Goal: Task Accomplishment & Management: Use online tool/utility

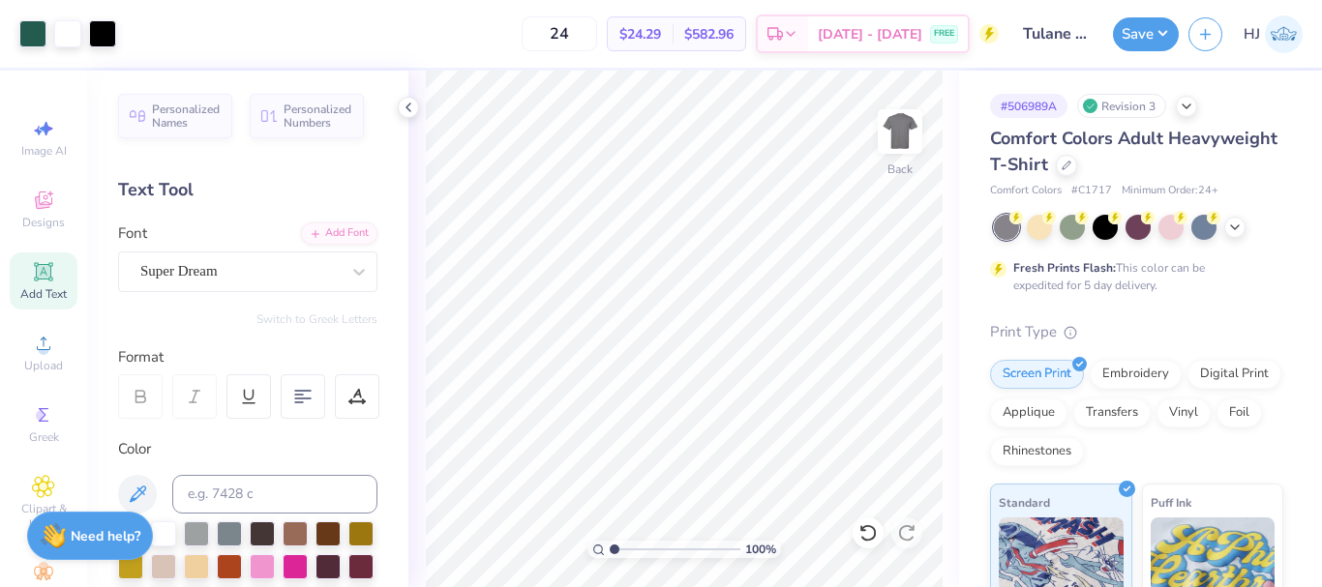
scroll to position [191, 0]
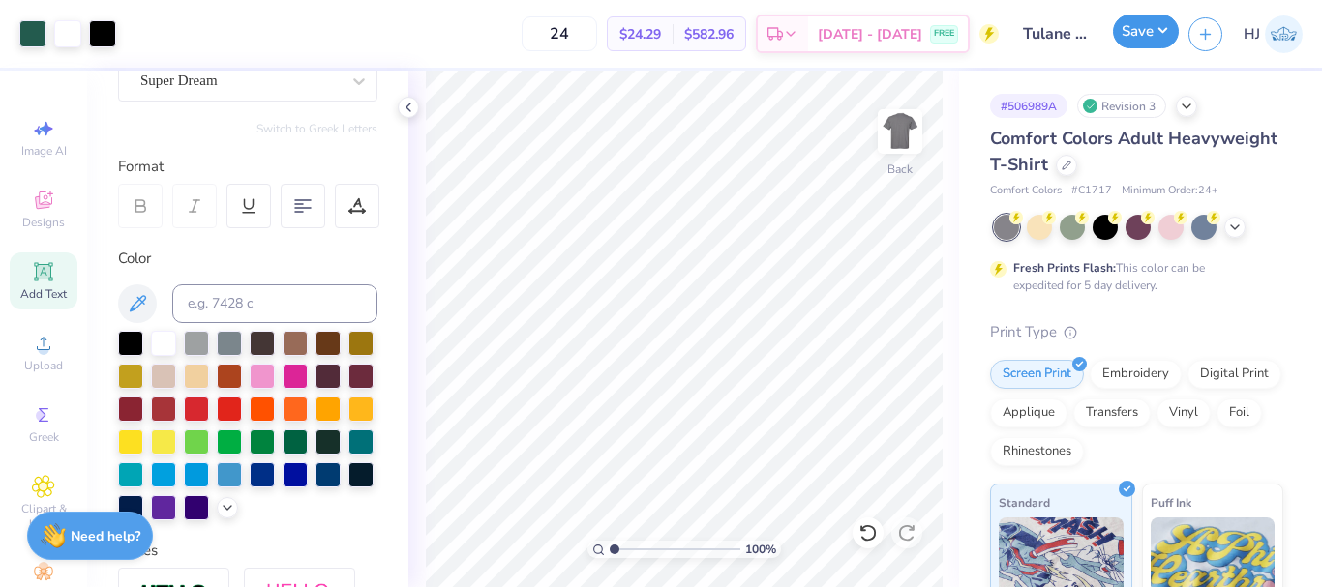
click at [1172, 25] on button "Save" at bounding box center [1146, 32] width 66 height 34
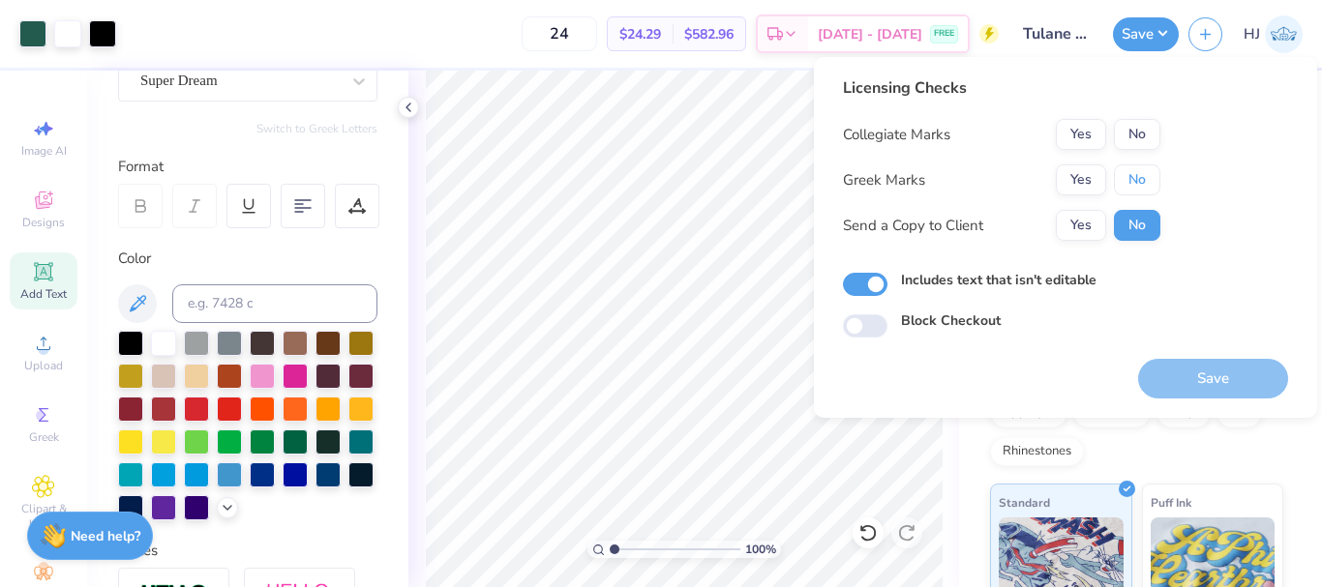
click at [1142, 168] on button "No" at bounding box center [1137, 179] width 46 height 31
click at [1081, 131] on button "Yes" at bounding box center [1081, 134] width 50 height 31
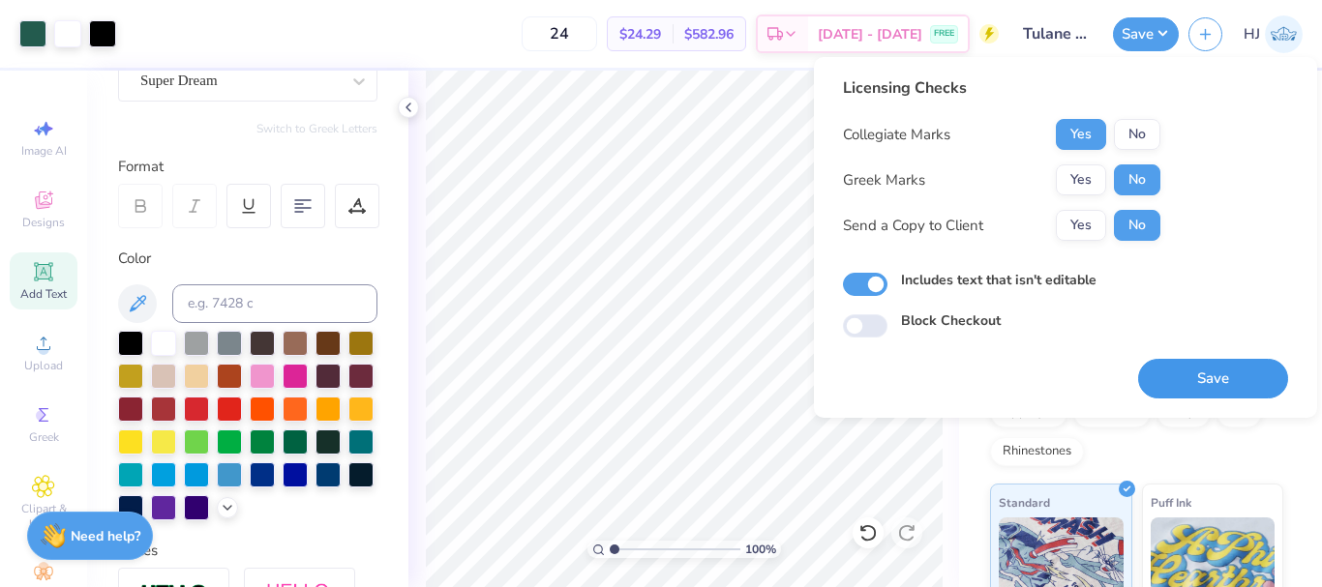
click at [1221, 385] on button "Save" at bounding box center [1213, 379] width 150 height 40
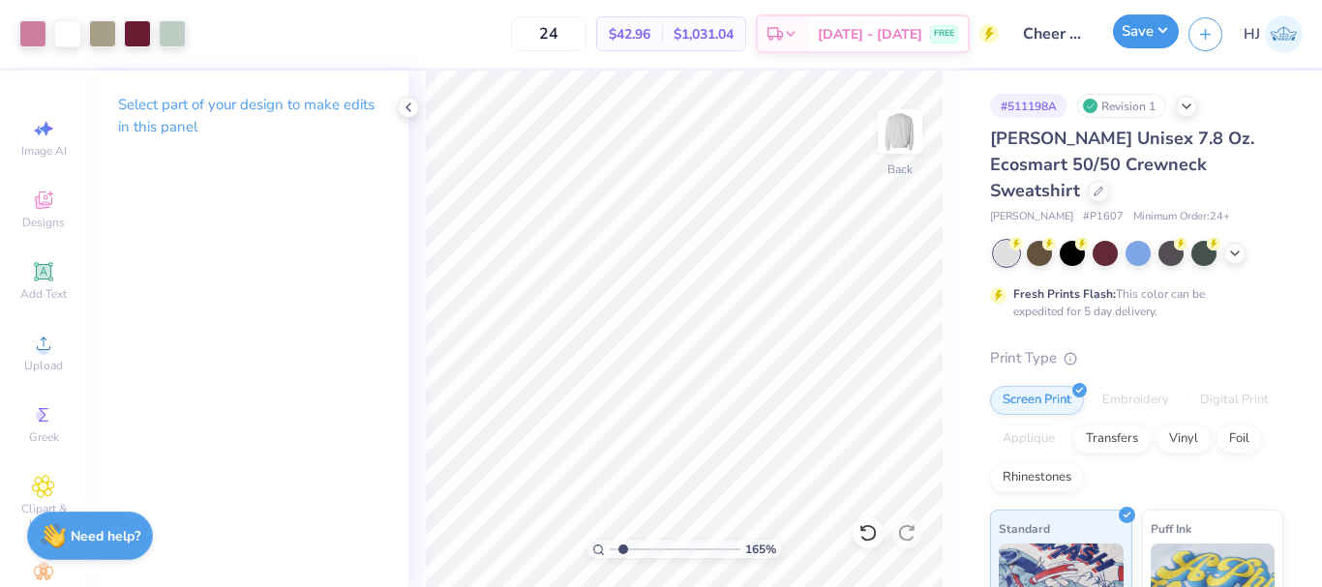
click at [1160, 30] on button "Save" at bounding box center [1146, 32] width 66 height 34
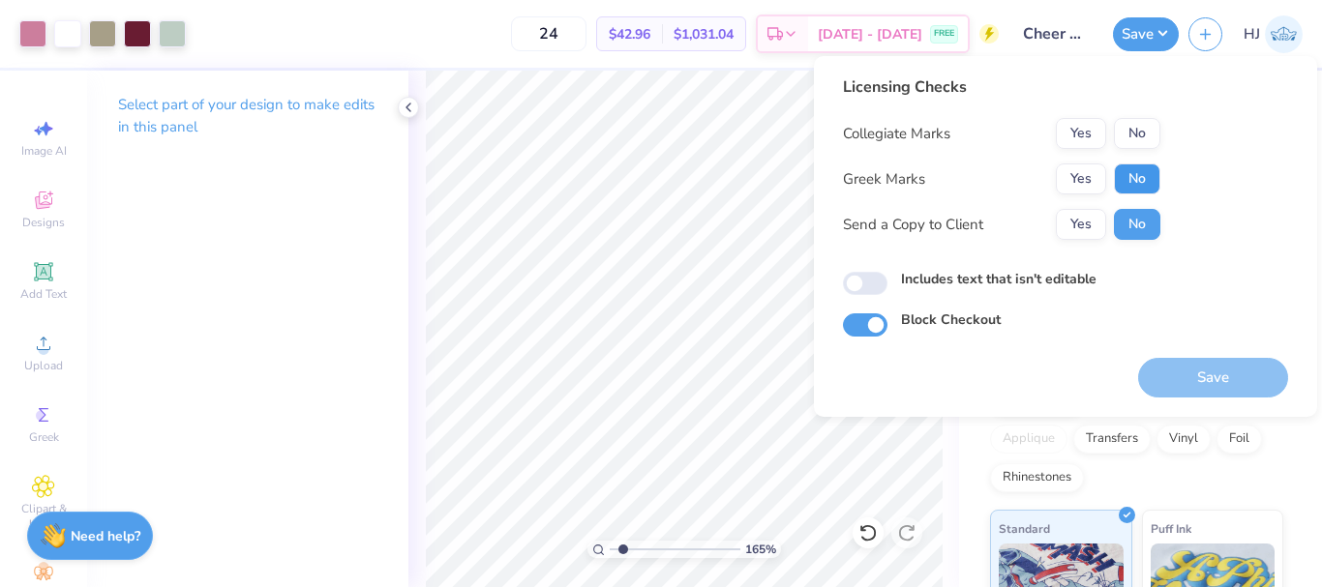
click at [1125, 178] on button "No" at bounding box center [1137, 179] width 46 height 31
click at [1081, 134] on button "Yes" at bounding box center [1081, 133] width 50 height 31
type input "1.64913377760655"
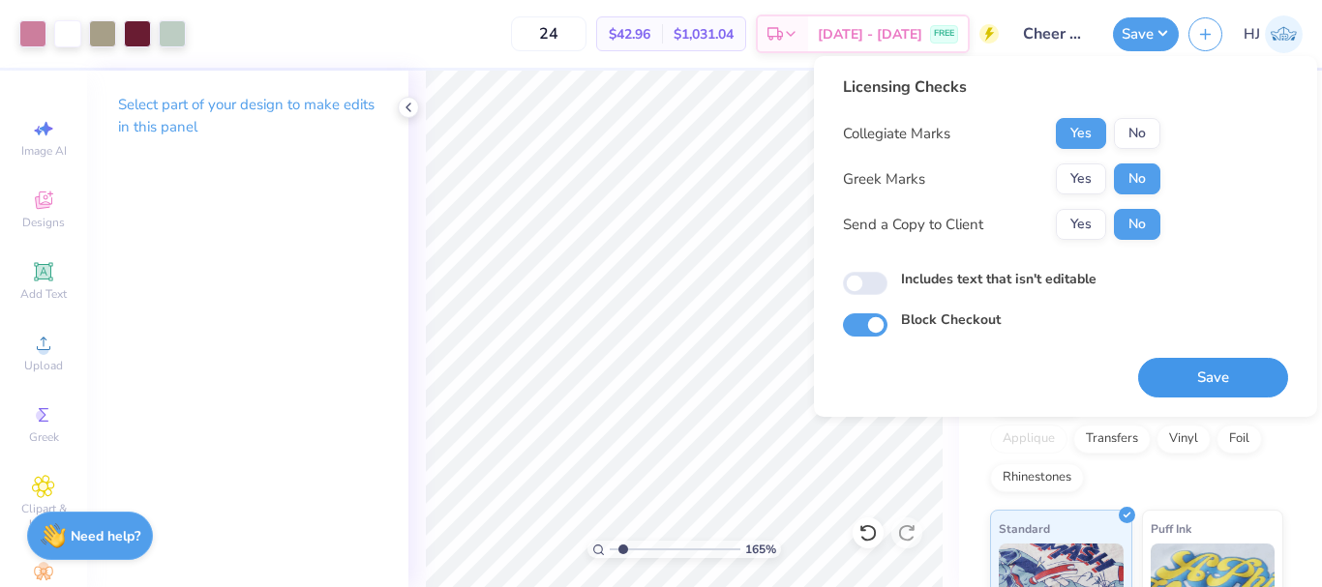
click at [1203, 386] on button "Save" at bounding box center [1213, 378] width 150 height 40
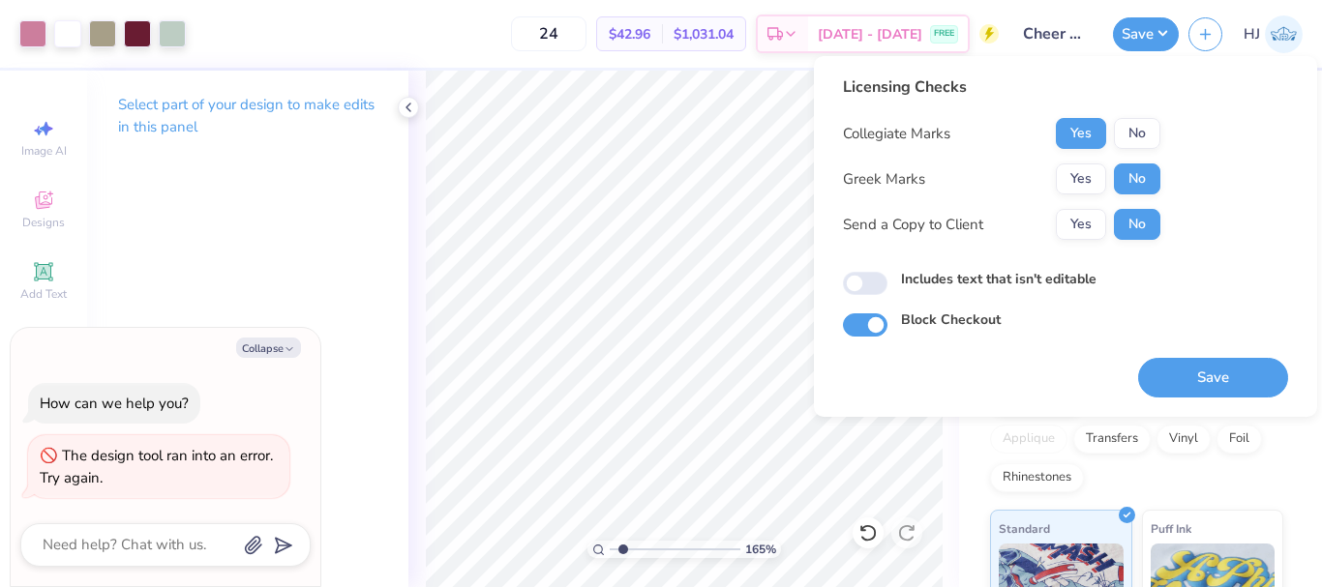
type textarea "x"
type input "1.64913377760655"
type textarea "x"
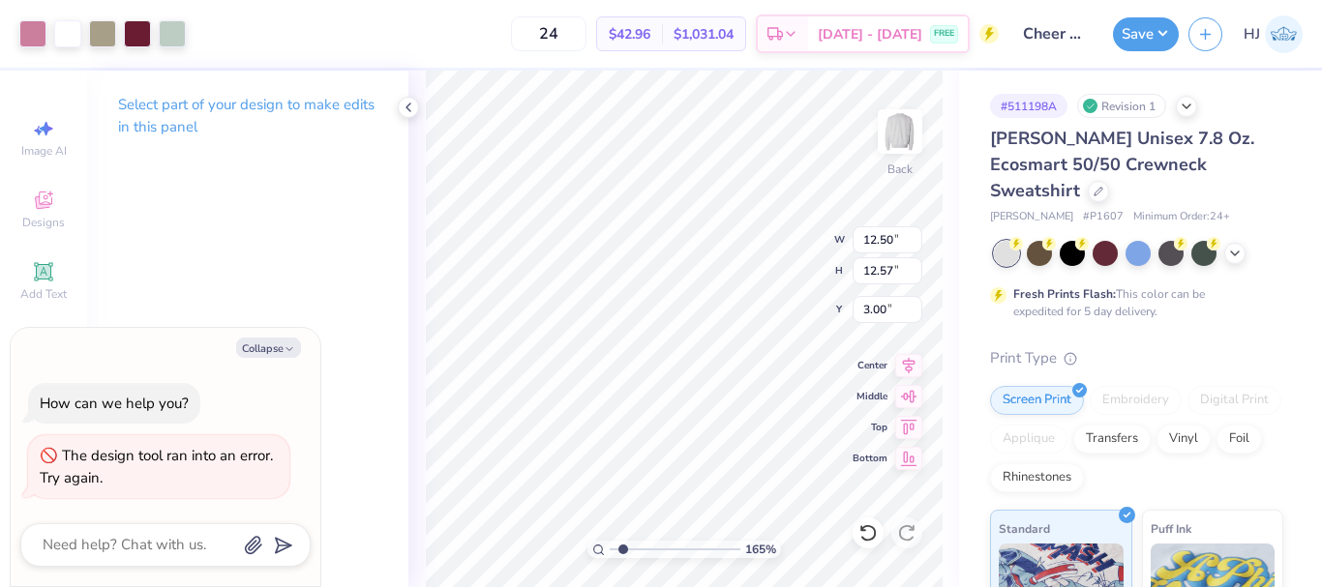
type input "1.64913377760655"
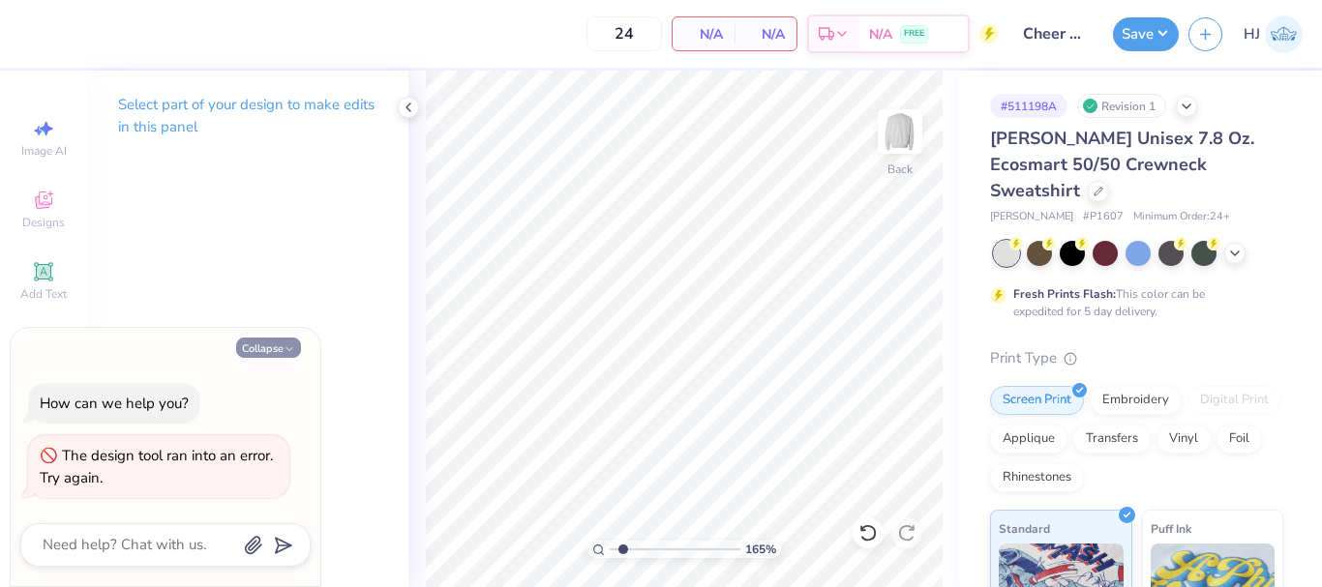
click at [250, 350] on button "Collapse" at bounding box center [268, 348] width 65 height 20
type textarea "x"
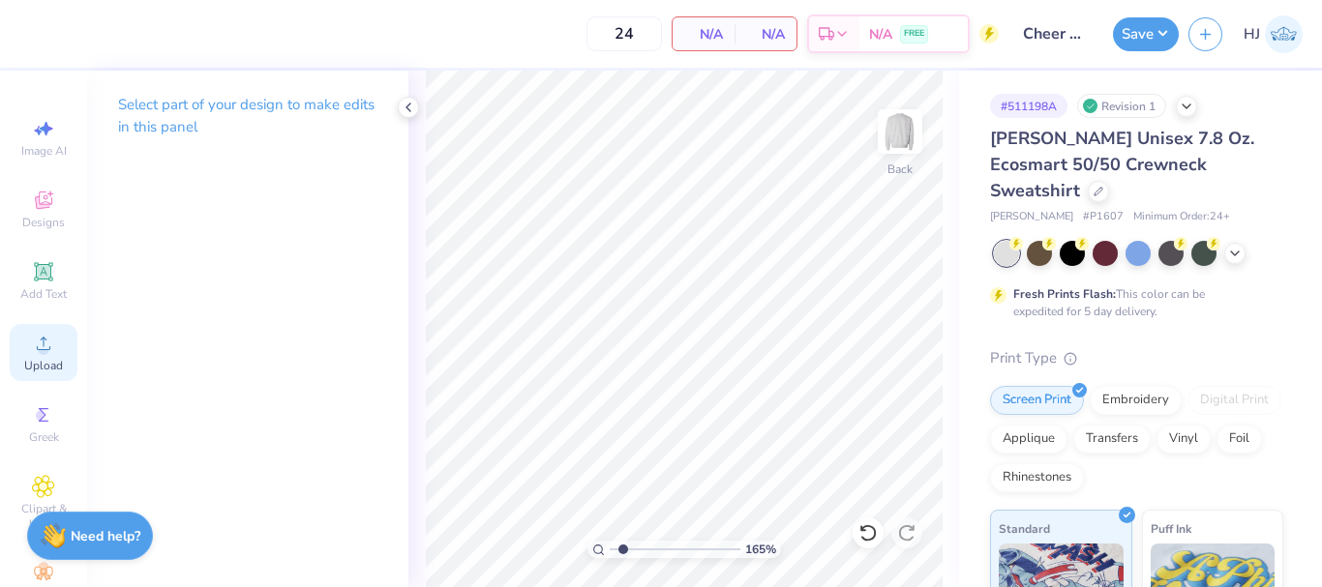
click at [30, 359] on span "Upload" at bounding box center [43, 365] width 39 height 15
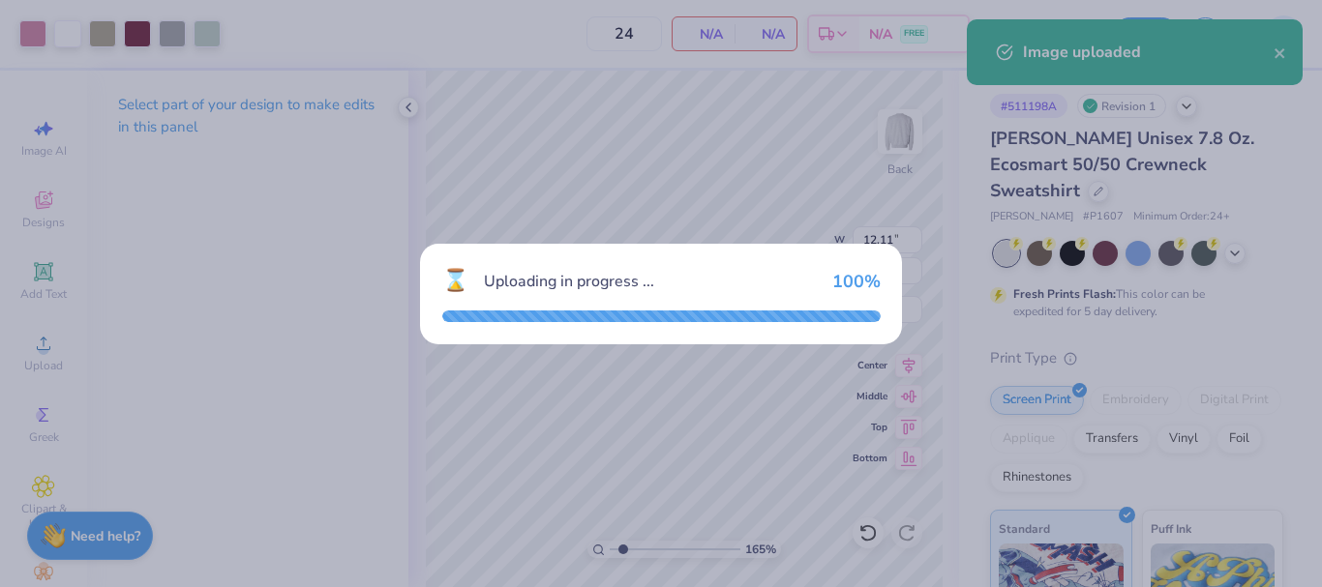
type input "1.64913377760655"
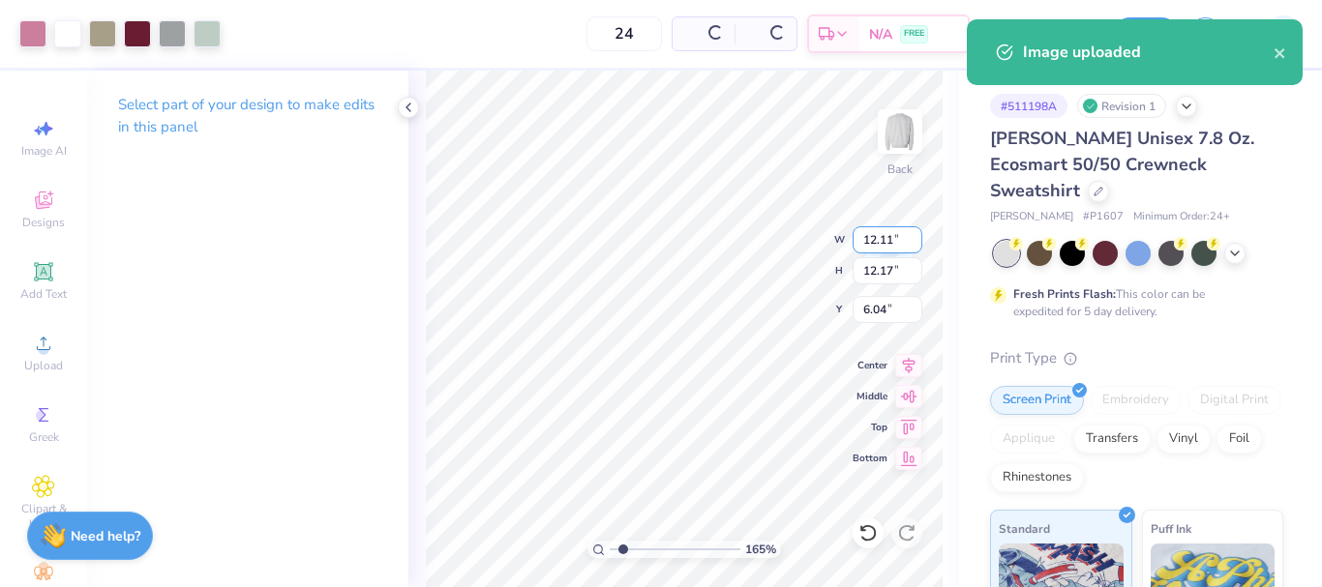
click at [888, 248] on input "12.11" at bounding box center [887, 239] width 70 height 27
type input "12.5"
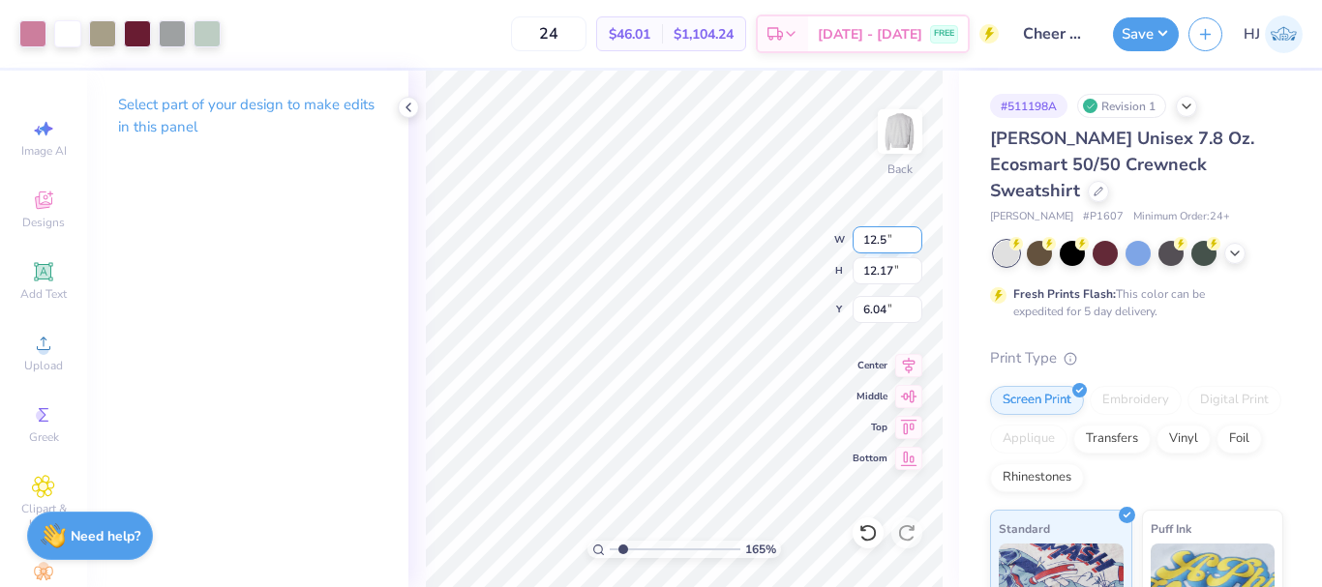
type input "1.64913377760655"
type input "12.50"
type input "12.57"
click at [892, 312] on input "5.84" at bounding box center [887, 309] width 70 height 27
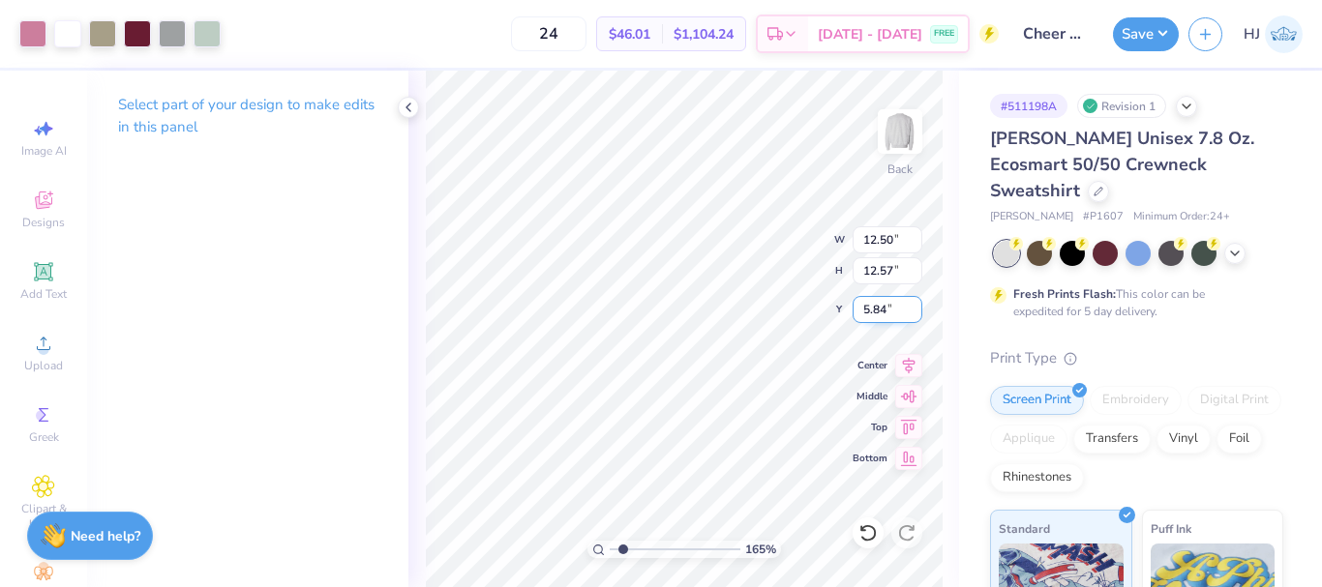
click at [892, 312] on input "5.84" at bounding box center [887, 309] width 70 height 27
type input "3"
type input "1.64913377760655"
type input "3.00"
click at [1178, 32] on button "Save" at bounding box center [1146, 32] width 66 height 34
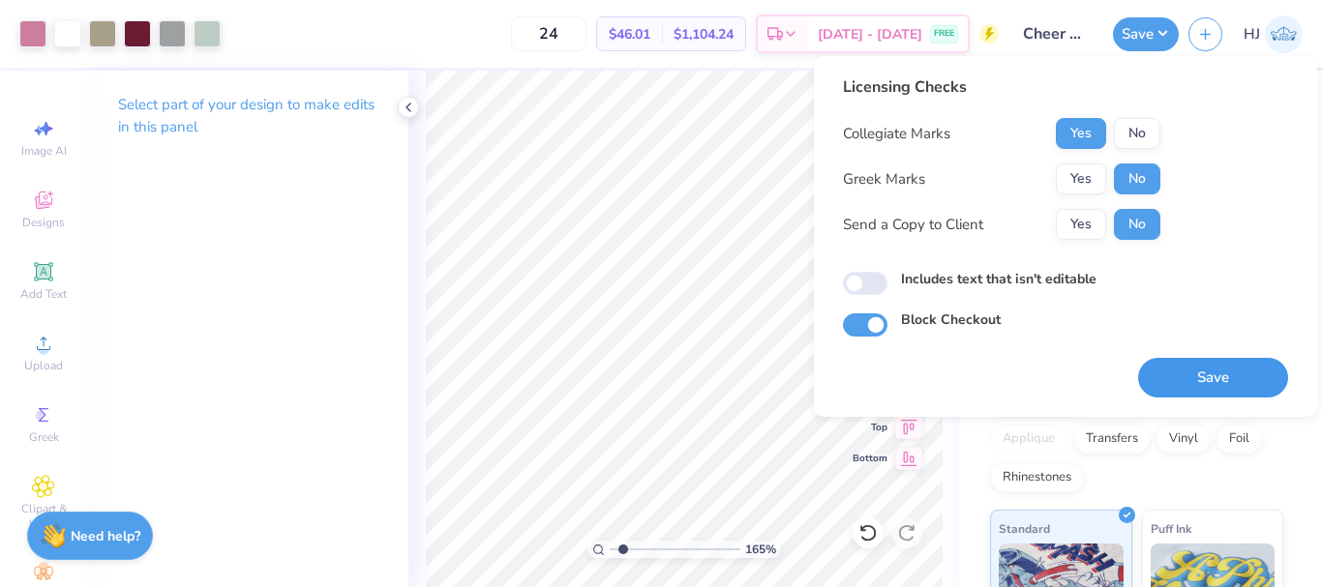
click at [1210, 371] on button "Save" at bounding box center [1213, 378] width 150 height 40
type input "1.64913377760655"
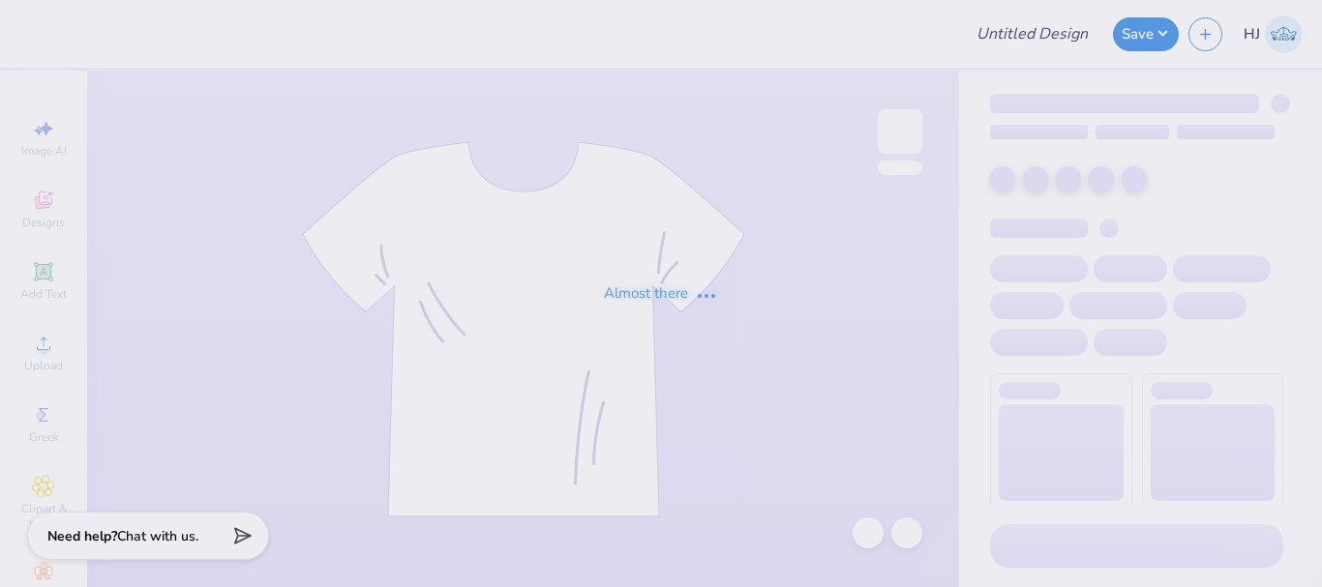
type input "Lambda Fall Hats"
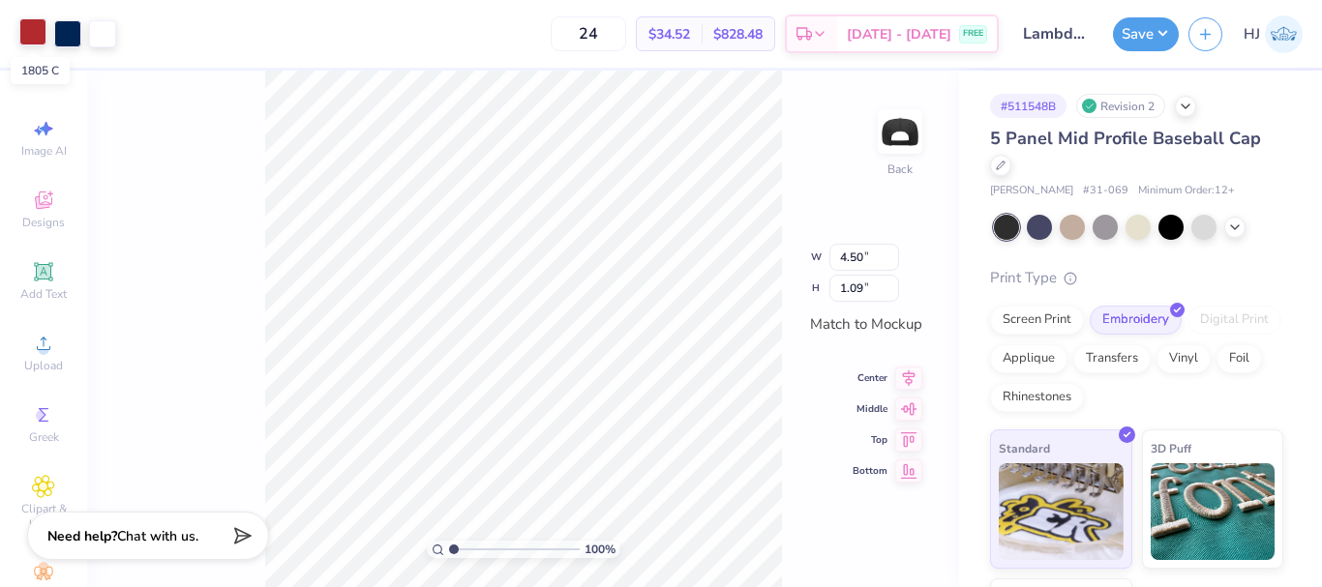
click at [34, 21] on div at bounding box center [32, 31] width 27 height 27
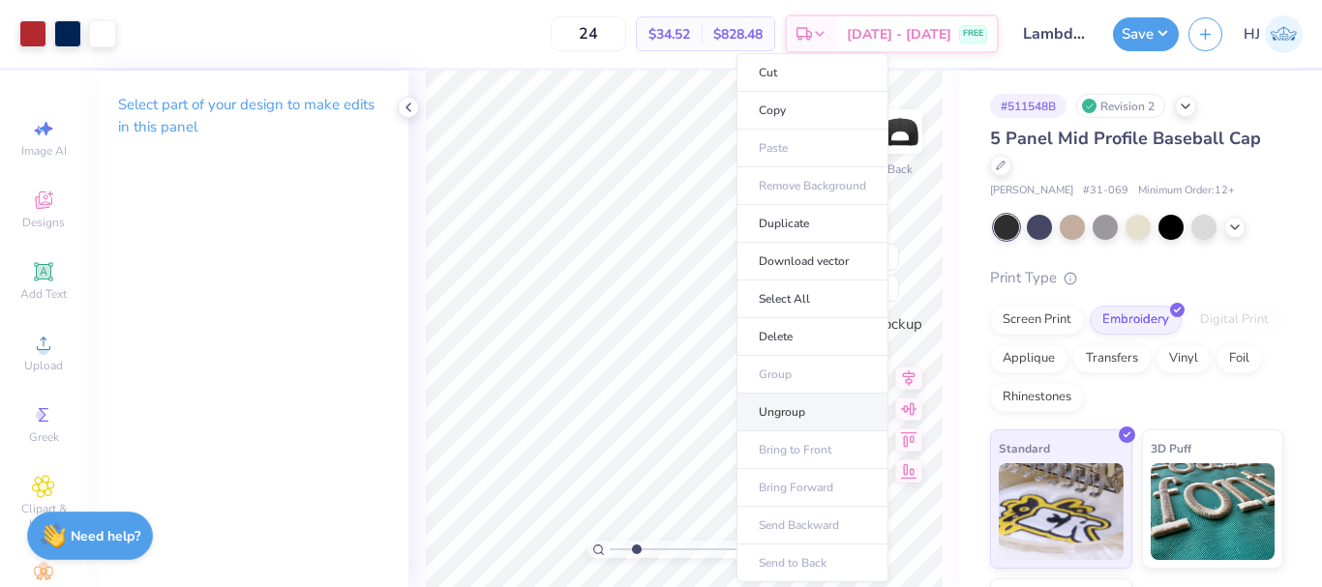
click at [790, 407] on li "Ungroup" at bounding box center [812, 413] width 152 height 38
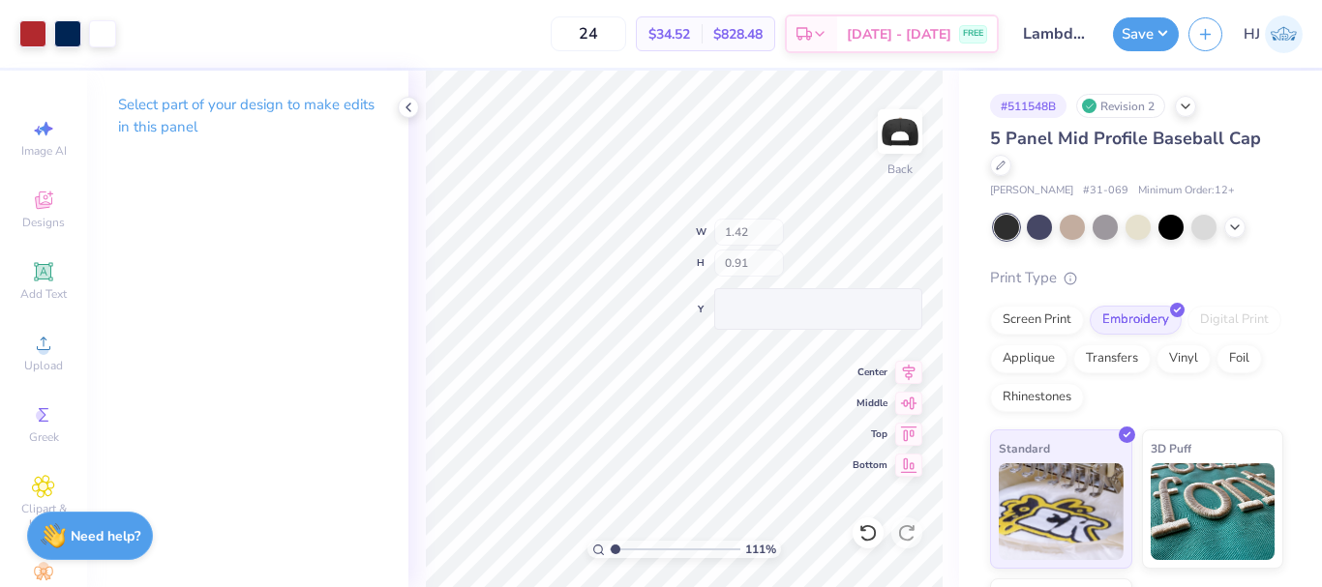
type input "1.10522621487156"
type input "1.40"
type input "0.66"
type input "1.10522621487156"
type input "1.42"
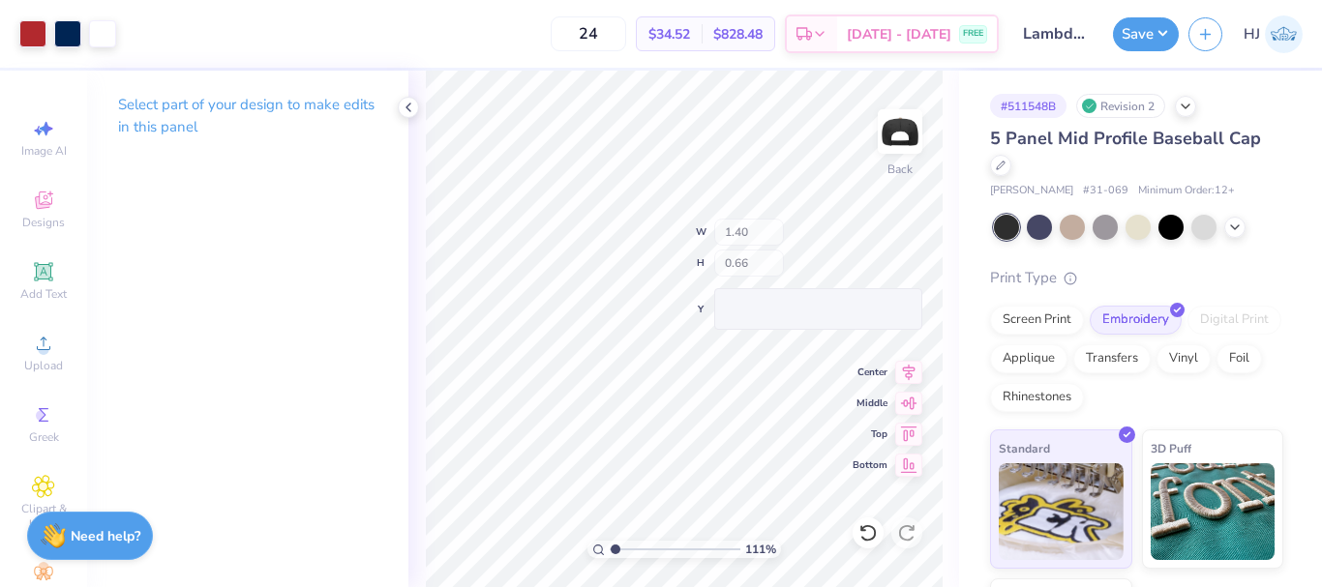
type input "0.91"
type input "1.10522621487156"
type input "1.40"
type input "0.66"
type input "1.10522621487156"
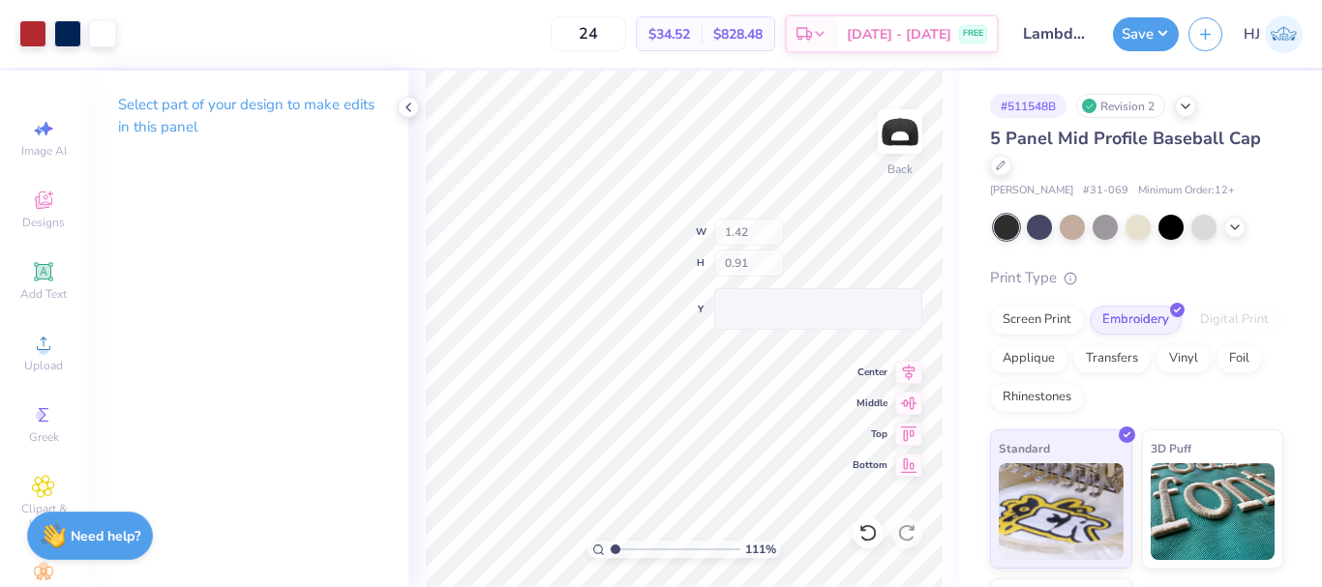
type input "1.40"
type input "0.66"
click at [39, 30] on div at bounding box center [32, 31] width 27 height 27
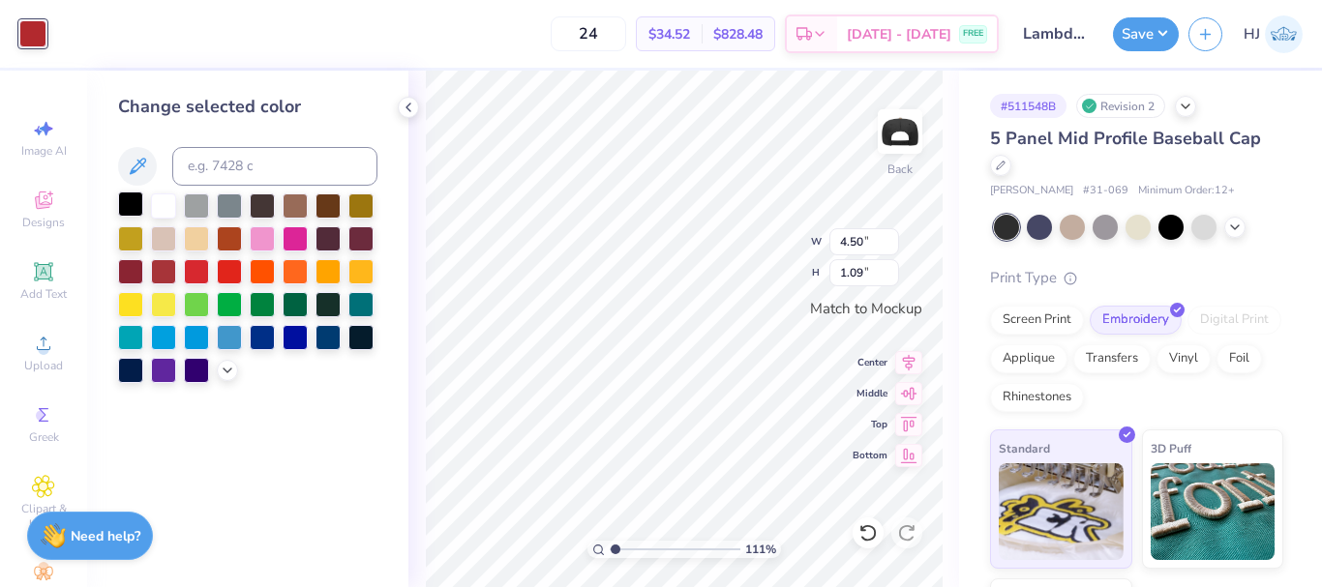
click at [125, 198] on div at bounding box center [130, 204] width 25 height 25
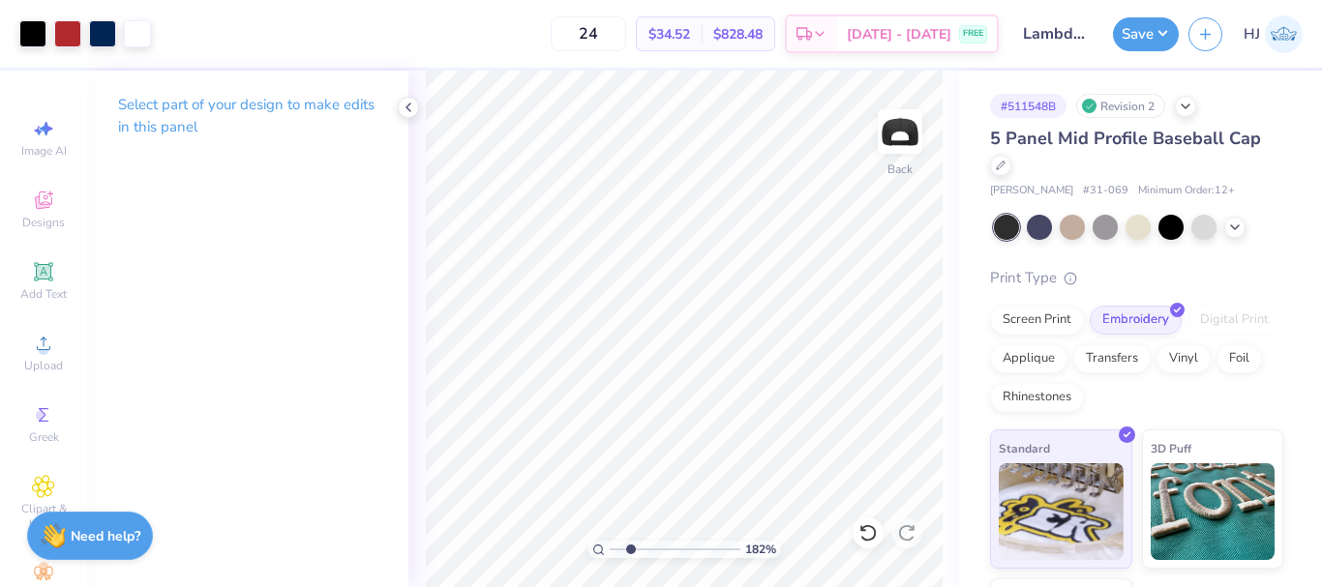
type input "2.46071092039641"
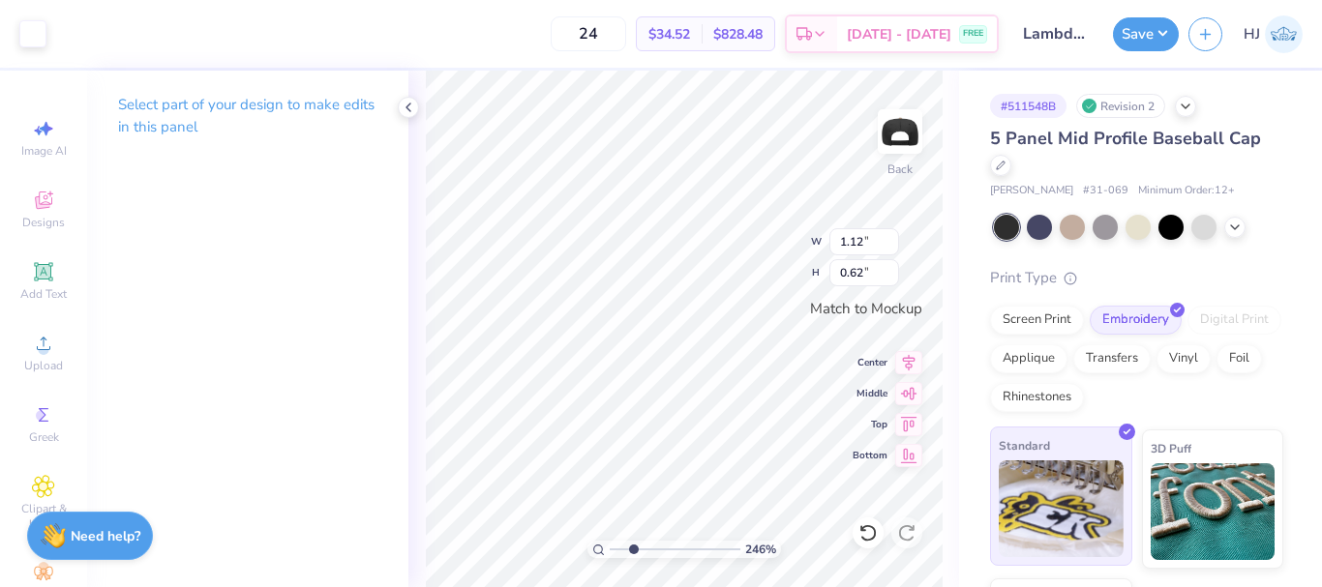
type input "1.12"
type input "0.62"
click at [865, 529] on icon at bounding box center [867, 532] width 19 height 19
type input "0.52"
type input "0.29"
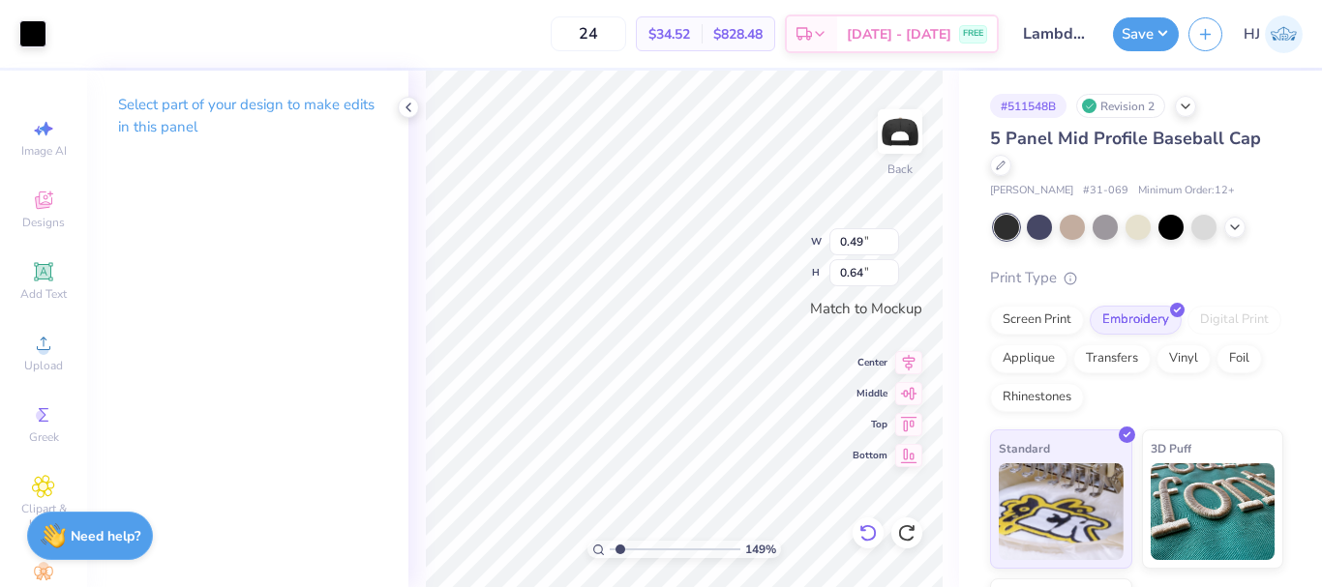
type input "1.49212329151837"
type input "1.40"
type input "0.66"
type input "1.49212329151837"
type input "1.29"
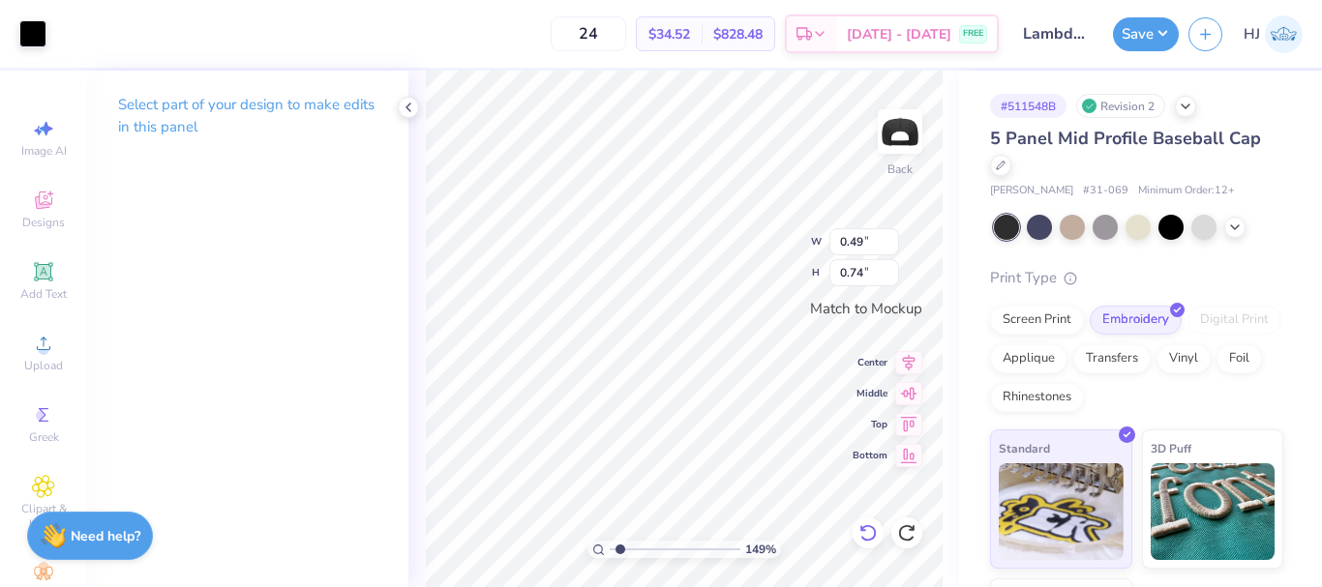
type input "0.99"
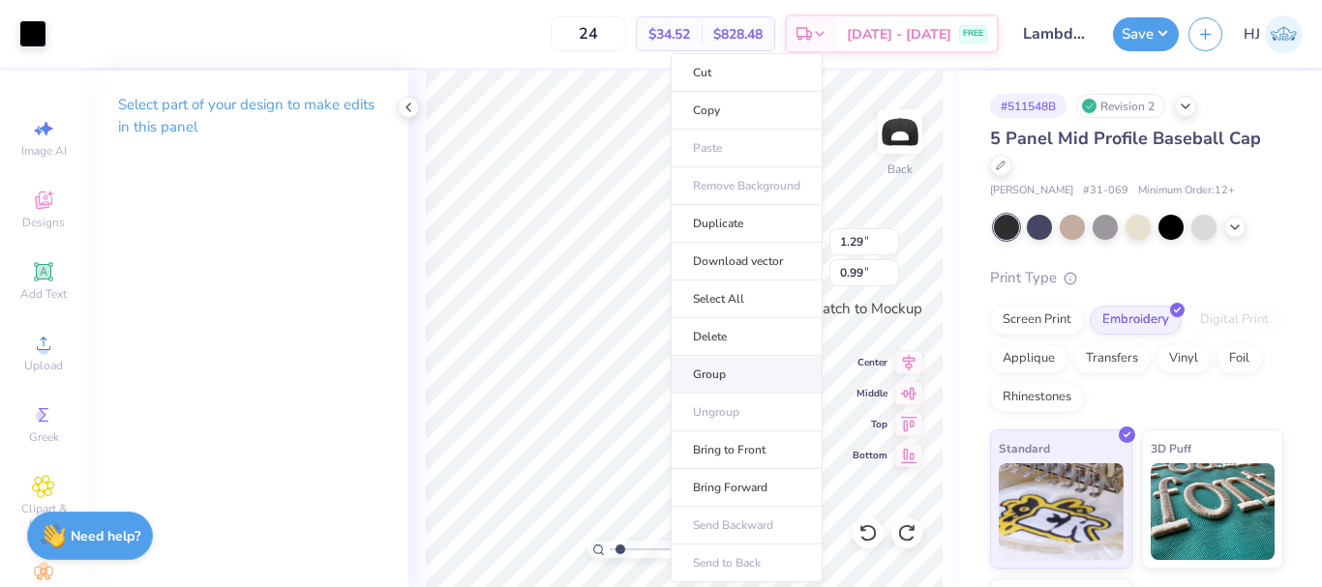
click at [717, 376] on li "Group" at bounding box center [747, 375] width 152 height 38
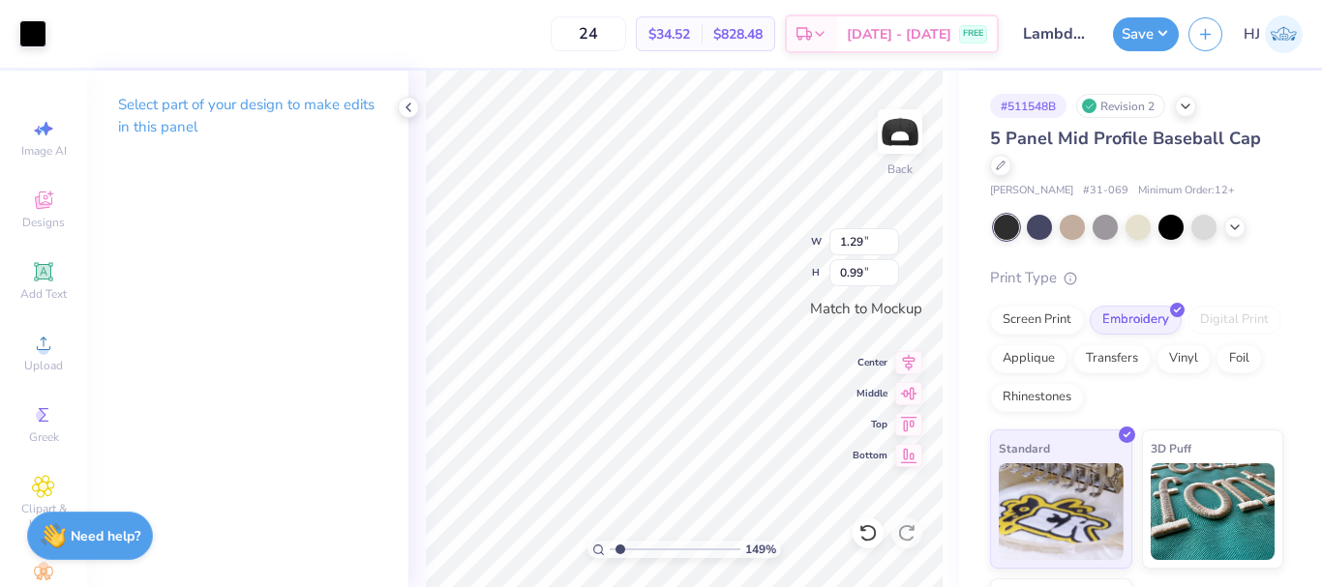
type input "1.49212329151837"
type input "4.50"
type input "1.09"
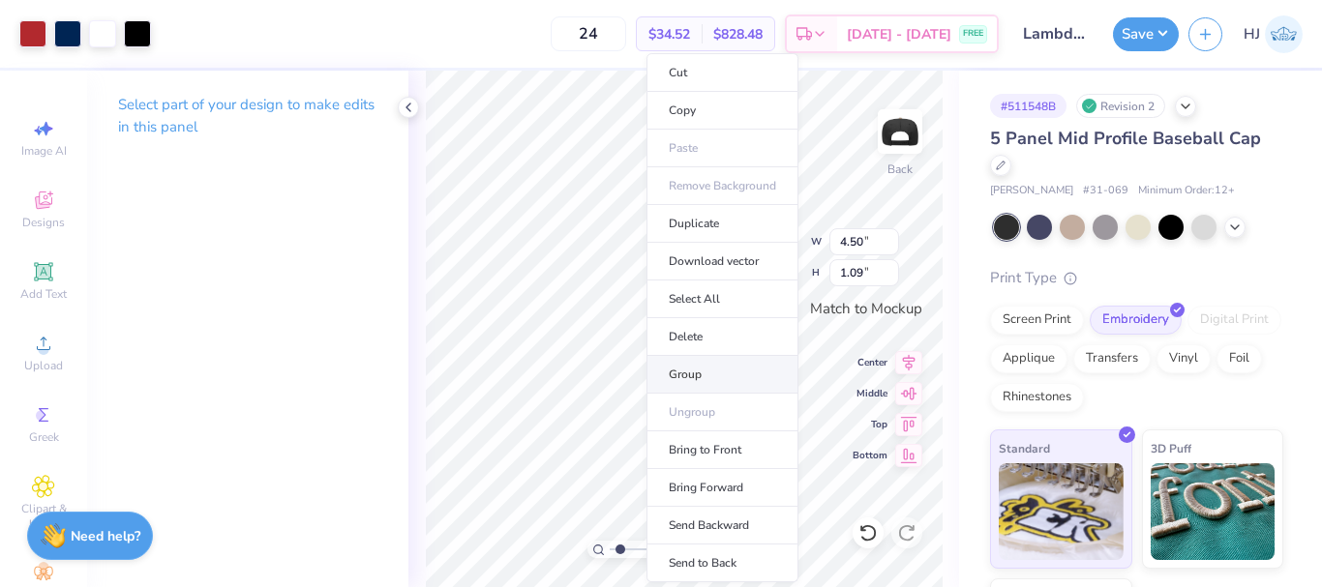
click at [692, 381] on li "Group" at bounding box center [722, 375] width 152 height 38
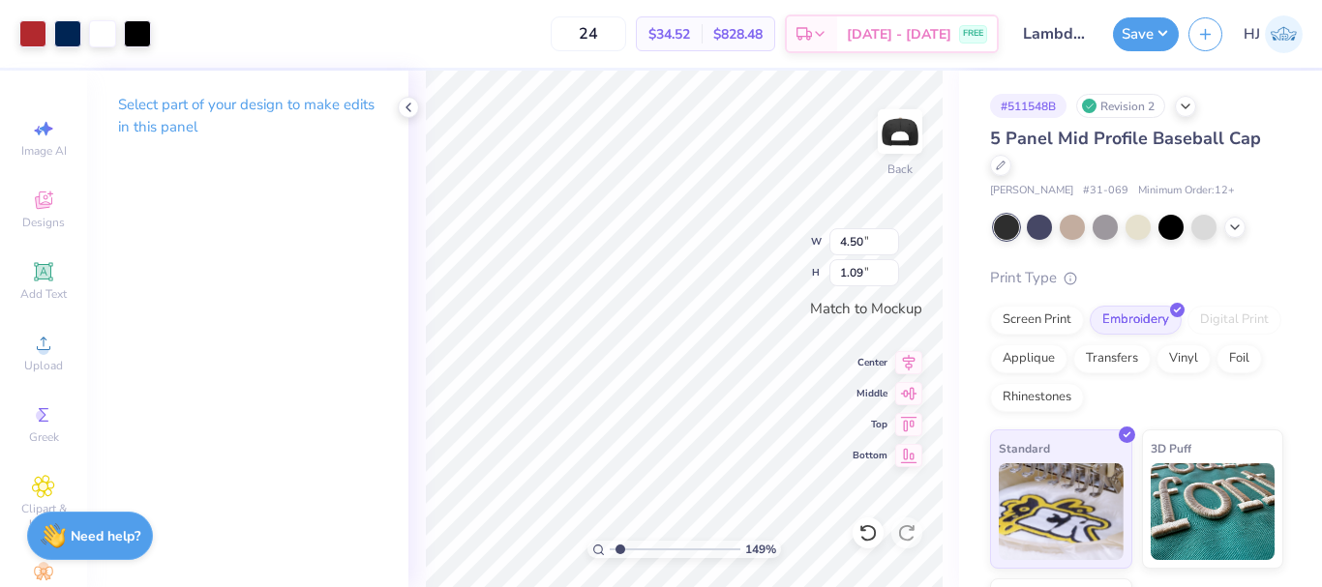
type input "1.49212329151837"
type input "0.52"
type input "0.29"
type input "1.49212329151837"
type input "1.01"
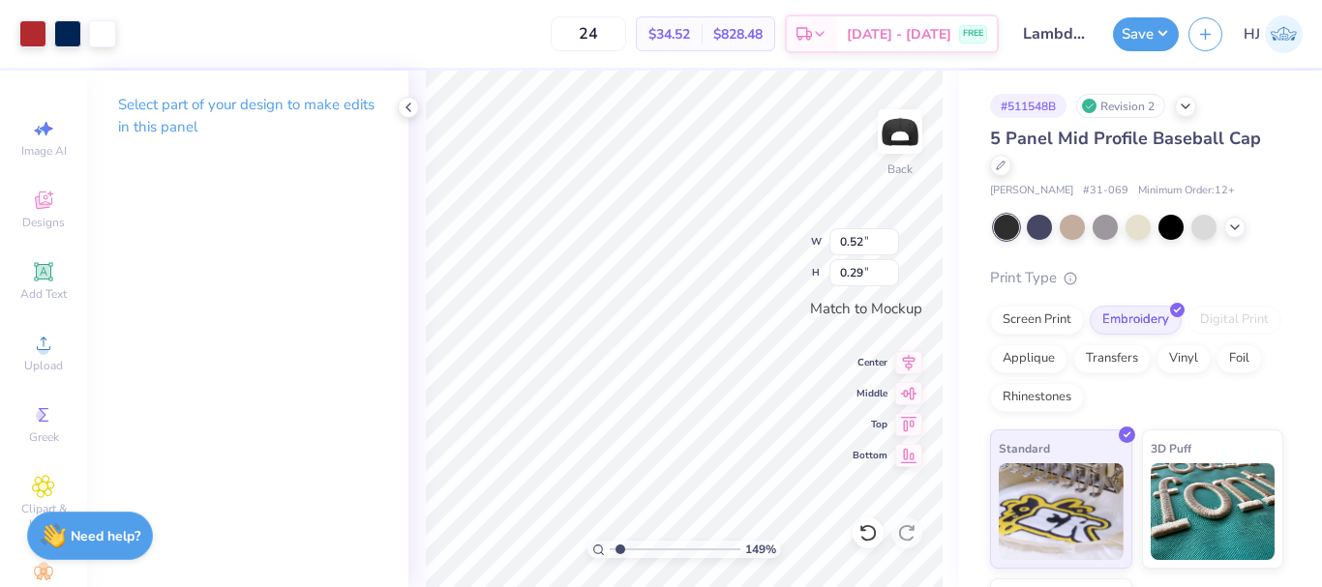
type input "0.56"
click at [910, 363] on icon at bounding box center [908, 359] width 27 height 23
type input "1.49212329151837"
type input "4.50"
type input "1.09"
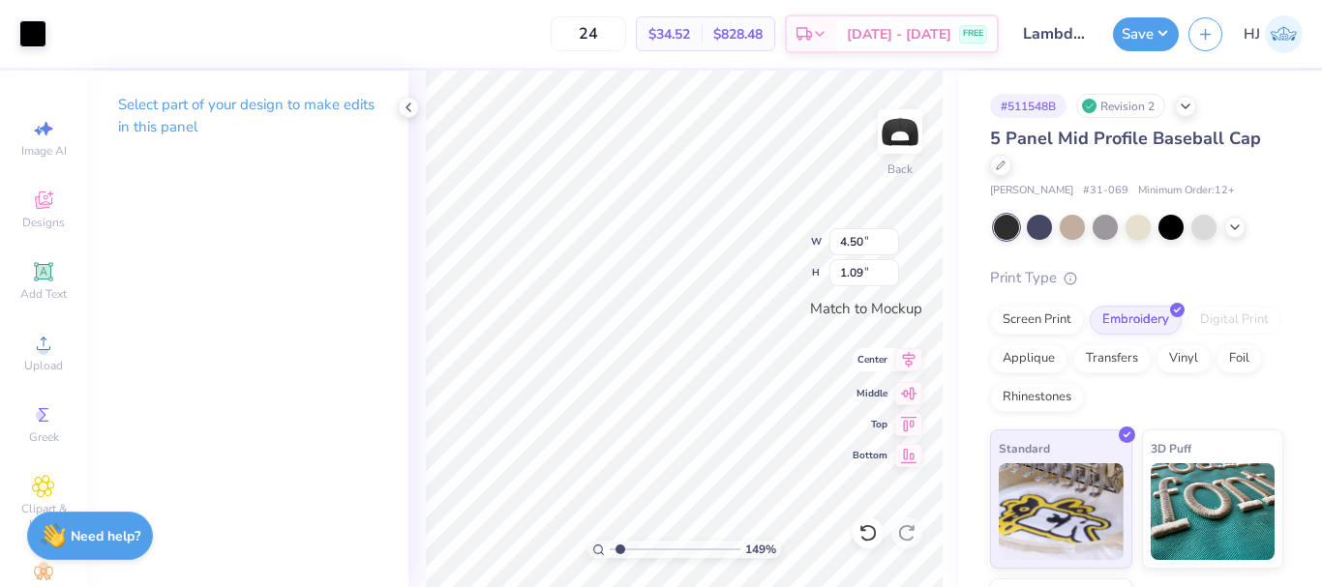
type input "1.49212329151837"
type input "1.32"
click at [861, 242] on input "1.01" at bounding box center [864, 241] width 70 height 27
type input "1.10522621487156"
type input "4.50"
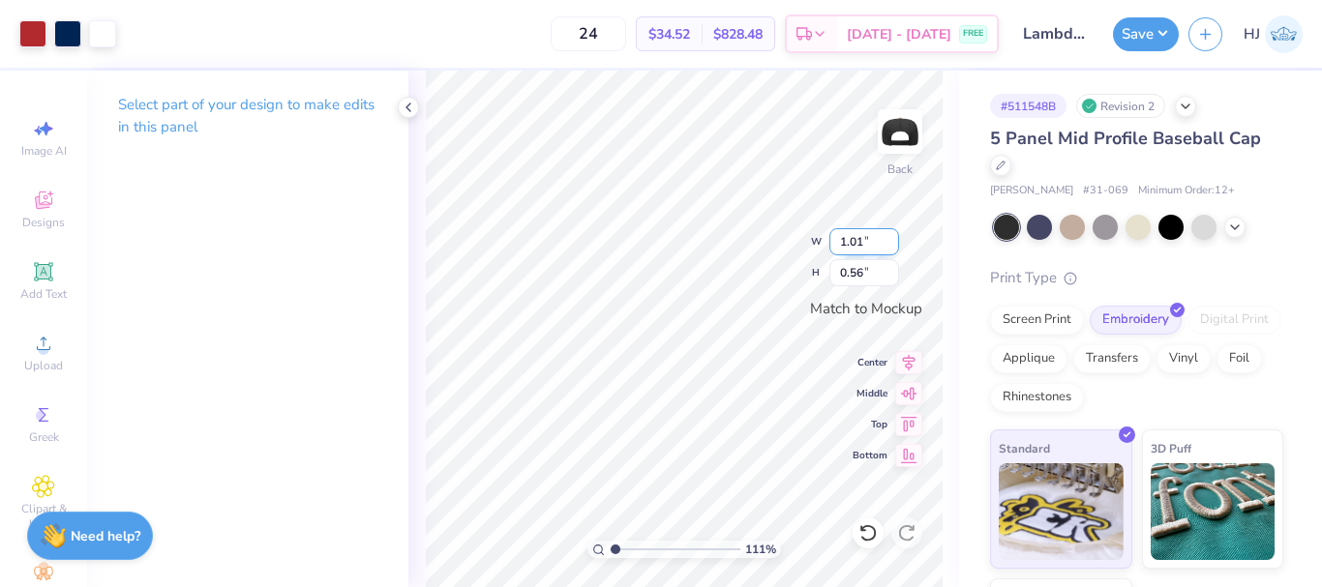
type input "1.09"
type input "1.10522621487156"
type input "1.50"
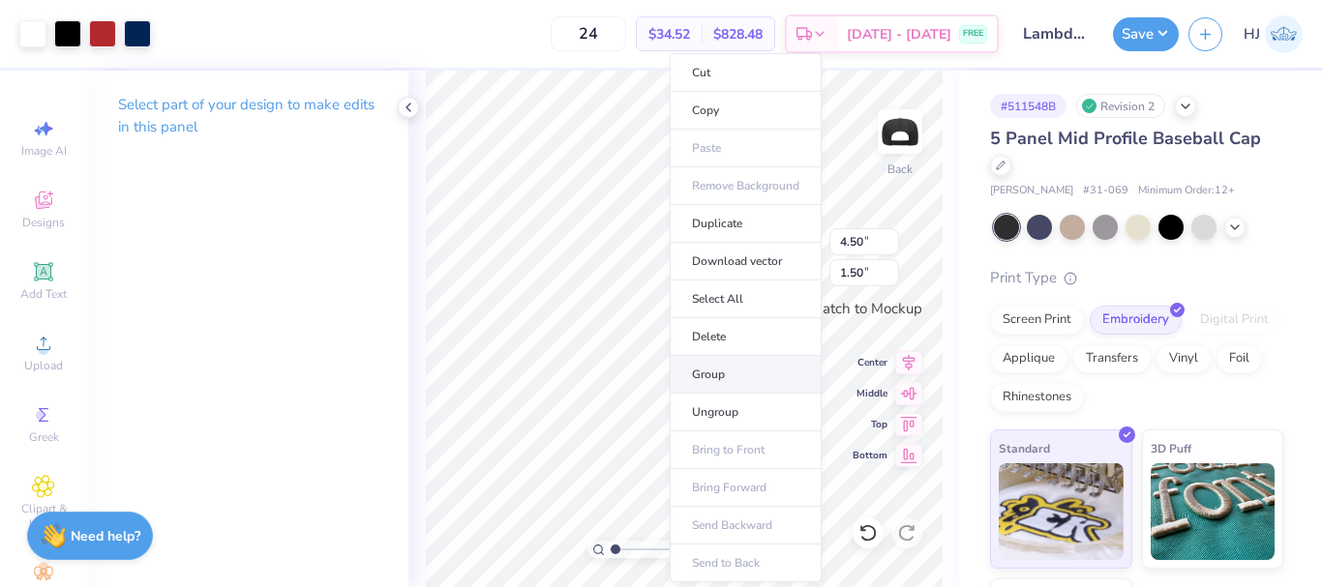
click at [722, 377] on li "Group" at bounding box center [746, 375] width 152 height 38
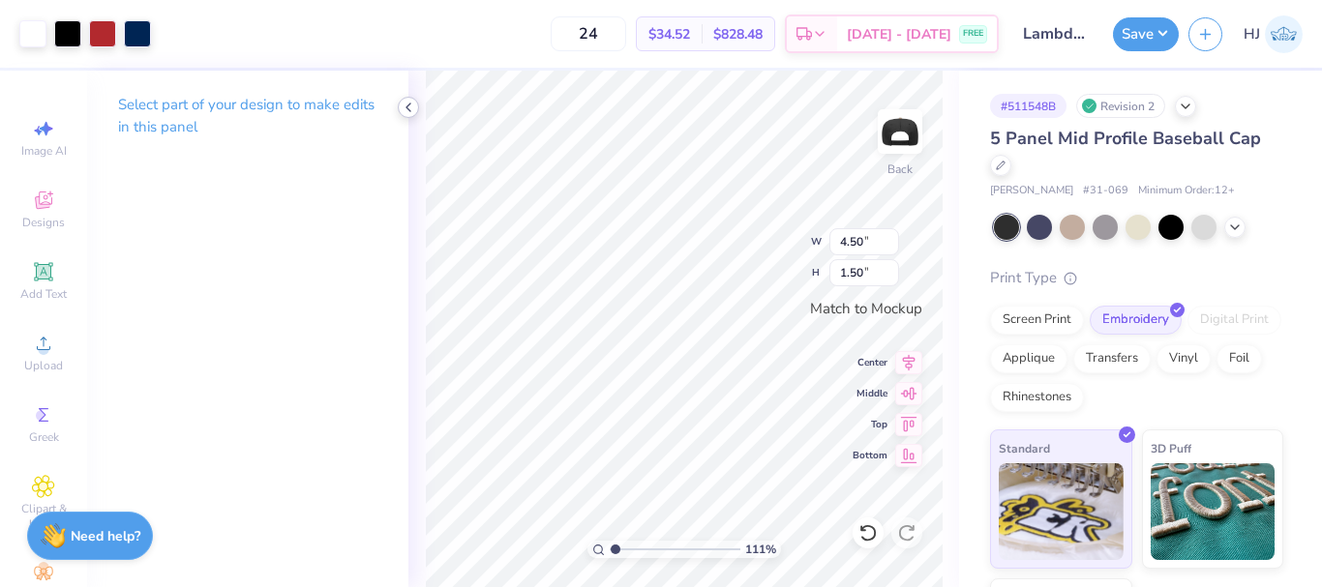
click at [405, 102] on icon at bounding box center [408, 107] width 15 height 15
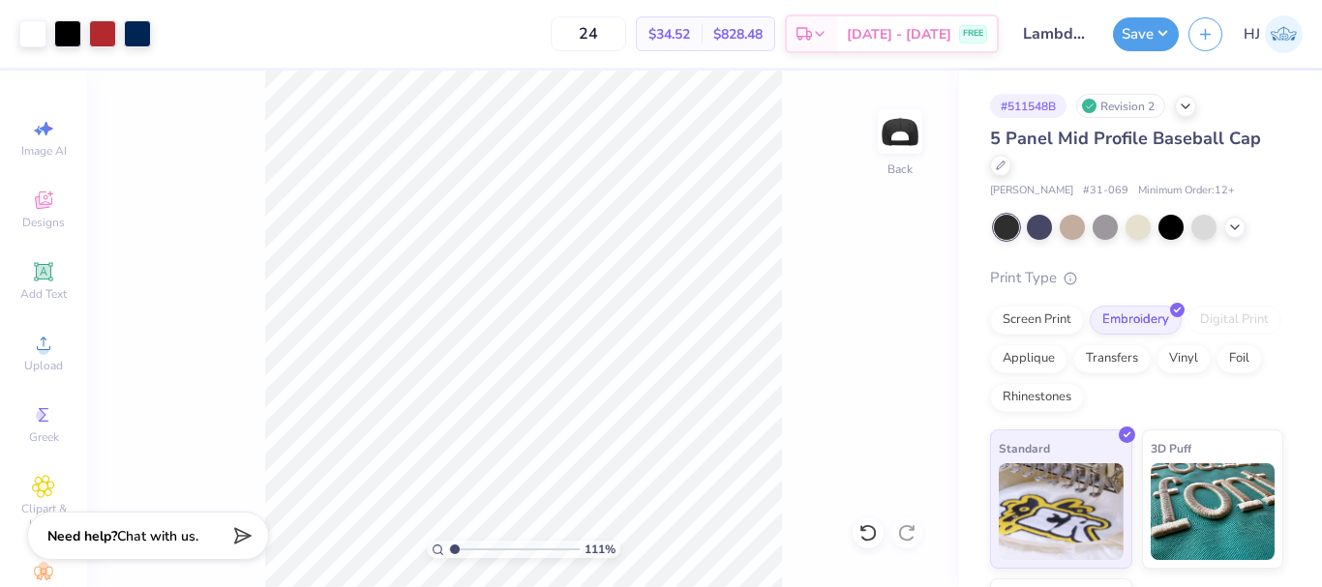
type input "1"
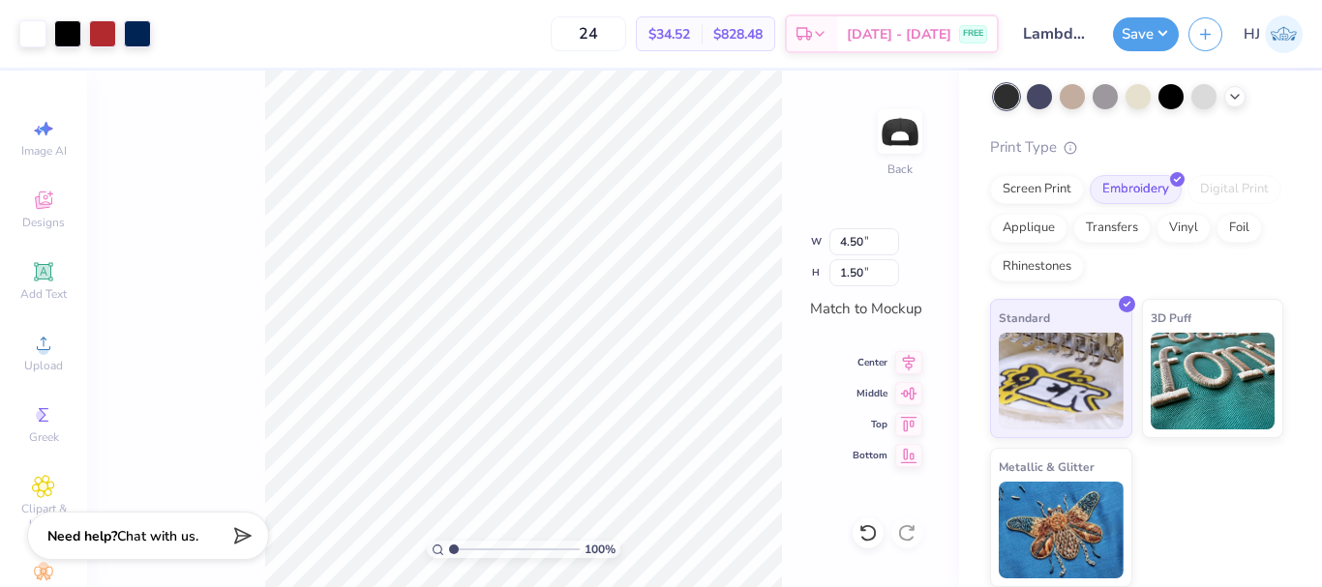
scroll to position [34, 0]
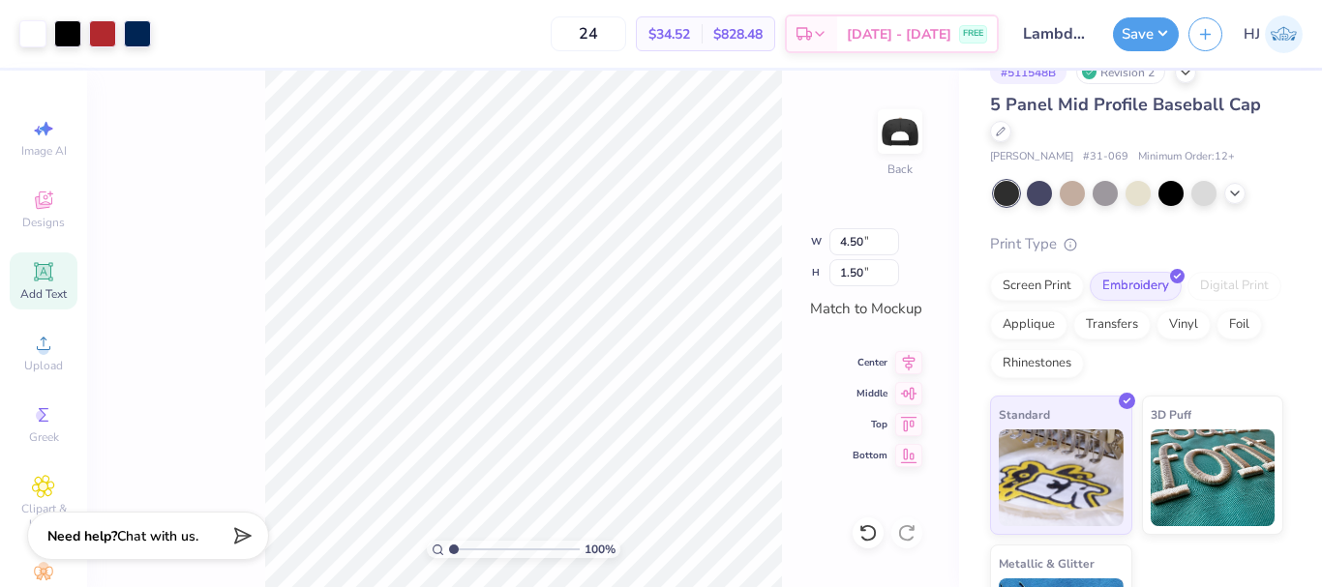
click at [43, 283] on icon at bounding box center [43, 271] width 23 height 23
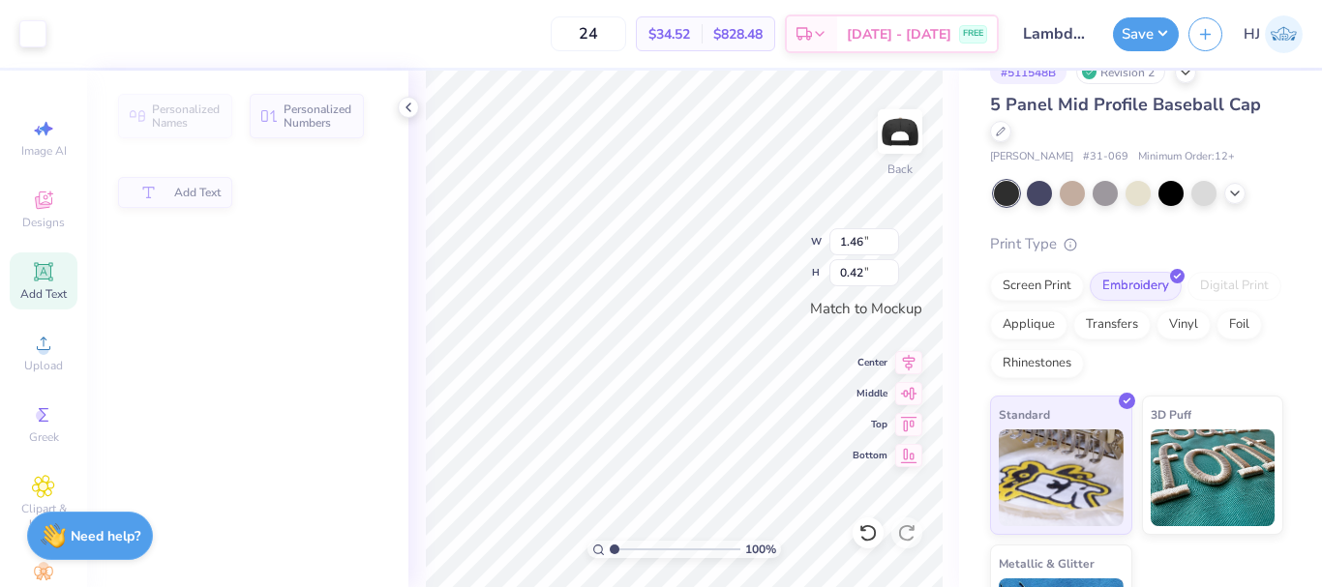
type input "1.46"
type input "0.42"
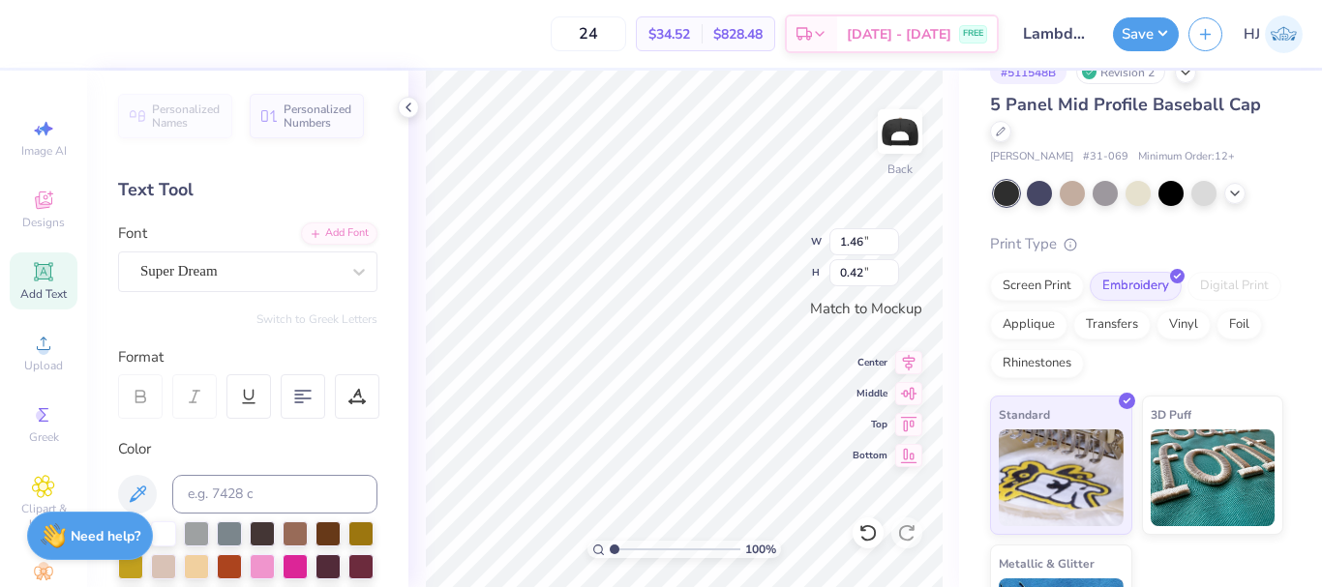
scroll to position [16, 6]
type textarea "LAMBDA CHI"
type input "3.45"
type input "0.43"
click at [215, 264] on div "Super Dream" at bounding box center [239, 271] width 203 height 30
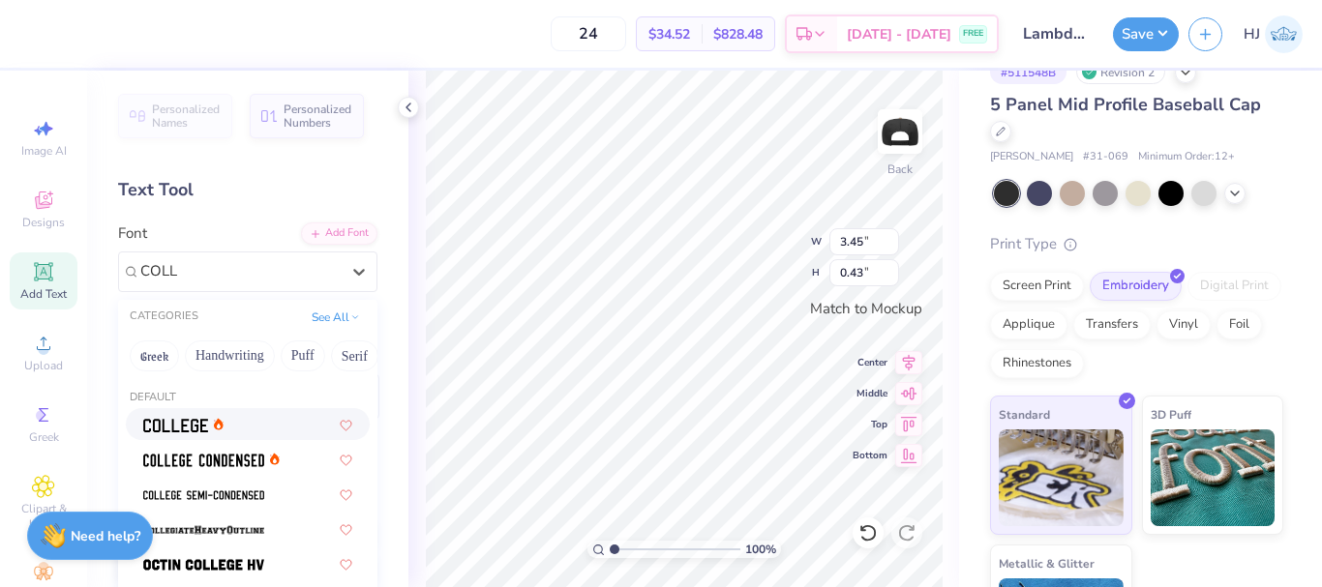
click at [250, 431] on div at bounding box center [247, 424] width 209 height 20
type input "COLL"
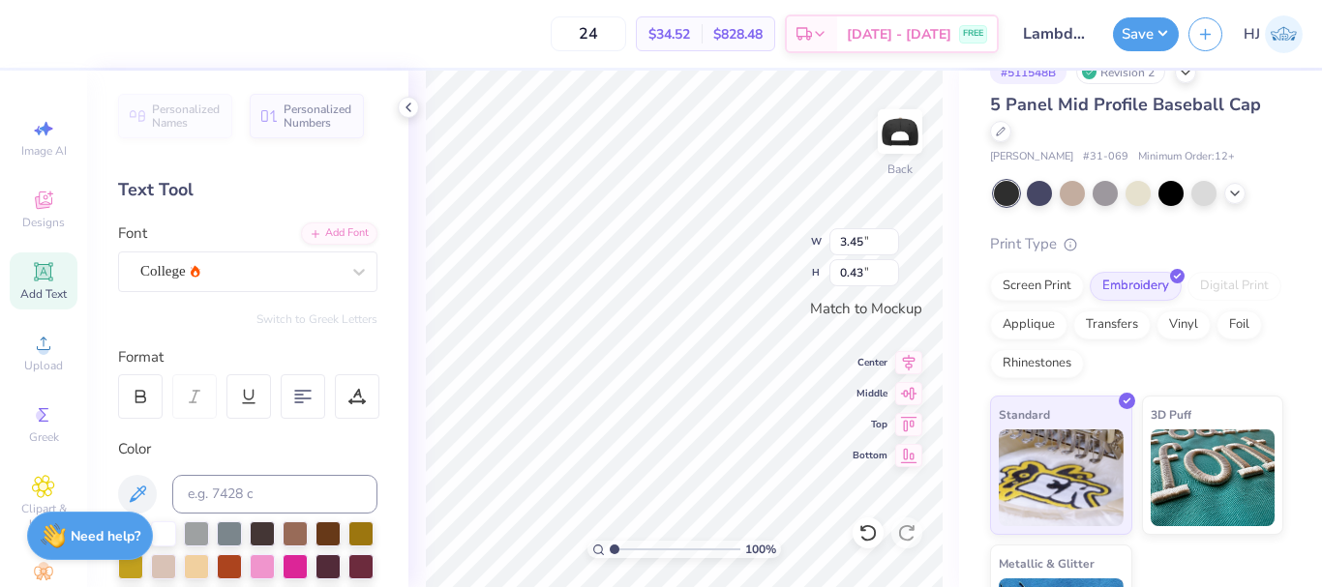
type input "3.13"
type input "0.41"
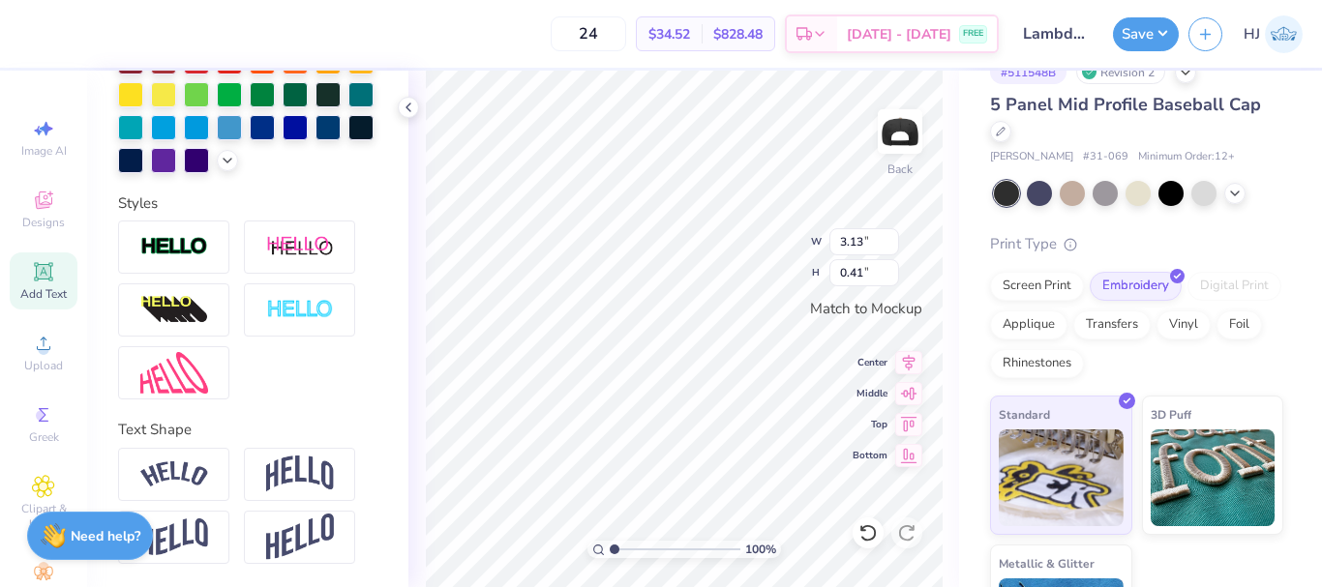
scroll to position [571, 0]
click at [181, 474] on img at bounding box center [174, 475] width 68 height 26
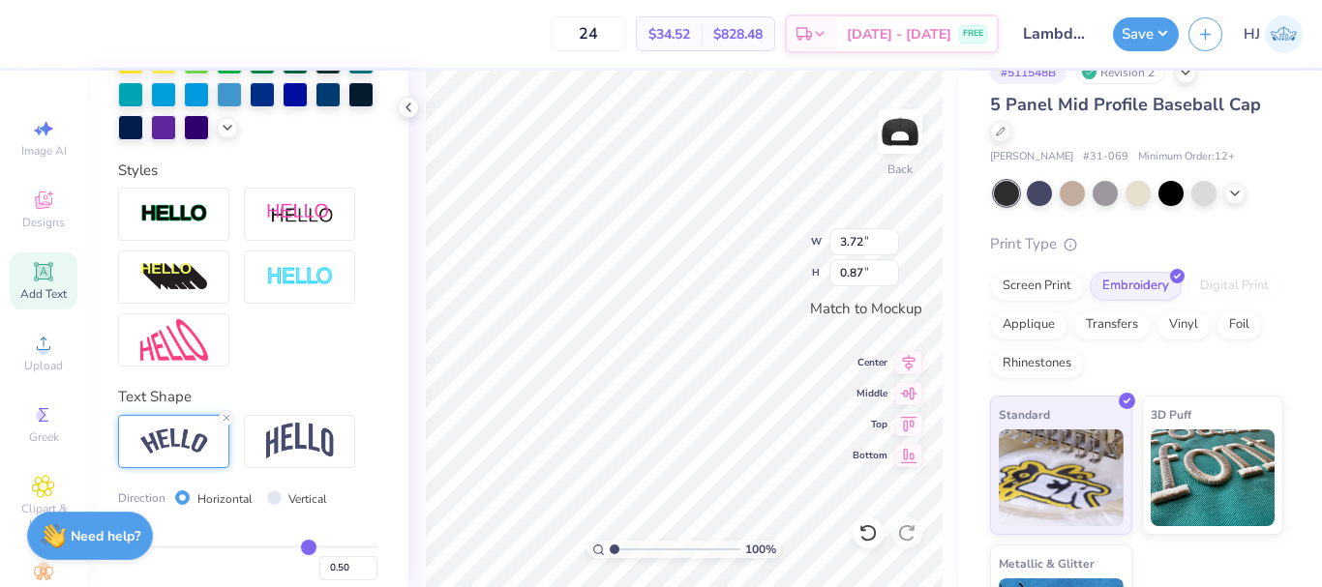
type input "3.72"
type input "0.87"
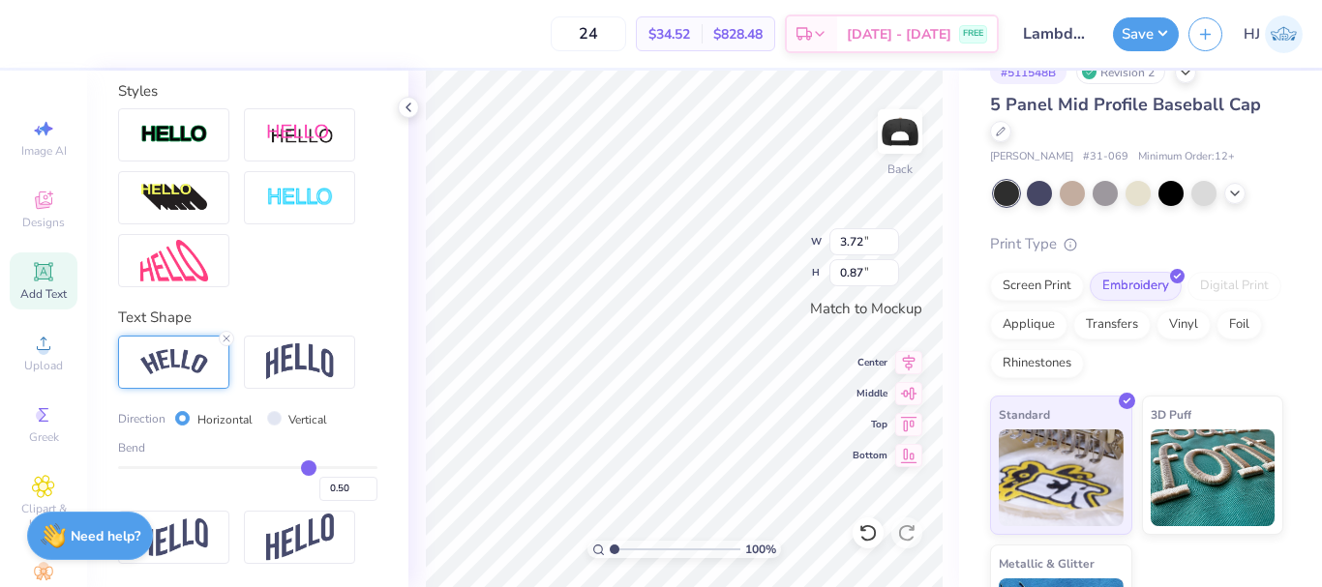
scroll to position [683, 0]
click at [326, 484] on input "0.50" at bounding box center [348, 489] width 58 height 24
type input "0.30"
type input "0.3"
type input "3.51"
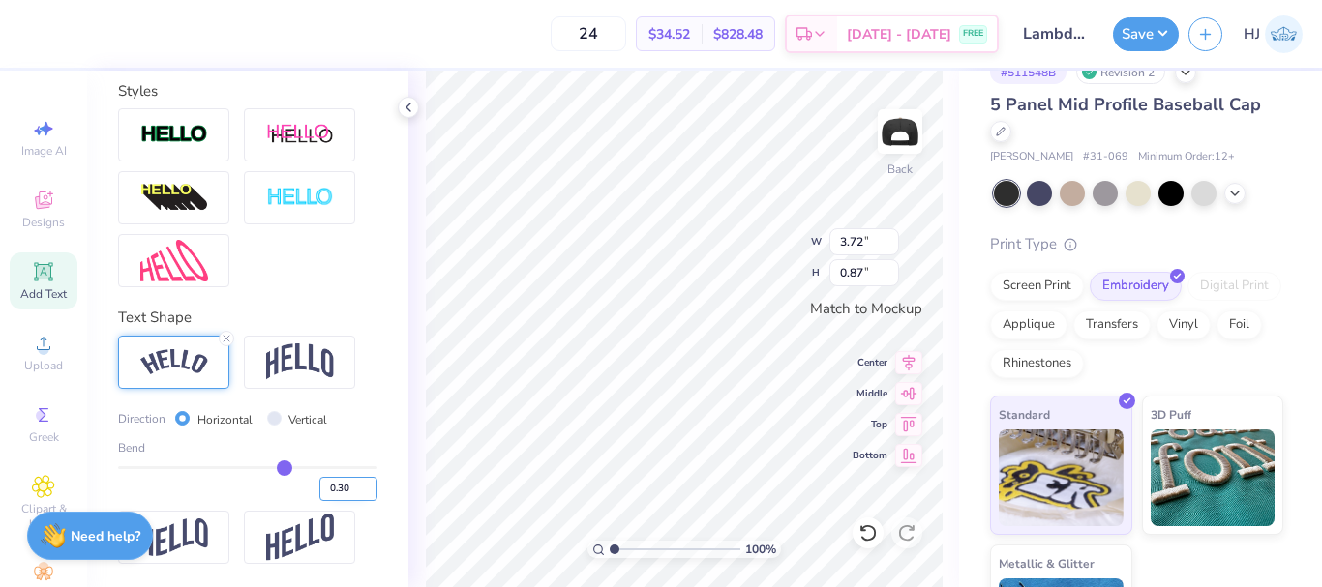
type input "0.58"
click at [336, 483] on input "0.30" at bounding box center [348, 489] width 58 height 24
drag, startPoint x: 325, startPoint y: 484, endPoint x: 350, endPoint y: 485, distance: 25.2
click at [350, 484] on input "0.30" at bounding box center [348, 489] width 58 height 24
type input "0.25"
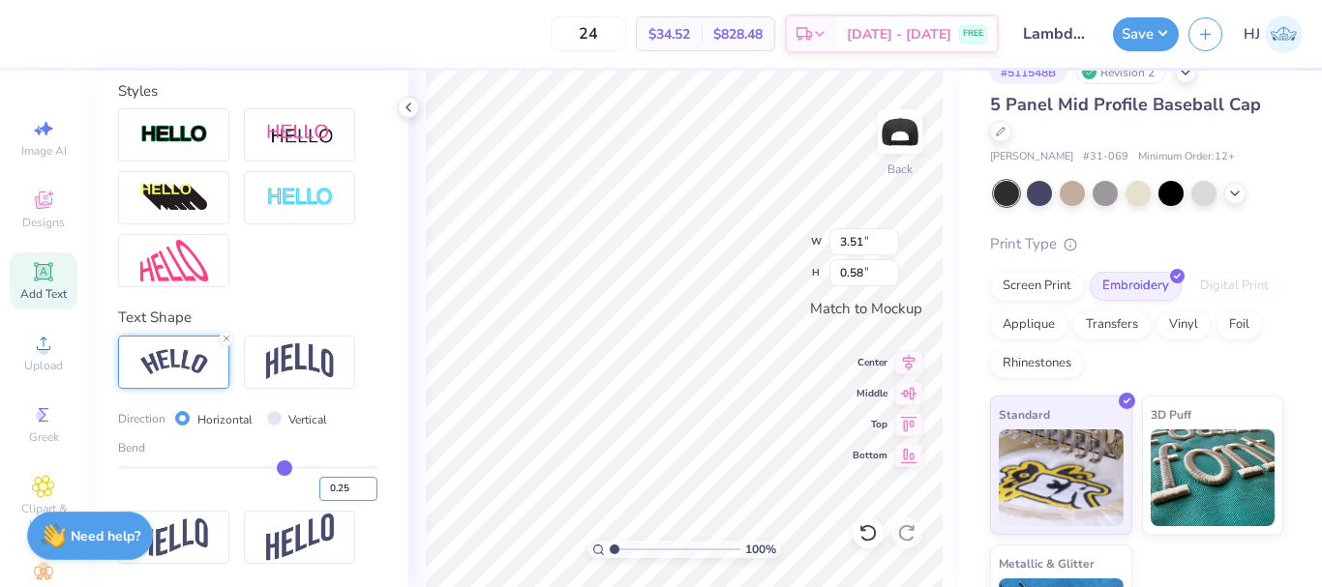
type input "0.25"
type input "3.45"
type input "0.53"
drag, startPoint x: 324, startPoint y: 491, endPoint x: 347, endPoint y: 489, distance: 23.3
click at [347, 489] on input "0.25" at bounding box center [348, 489] width 58 height 24
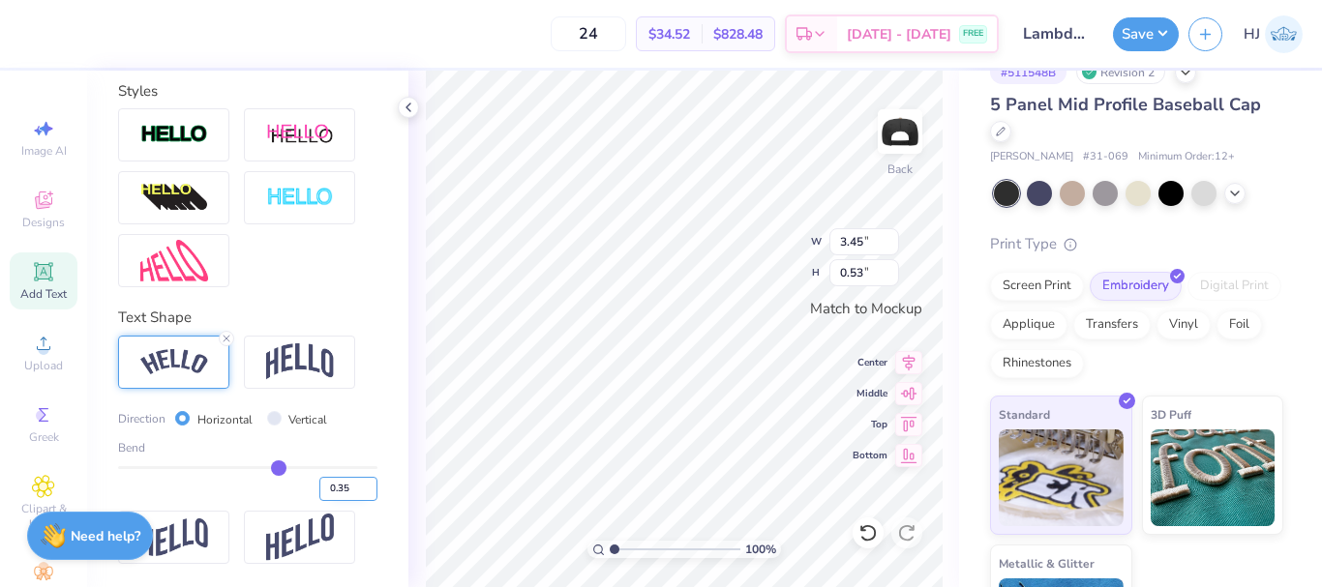
type input "0.35"
type input "3.56"
type input "0.64"
type input "4.50"
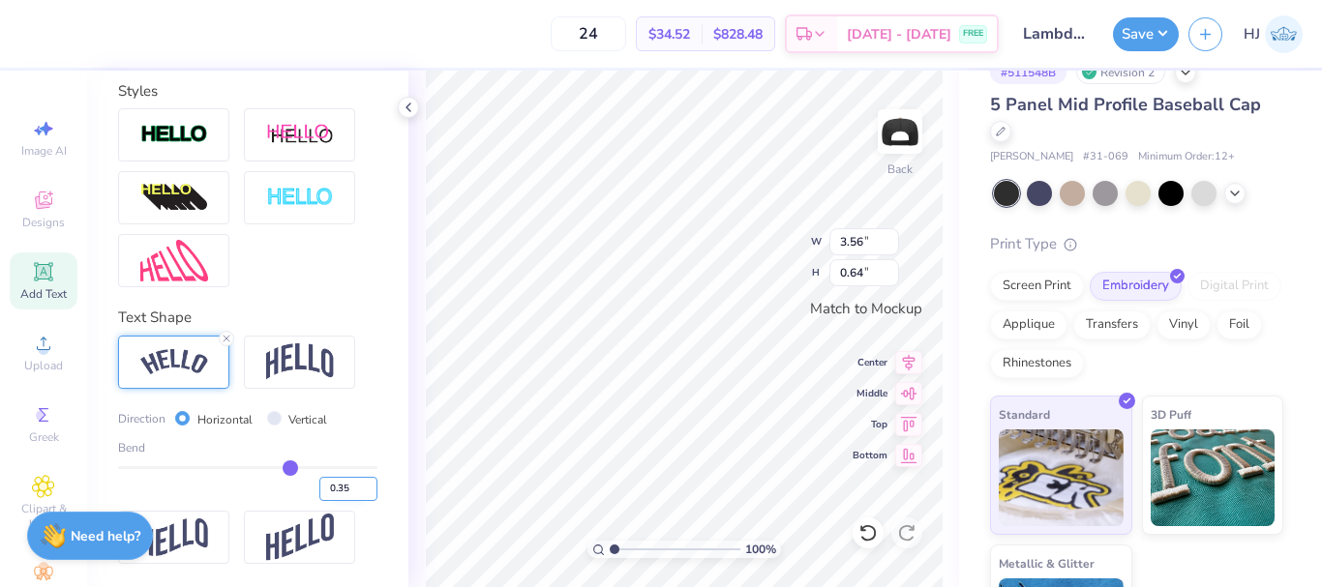
type input "1.50"
type input "3.56"
type input "0.64"
click at [857, 236] on input "3.56" at bounding box center [864, 241] width 70 height 27
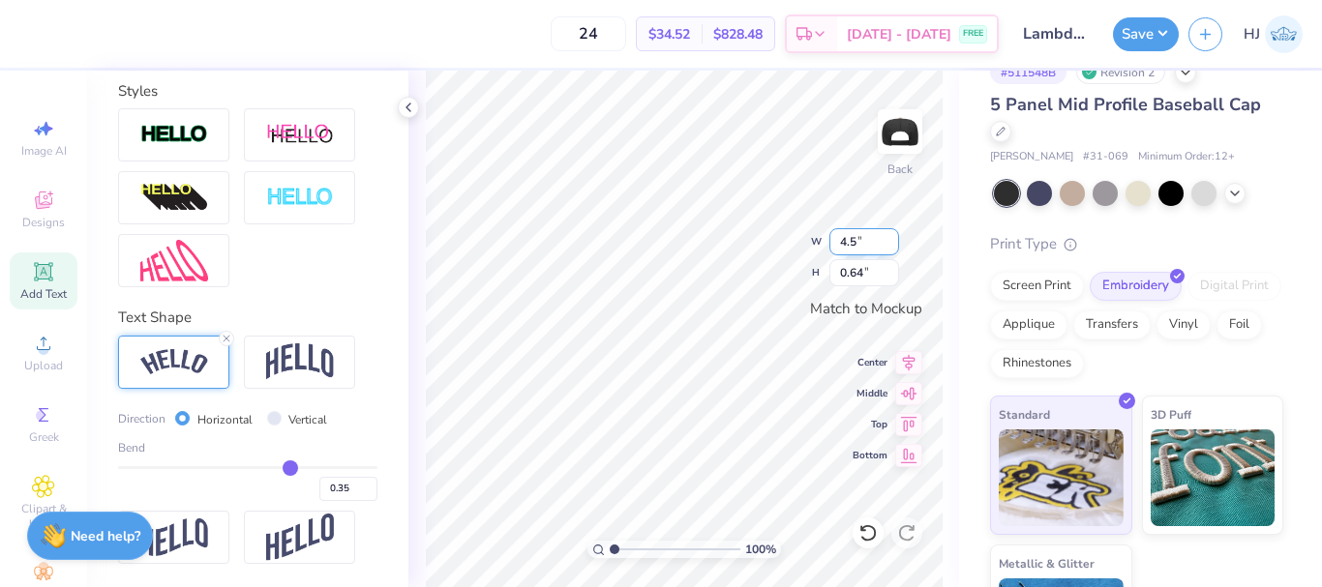
type input "4.50"
type input "0.81"
click at [319, 486] on input "0.35" at bounding box center [348, 489] width 58 height 24
type input "-0.35"
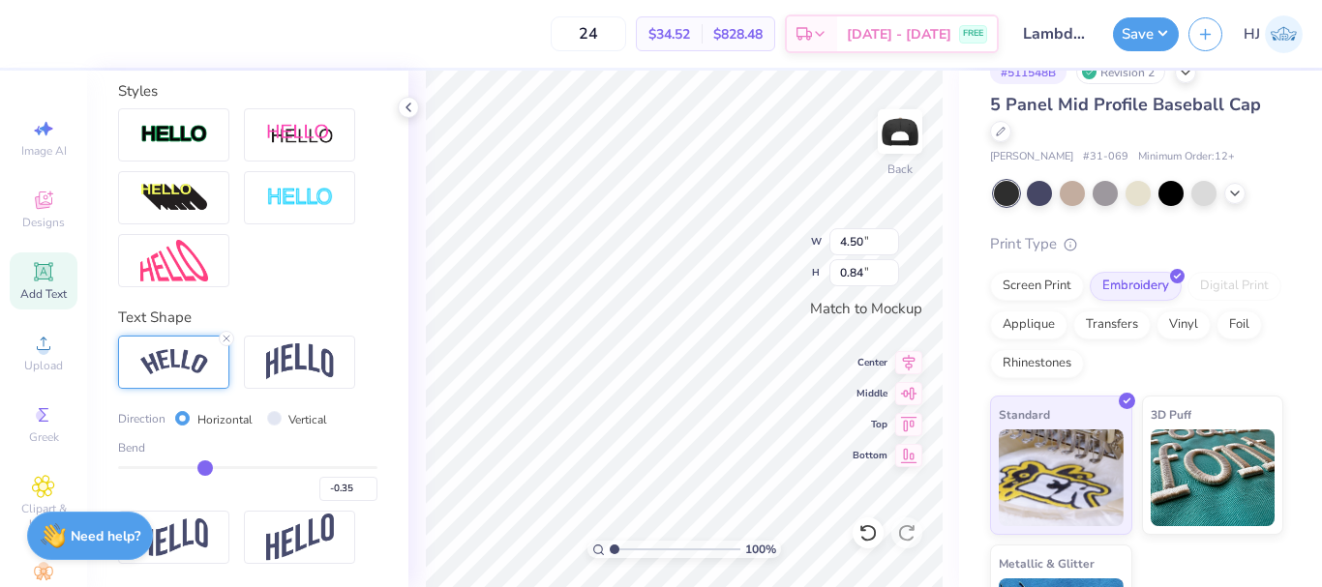
type input "0.84"
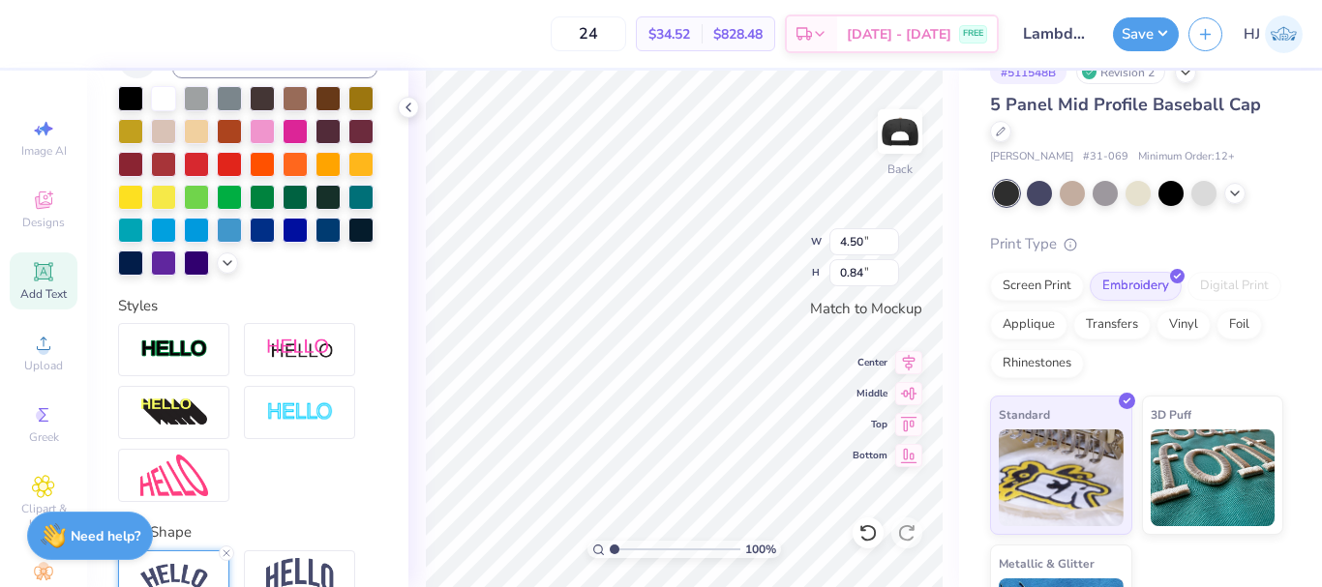
scroll to position [393, 0]
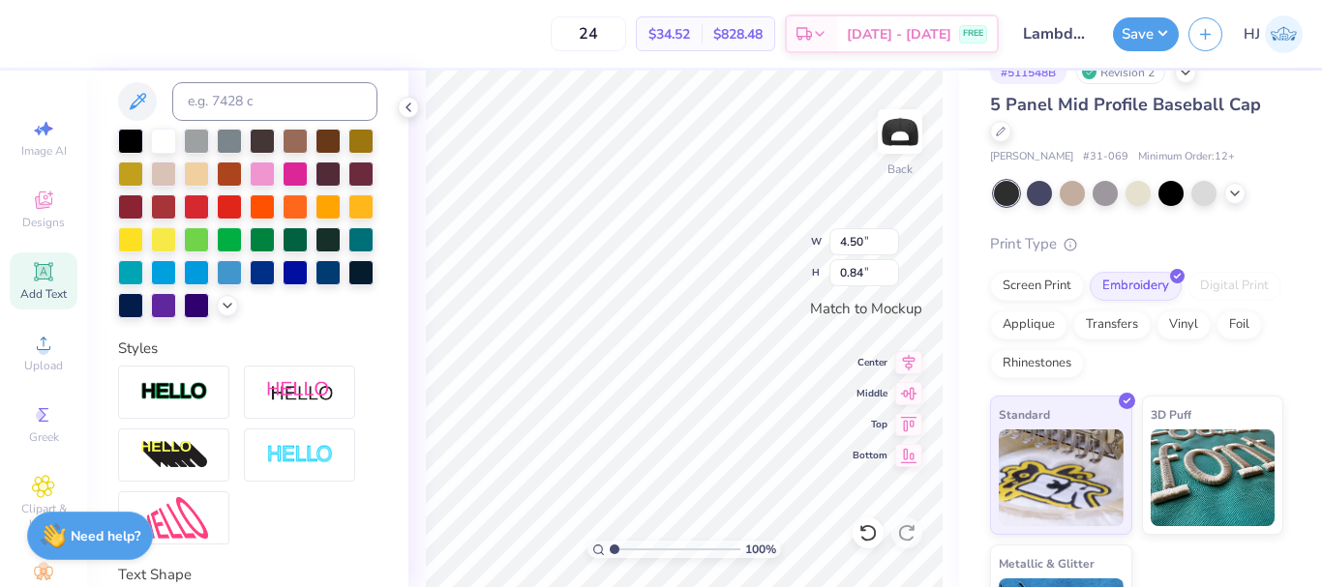
click at [128, 123] on div "Color" at bounding box center [247, 181] width 259 height 273
click at [128, 134] on div at bounding box center [130, 139] width 25 height 25
type input "0.35"
click at [868, 536] on icon at bounding box center [867, 532] width 19 height 19
click at [864, 529] on icon at bounding box center [867, 532] width 19 height 19
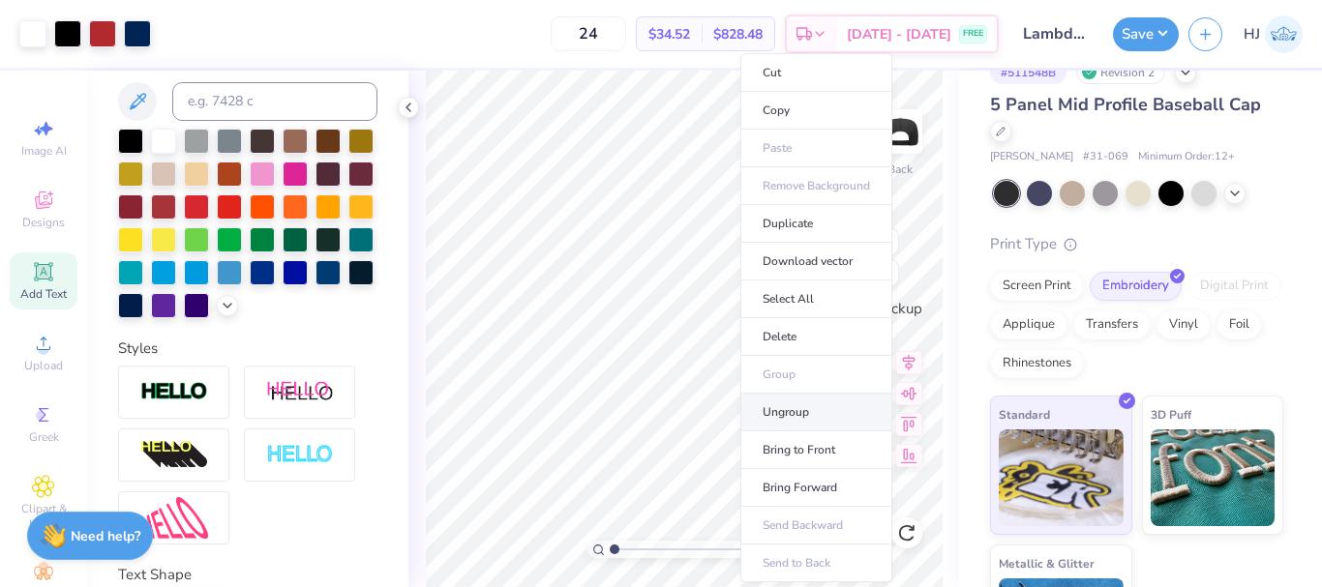
click at [798, 413] on li "Ungroup" at bounding box center [816, 413] width 152 height 38
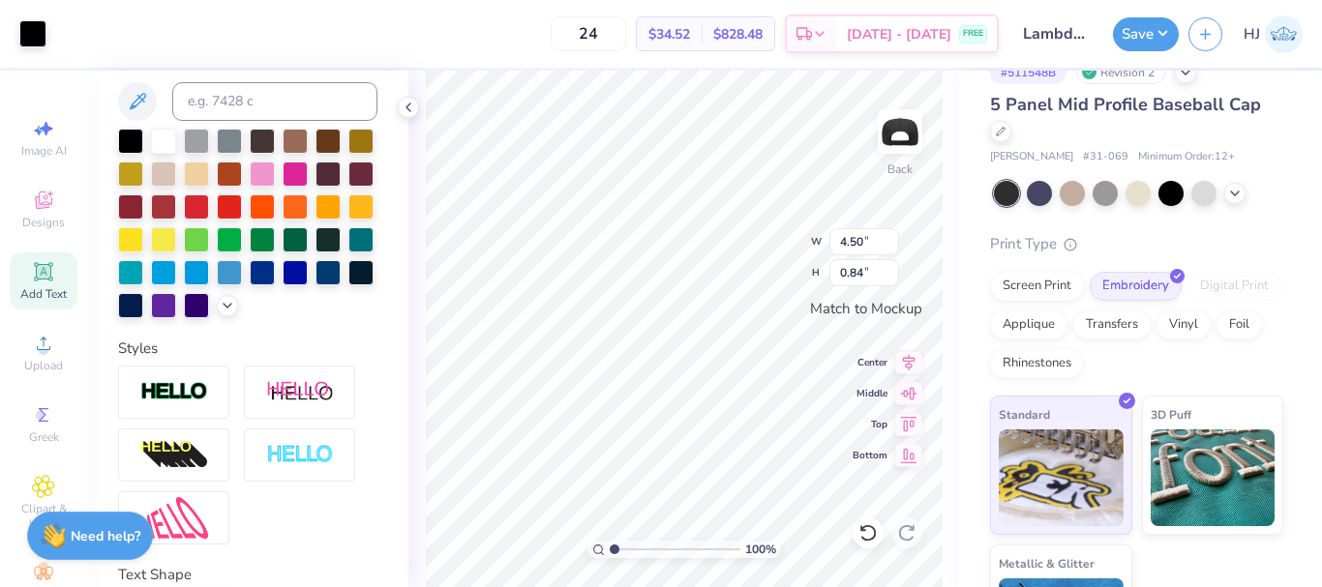
type input "-0.35"
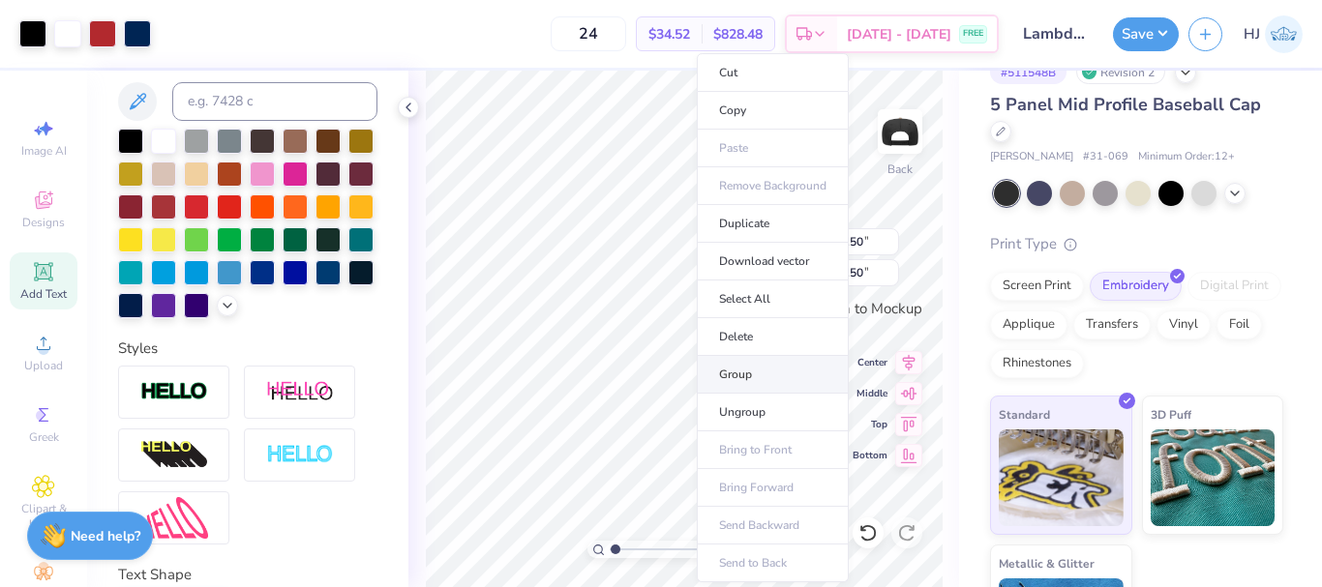
click at [752, 377] on li "Group" at bounding box center [773, 375] width 152 height 38
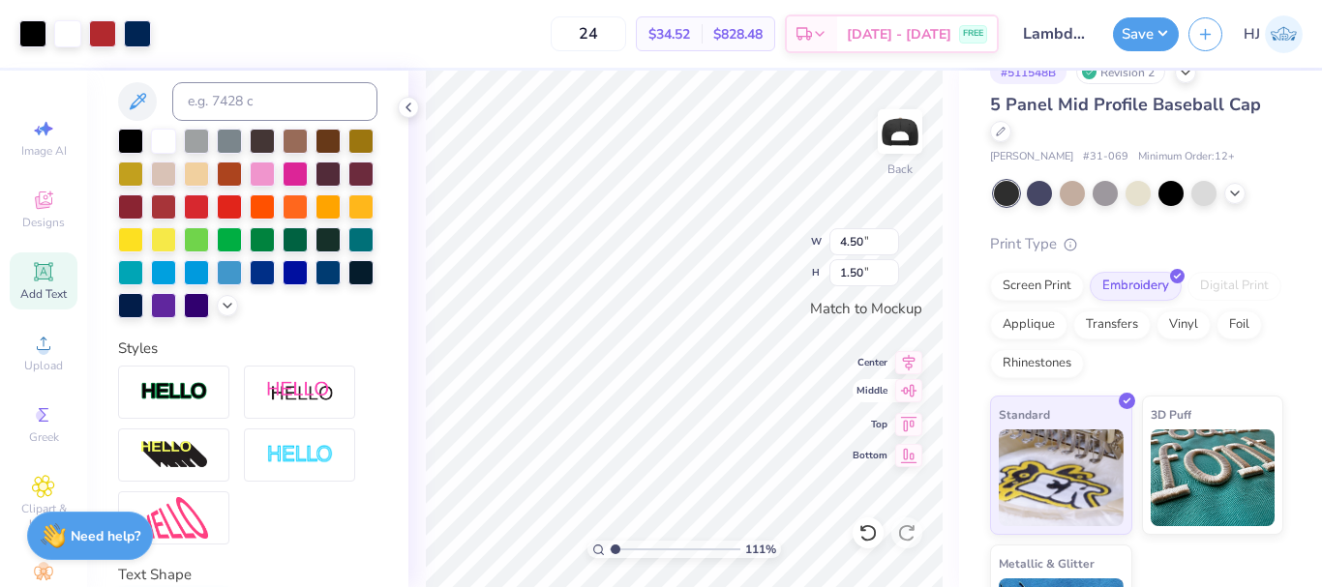
click at [912, 397] on icon at bounding box center [909, 390] width 16 height 13
type input "1"
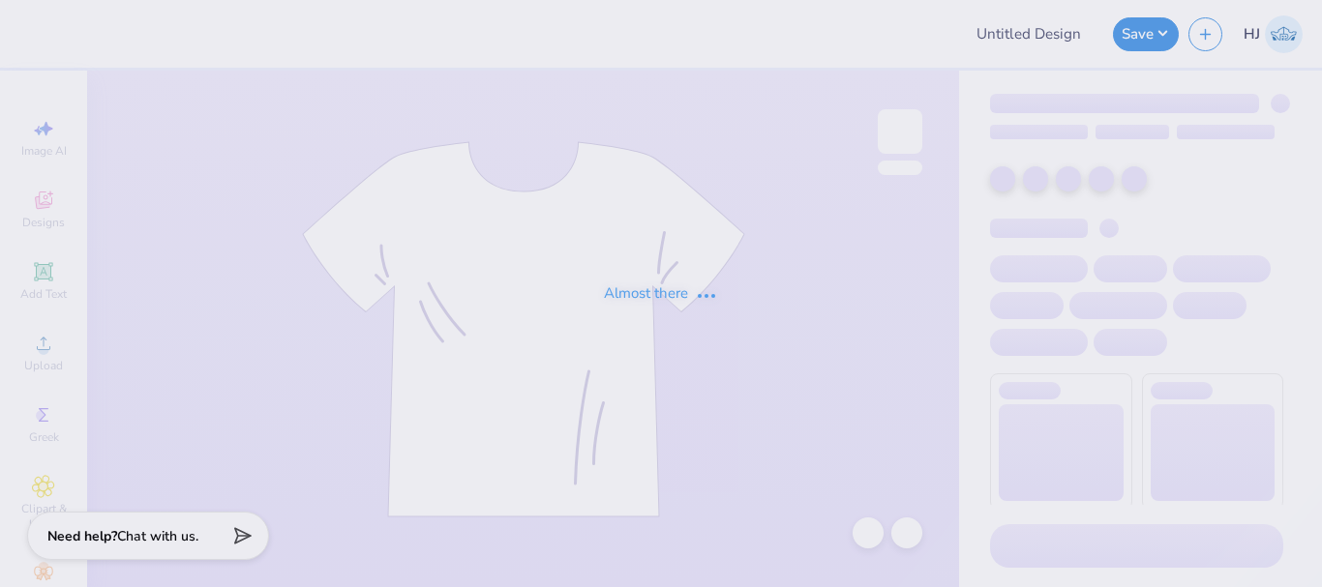
type input "[PERSON_NAME] College Council Fall Merch 2025!"
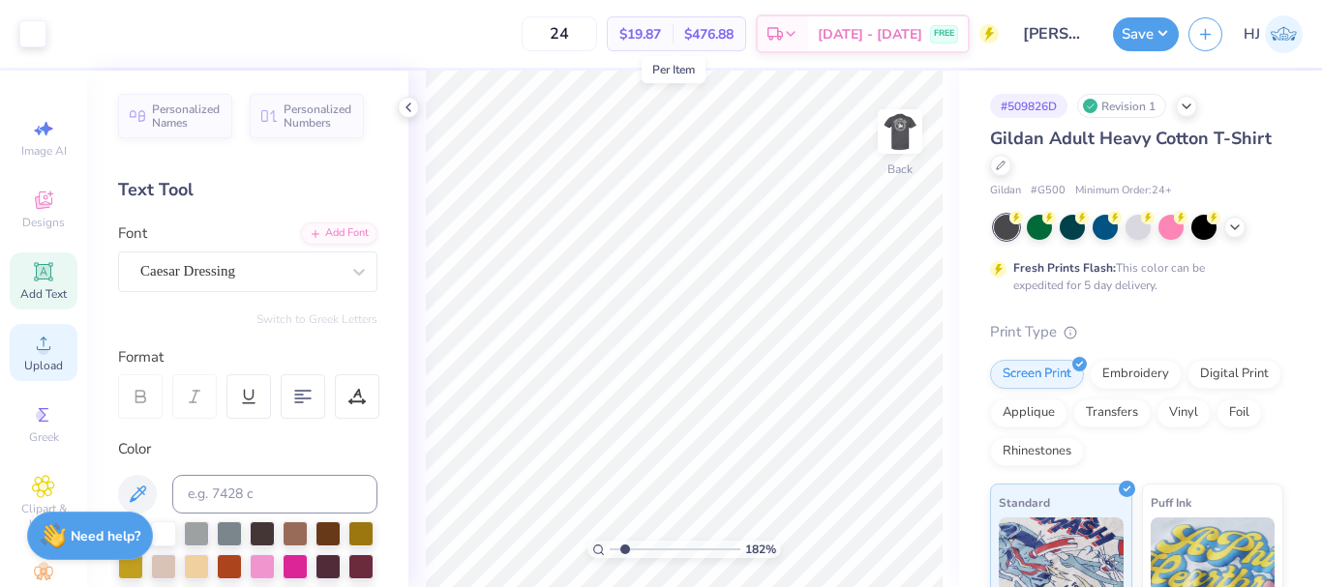
click at [39, 341] on icon at bounding box center [43, 343] width 23 height 23
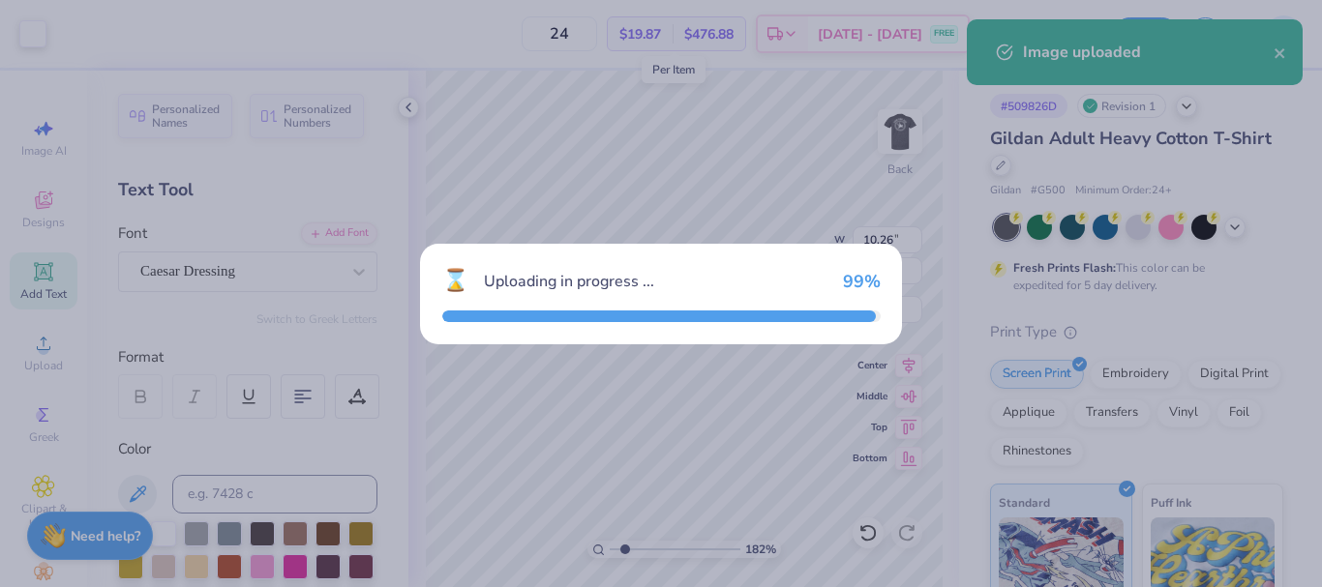
type input "1.82266588284093"
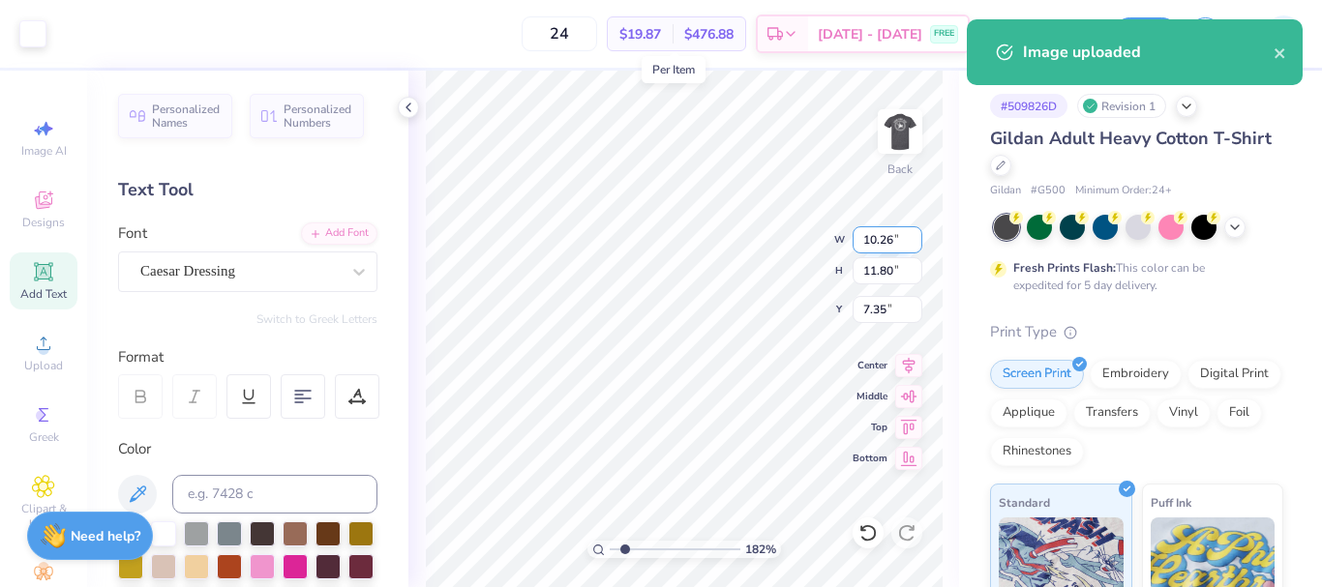
click at [901, 244] on input "10.26" at bounding box center [887, 239] width 70 height 27
click at [897, 273] on input "11.80" at bounding box center [887, 270] width 70 height 27
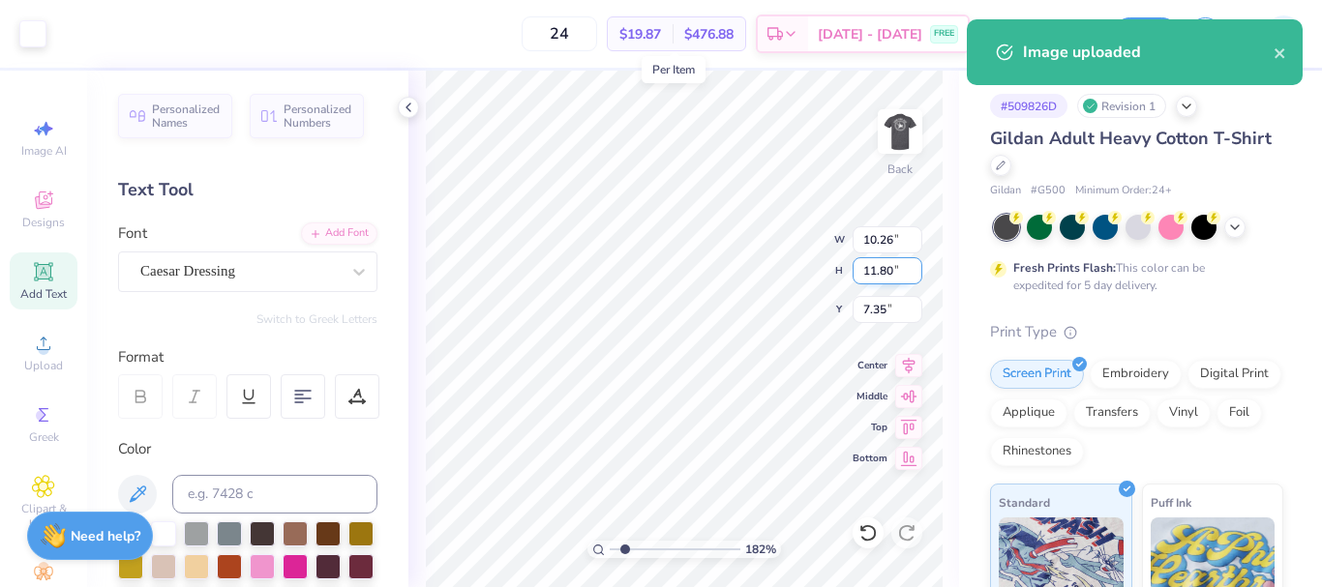
click at [897, 273] on input "11.80" at bounding box center [887, 270] width 70 height 27
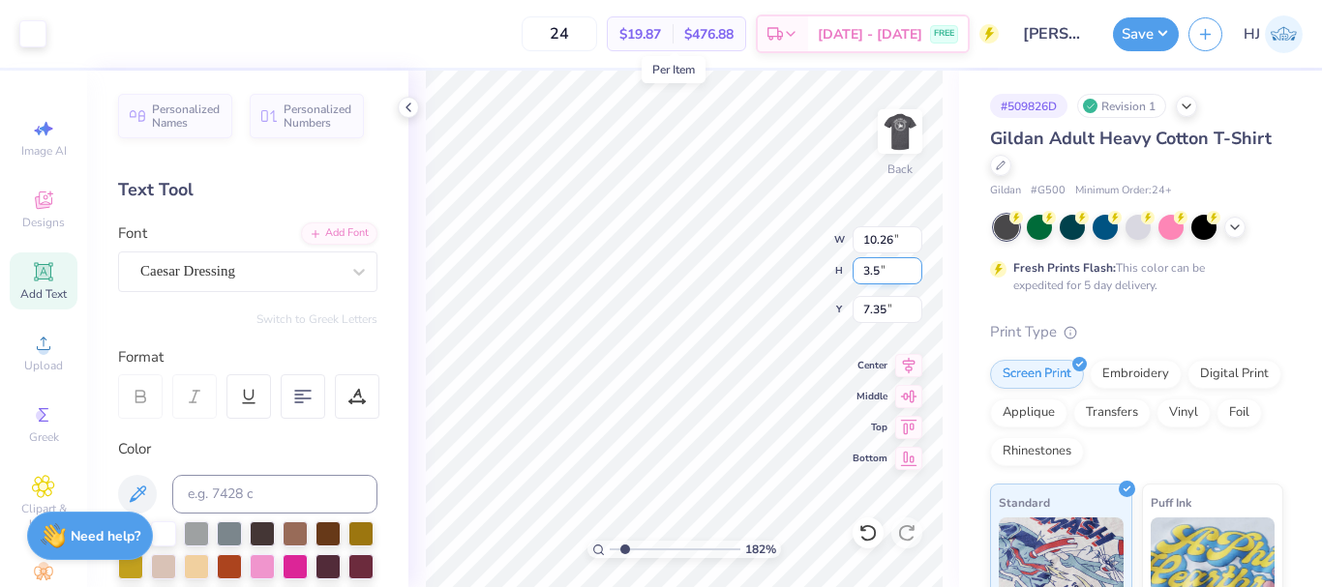
type input "3.5"
type input "1.82266588284093"
type input "3.04"
type input "3.50"
type input "11.50"
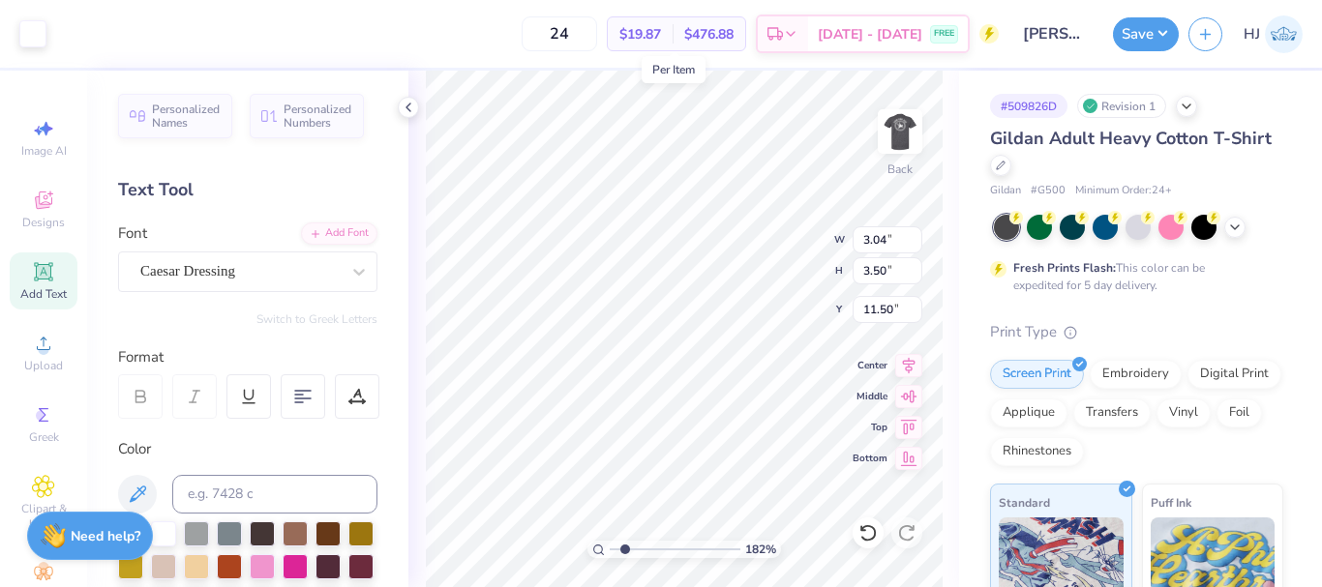
type input "1.82266588284093"
type input "3.00"
type input "2.71964221644285"
type input "3.04"
type input "3.50"
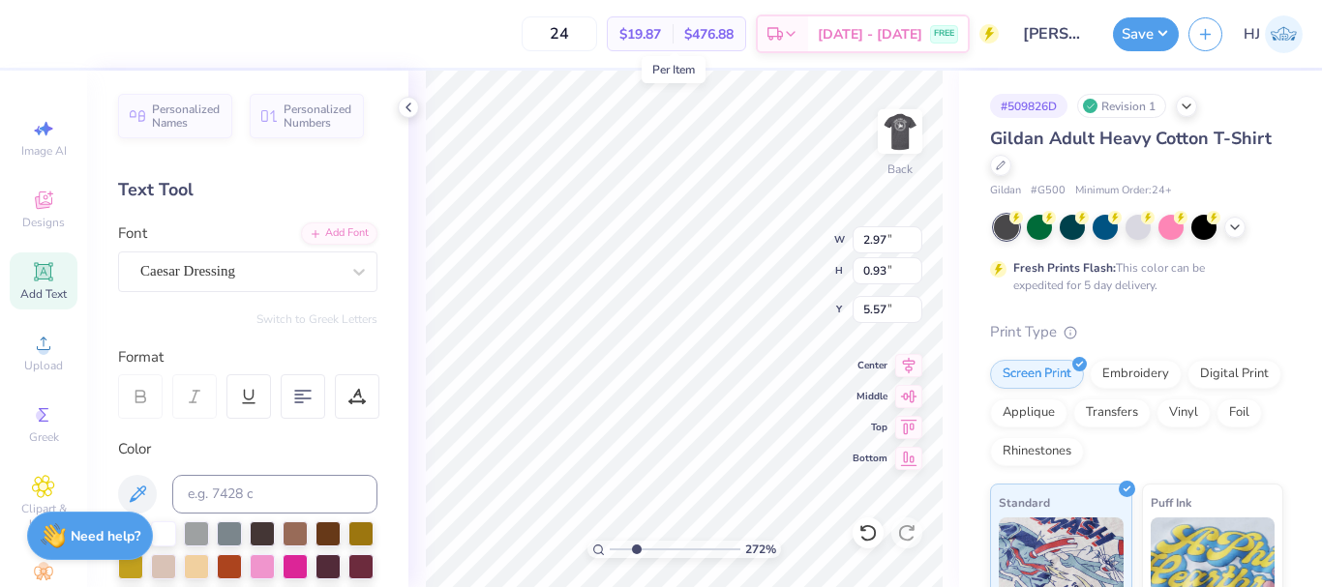
type input "3.00"
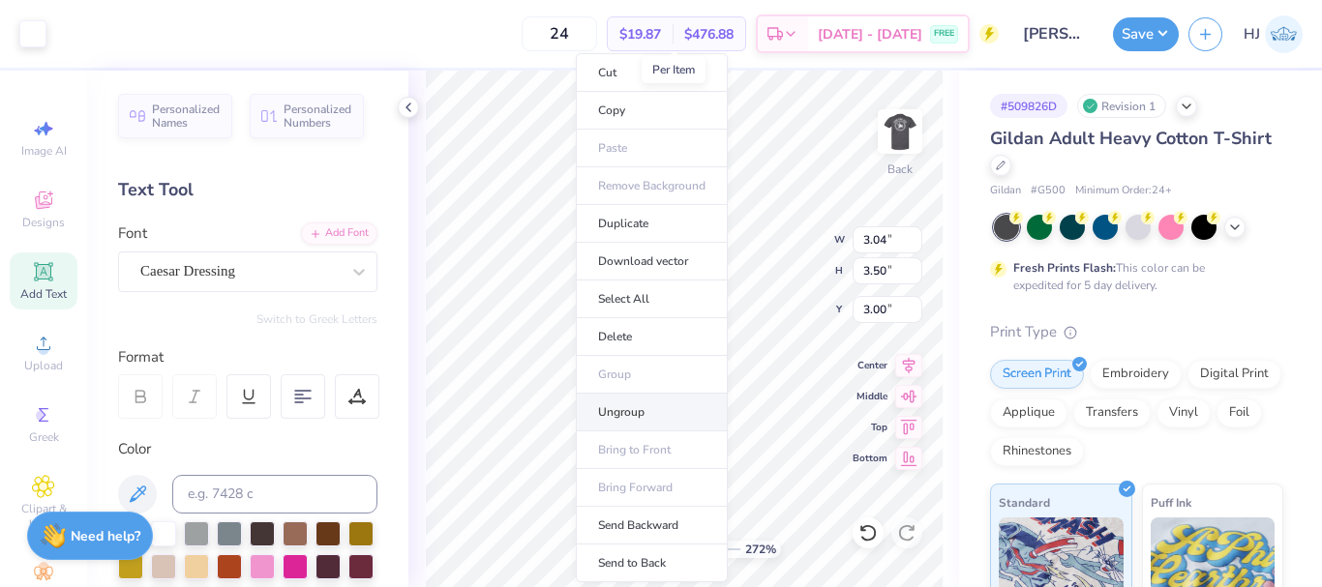
click at [626, 418] on li "Ungroup" at bounding box center [652, 413] width 152 height 38
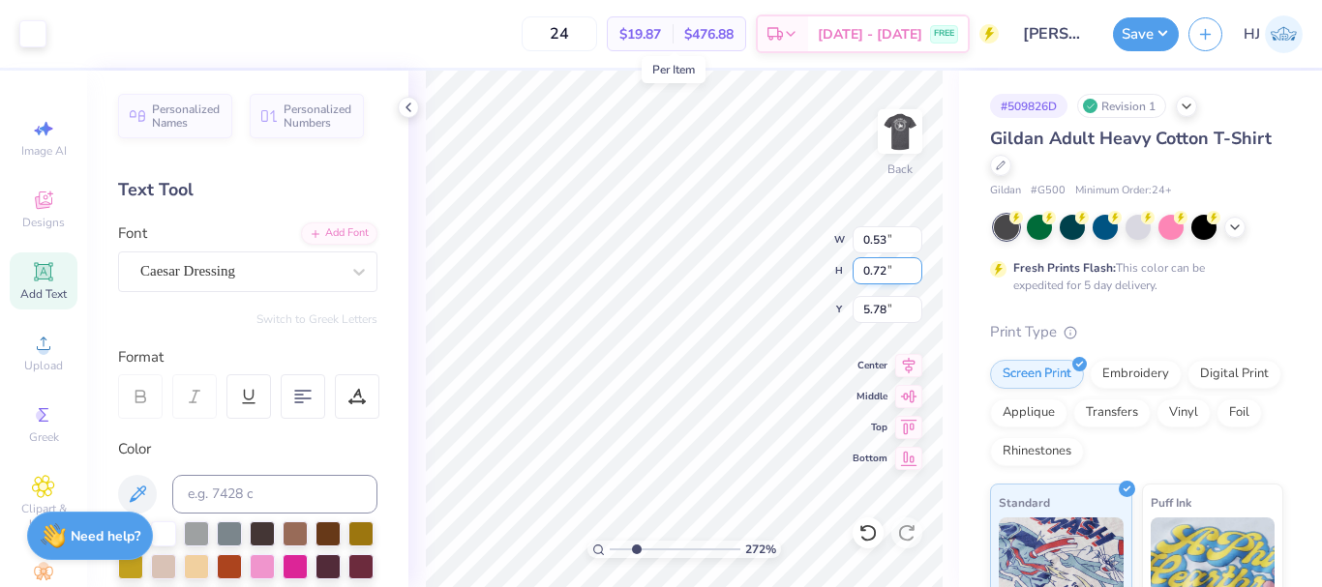
type input "2.71964221644285"
type input "2.97"
type input "0.93"
type input "5.57"
click at [887, 270] on input "0.93" at bounding box center [887, 270] width 70 height 27
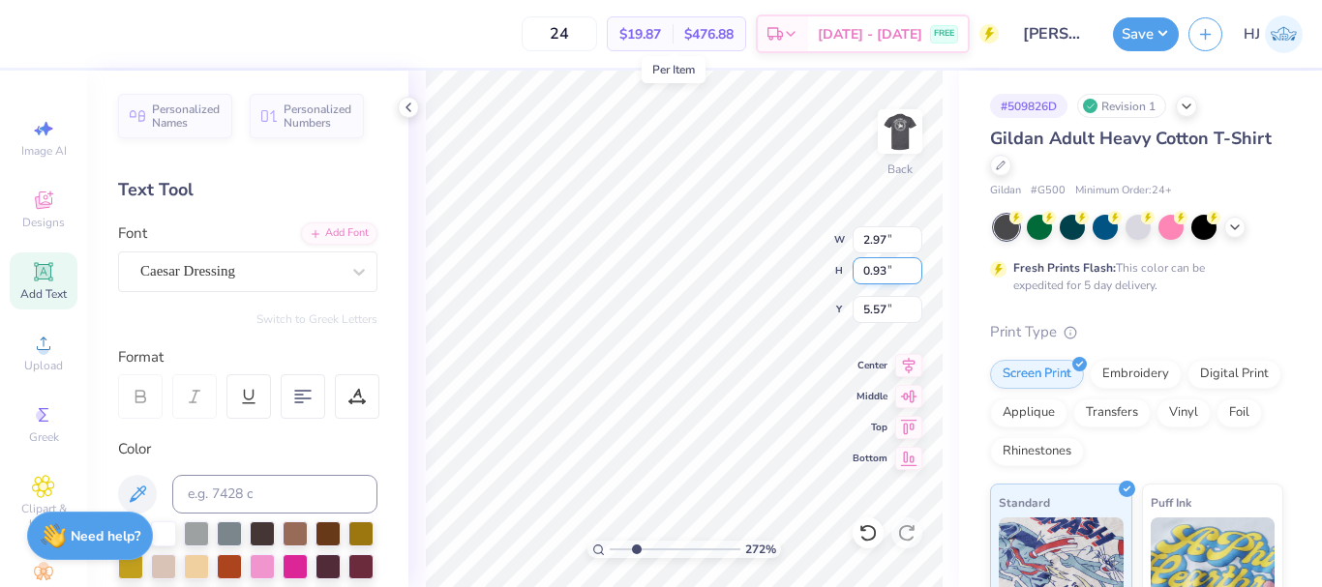
click at [887, 270] on input "0.93" at bounding box center [887, 270] width 70 height 27
type input ".72"
type input "2.71964221644285"
type input "2.31"
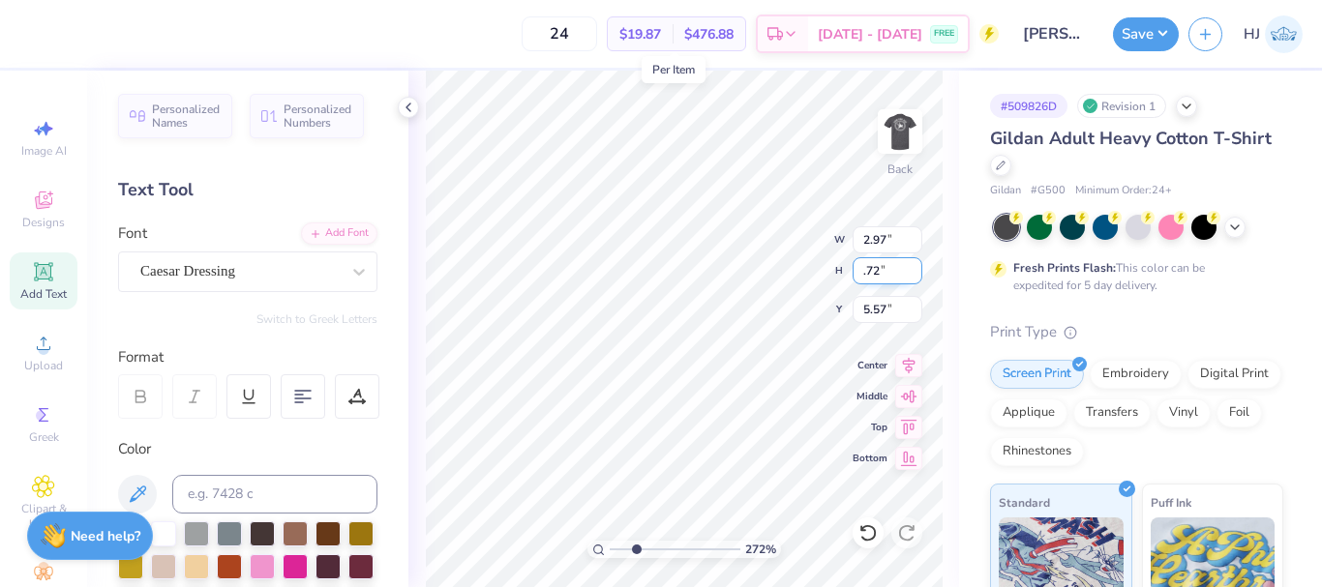
type input "0.72"
type input "5.68"
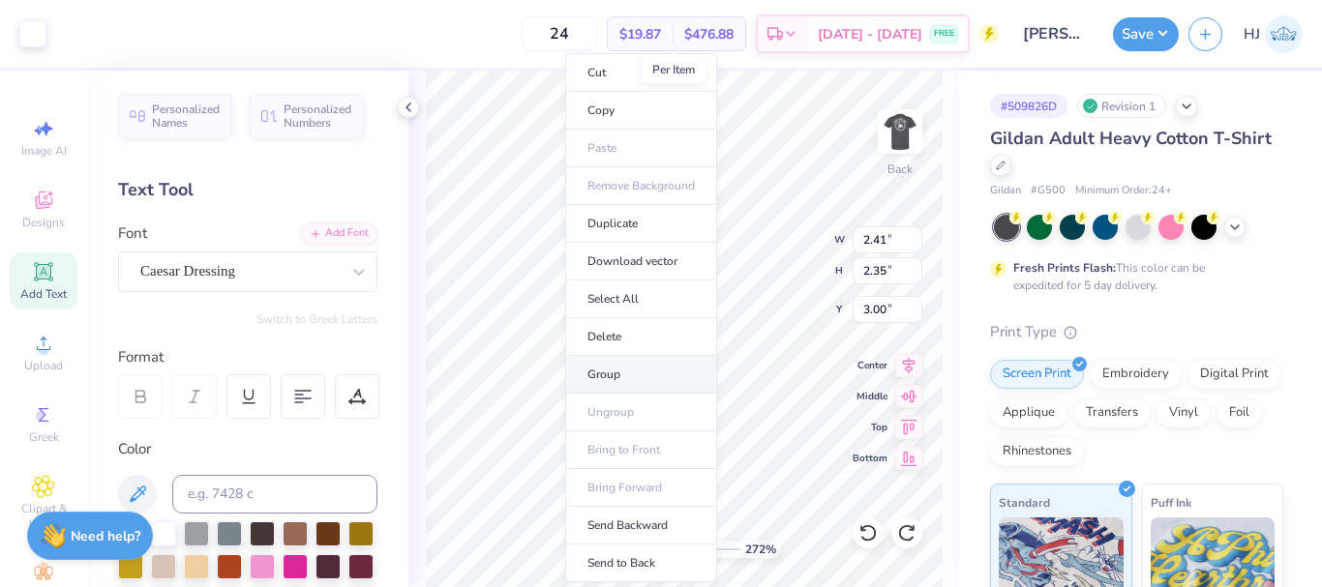
click at [616, 376] on li "Group" at bounding box center [641, 375] width 152 height 38
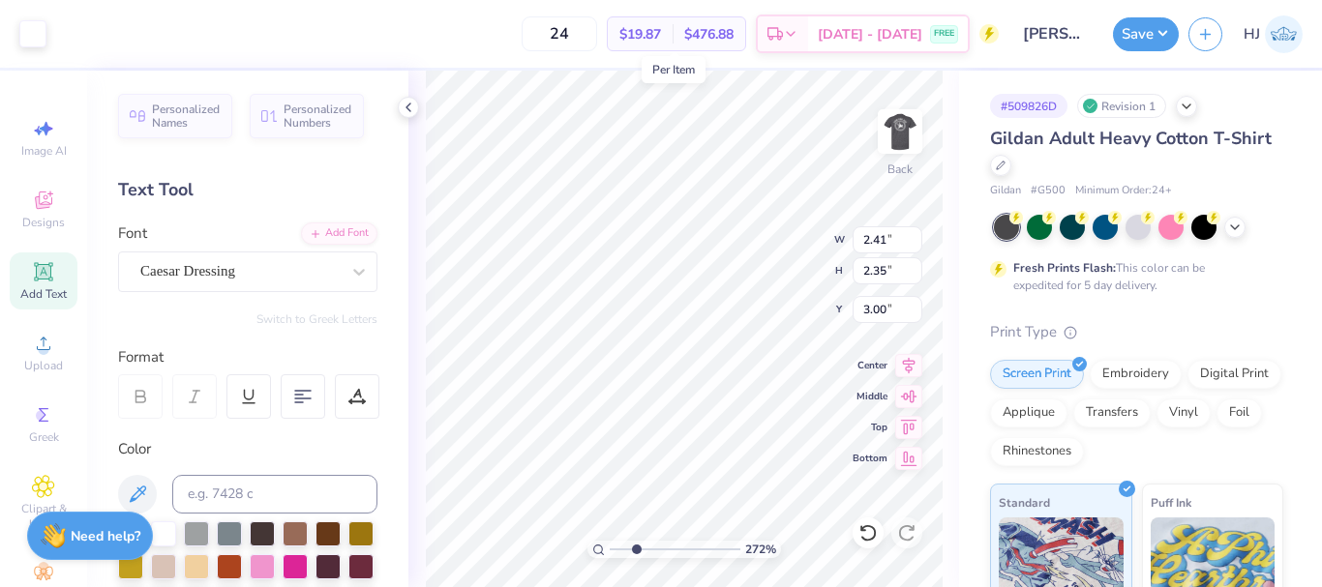
type input "2.71964221644285"
type input "0.44"
type input "0.70"
type input "5.79"
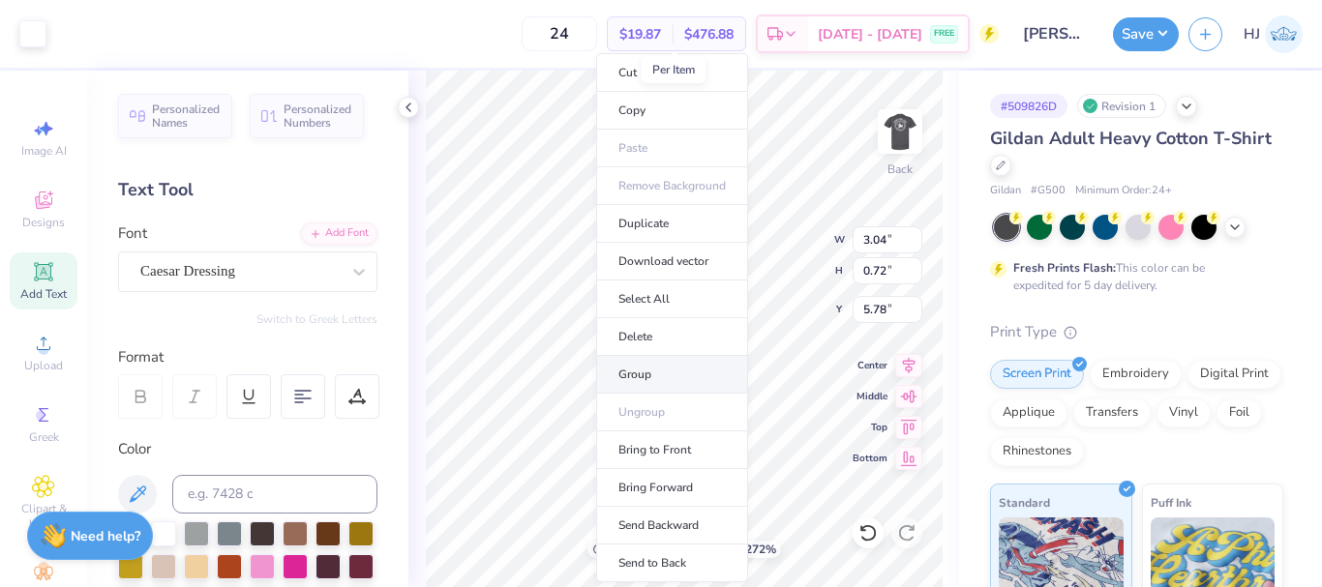
click at [650, 367] on li "Group" at bounding box center [672, 375] width 152 height 38
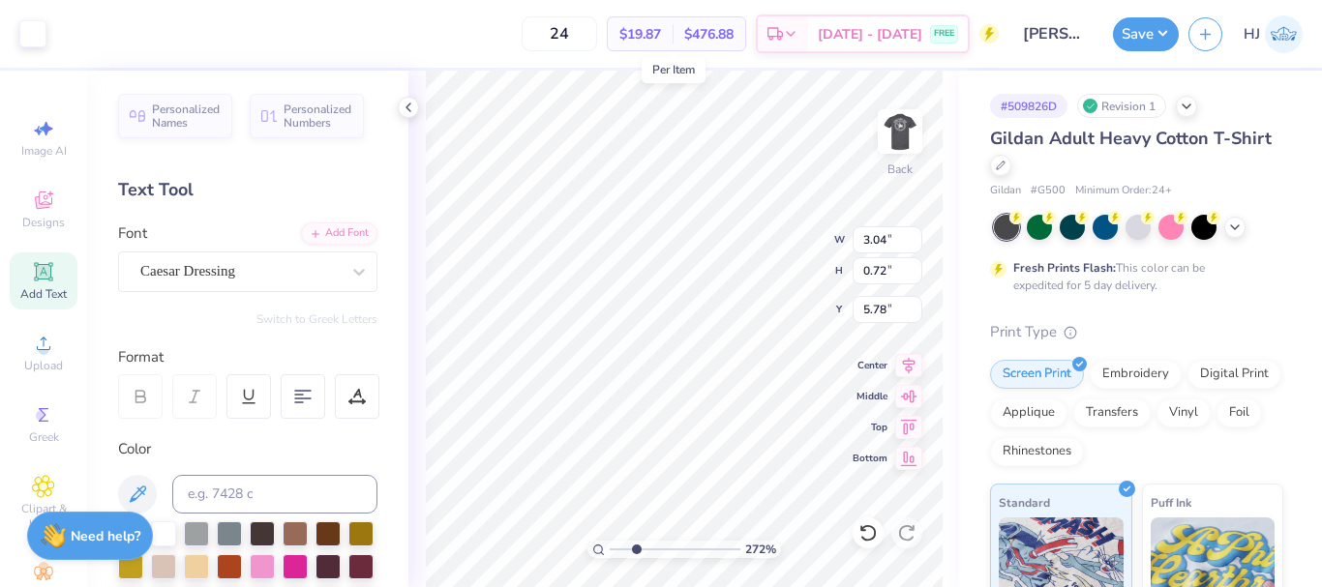
type input "2.71964221644285"
type input "2.41"
type input "2.35"
type input "3.00"
type input "2.71964221644285"
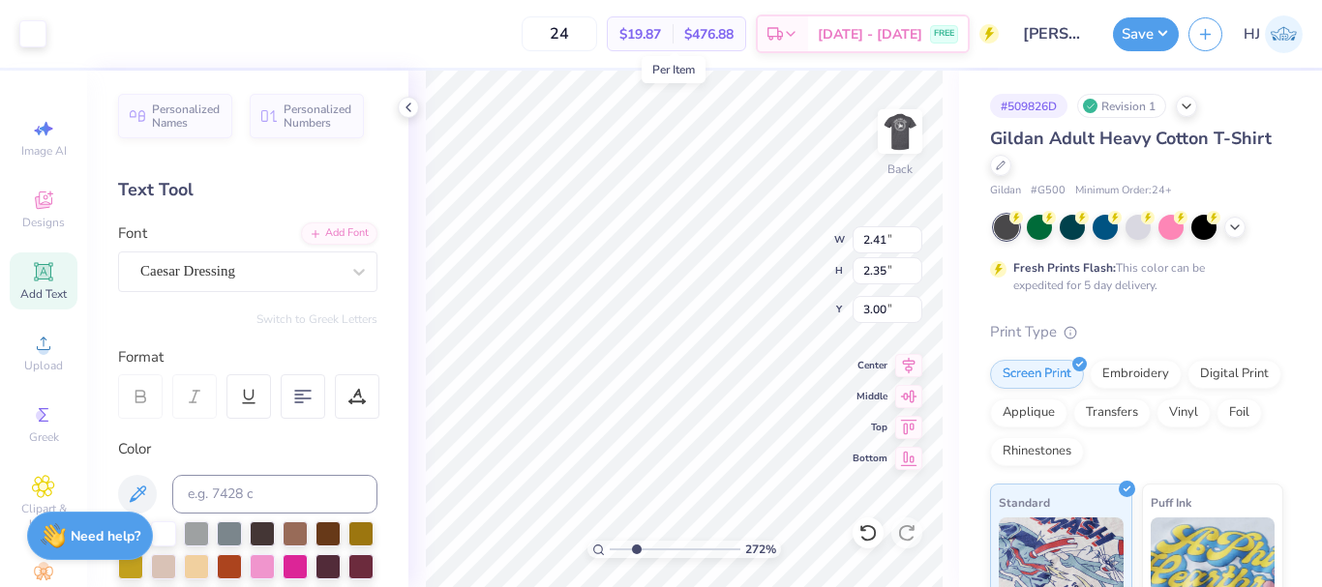
type input "3.04"
type input "3.50"
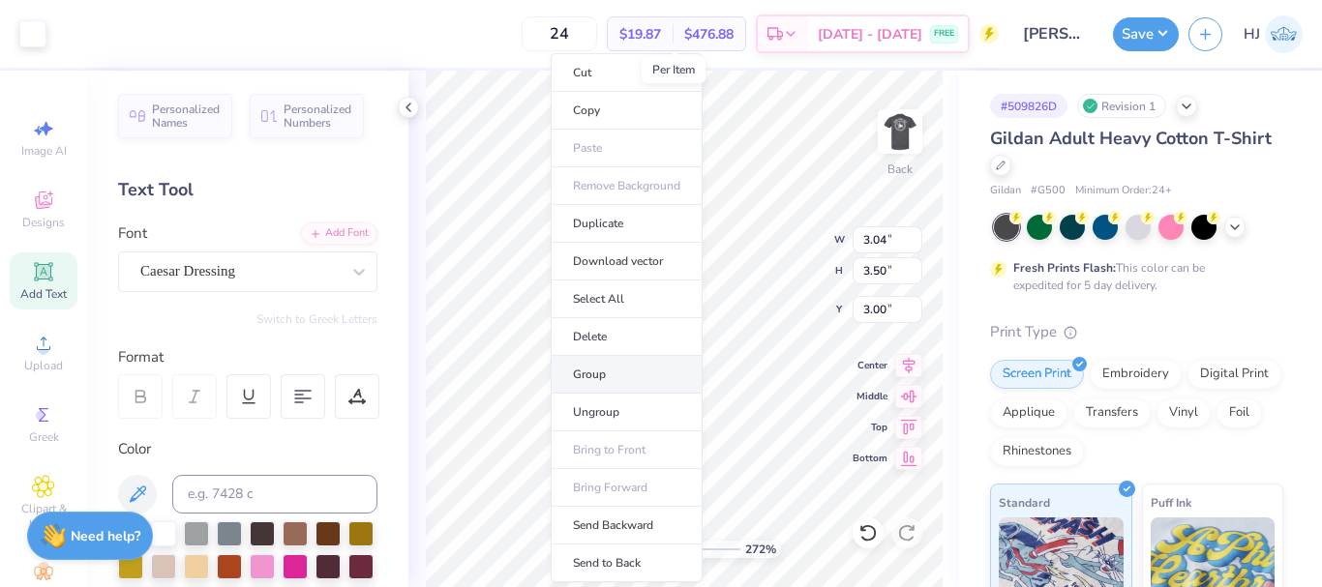
click at [634, 374] on li "Group" at bounding box center [627, 375] width 152 height 38
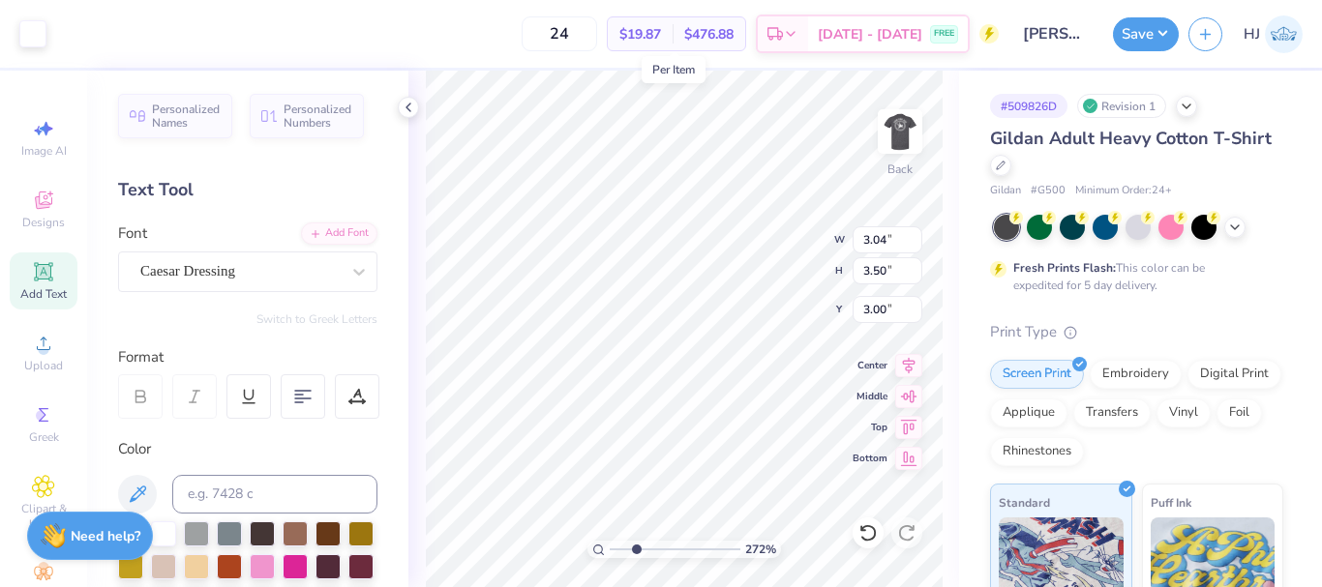
type input "2.71964221644285"
type input "2.40"
type input "2.24"
type input "2.71964221644285"
type input "2.31"
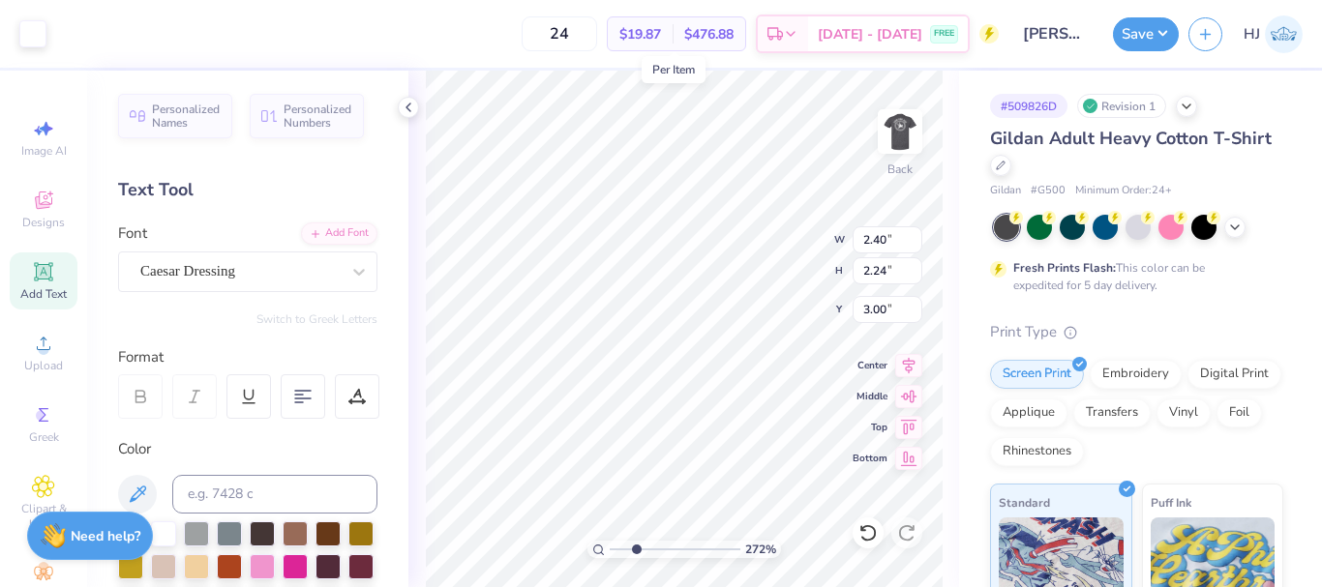
type input "0.72"
type input "5.68"
type input "2.71964221644285"
type input "5.78"
type input "2.71964221644285"
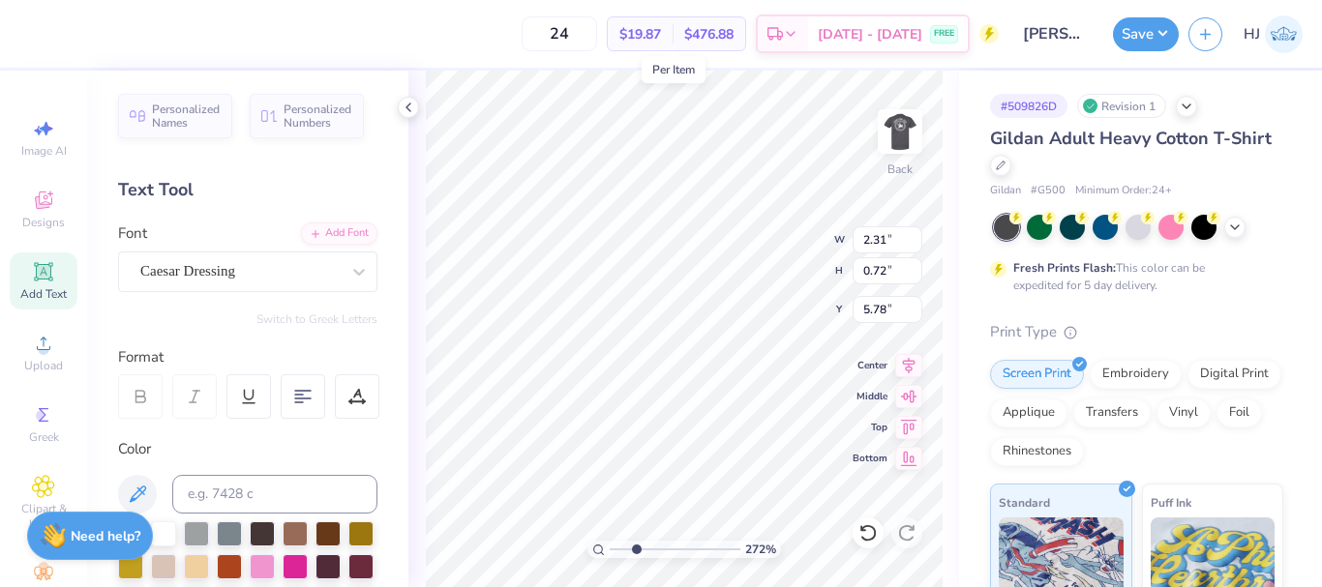
type input "5.68"
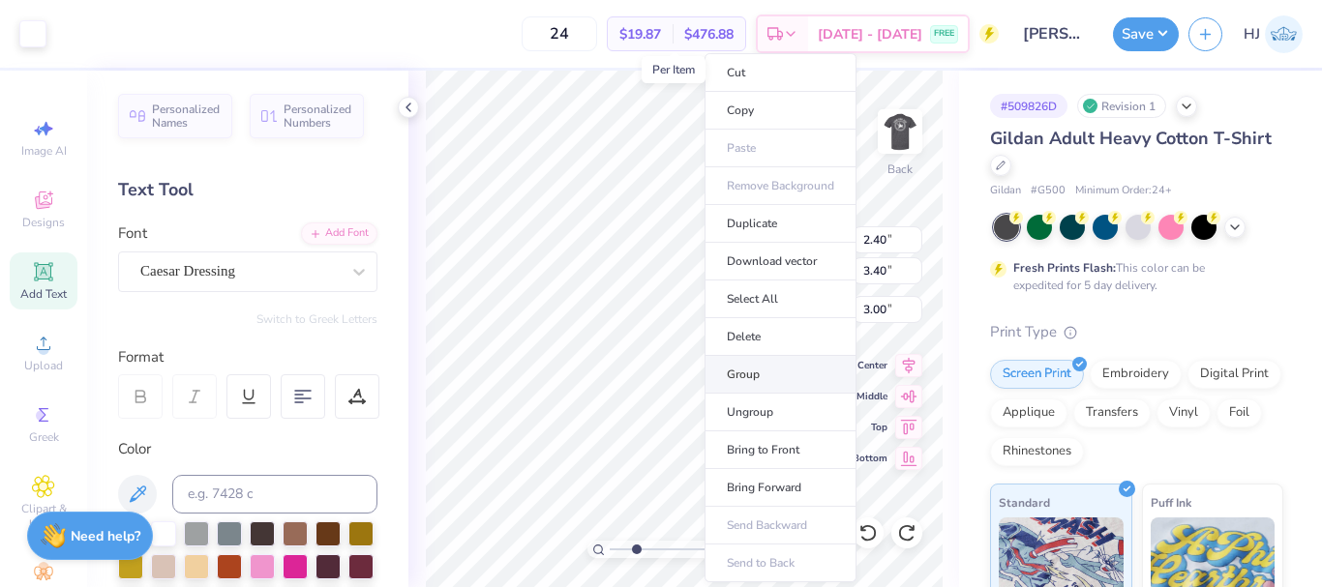
click at [754, 371] on li "Group" at bounding box center [780, 375] width 152 height 38
type input "2.71964221644285"
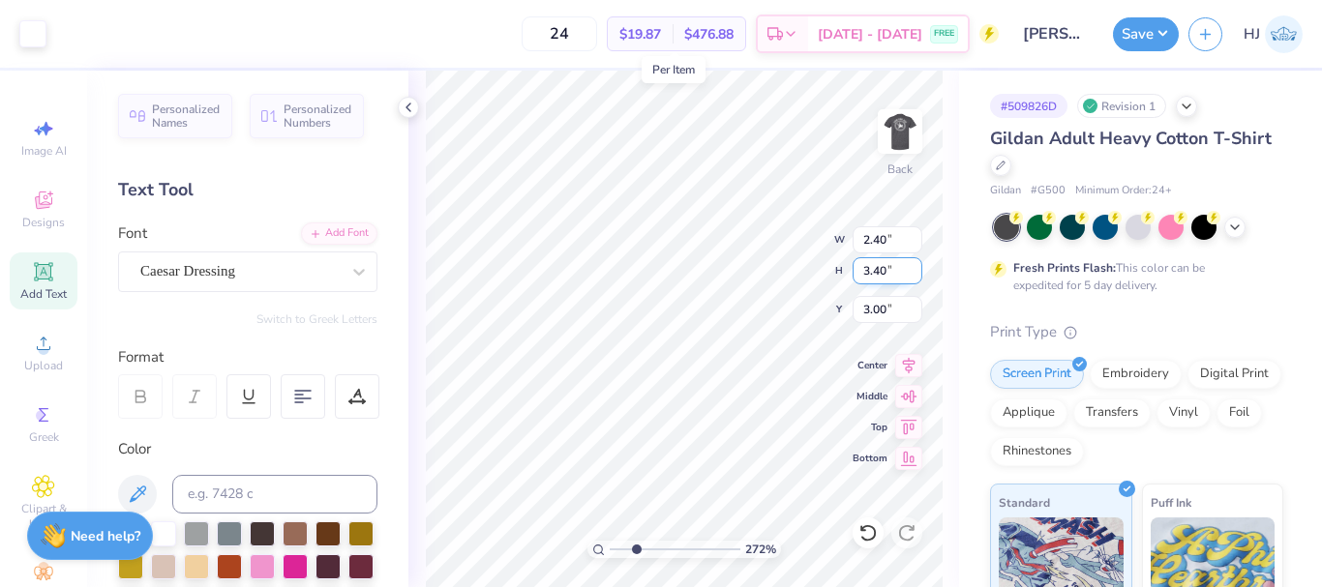
drag, startPoint x: 873, startPoint y: 267, endPoint x: 894, endPoint y: 272, distance: 21.8
click at [894, 272] on input "3.40" at bounding box center [887, 270] width 70 height 27
type input "3.5"
type input "2.71964221644285"
drag, startPoint x: 876, startPoint y: 269, endPoint x: 914, endPoint y: 273, distance: 38.9
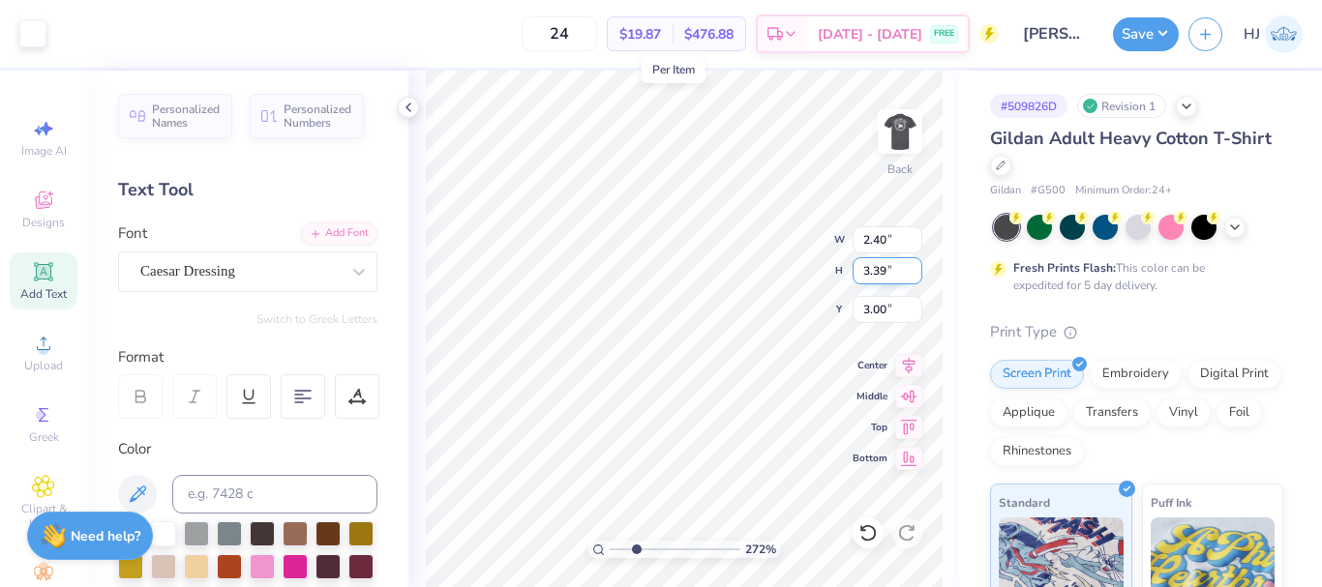
click at [914, 273] on input "3.39" at bounding box center [887, 270] width 70 height 27
type input "3.5"
type input "2.71964221644285"
type input "2.47"
type input "3.50"
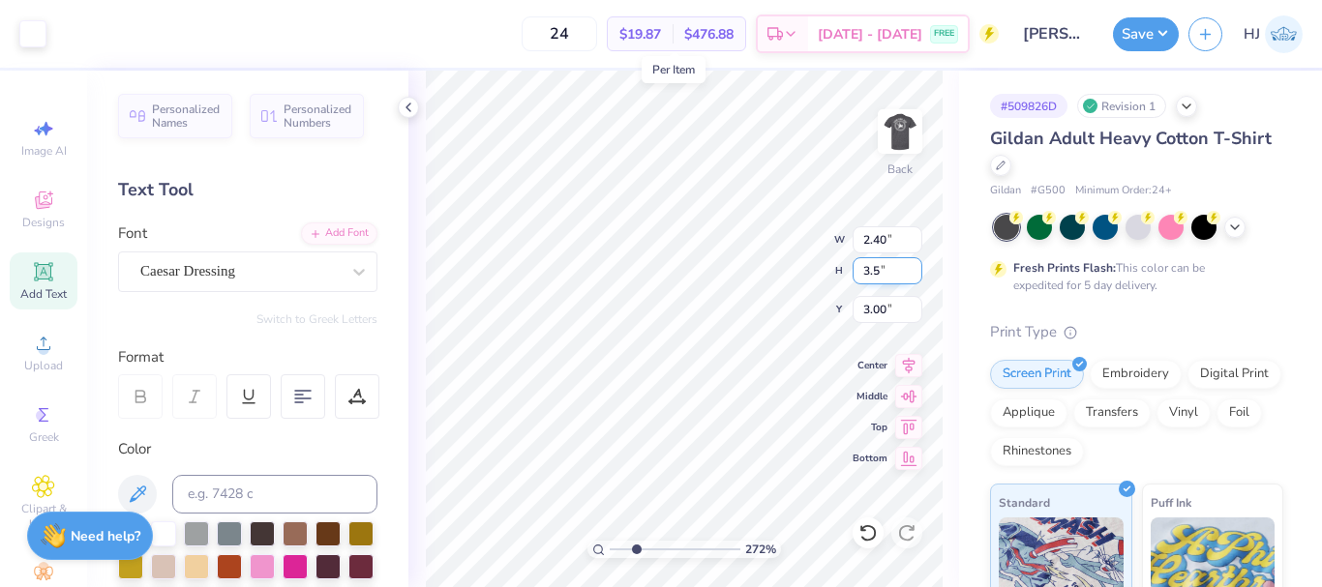
type input "2.95"
click at [747, 269] on div "367 % Back W 3.04 3.04 " H 3.50 3.50 " Y 3.00 3.00 " Center Middle Top Bottom" at bounding box center [683, 329] width 551 height 517
type input "3.6716840780171"
type input "3.00"
type input "1"
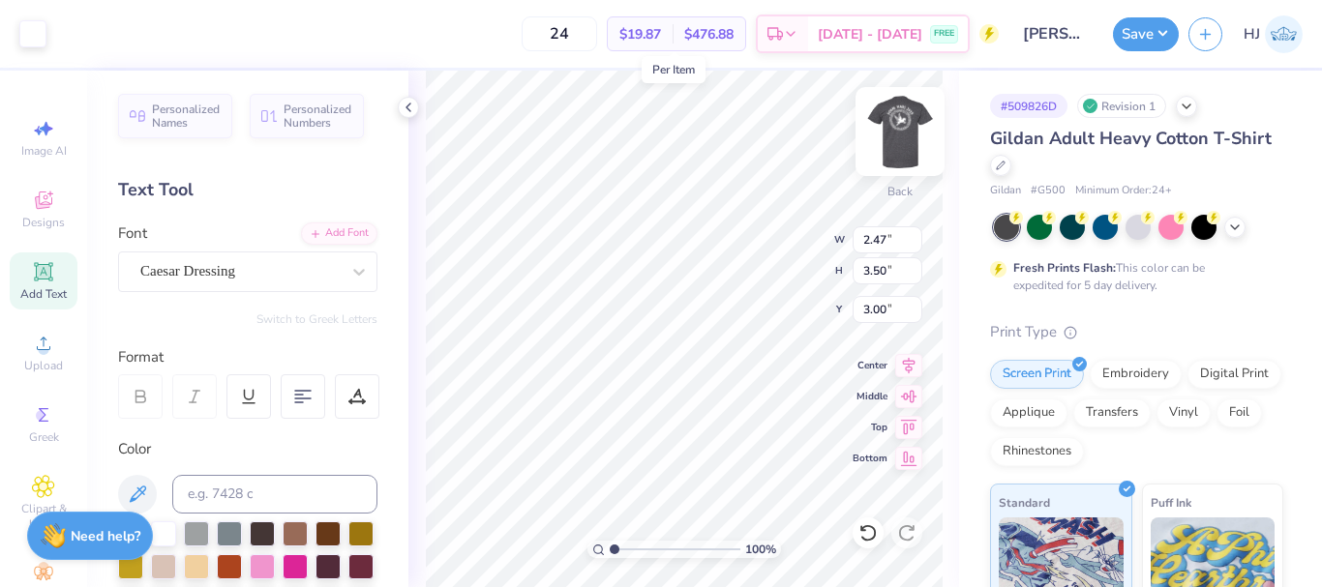
click at [908, 125] on img at bounding box center [899, 131] width 77 height 77
click at [897, 135] on img at bounding box center [899, 131] width 77 height 77
click at [1172, 25] on button "Save" at bounding box center [1146, 32] width 66 height 34
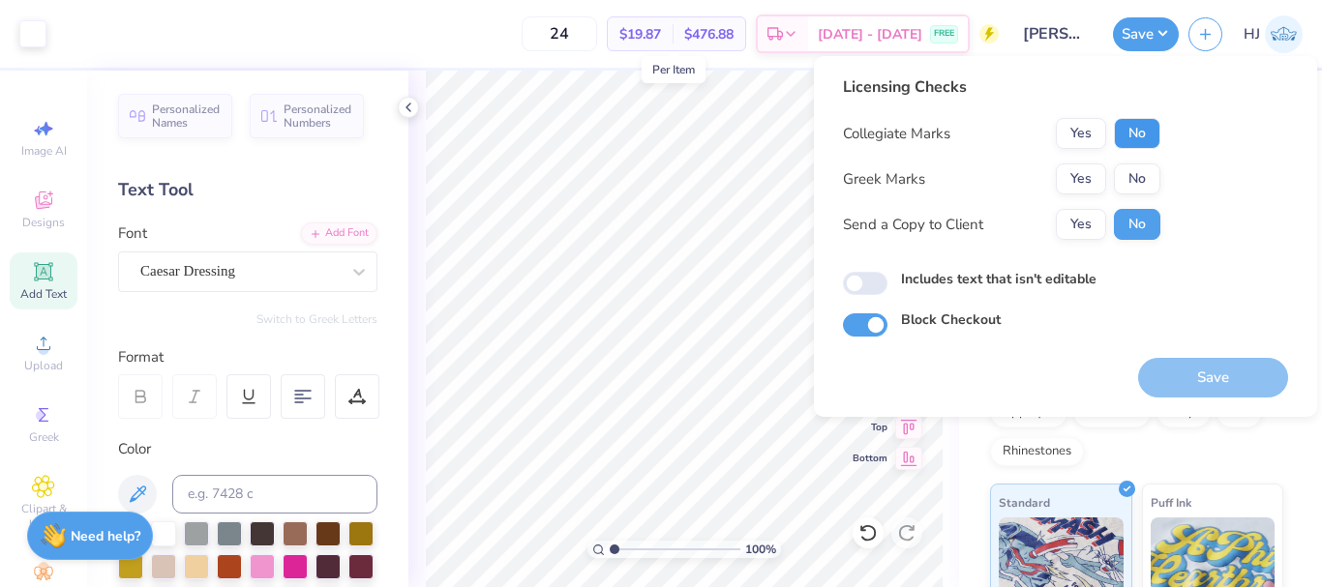
drag, startPoint x: 1148, startPoint y: 141, endPoint x: 1147, endPoint y: 158, distance: 16.5
click at [1148, 142] on button "No" at bounding box center [1137, 133] width 46 height 31
click at [1144, 178] on button "No" at bounding box center [1137, 179] width 46 height 31
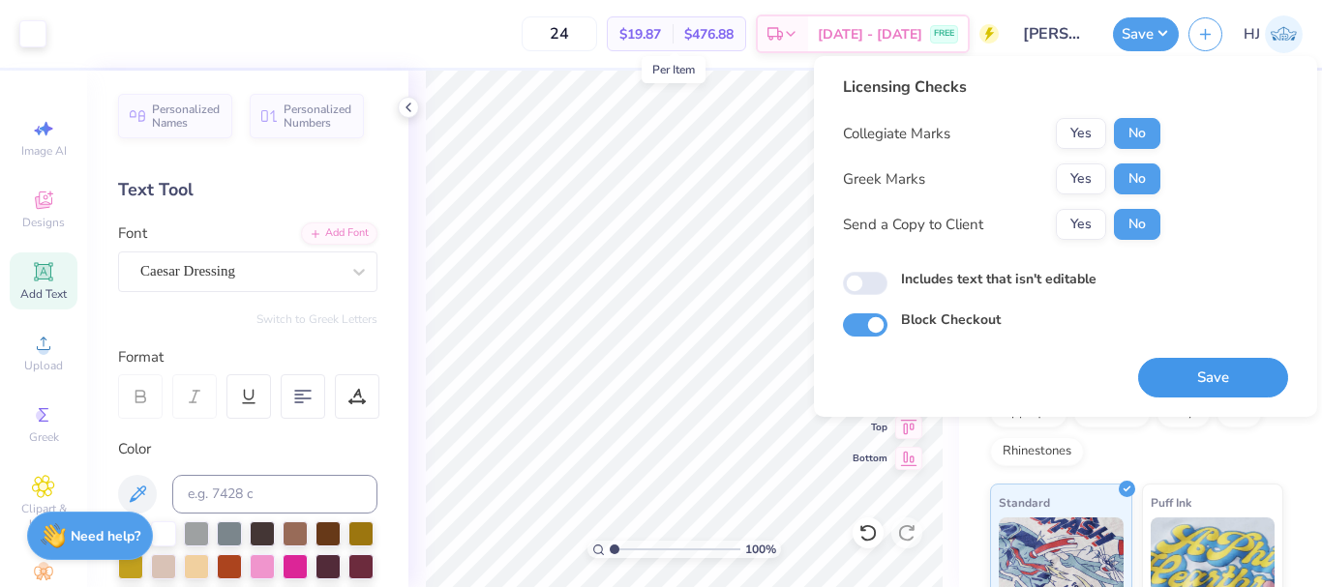
click at [1184, 371] on button "Save" at bounding box center [1213, 378] width 150 height 40
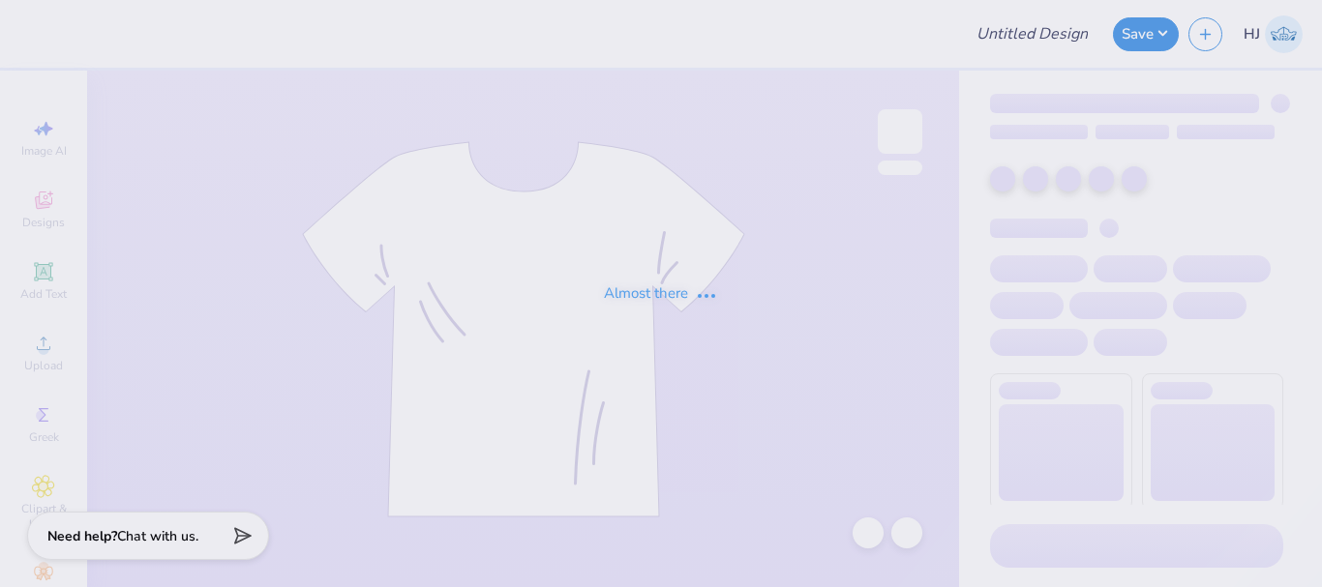
type input "AXO MockNeck"
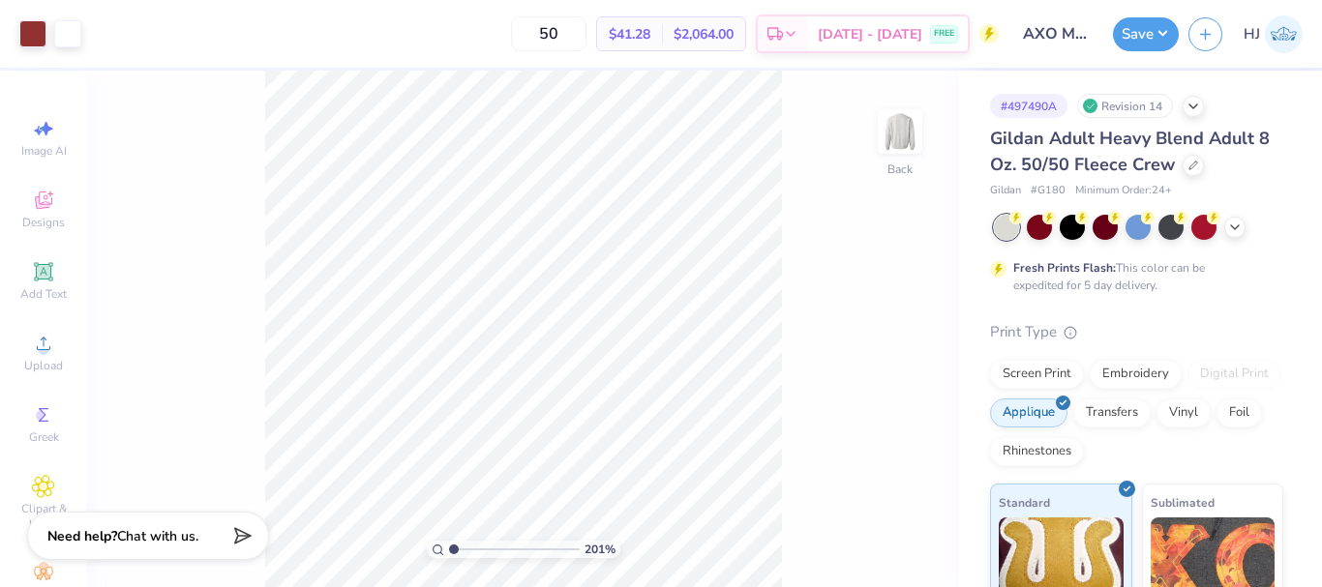
type input "1"
drag, startPoint x: 471, startPoint y: 549, endPoint x: 426, endPoint y: 542, distance: 46.0
click at [449, 542] on input "range" at bounding box center [514, 549] width 131 height 17
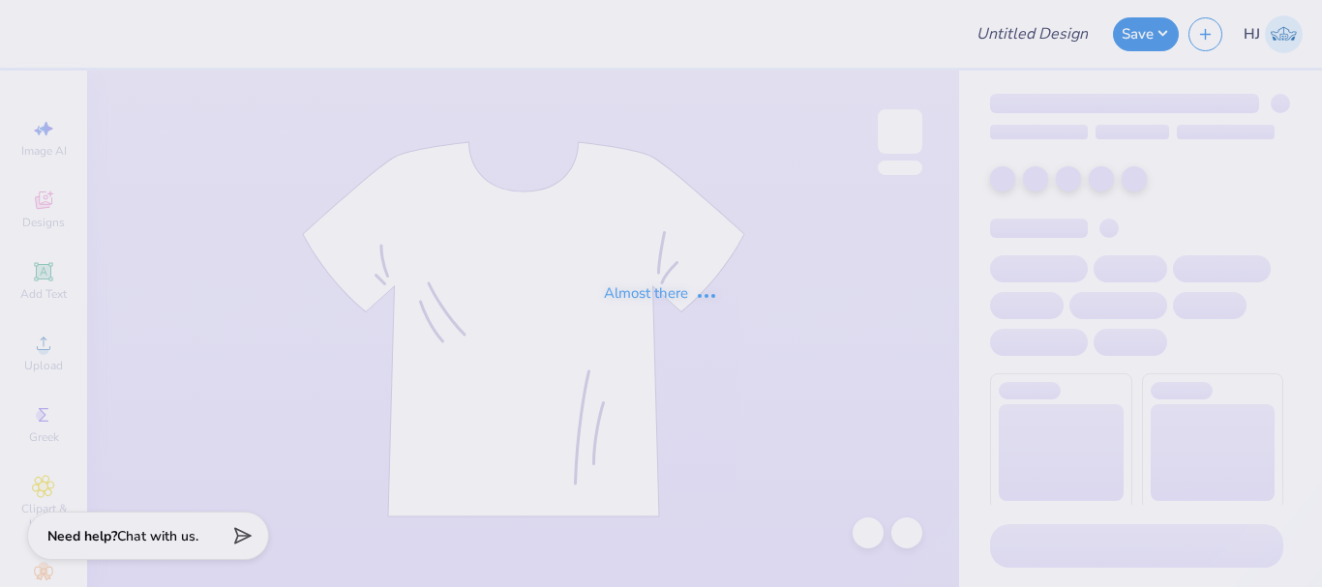
type input "The [GEOGRAPHIC_DATA][US_STATE] : [PERSON_NAME]"
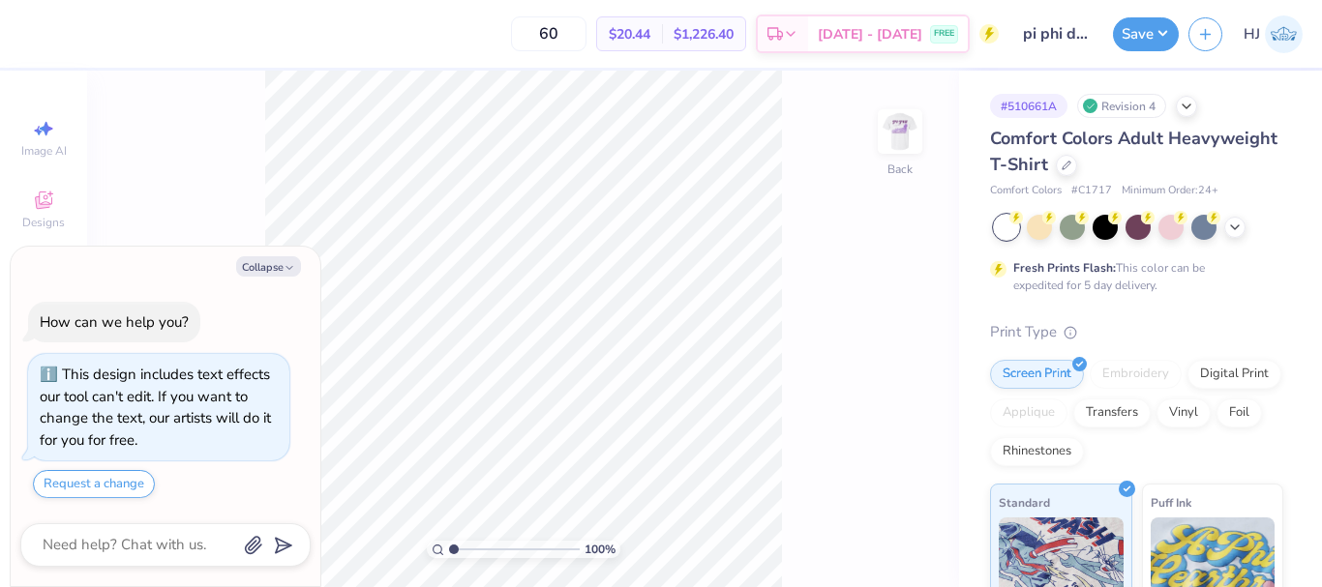
drag, startPoint x: 905, startPoint y: 125, endPoint x: 804, endPoint y: 273, distance: 179.0
click at [905, 125] on img at bounding box center [900, 131] width 39 height 39
type textarea "x"
type input "2.46071092039641"
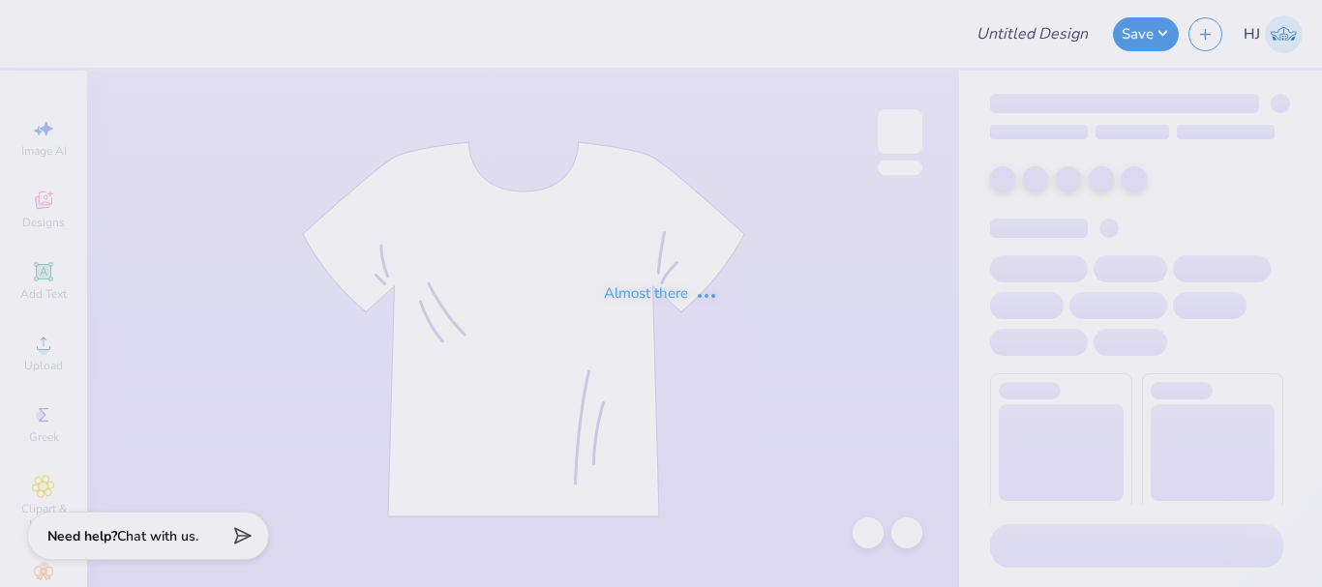
type input "ZTA Family Weekend"
type input "40"
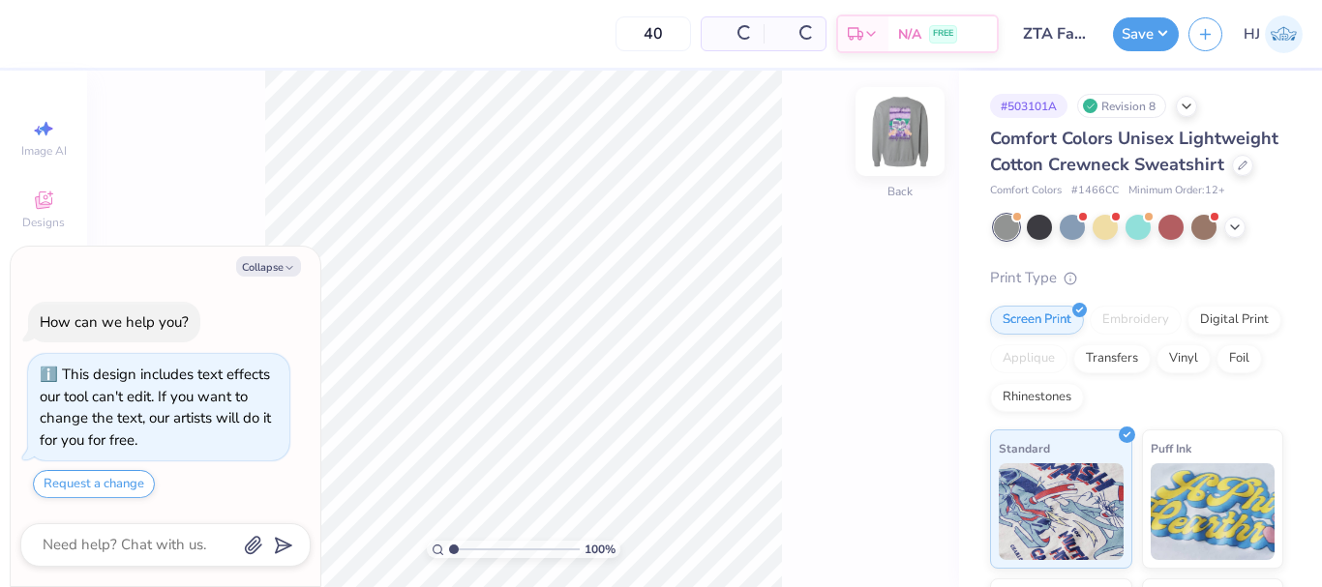
scroll to position [12, 0]
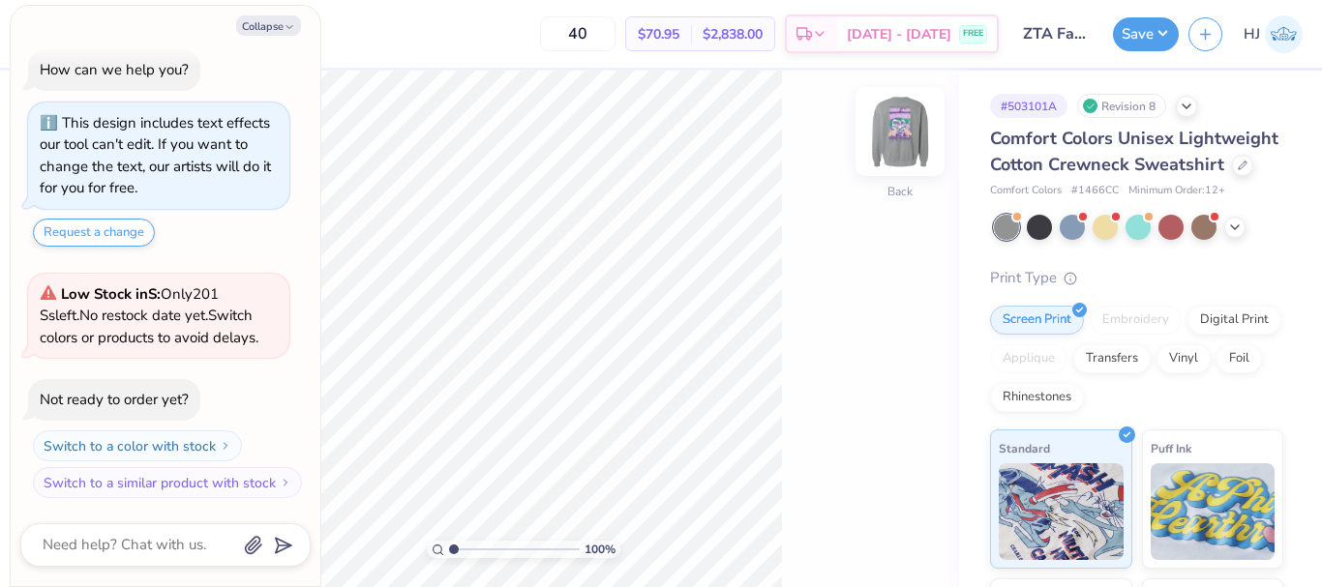
click at [893, 137] on img at bounding box center [899, 131] width 77 height 77
type textarea "x"
type input "2.22643191709162"
type textarea "x"
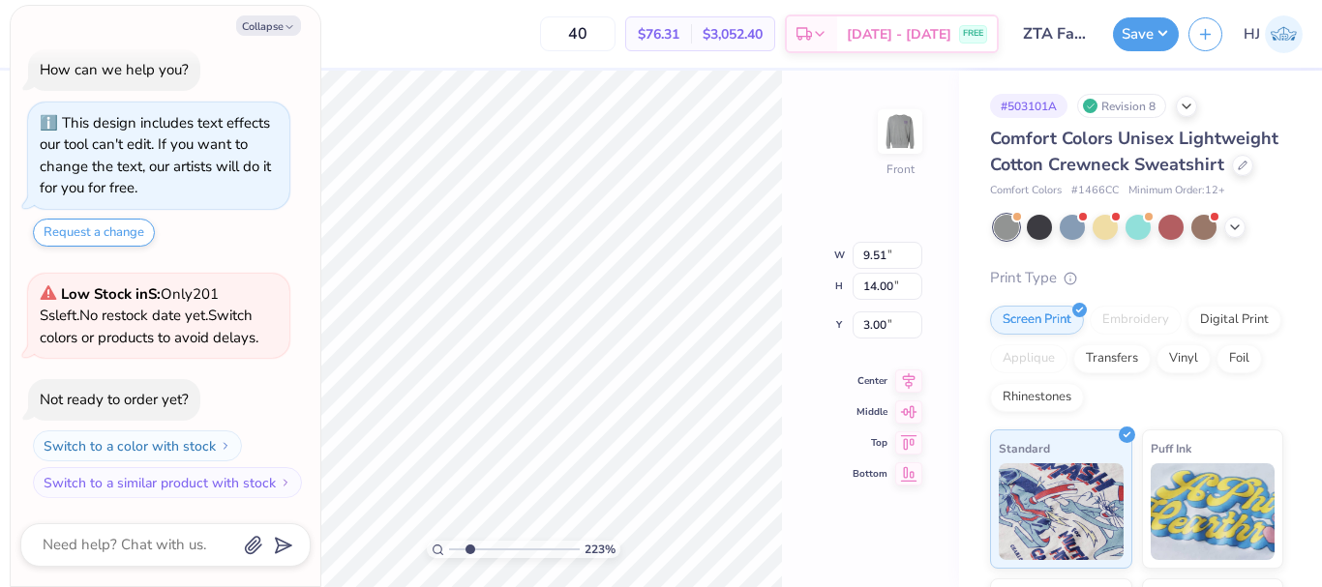
type input "2.22643191709162"
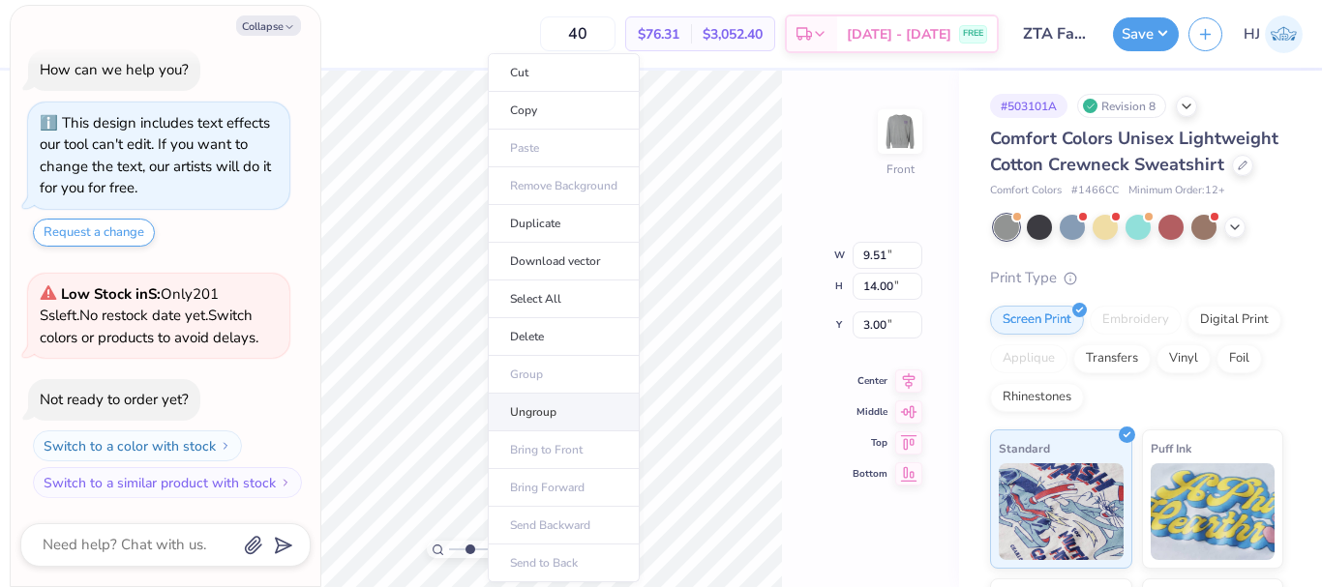
click at [560, 417] on li "Ungroup" at bounding box center [564, 413] width 152 height 38
type textarea "x"
type input "2.22643191709162"
type input "3.70"
type input "2.70"
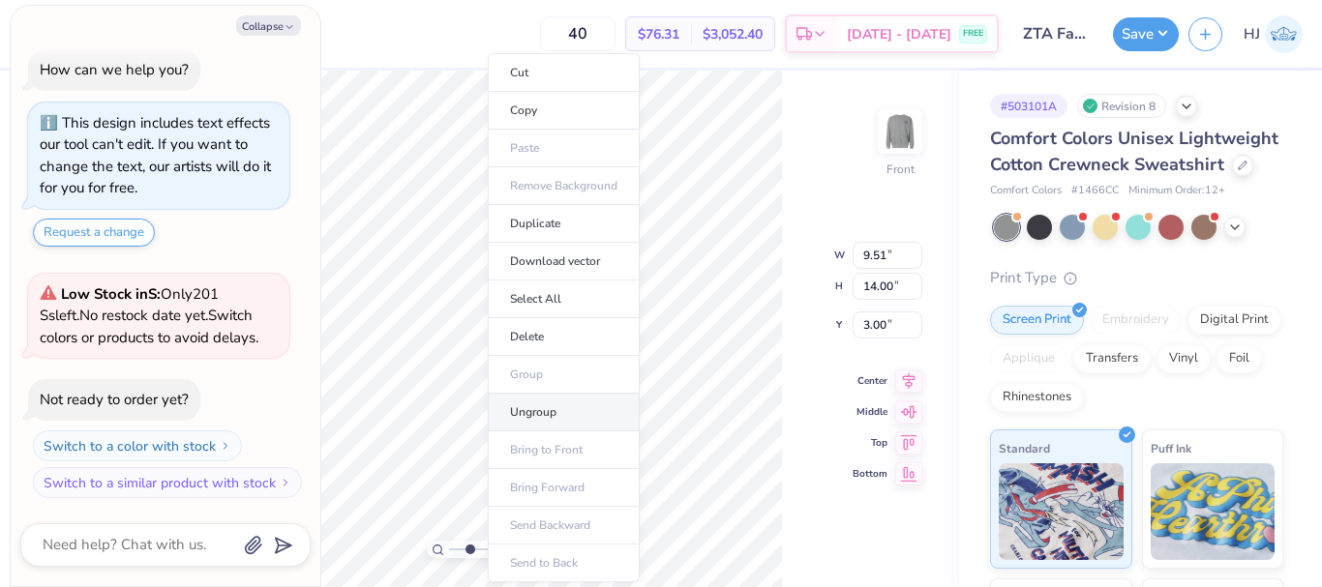
type input "12.44"
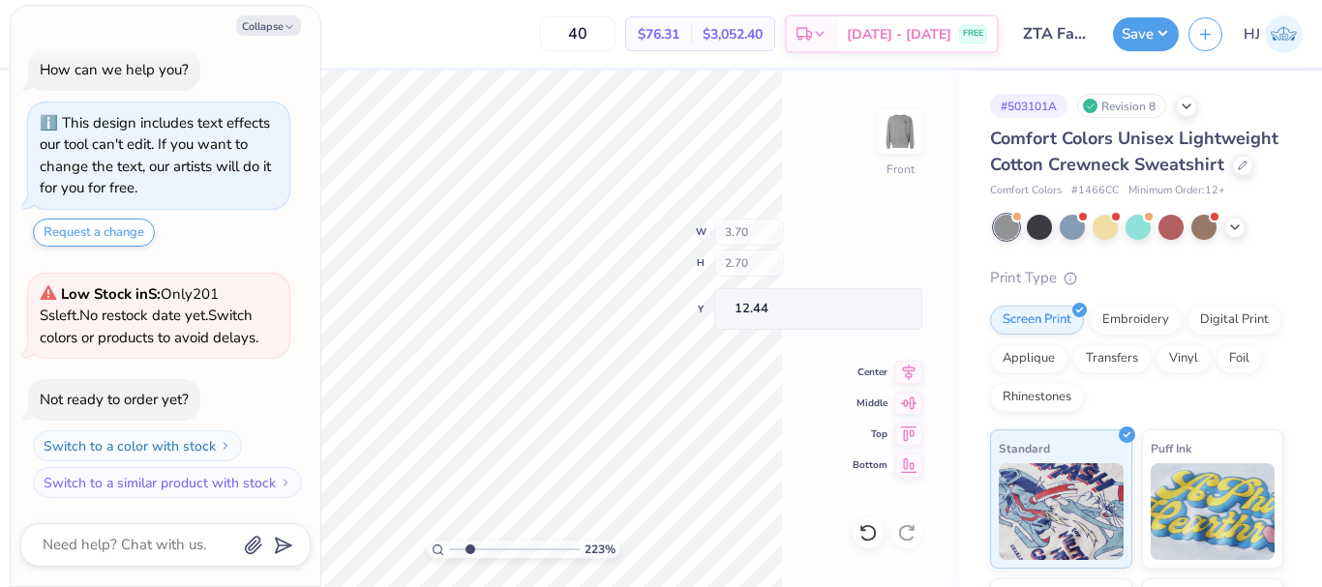
type textarea "x"
type input "2.22643191709162"
type textarea "x"
type input "2.22643191709162"
type textarea "x"
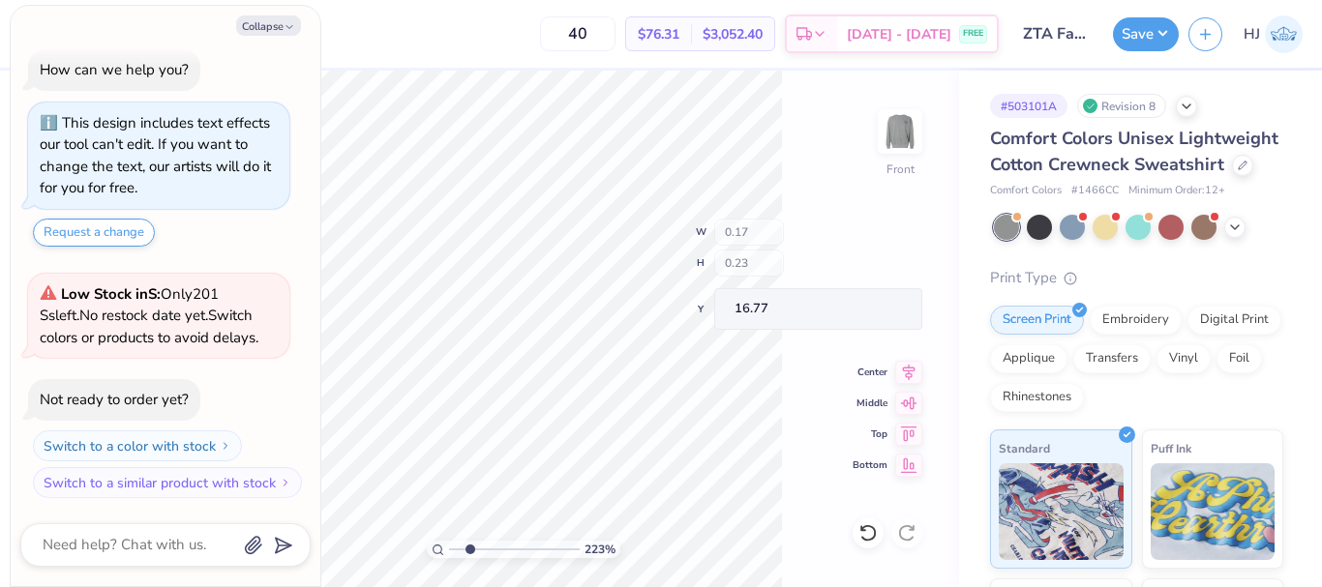
type input "2.22643191709162"
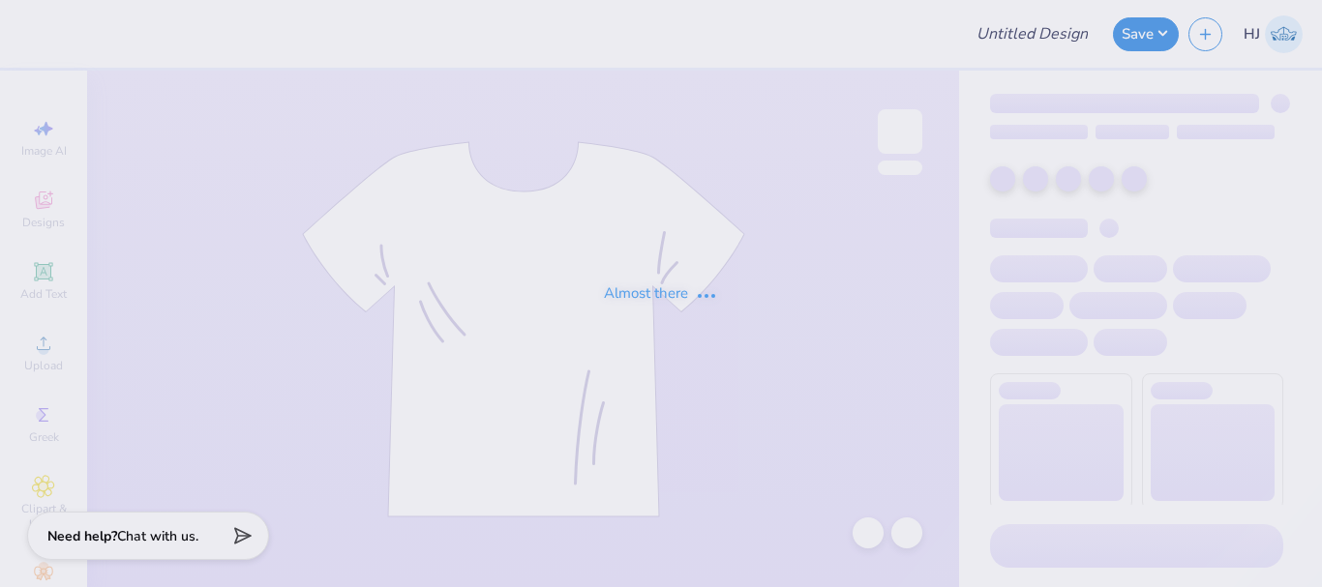
type input "ZTA Family Weekend"
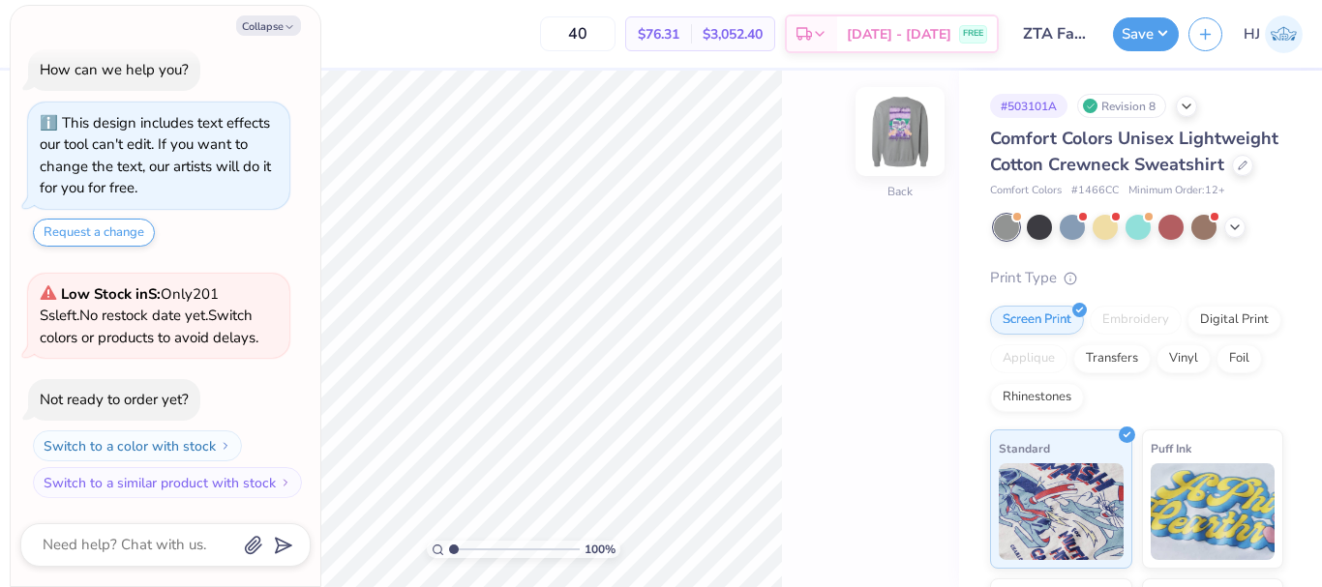
click at [895, 141] on img at bounding box center [899, 131] width 77 height 77
type textarea "x"
type input "1.10522621487156"
type textarea "x"
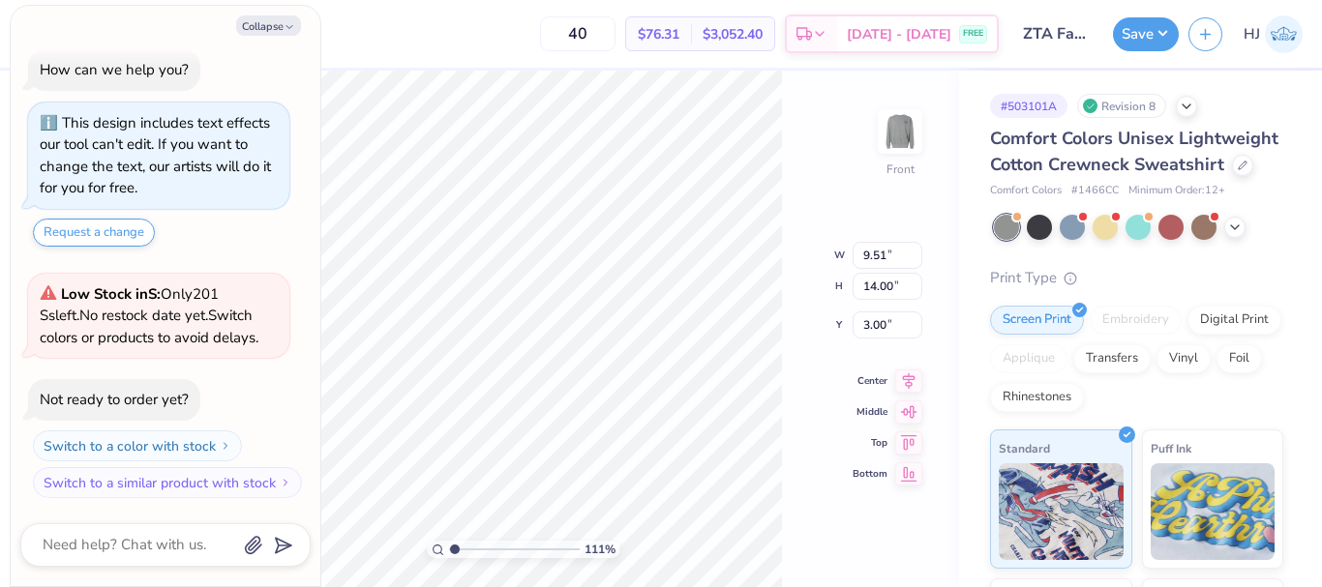
type input "1.10522621487156"
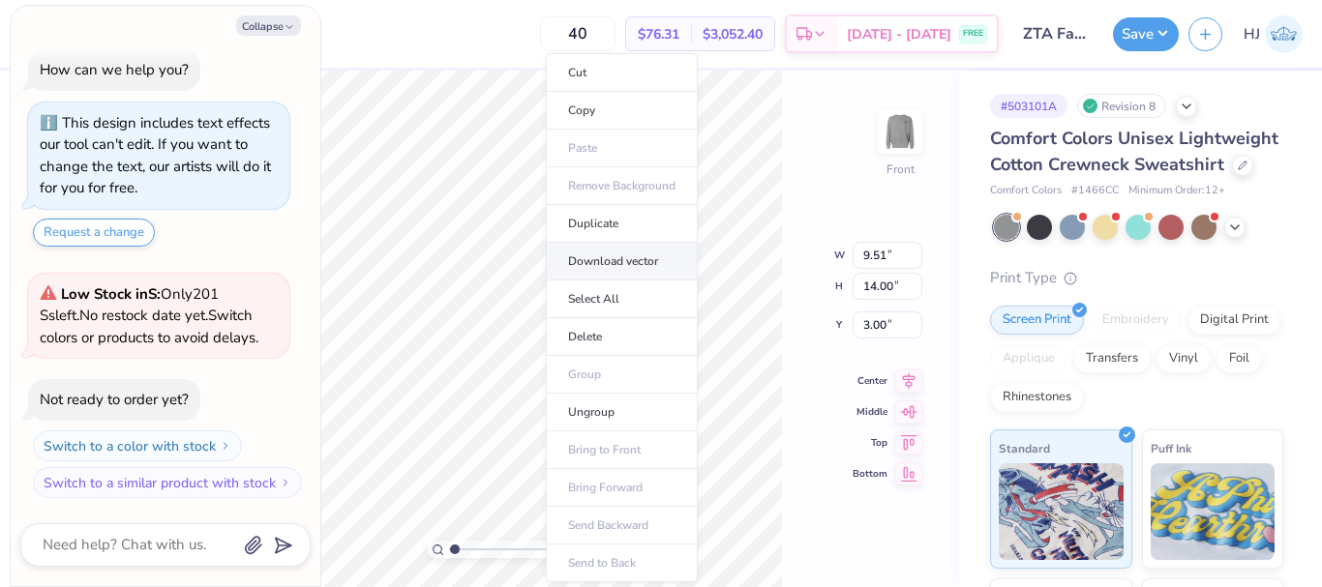
type textarea "x"
type input "1.10522621487156"
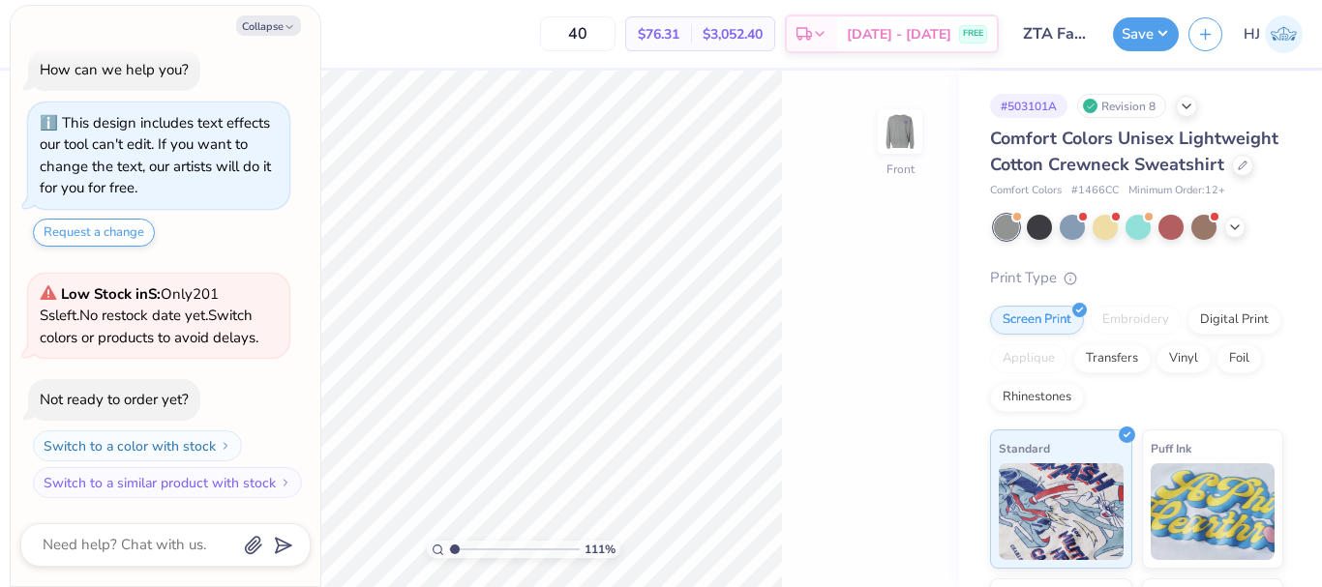
type textarea "x"
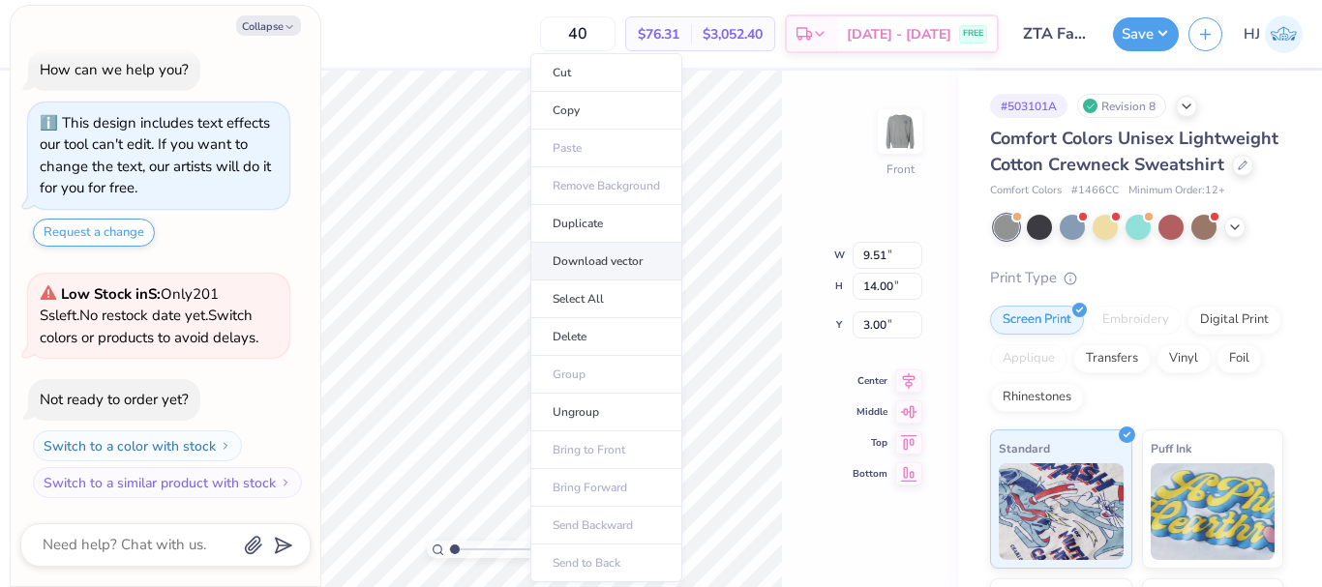
click at [645, 256] on li "Download vector" at bounding box center [606, 262] width 152 height 38
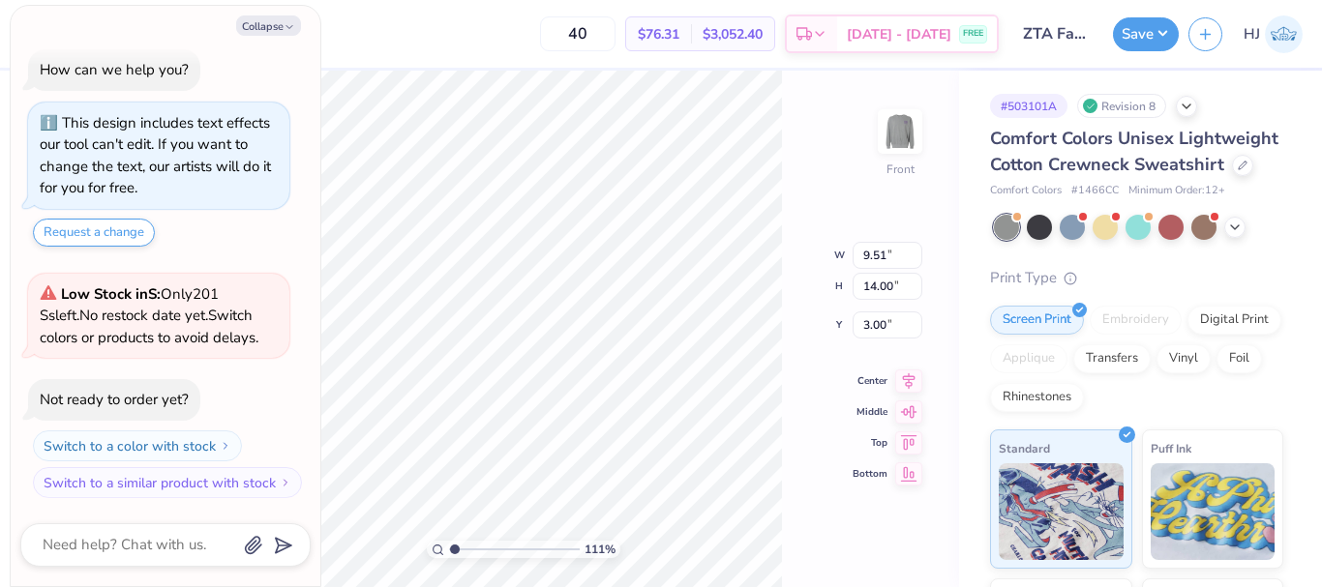
type input "1.10522621487156"
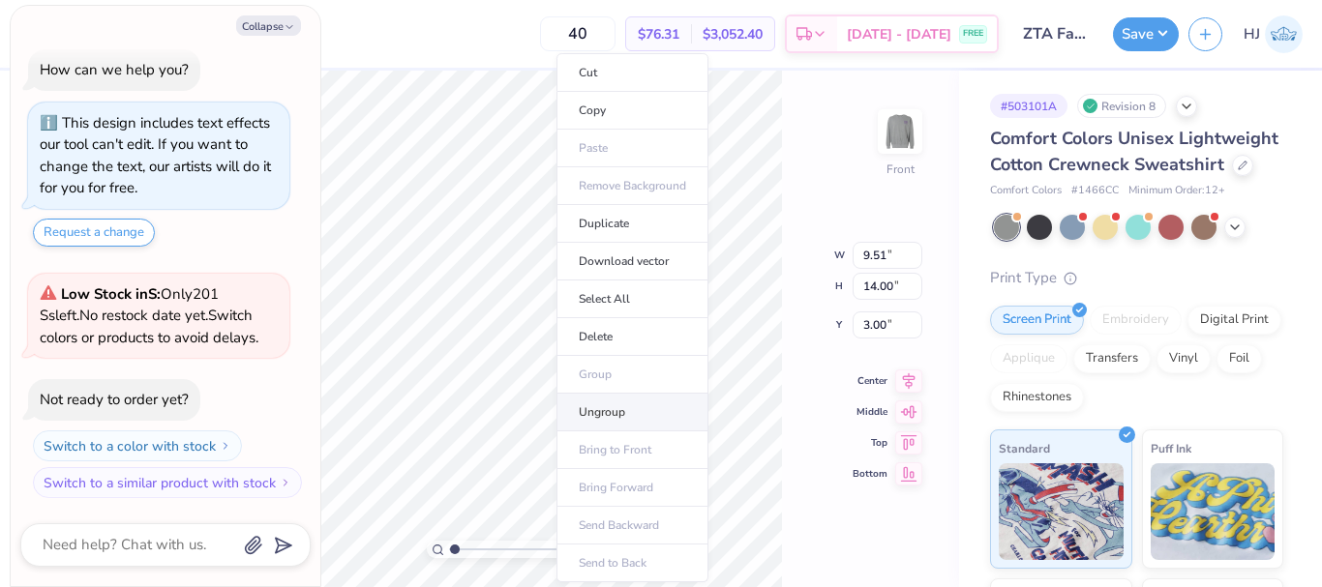
click at [626, 425] on li "Ungroup" at bounding box center [632, 413] width 152 height 38
type textarea "x"
type input "1.10522621487156"
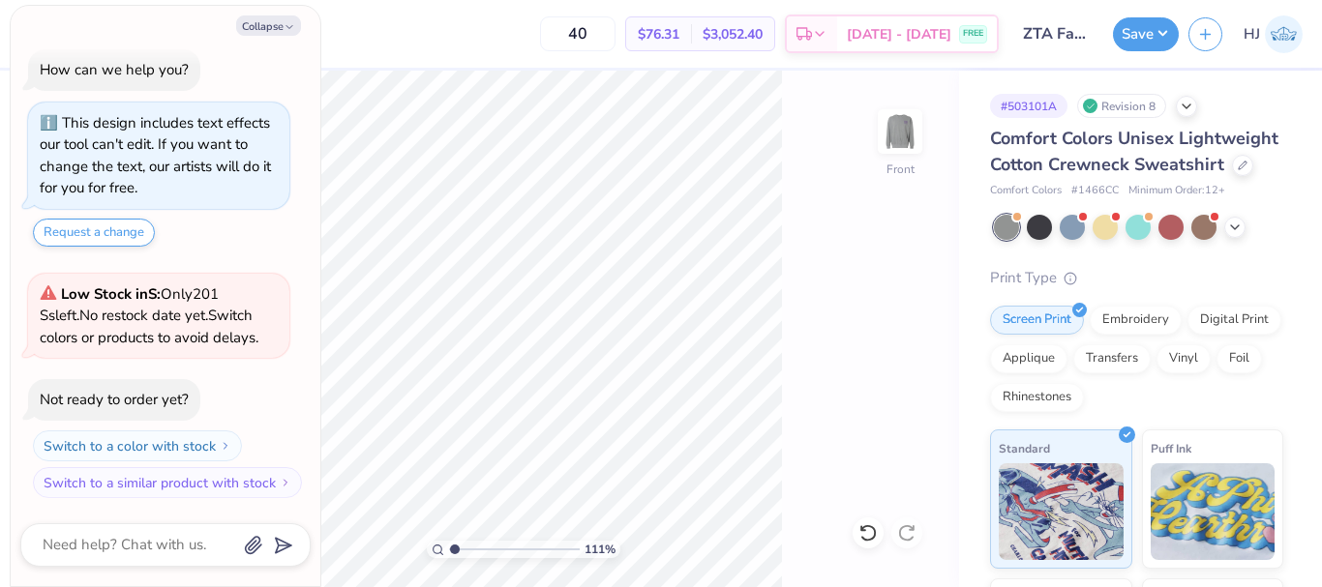
type textarea "x"
type input "3.00581987268404"
type textarea "x"
type input "3.00581987268404"
type textarea "x"
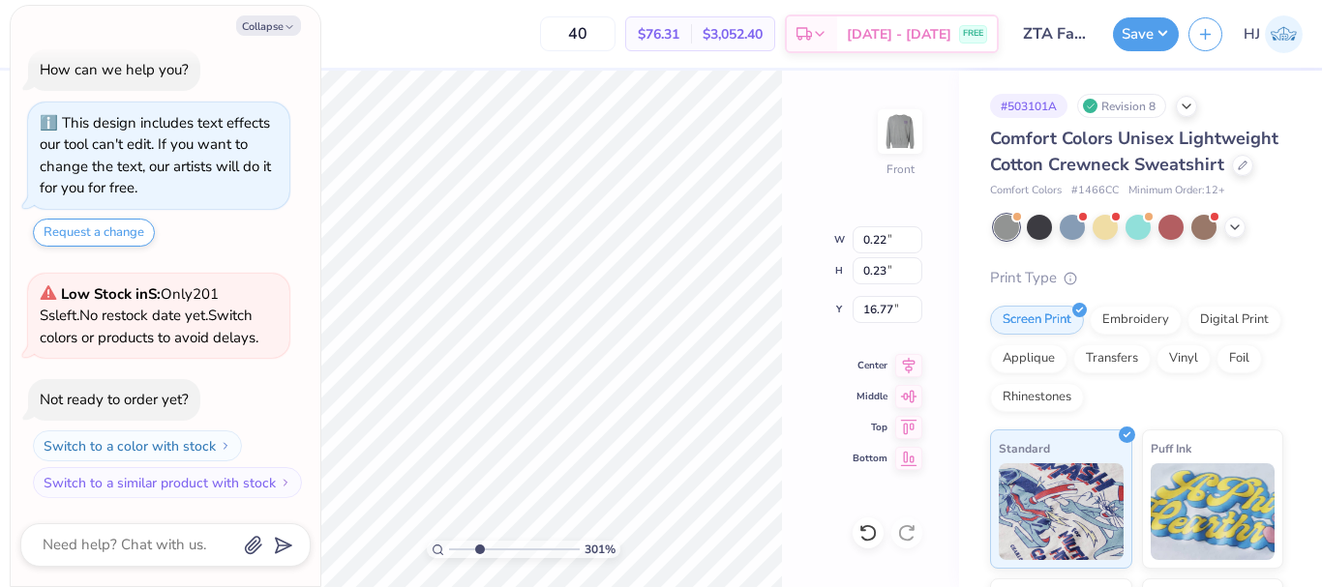
type input "3.00581987268404"
type textarea "x"
type input "3.00581987268404"
type textarea "x"
type input "3.00581987268404"
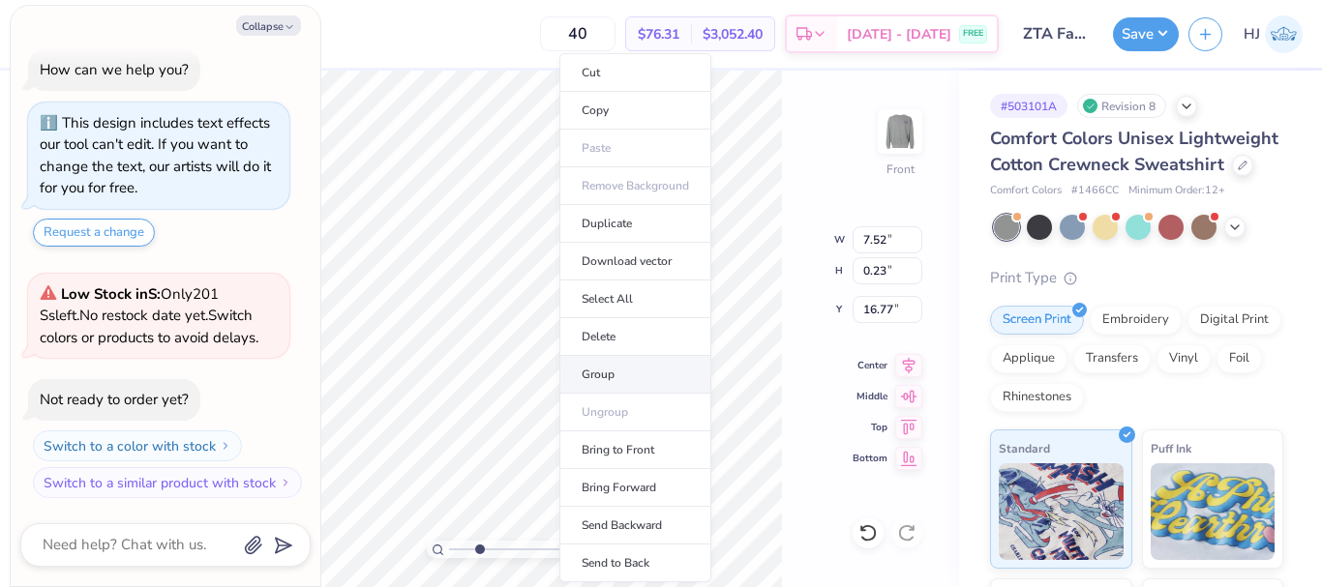
click at [606, 374] on li "Group" at bounding box center [635, 375] width 152 height 38
type textarea "x"
type input "3.00581987268404"
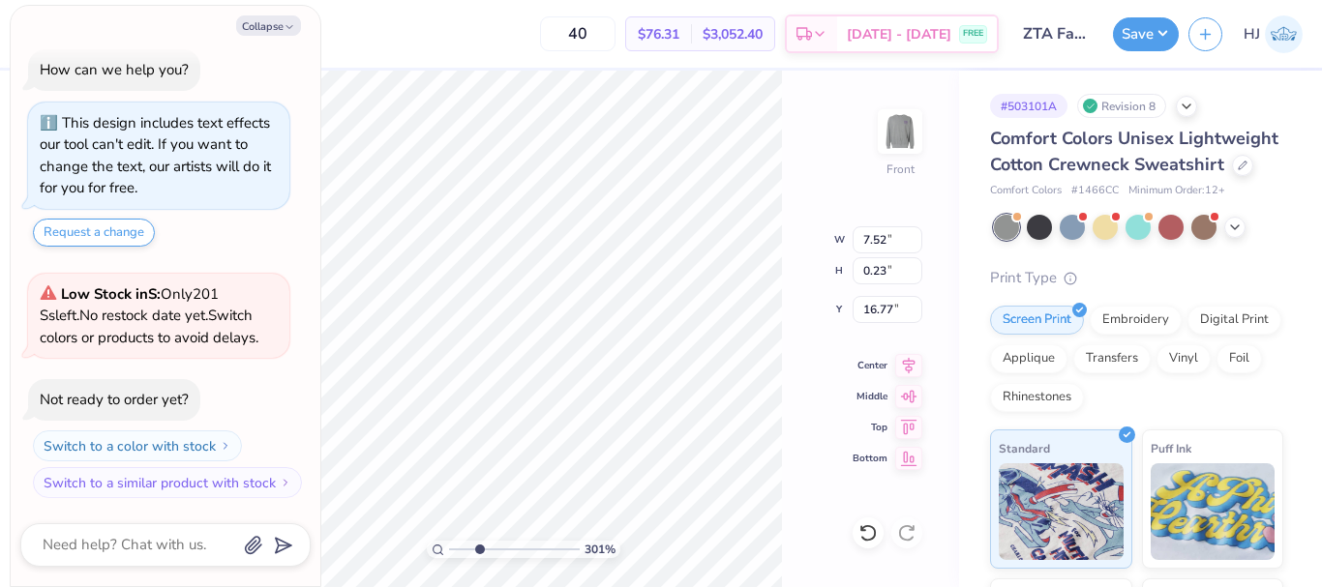
type textarea "x"
type input "3.00581987268404"
type textarea "x"
type input "3.00581987268404"
type textarea "x"
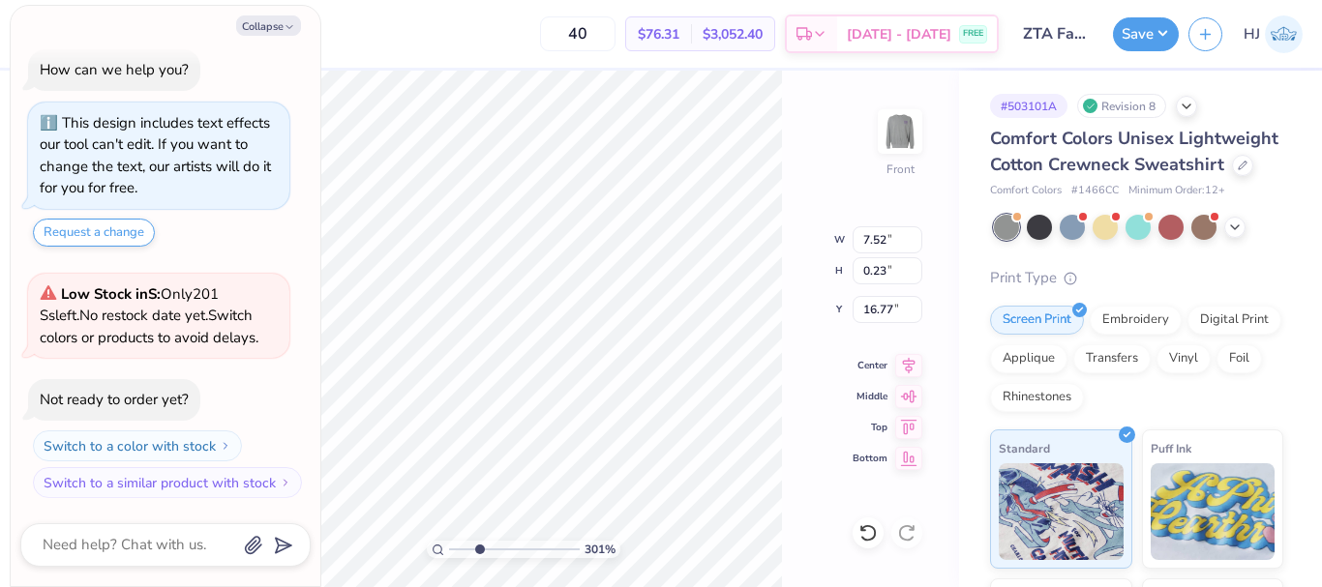
type input "3.00581987268404"
type textarea "x"
type input "3.00581987268404"
type textarea "x"
type input "3.00581987268404"
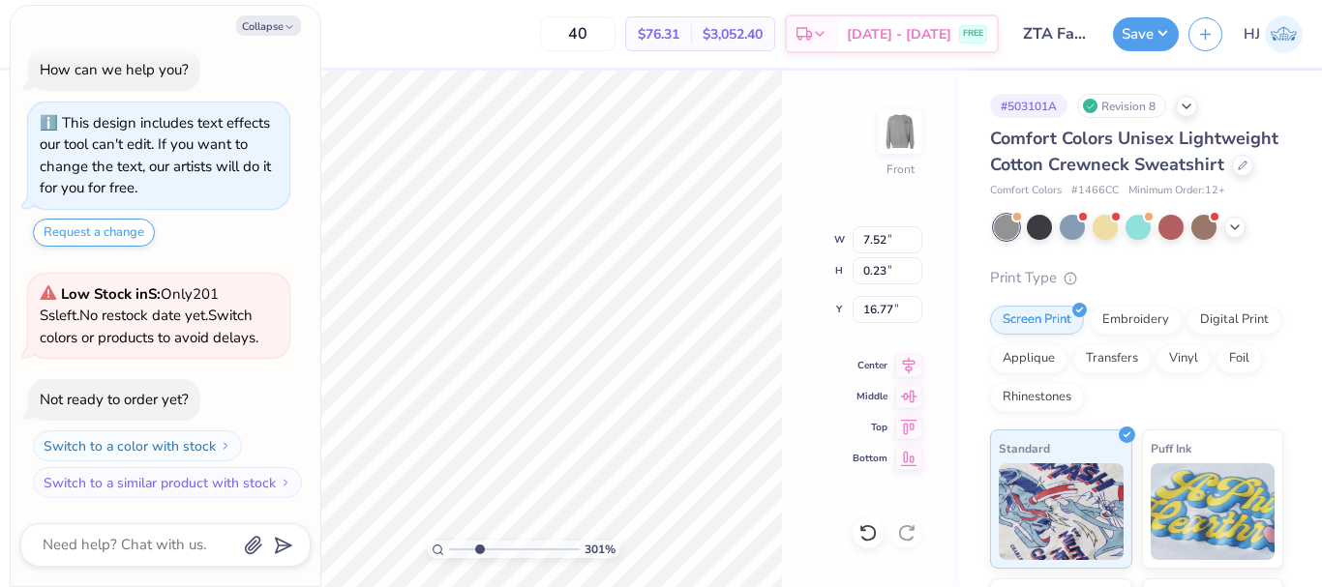
type textarea "x"
type input "3.00581987268404"
type textarea "x"
type input "1.49212329151837"
type textarea "x"
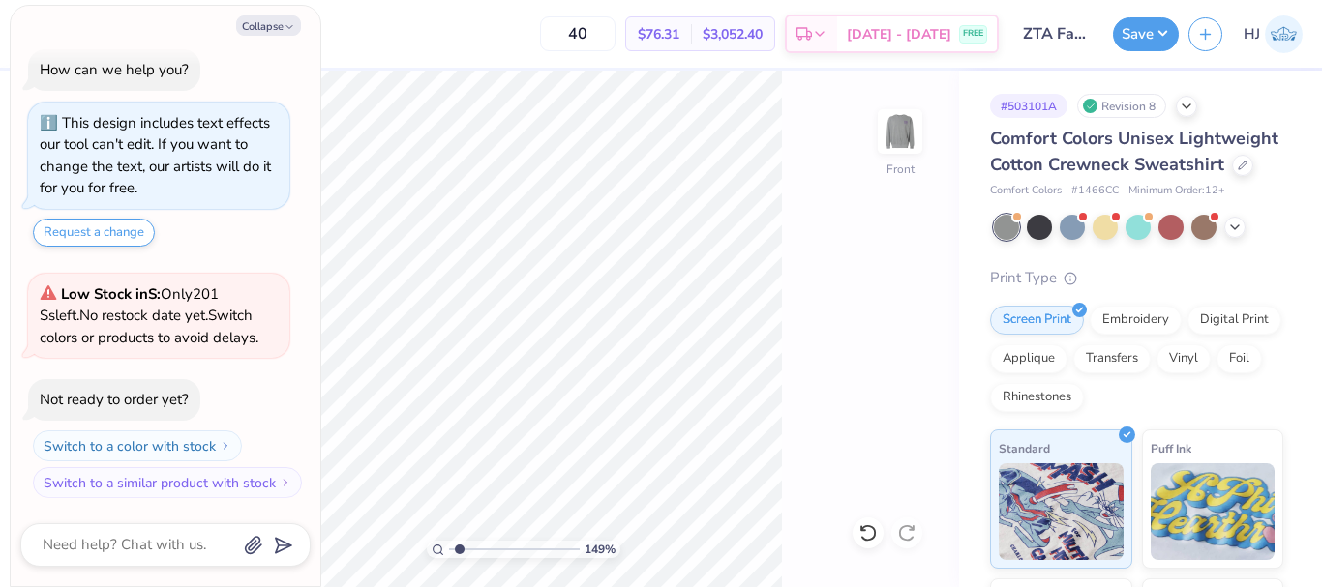
type input "1"
type textarea "x"
type input "1.82266588284093"
click at [272, 28] on button "Collapse" at bounding box center [268, 25] width 65 height 20
type textarea "x"
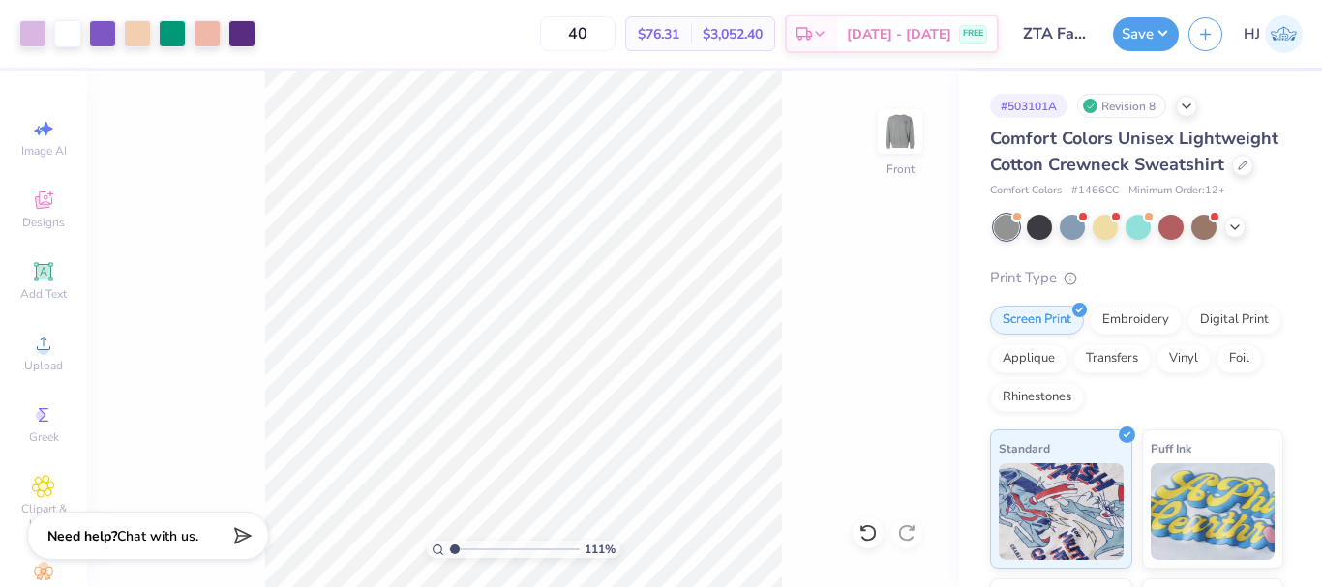
type input "1"
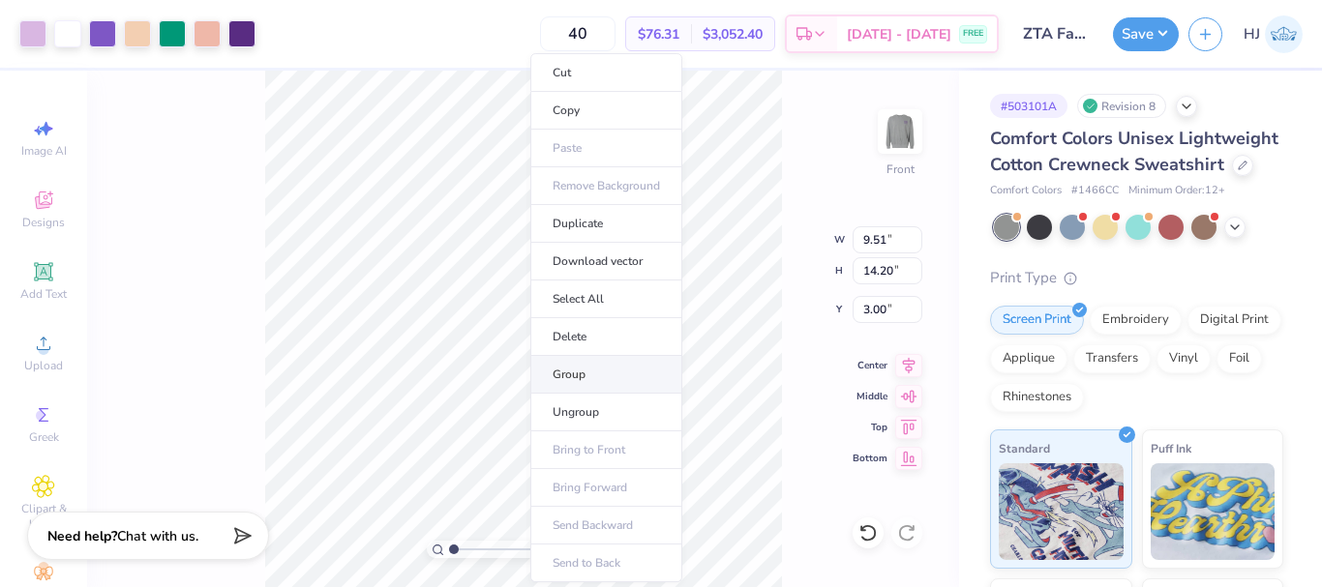
click at [591, 378] on li "Group" at bounding box center [606, 375] width 152 height 38
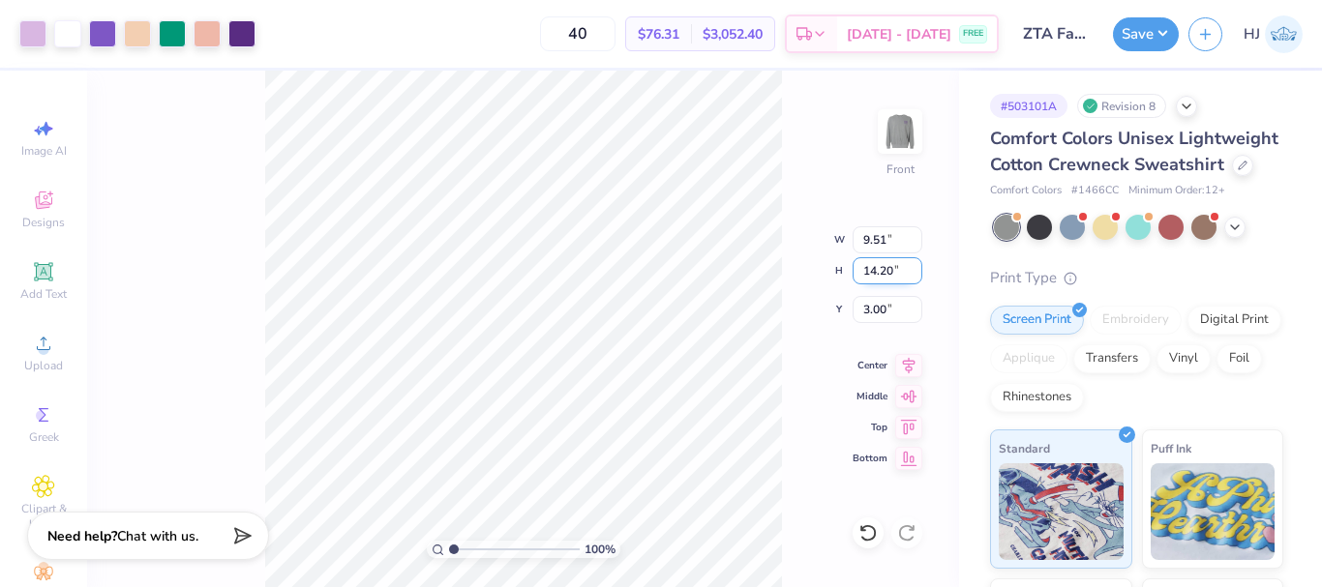
click at [895, 269] on input "14.20" at bounding box center [887, 270] width 70 height 27
type input "14"
type input "9.37"
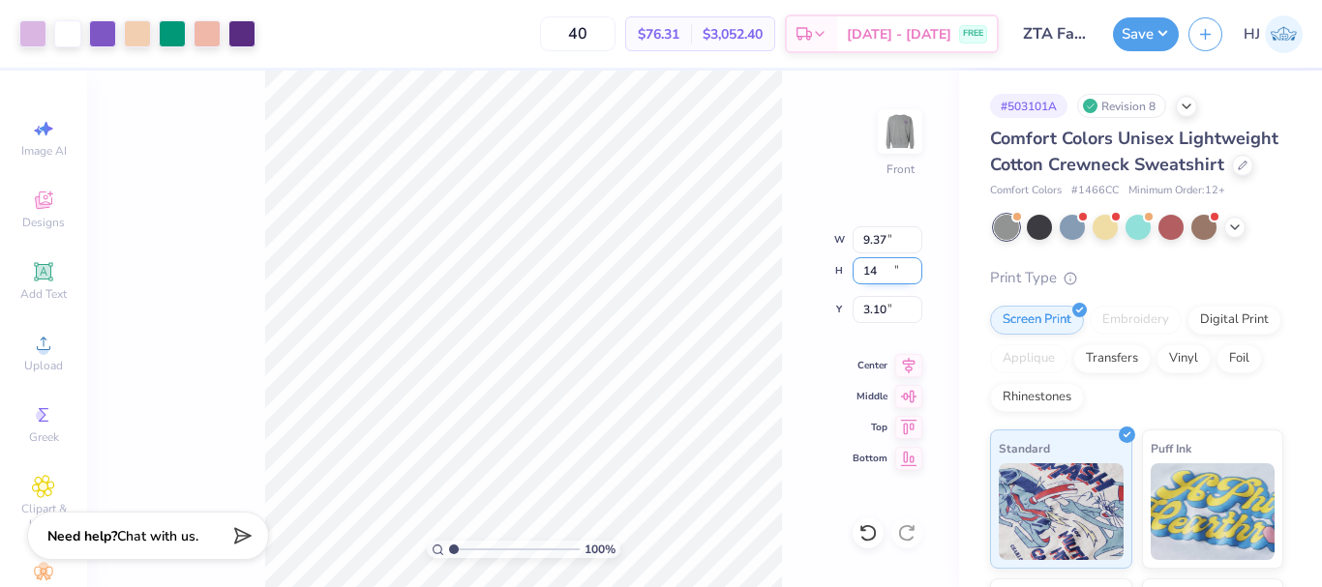
type input "14.00"
click at [884, 302] on input "3.10" at bounding box center [887, 309] width 70 height 27
type input "3.00"
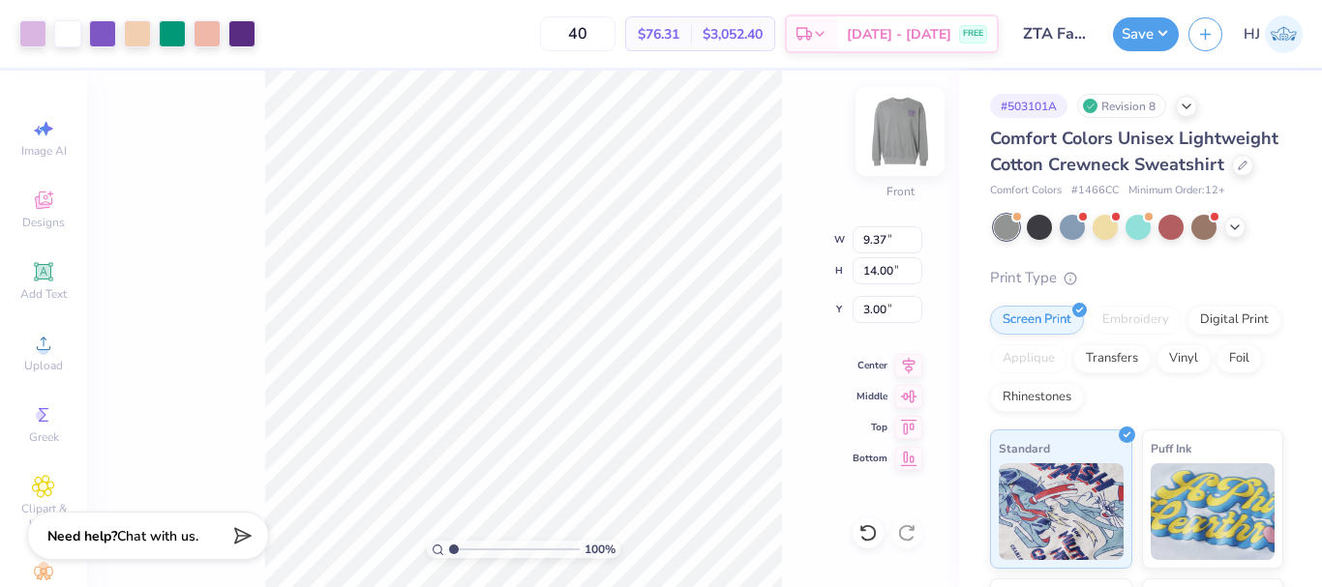
click at [883, 145] on img at bounding box center [899, 131] width 77 height 77
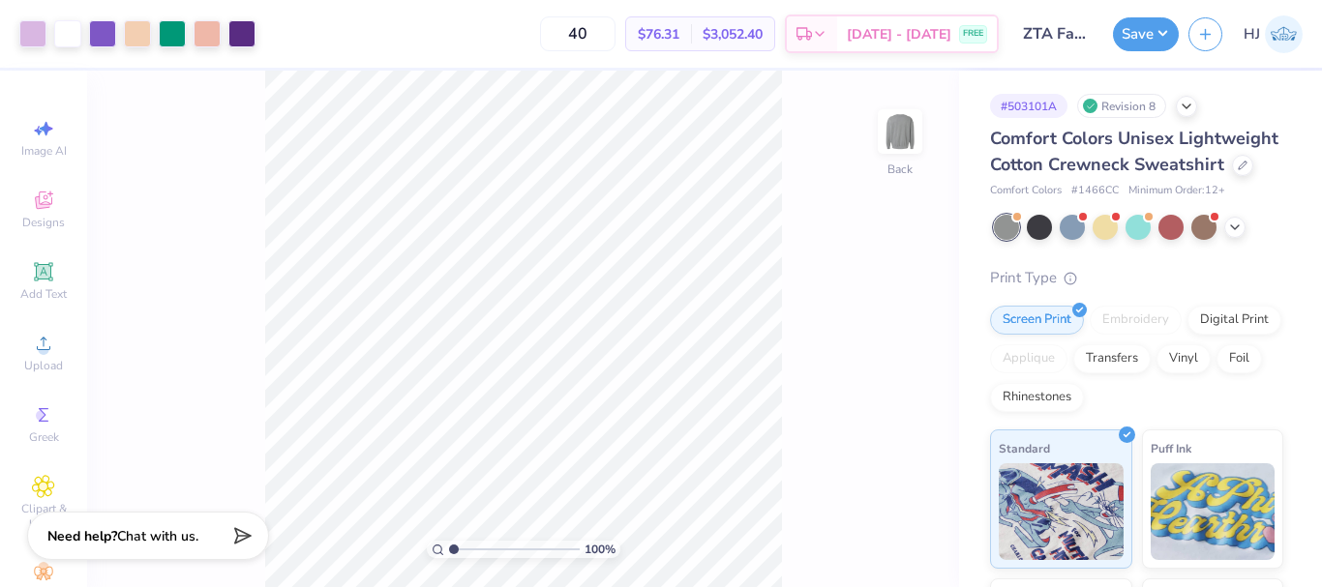
click at [898, 138] on img at bounding box center [900, 131] width 39 height 39
click at [493, 551] on input "range" at bounding box center [514, 549] width 131 height 17
click at [480, 550] on input "range" at bounding box center [514, 549] width 131 height 17
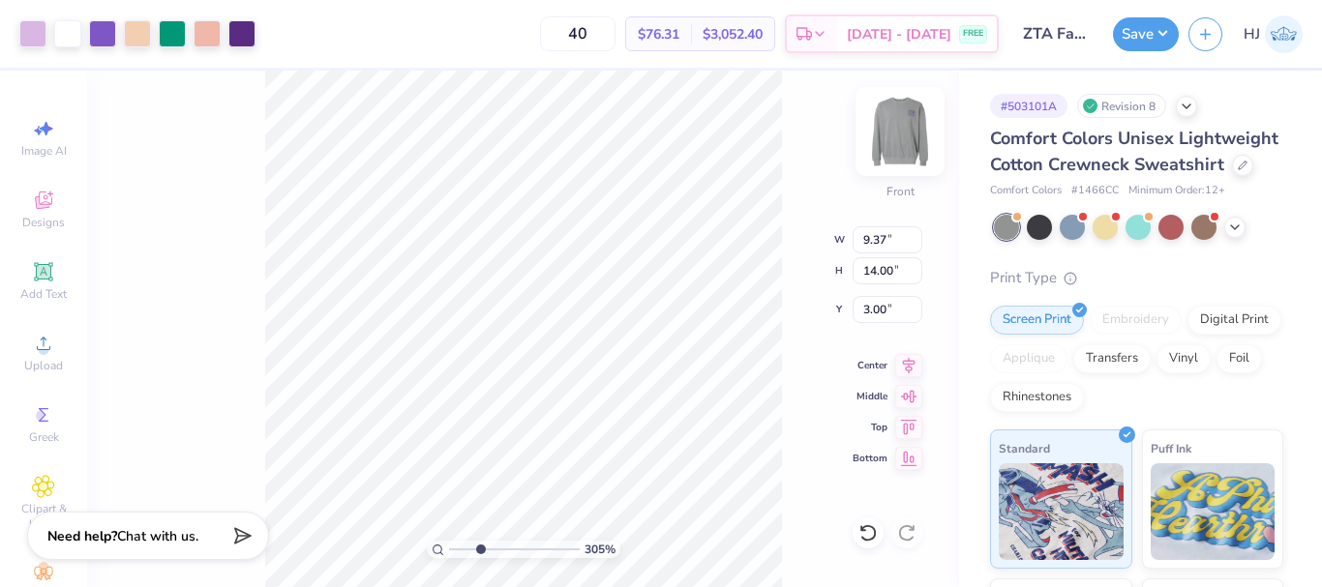
click at [892, 140] on img at bounding box center [899, 131] width 77 height 77
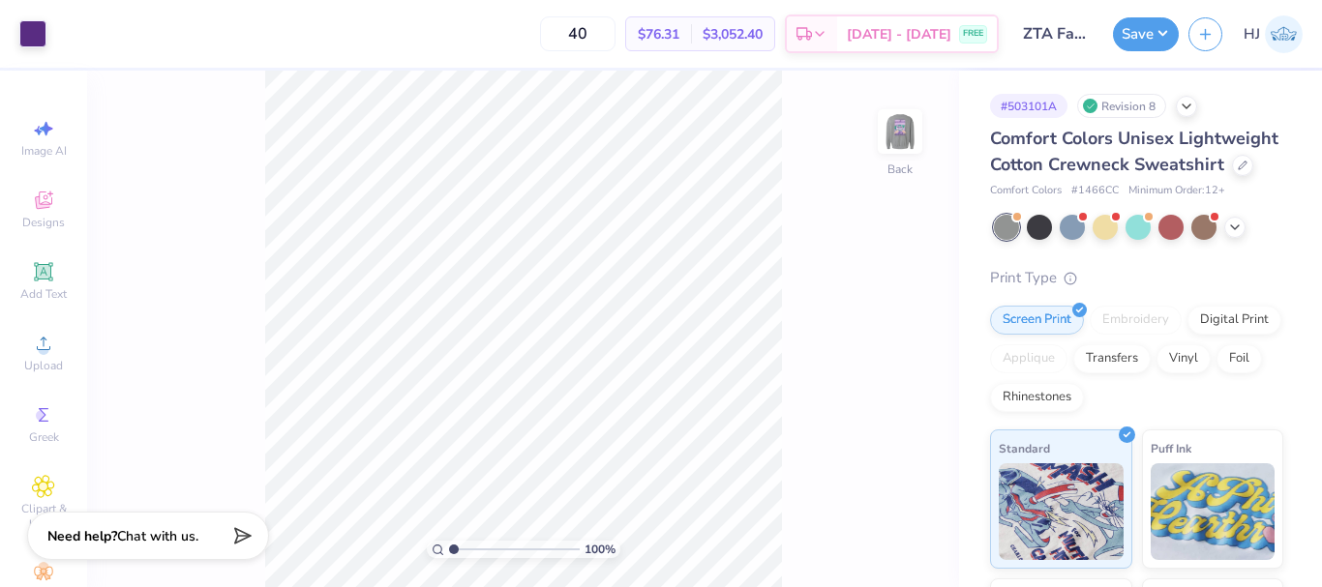
drag, startPoint x: 474, startPoint y: 550, endPoint x: 379, endPoint y: 552, distance: 94.8
type input "1"
click at [449, 552] on input "range" at bounding box center [514, 549] width 131 height 17
click at [911, 126] on img at bounding box center [899, 131] width 77 height 77
click at [396, 43] on div "40 $76.31 Per Item $3,052.40 Total Est. Delivery Sep 8 - 11 FREE" at bounding box center [631, 34] width 733 height 68
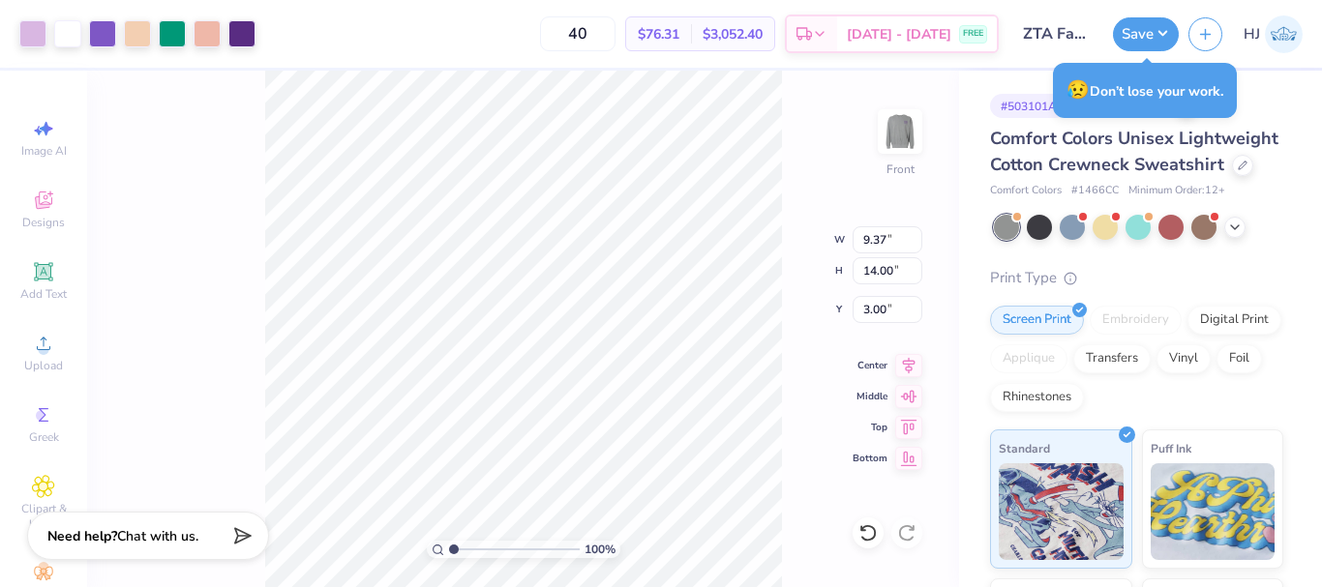
click at [359, 42] on div "40 $76.31 Per Item $3,052.40 Total Est. Delivery Sep 8 - 11 FREE" at bounding box center [631, 34] width 733 height 68
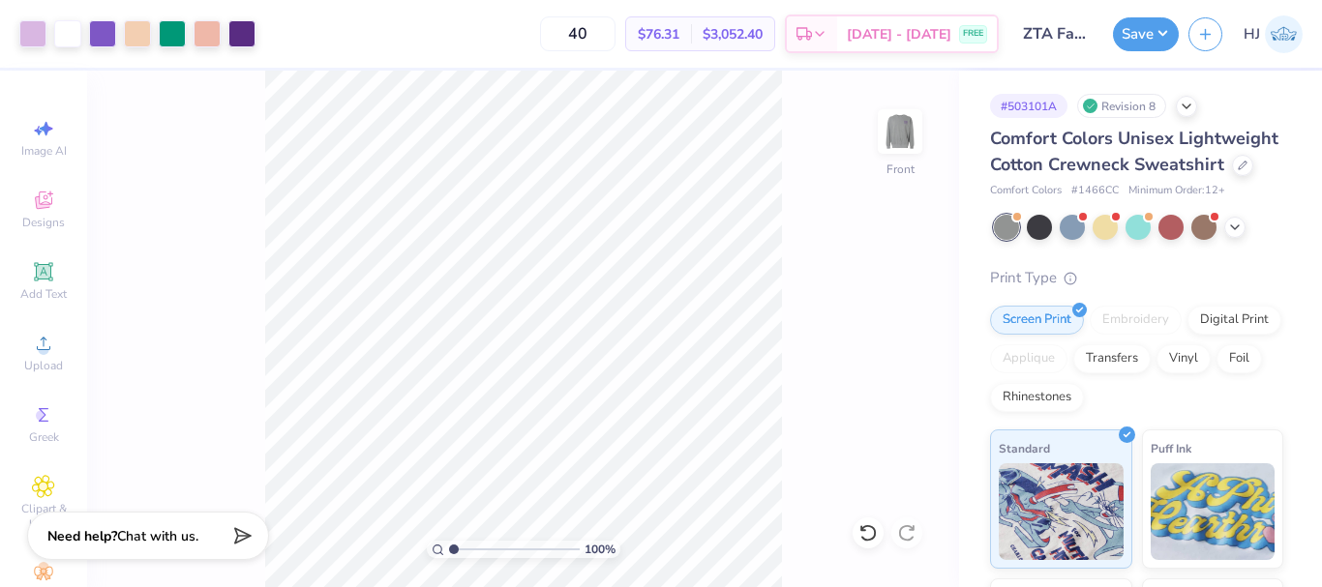
click at [569, 18] on div "40 $76.31 Per Item $3,052.40 Total Est. Delivery Sep 8 - 11 FREE" at bounding box center [631, 34] width 733 height 68
click at [1159, 27] on button "Save" at bounding box center [1146, 32] width 66 height 34
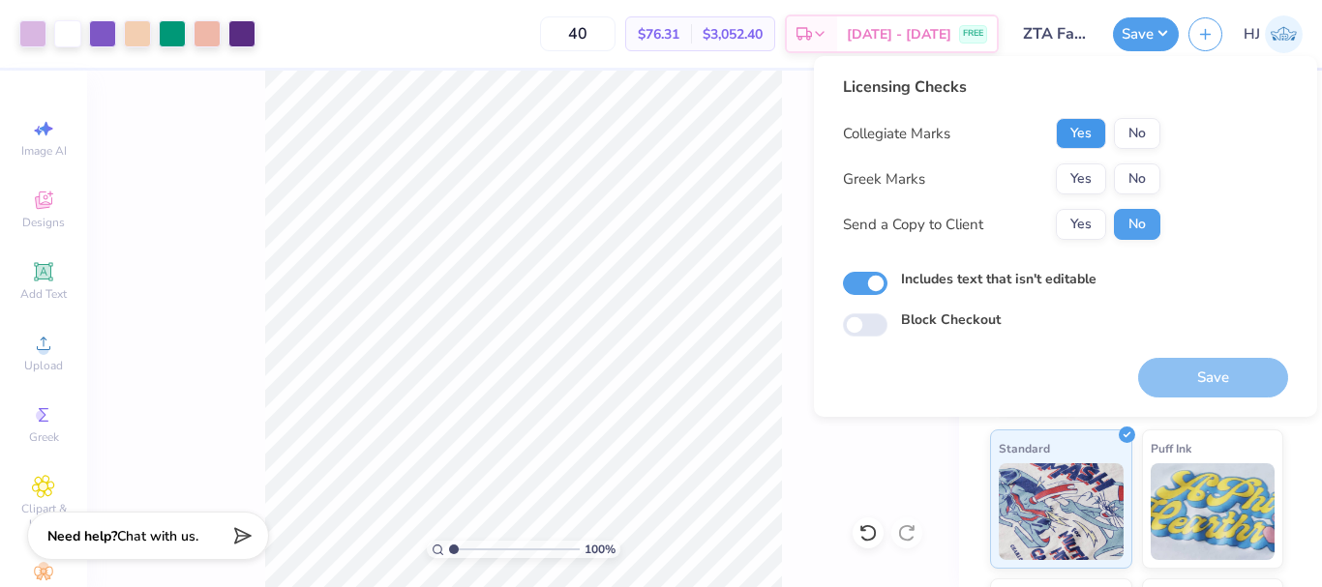
click at [1090, 127] on button "Yes" at bounding box center [1081, 133] width 50 height 31
drag, startPoint x: 1074, startPoint y: 189, endPoint x: 1064, endPoint y: 197, distance: 13.0
click at [1075, 189] on button "Yes" at bounding box center [1081, 179] width 50 height 31
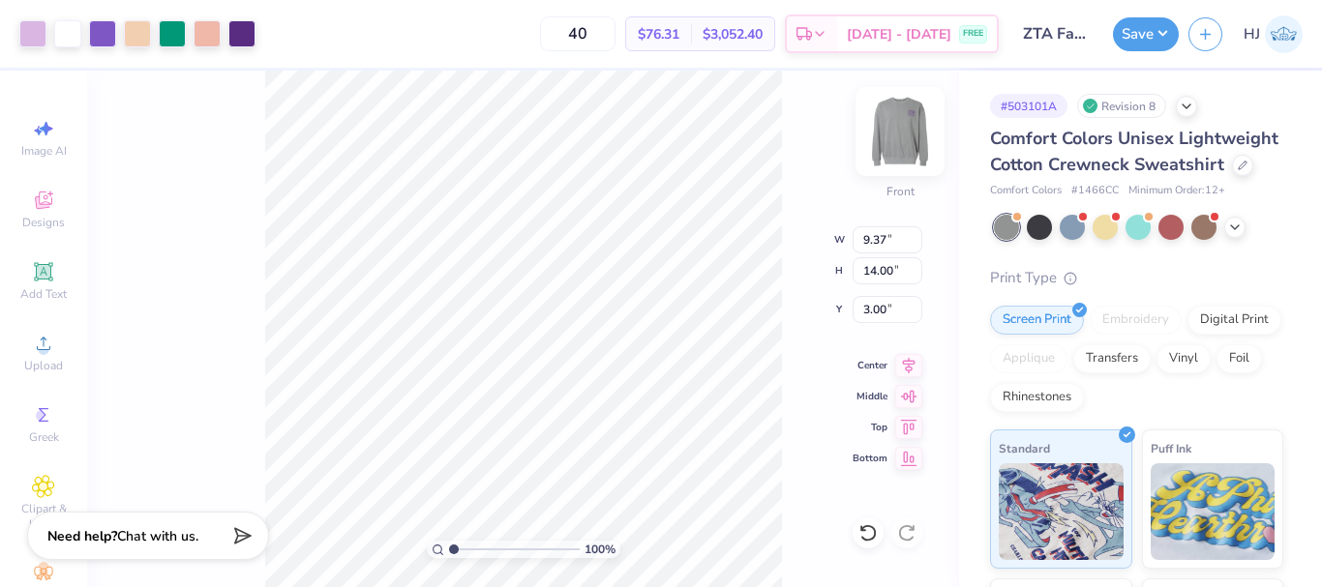
click at [912, 131] on img at bounding box center [899, 131] width 77 height 77
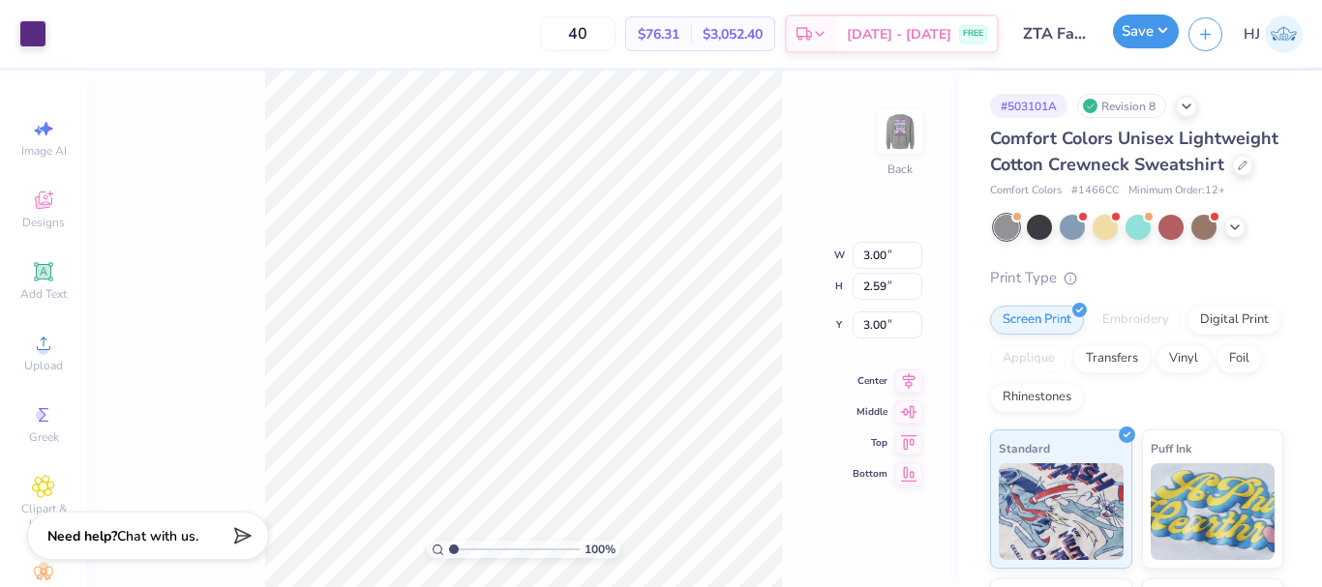
click at [1171, 31] on button "Save" at bounding box center [1146, 32] width 66 height 34
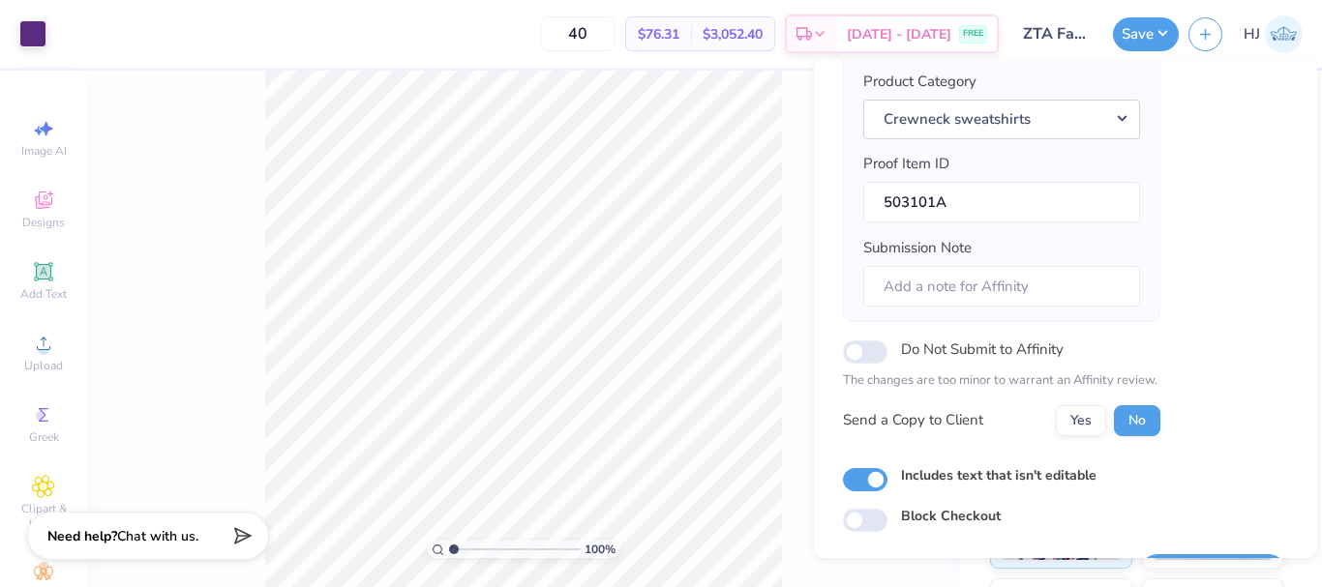
scroll to position [293, 0]
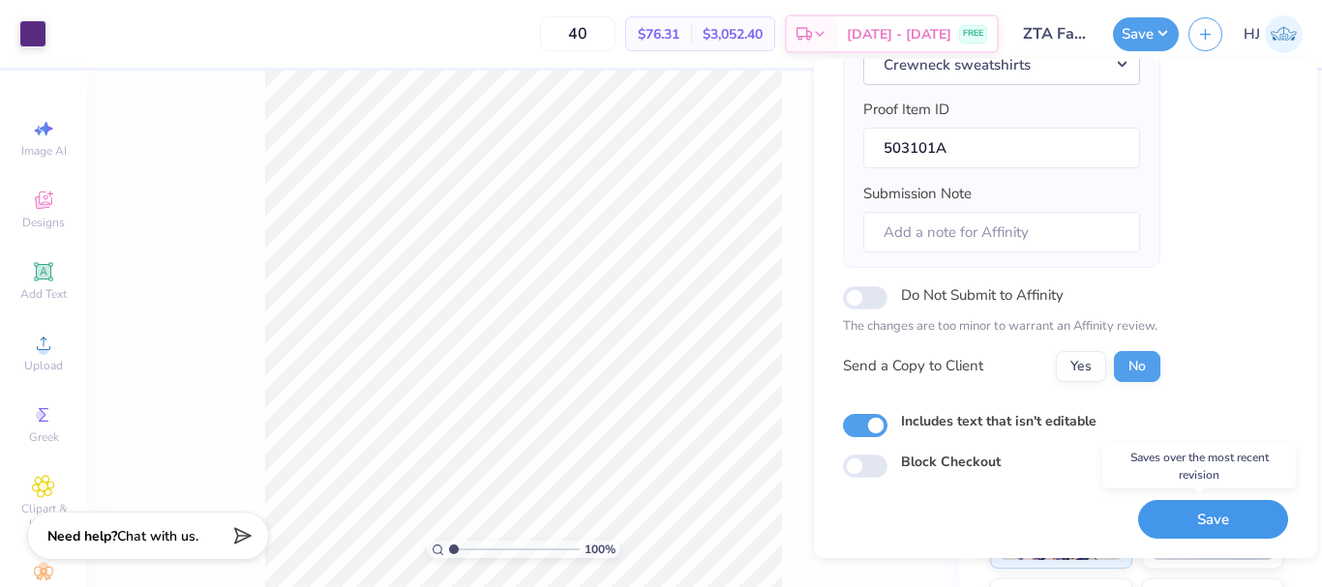
click at [1214, 511] on button "Save" at bounding box center [1213, 520] width 150 height 40
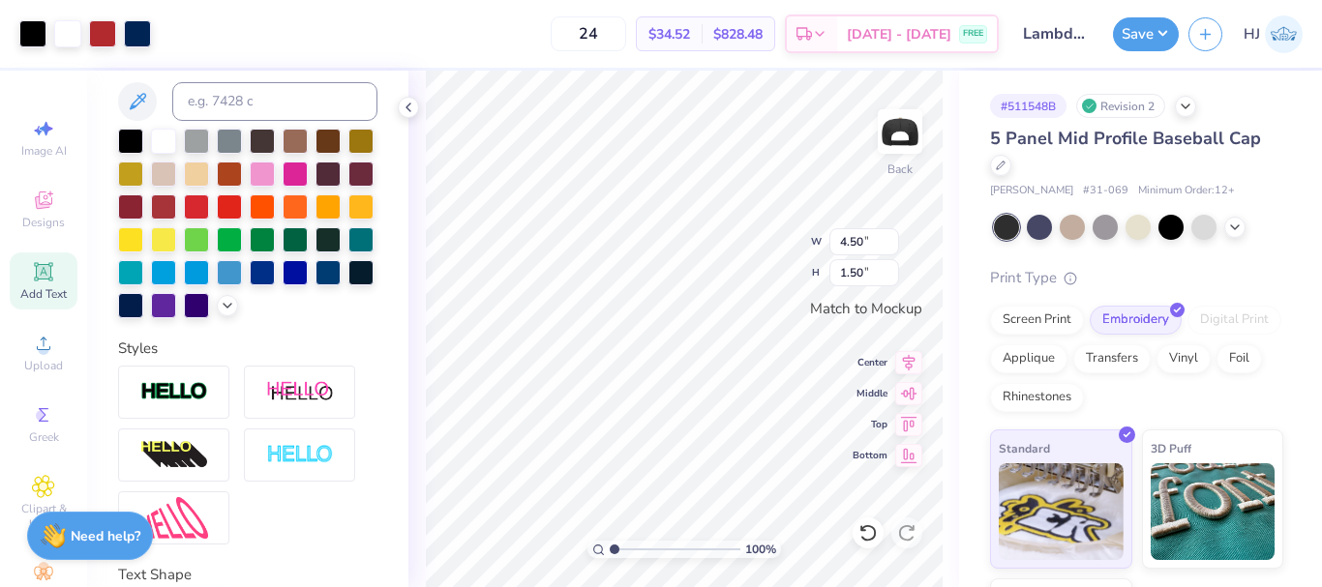
scroll to position [34, 0]
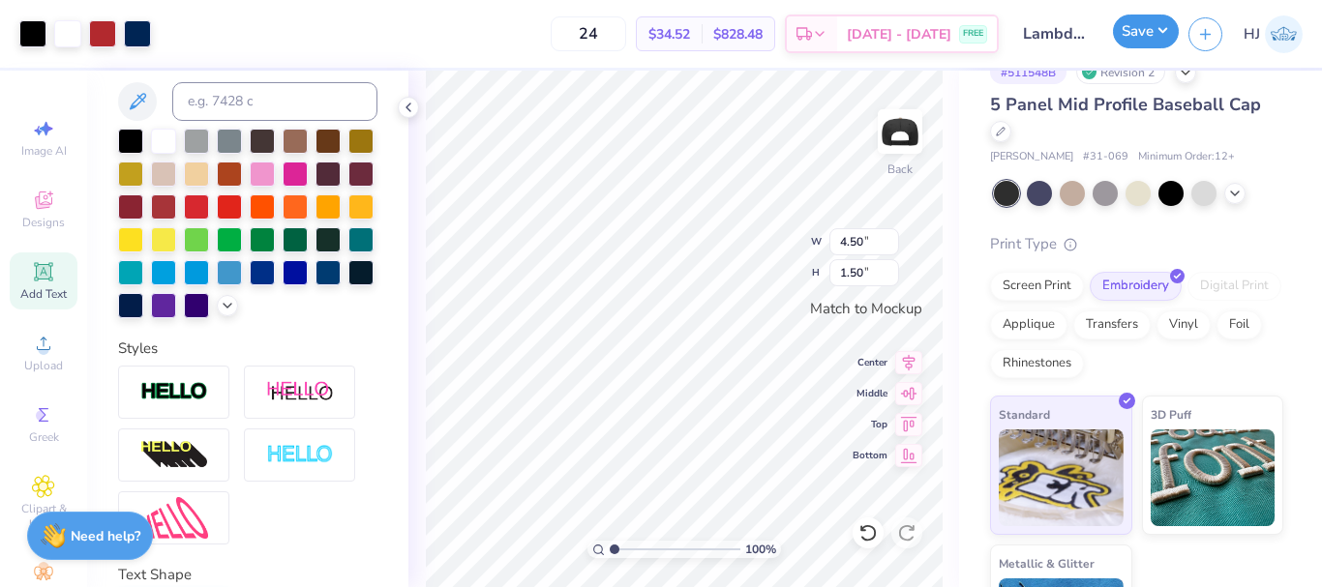
click at [1154, 38] on button "Save" at bounding box center [1146, 32] width 66 height 34
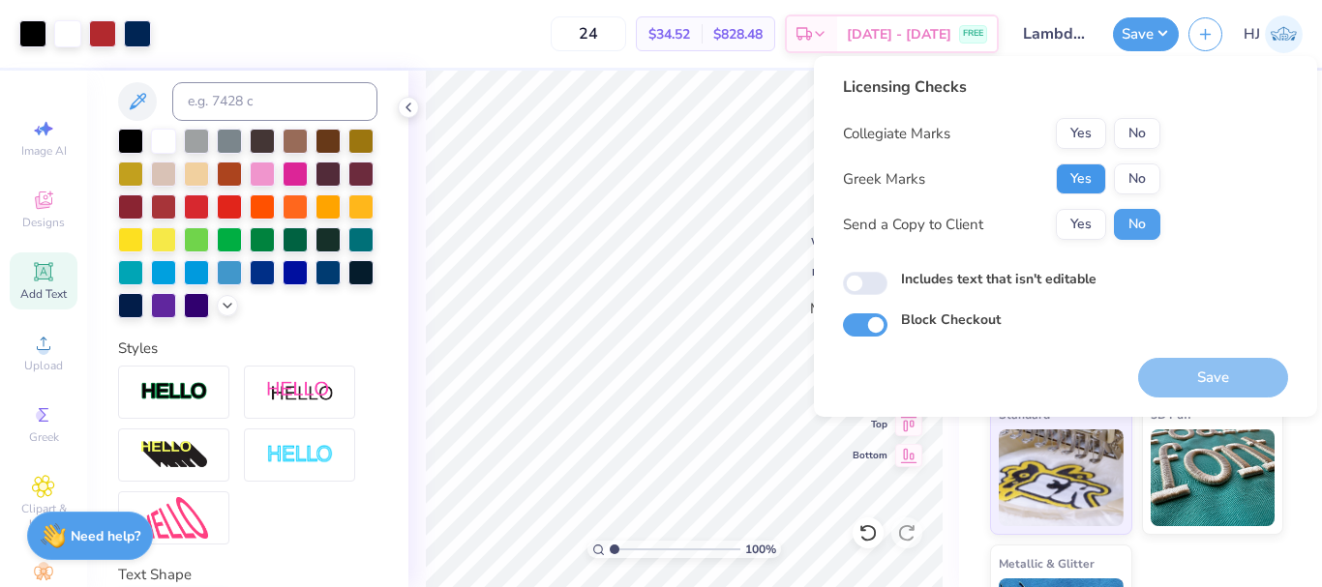
click at [1086, 189] on button "Yes" at bounding box center [1081, 179] width 50 height 31
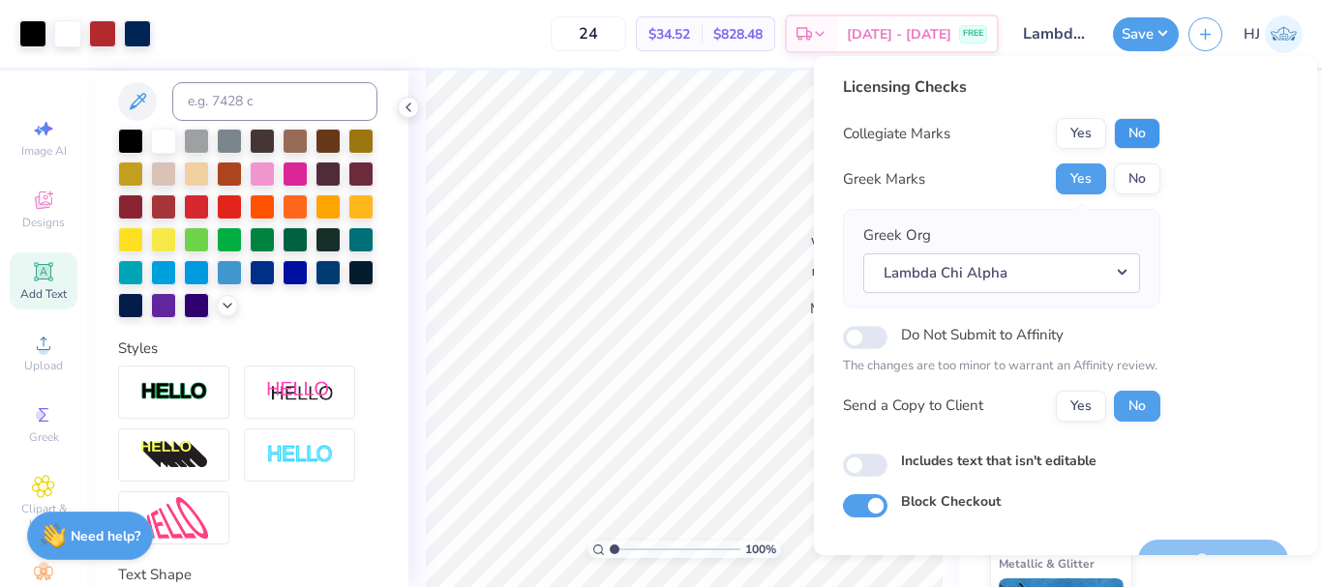
click at [1136, 120] on button "No" at bounding box center [1137, 133] width 46 height 31
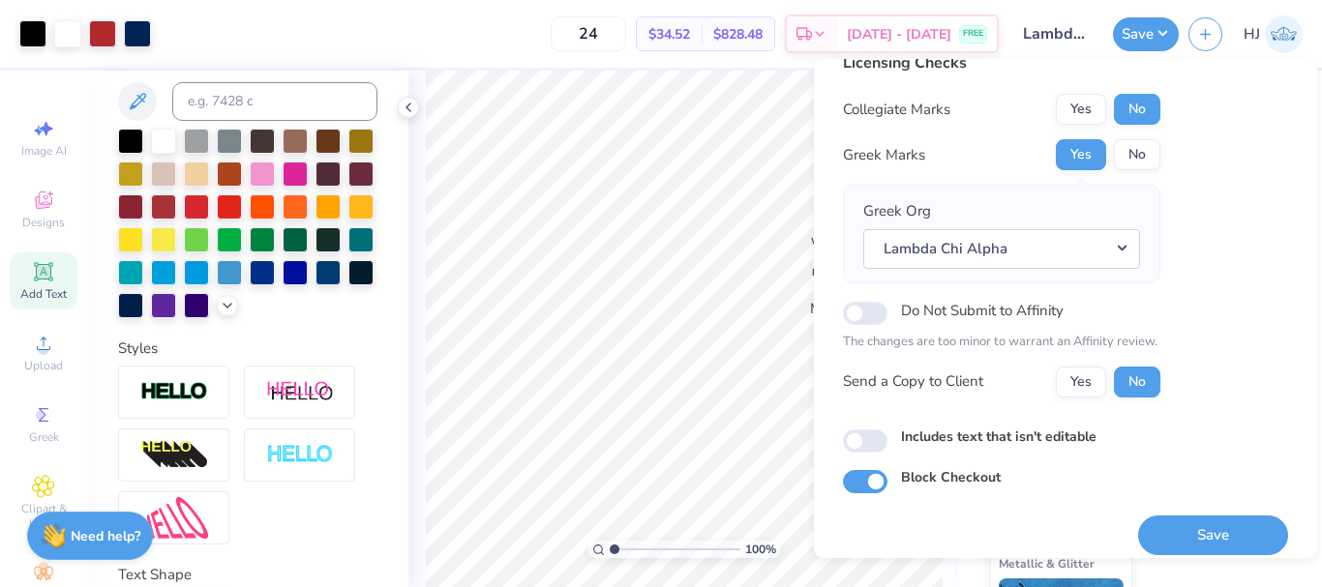
scroll to position [43, 0]
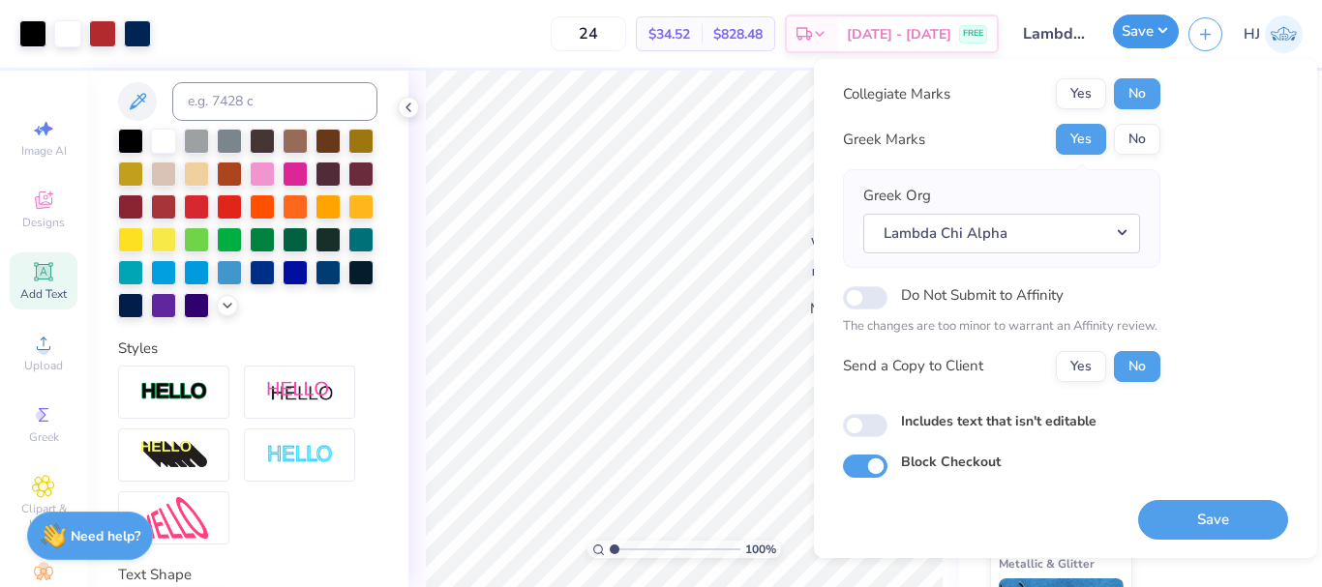
click at [1161, 29] on button "Save" at bounding box center [1146, 32] width 66 height 34
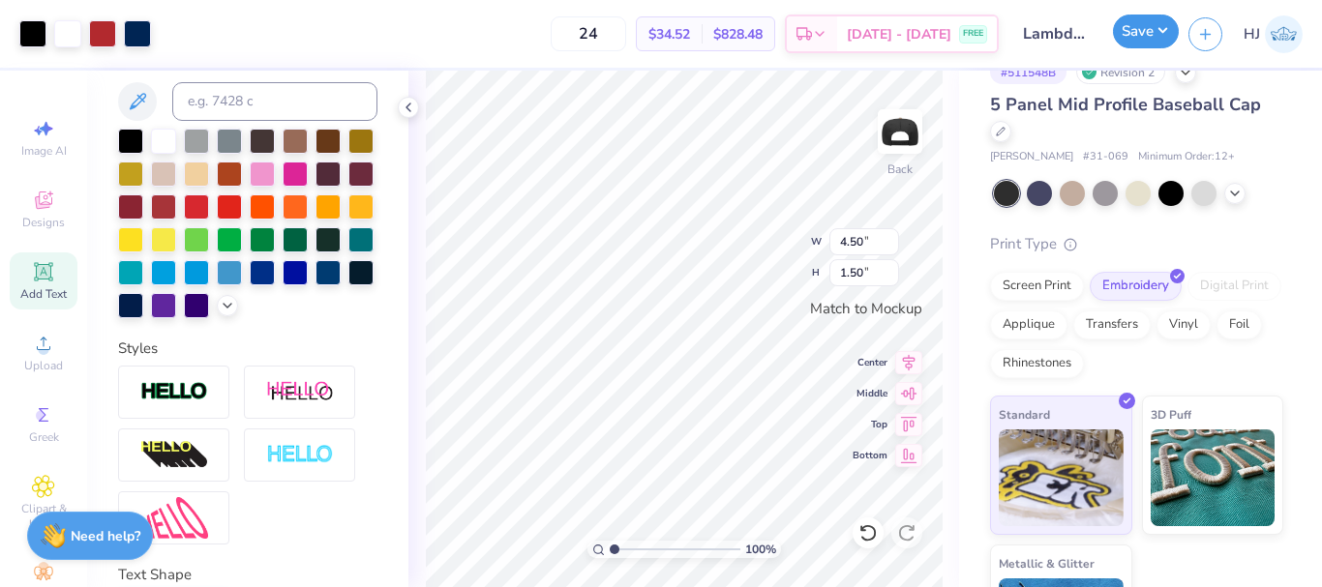
click at [1172, 21] on button "Save" at bounding box center [1146, 32] width 66 height 34
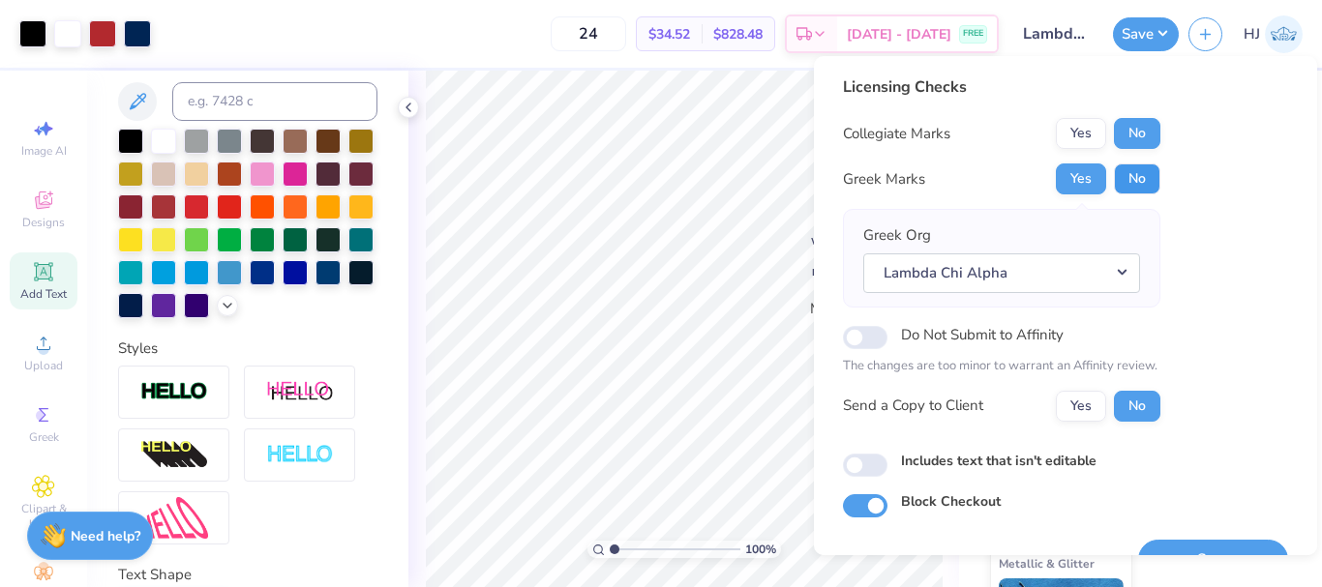
click at [1142, 185] on button "No" at bounding box center [1137, 179] width 46 height 31
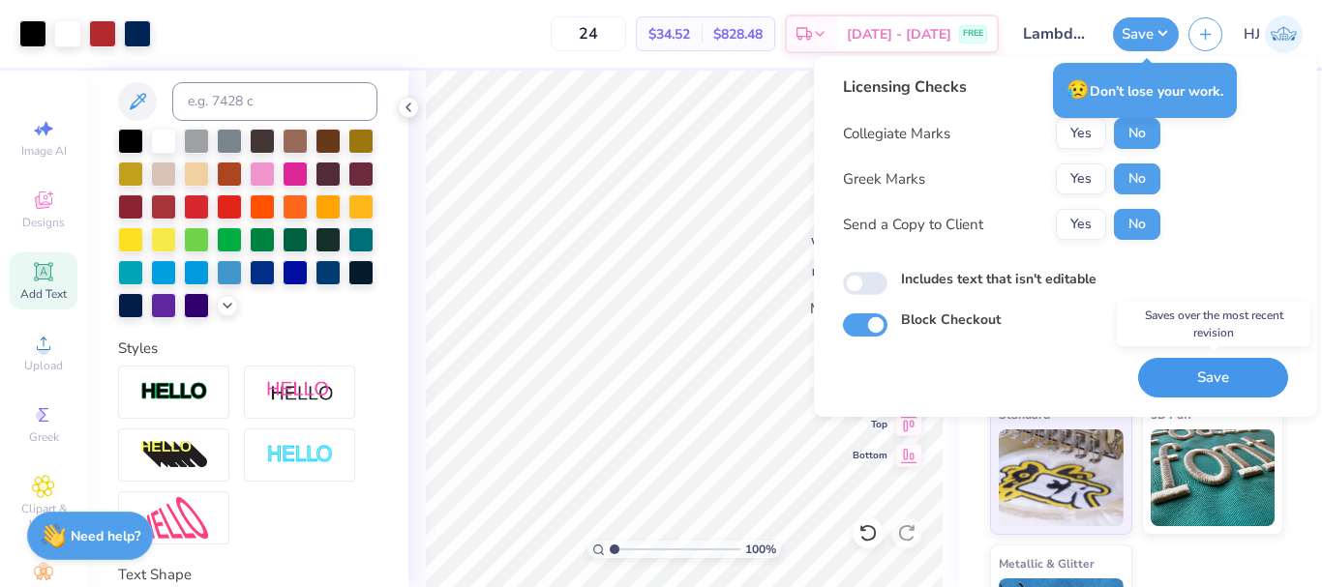
click at [1222, 382] on button "Save" at bounding box center [1213, 378] width 150 height 40
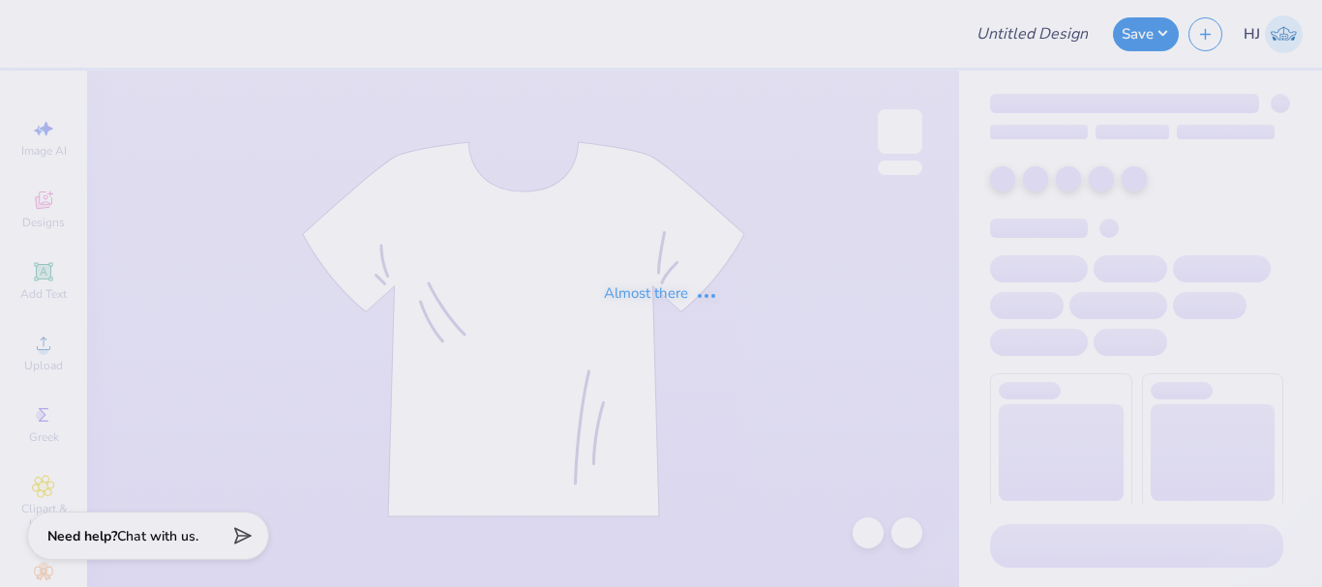
type input "AXO Parents Weekend"
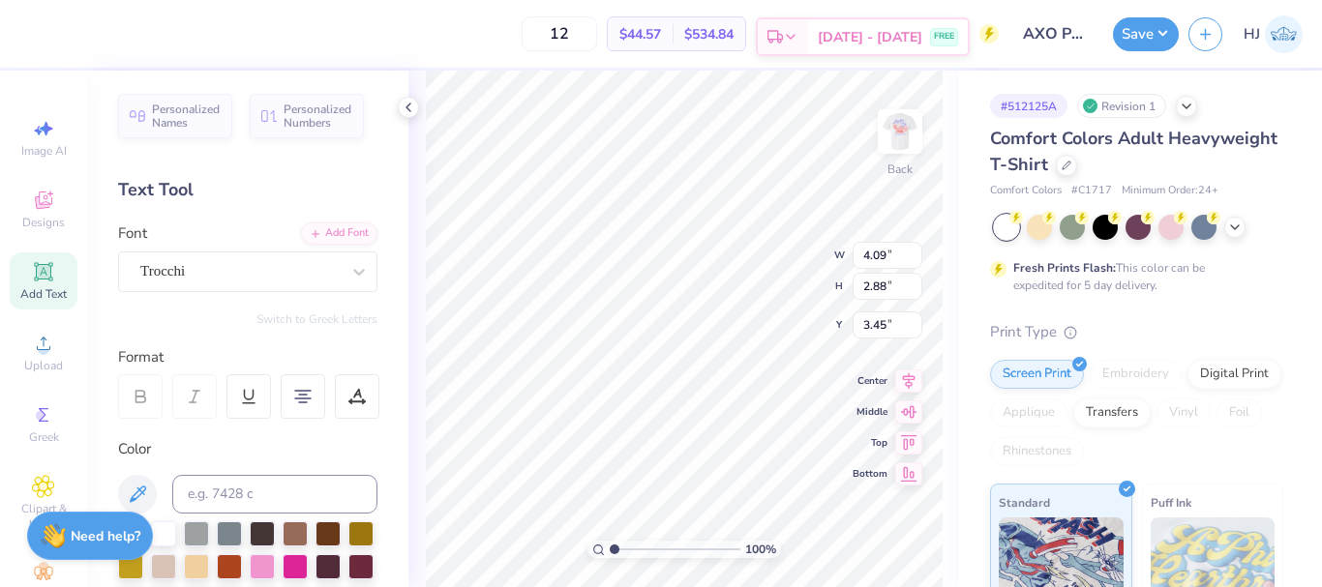
type textarea ". Parents Weekend"
type input "2.32"
type input "3.72"
click at [875, 534] on icon at bounding box center [867, 532] width 16 height 17
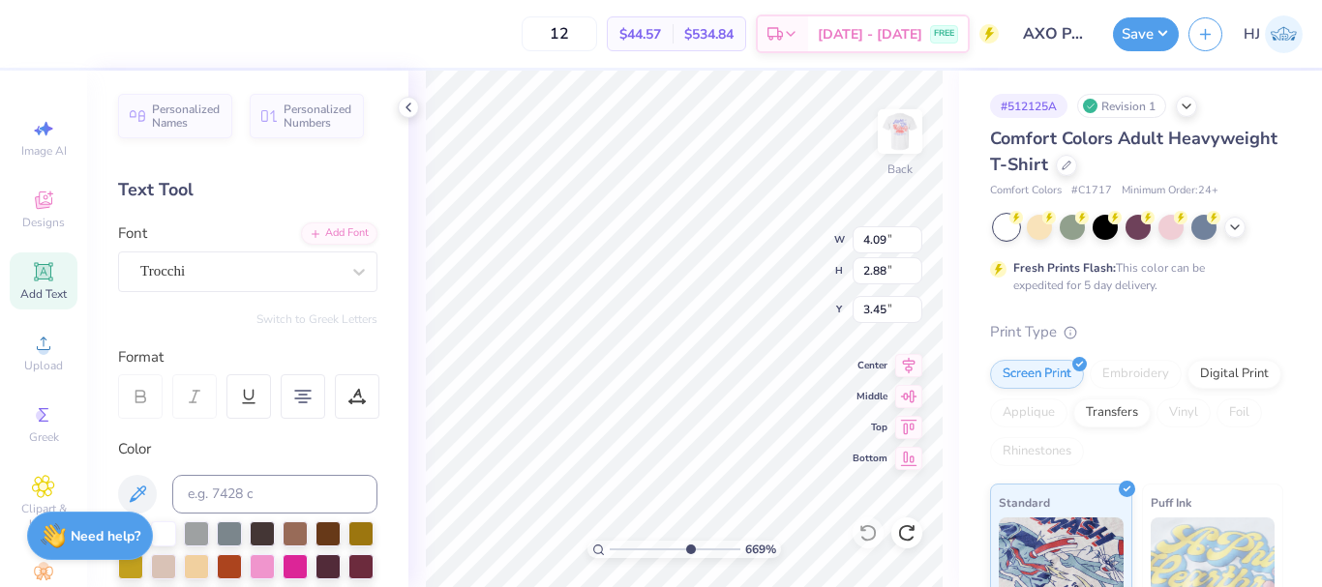
scroll to position [16, 3]
type input "6.69225330157204"
type textarea "AXo Parents Weekend"
type input "6.69225330157204"
type textarea "AX Parents Weekend"
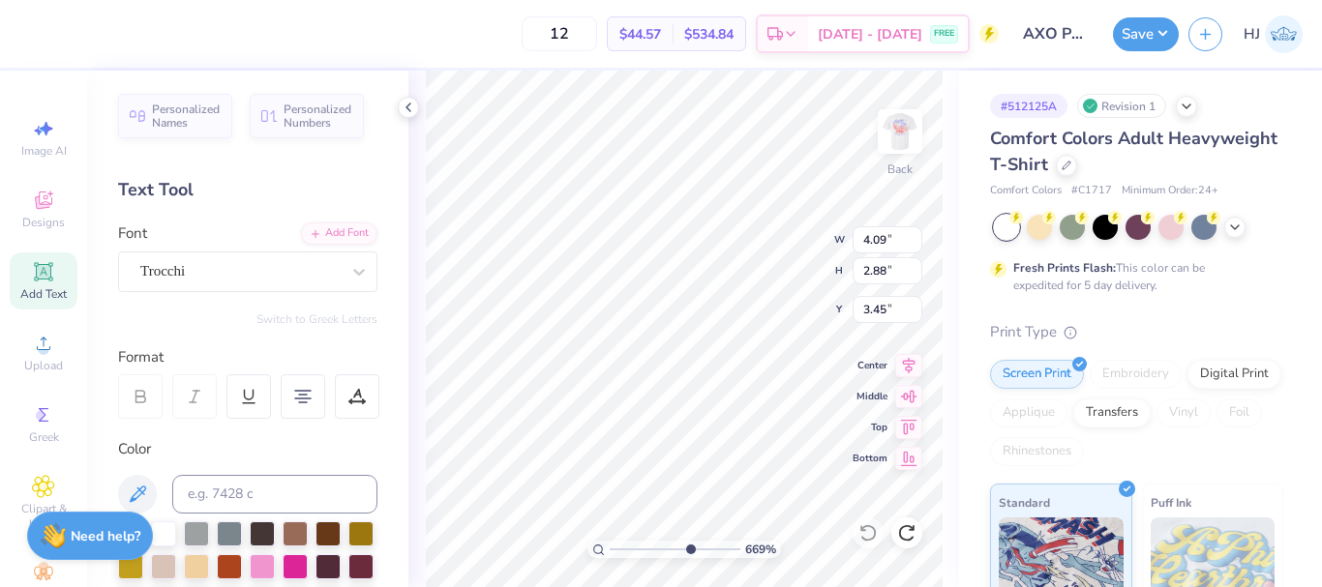
type input "6.69225330157204"
type textarea "AXo Parents Weekend"
type input "6.69225330157204"
type textarea "AXO Parents Weekend"
click at [321, 261] on div "Trocchi" at bounding box center [239, 271] width 203 height 30
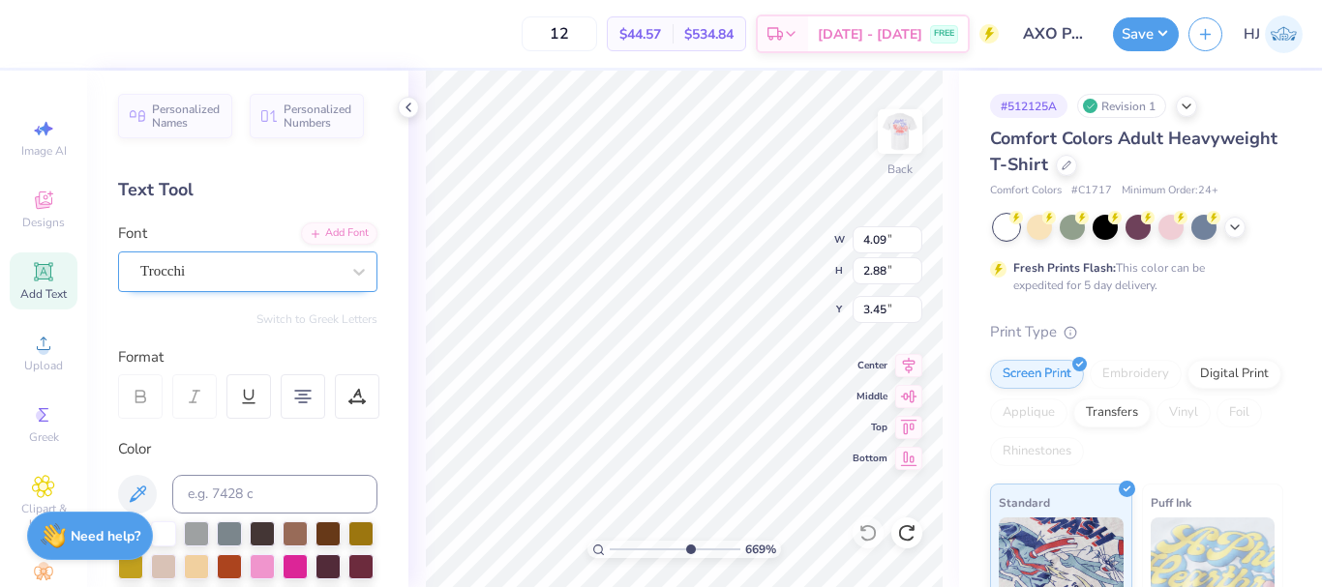
type input "6.69225330157204"
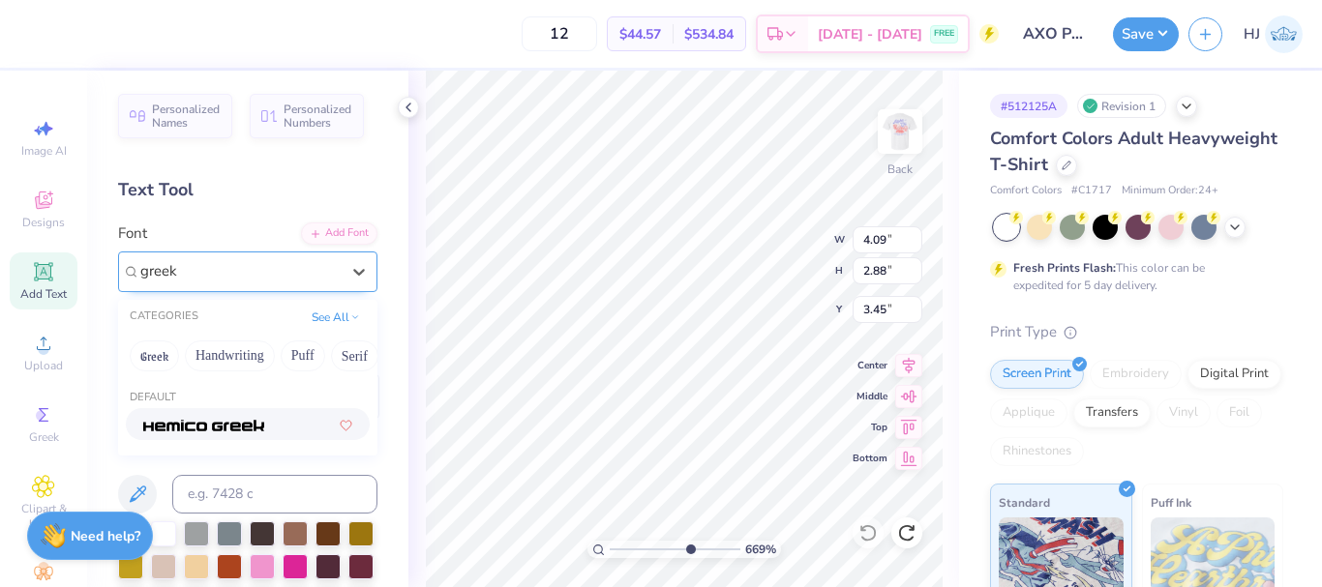
click at [236, 422] on img at bounding box center [203, 426] width 121 height 14
type input "greek"
type input "6.69225330157204"
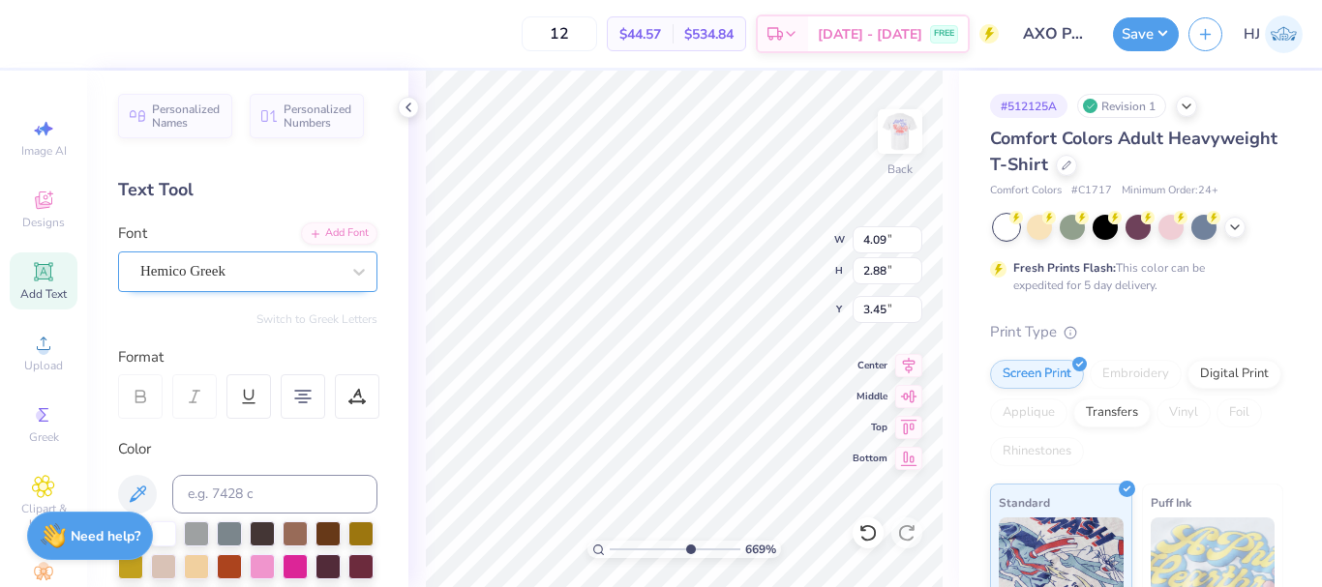
type input "6.69225330157204"
type input "4.22"
type input "2.64"
type input "3.57"
click at [866, 539] on icon at bounding box center [867, 532] width 19 height 19
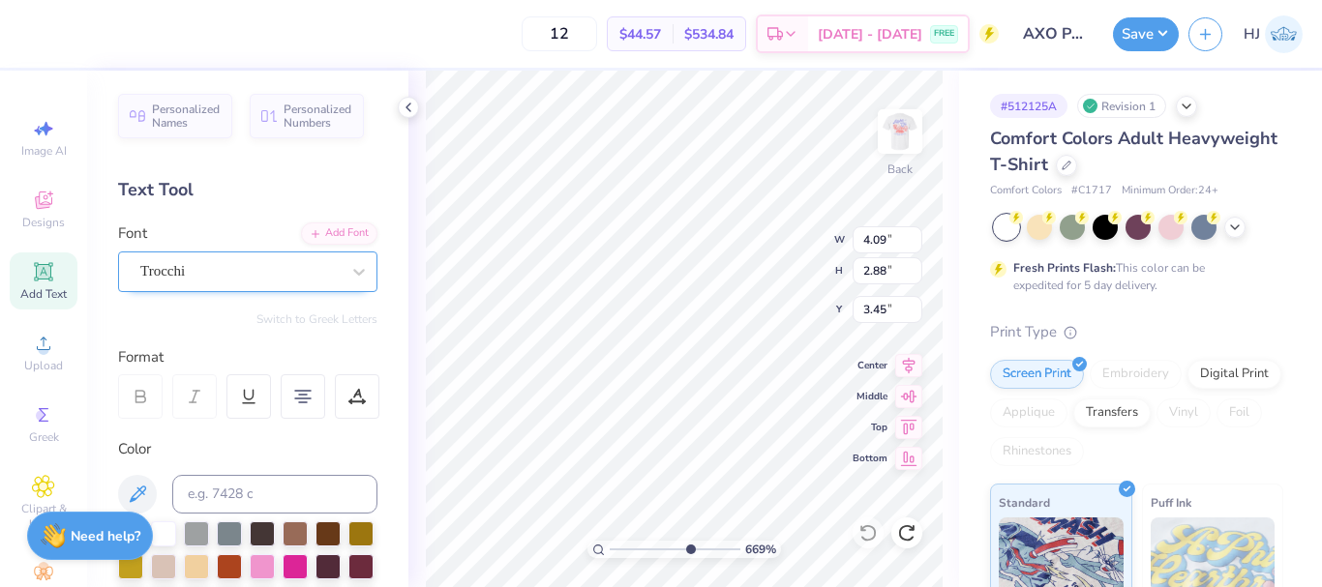
click at [285, 265] on div "Trocchi" at bounding box center [239, 271] width 203 height 30
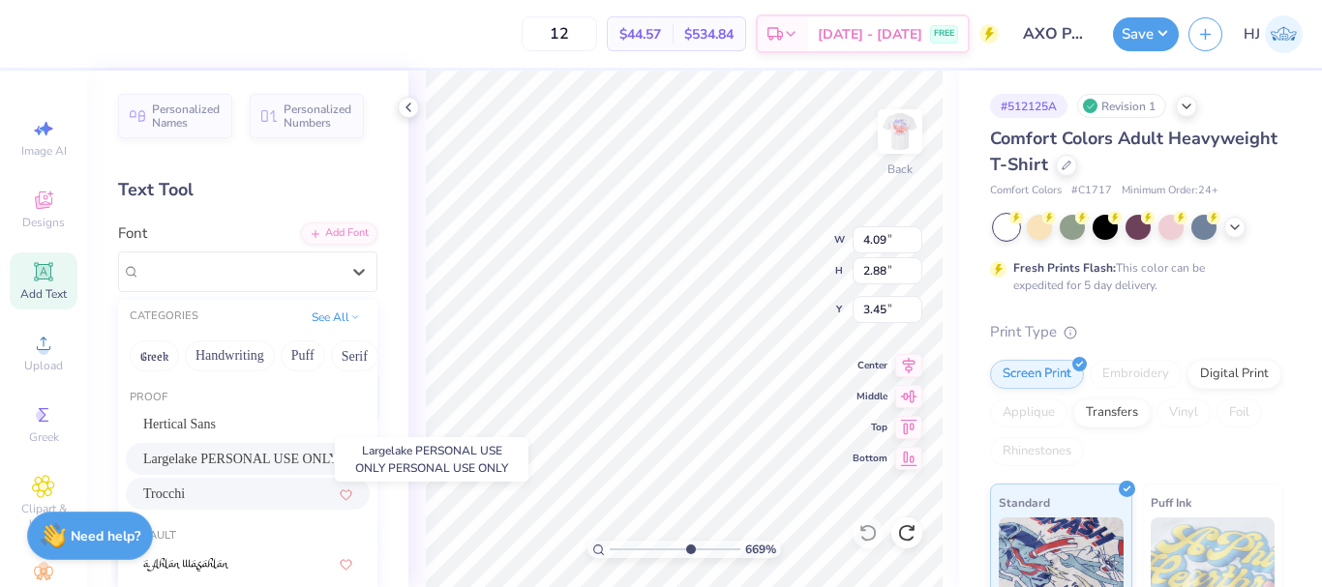
click at [227, 458] on span "Largelake PERSONAL USE ONLY PERSONAL USE ONLY" at bounding box center [247, 459] width 209 height 20
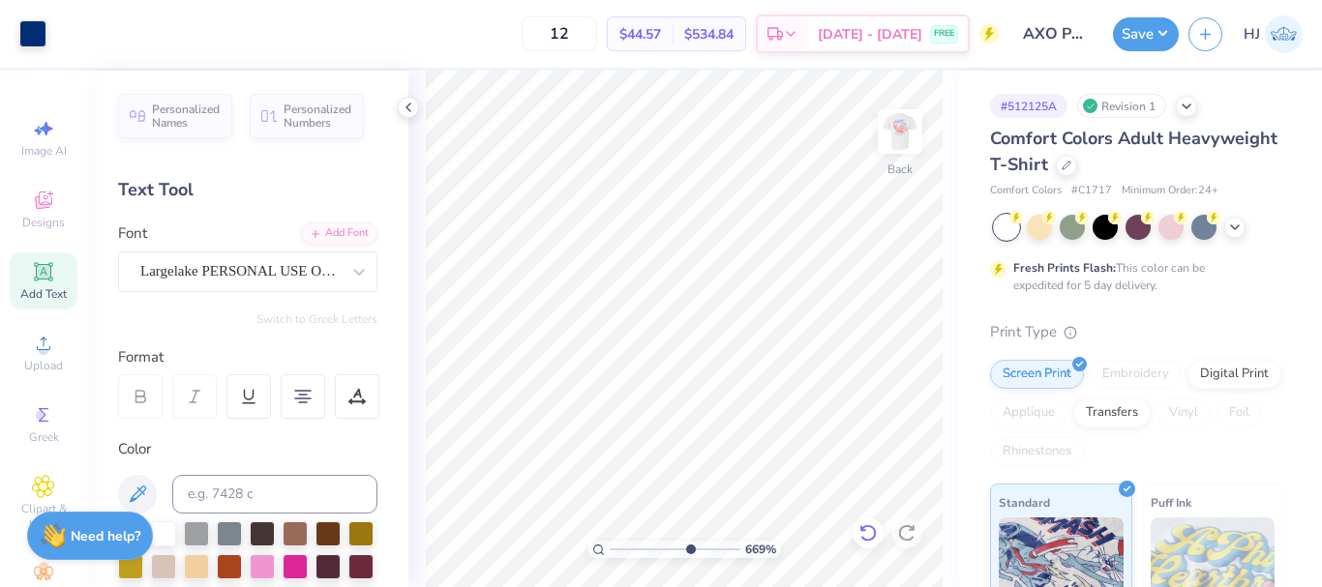
click at [869, 532] on icon at bounding box center [867, 532] width 19 height 19
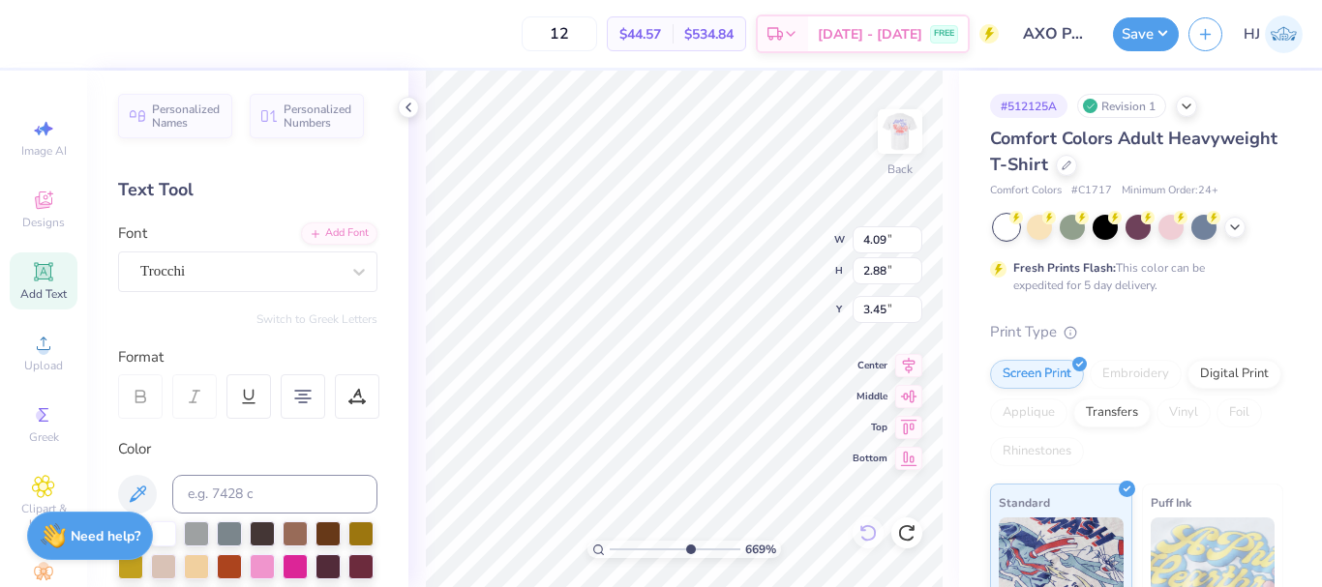
type input "6.69225330157204"
type textarea "https://freshprints.freshdesk.com/a/tickets/6382847 Parents Weekend"
type input "6.69225330157204"
type textarea "AXO Parents Weekend"
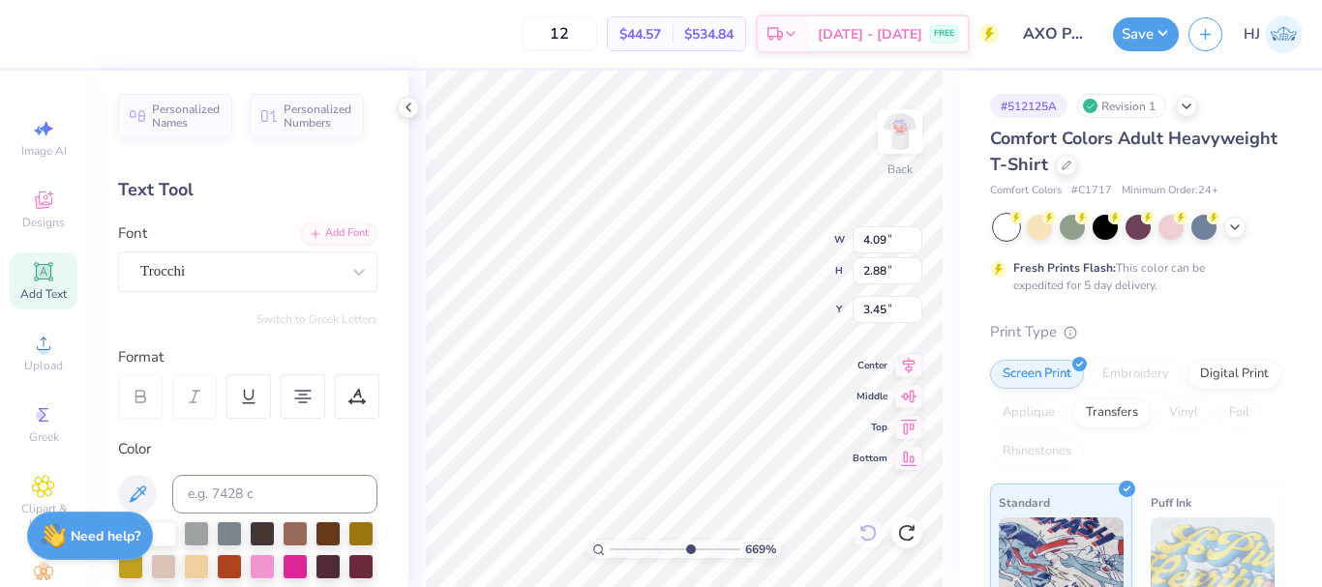
scroll to position [16, 6]
type input "6.05509823375817"
paste textarea
type textarea "Parents Weekend"
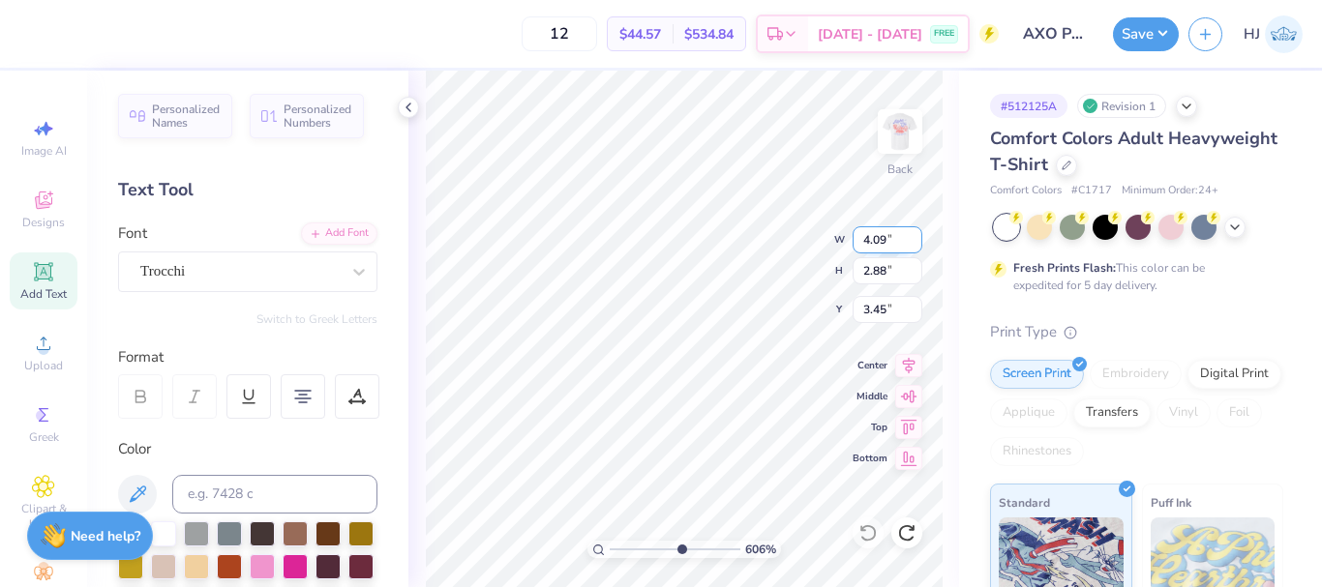
scroll to position [16, 5]
type input "1.77"
type input "4.00"
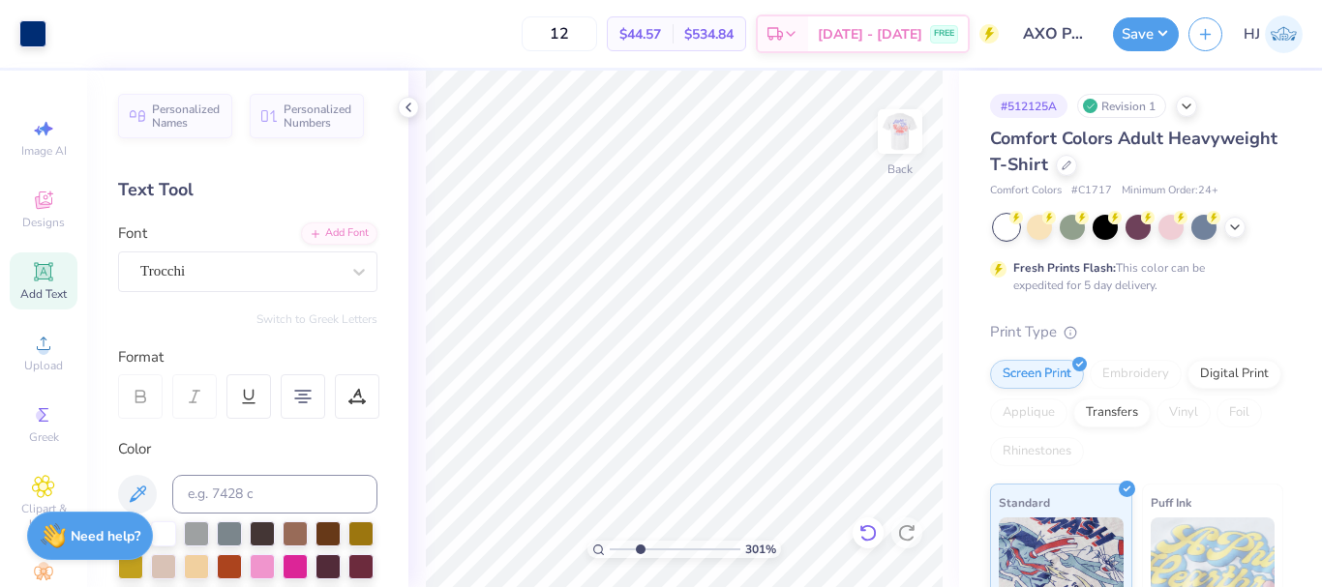
click at [868, 526] on icon at bounding box center [867, 532] width 16 height 17
click at [44, 278] on icon at bounding box center [43, 271] width 18 height 18
click at [346, 230] on div "Add Font" at bounding box center [339, 232] width 76 height 22
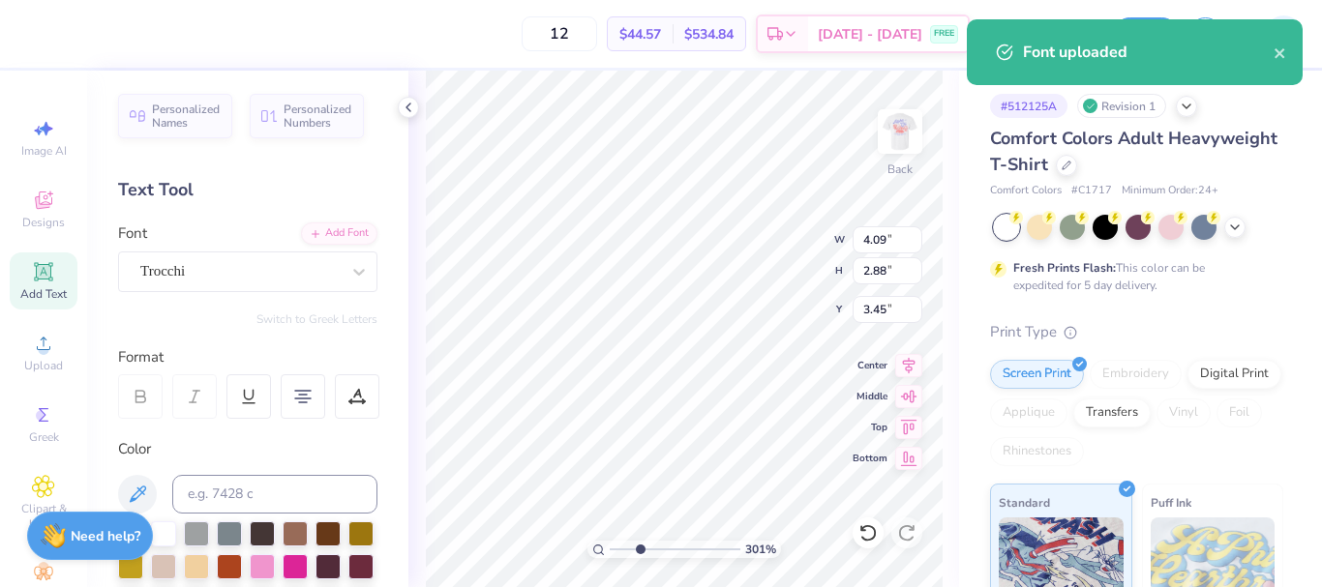
type input "3.00581987268404"
type textarea "Parents Weekend"
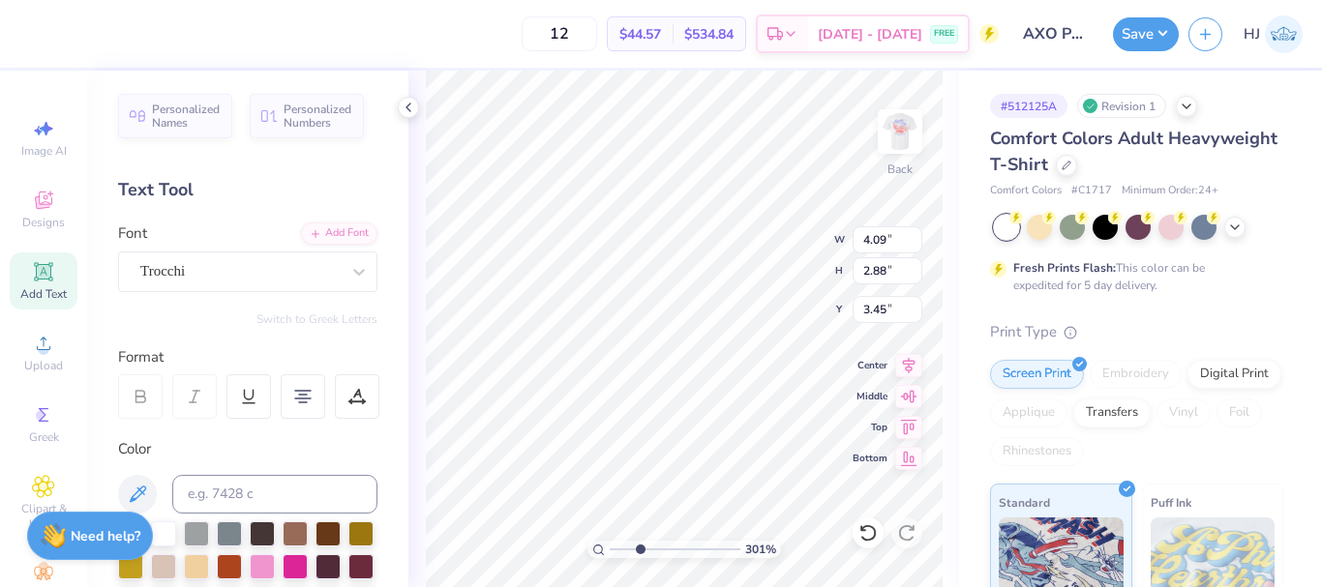
type input "3.00581987268404"
type input "1.77"
type input "4.00"
type input "3.00581987268404"
type input "2.88"
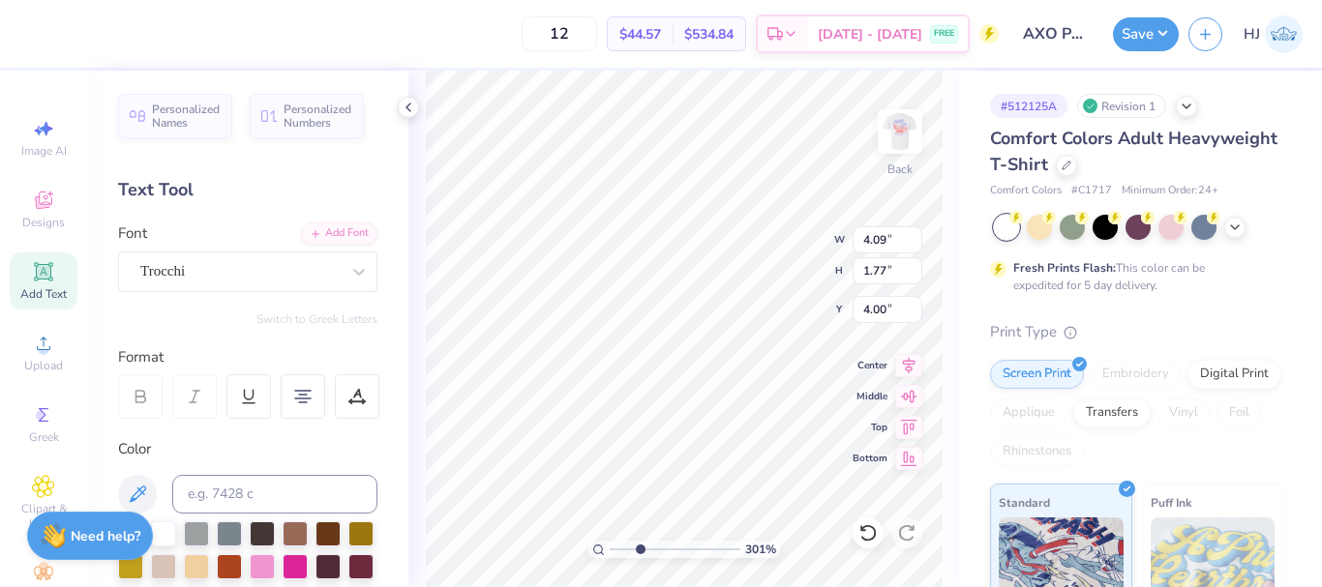
type input "3.45"
paste textarea
type input "3.00581987268404"
type textarea "Parents Weekend"
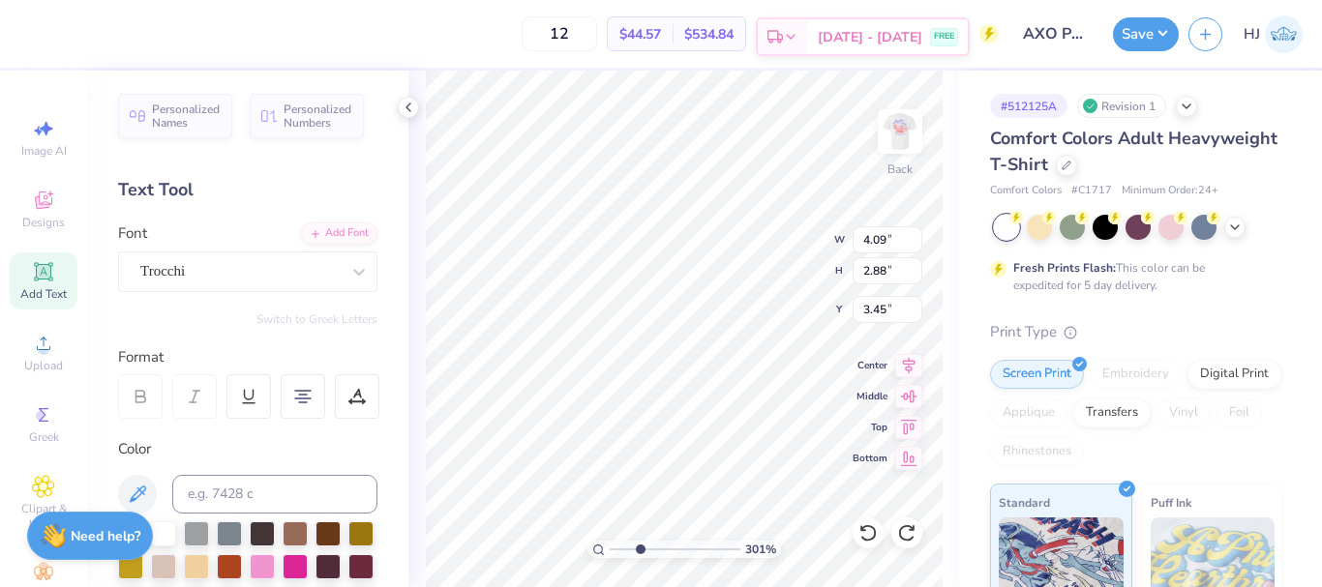
scroll to position [17, 4]
type input "3.00581987268404"
type input "1.77"
type input "4.00"
type input "3.00581987268404"
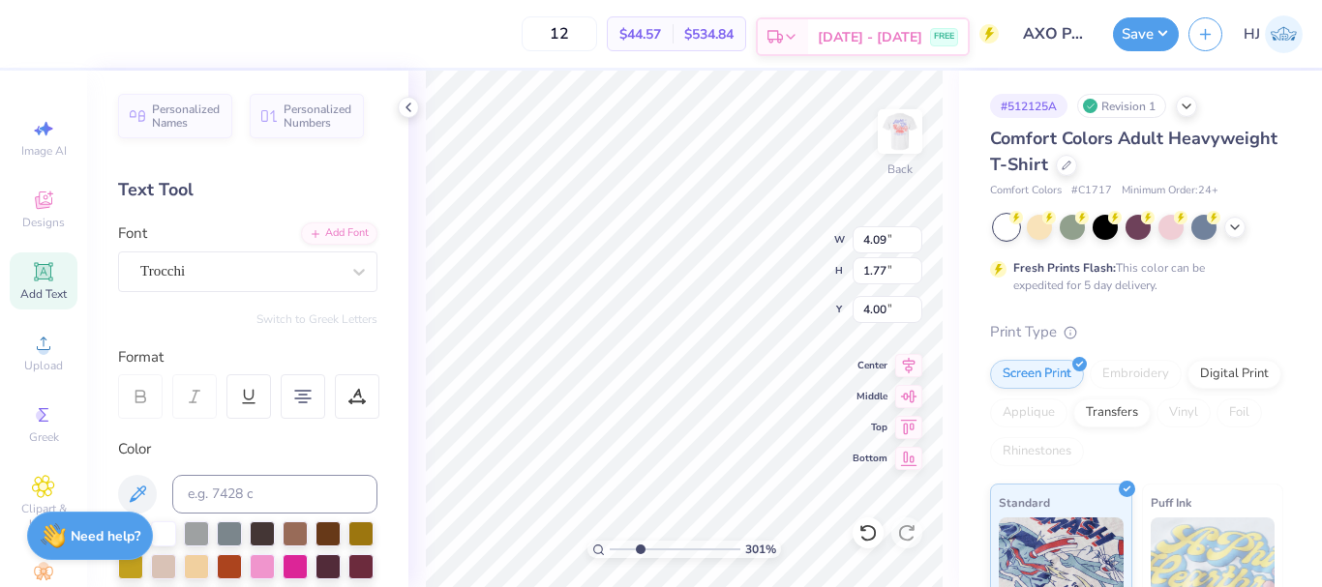
type input "2.88"
type input "3.45"
click at [754, 225] on div "301 % Back W 4.09 4.09 " H 2.88 2.88 " Y 3.45 3.45 " Center Middle Top Bottom" at bounding box center [683, 329] width 551 height 517
type input "3.00581987268404"
click at [290, 277] on div "Trocchi" at bounding box center [239, 271] width 203 height 30
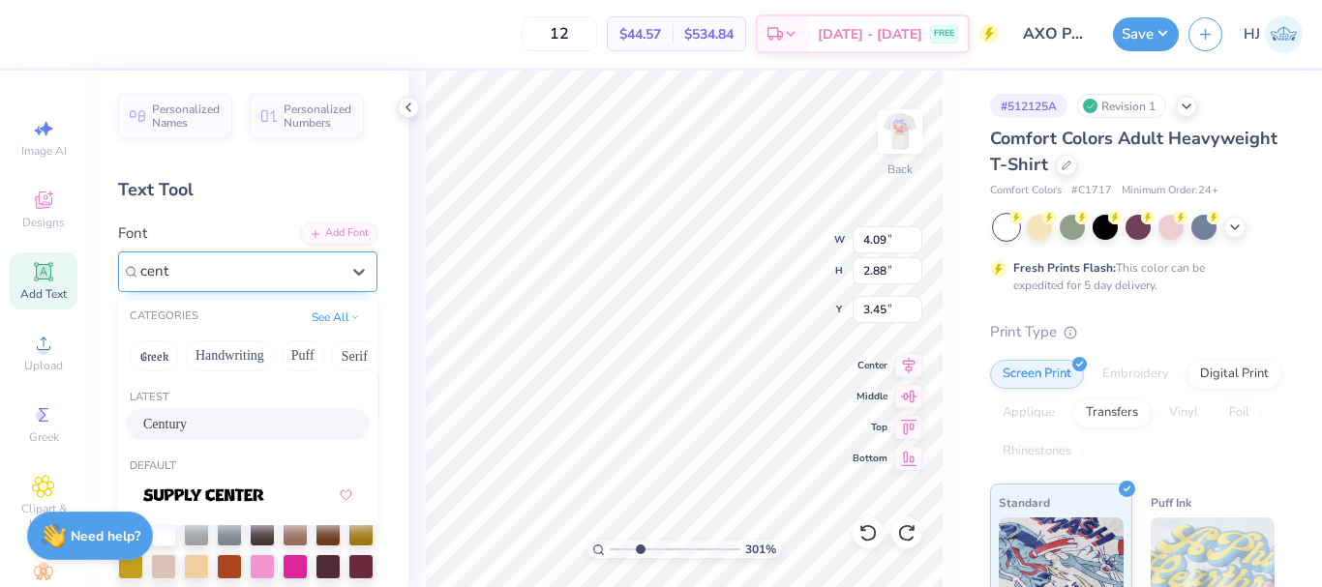
type input "centu"
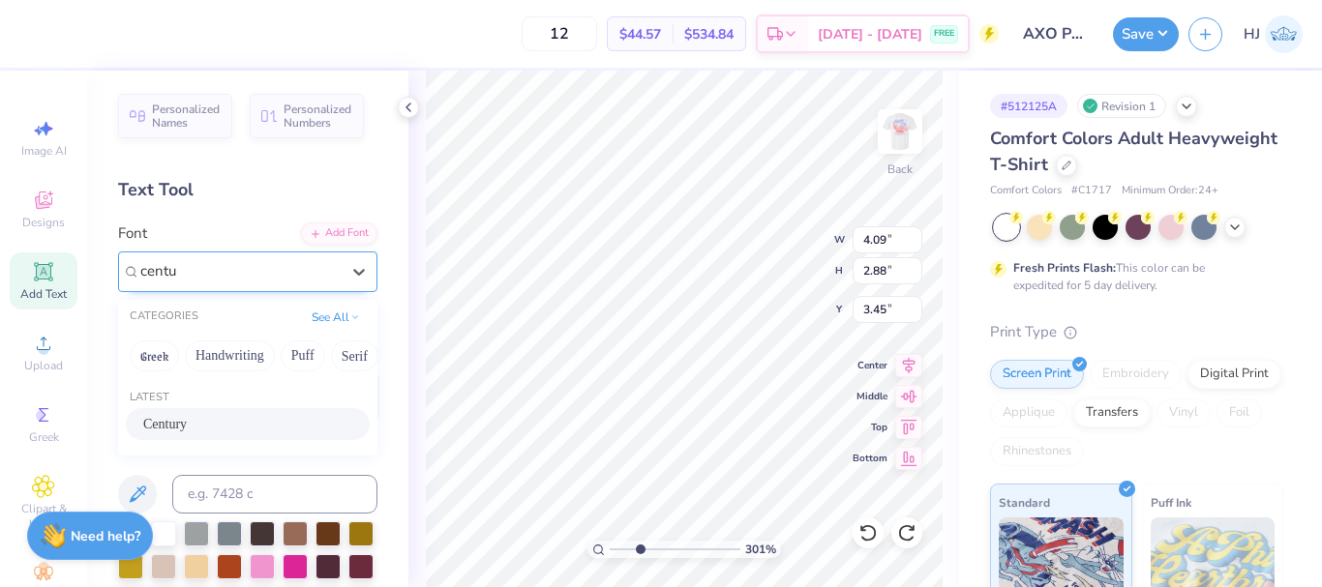
type input "3.00581987268404"
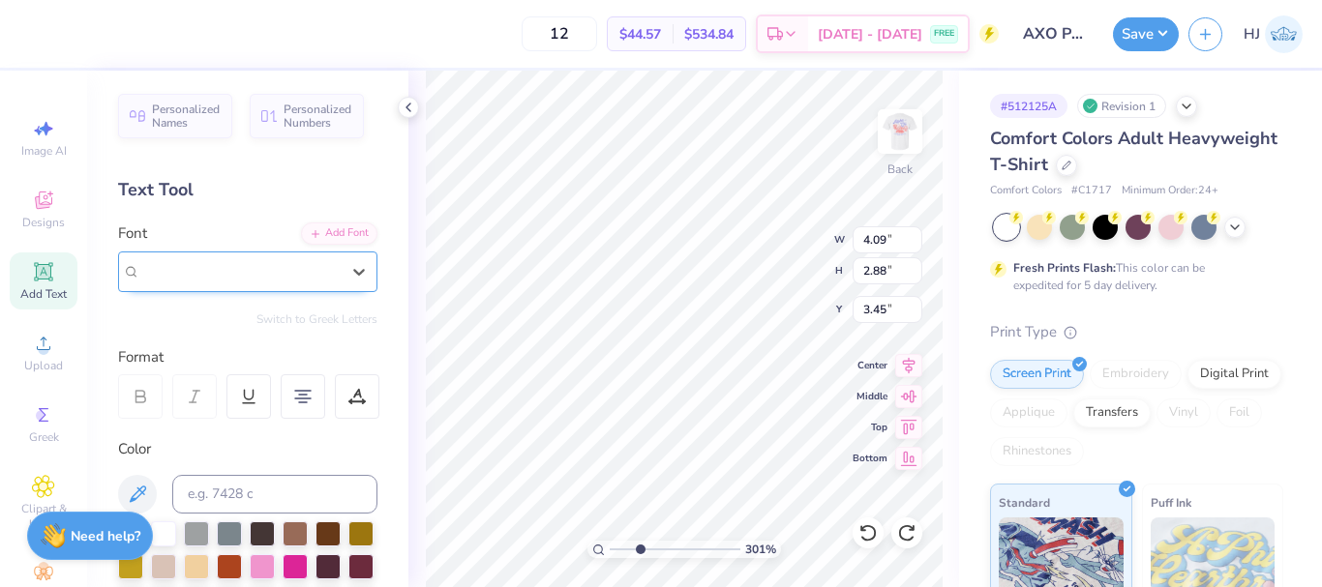
click at [303, 271] on div "Trocchi" at bounding box center [239, 271] width 203 height 30
type input "3.00581987268404"
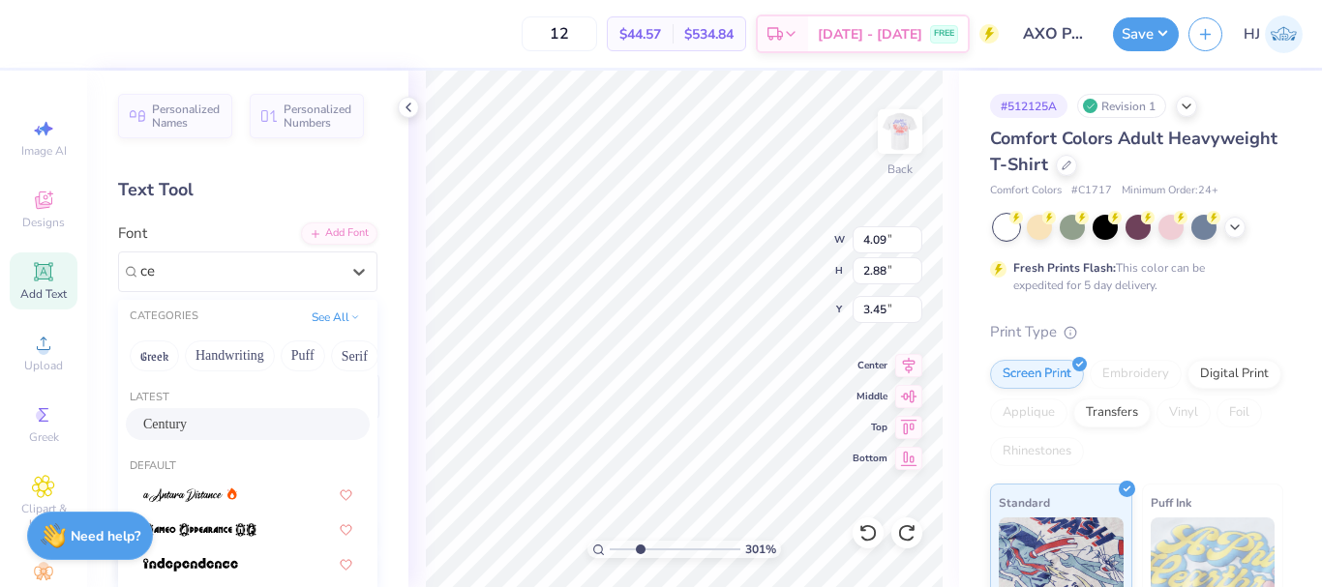
click at [196, 421] on div "Century" at bounding box center [247, 424] width 209 height 20
type input "ce"
type input "3.00581987268404"
type input "3.79"
type input "2.87"
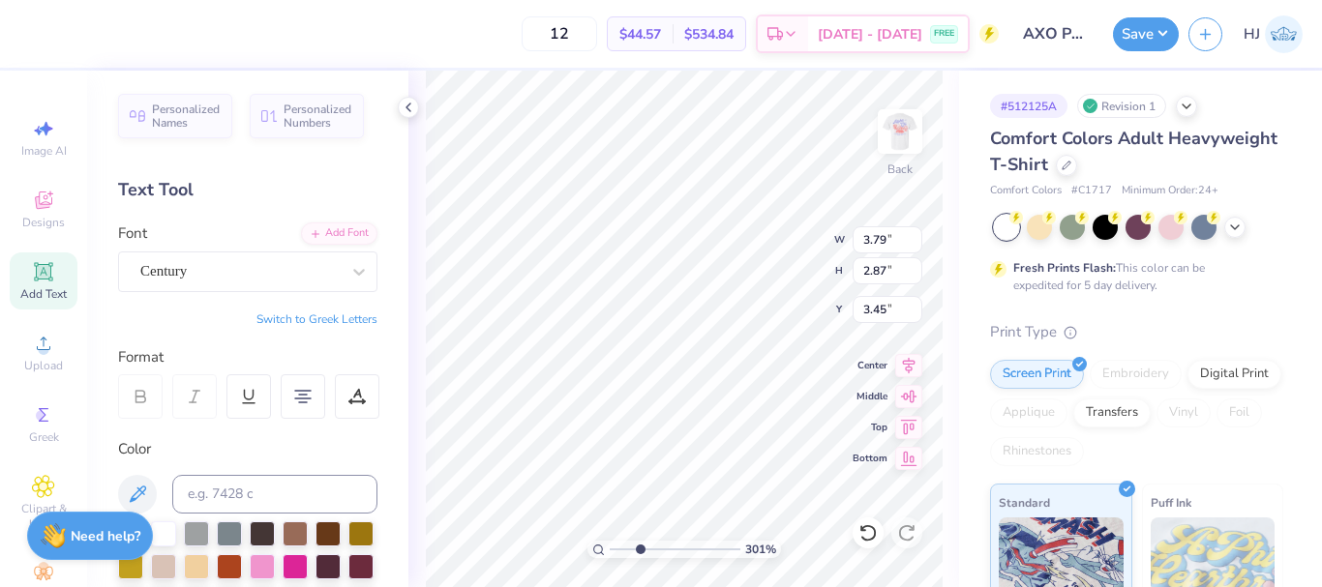
scroll to position [16, 3]
paste textarea "CW"
type input "3.00581987268404"
type textarea "ACW Parents Weekend"
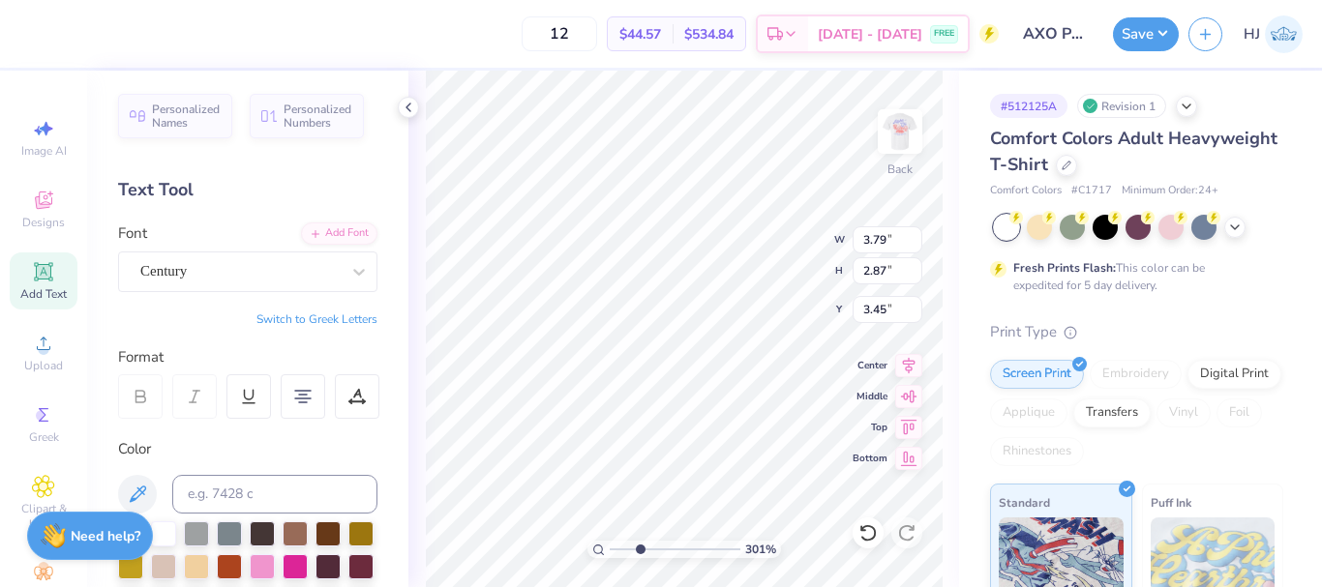
type input "3.00581987268404"
type textarea "ACW Parents Weekend"
paste textarea
type input "3.00581987268404"
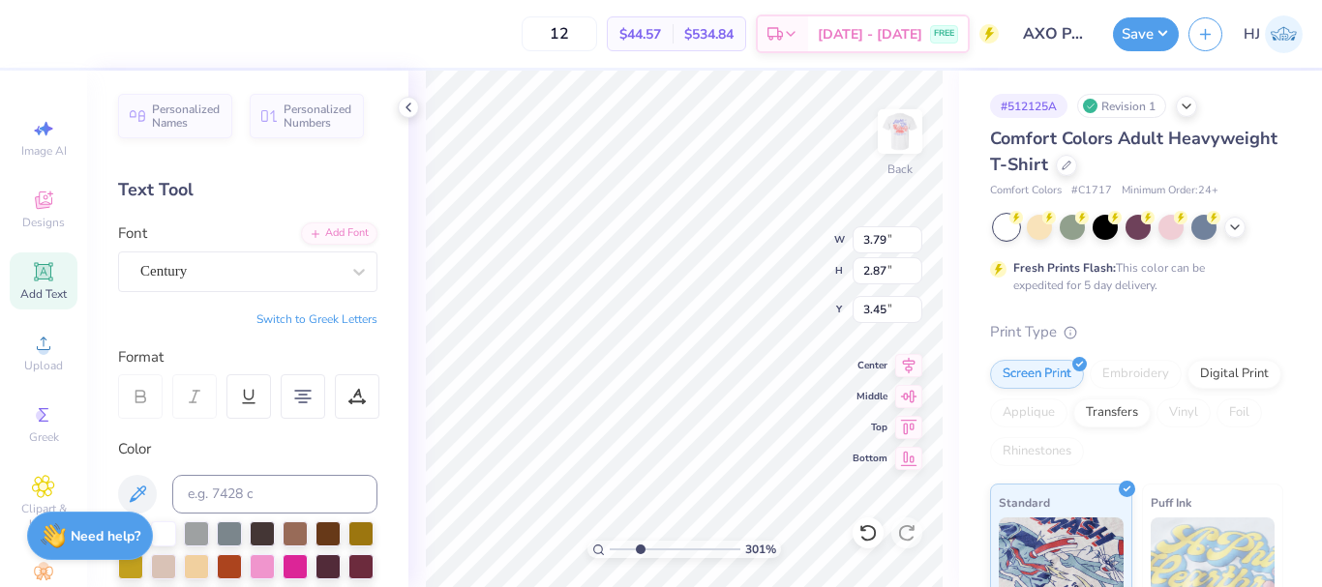
type textarea "ACW Parents Weekend"
type input "3.00581987268404"
type textarea "ACw Parents Weekend"
type input "3.00581987268404"
type textarea "AC Parents Weekend"
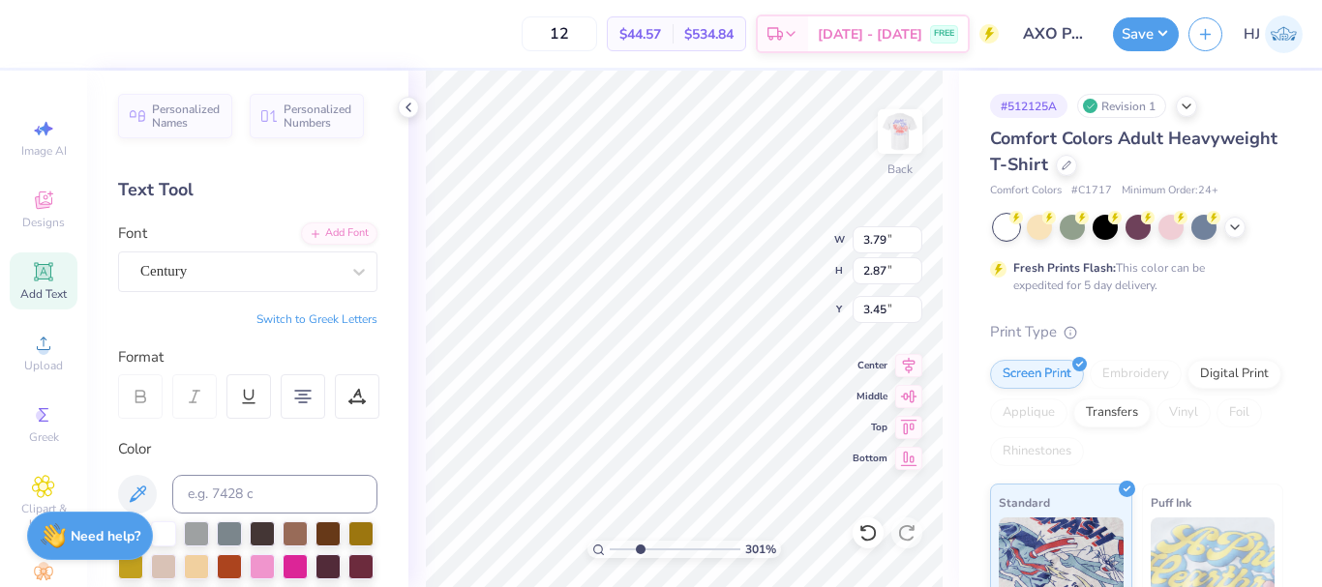
scroll to position [17, 3]
type input "3.00581987268404"
type textarea "A Parents Weekend"
type input "3.00581987268404"
type textarea "Parents Weekend"
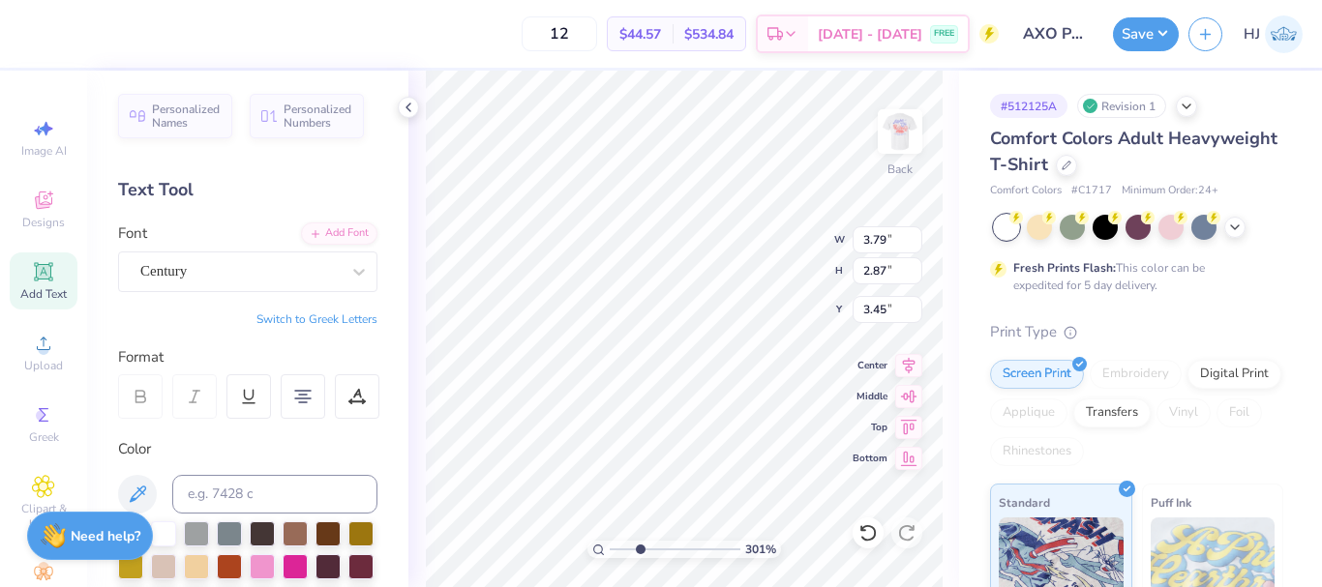
paste textarea "ACW"
type input "3.00581987268404"
type textarea "ACW Parents Weekend"
type input "6.05509823375817"
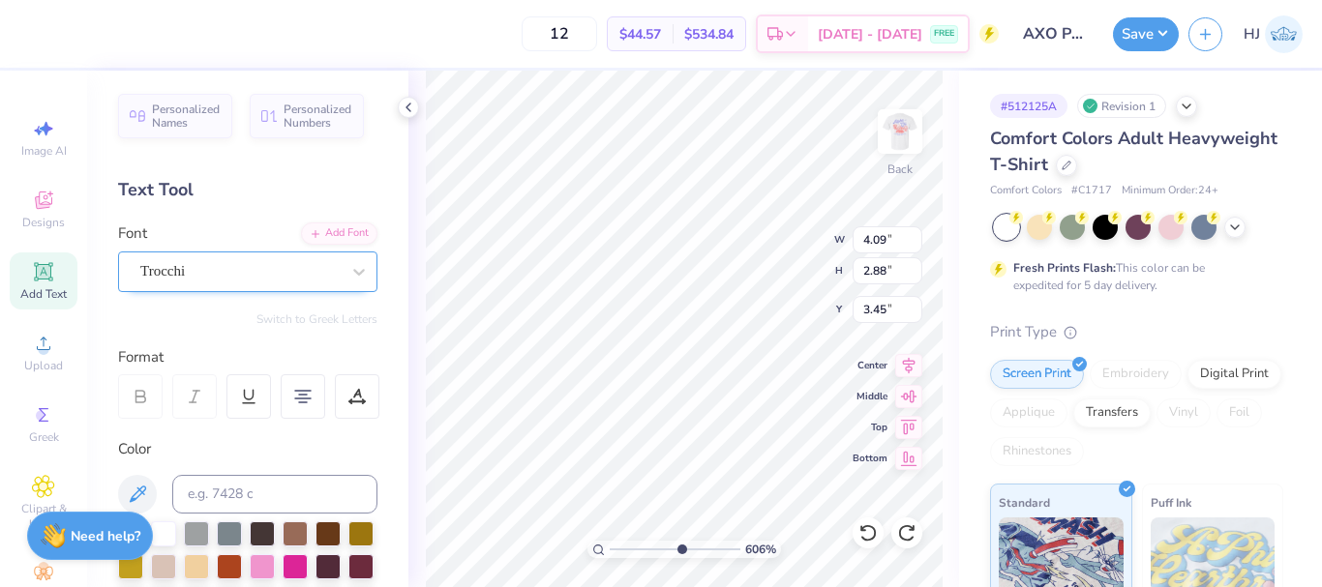
click at [320, 269] on div "Trocchi" at bounding box center [239, 271] width 203 height 30
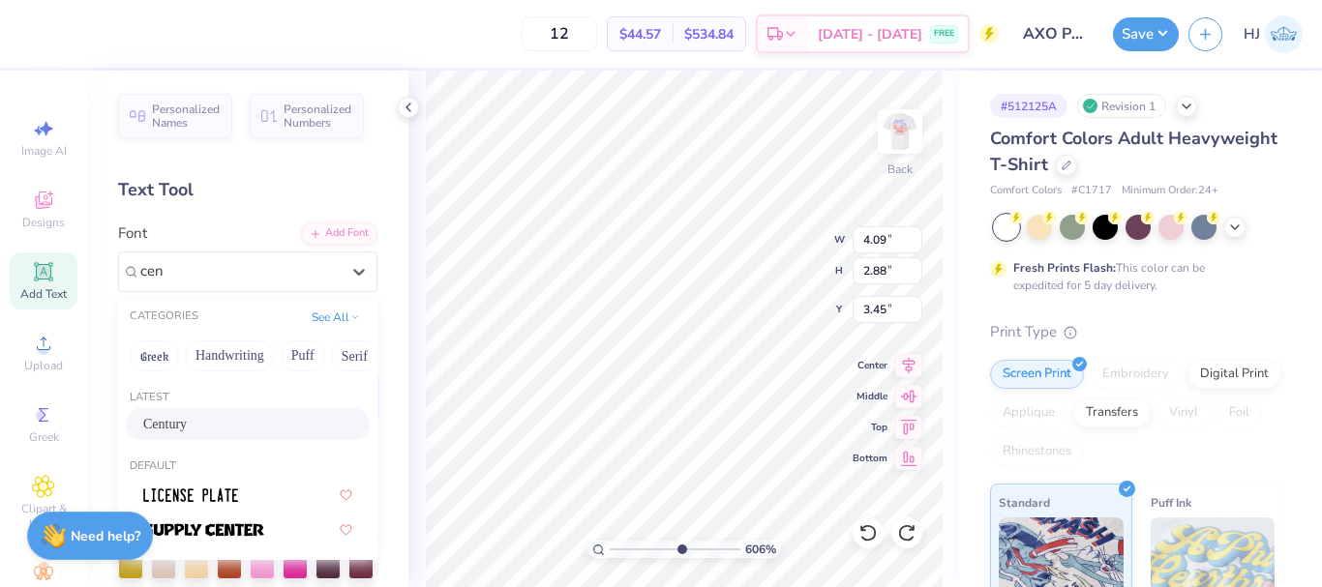
click at [212, 422] on div "Century" at bounding box center [247, 424] width 209 height 20
type input "cen"
type input "6.05509823375817"
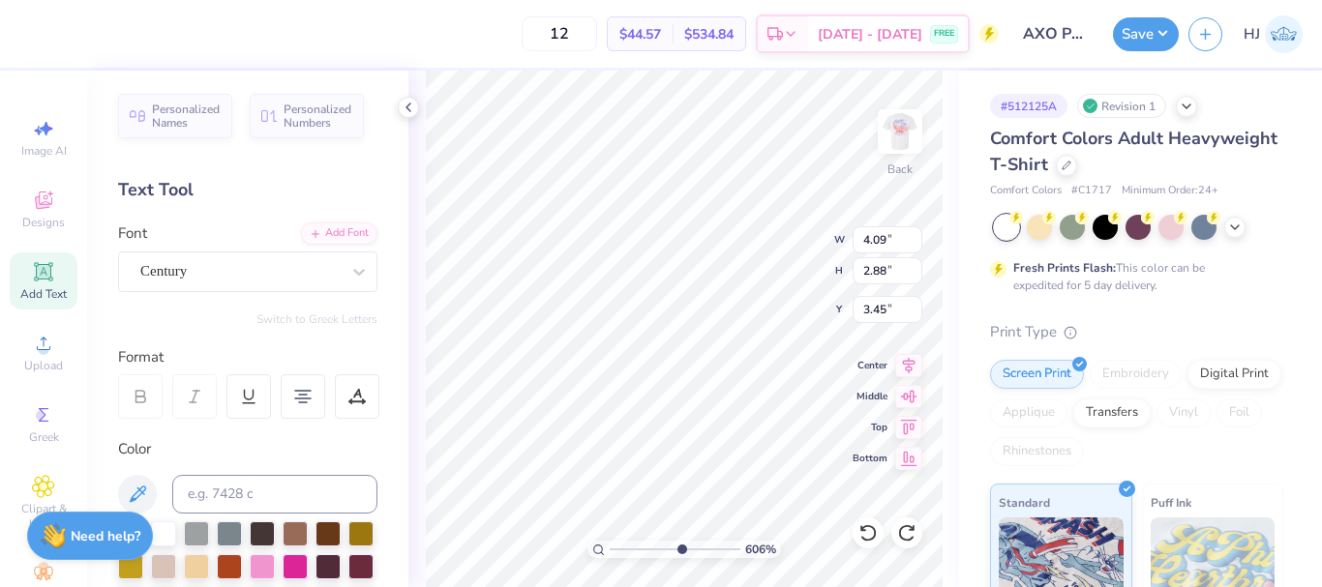
type input "6.05509823375817"
type input "3.79"
type input "2.87"
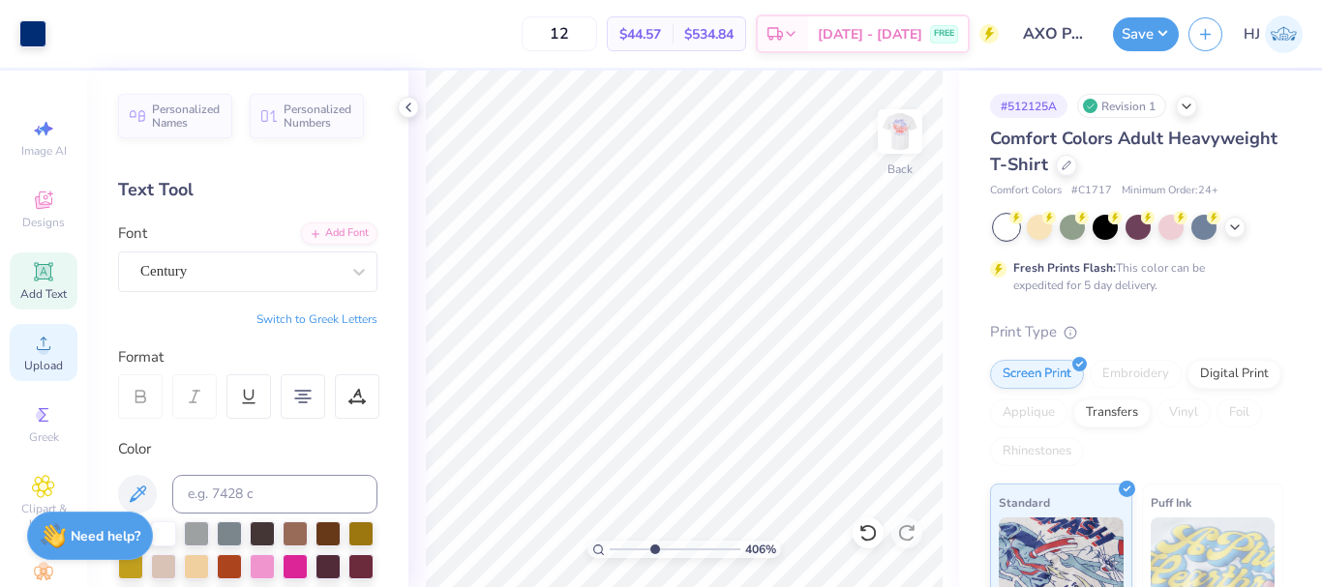
click at [47, 346] on icon at bounding box center [43, 343] width 23 height 23
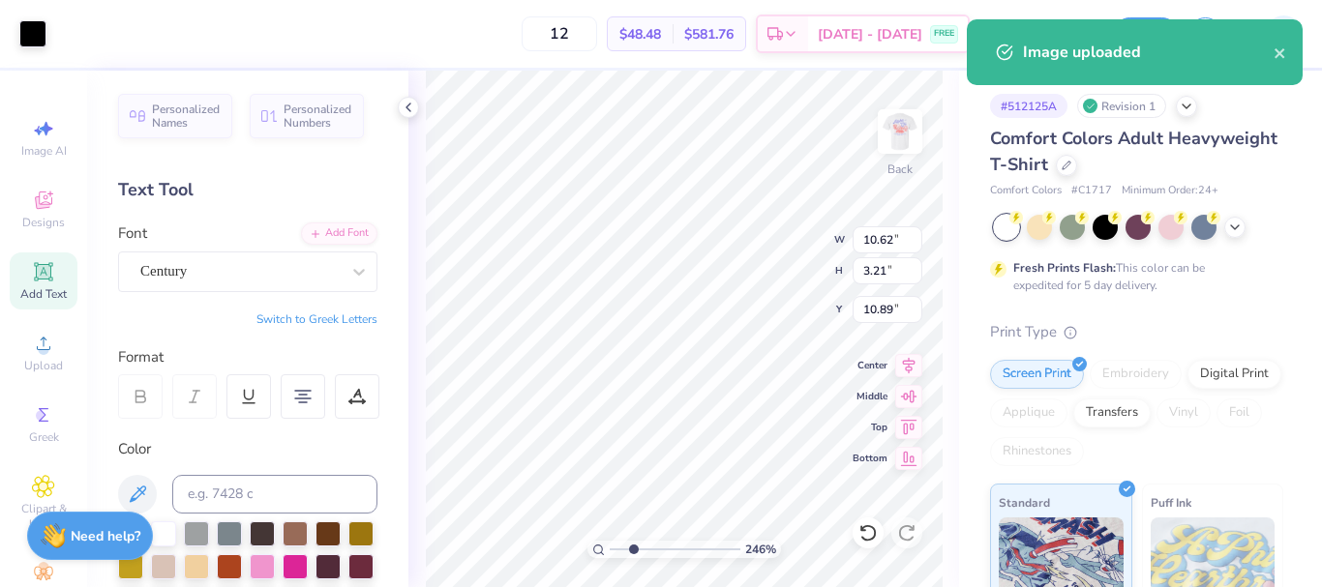
type input "2.22643191709162"
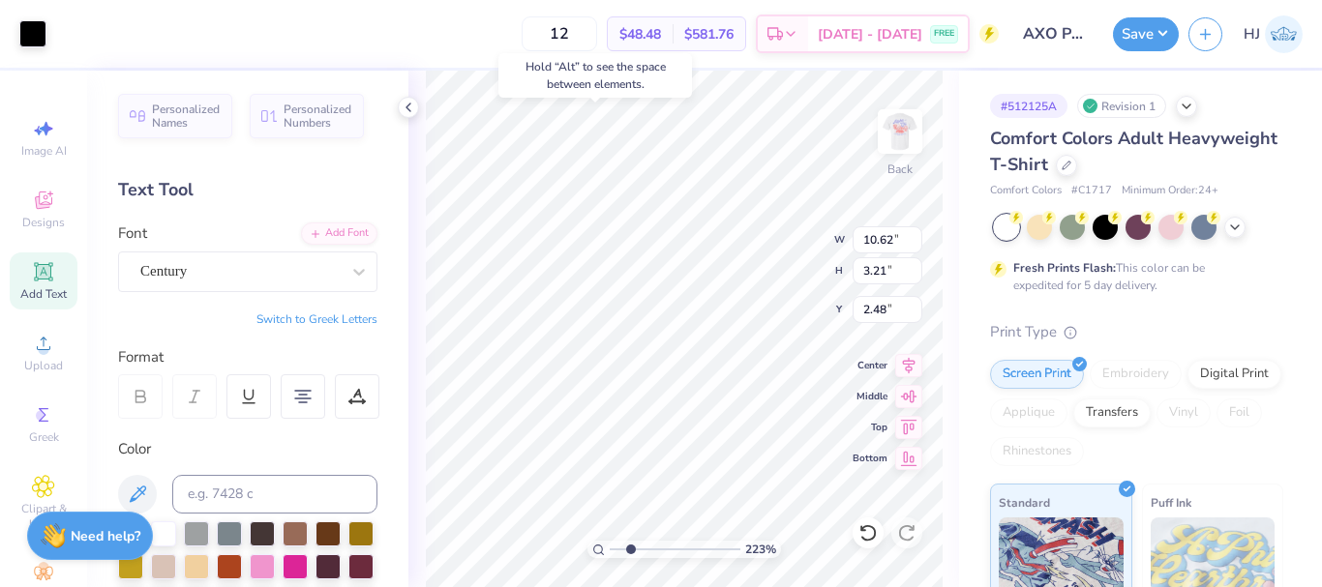
type input "2.48"
type input "3.12"
type input "0.94"
type input "4.74"
type input "3.31"
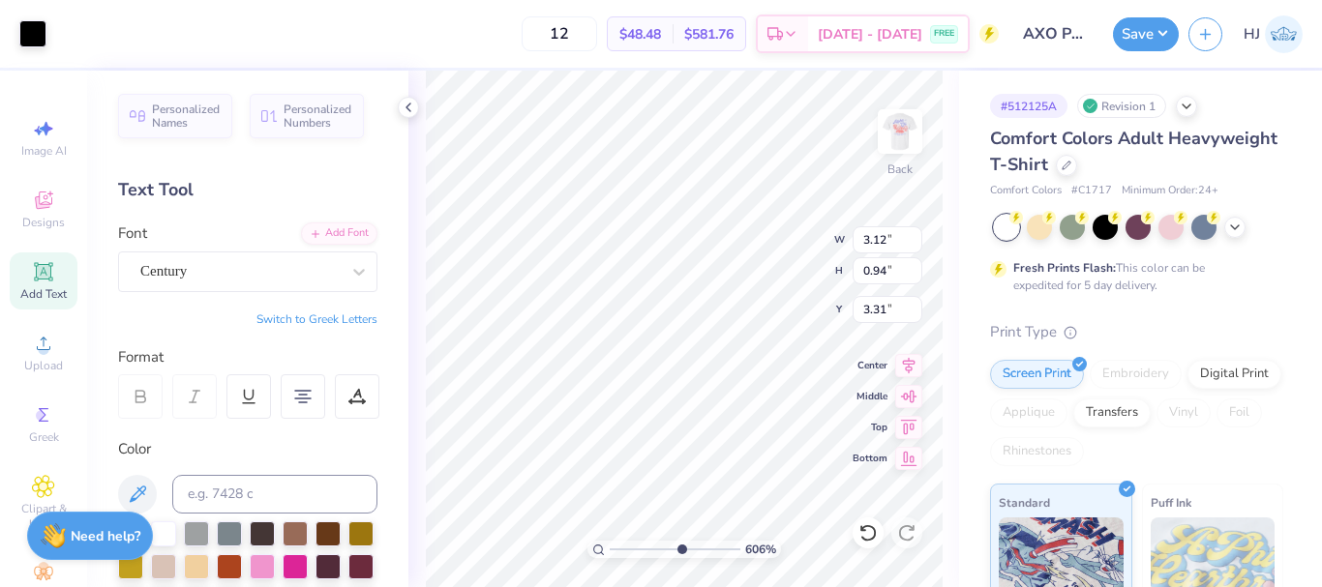
type input "6.05509823375816"
type input "2.58"
type input "0.78"
type input "6.05509823375816"
type input "2.04"
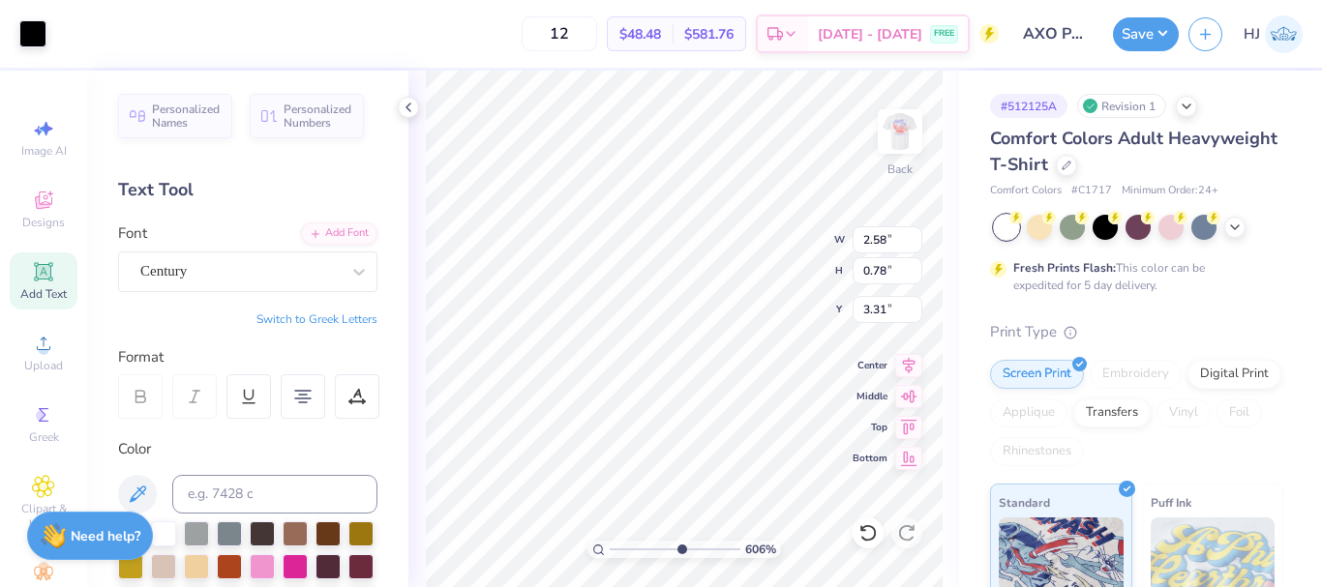
type input "0.62"
type input "3.48"
type input "6.05509823375816"
type input "3.79"
type input "2.87"
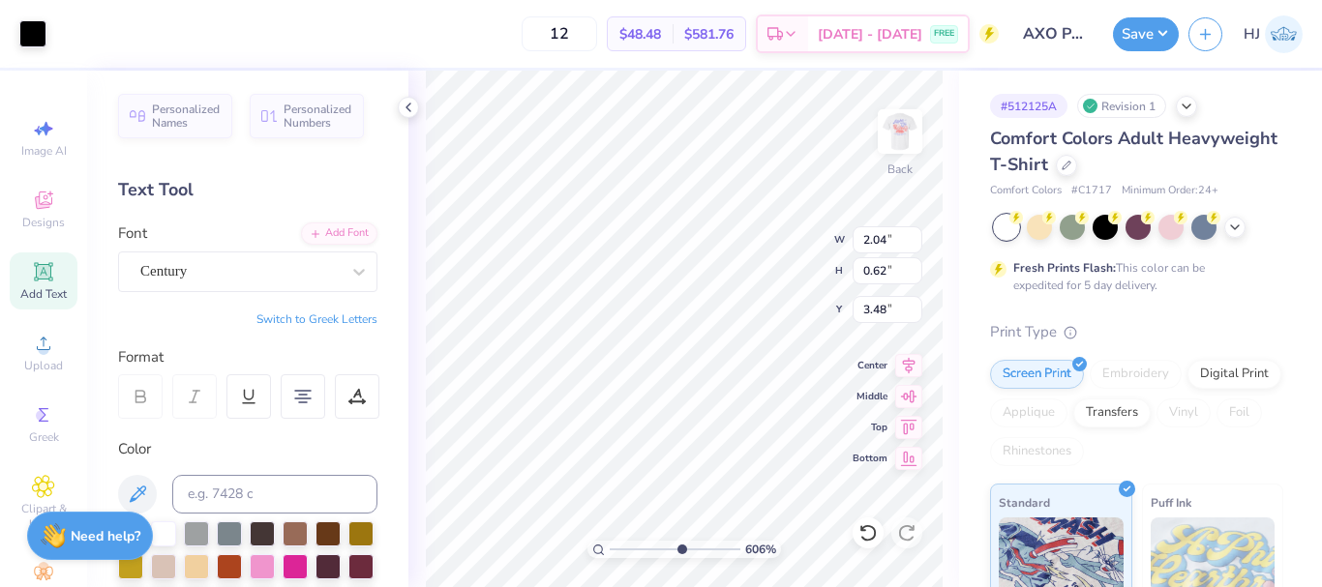
type input "3.45"
type input "7.39645378545818"
type textarea "AX O Parents Weekend"
type input "7.39645378545818"
type textarea "AX O Pa ents Weekend"
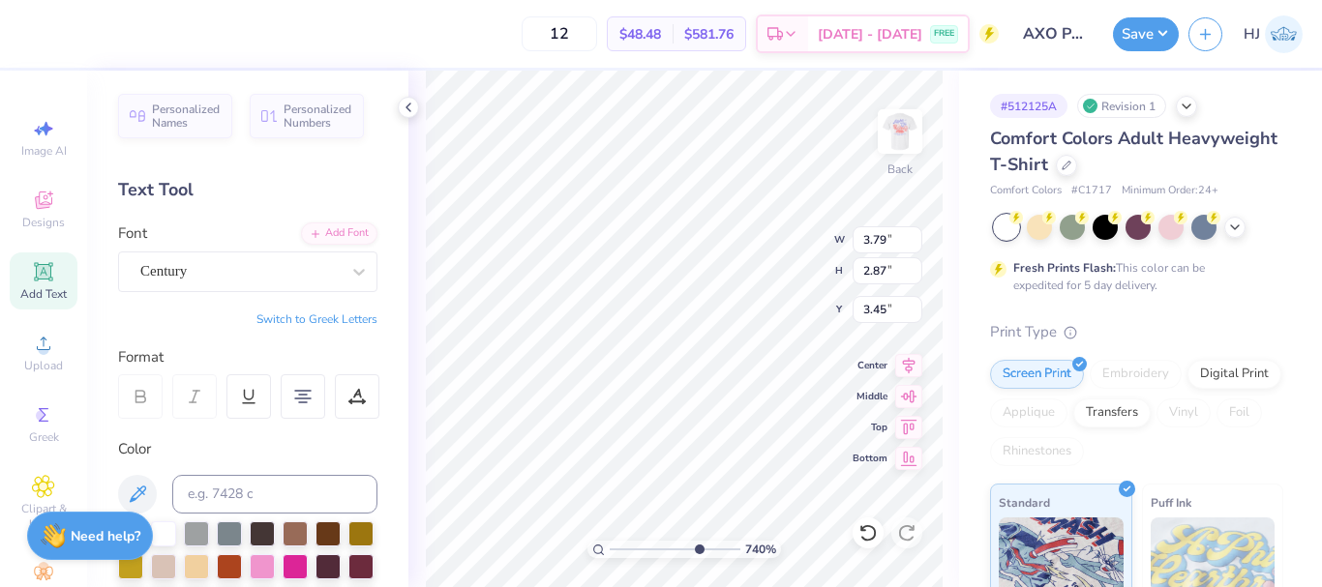
scroll to position [16, 4]
type input "7.39645378545818"
type textarea "AX O Parents Weekend"
type input "7.39645378545818"
type textarea "Parents Weekend"
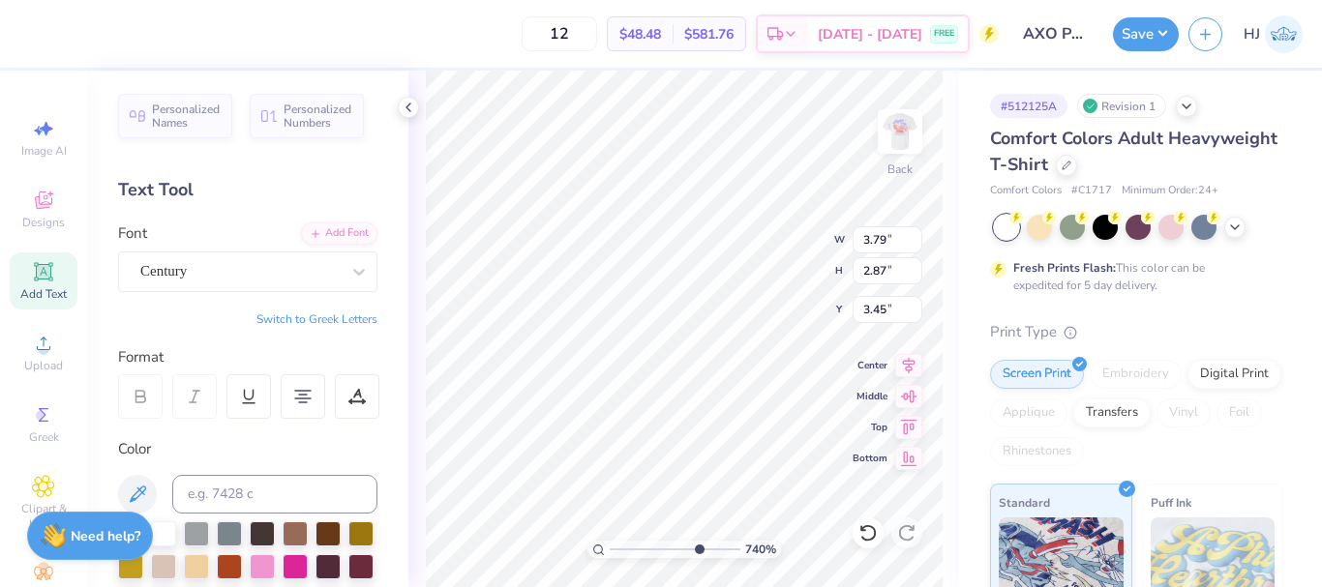
scroll to position [16, 3]
type input "7.39645378545818"
type input "1.76"
type input "4.00"
type input "7.39645378545818"
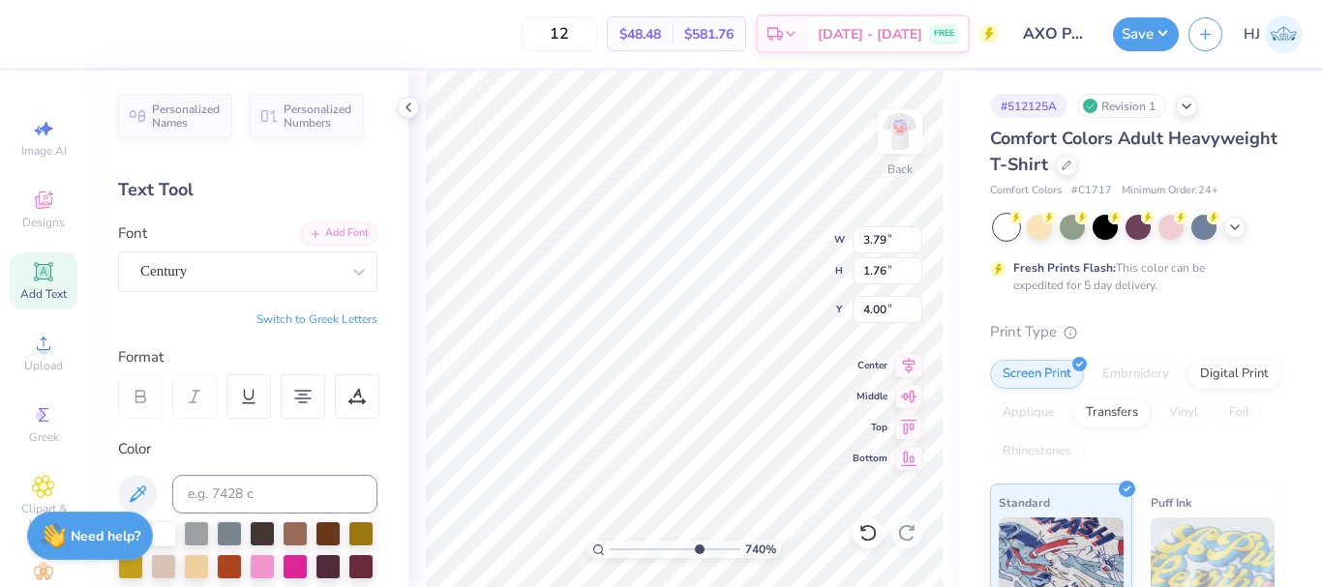
type input "4.31"
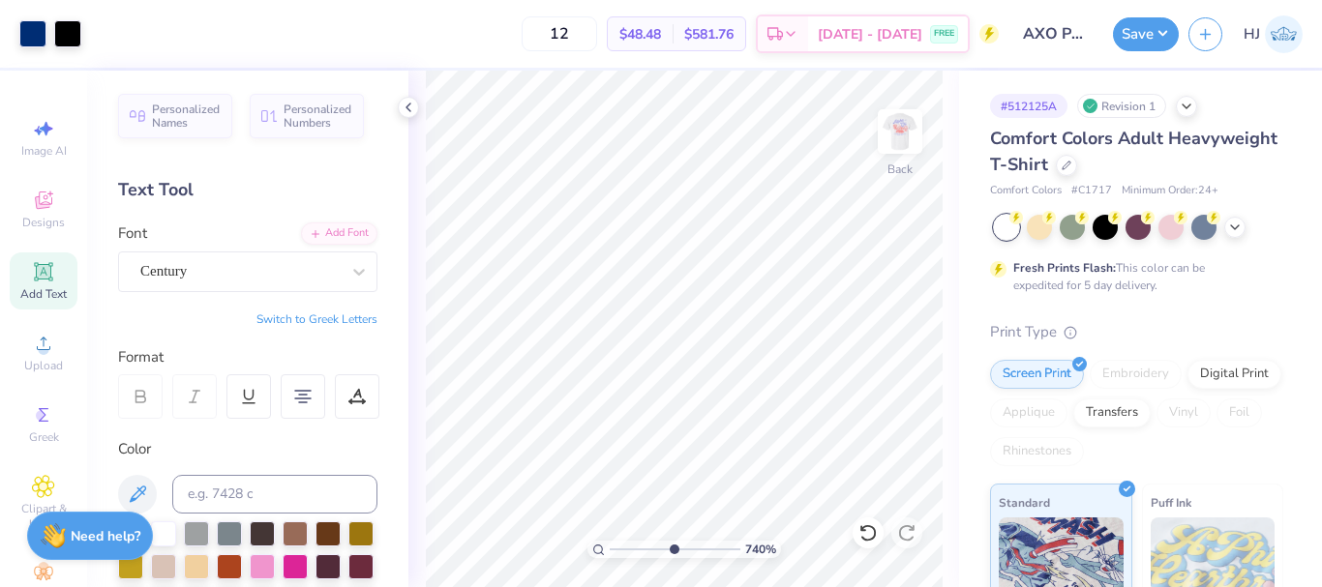
type input "4.95699908144427"
type input "2.55"
type input "0.77"
type input "3.32"
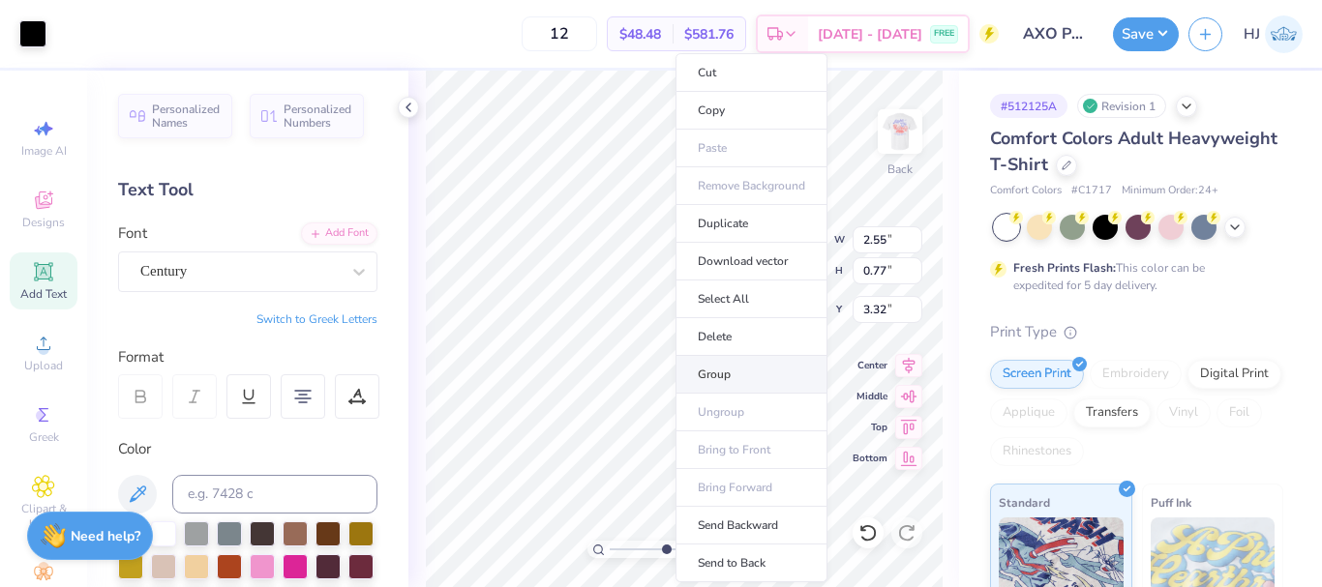
click at [728, 374] on li "Group" at bounding box center [751, 375] width 152 height 38
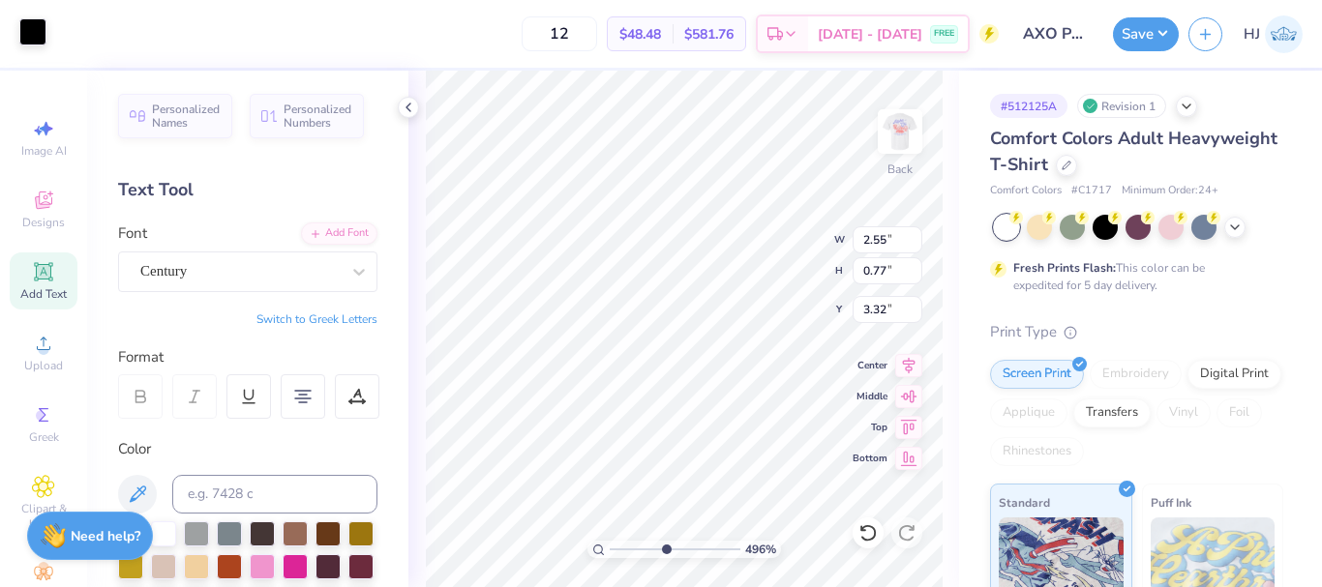
click at [34, 33] on div at bounding box center [32, 31] width 27 height 27
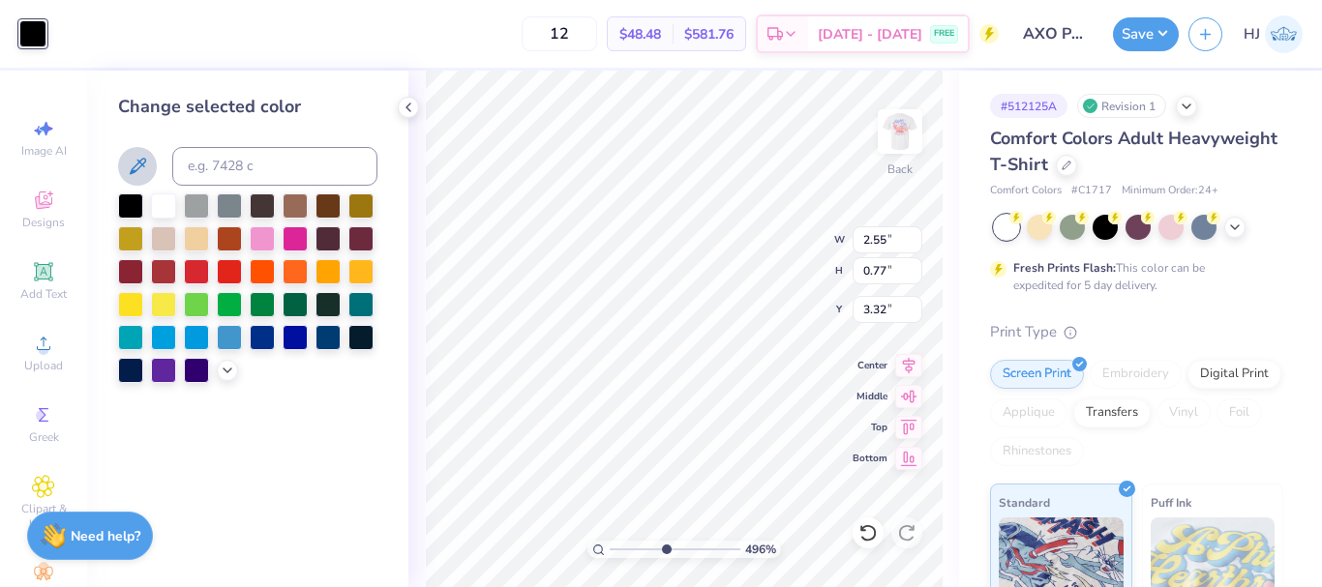
click at [132, 164] on icon at bounding box center [137, 166] width 23 height 23
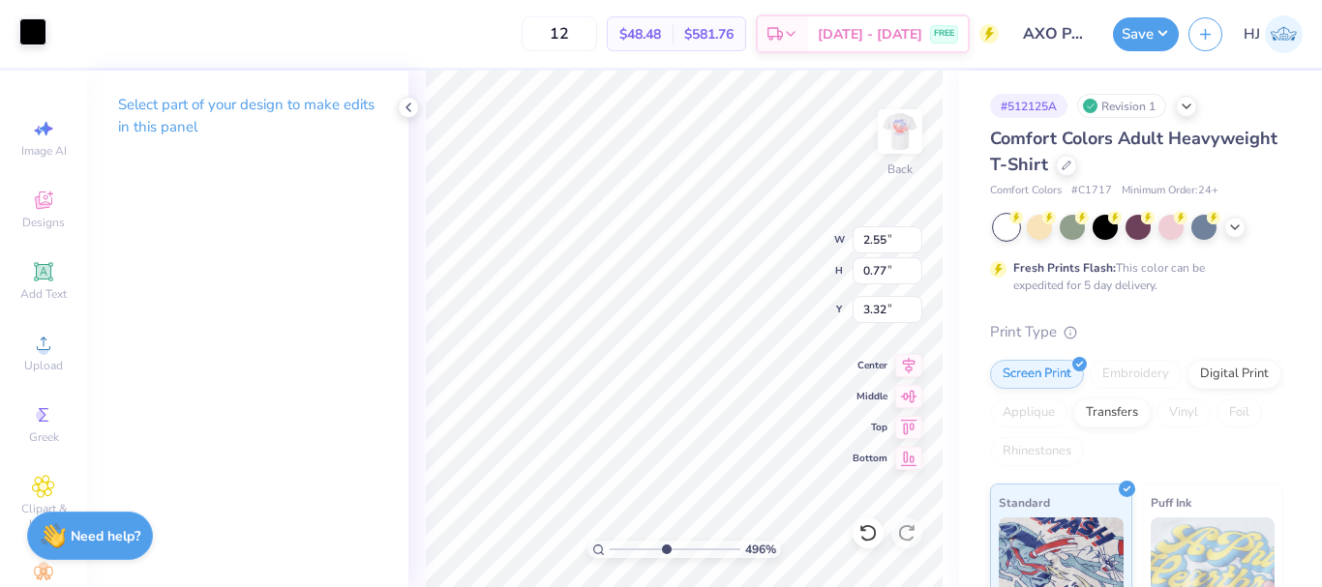
click at [19, 39] on div at bounding box center [32, 31] width 27 height 27
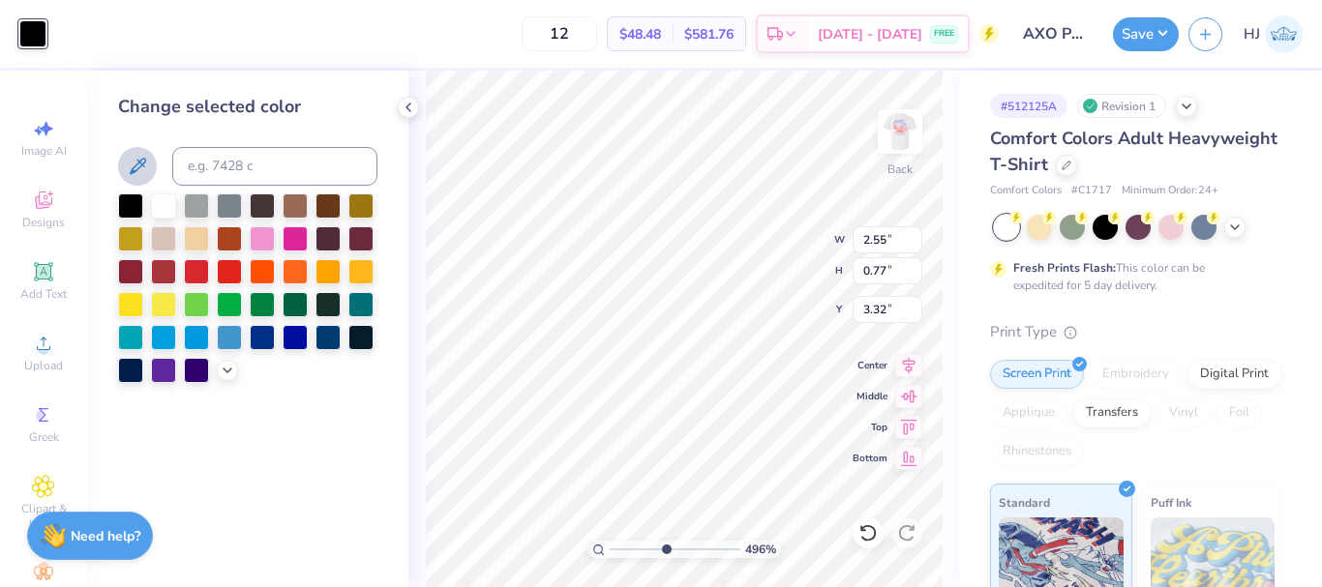
click at [136, 172] on icon at bounding box center [137, 166] width 23 height 23
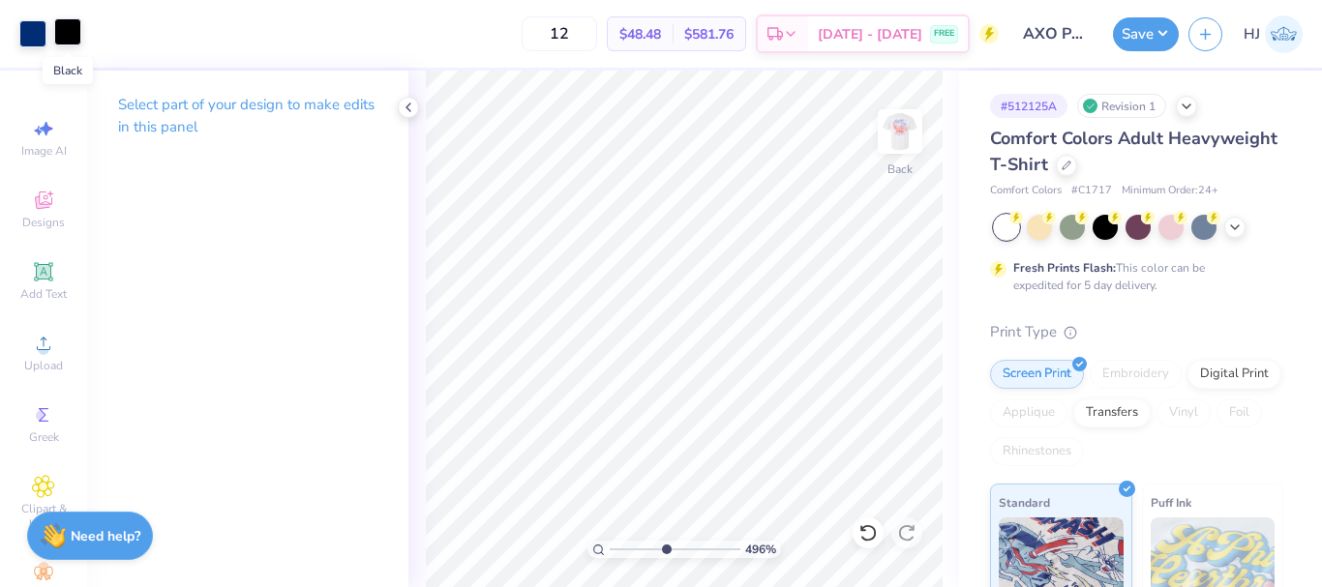
click at [80, 31] on div at bounding box center [67, 31] width 27 height 27
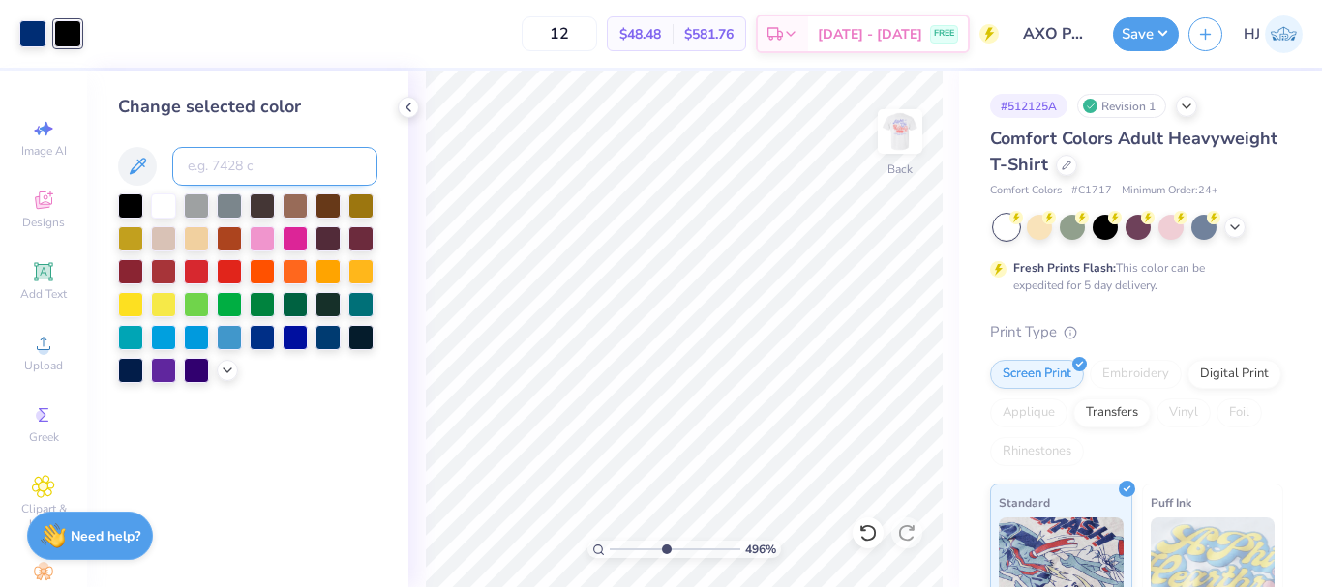
click at [330, 174] on input at bounding box center [274, 166] width 205 height 39
type input "288"
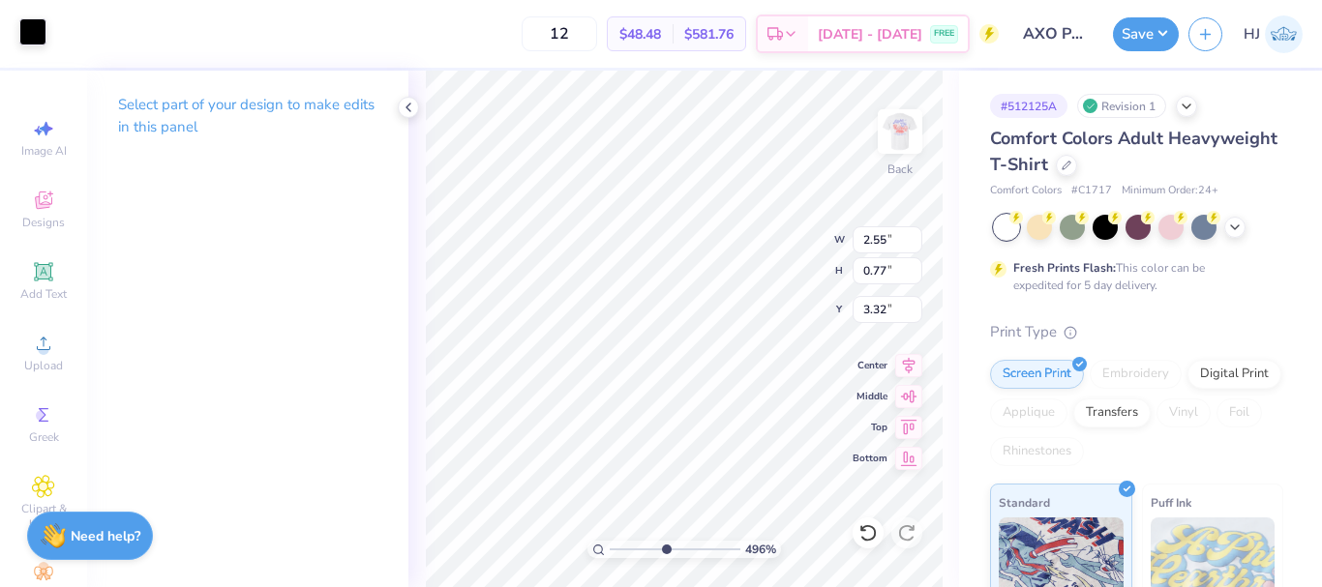
click at [36, 23] on div at bounding box center [32, 31] width 27 height 27
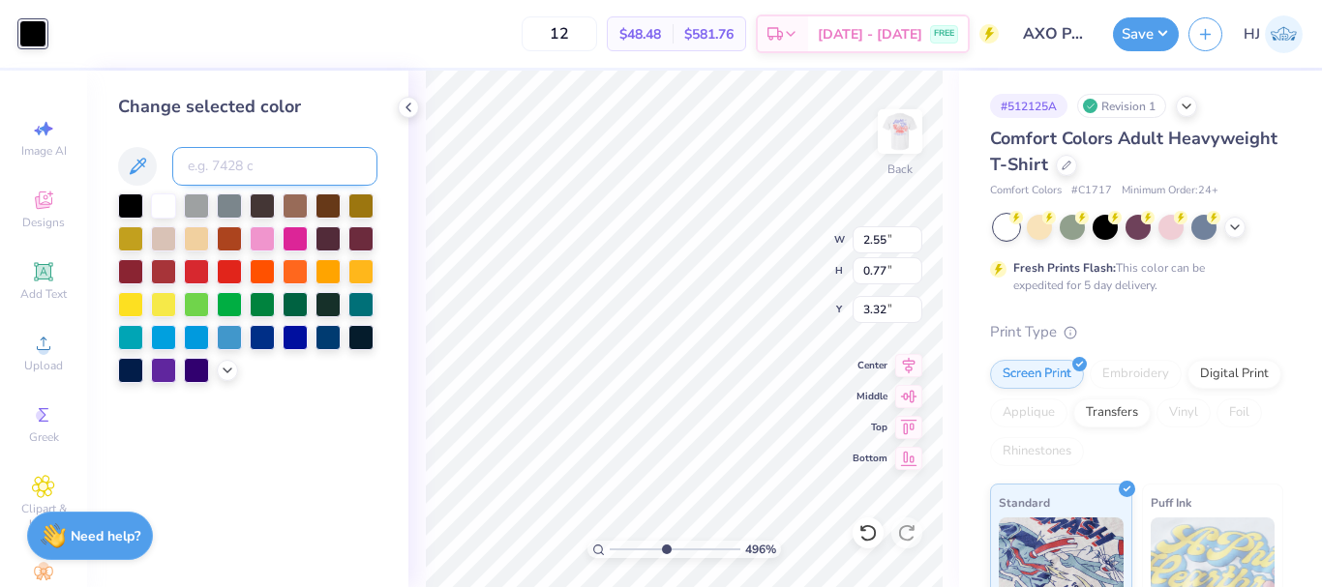
click at [236, 167] on input at bounding box center [274, 166] width 205 height 39
type input "288"
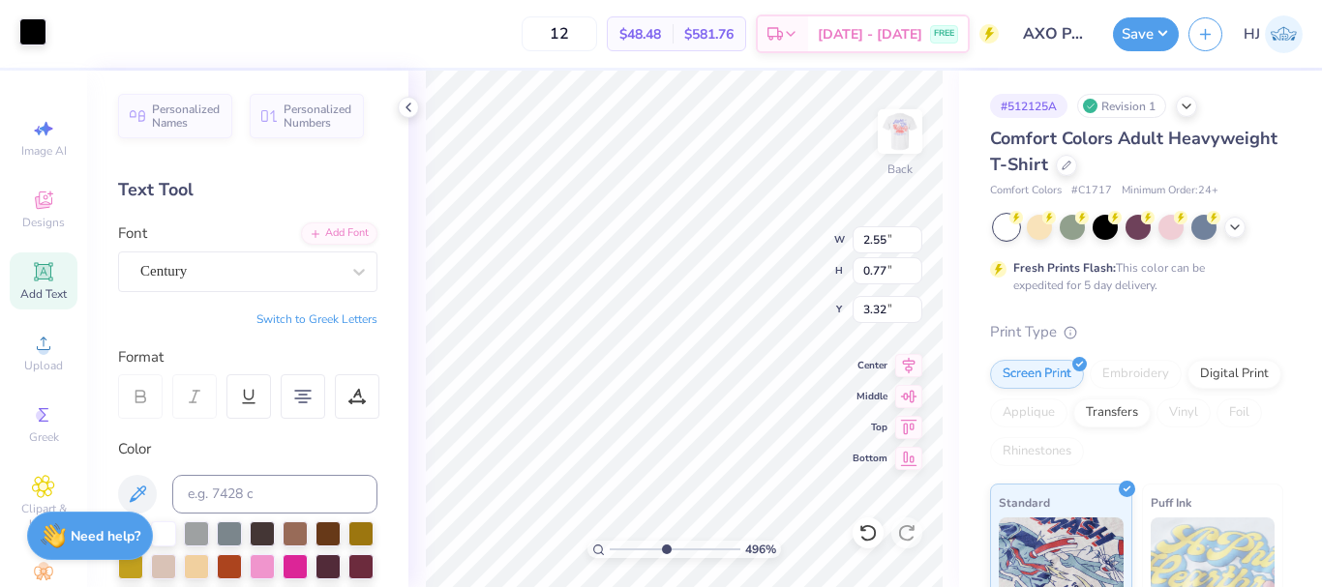
click at [33, 31] on div at bounding box center [32, 31] width 27 height 27
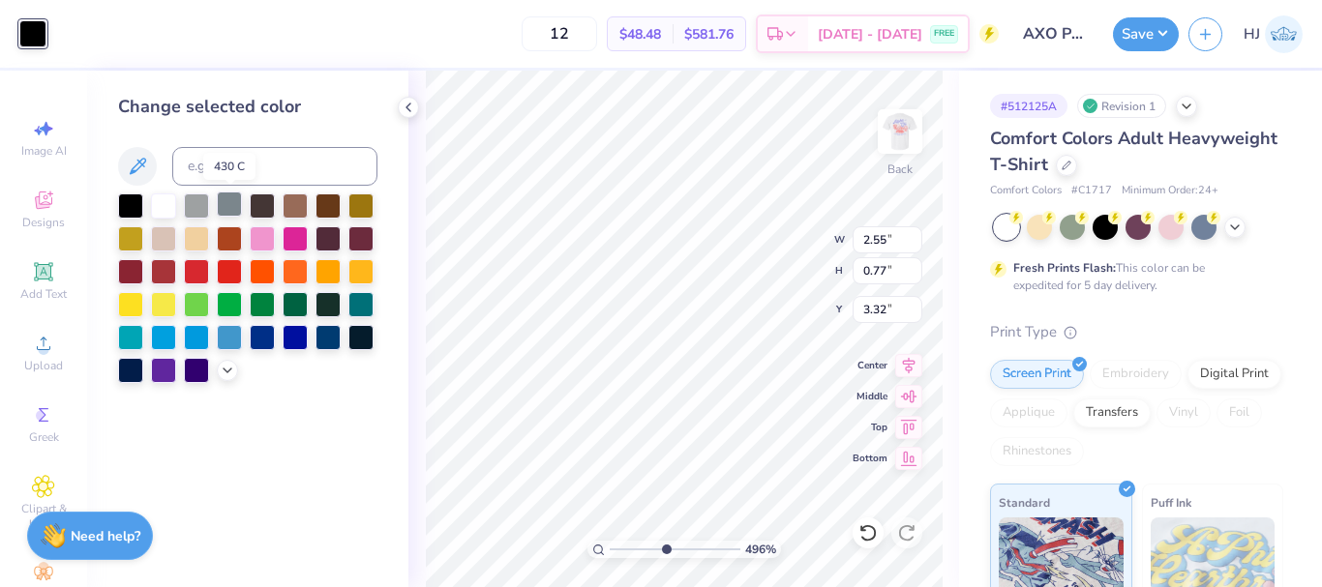
click at [224, 208] on div at bounding box center [229, 204] width 25 height 25
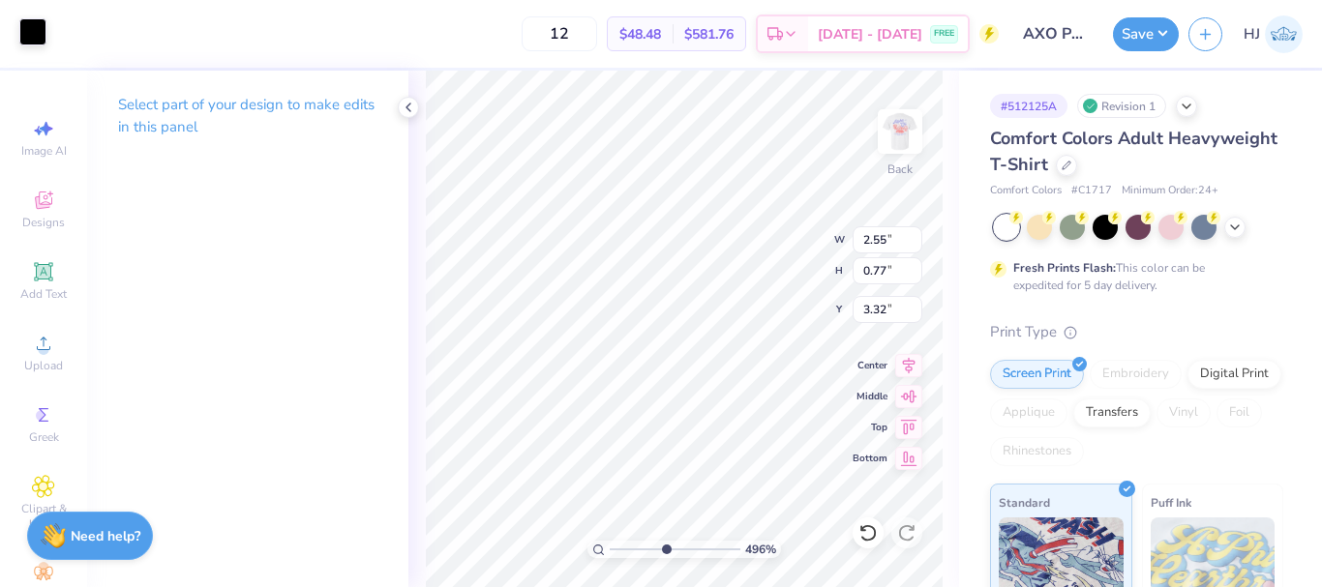
click at [46, 33] on div at bounding box center [32, 31] width 27 height 27
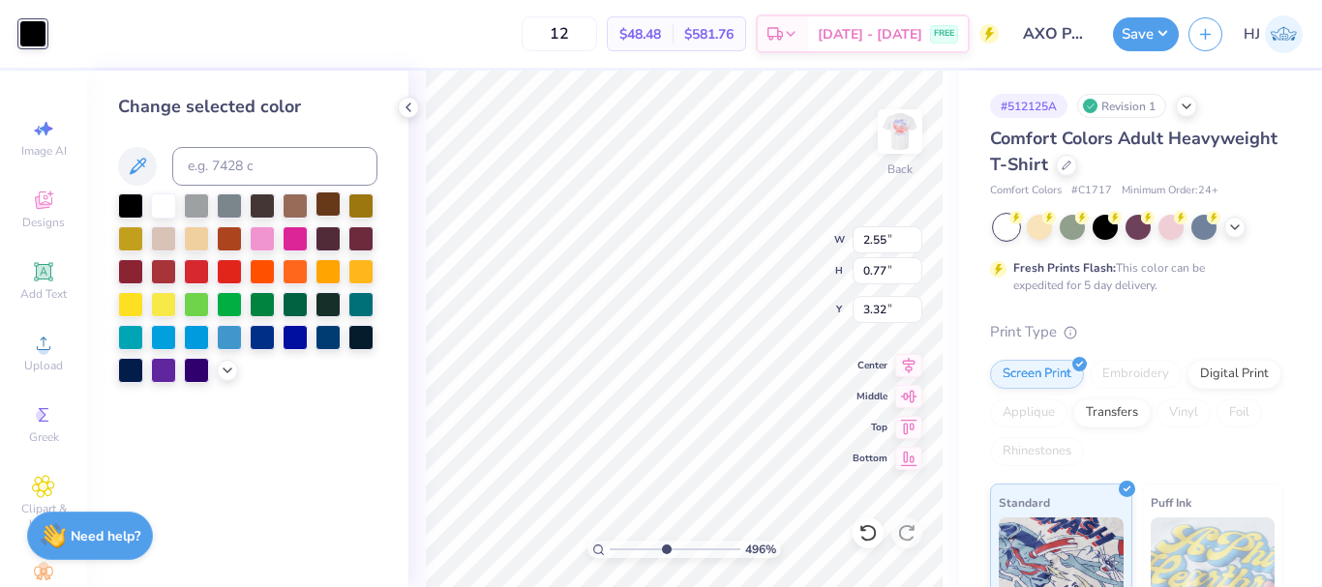
click at [341, 207] on div at bounding box center [327, 204] width 25 height 25
click at [333, 206] on div at bounding box center [327, 204] width 25 height 25
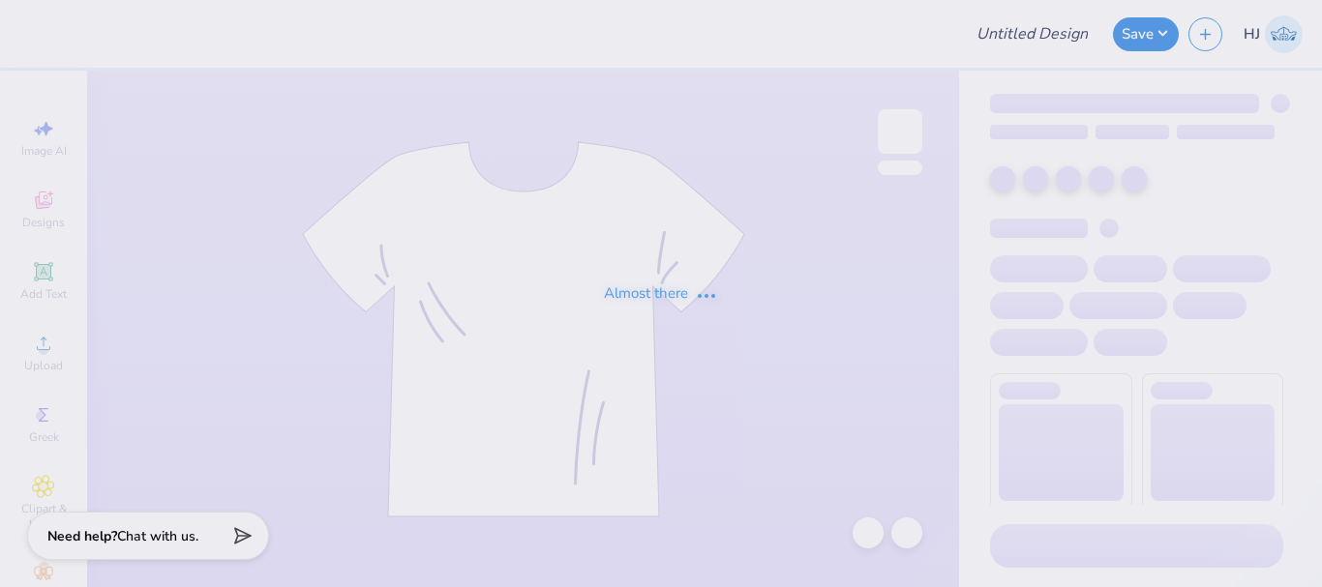
type input "AXO Parents Weekend"
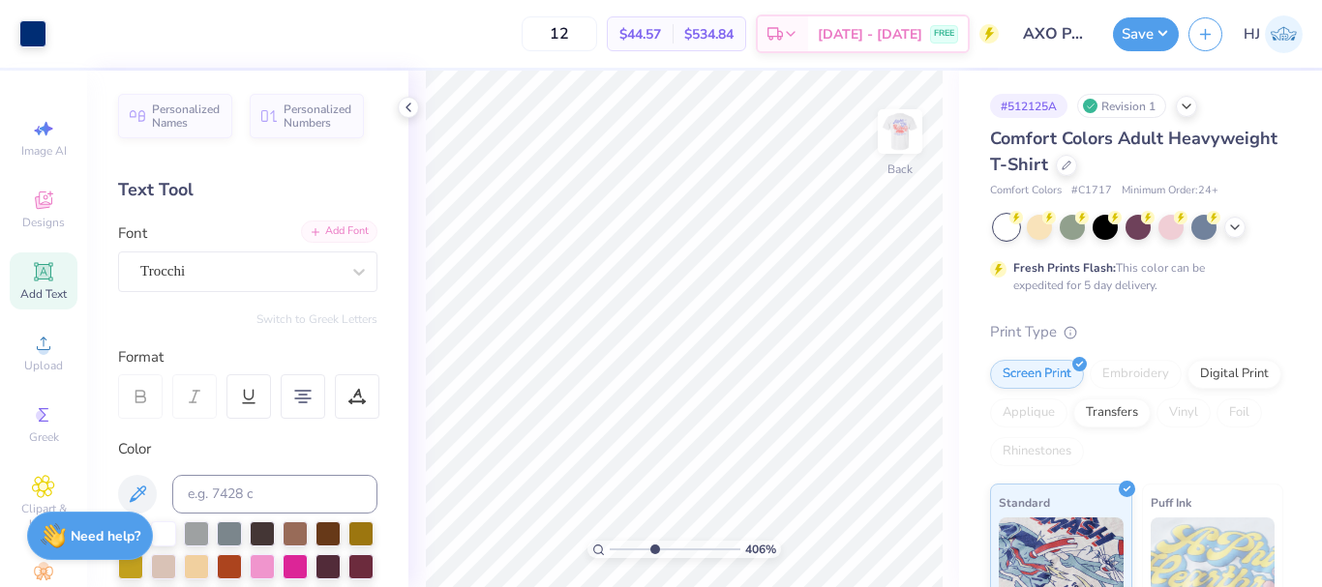
click at [329, 233] on div "Add Font" at bounding box center [339, 232] width 76 height 22
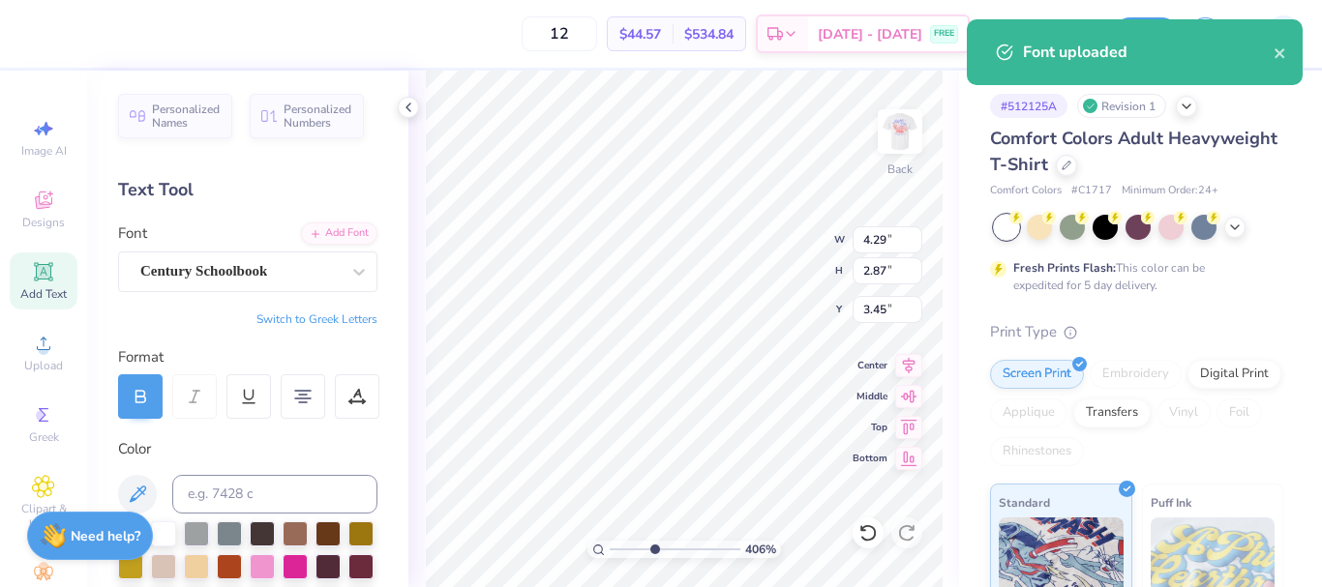
scroll to position [16, 2]
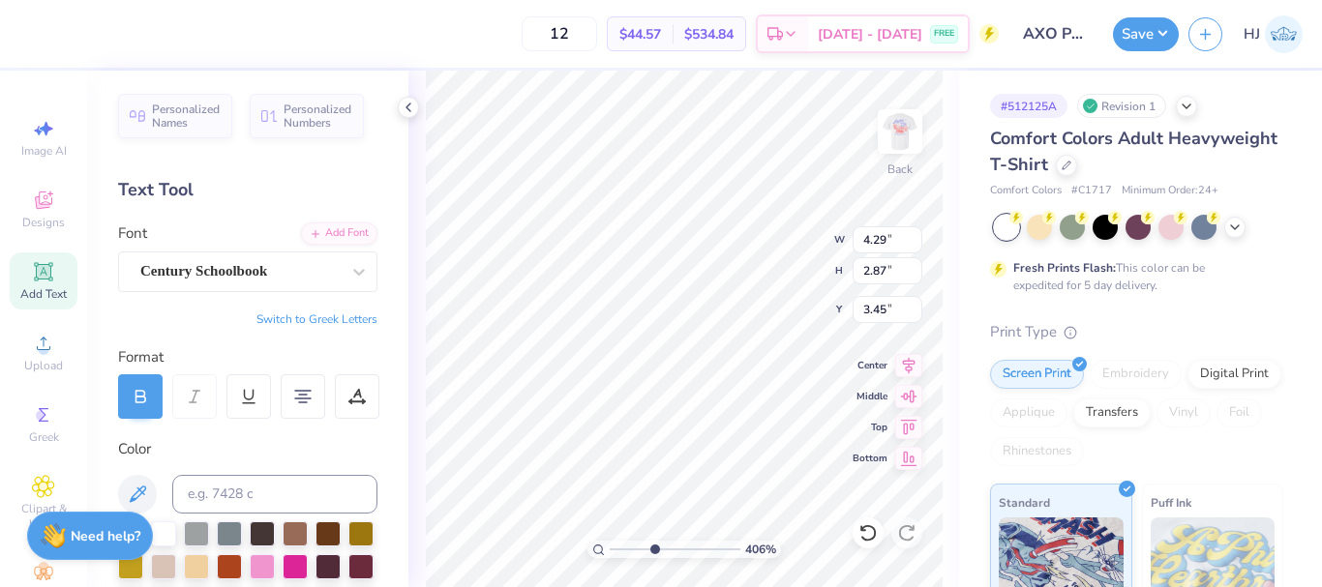
paste textarea "CW"
type input "4.05804149575103"
type textarea "ACW Parents Weekend"
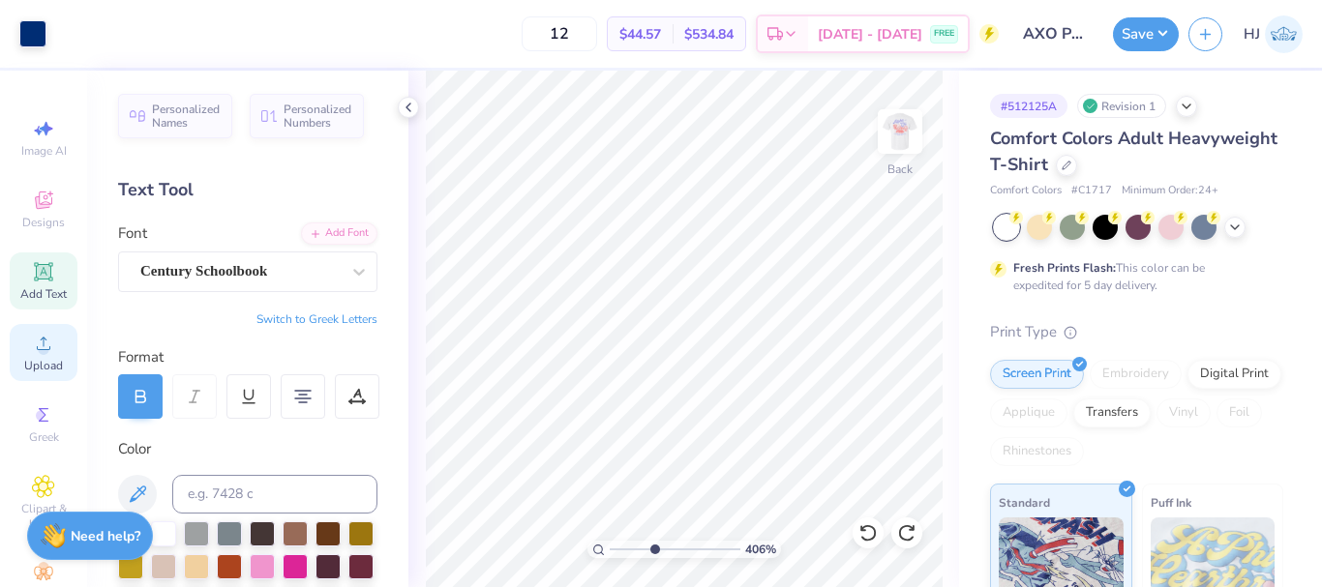
click at [38, 352] on circle at bounding box center [43, 349] width 11 height 11
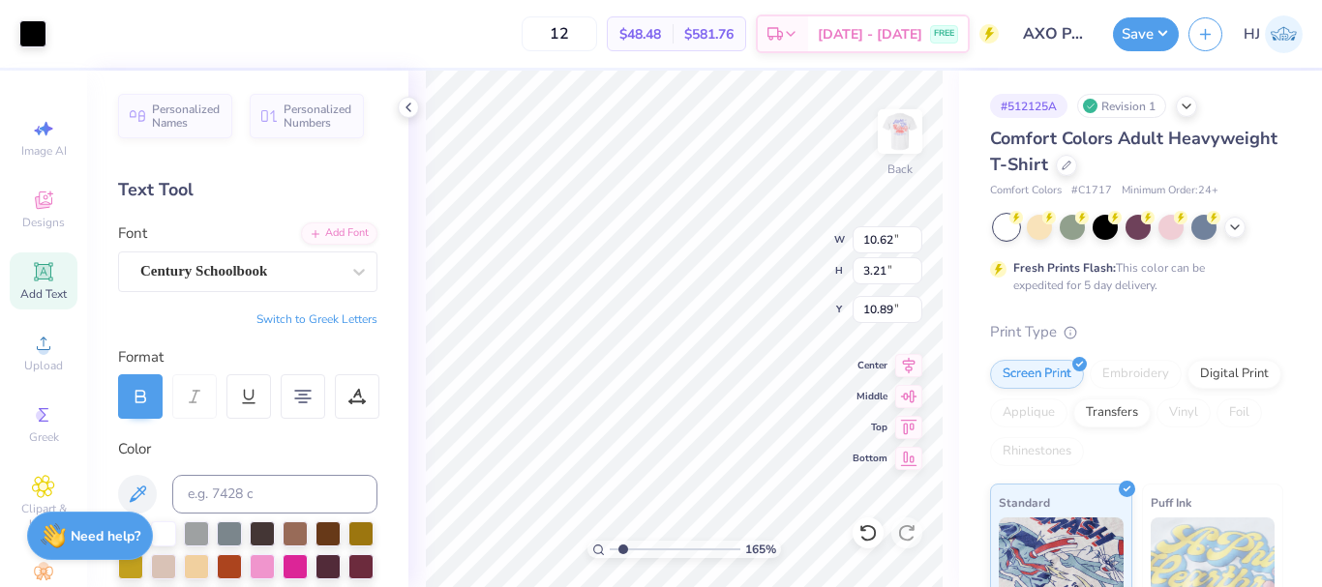
type input "1.64913377760655"
type input "3.00"
type input "1.64913377760655"
type input "3.90"
type input "1.18"
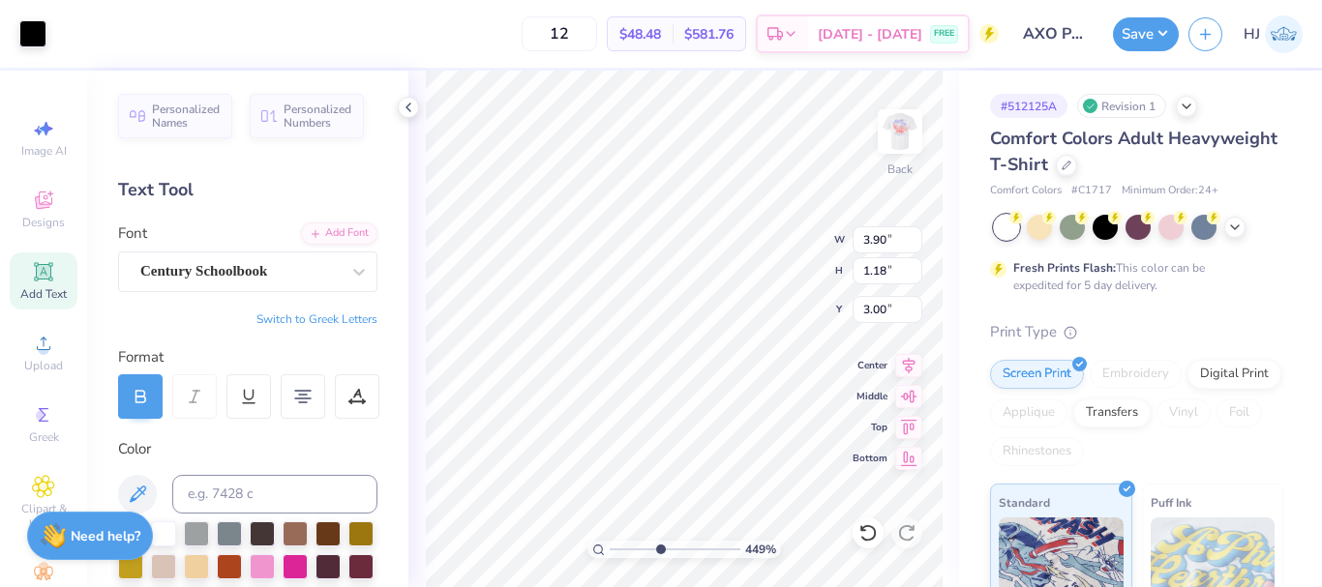
type input "4.48505384214065"
type input "2.19"
type input "0.66"
type input "3.52"
type input "9.03495310702231"
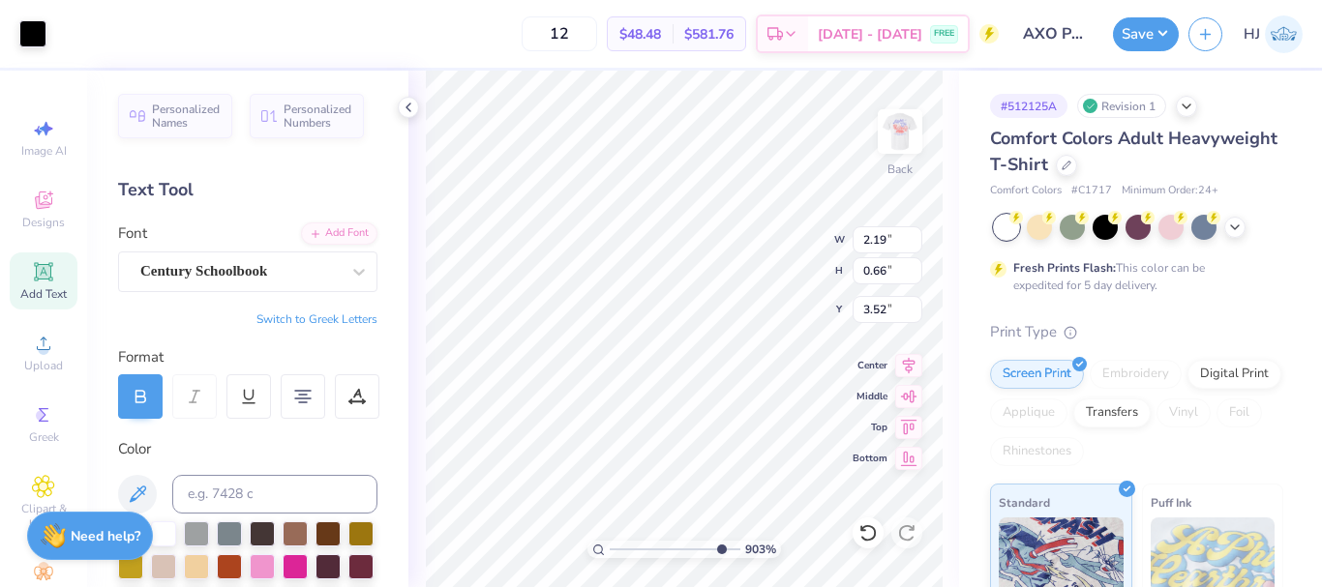
type input "3.45"
type input "9.03495310702231"
type input "4.29"
type input "2.87"
type input "4.95699908144427"
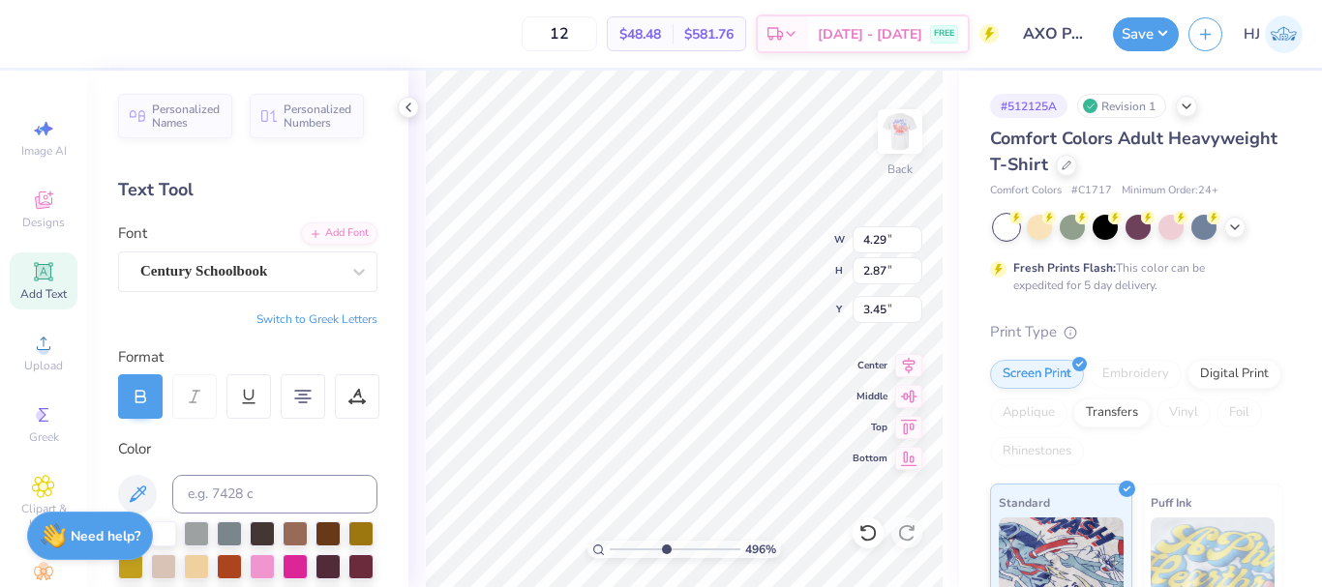
type input "2.19"
type input "0.66"
type textarea "Parents Weekend"
type input "1.76"
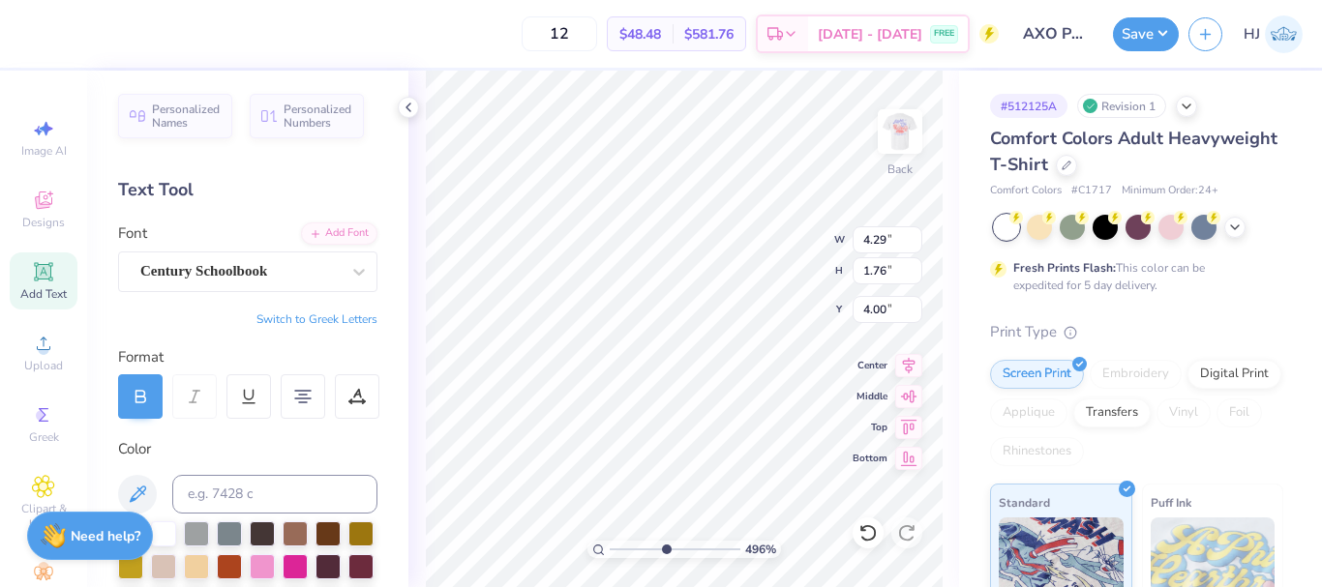
type input "4.00"
click at [41, 34] on div at bounding box center [32, 31] width 27 height 27
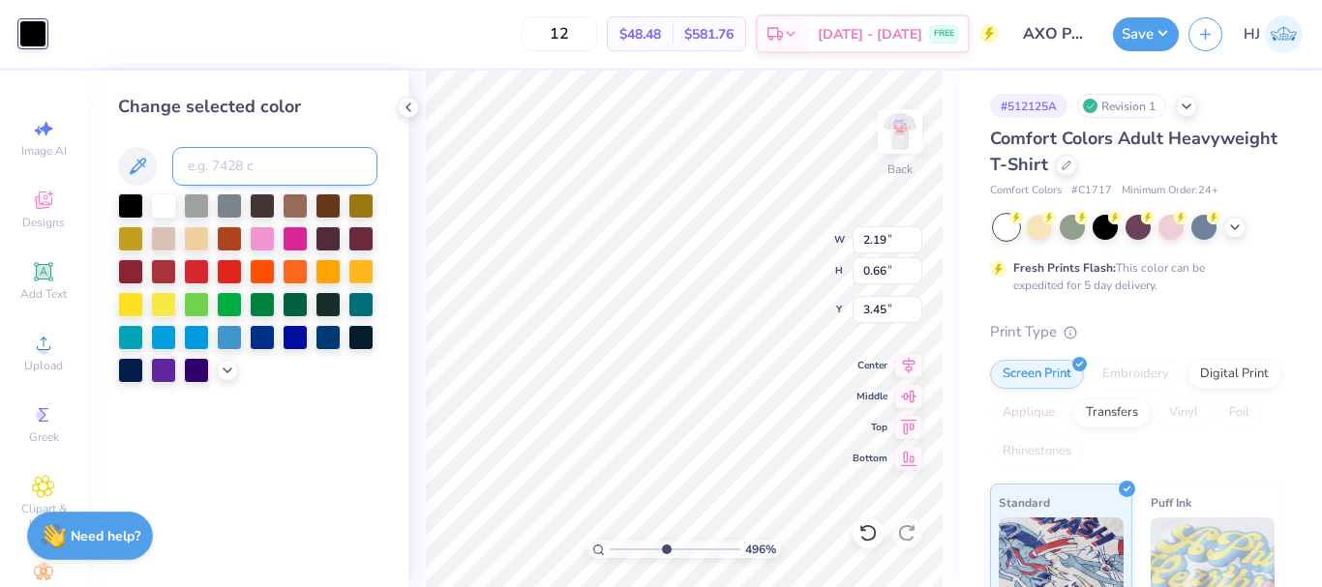
click at [226, 162] on input at bounding box center [274, 166] width 205 height 39
type input "288"
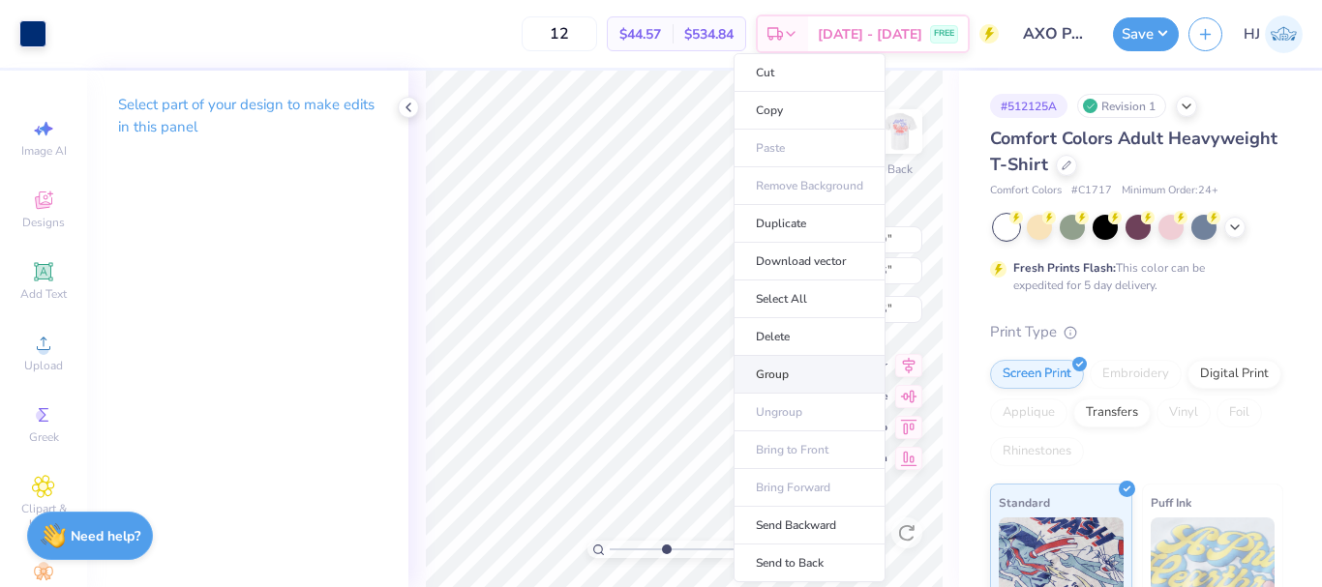
click at [772, 374] on li "Group" at bounding box center [809, 375] width 152 height 38
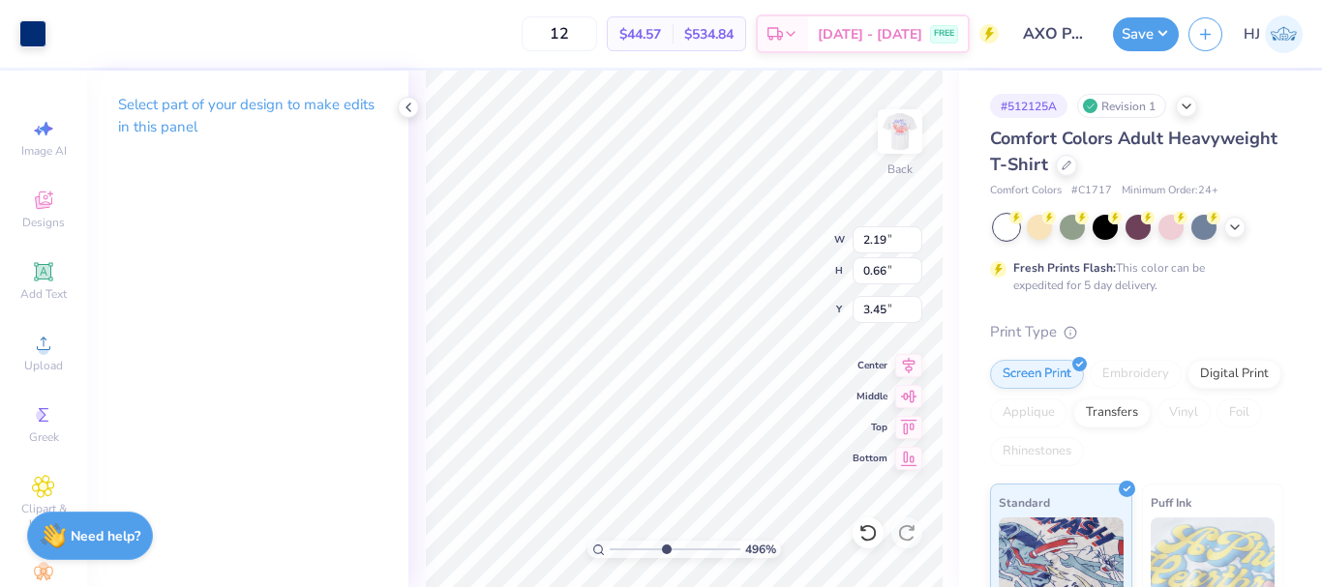
type input "2.73"
type input "0.82"
type input "3.29"
click at [909, 361] on icon at bounding box center [909, 362] width 13 height 16
click at [912, 367] on icon at bounding box center [908, 362] width 27 height 23
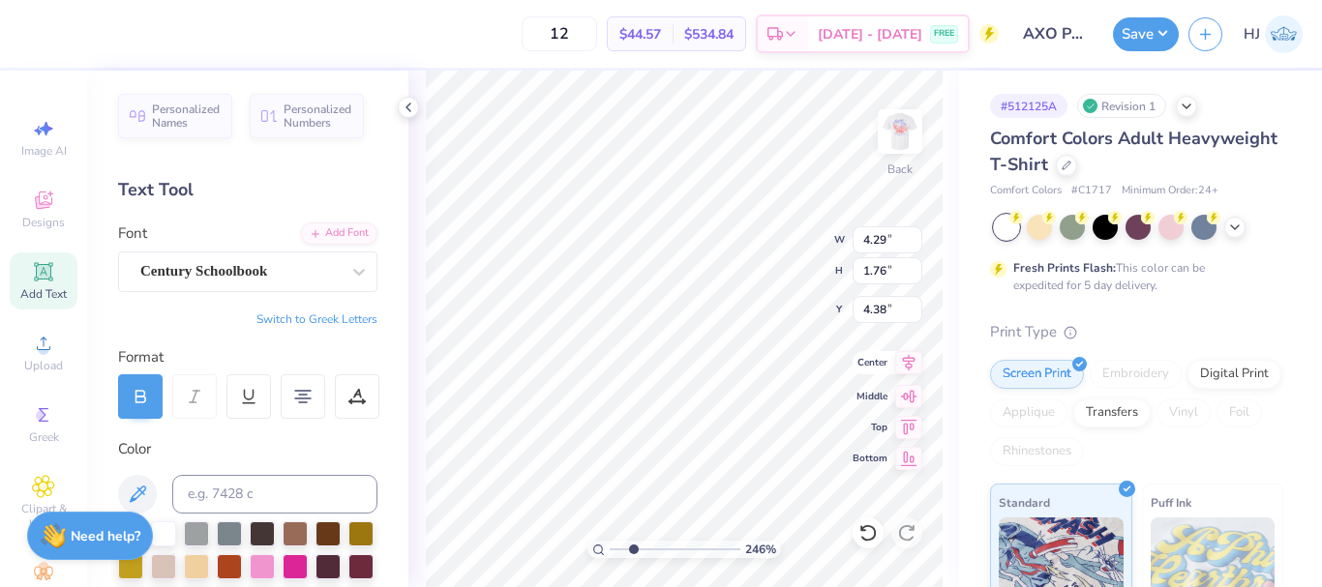
click at [911, 376] on div "246 % Back W 4.29 4.29 " H 1.76 1.76 " Y 4.38 4.38 " Center Middle Top Bottom" at bounding box center [683, 329] width 551 height 517
click at [904, 367] on icon at bounding box center [908, 362] width 27 height 23
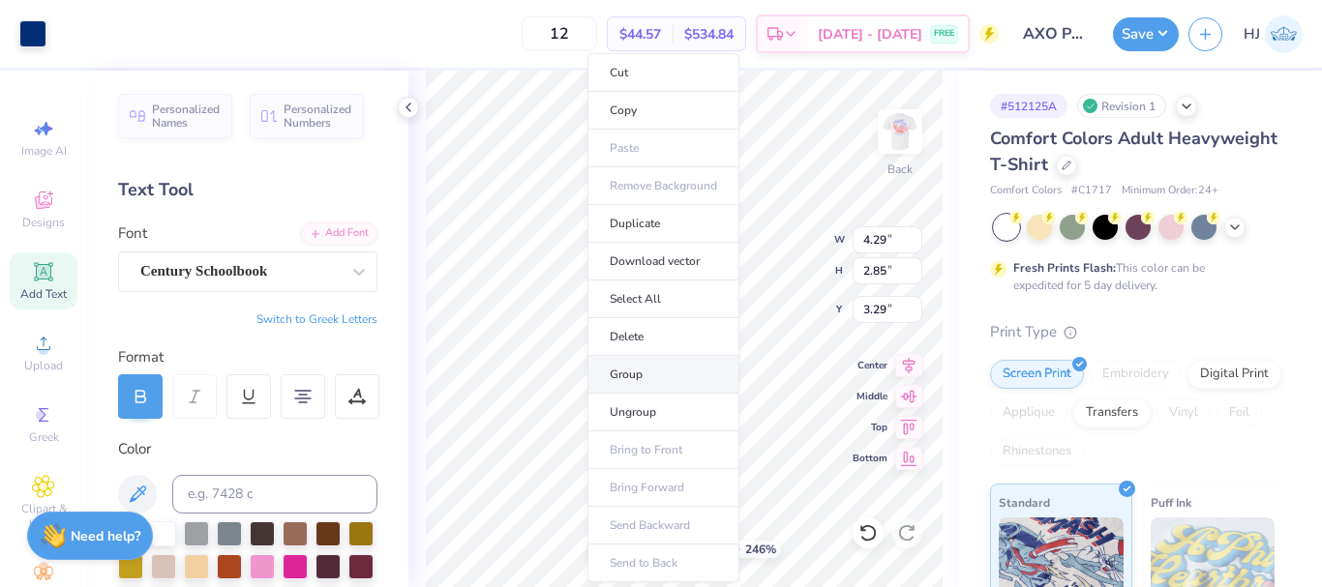
click at [647, 385] on li "Group" at bounding box center [663, 375] width 152 height 38
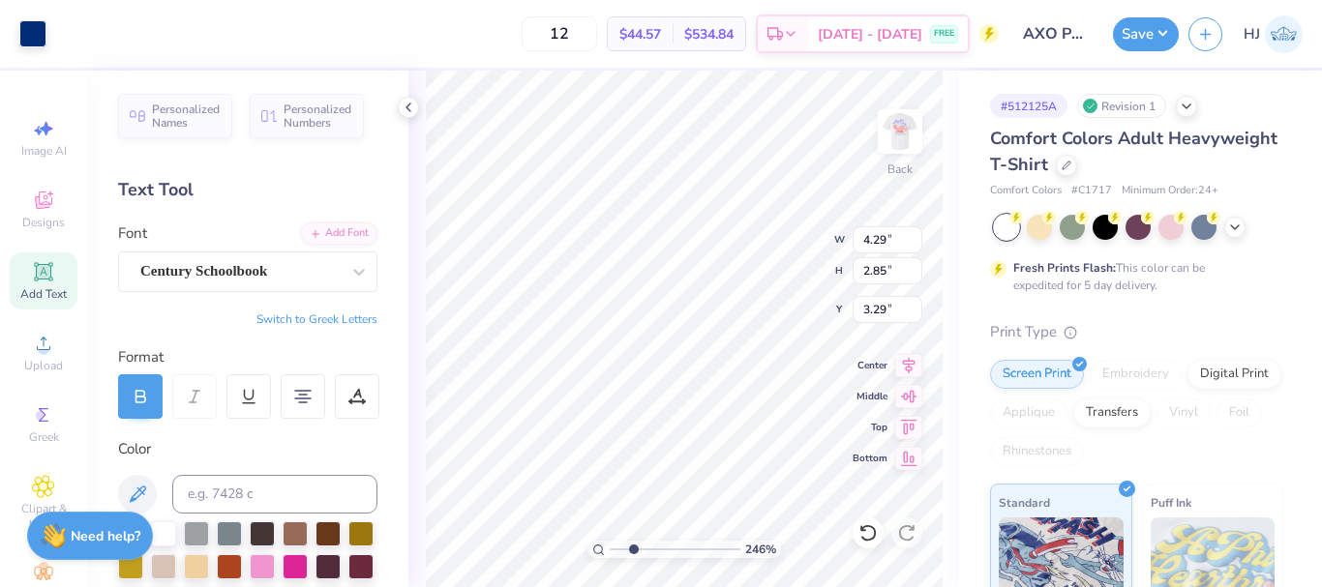
type input "2.46071092039641"
click at [878, 241] on input "4.29" at bounding box center [887, 239] width 70 height 27
type input "3.5"
type input "2.46071092039641"
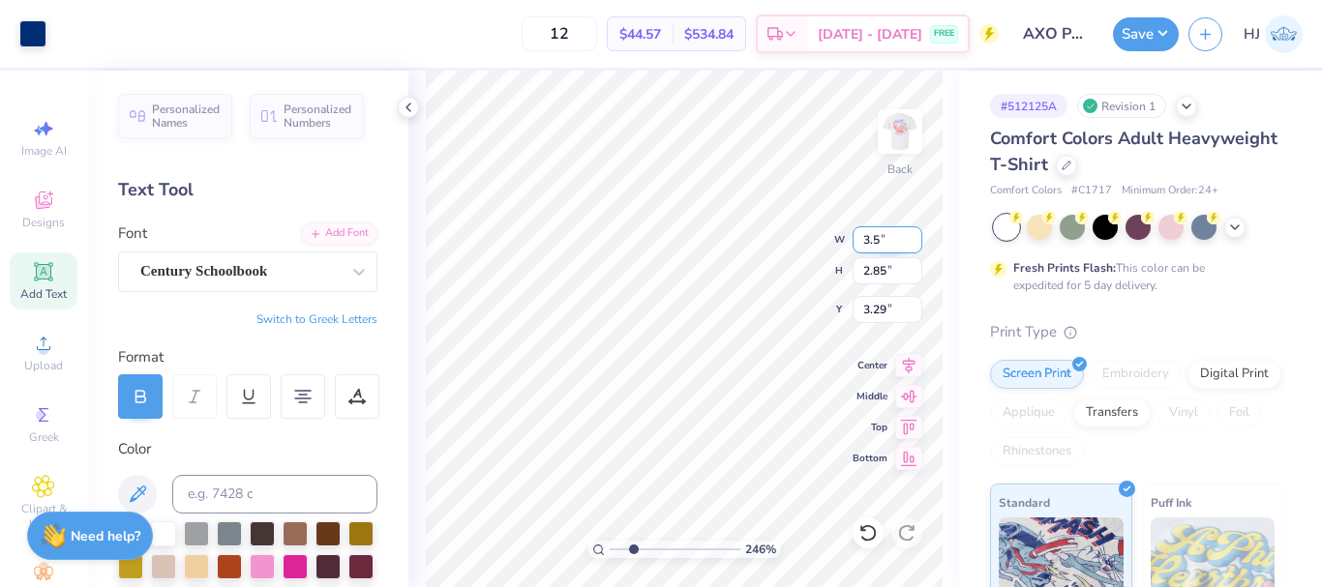
type input "3.50"
type input "2.33"
click at [882, 305] on input "3.55" at bounding box center [887, 309] width 70 height 27
type input "3"
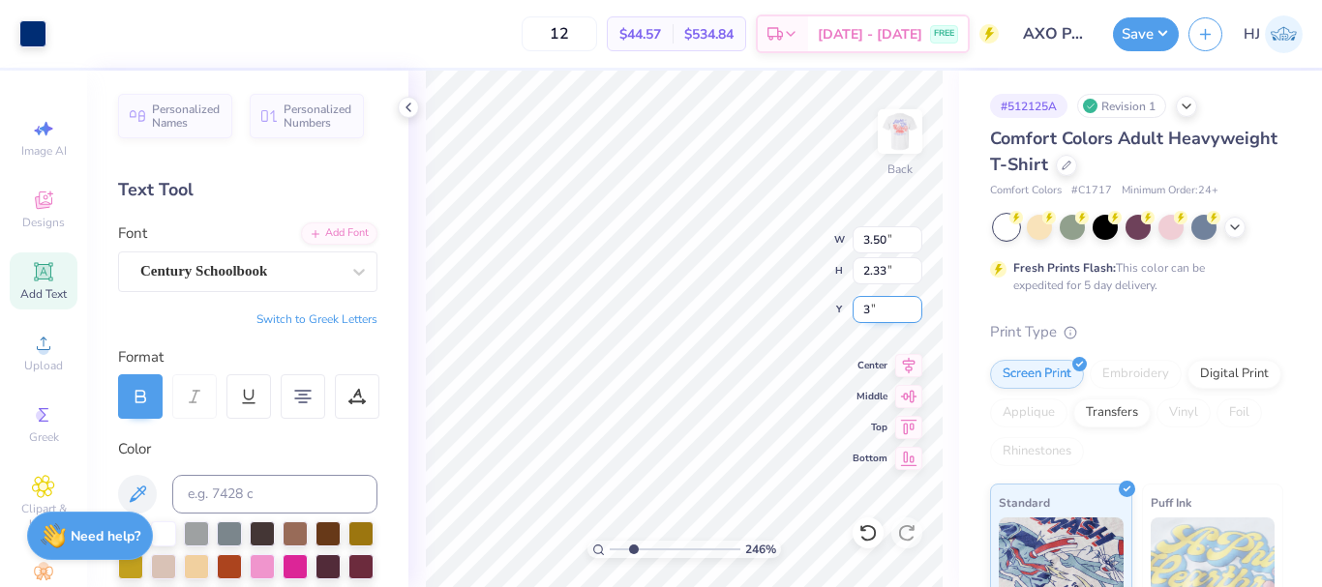
type input "2.46071092039641"
type input "3.00"
type input "1"
click at [903, 130] on img at bounding box center [899, 131] width 77 height 77
click at [901, 150] on img at bounding box center [900, 131] width 39 height 39
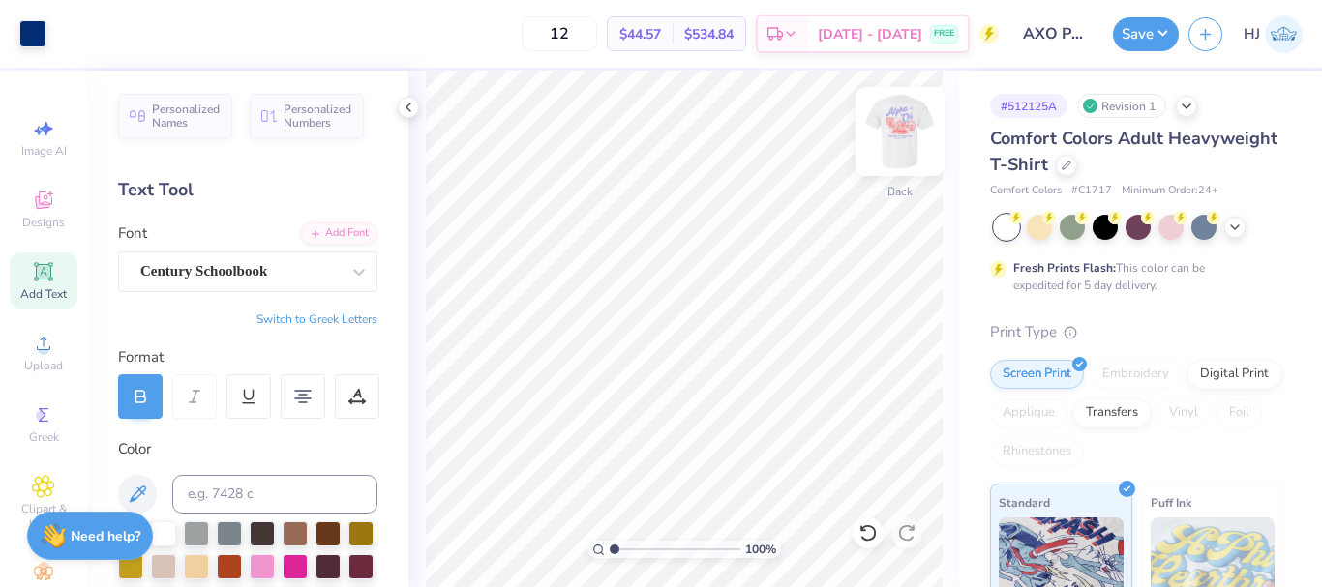
click at [891, 139] on img at bounding box center [899, 131] width 77 height 77
click at [898, 143] on img at bounding box center [899, 131] width 77 height 77
click at [901, 137] on img at bounding box center [899, 131] width 77 height 77
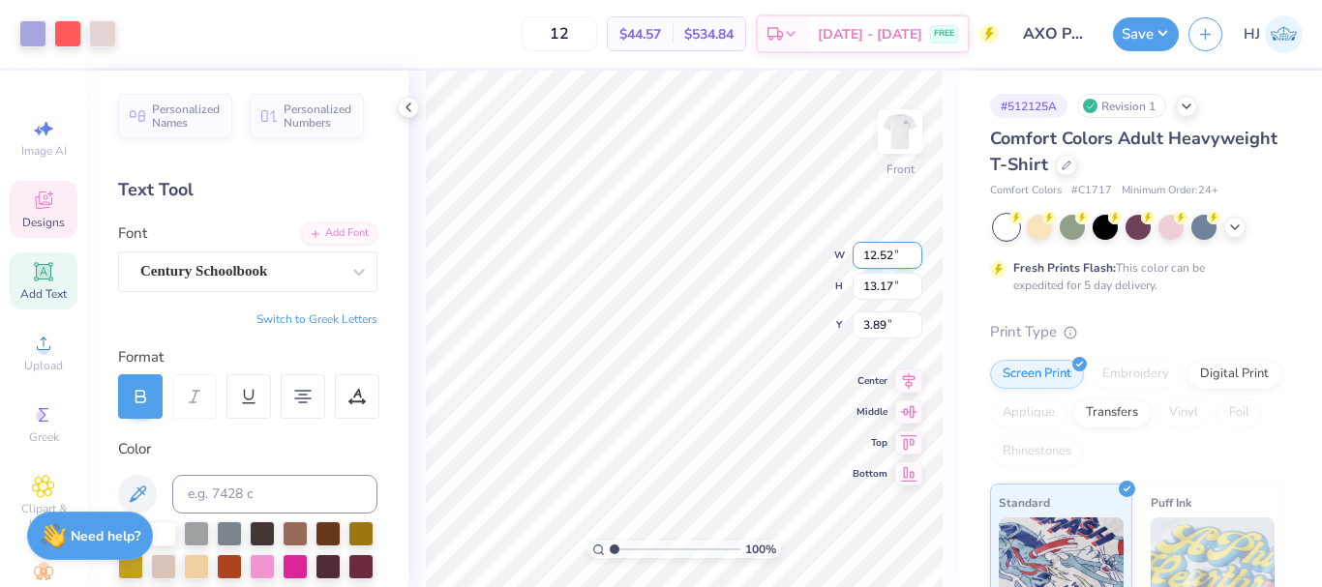
click at [890, 252] on input "12.52" at bounding box center [887, 255] width 70 height 27
type input "12.50"
type input "13.14"
click at [889, 310] on input "3.90" at bounding box center [887, 309] width 70 height 27
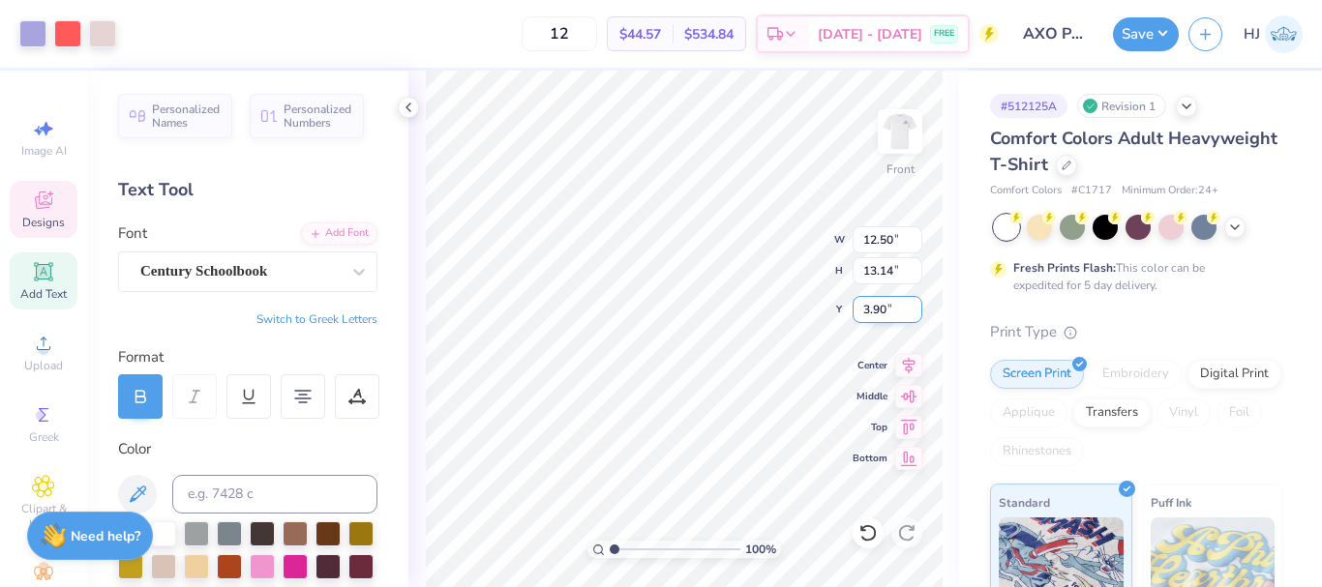
click at [889, 310] on input "3.90" at bounding box center [887, 309] width 70 height 27
type input "3.00"
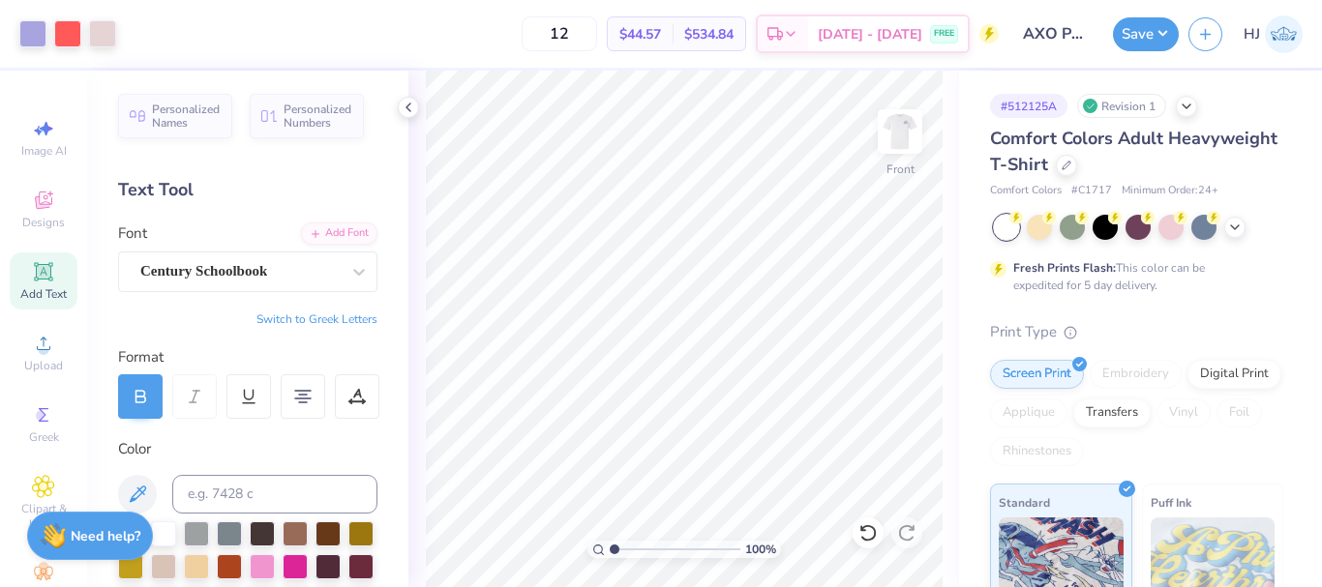
type input "1"
click at [903, 135] on img at bounding box center [899, 131] width 77 height 77
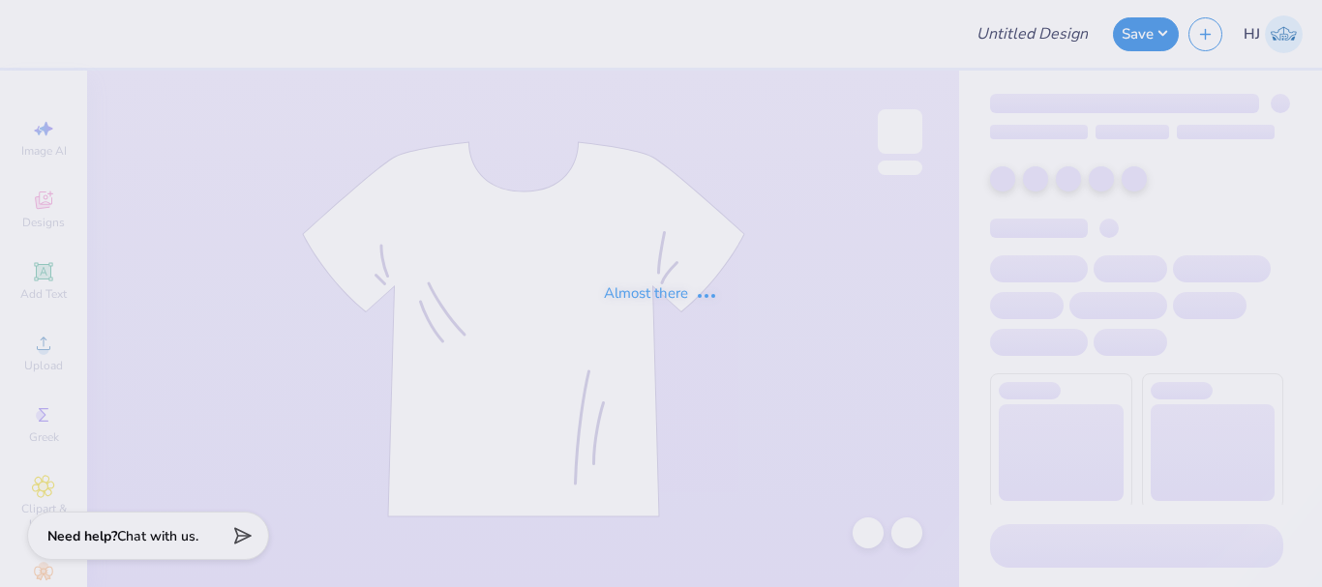
type input "Gam Parents weekend tshirts"
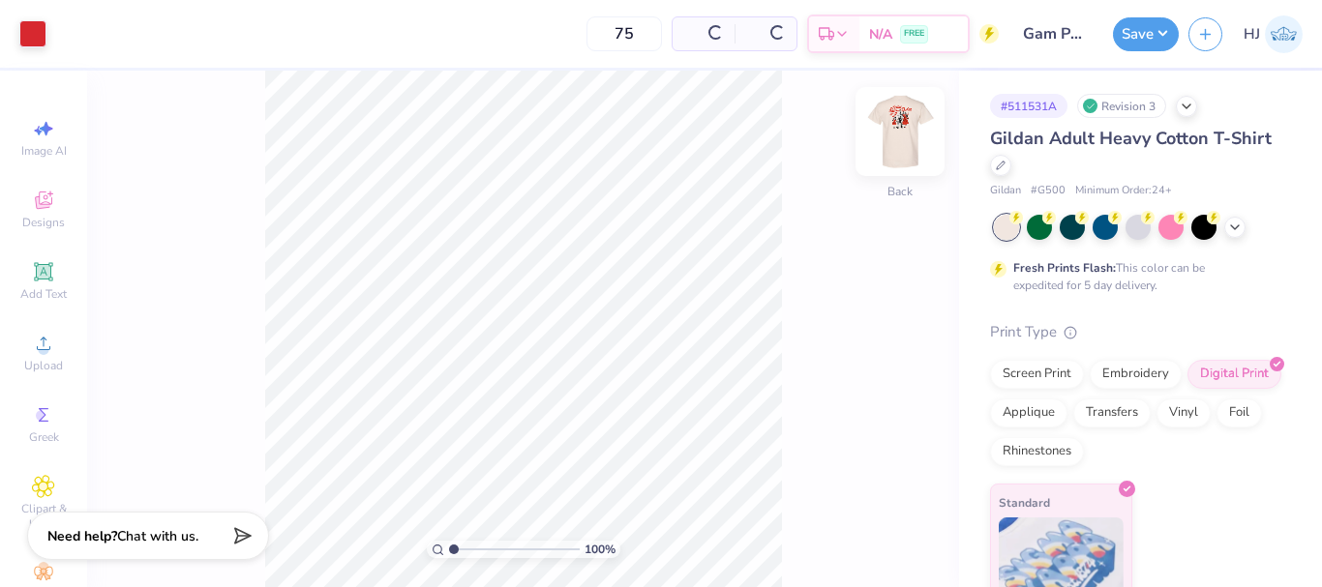
click at [902, 135] on img at bounding box center [899, 131] width 77 height 77
click at [910, 158] on img at bounding box center [899, 131] width 77 height 77
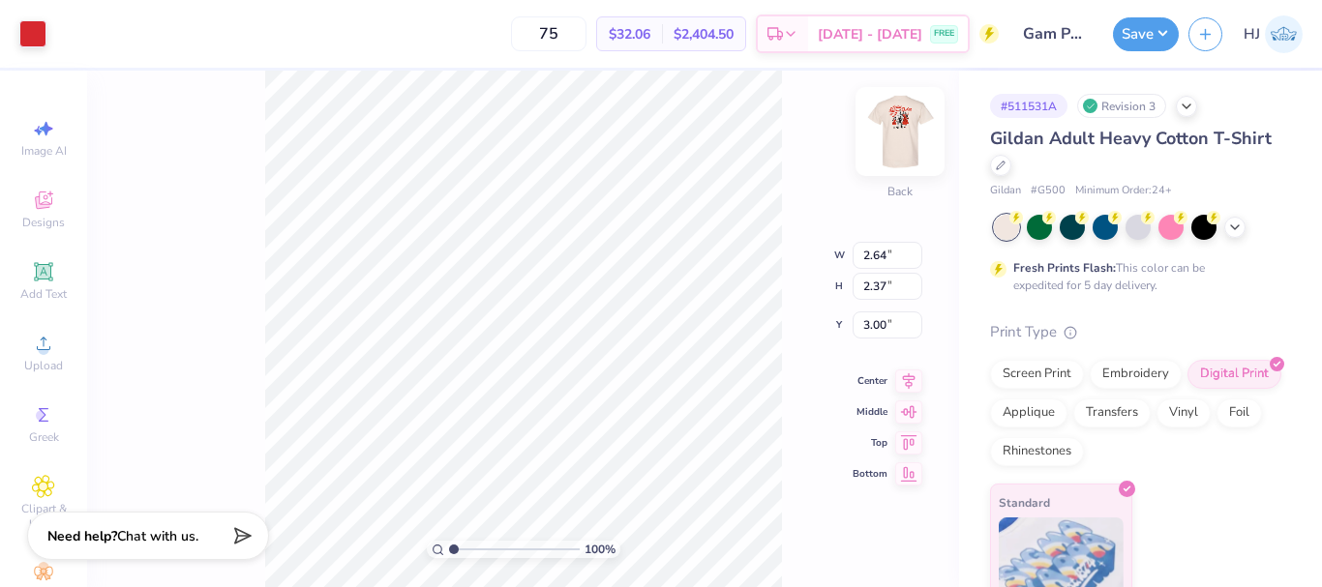
click at [904, 133] on img at bounding box center [899, 131] width 77 height 77
click at [883, 137] on img at bounding box center [899, 131] width 77 height 77
click at [901, 254] on input "2.64" at bounding box center [887, 255] width 70 height 27
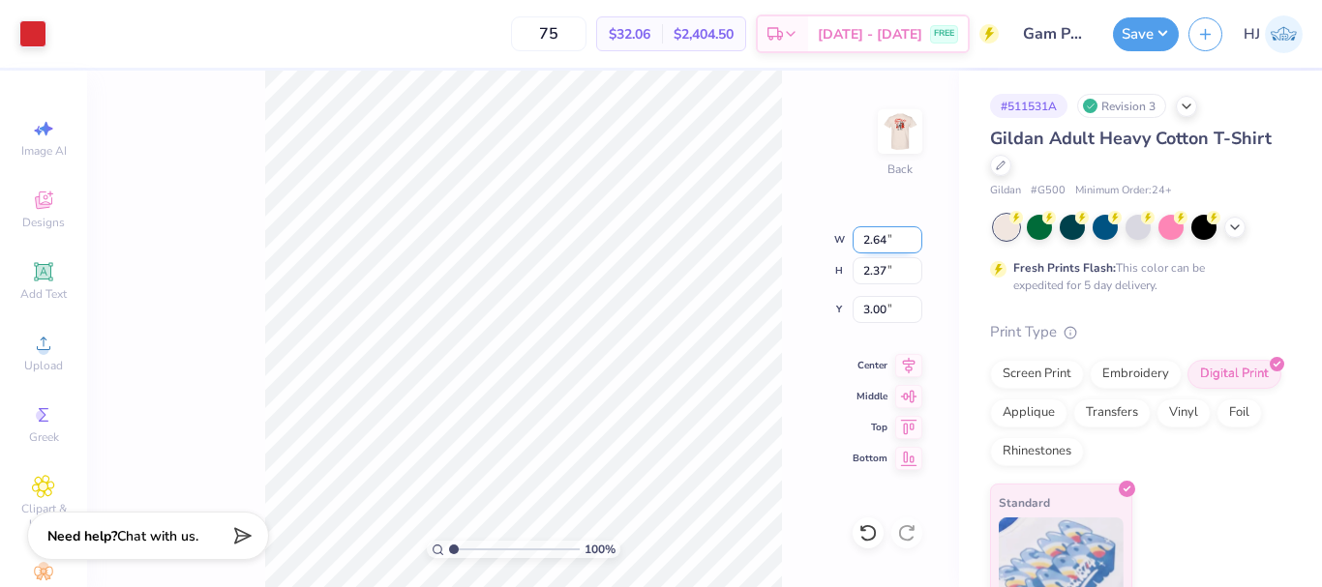
click at [889, 242] on input "2.64" at bounding box center [887, 239] width 70 height 27
click at [895, 268] on input "2.37" at bounding box center [887, 270] width 70 height 27
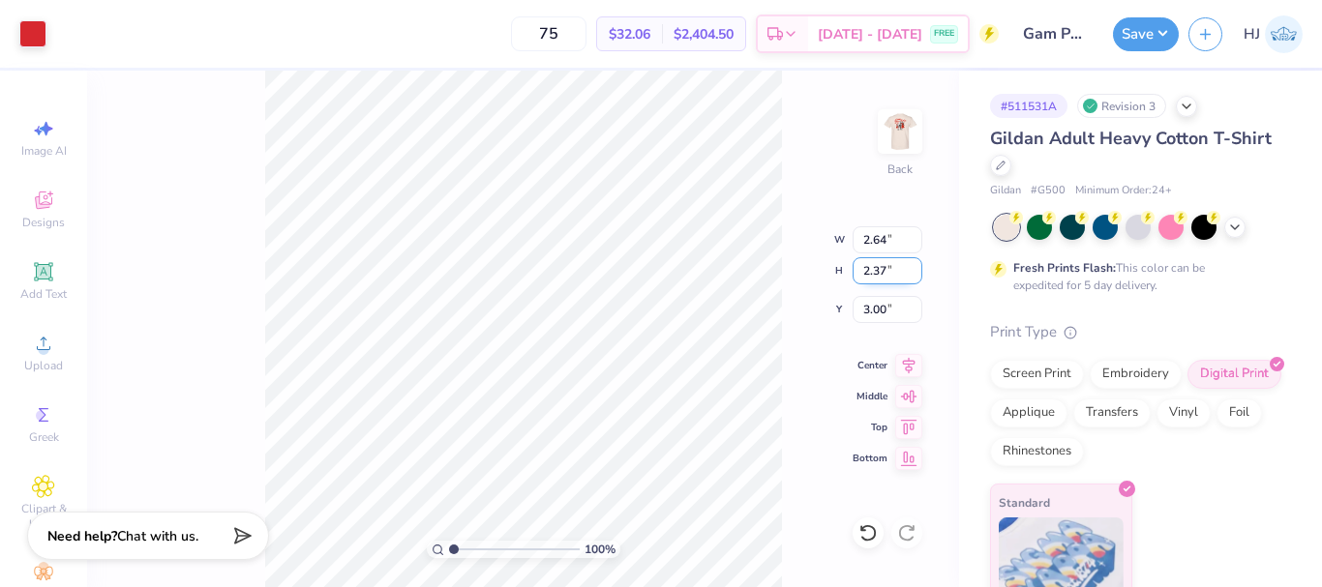
click at [895, 268] on input "2.37" at bounding box center [887, 270] width 70 height 27
type input "2.37"
click at [887, 242] on input "2.64" at bounding box center [887, 239] width 70 height 27
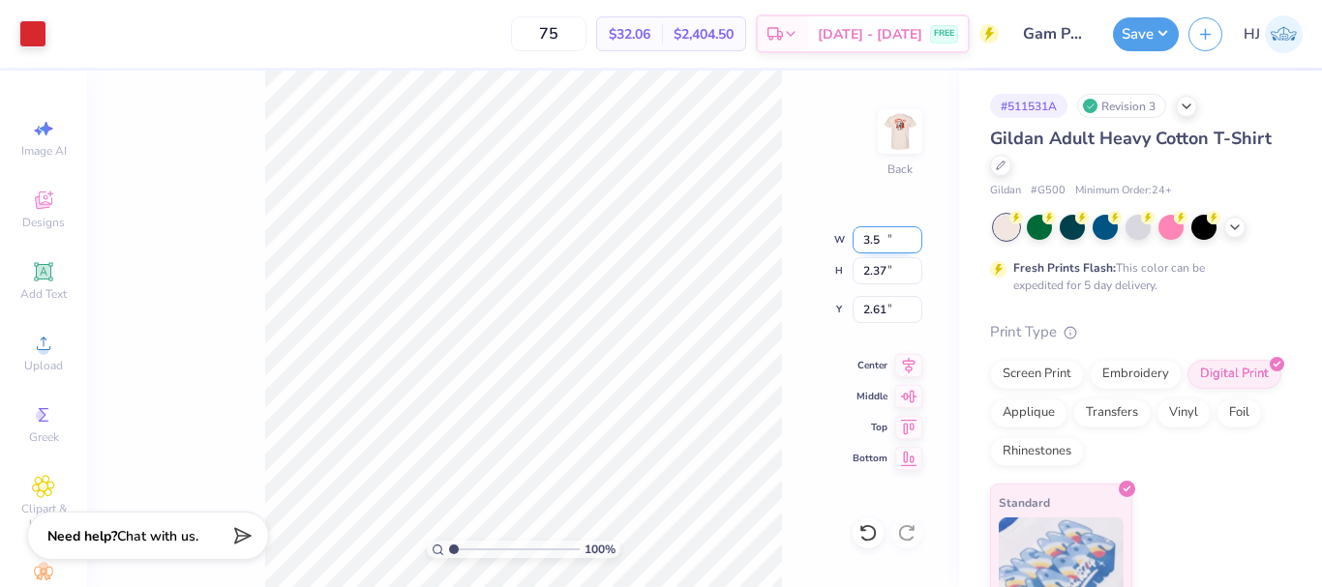
type input "3.50"
type input "3.14"
click at [887, 310] on input "2.61" at bounding box center [887, 309] width 70 height 27
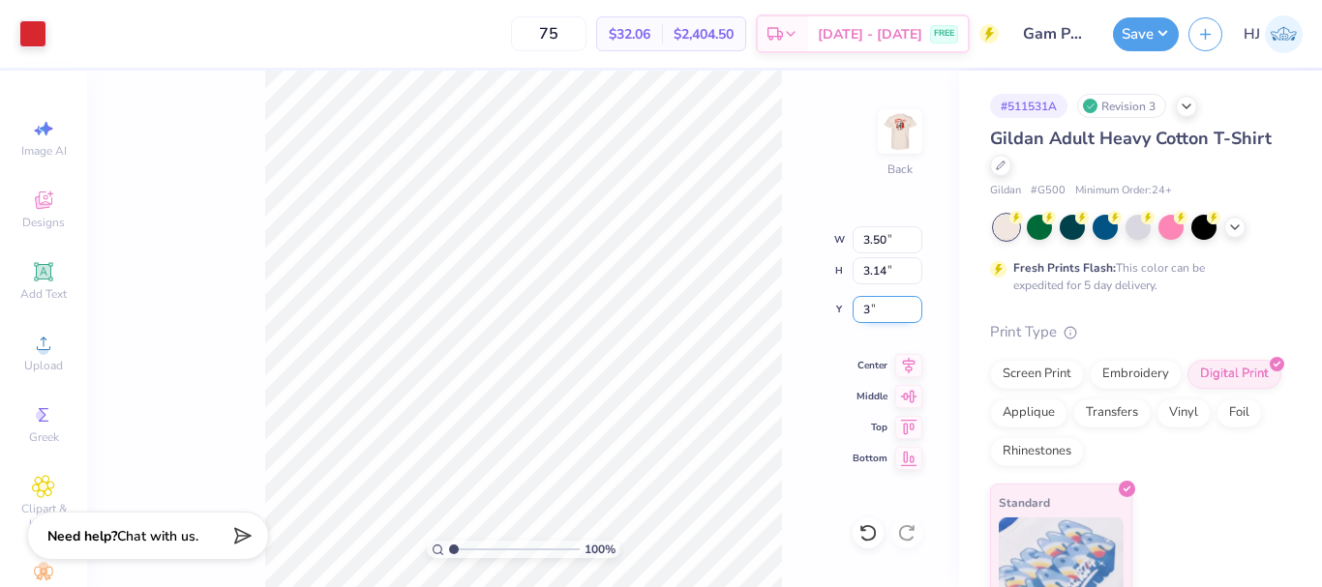
type input "3.00"
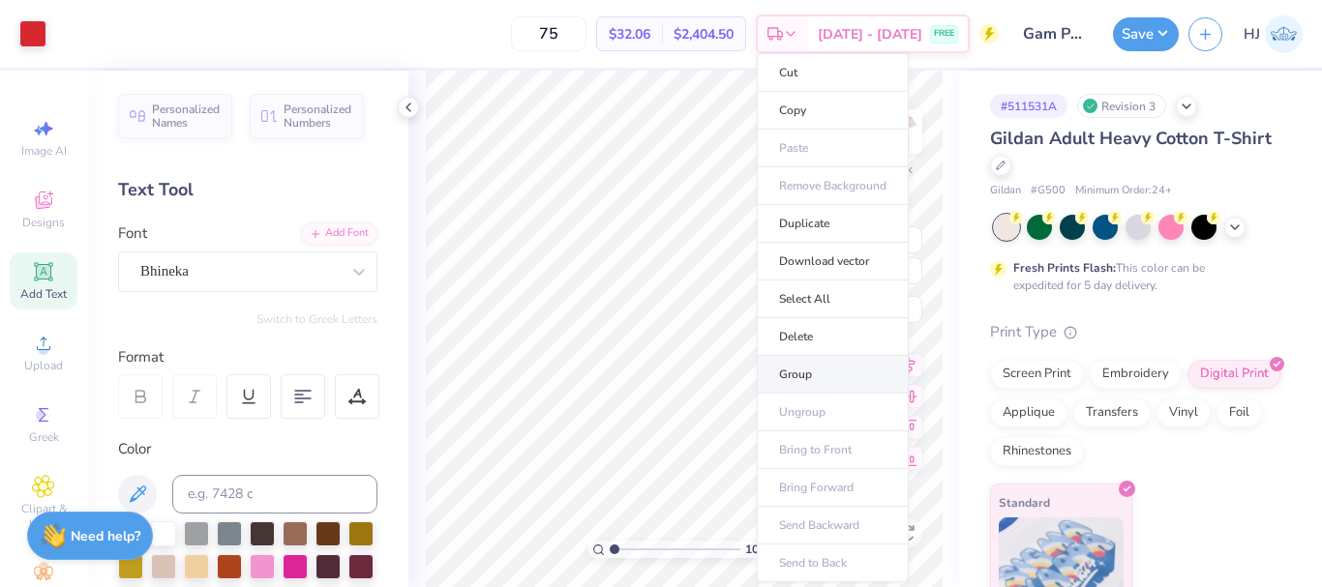
click at [816, 373] on li "Group" at bounding box center [833, 375] width 152 height 38
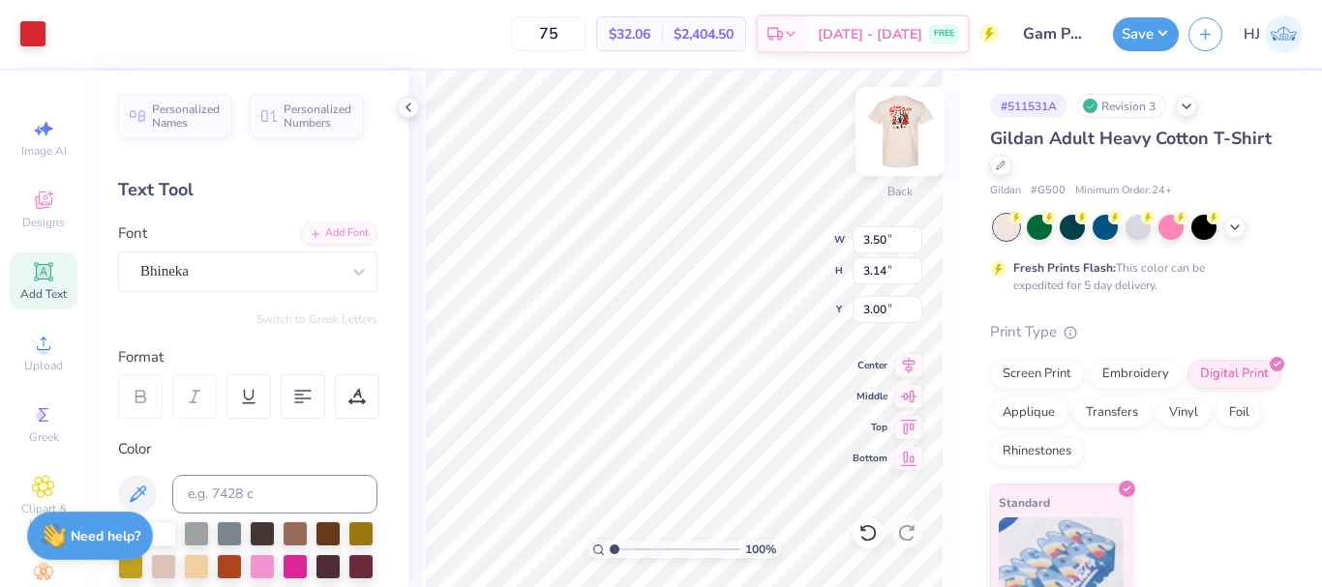
click at [883, 133] on img at bounding box center [899, 131] width 77 height 77
click at [890, 274] on input "9.87" at bounding box center [887, 270] width 70 height 27
type input "10"
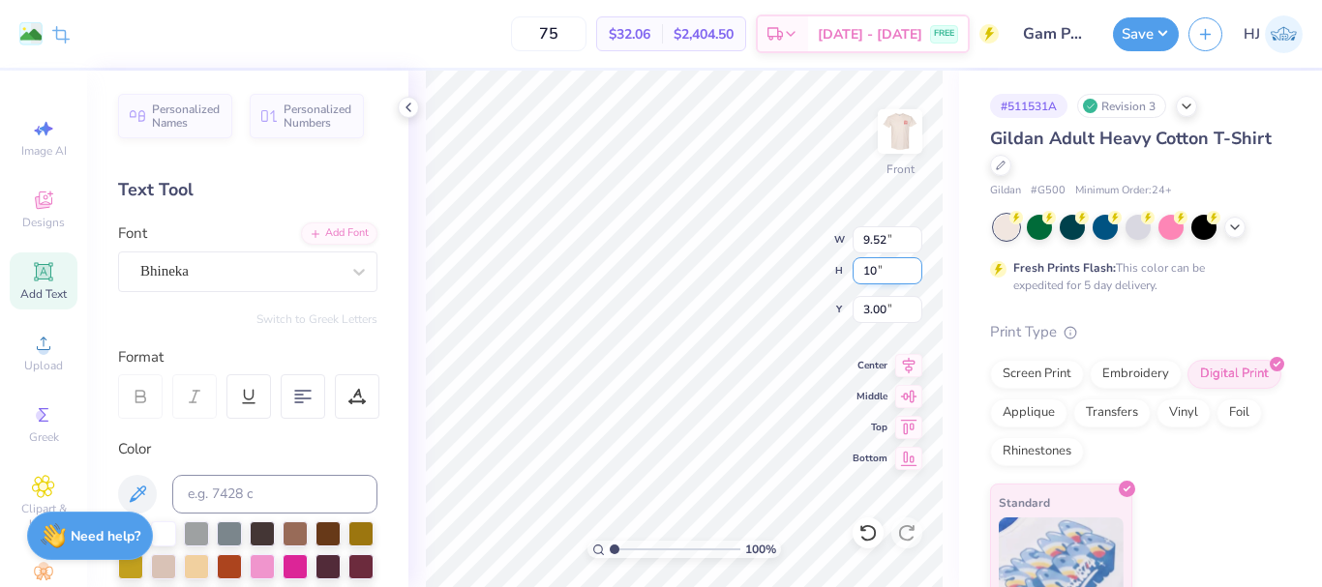
type input "9.64"
type input "10.00"
click at [890, 312] on input "2.93" at bounding box center [887, 309] width 70 height 27
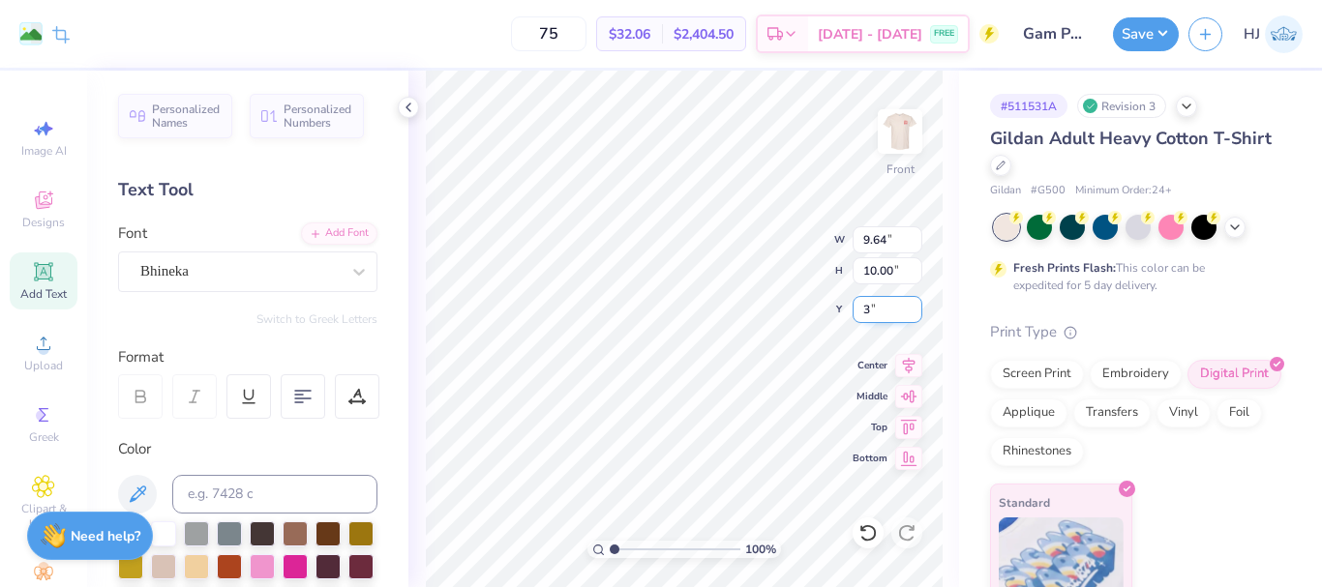
type input "3.00"
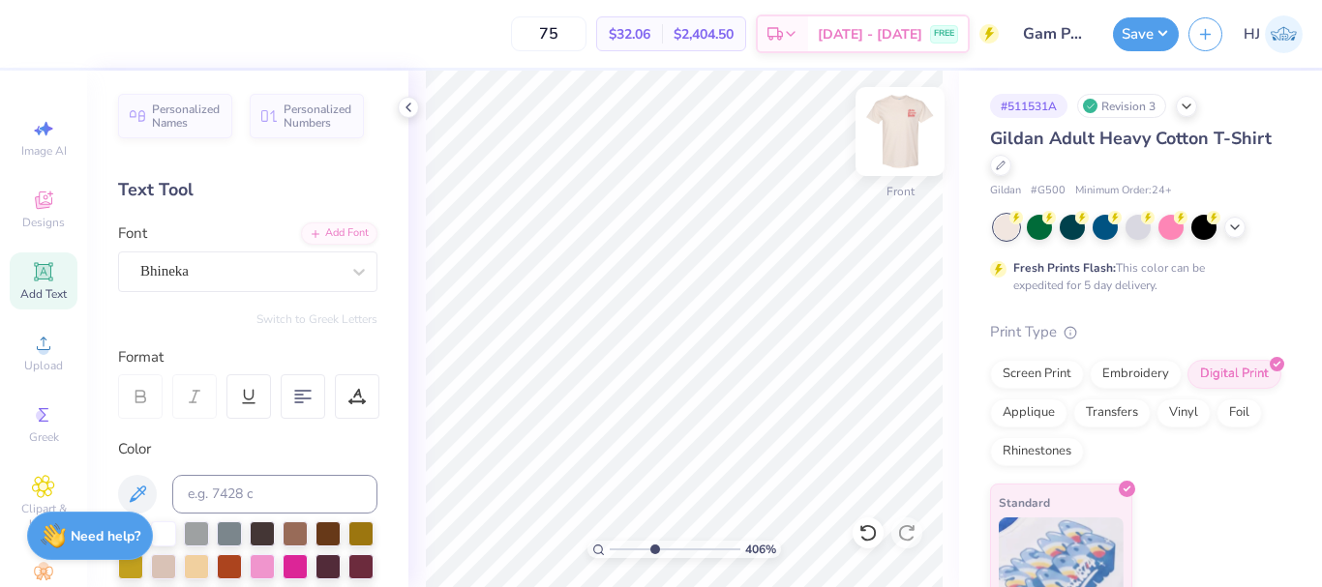
click at [905, 117] on img at bounding box center [899, 131] width 77 height 77
type input "2.71964221644285"
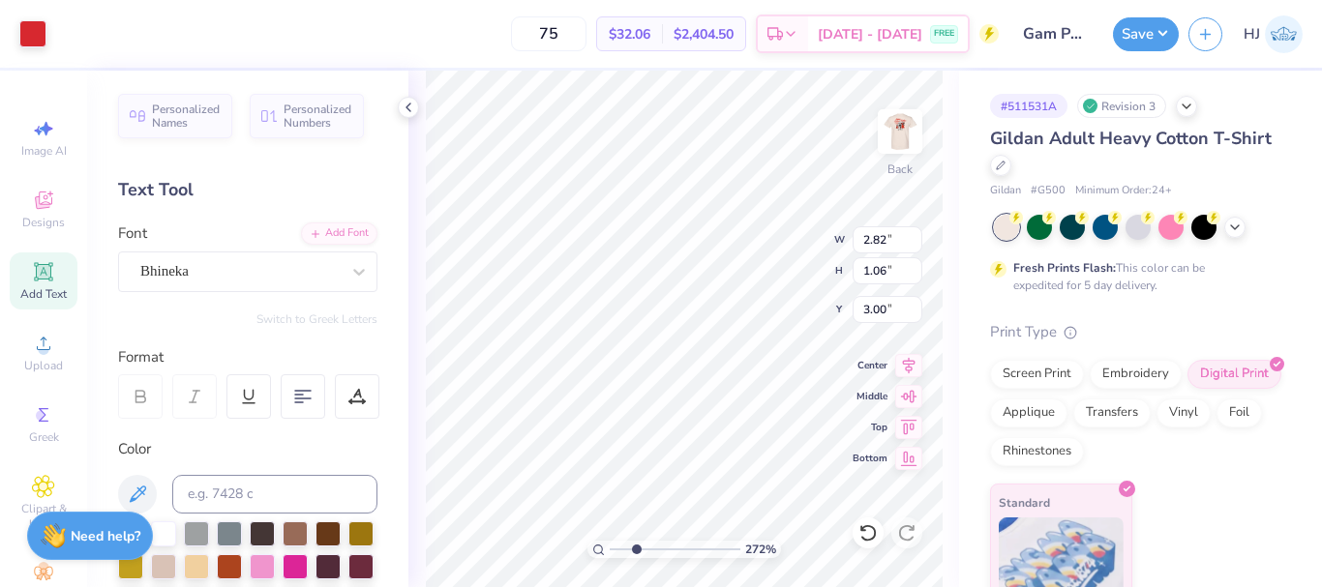
type input "2.82"
type input "1.06"
type textarea "Alpha"
type input "3.50"
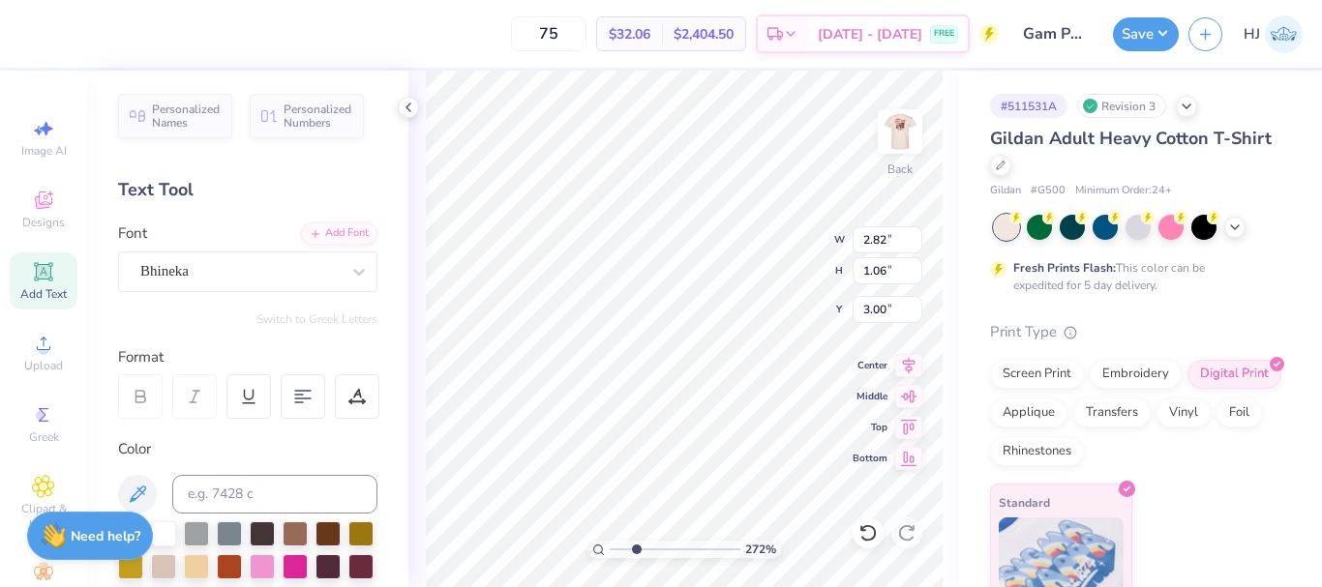
type input "4.06"
type input "2.82"
type input "3.00"
type input "3.50"
type input "4.06"
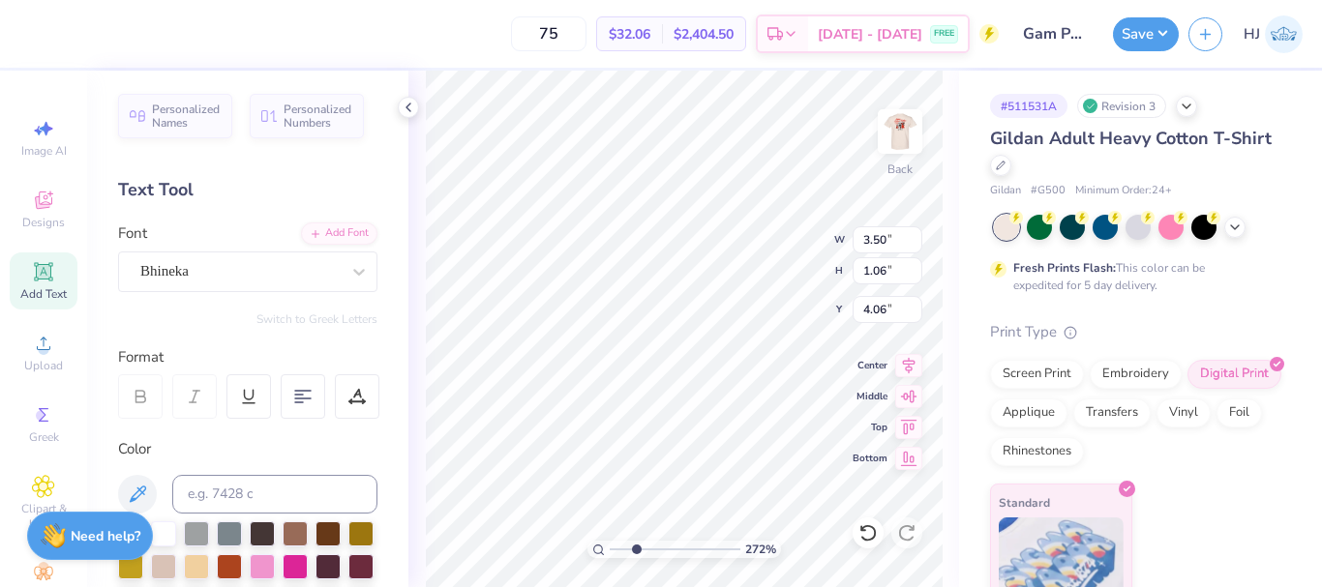
type input "2.82"
type input "3.00"
type input "3.50"
type input "4.06"
type input "2.90"
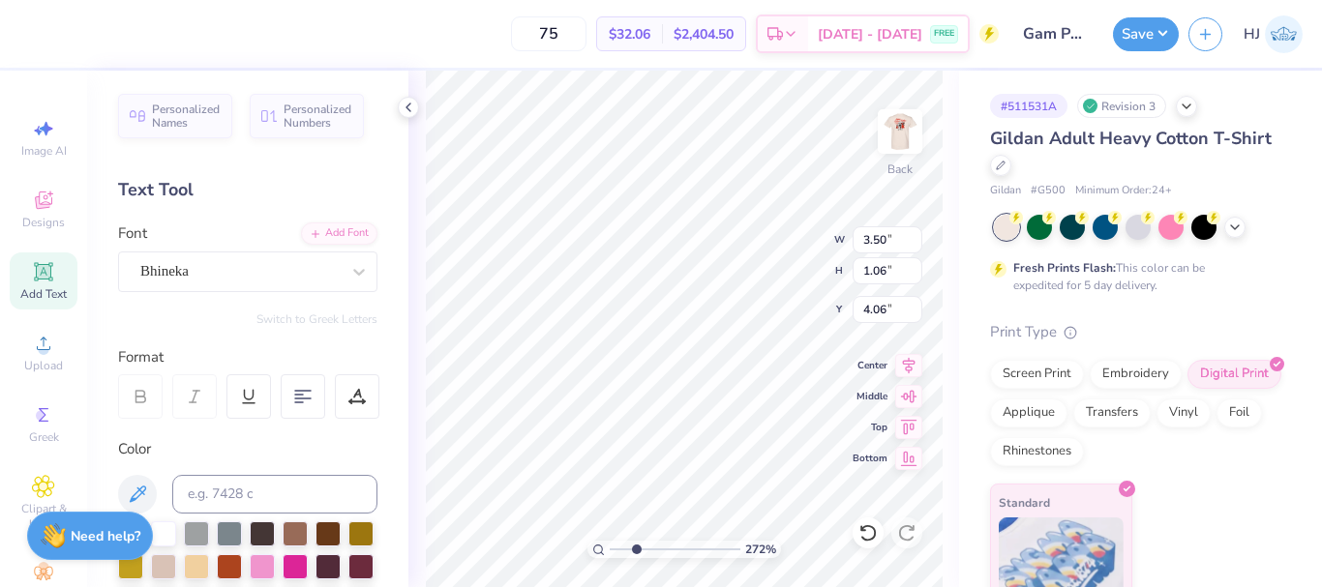
type input "1.02"
type input "5.12"
type input "3.50"
type input "1.06"
type input "4.06"
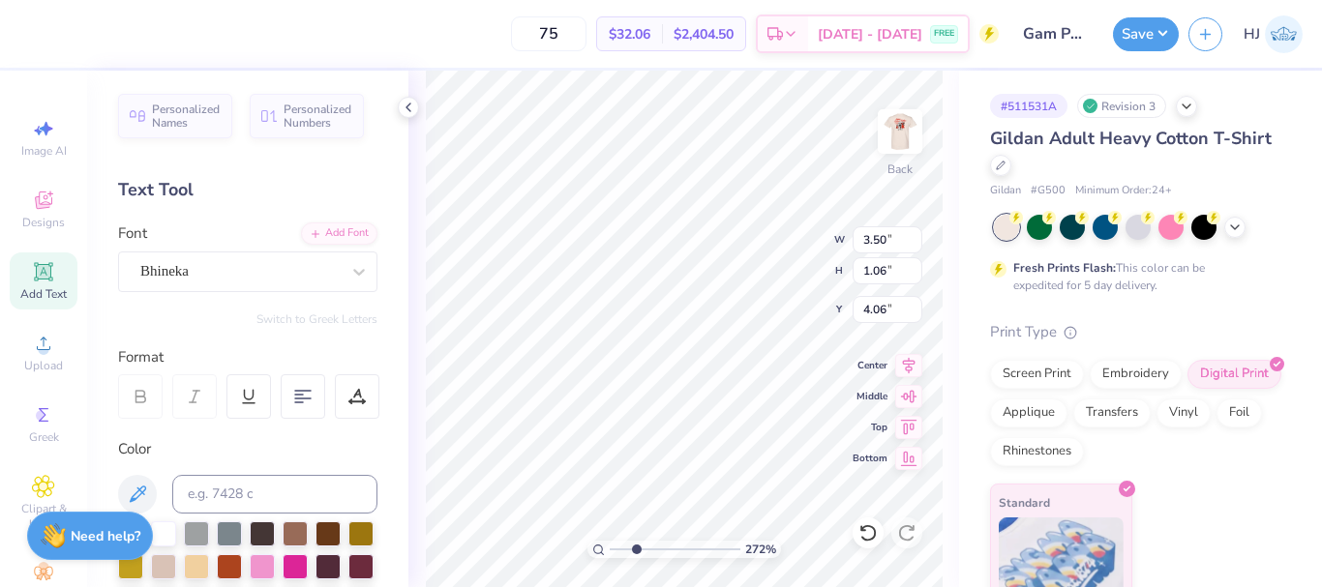
type input "2.82"
type input "3.00"
click at [882, 269] on input "1.06" at bounding box center [887, 270] width 70 height 27
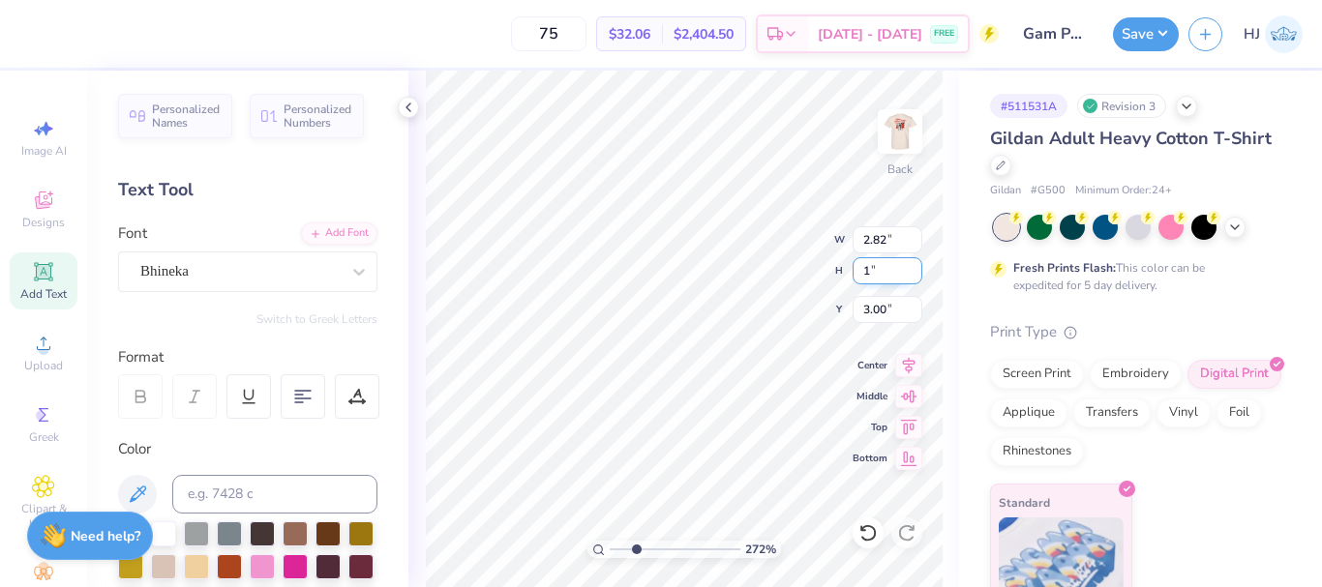
type input "1"
type input "2.66"
type input "1.00"
type input "3.03"
click at [895, 277] on input "1.06" at bounding box center [887, 270] width 70 height 27
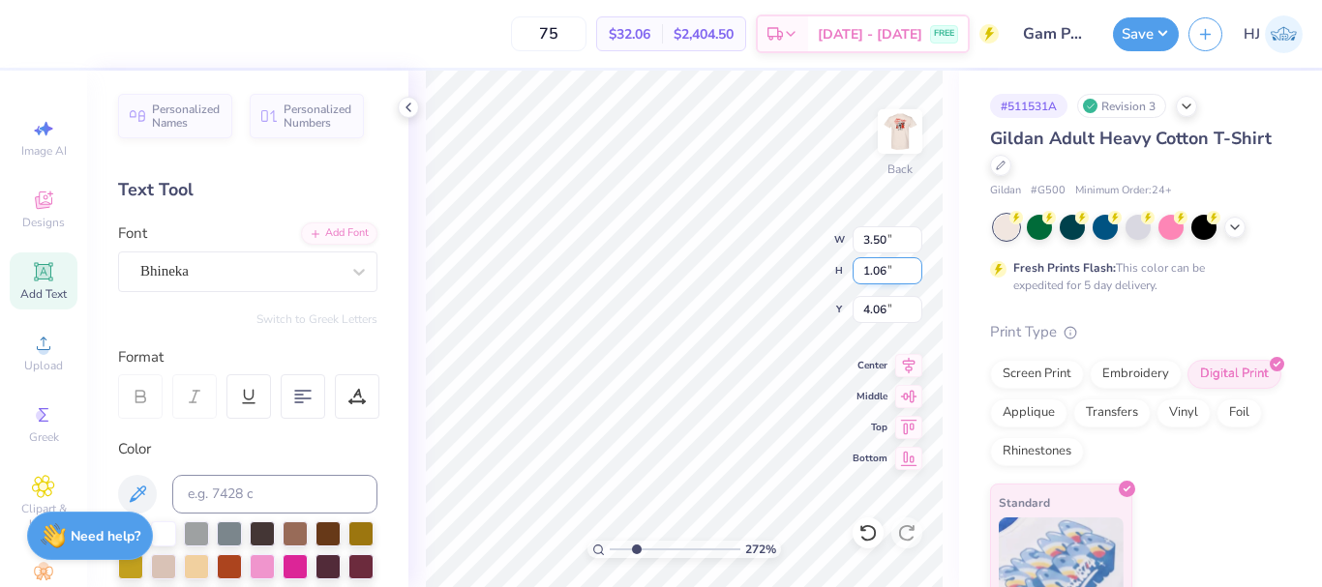
click at [895, 277] on input "1.06" at bounding box center [887, 270] width 70 height 27
type input "1"
type input "3.31"
type input "1.00"
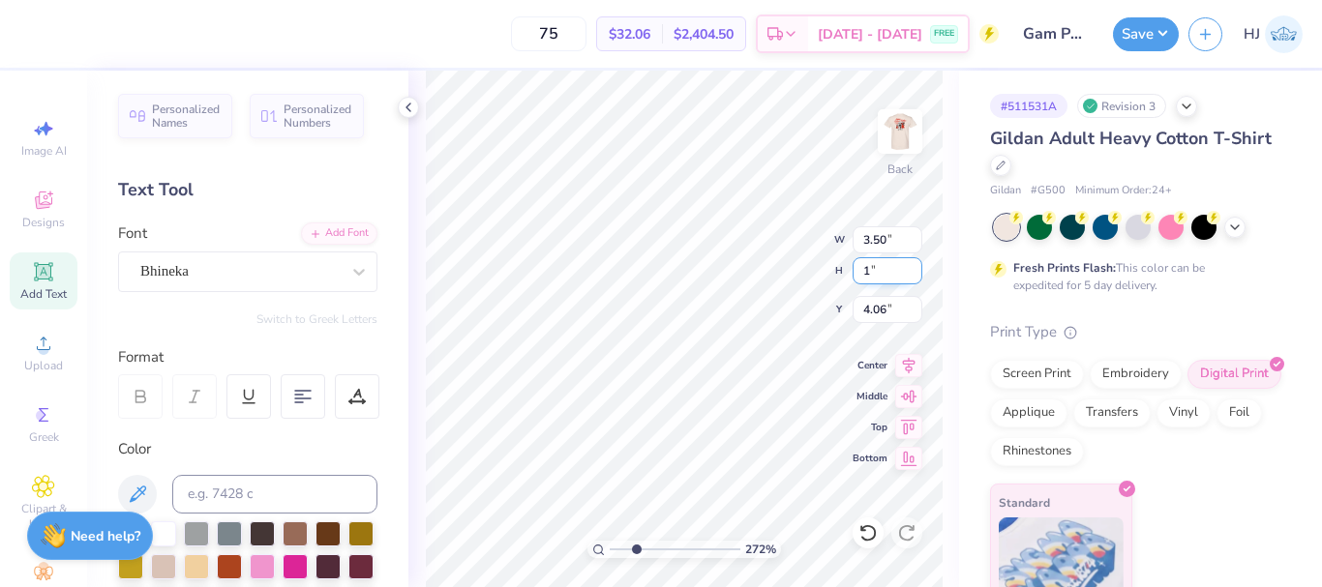
type input "4.09"
click at [882, 270] on input "1.02" at bounding box center [887, 270] width 70 height 27
type input "1"
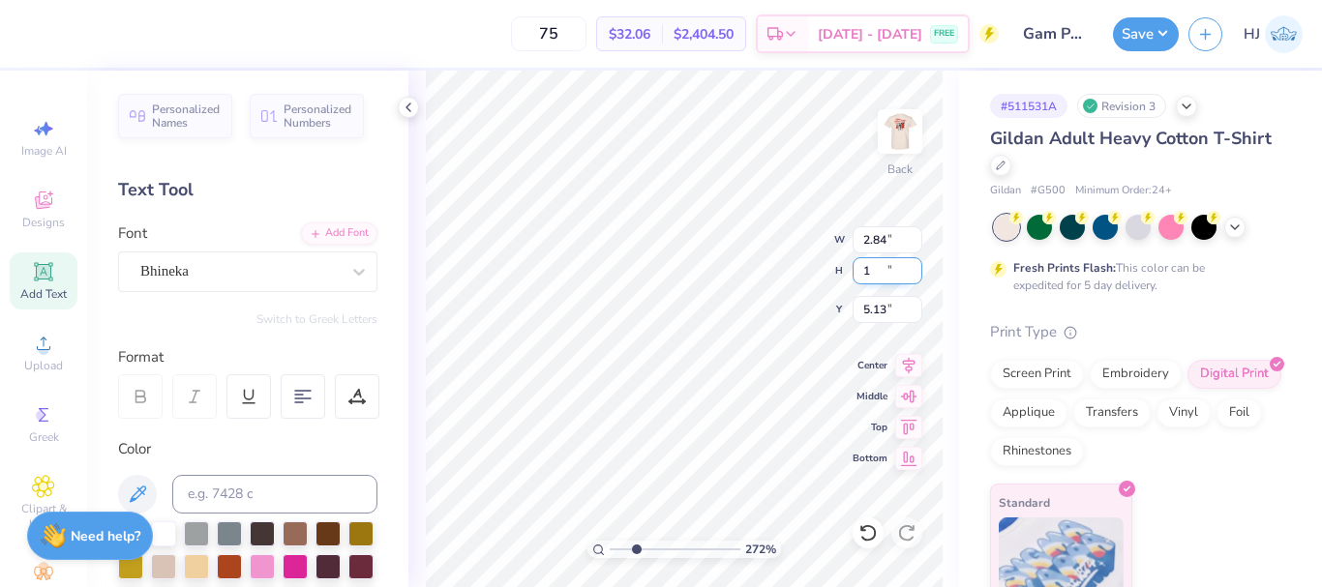
type input "2.84"
type input "1.00"
type input "5.13"
type input "3.33"
type input "2.06"
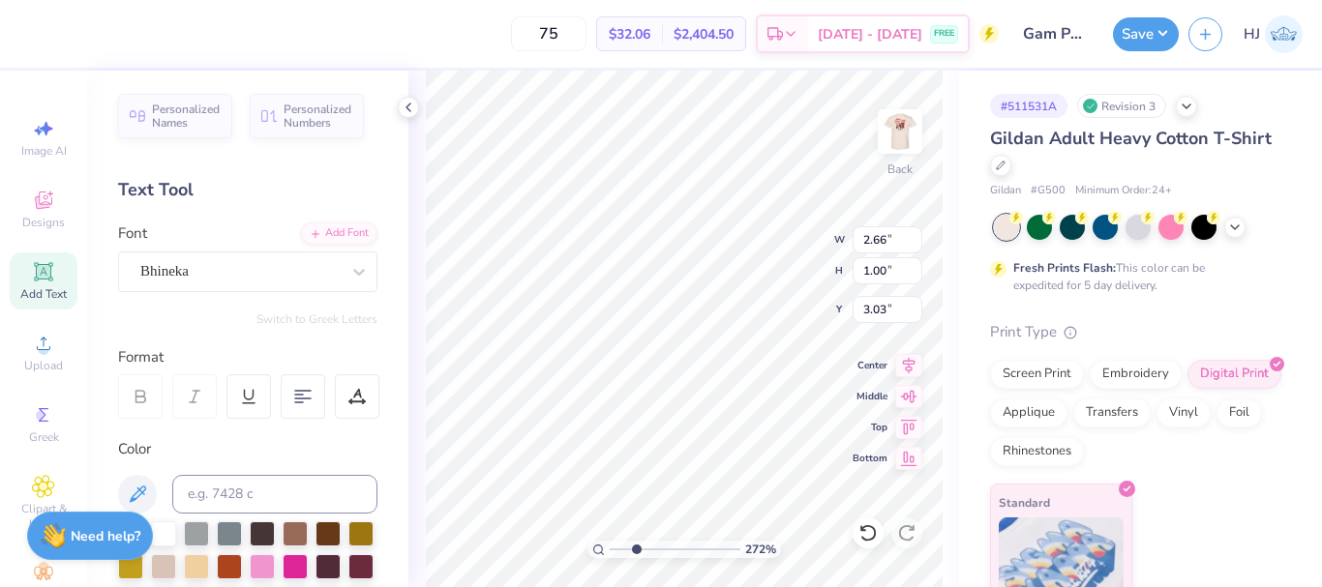
type input "3.31"
type input "4.13"
type input "2.66"
type input "3.03"
click at [861, 523] on icon at bounding box center [867, 532] width 19 height 19
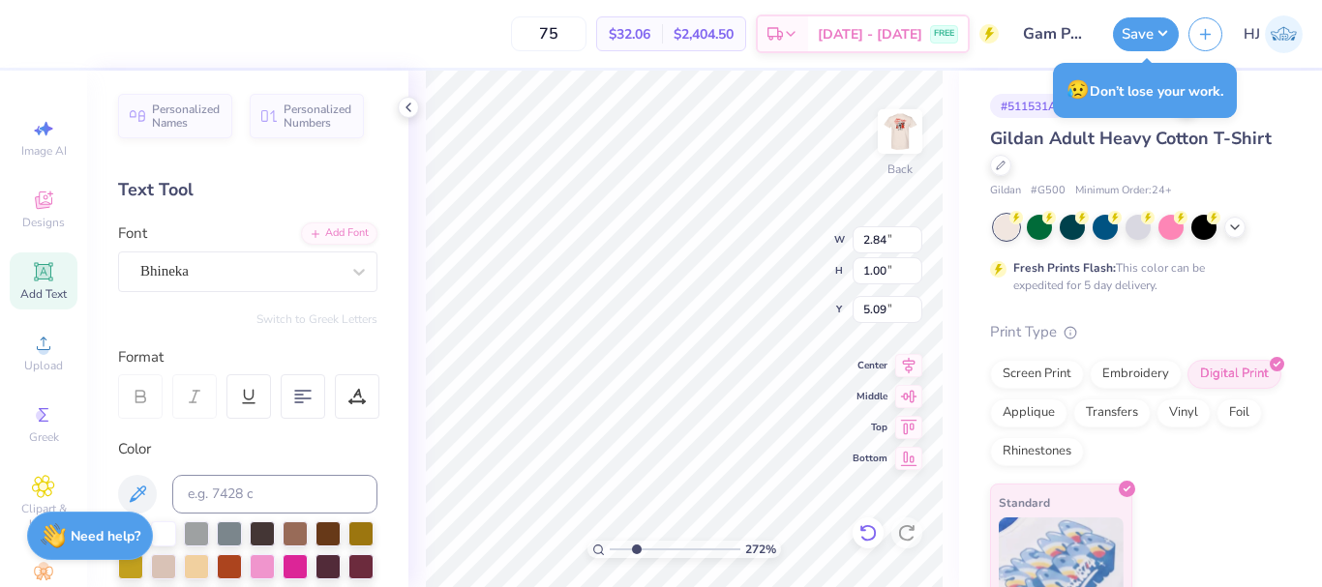
type input "5.09"
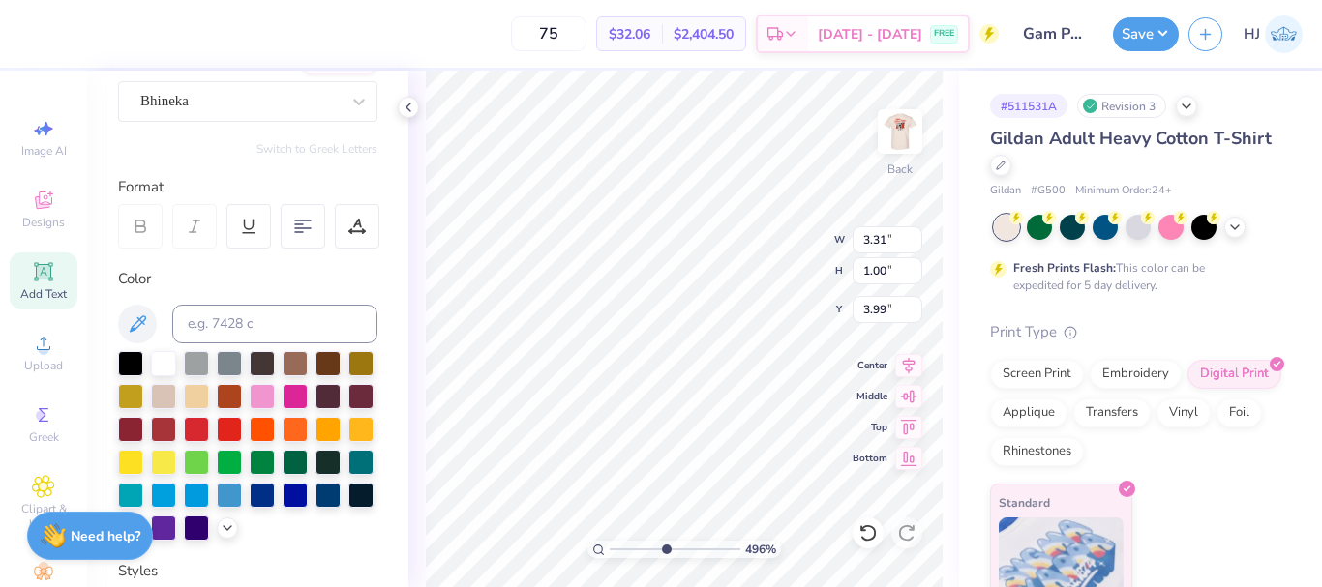
scroll to position [0, 0]
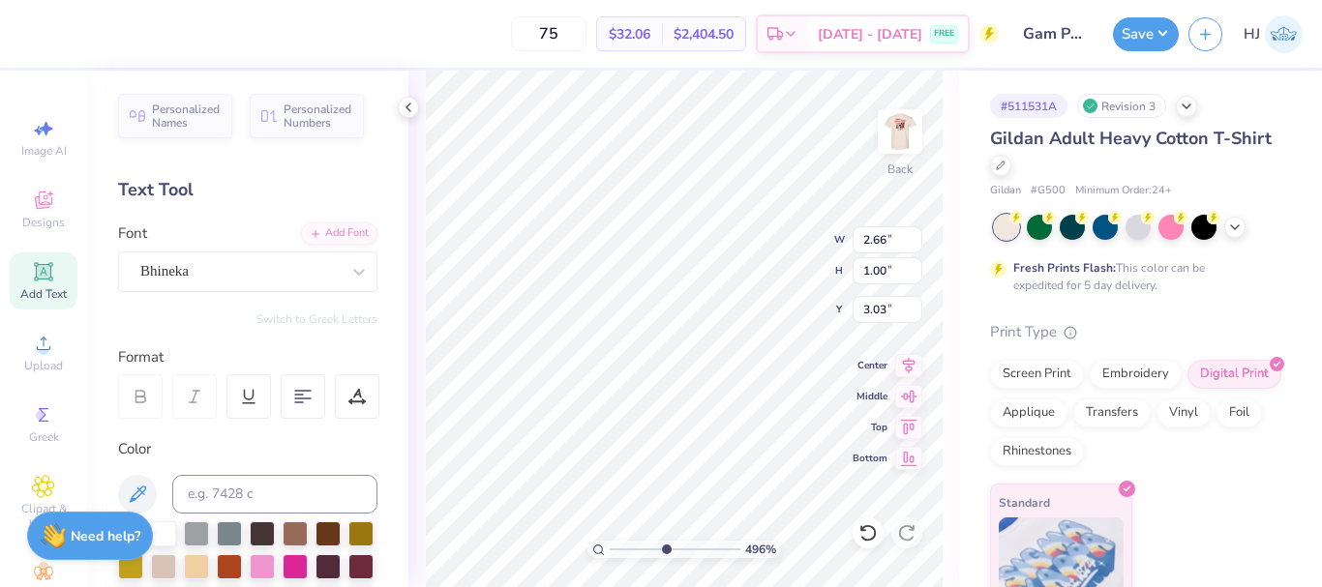
type input "4.95699908144427"
type input "3.31"
type input "3.99"
type input "4.95699908144427"
type input "2.84"
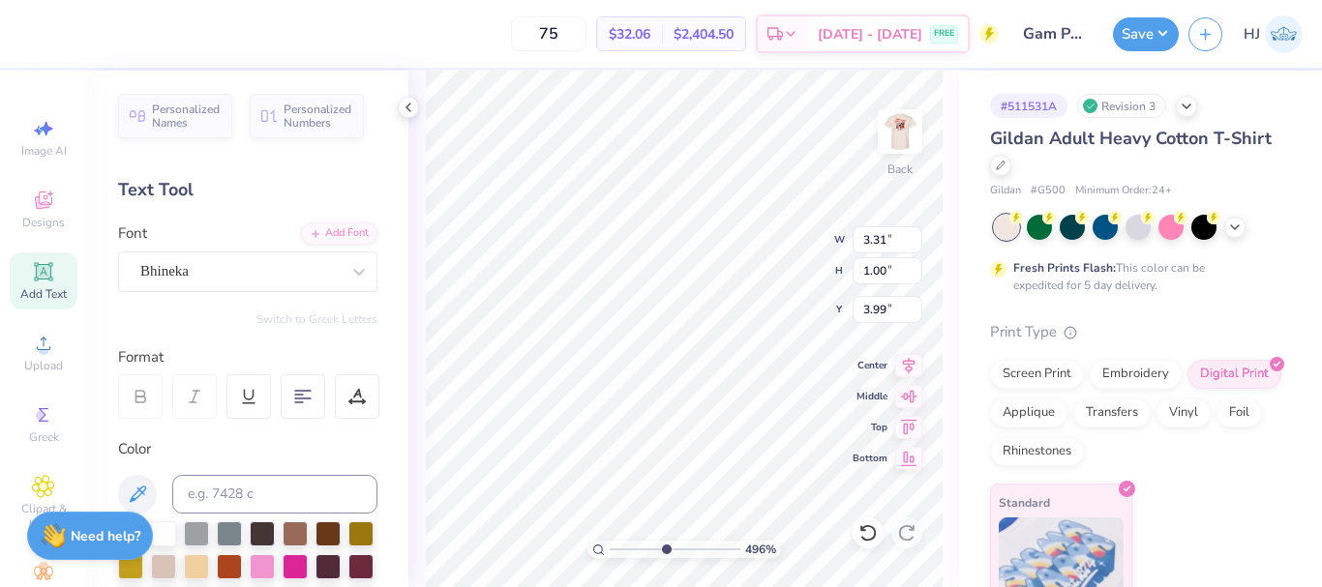
type input "5.09"
type input "4.95699908144427"
type input "3.31"
type input "3.99"
type input "4.95699908144427"
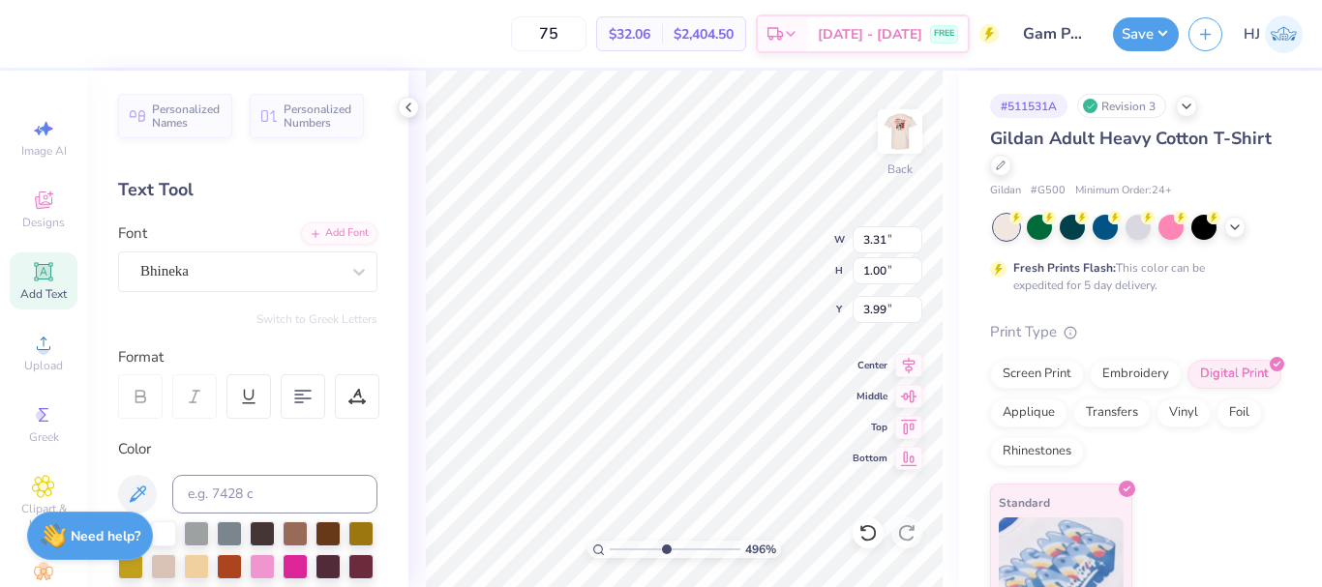
type input "2.66"
type input "3.03"
type input "4.95699908144427"
type input "3.31"
type input "3.99"
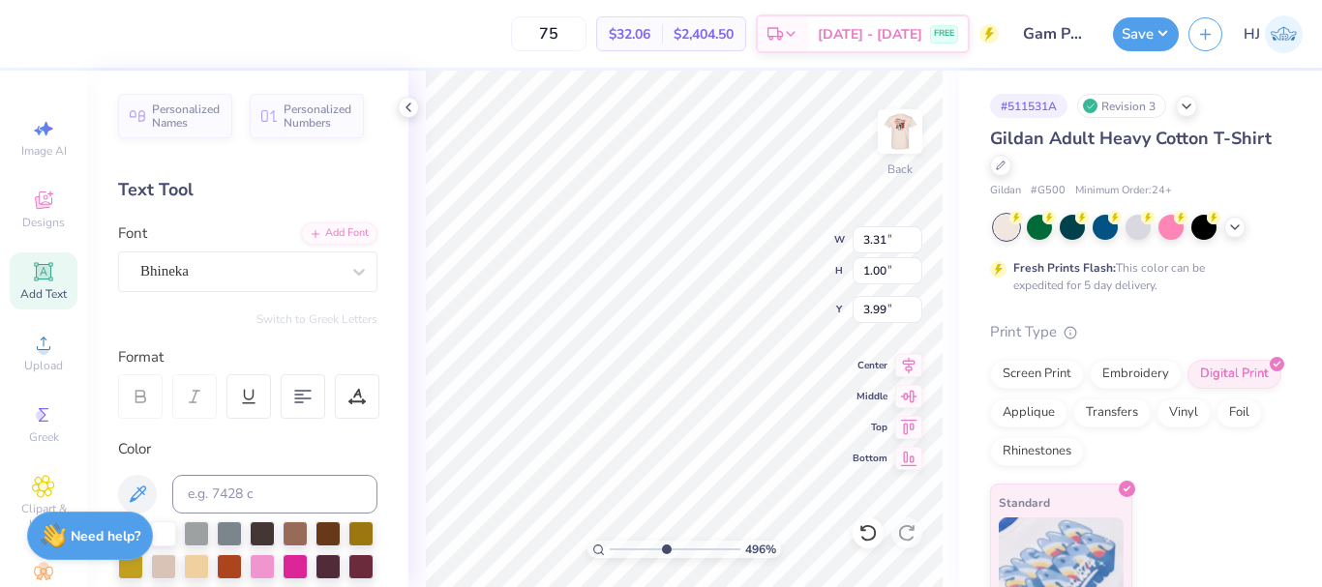
type input "4.95699908144427"
type input "2.84"
type input "5.09"
type input "4.95699908144427"
type input "3.31"
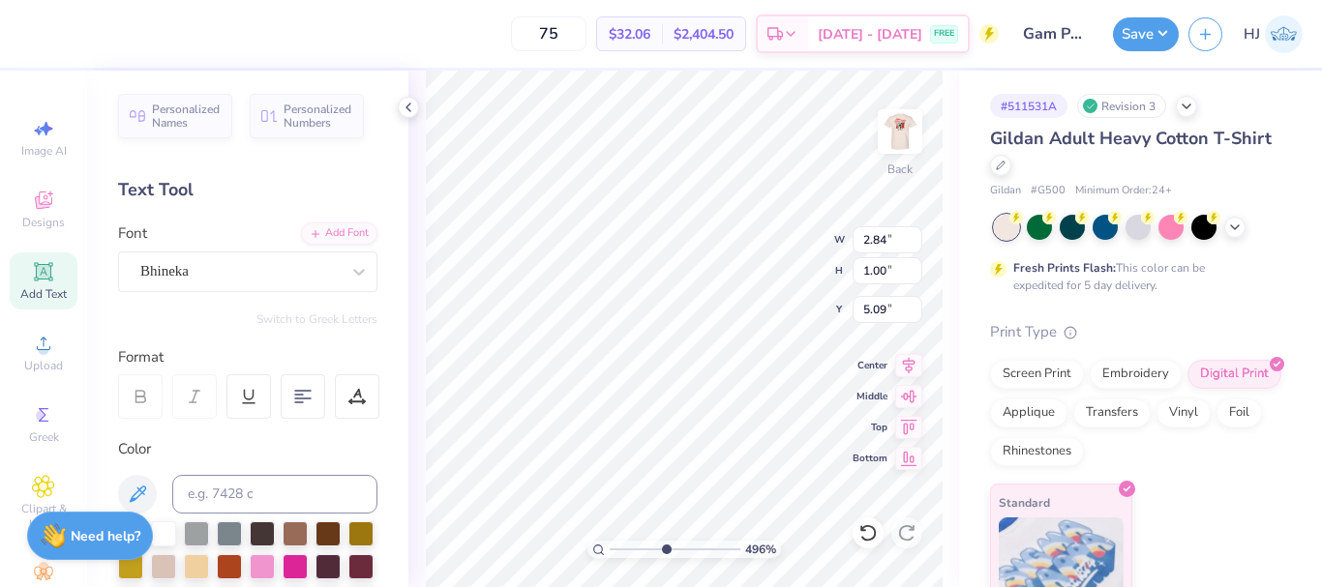
type input "3.99"
type input "4.95699908144427"
type input "2.66"
type input "3.03"
type input "4.95699908144427"
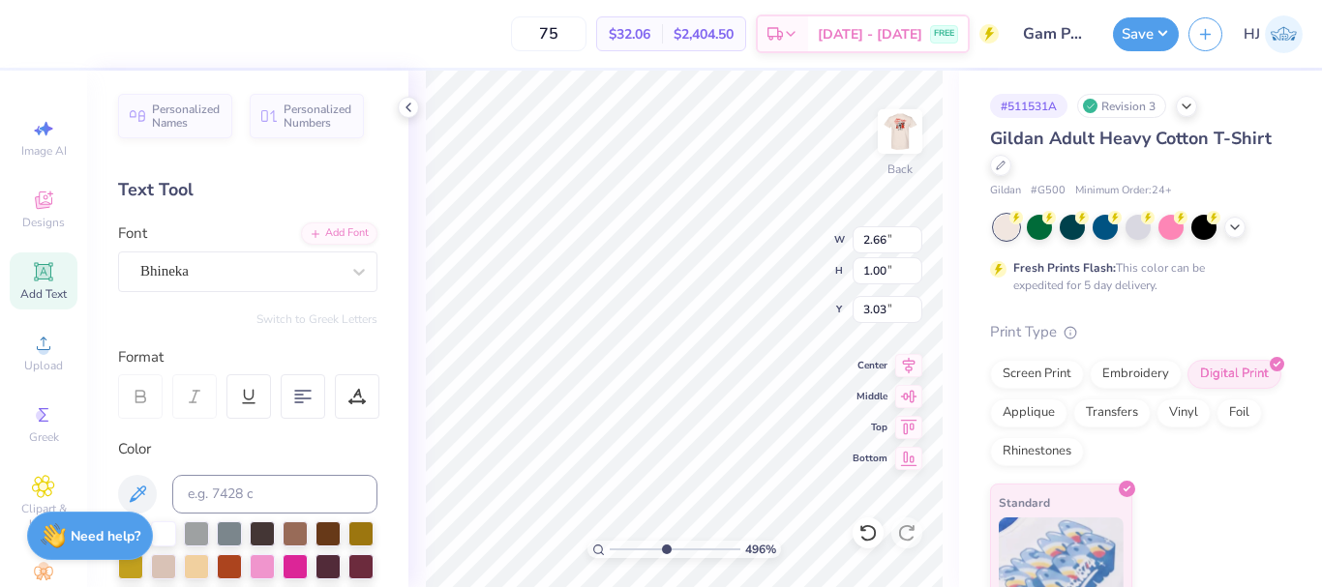
type input "3.31"
type input "3.99"
type input "4.95699908144427"
type input "2.84"
type input "5.09"
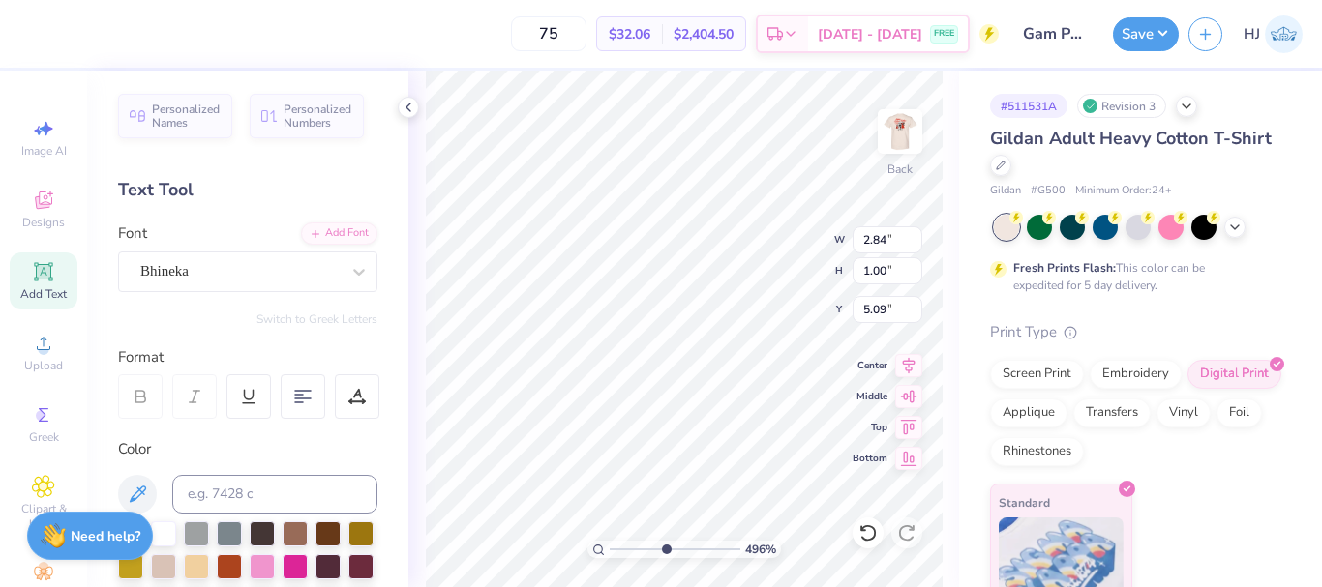
type input "4.95699908144427"
type input "5.10"
type input "4.95699908144427"
type input "3.33"
type input "3.07"
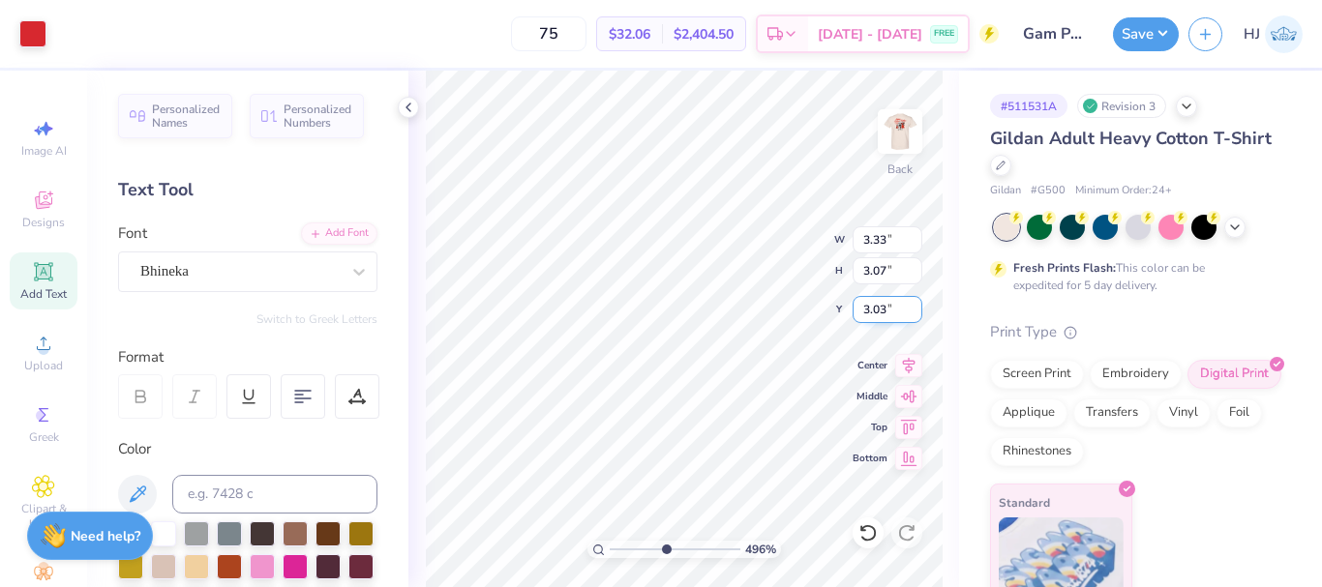
click at [893, 314] on input "3.03" at bounding box center [887, 309] width 70 height 27
type input "3"
type input "4.95699908144427"
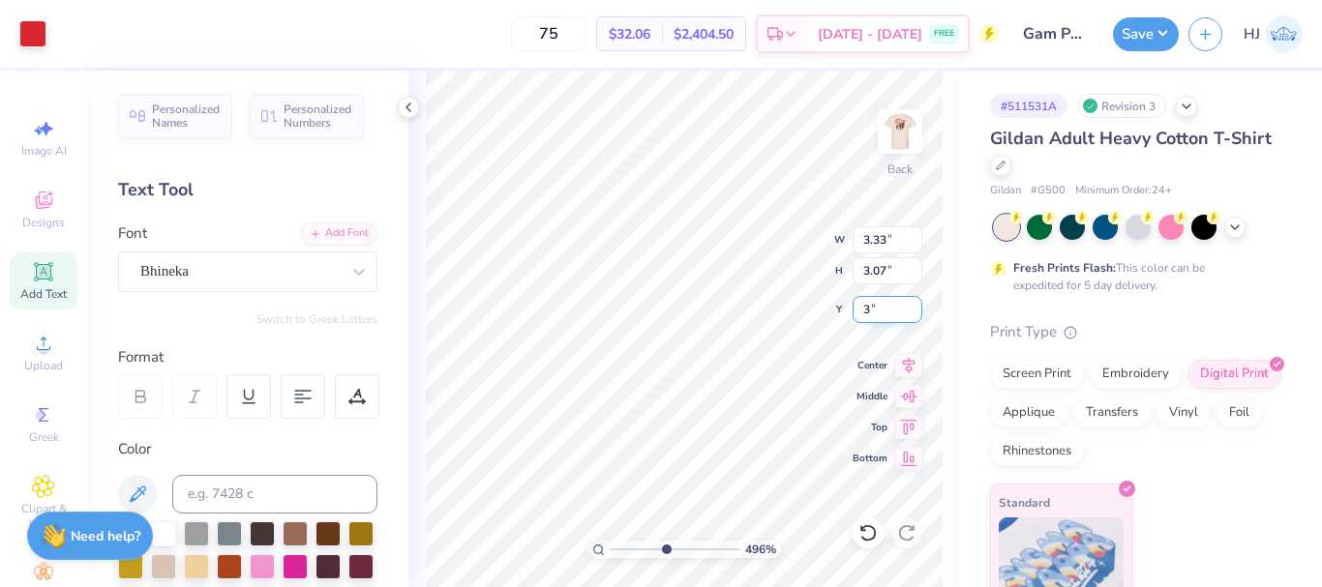
type input "3.00"
type input "4.95699908144427"
type textarea "lpha"
type input "4.95699908144427"
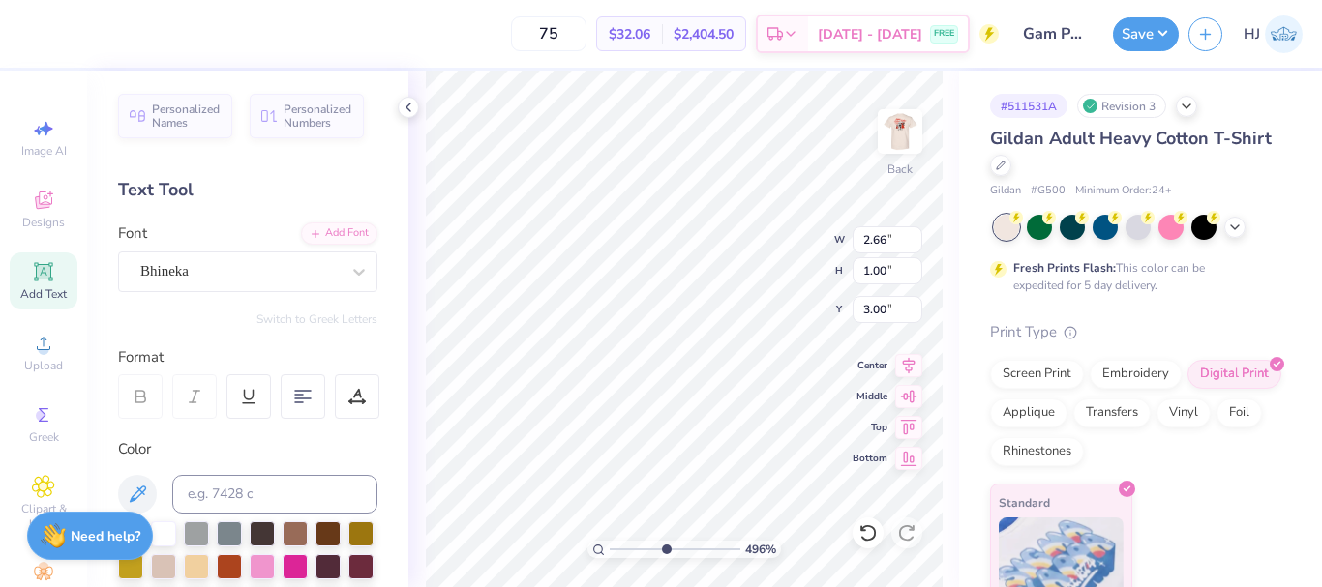
type textarea "alpha"
type input "4.95699908144427"
type textarea "lpha"
type input "4.95699908144427"
type textarea "Alpha"
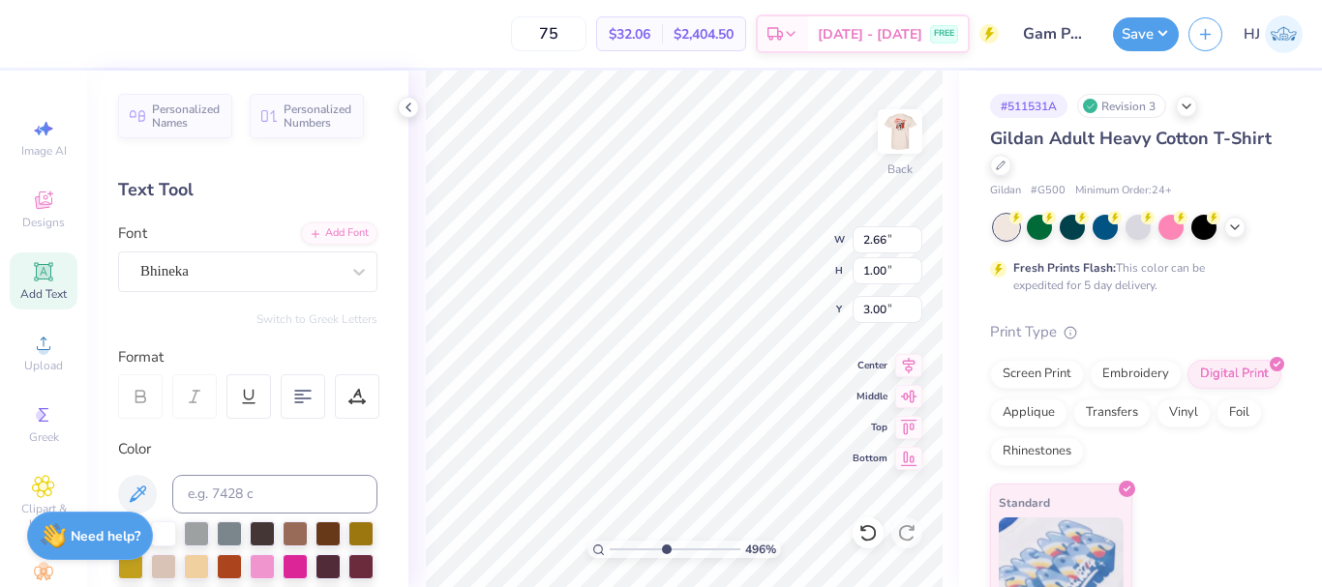
type input "4.95699908144427"
type textarea "ALlpha"
type input "4.95699908144427"
type textarea "alpha"
type input "4.95699908144427"
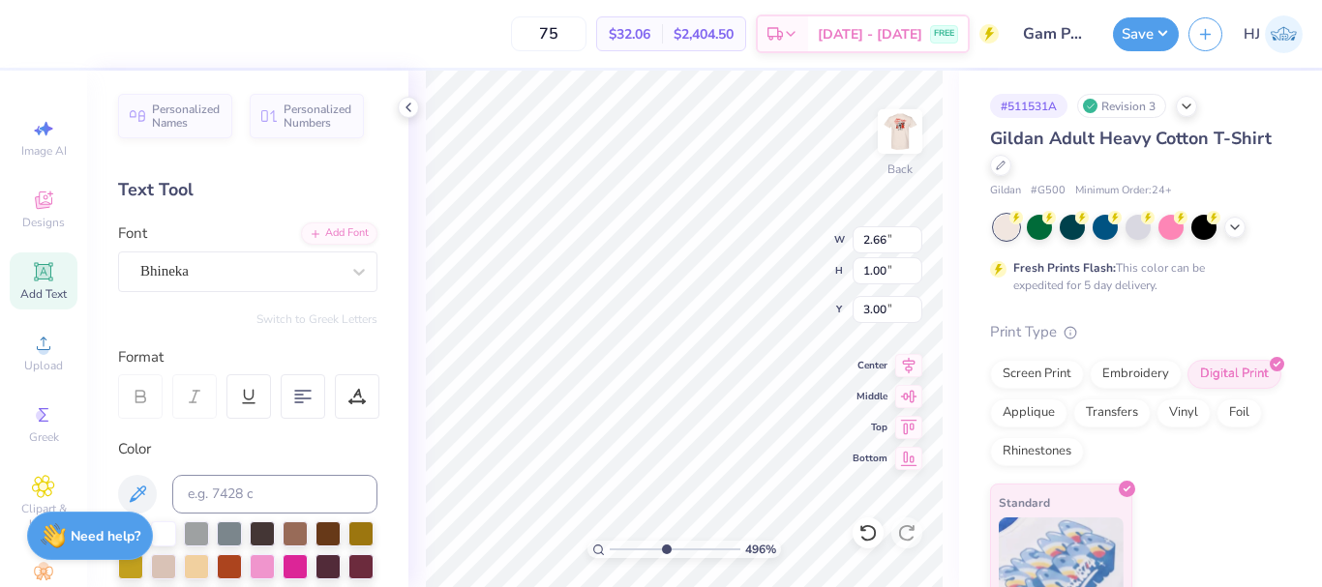
type textarea "Alpha"
type input "4.95699908144427"
type input "2.84"
type input "5.07"
type input "4.95699908144427"
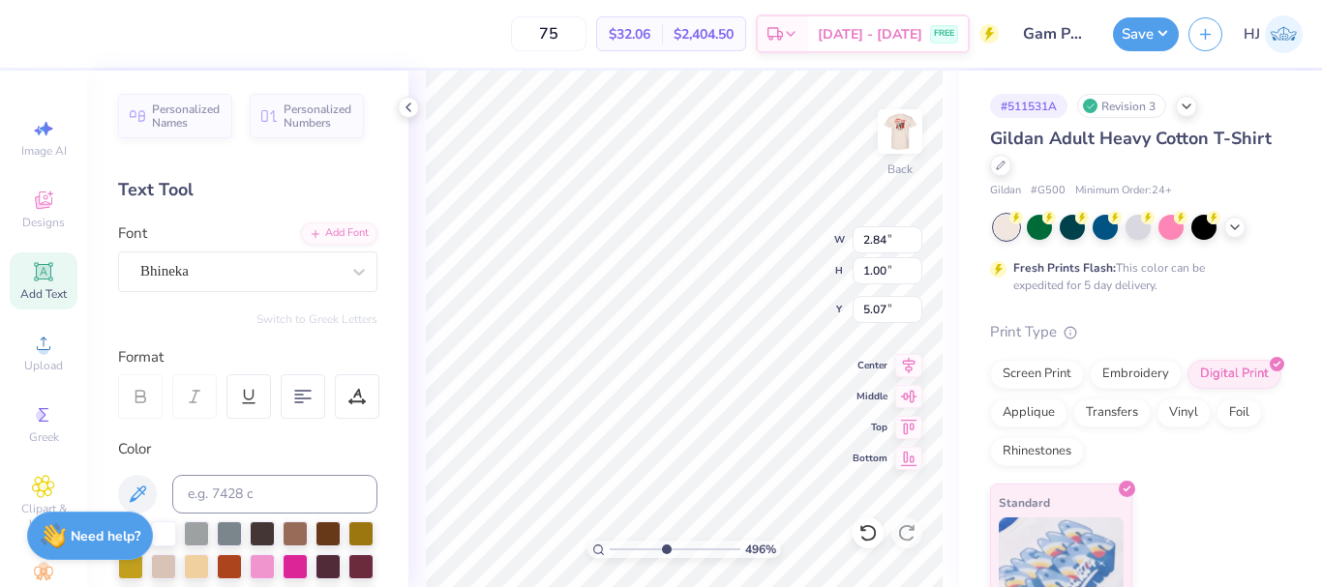
type input "3.31"
type input "3.96"
type input "4.95699908144427"
type input "2.84"
type input "5.07"
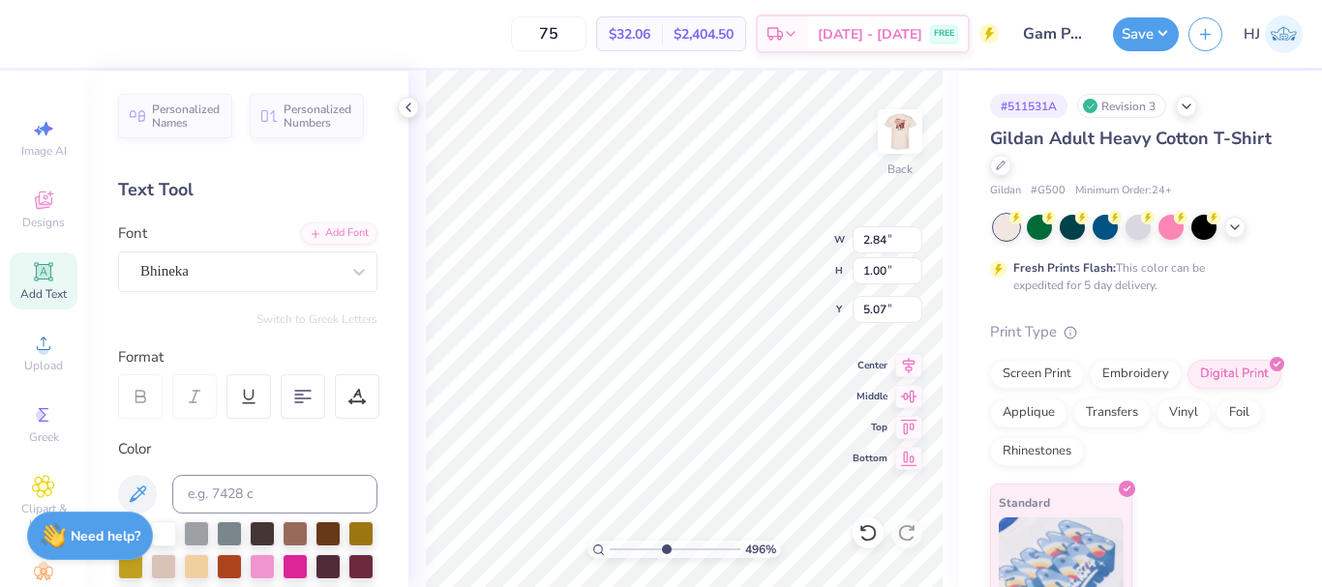
type input "4.95699908144427"
type input "3.31"
type input "3.96"
type input "4.95699908144427"
type input "2.66"
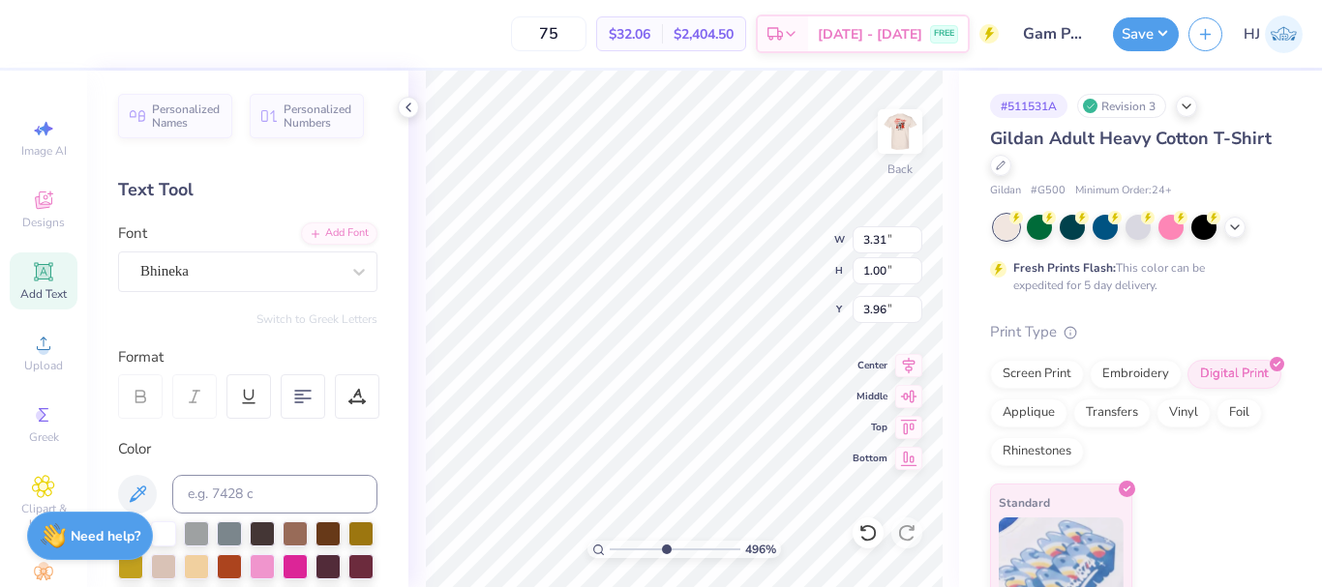
type input "3.00"
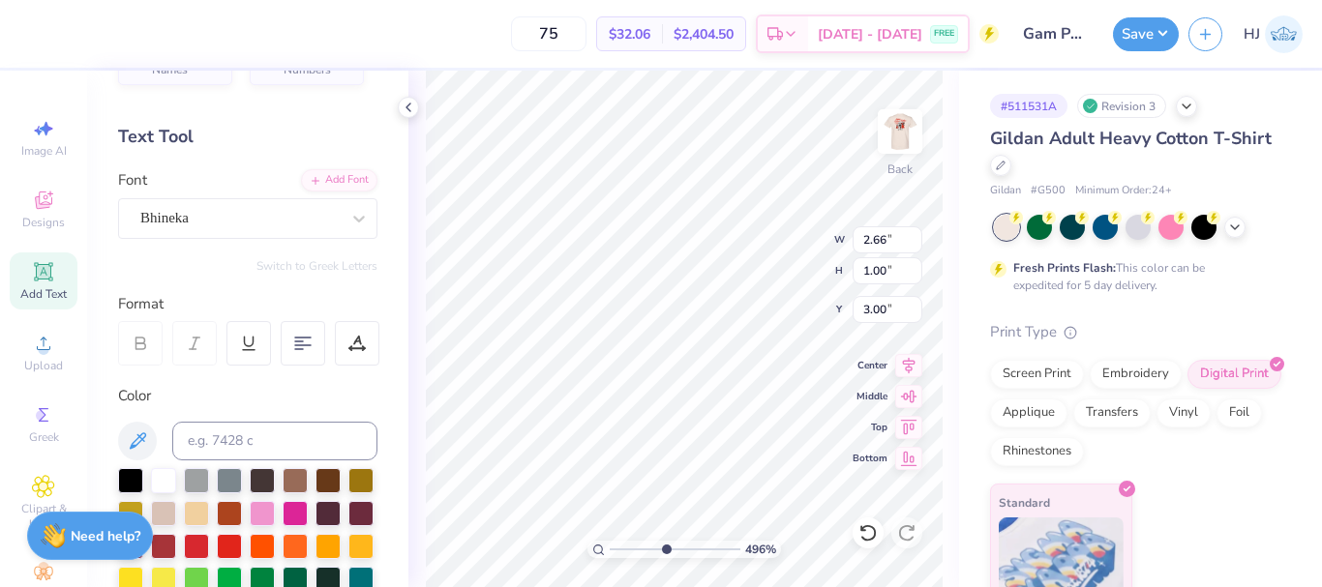
scroll to position [0, 0]
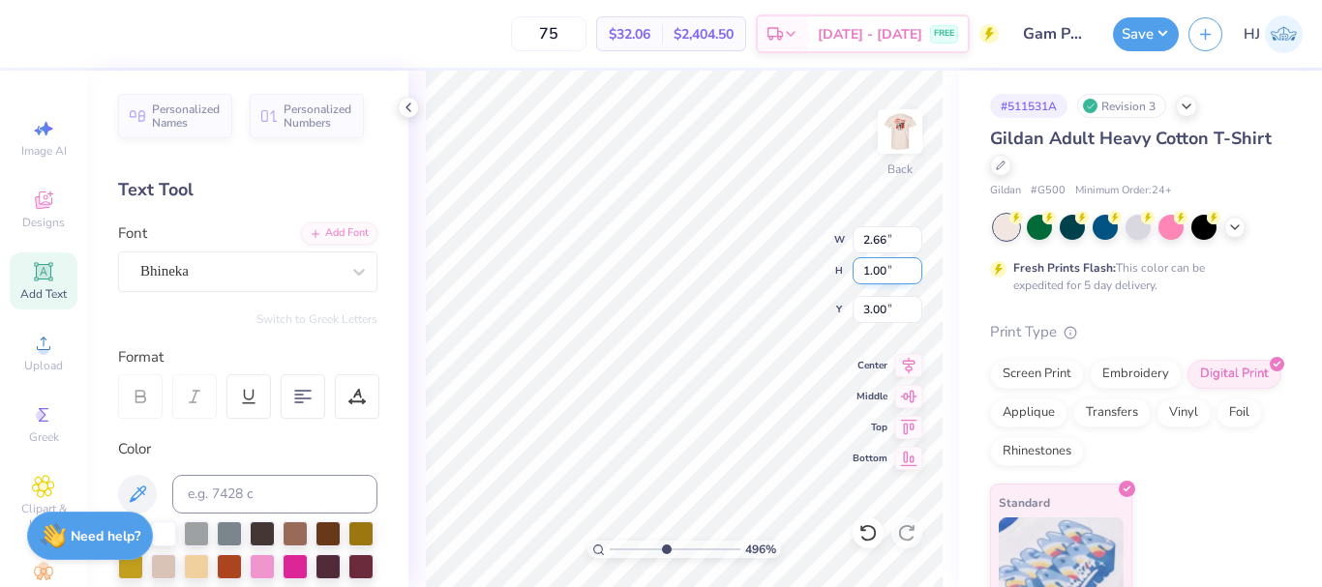
click at [889, 267] on input "1.00" at bounding box center [887, 270] width 70 height 27
click at [893, 242] on input "2.66" at bounding box center [887, 239] width 70 height 27
type input "4.95699908144427"
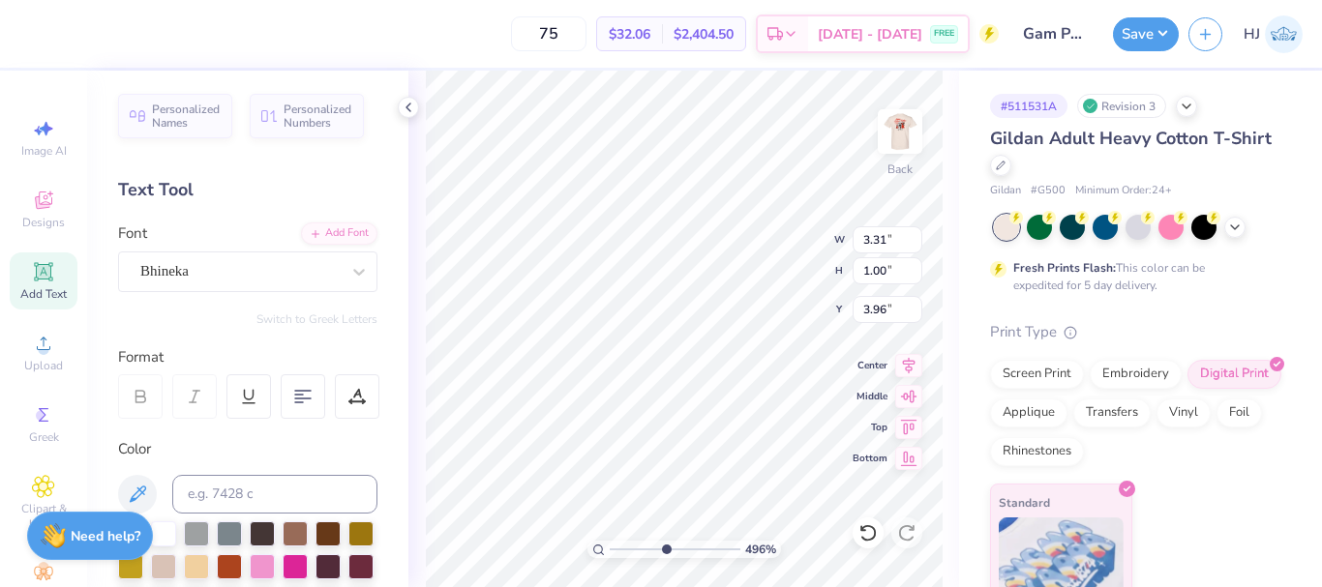
type input "2.84"
type input "5.07"
type input "4.95699908144427"
type textarea "Deltaa"
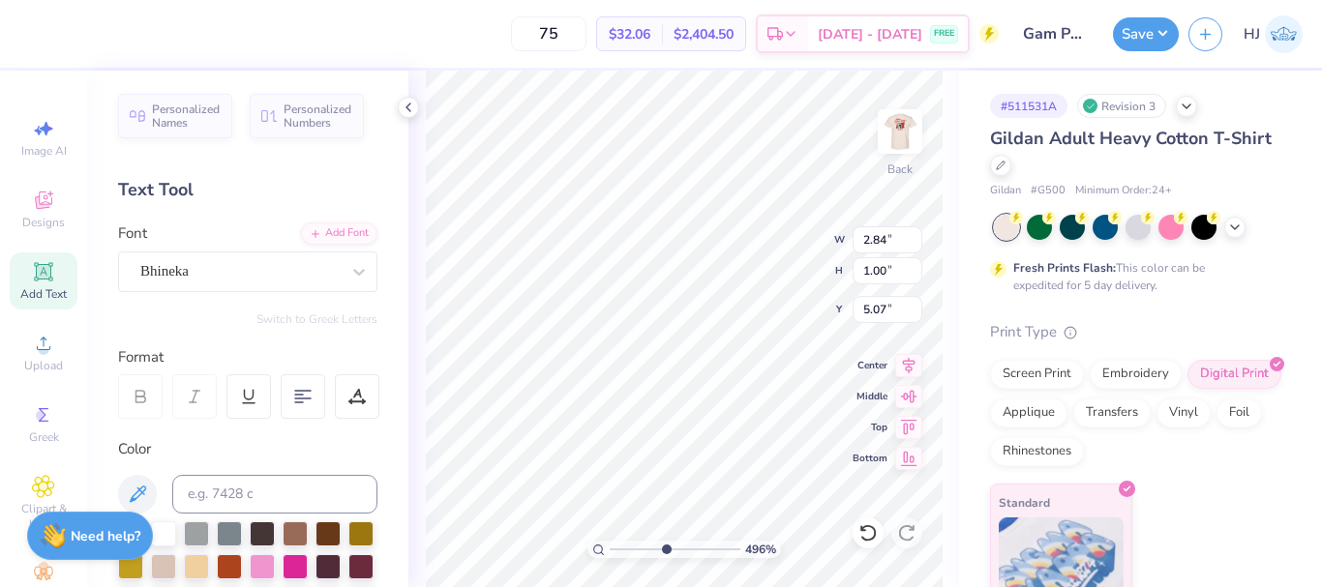
type input "4.95699908144427"
type textarea "Deltaasa"
type input "4.95699908144427"
type textarea "Deltaasas"
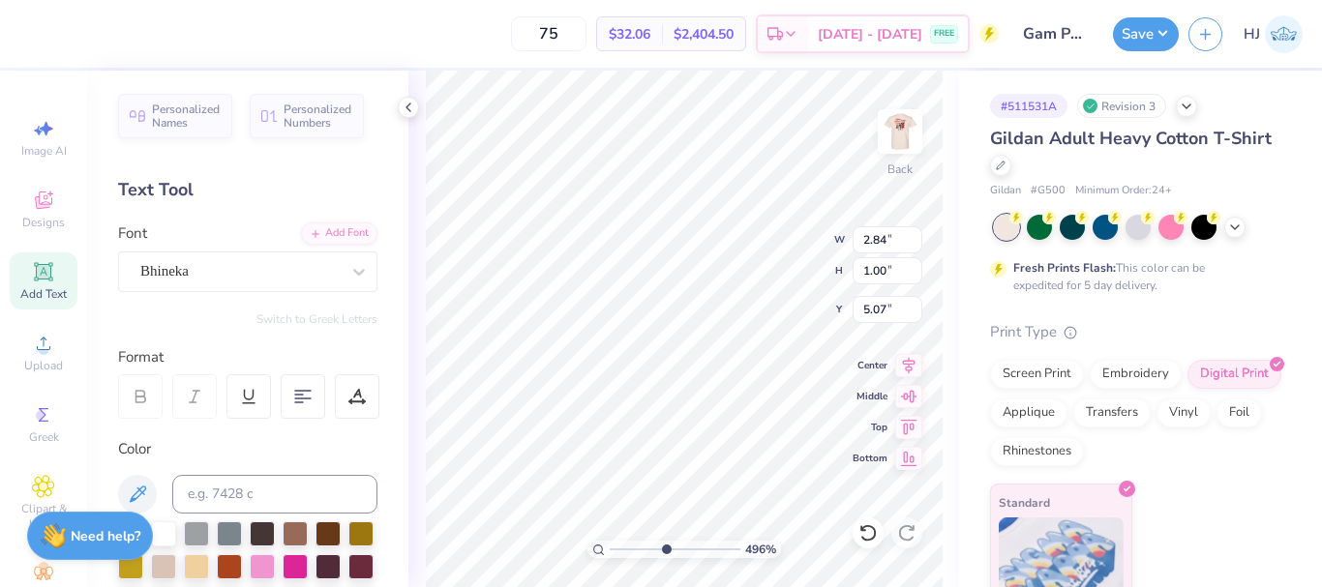
type input "4.95699908144427"
type textarea "Deltaasasa"
type input "4.95699908144427"
type input "5.68"
type input "1.05"
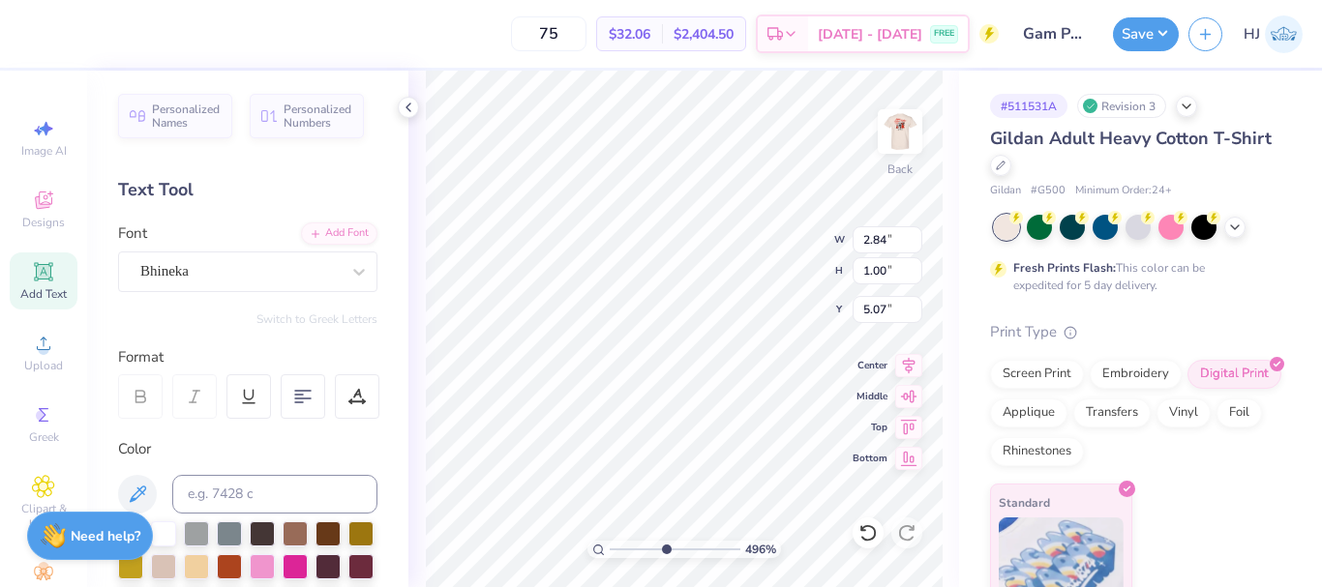
type input "5.04"
click at [871, 520] on div at bounding box center [867, 533] width 31 height 31
type input "4.95699908144427"
type input "2.84"
type input "1.00"
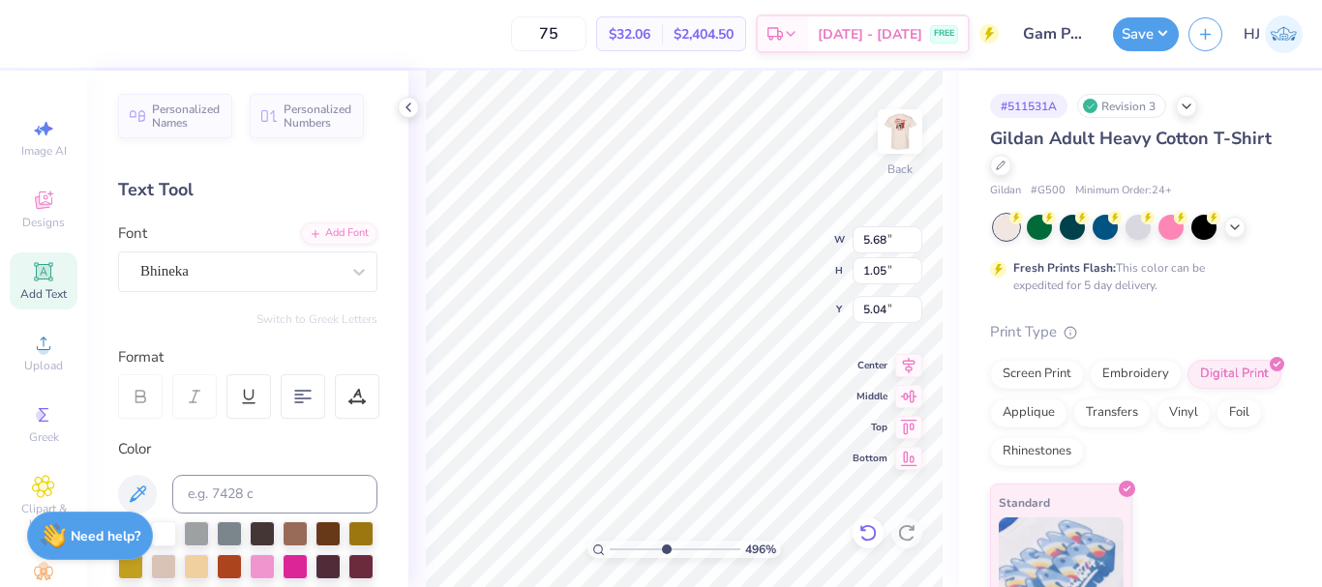
type input "5.07"
type input "4.95699908144427"
type textarea "D"
type input "4.95699908144427"
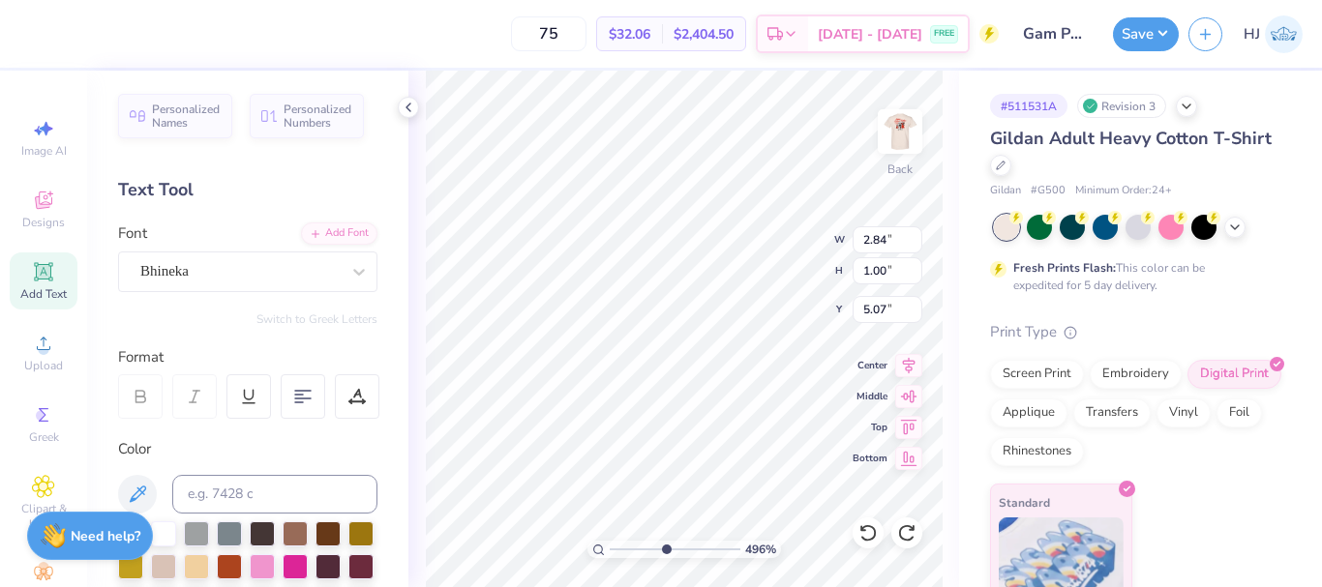
type textarea "De"
type input "4.95699908144427"
type textarea "Del"
type input "4.95699908144427"
type textarea "Delt"
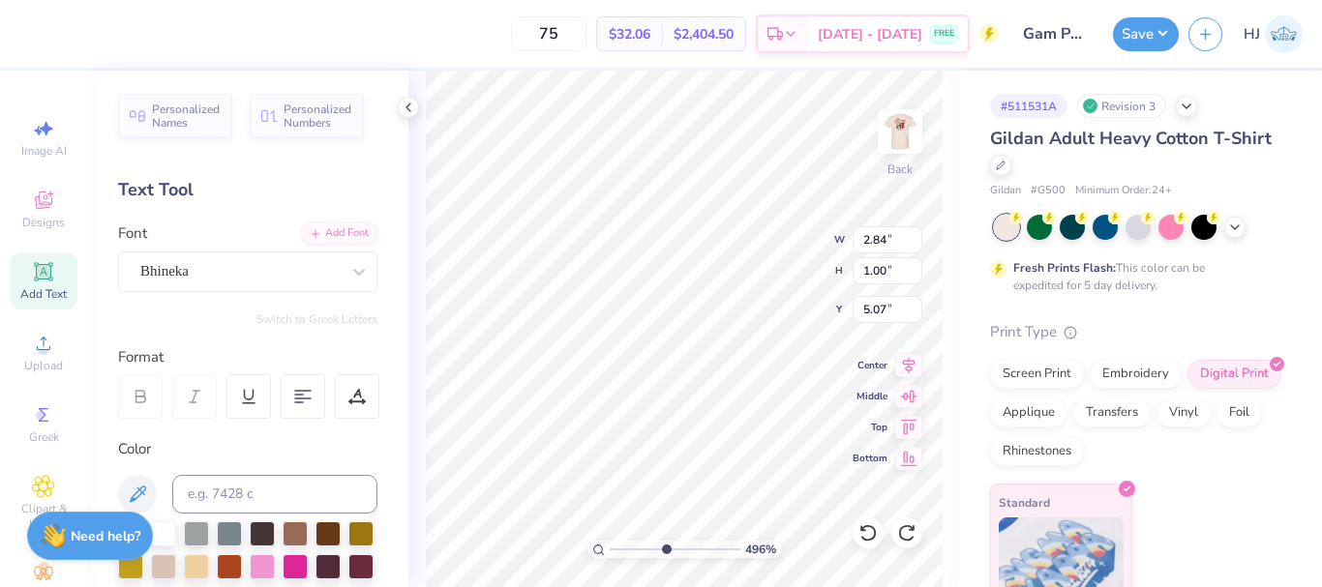
type input "4.95699908144427"
type textarea "Delta"
type input "4.95699908144427"
type input "3.31"
type input "3.96"
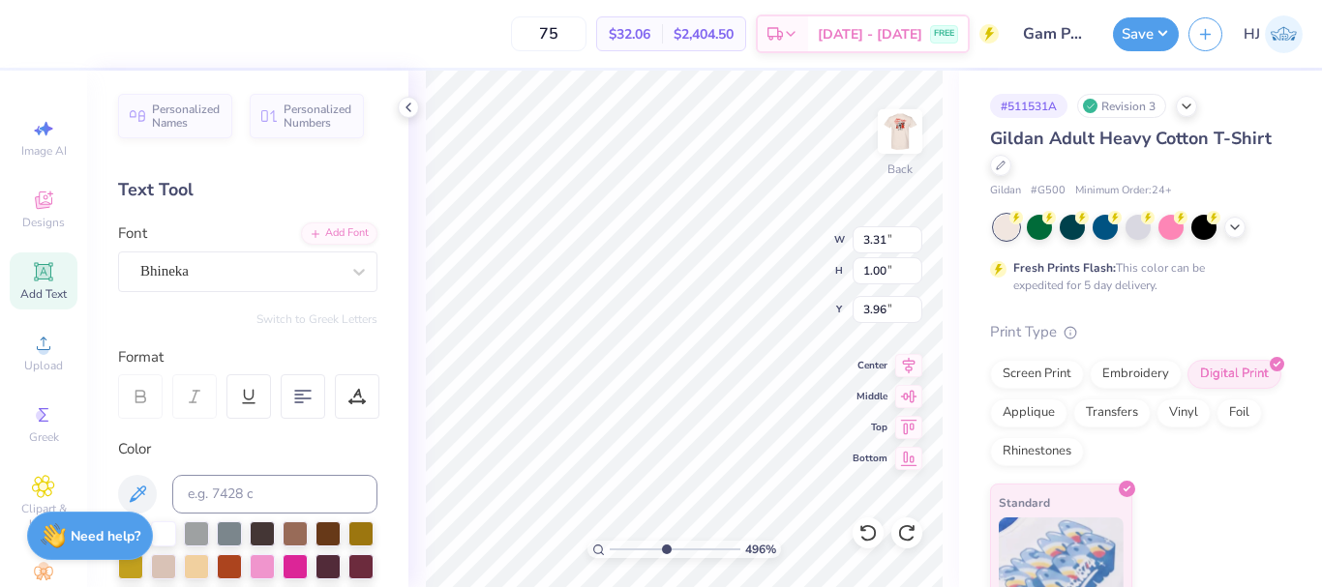
type input "4.95699908144427"
type input "2.66"
type input "3.00"
type input "4.95699908144427"
type input "3.31"
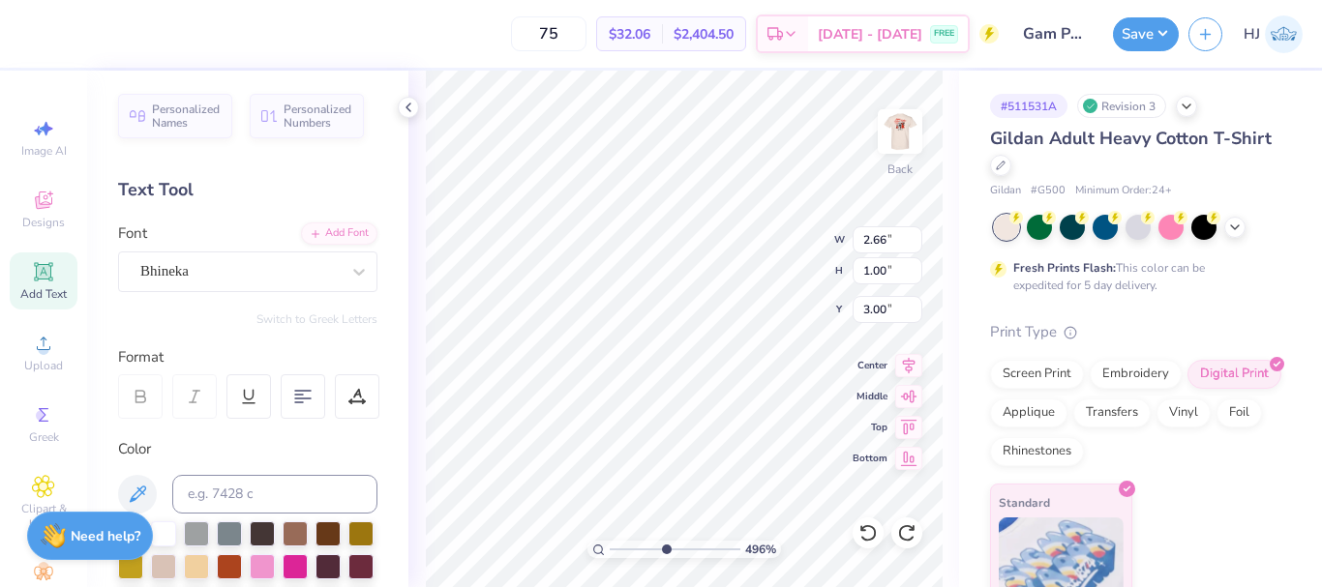
type input "3.96"
type input "4.95699908144427"
type input "2.84"
type input "5.07"
type input "4.95699908144427"
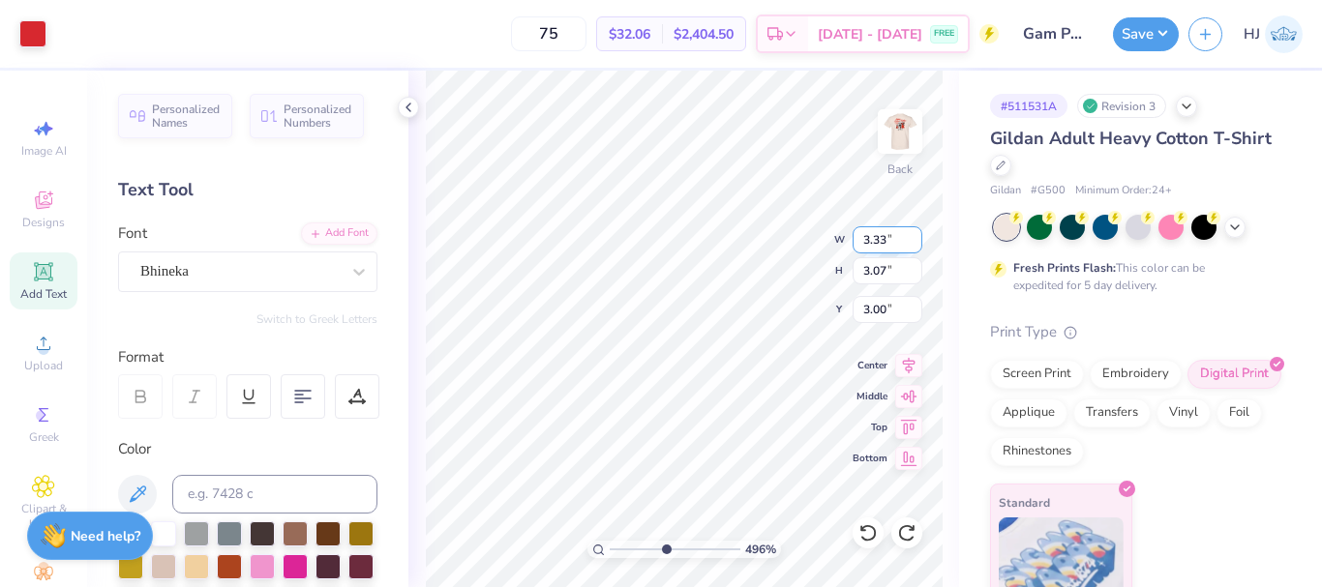
type input "2.66"
type input "1.00"
type input "4.95699908144427"
type input "3.31"
type input "3.96"
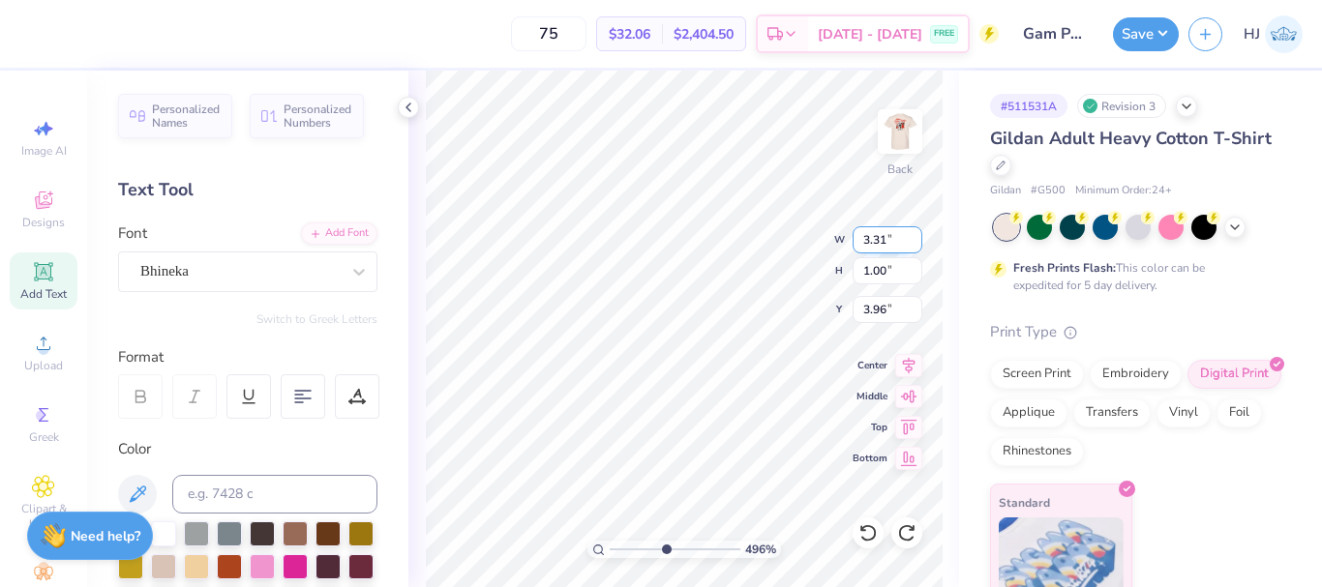
type input "4.95699908144427"
type input "4.00"
type input "4.95699908144427"
type input "2.84"
type input "5.07"
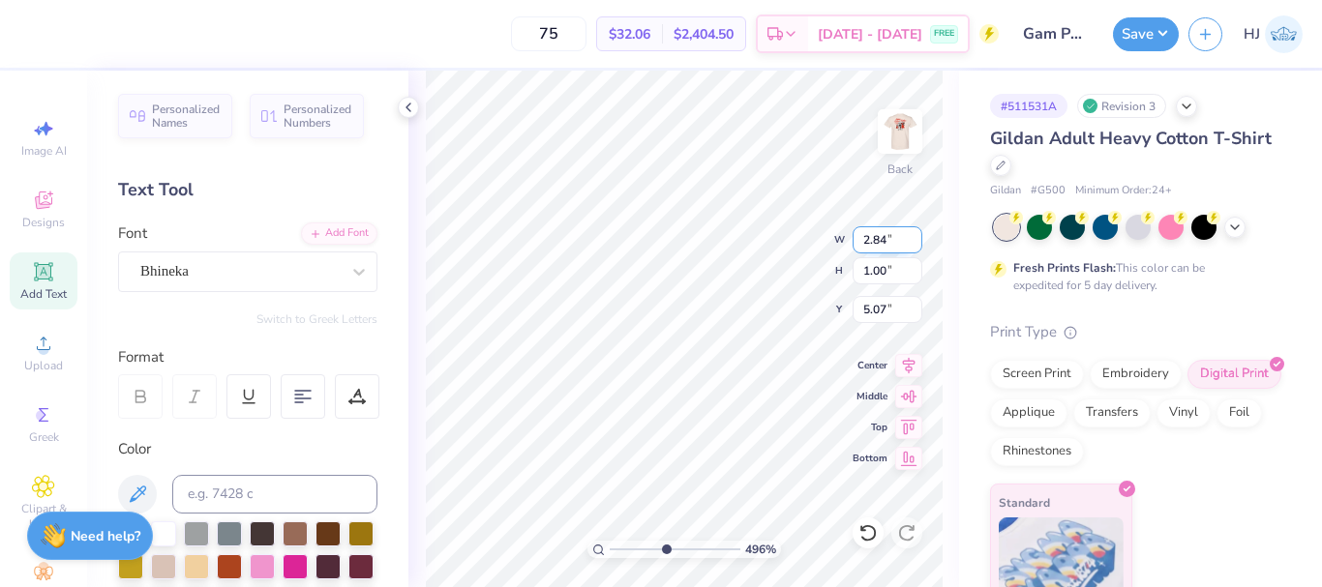
type input "4.95699908144427"
type input "3.31"
type input "4.00"
type input "4.95699908144427"
type input "2.66"
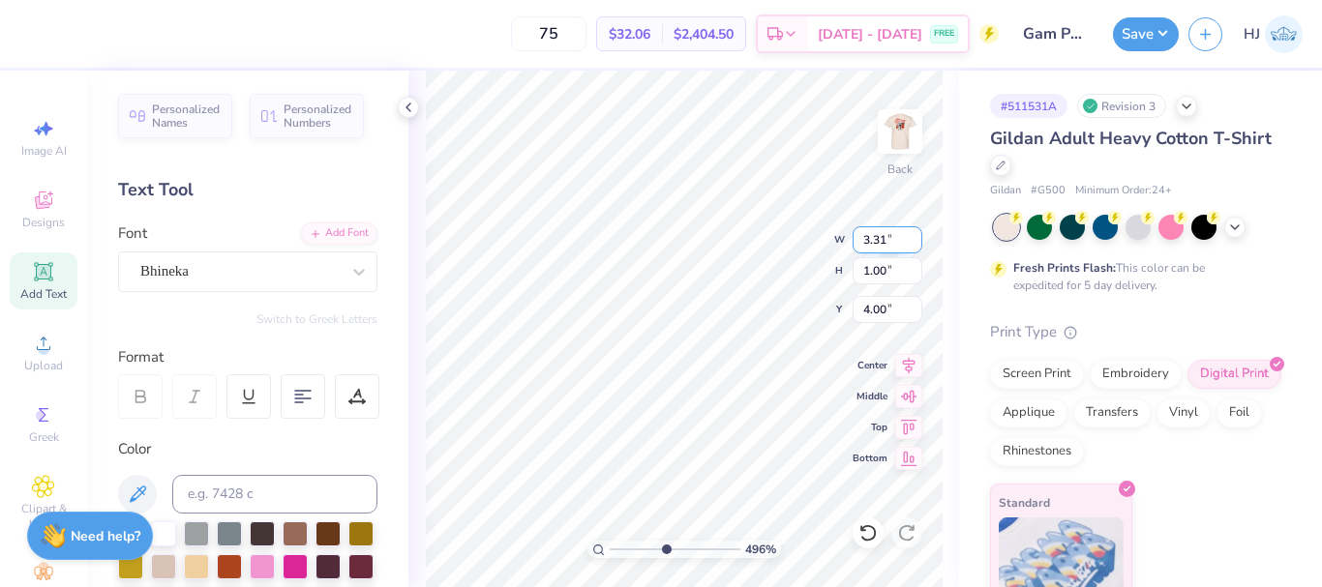
type input "3.00"
click at [875, 239] on input "2.66" at bounding box center [887, 239] width 70 height 27
click at [874, 239] on input "2.66" at bounding box center [887, 239] width 70 height 27
type input "2"
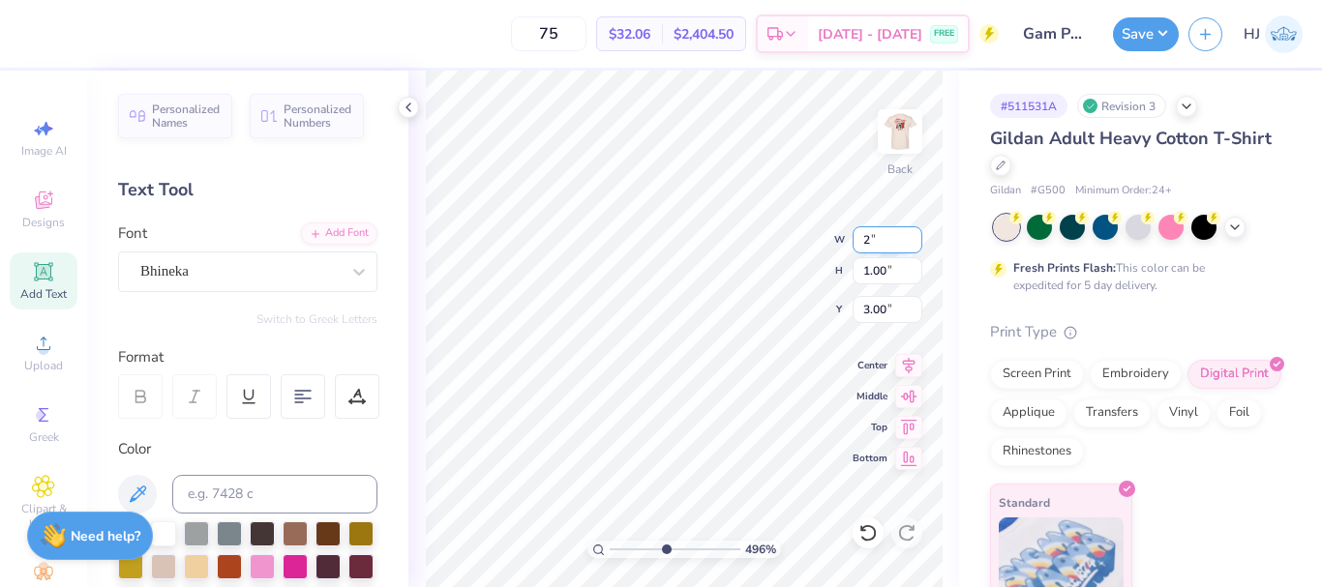
type input "4.95699908144427"
type input "2.00"
type input "0.75"
type input "3.12"
type input "4.95699908144427"
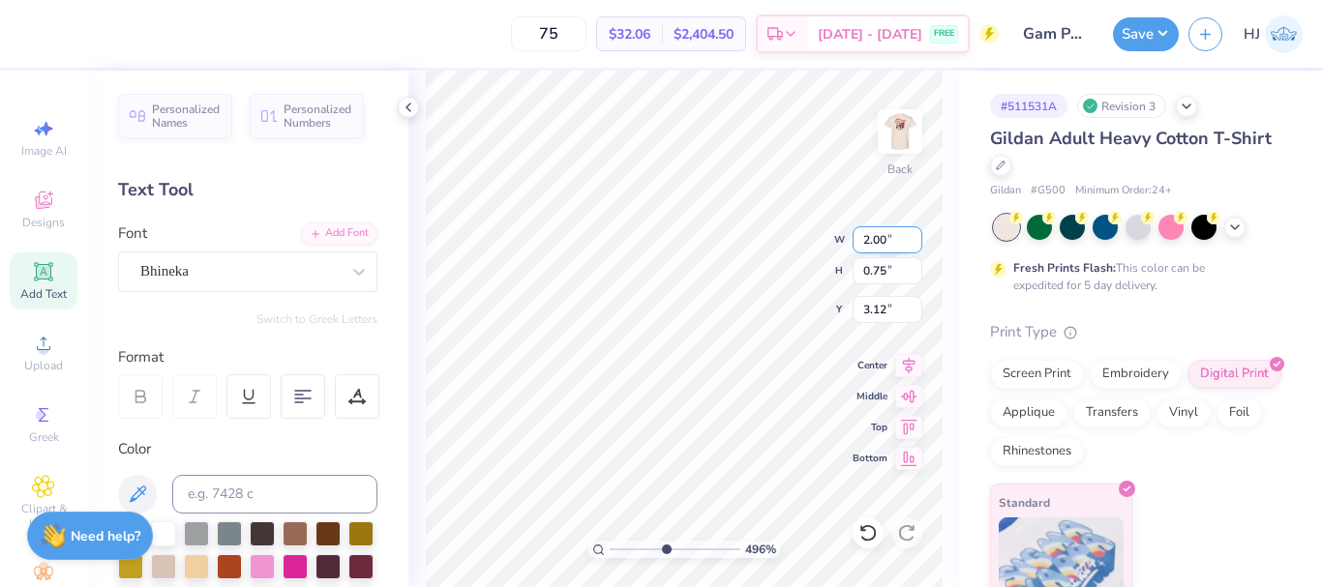
type input "3.31"
type input "1.00"
type input "4.00"
type input "4.95699908144427"
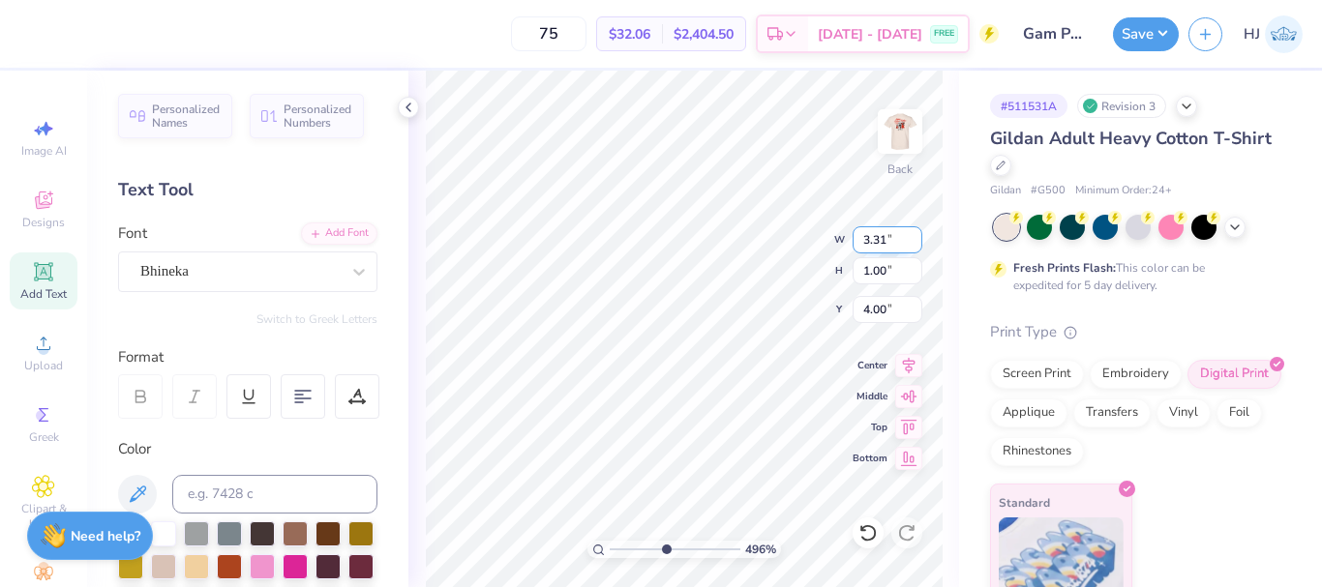
click at [877, 249] on input "3.31" at bounding box center [887, 239] width 70 height 27
type input "2"
type input "4.95699908144427"
type input "2.00"
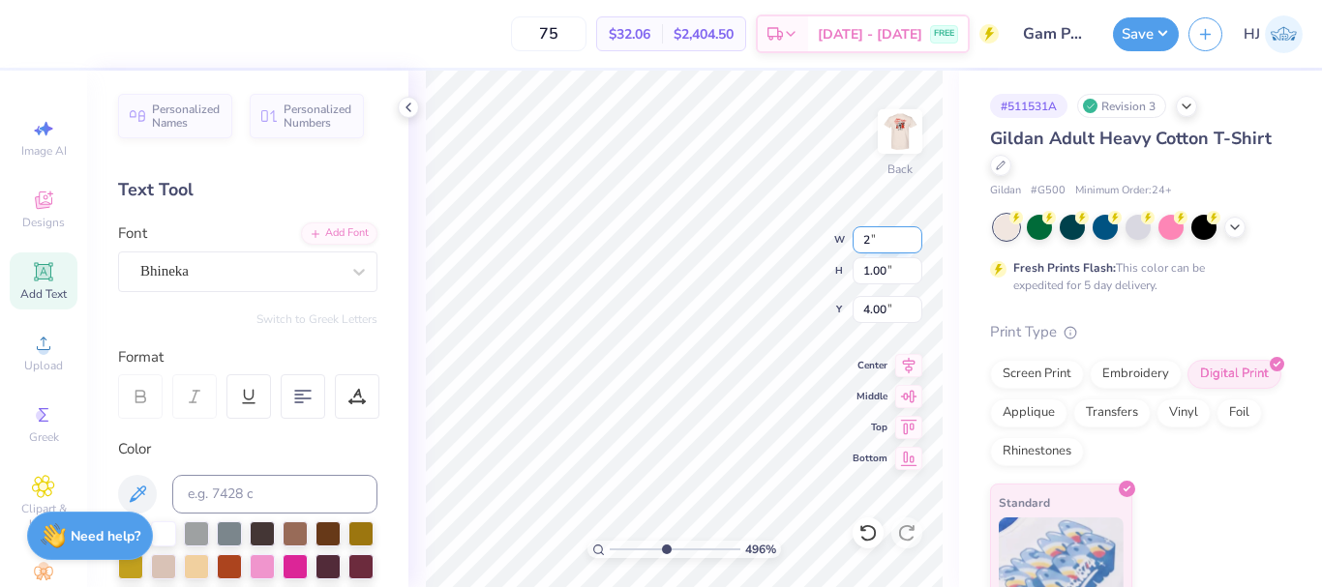
type input "0.60"
type input "4.20"
click at [875, 532] on icon at bounding box center [867, 532] width 16 height 17
type input "4.95699908144427"
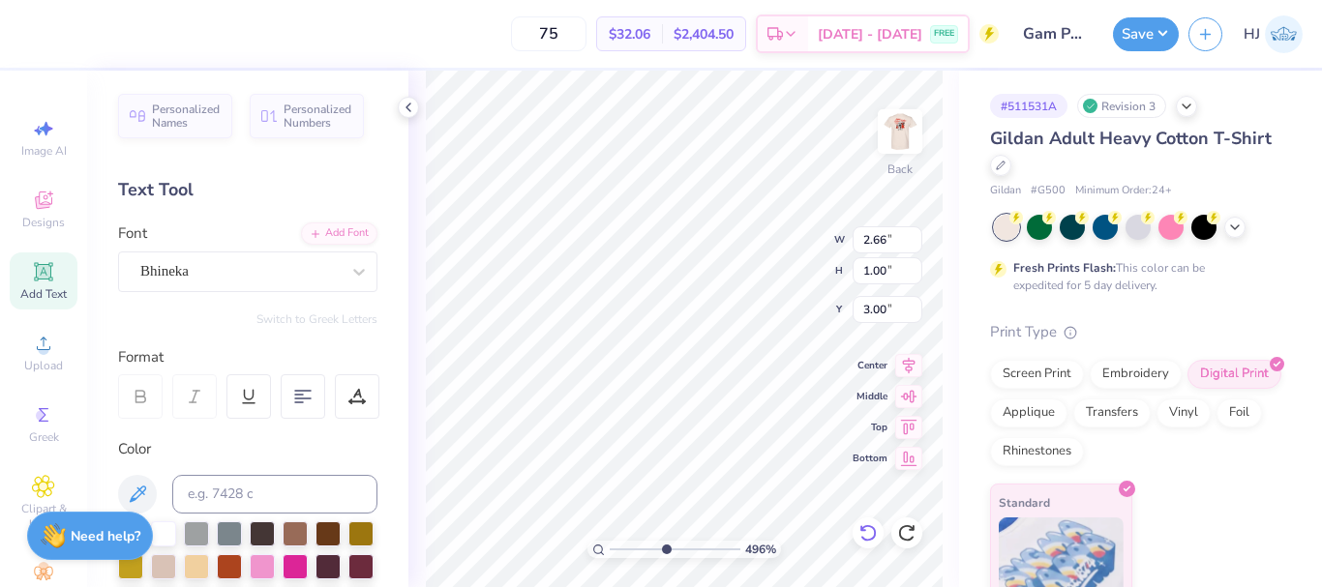
type input "3.31"
type input "4.00"
type input "4.95699908144427"
type input "2.66"
type input "3.00"
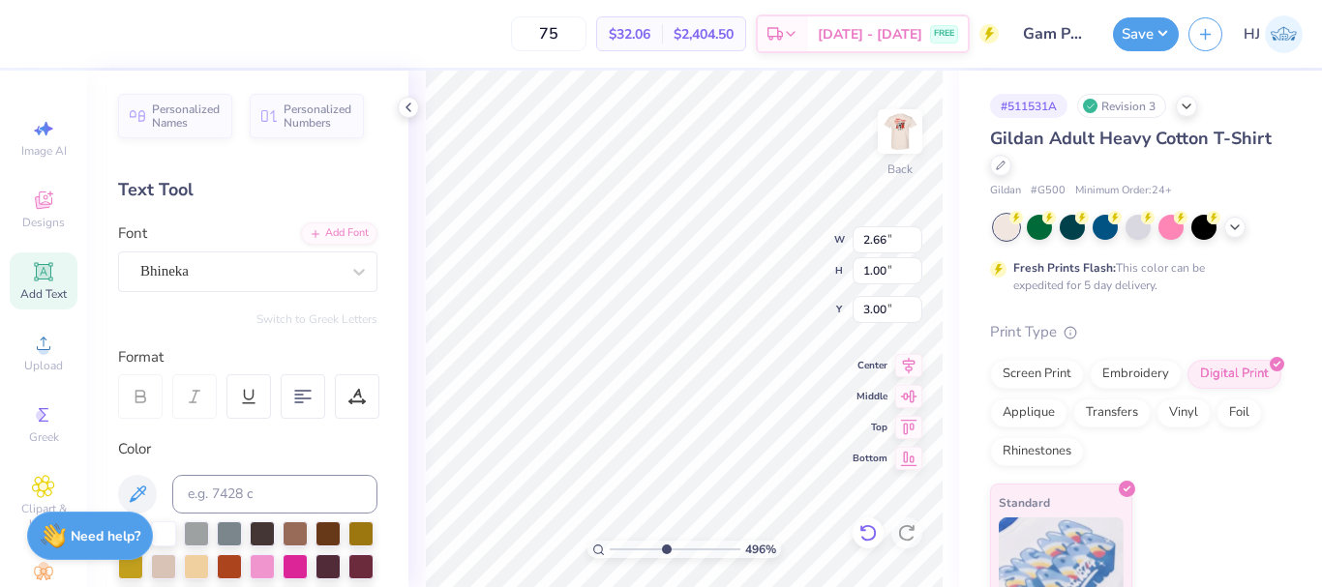
type input "4.95699908144427"
type input "3.31"
type input "4.00"
type input "4.95699908144427"
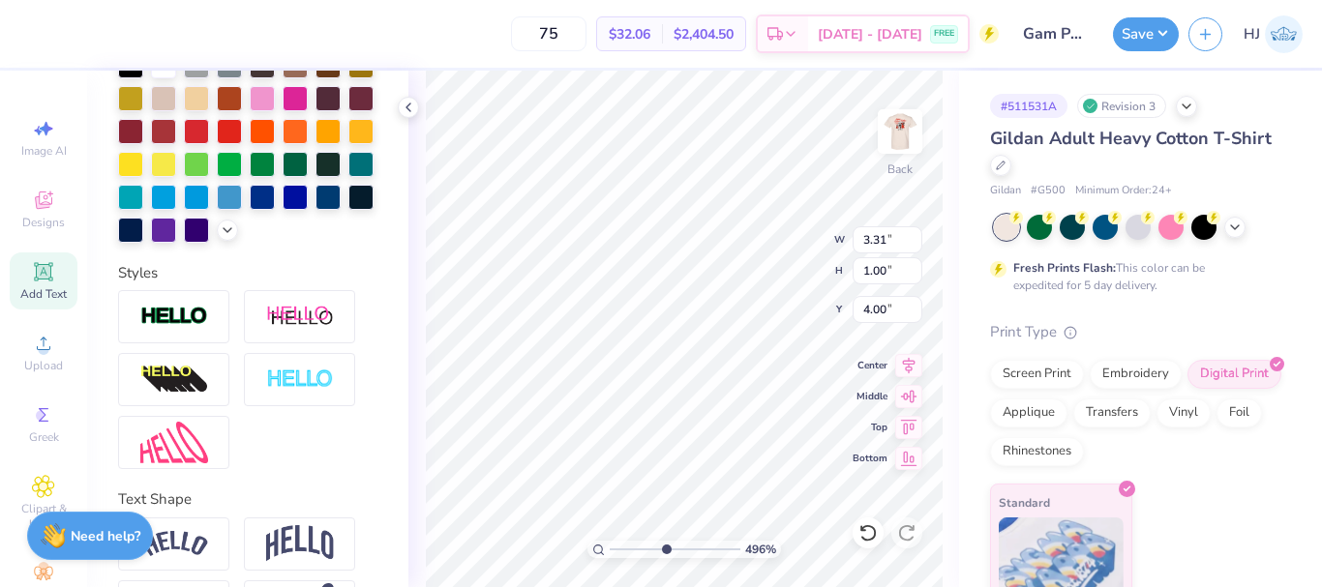
scroll to position [571, 0]
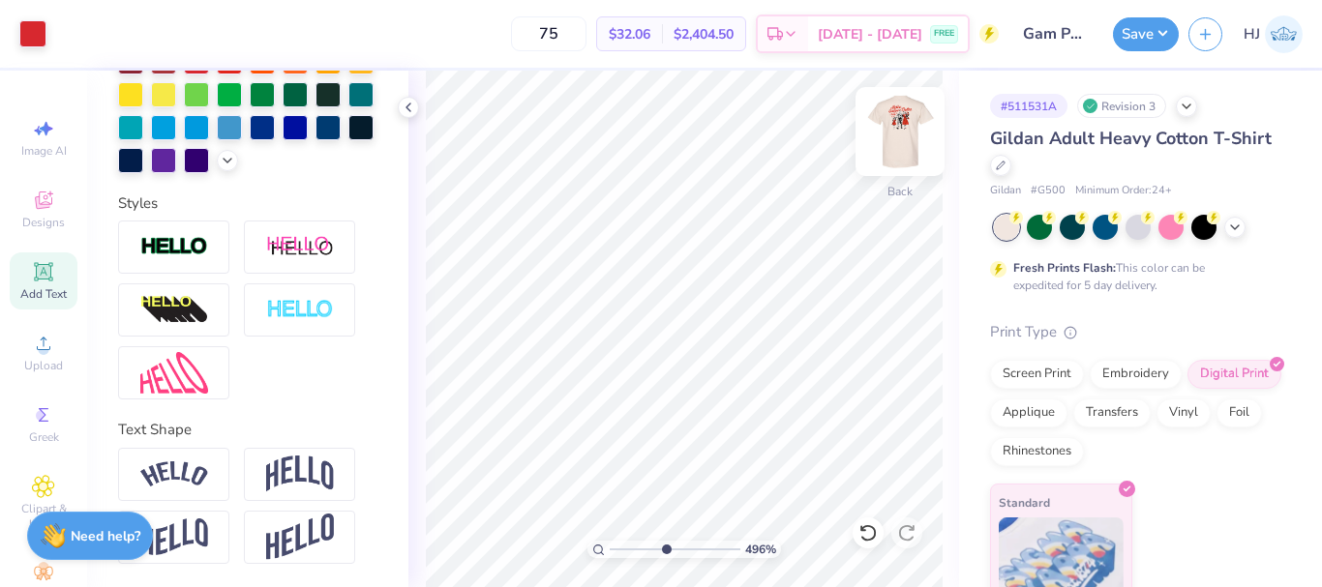
click at [904, 116] on img at bounding box center [899, 131] width 77 height 77
click at [904, 139] on img at bounding box center [899, 131] width 77 height 77
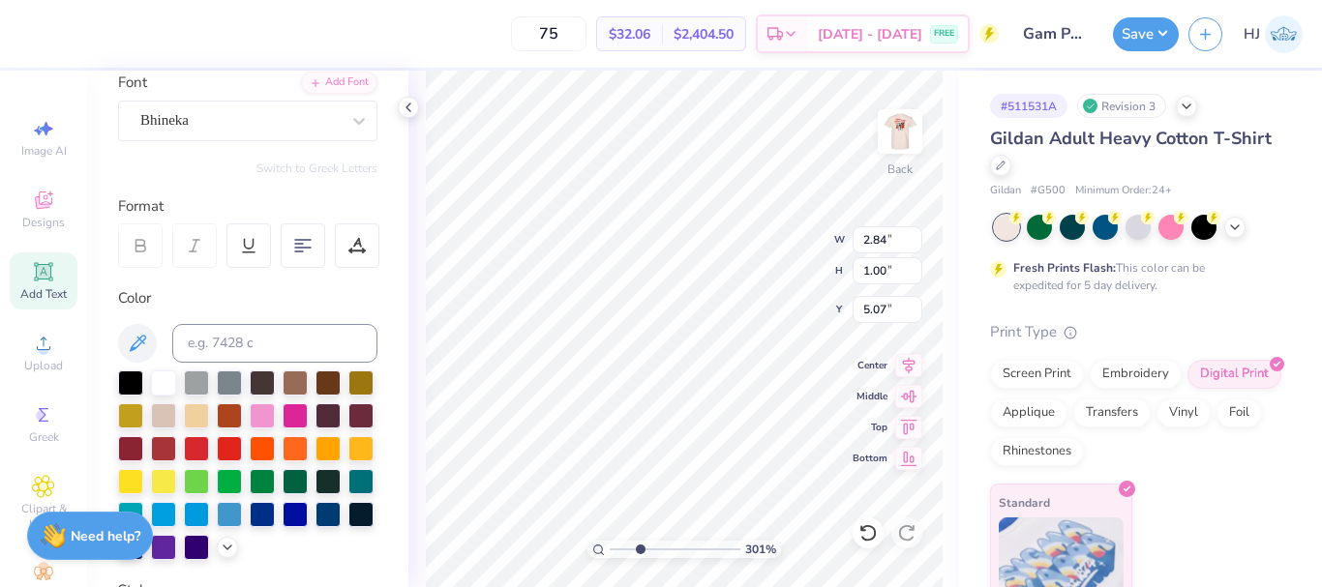
scroll to position [87, 0]
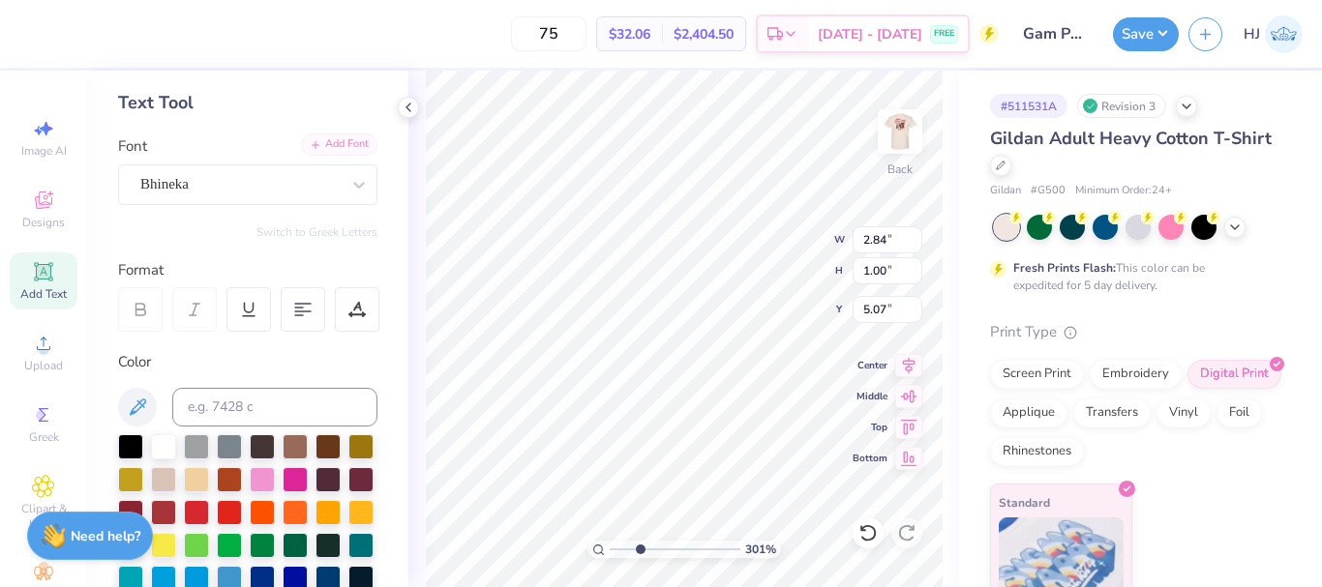
click at [336, 146] on div "Add Font" at bounding box center [339, 145] width 76 height 22
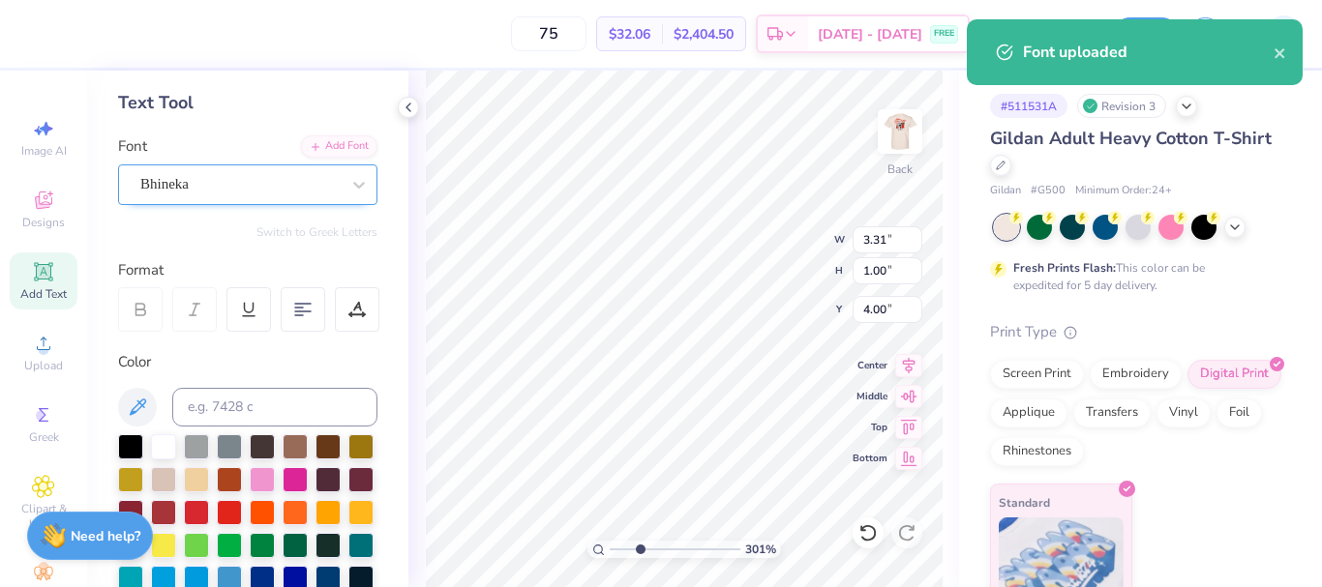
click at [183, 186] on div "Bhineka" at bounding box center [239, 184] width 203 height 30
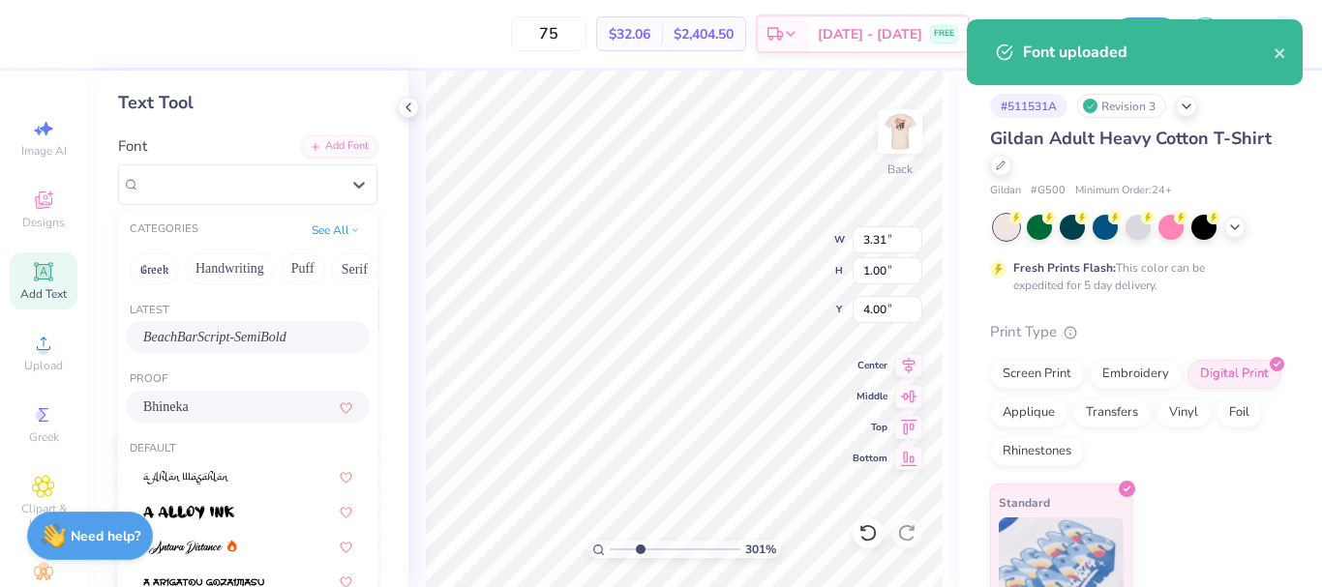
click at [215, 329] on span "BeachBarScript-SemiBold" at bounding box center [214, 337] width 143 height 20
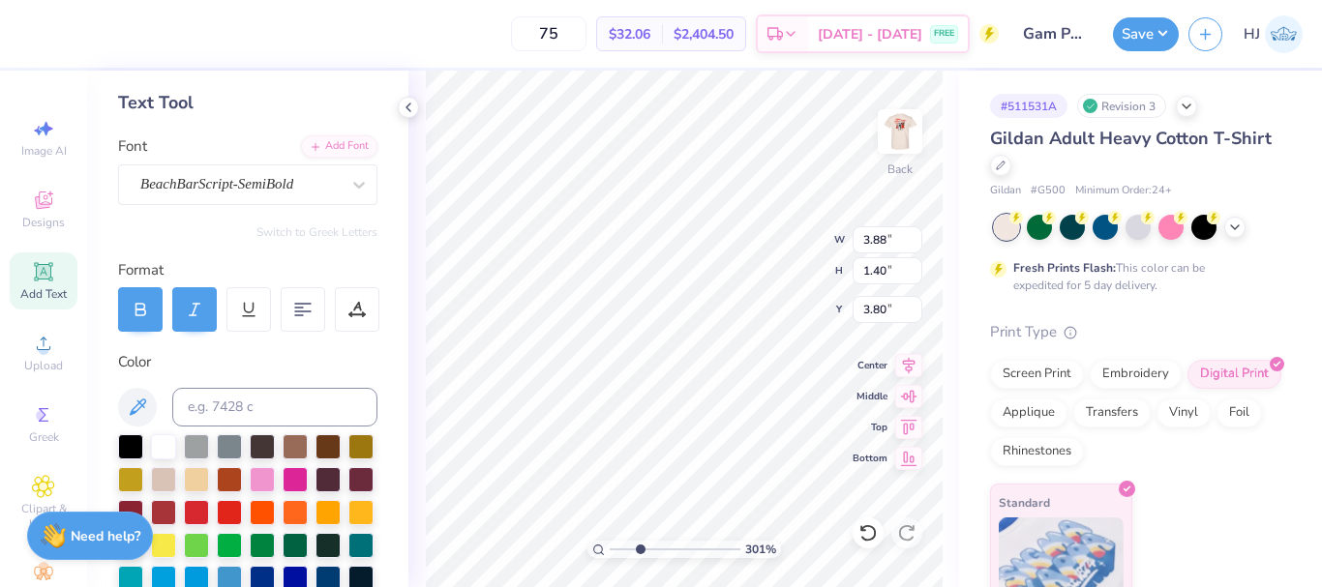
scroll to position [16, 2]
click at [318, 183] on div "BeachBarScript-SemiBold" at bounding box center [239, 184] width 203 height 30
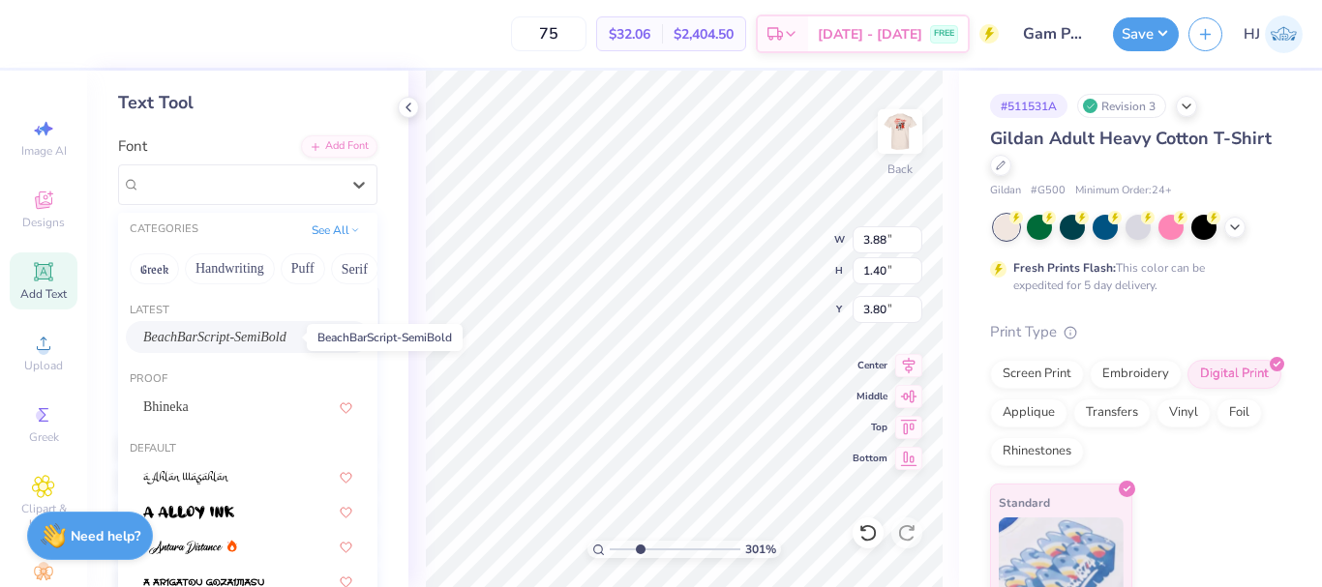
click at [208, 338] on span "BeachBarScript-SemiBold" at bounding box center [214, 337] width 143 height 20
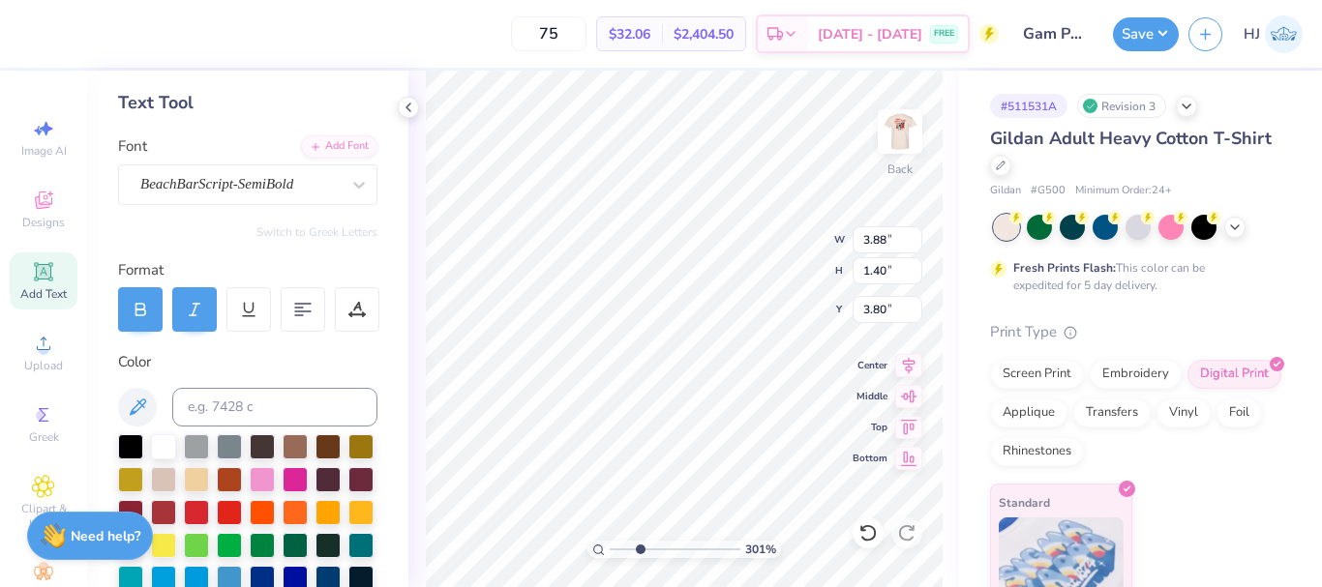
scroll to position [16, 3]
click at [318, 187] on div "BeachBarScript-SemiBold" at bounding box center [239, 184] width 203 height 30
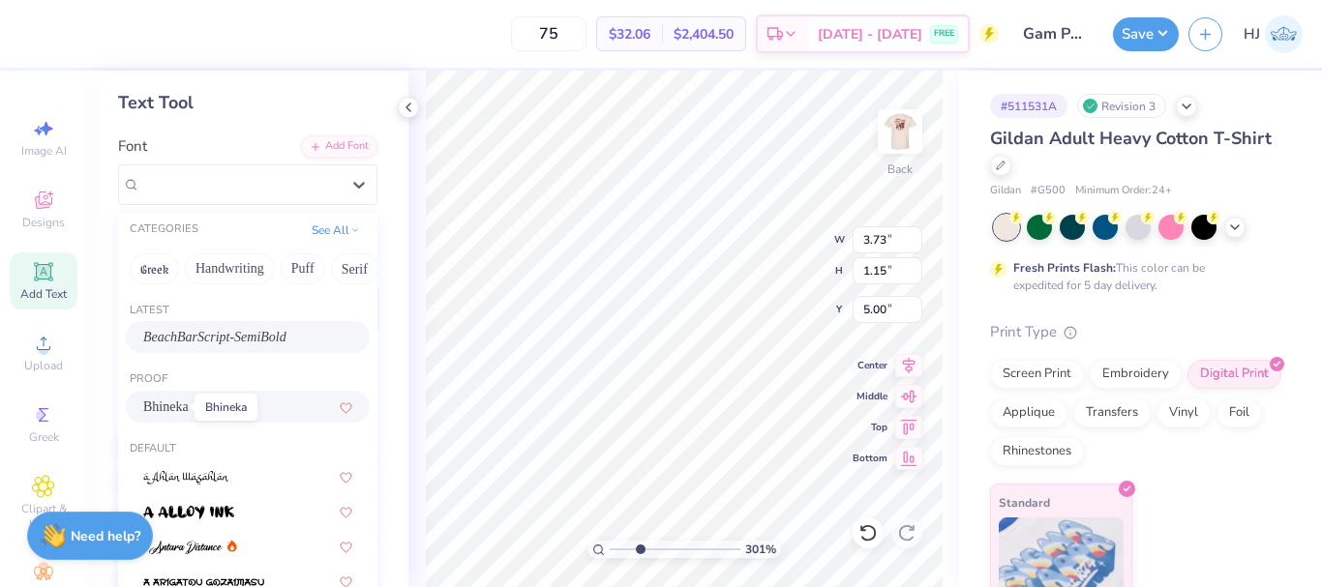
click at [179, 407] on span "Bhineka" at bounding box center [165, 407] width 45 height 20
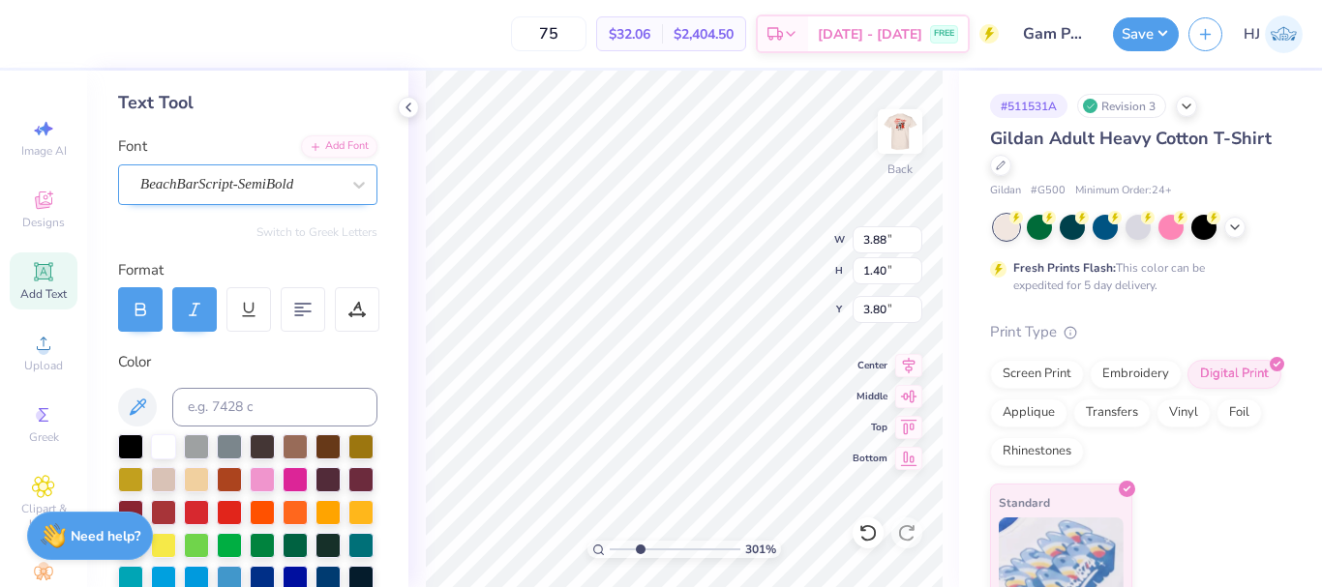
click at [232, 188] on div "BeachBarScript-SemiBold" at bounding box center [239, 184] width 203 height 30
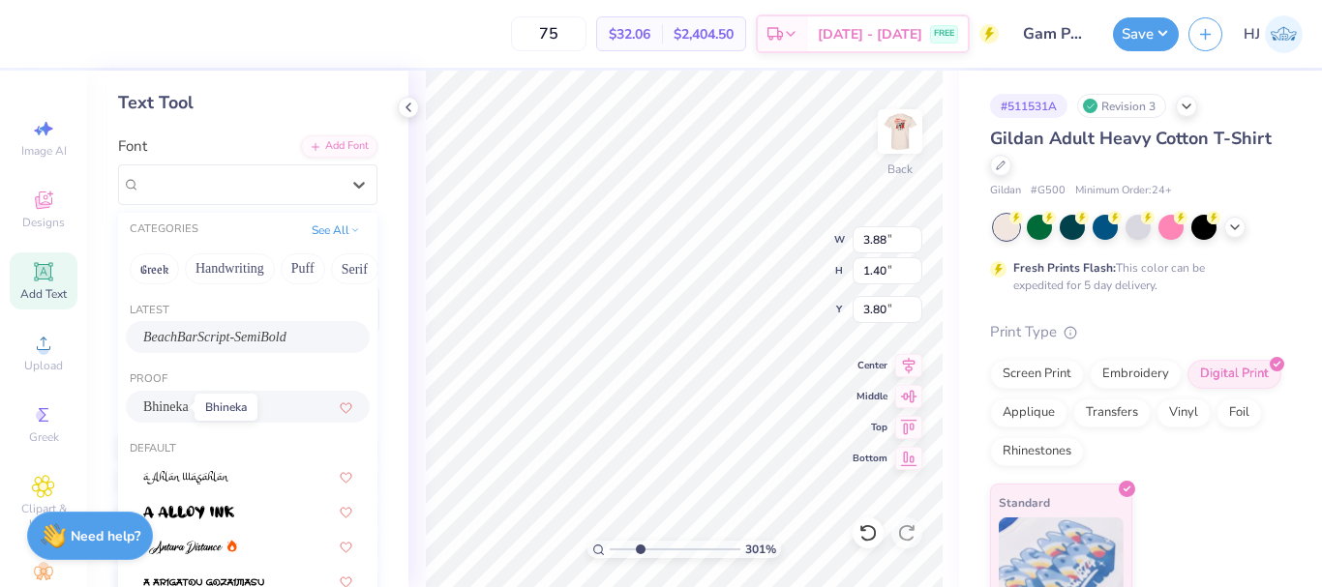
click at [170, 407] on span "Bhineka" at bounding box center [165, 407] width 45 height 20
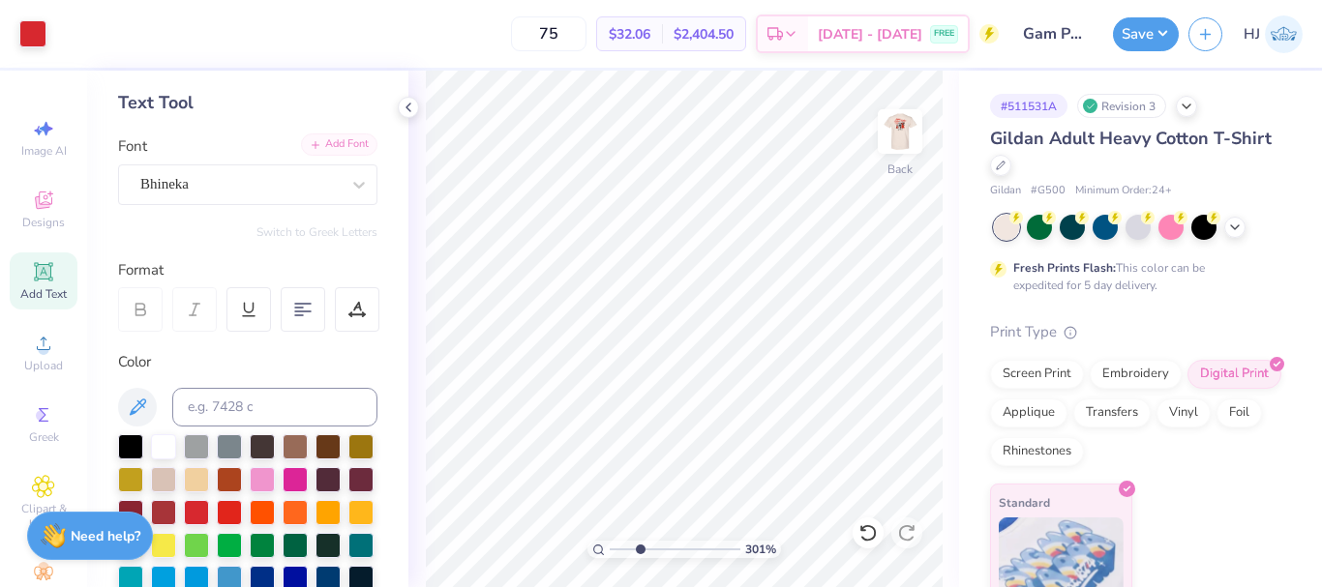
click at [356, 145] on div "Add Font" at bounding box center [339, 145] width 76 height 22
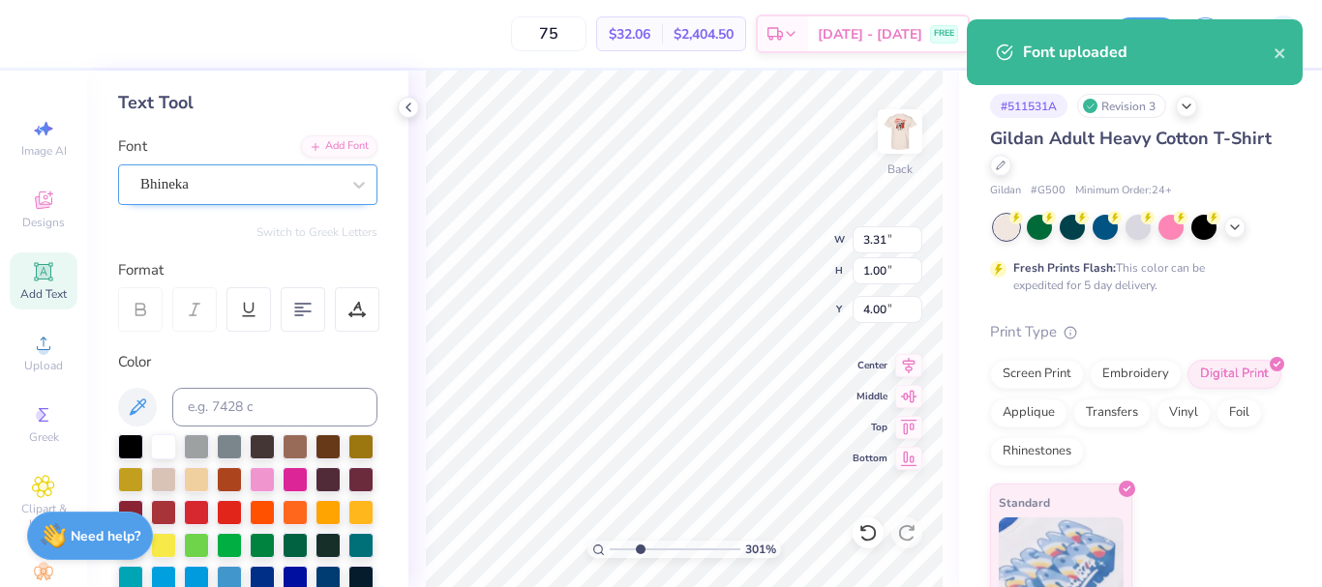
click at [284, 181] on div "Bhineka" at bounding box center [239, 184] width 203 height 30
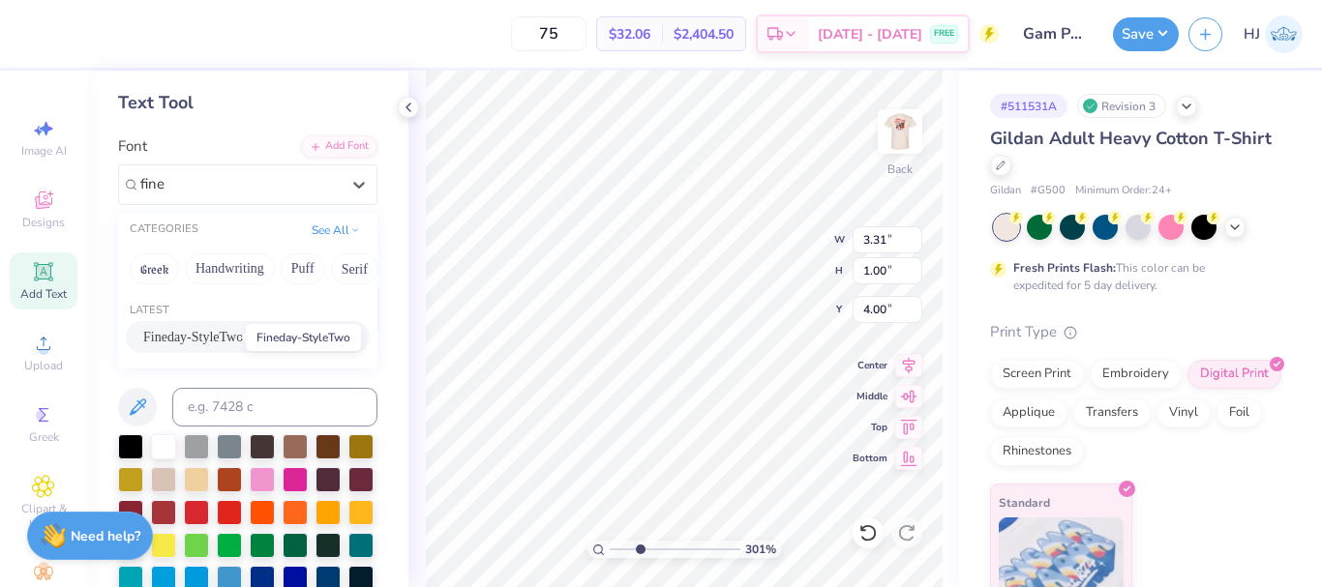
click at [171, 337] on span "Fineday-StyleTwo" at bounding box center [193, 337] width 100 height 20
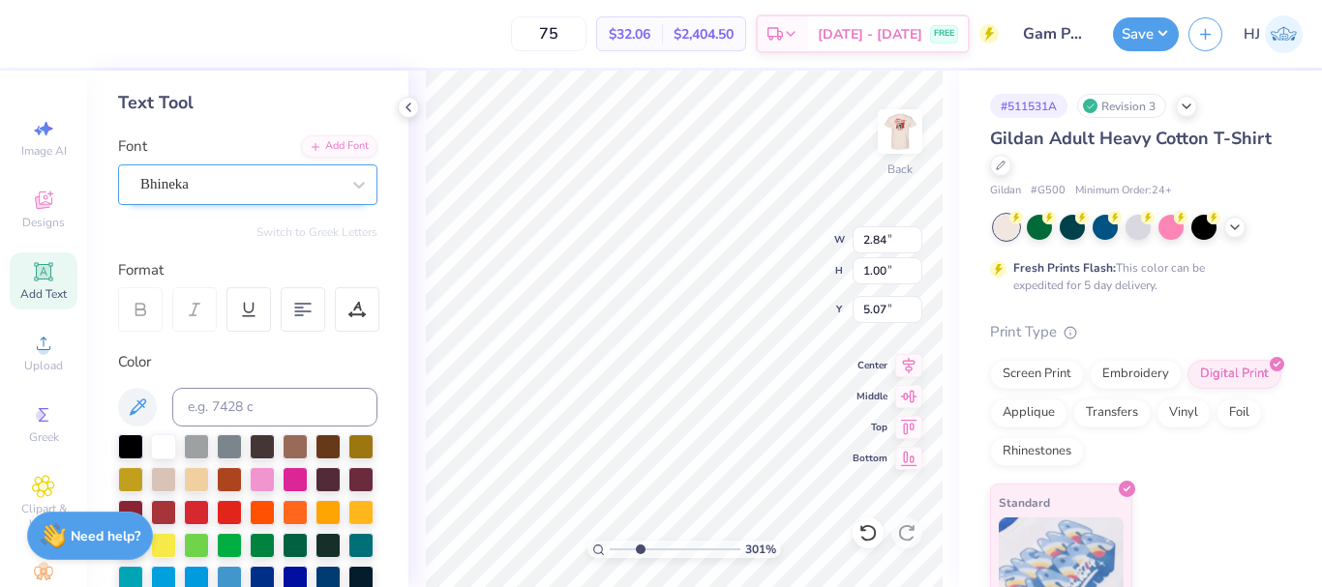
click at [203, 182] on div "Bhineka" at bounding box center [239, 184] width 203 height 30
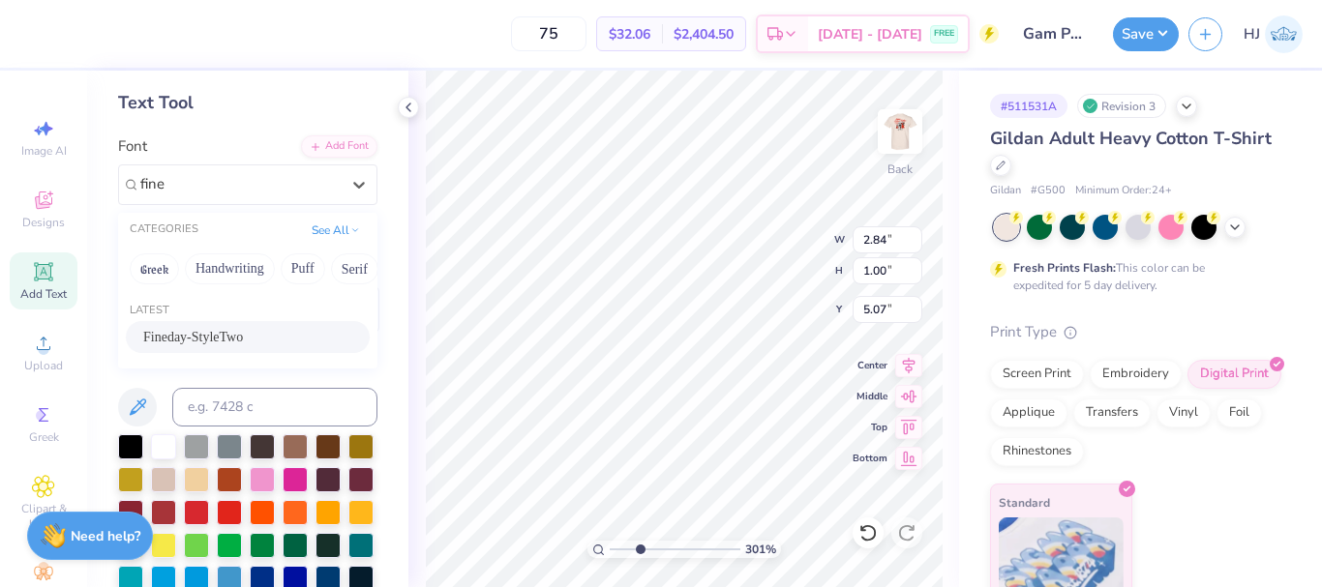
click at [178, 337] on span "Fineday-StyleTwo" at bounding box center [193, 337] width 100 height 20
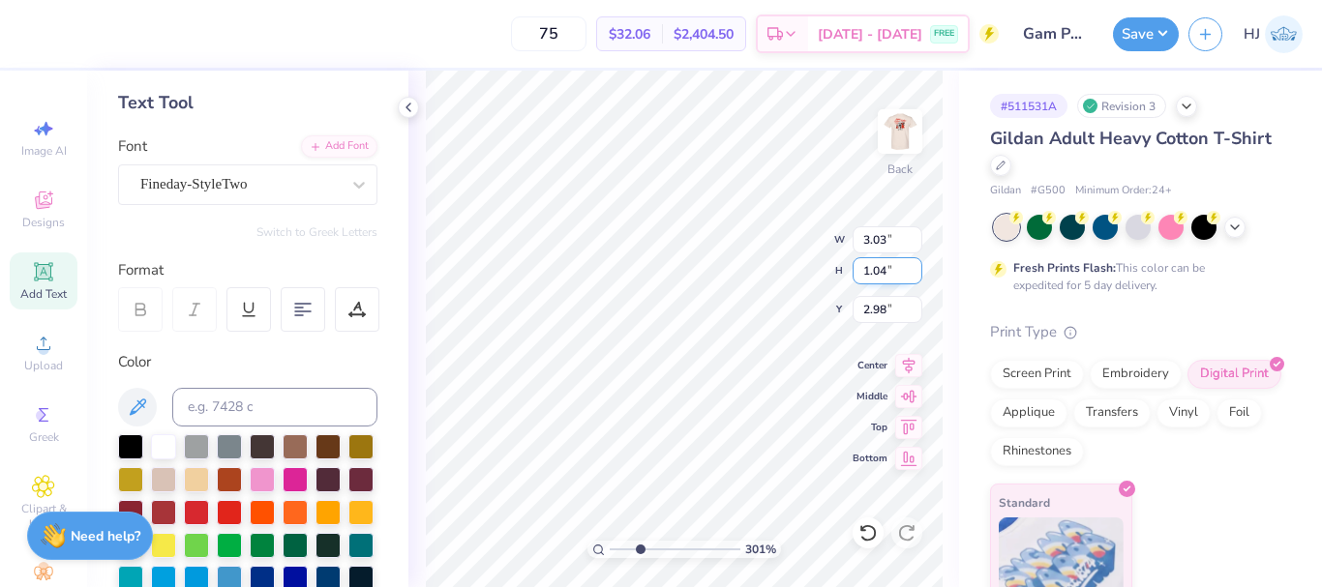
click at [888, 265] on input "1.04" at bounding box center [887, 270] width 70 height 27
click at [884, 274] on input "1.04" at bounding box center [887, 270] width 70 height 27
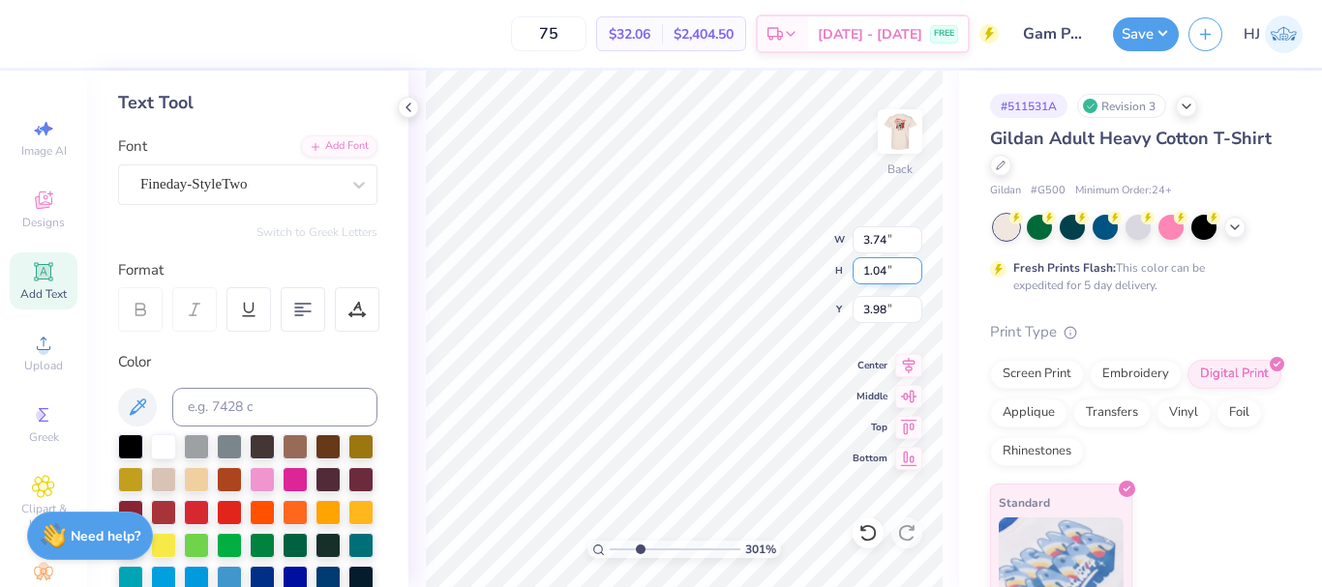
click at [884, 274] on input "1.04" at bounding box center [887, 270] width 70 height 27
click at [889, 274] on input "1.04" at bounding box center [887, 270] width 70 height 27
click at [865, 270] on input "1.04" at bounding box center [887, 270] width 70 height 27
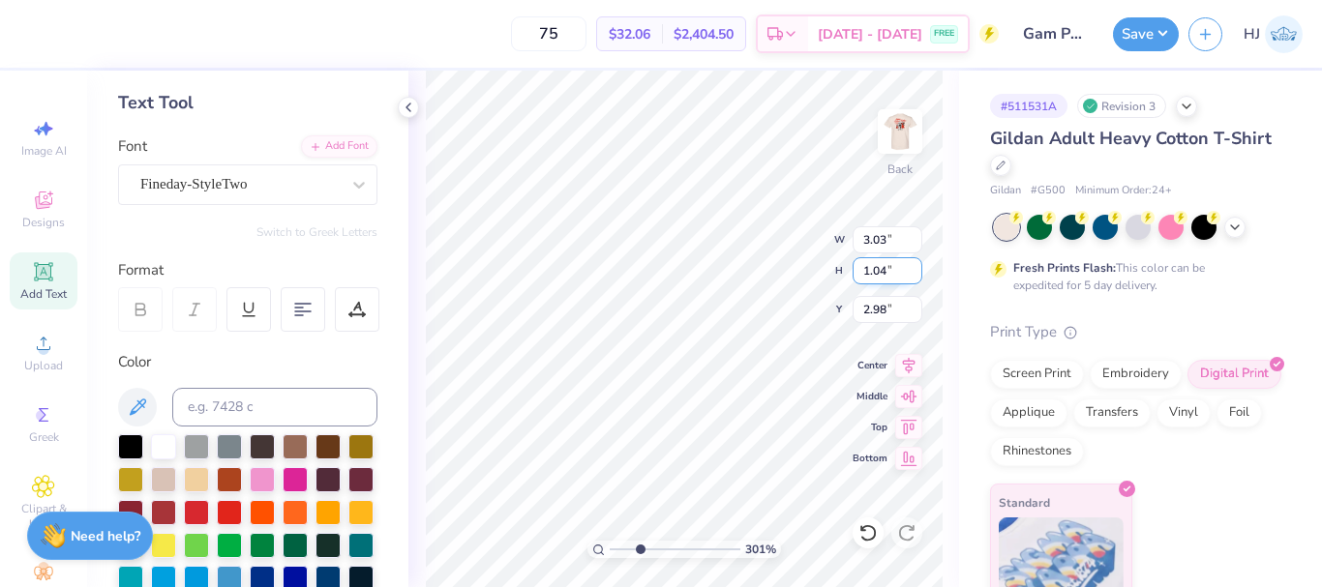
click at [865, 270] on input "1.04" at bounding box center [887, 270] width 70 height 27
click at [893, 265] on input "1.02" at bounding box center [887, 270] width 70 height 27
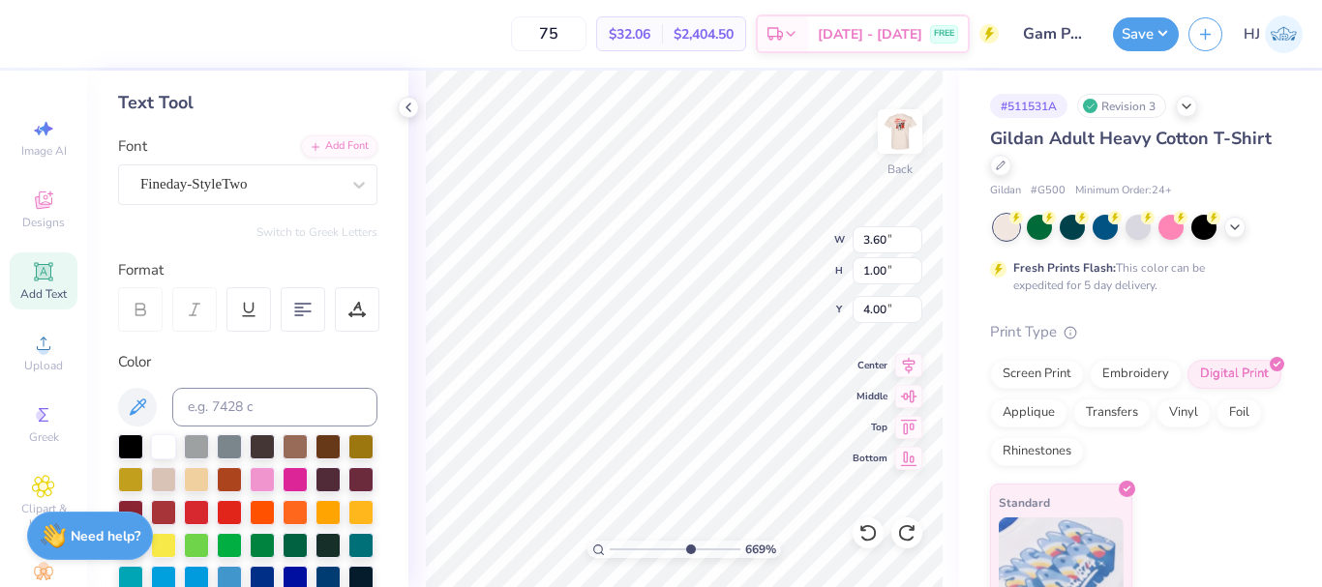
scroll to position [16, 2]
click at [866, 532] on icon at bounding box center [867, 532] width 19 height 19
click at [352, 308] on icon at bounding box center [356, 309] width 17 height 17
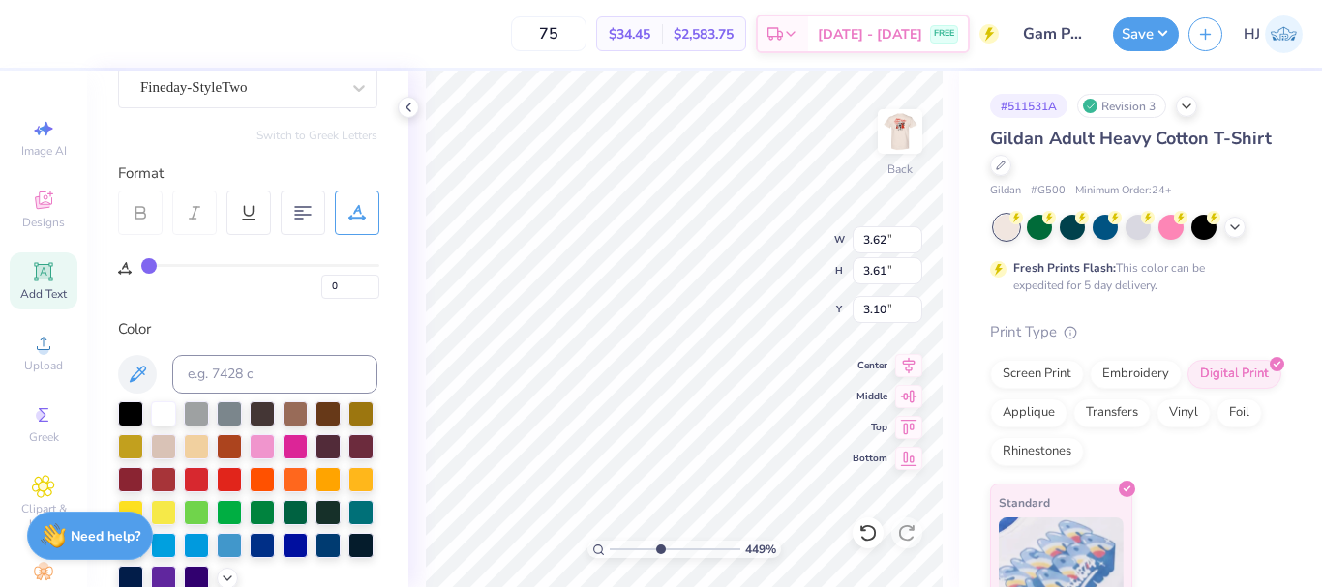
scroll to position [87, 0]
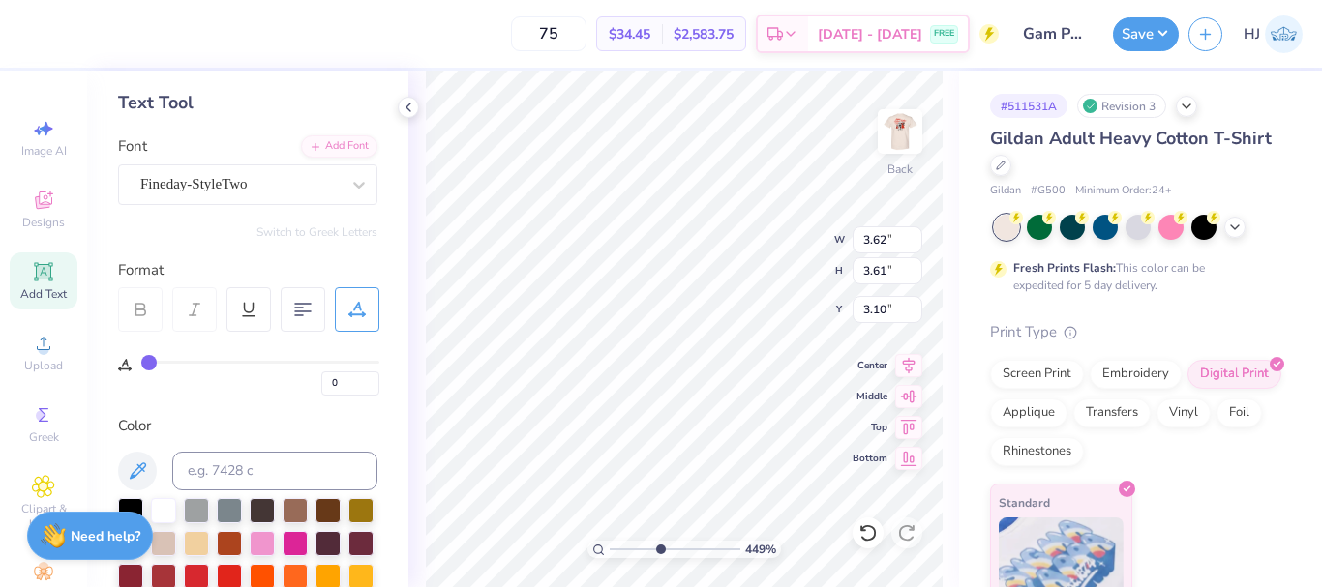
drag, startPoint x: 372, startPoint y: 301, endPoint x: 325, endPoint y: 302, distance: 46.5
click at [325, 302] on div at bounding box center [248, 309] width 261 height 45
click at [868, 528] on icon at bounding box center [867, 532] width 19 height 19
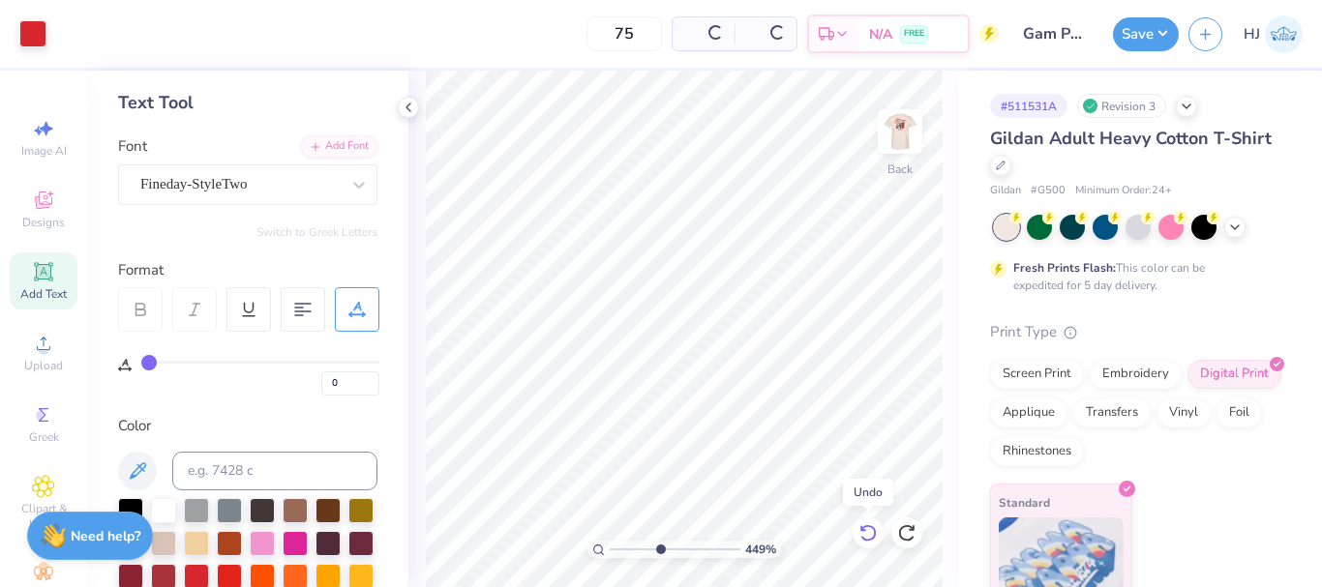
click at [868, 528] on icon at bounding box center [867, 532] width 19 height 19
click at [911, 527] on icon at bounding box center [906, 532] width 16 height 17
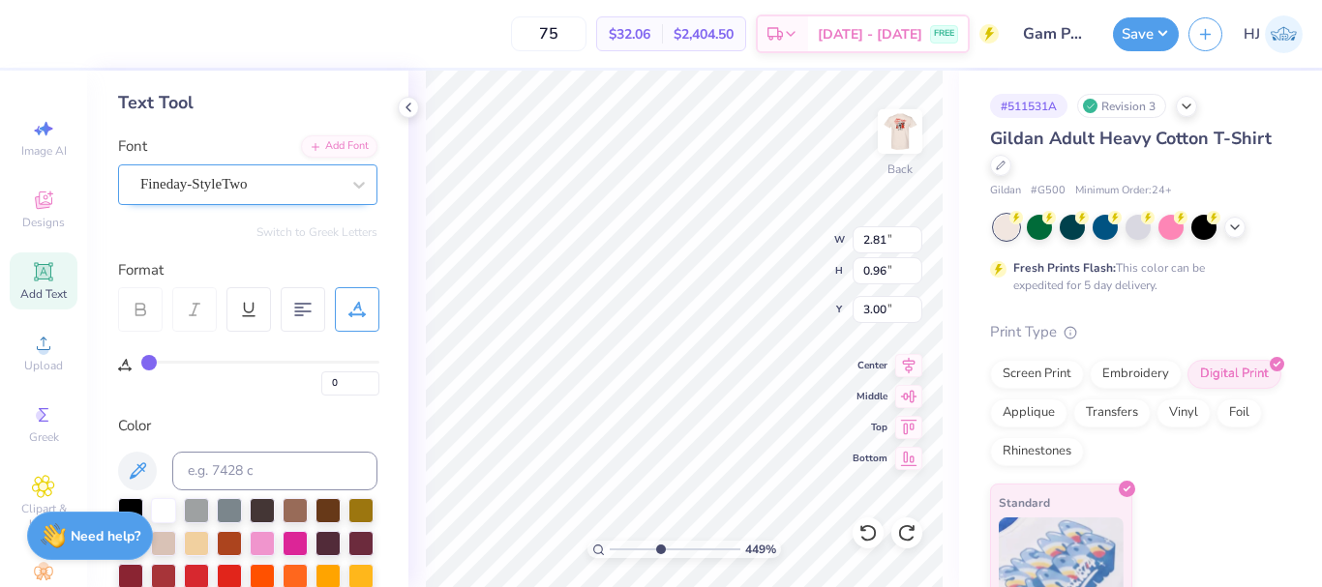
click at [225, 177] on div "Fineday-StyleTwo" at bounding box center [239, 184] width 203 height 30
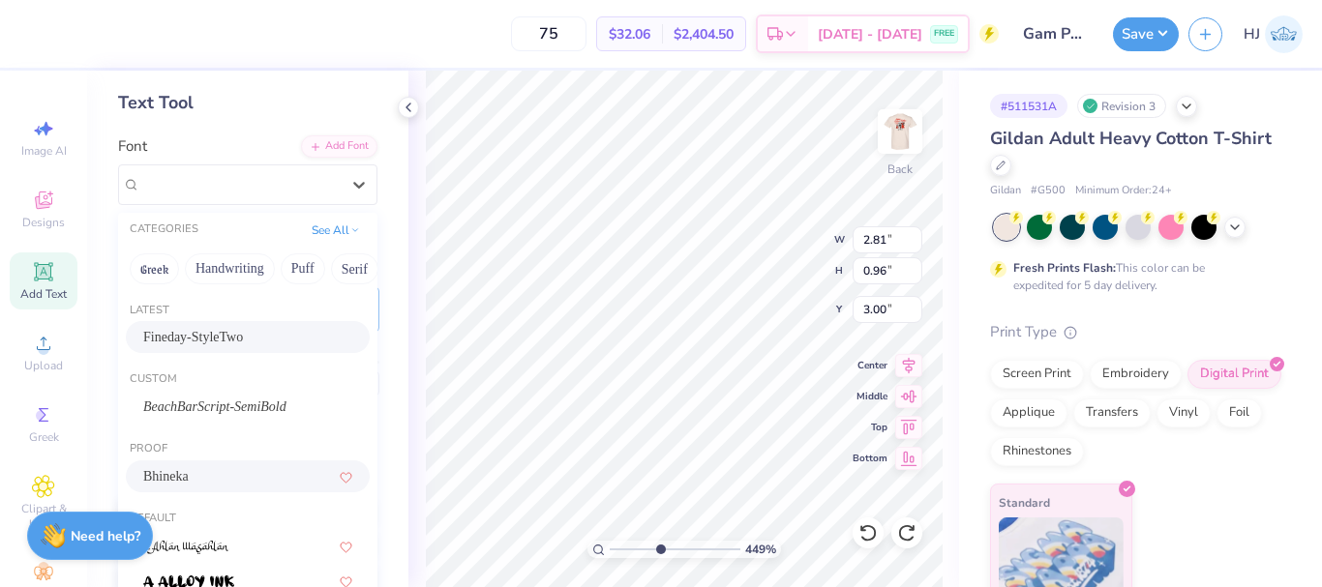
click at [190, 478] on div "Bhineka" at bounding box center [247, 476] width 209 height 20
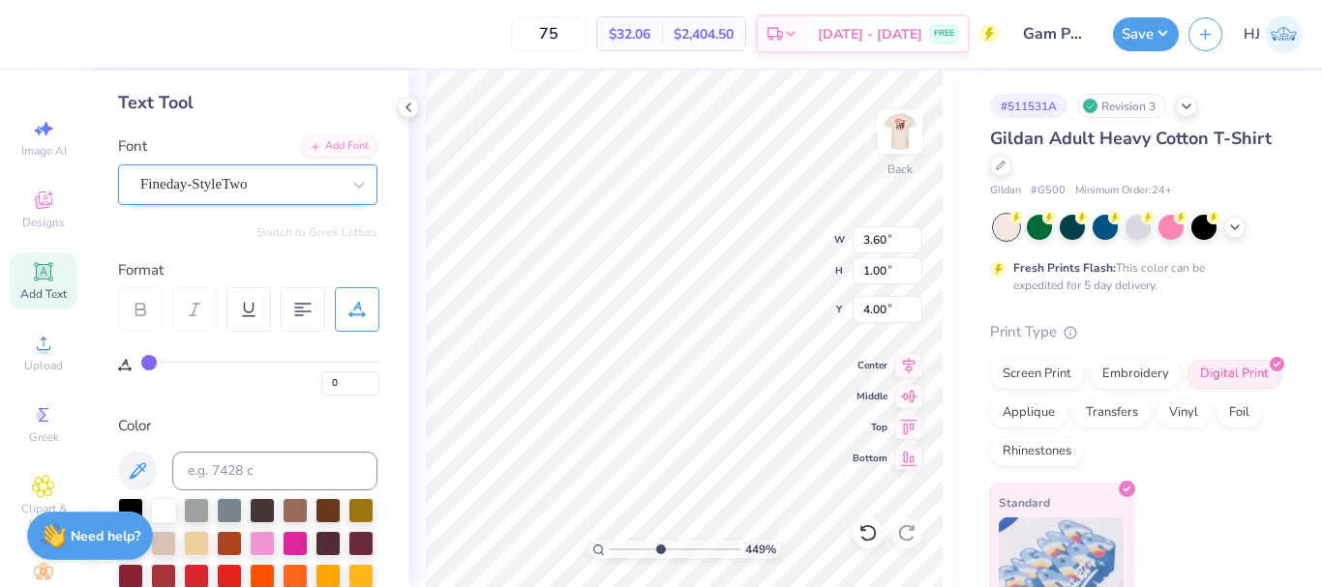
click at [320, 181] on div "Fineday-StyleTwo" at bounding box center [239, 184] width 203 height 30
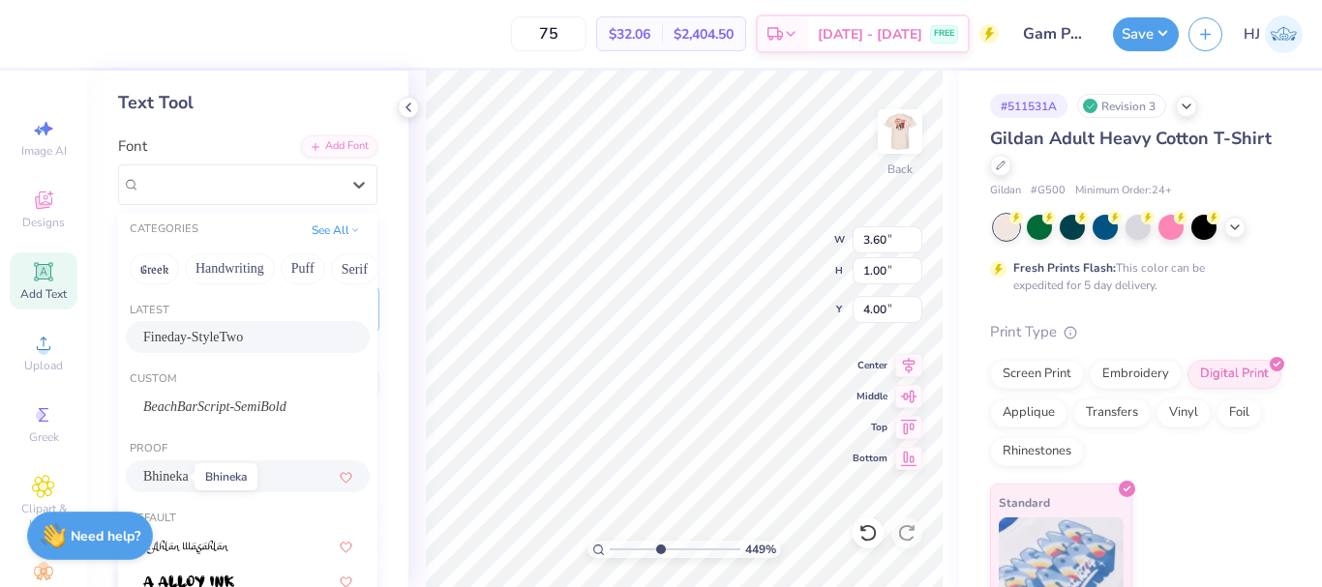
click at [178, 480] on span "Bhineka" at bounding box center [165, 476] width 45 height 20
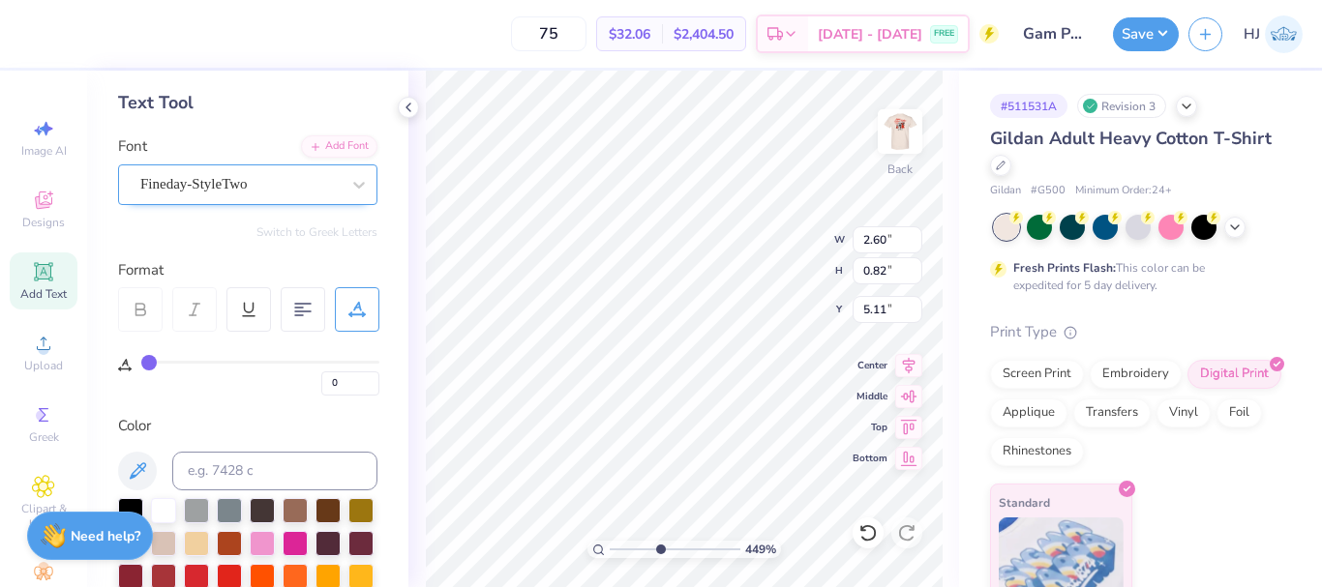
click at [308, 180] on div "Fineday-StyleTwo" at bounding box center [239, 184] width 203 height 30
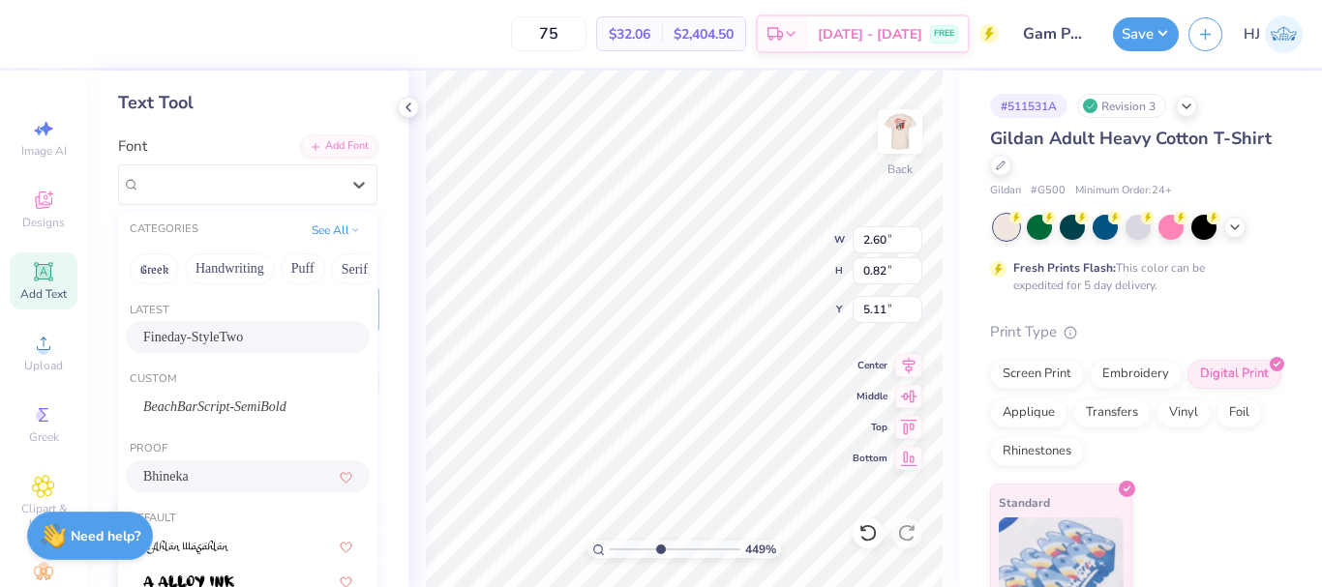
click at [172, 475] on span "Bhineka" at bounding box center [165, 476] width 45 height 20
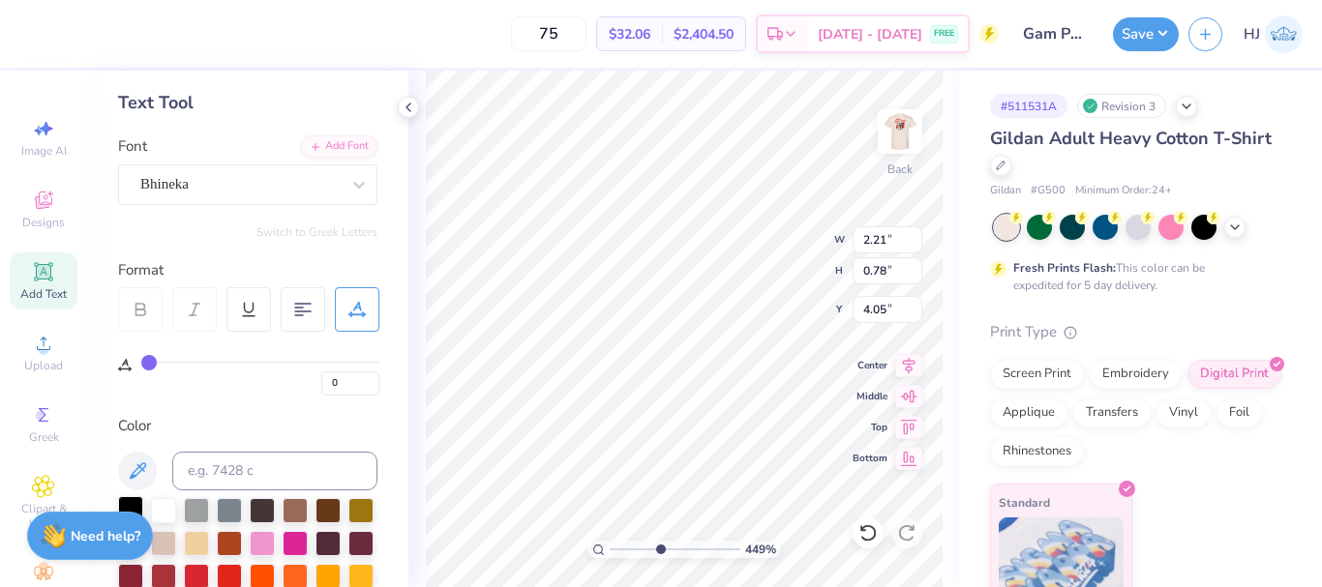
click at [137, 500] on div at bounding box center [130, 508] width 25 height 25
click at [123, 508] on div at bounding box center [130, 508] width 25 height 25
click at [871, 525] on icon at bounding box center [867, 532] width 19 height 19
click at [133, 475] on icon at bounding box center [138, 471] width 16 height 16
drag, startPoint x: 128, startPoint y: 482, endPoint x: 401, endPoint y: 394, distance: 286.7
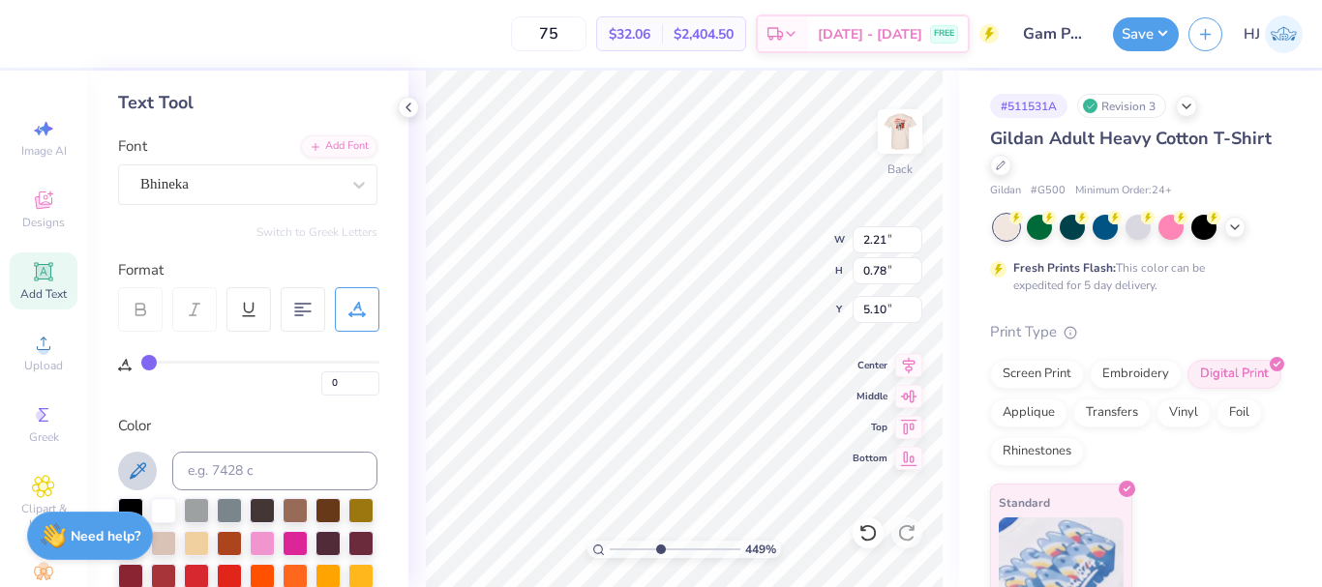
click at [131, 482] on icon at bounding box center [137, 471] width 23 height 23
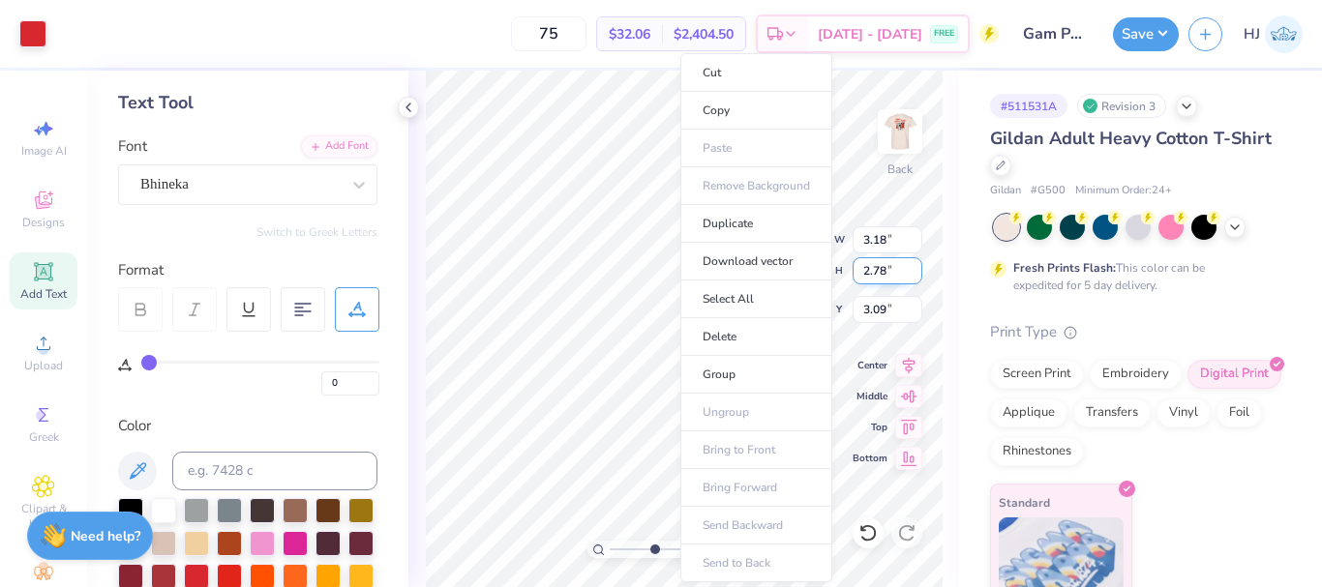
drag, startPoint x: 734, startPoint y: 375, endPoint x: 898, endPoint y: 276, distance: 191.5
click at [735, 375] on li "Group" at bounding box center [756, 375] width 152 height 38
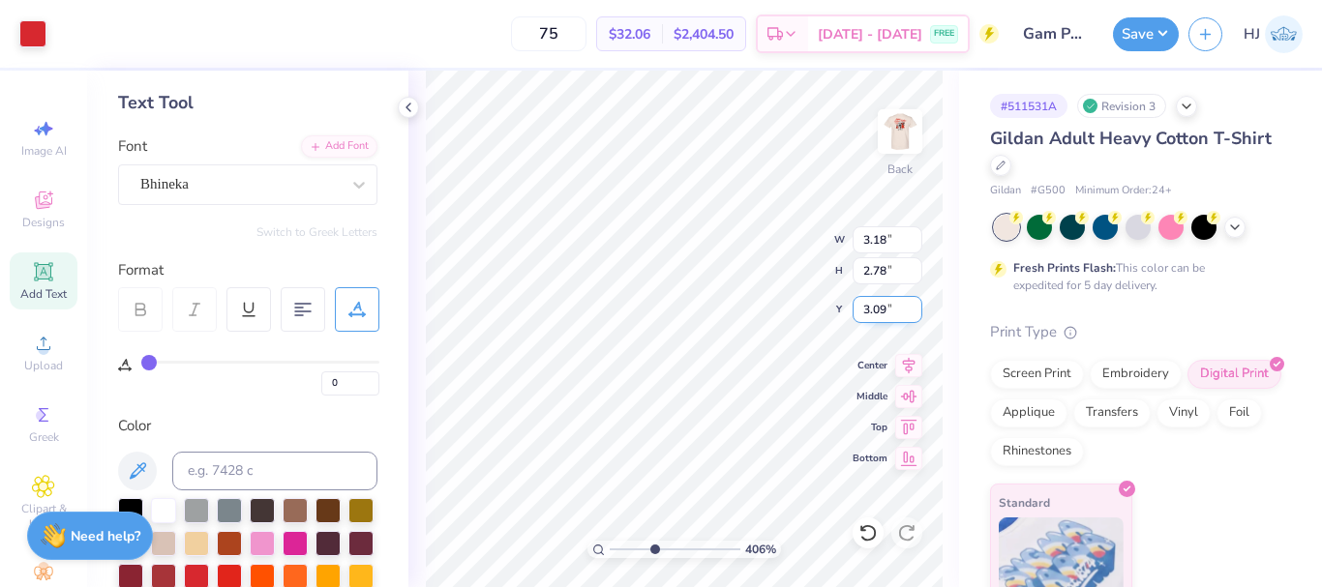
click at [864, 306] on input "3.09" at bounding box center [887, 309] width 70 height 27
click at [886, 243] on input "3.18" at bounding box center [887, 239] width 70 height 27
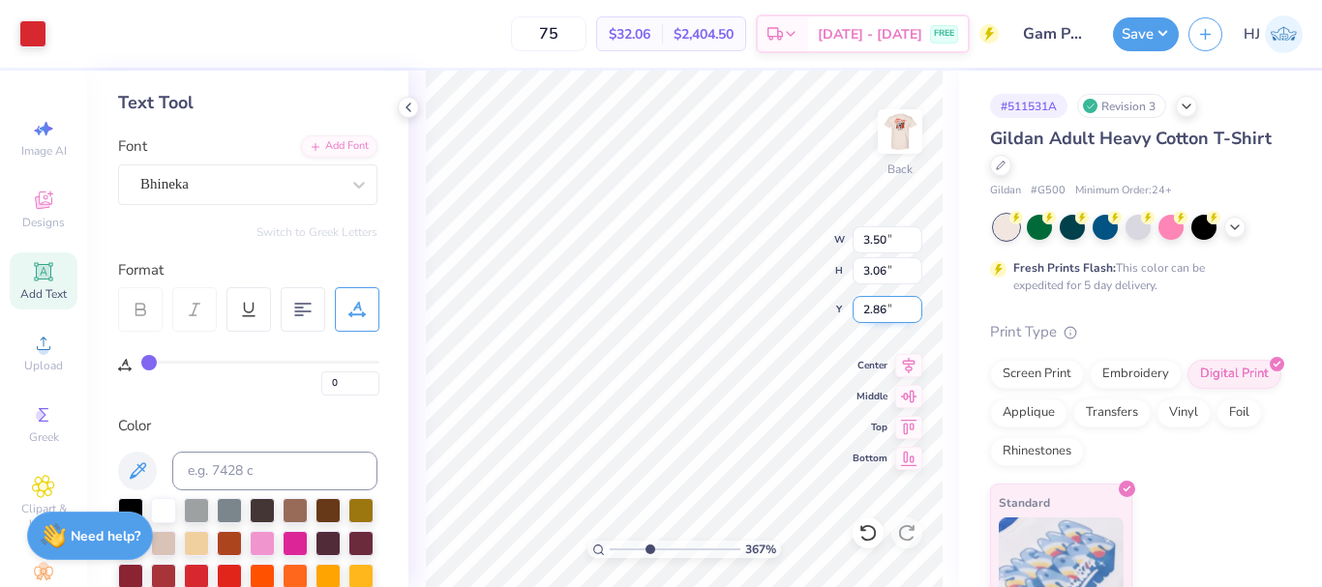
click at [880, 309] on input "2.86" at bounding box center [887, 309] width 70 height 27
click at [1162, 27] on button "Save" at bounding box center [1146, 32] width 66 height 34
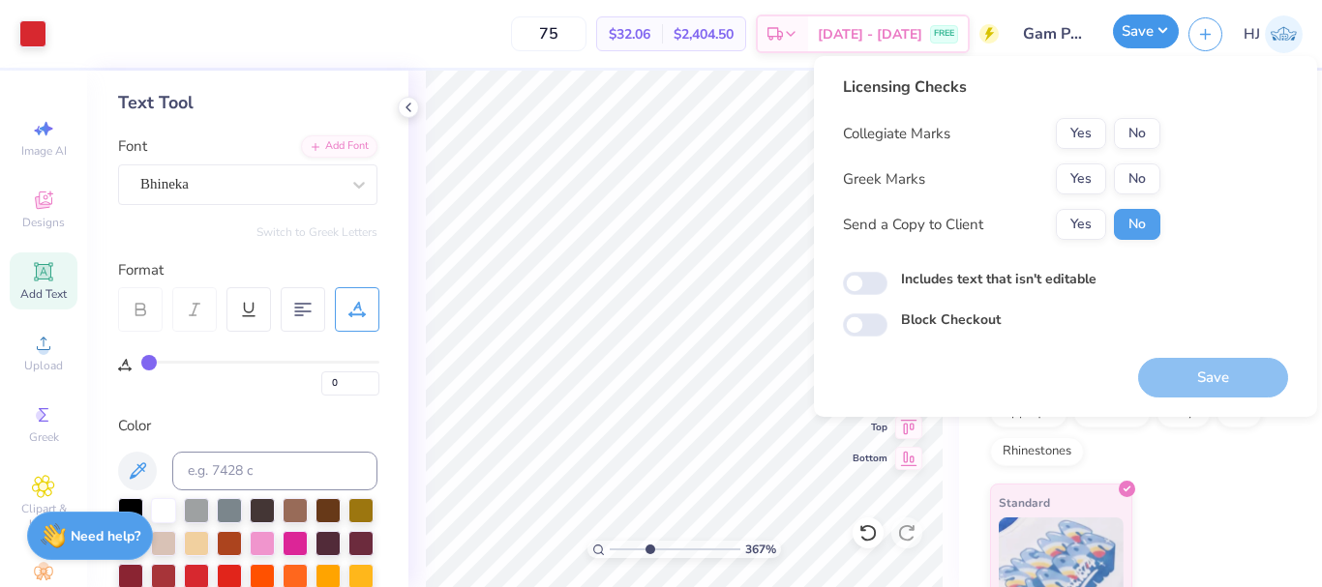
click at [1162, 27] on button "Save" at bounding box center [1146, 32] width 66 height 34
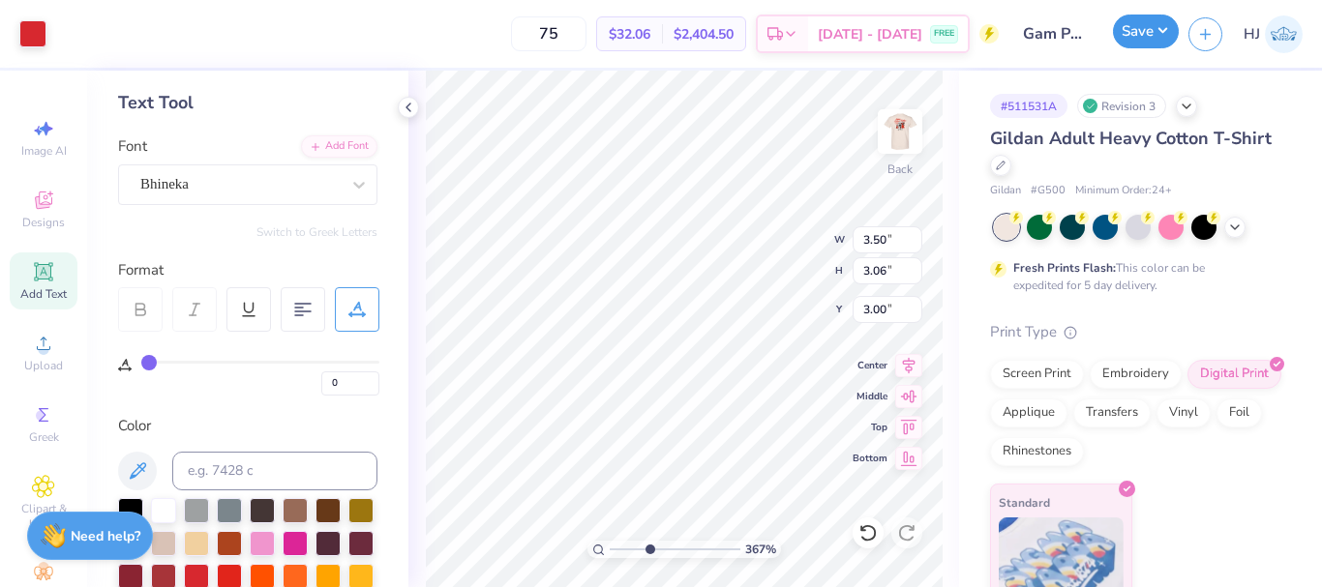
click at [1168, 40] on button "Save" at bounding box center [1146, 32] width 66 height 34
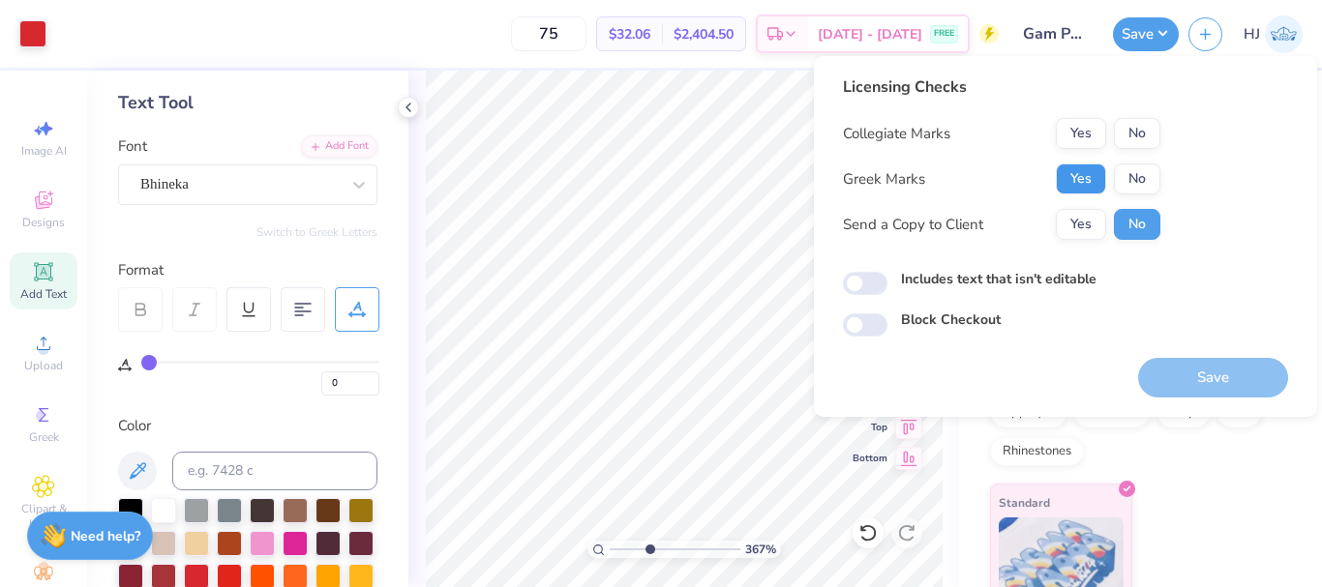
click at [1071, 180] on button "Yes" at bounding box center [1081, 179] width 50 height 31
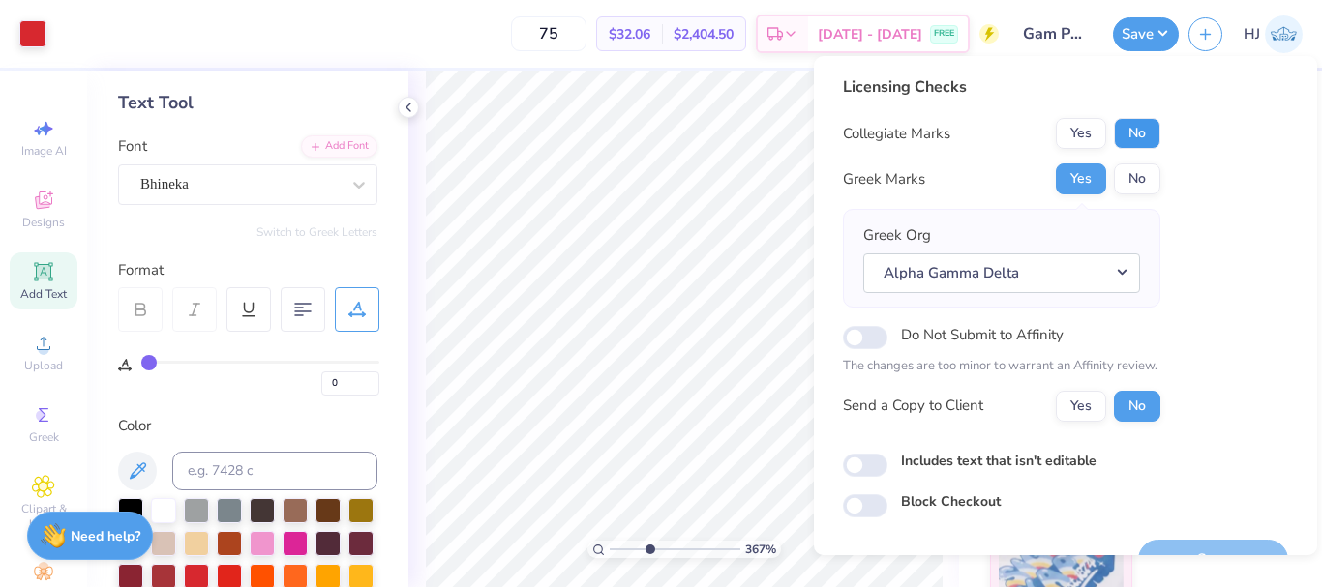
click at [1150, 136] on button "No" at bounding box center [1137, 133] width 46 height 31
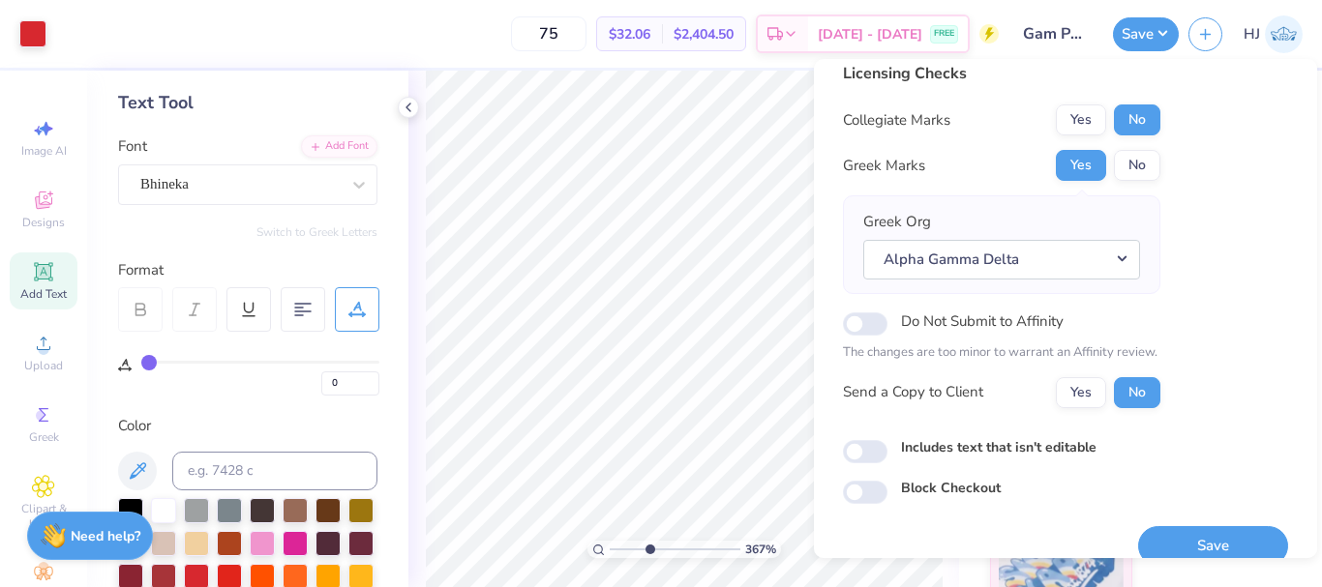
scroll to position [43, 0]
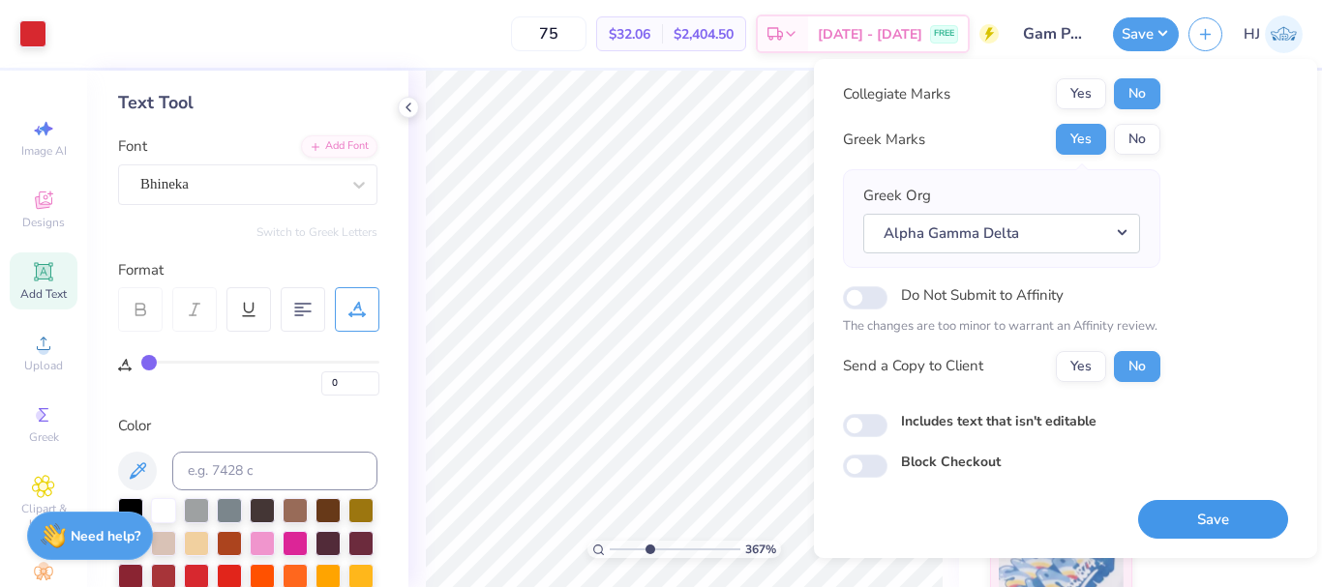
click at [1184, 525] on button "Save" at bounding box center [1213, 520] width 150 height 40
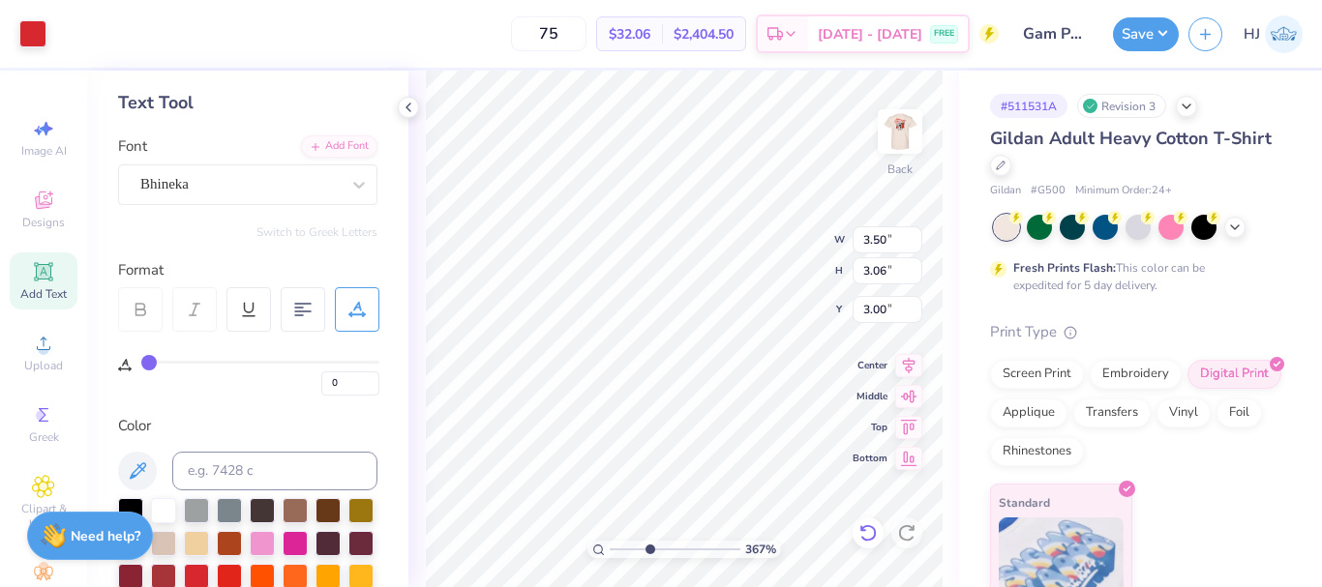
click at [862, 536] on icon at bounding box center [867, 532] width 19 height 19
click at [863, 536] on icon at bounding box center [867, 532] width 19 height 19
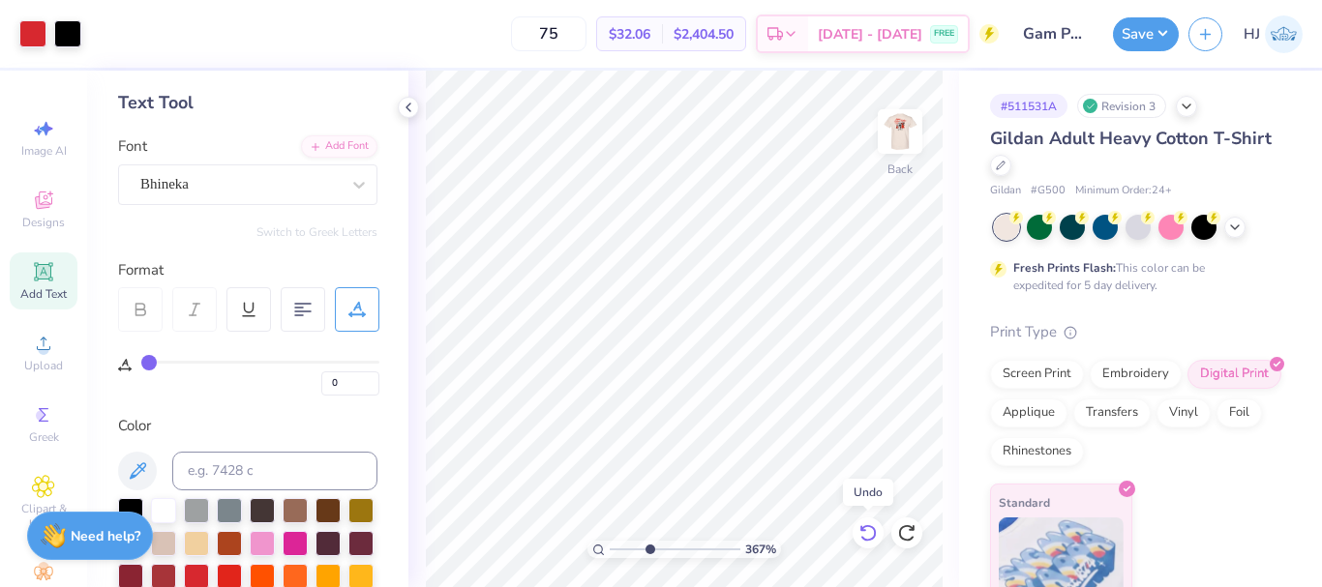
click at [863, 536] on icon at bounding box center [867, 532] width 19 height 19
click at [914, 533] on icon at bounding box center [906, 532] width 19 height 19
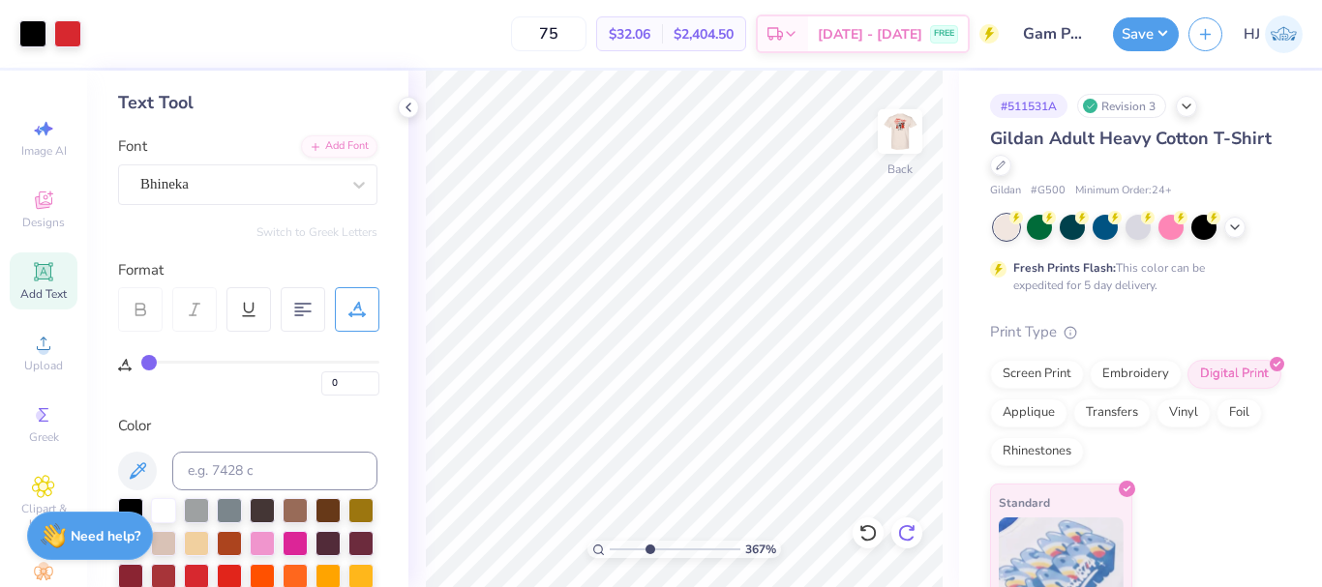
click at [913, 533] on icon at bounding box center [906, 532] width 19 height 19
click at [913, 534] on icon at bounding box center [906, 532] width 19 height 19
click at [1154, 20] on button "Save" at bounding box center [1146, 32] width 66 height 34
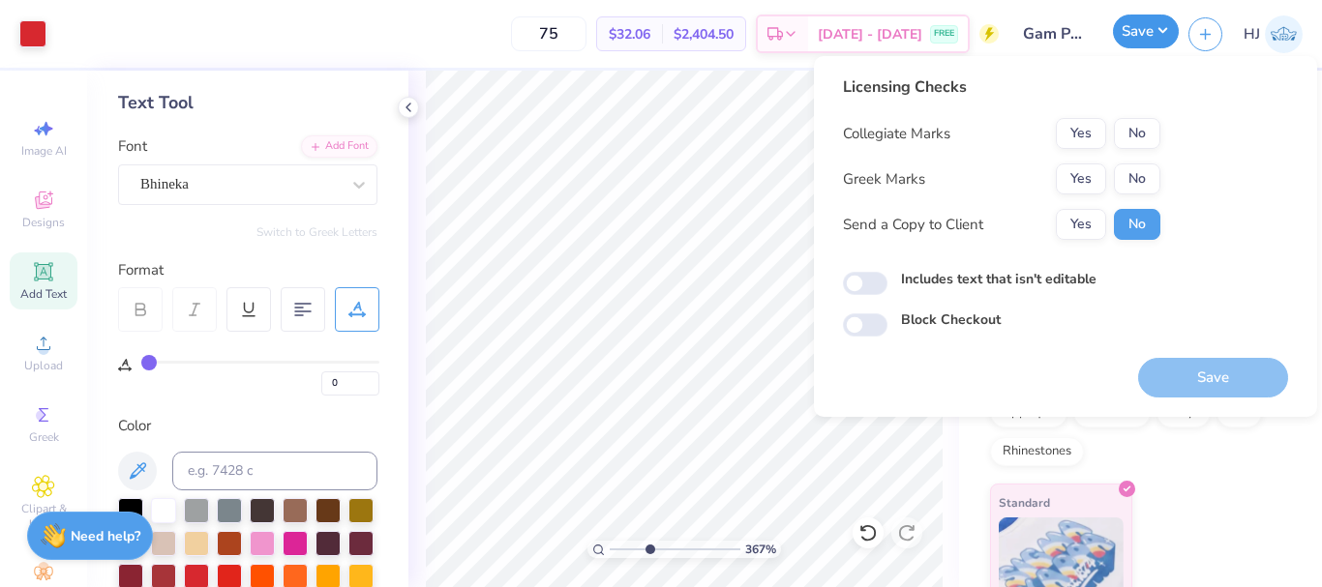
click at [1155, 22] on button "Save" at bounding box center [1146, 32] width 66 height 34
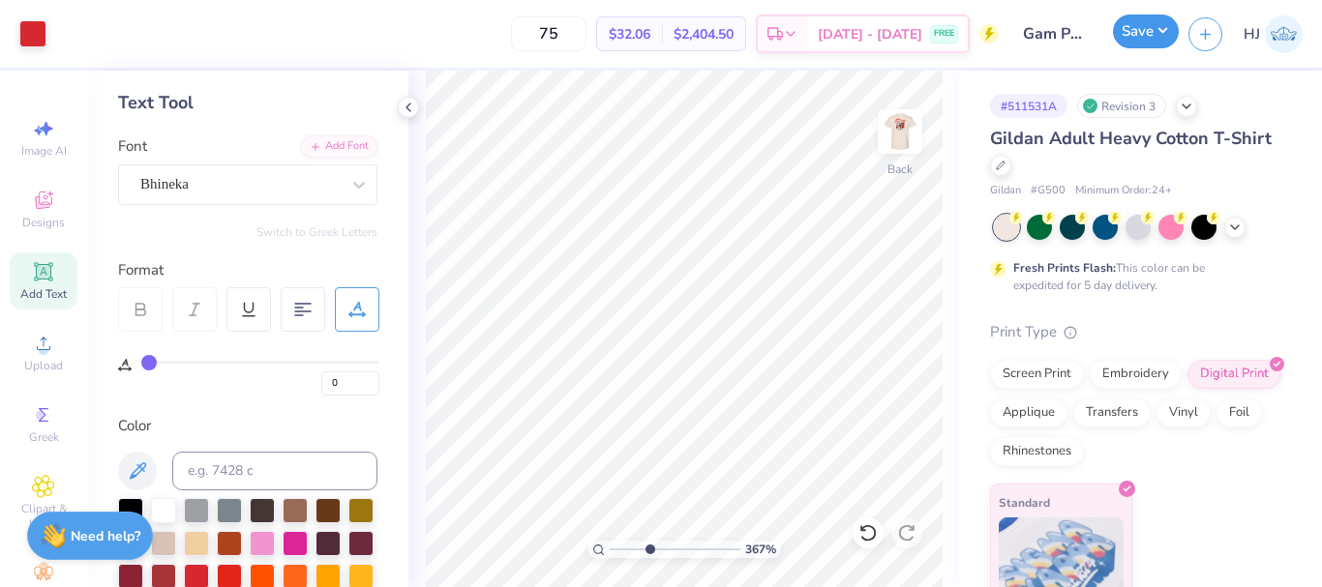
click at [1164, 37] on button "Save" at bounding box center [1146, 32] width 66 height 34
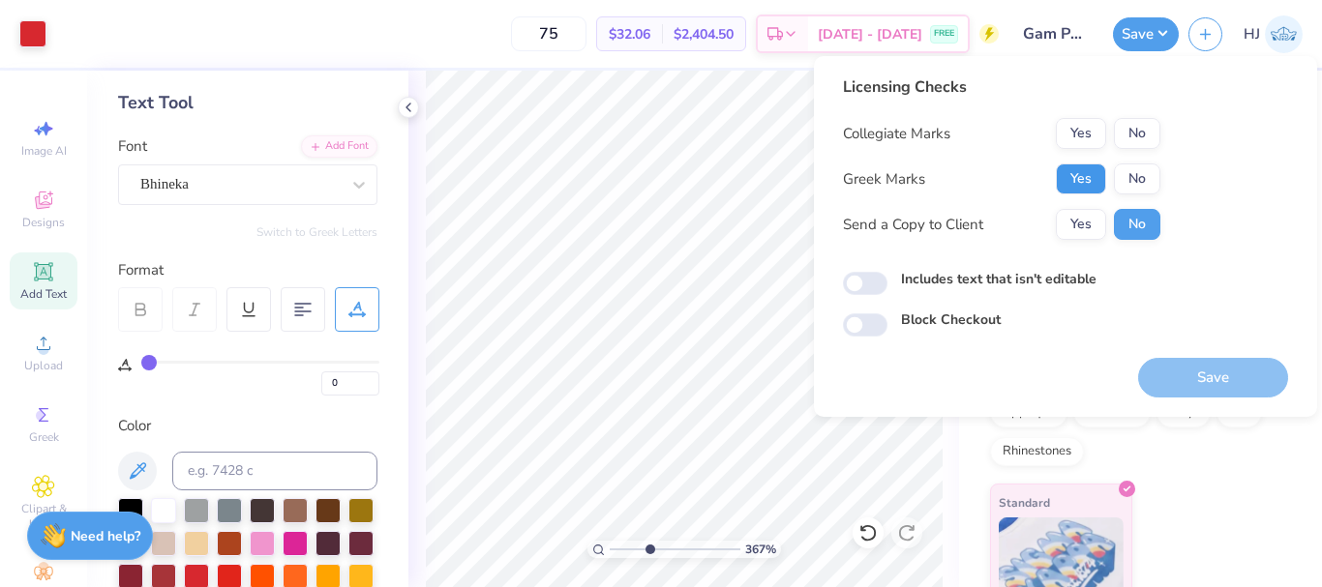
click at [1076, 169] on button "Yes" at bounding box center [1081, 179] width 50 height 31
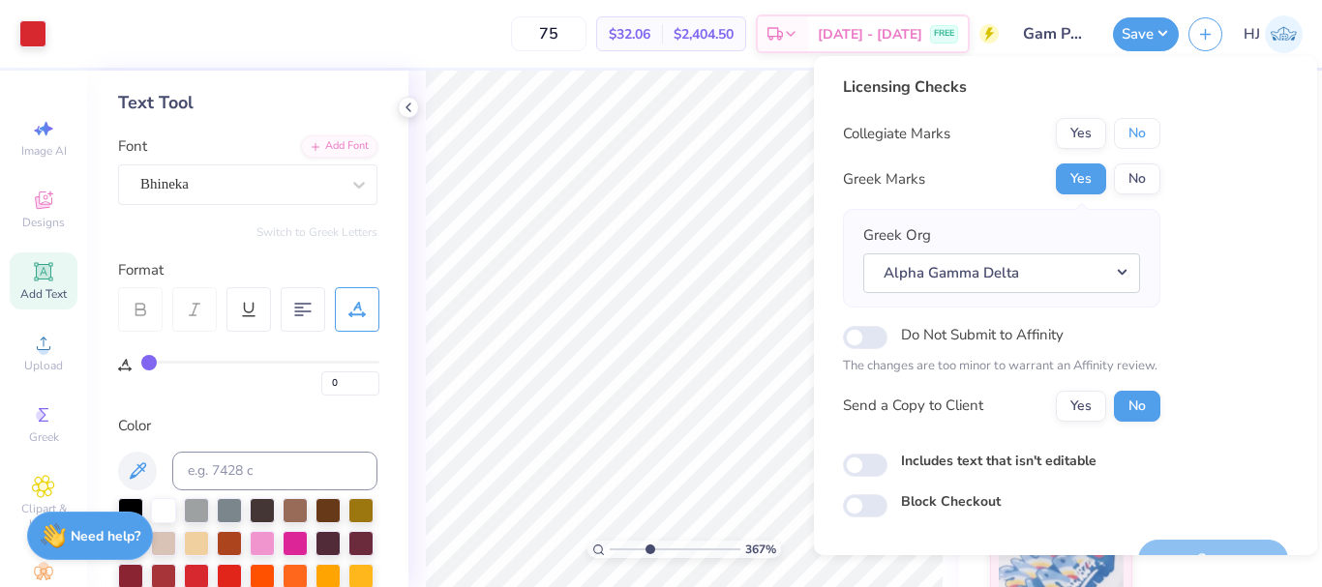
click at [1126, 128] on button "No" at bounding box center [1137, 133] width 46 height 31
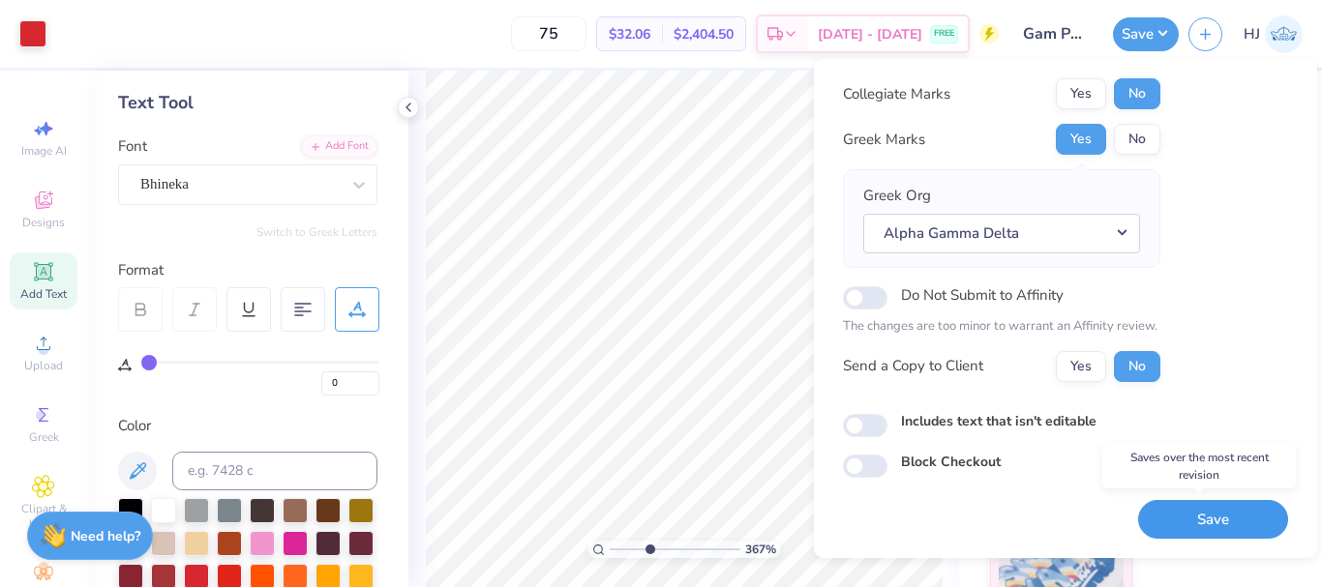
click at [1224, 524] on button "Save" at bounding box center [1213, 520] width 150 height 40
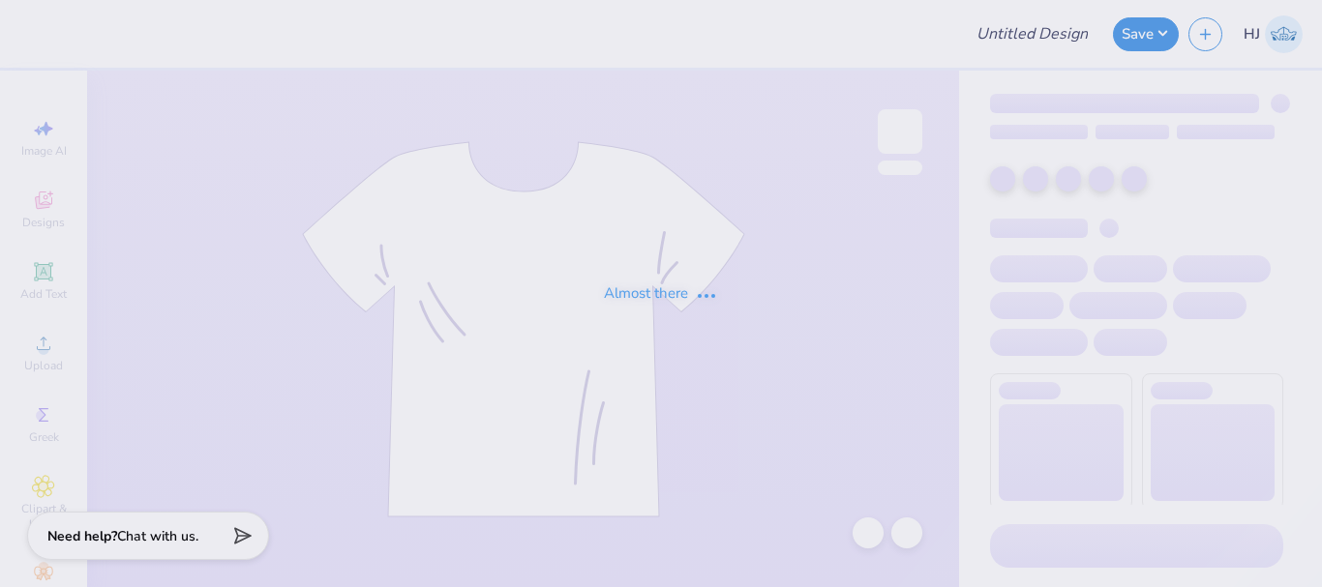
type input "[PERSON_NAME] : [US_STATE][GEOGRAPHIC_DATA]"
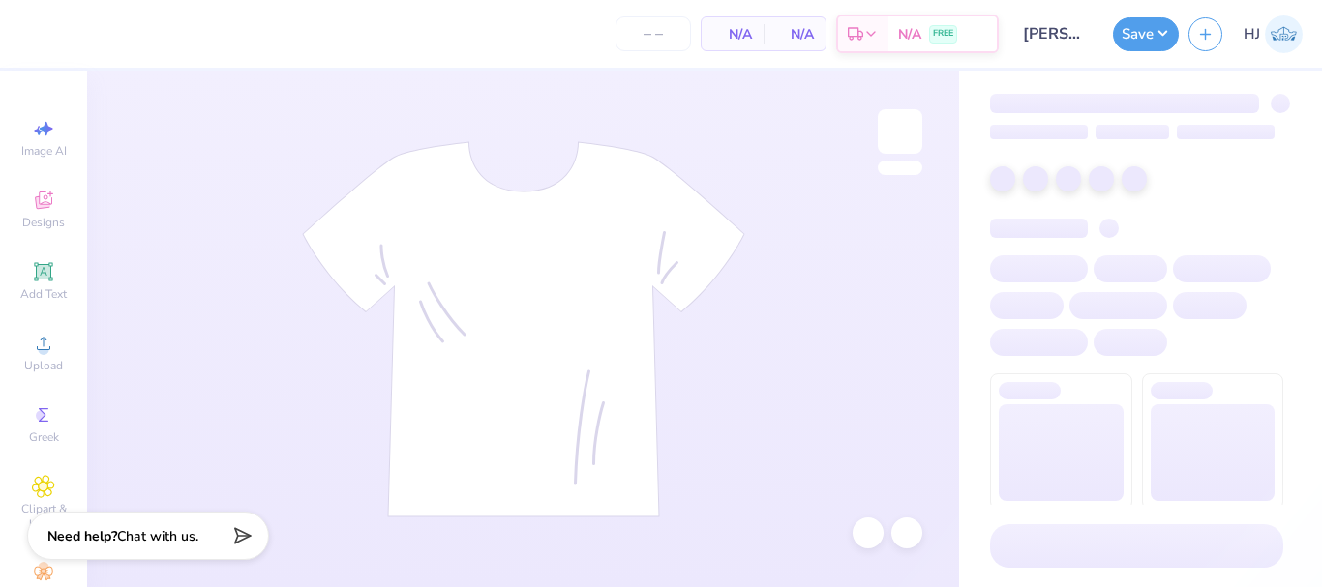
type input "50"
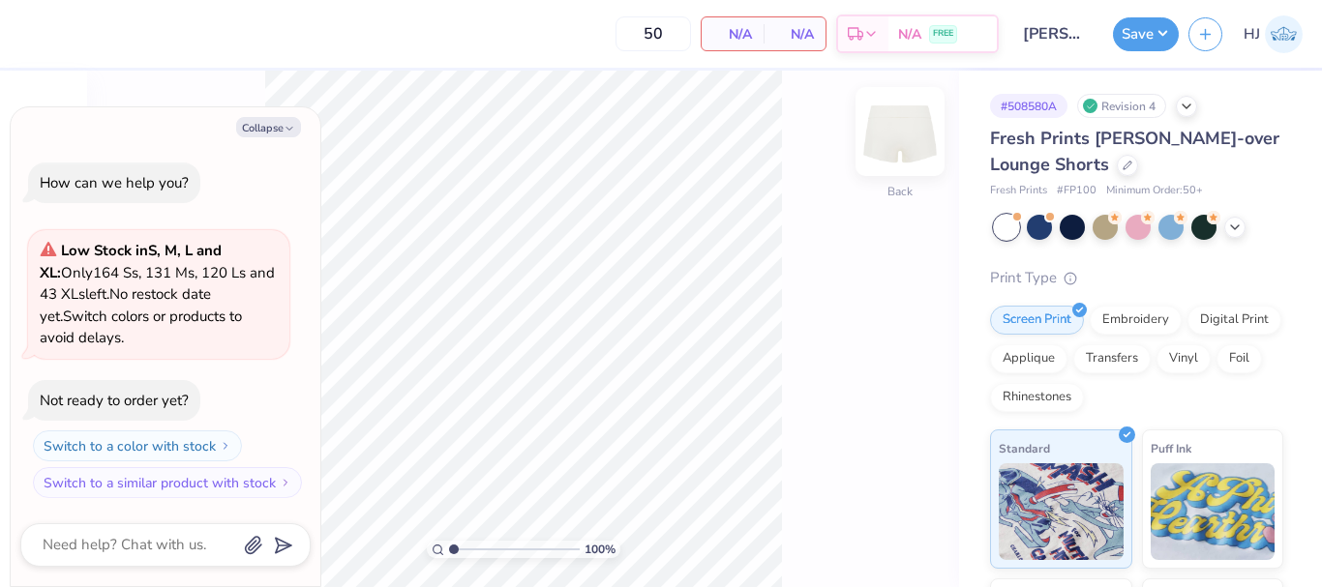
click at [897, 138] on img at bounding box center [899, 131] width 77 height 77
type textarea "x"
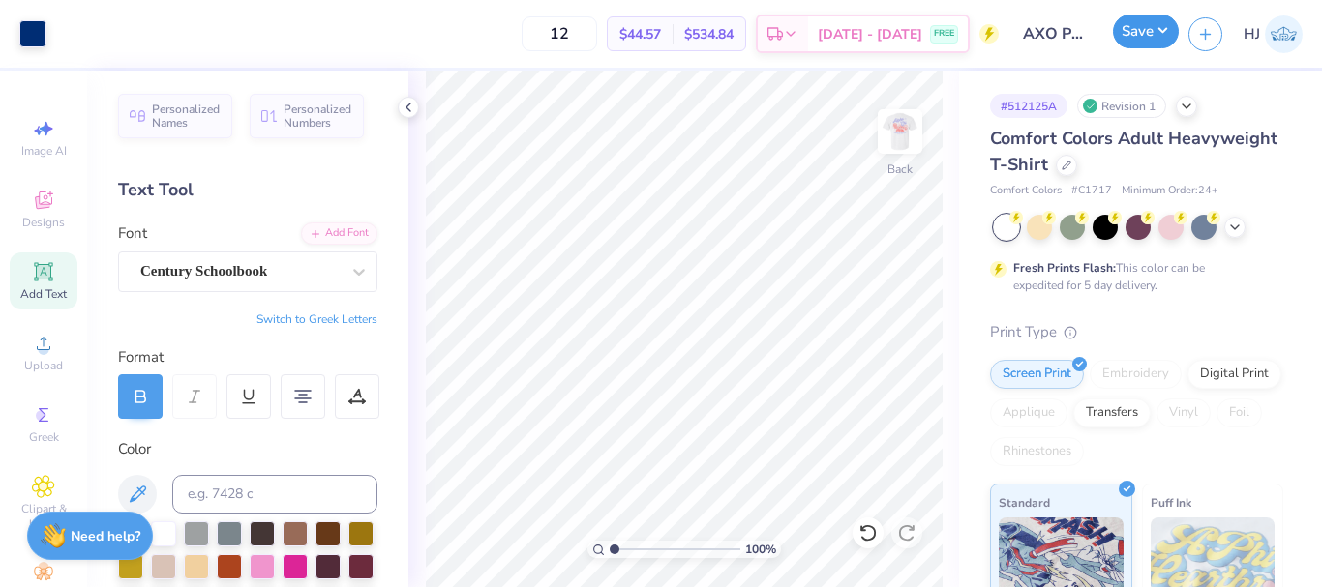
click at [1169, 25] on button "Save" at bounding box center [1146, 32] width 66 height 34
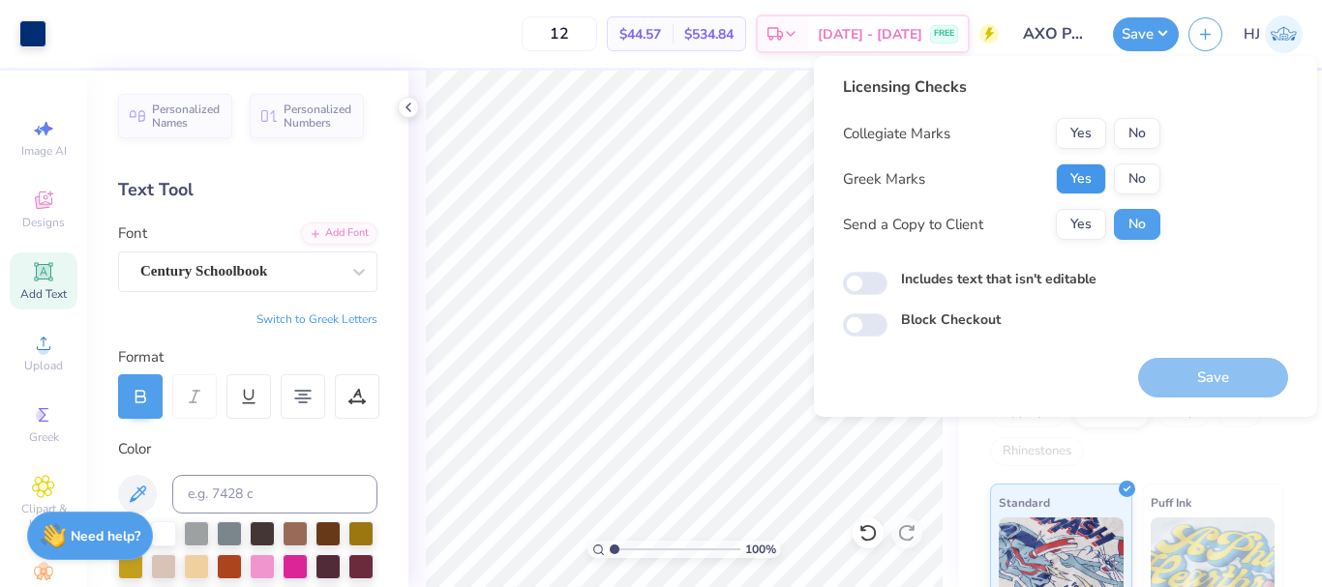
click at [1095, 170] on button "Yes" at bounding box center [1081, 179] width 50 height 31
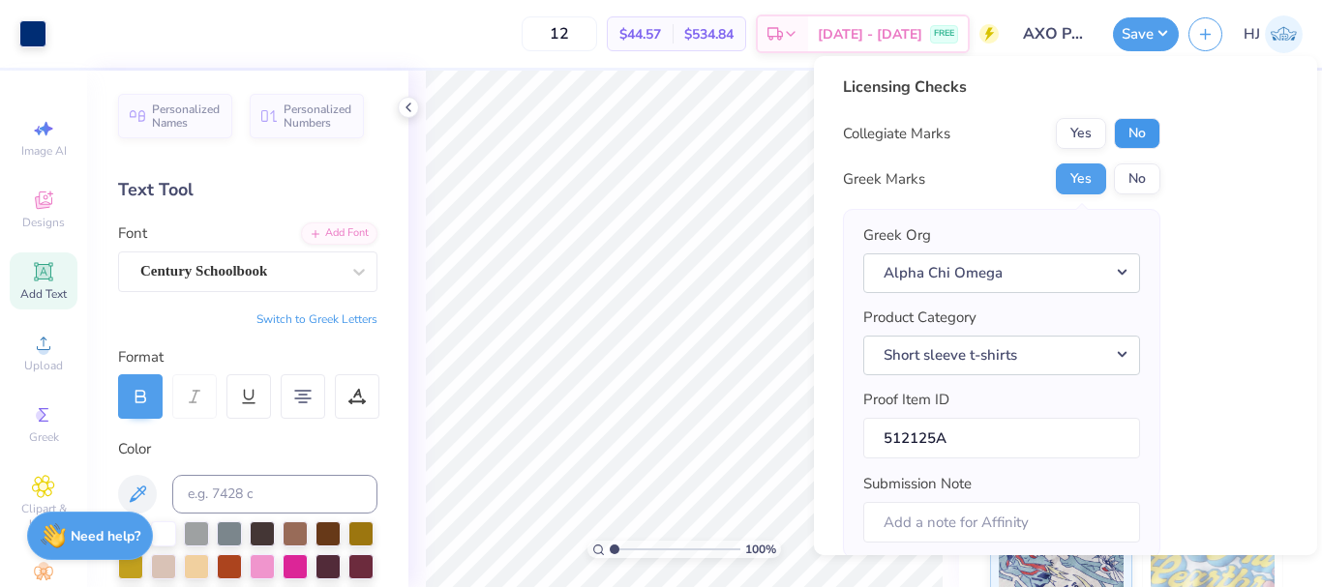
click at [1137, 134] on button "No" at bounding box center [1137, 133] width 46 height 31
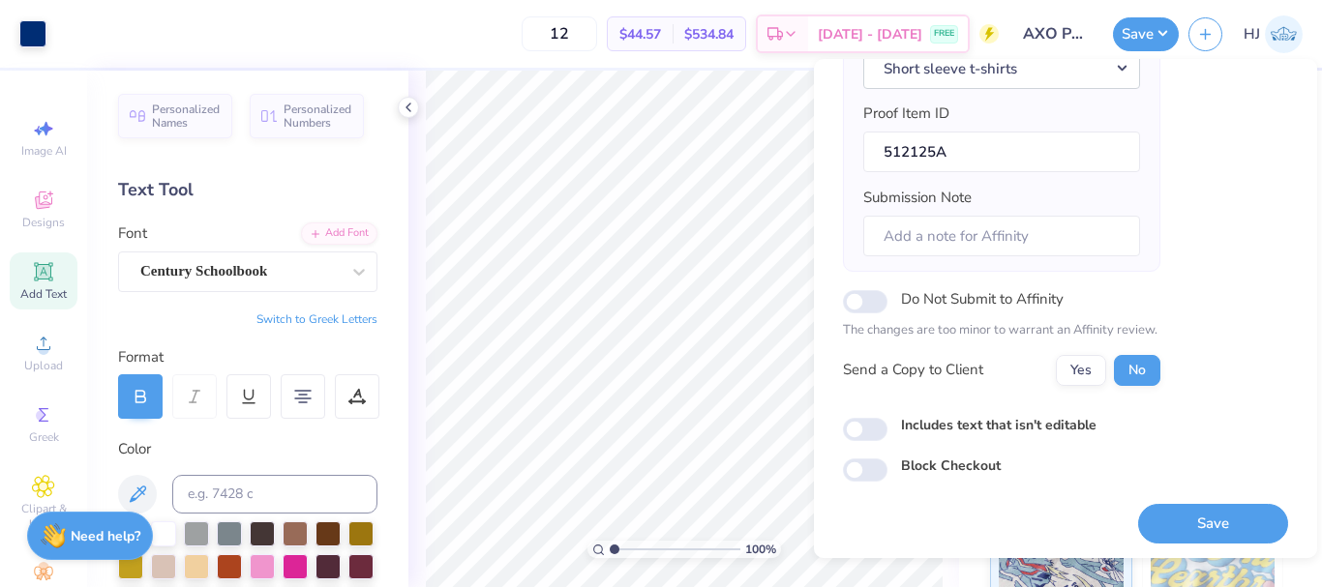
scroll to position [293, 0]
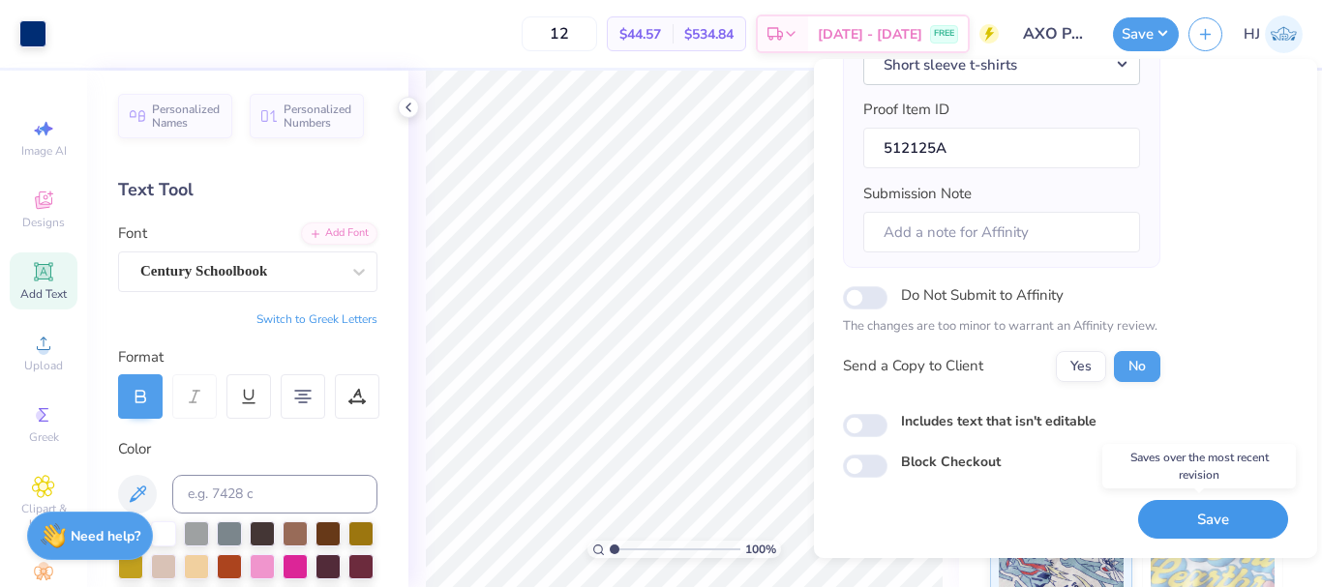
click at [1222, 506] on button "Save" at bounding box center [1213, 520] width 150 height 40
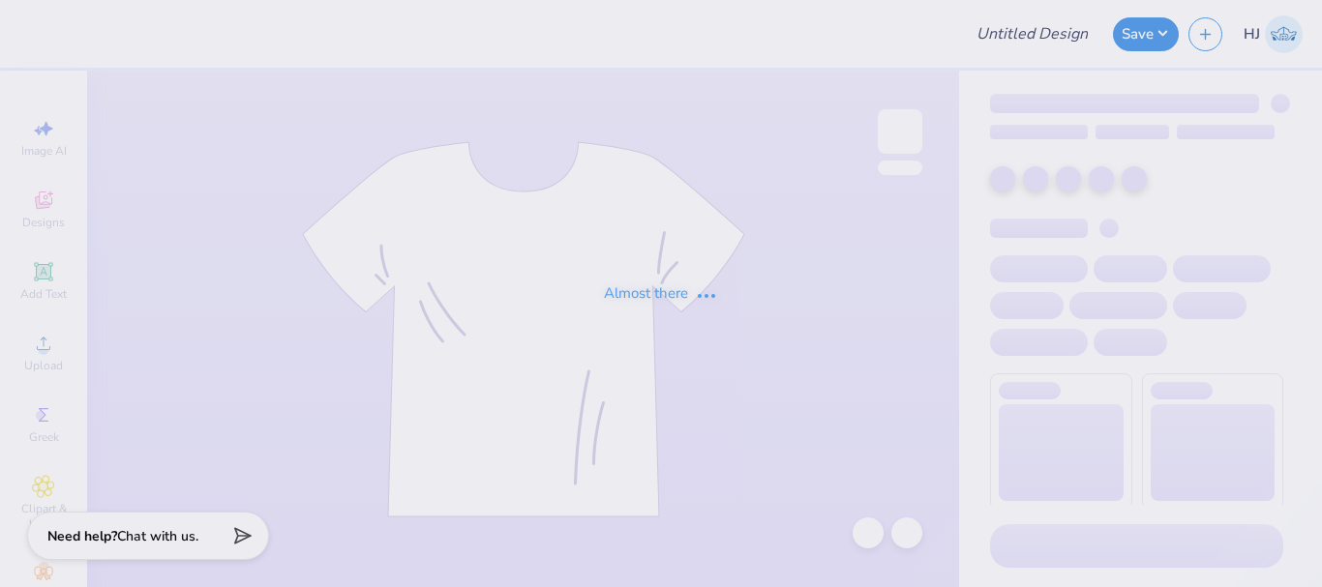
type input "ETAIN MERCH 2025"
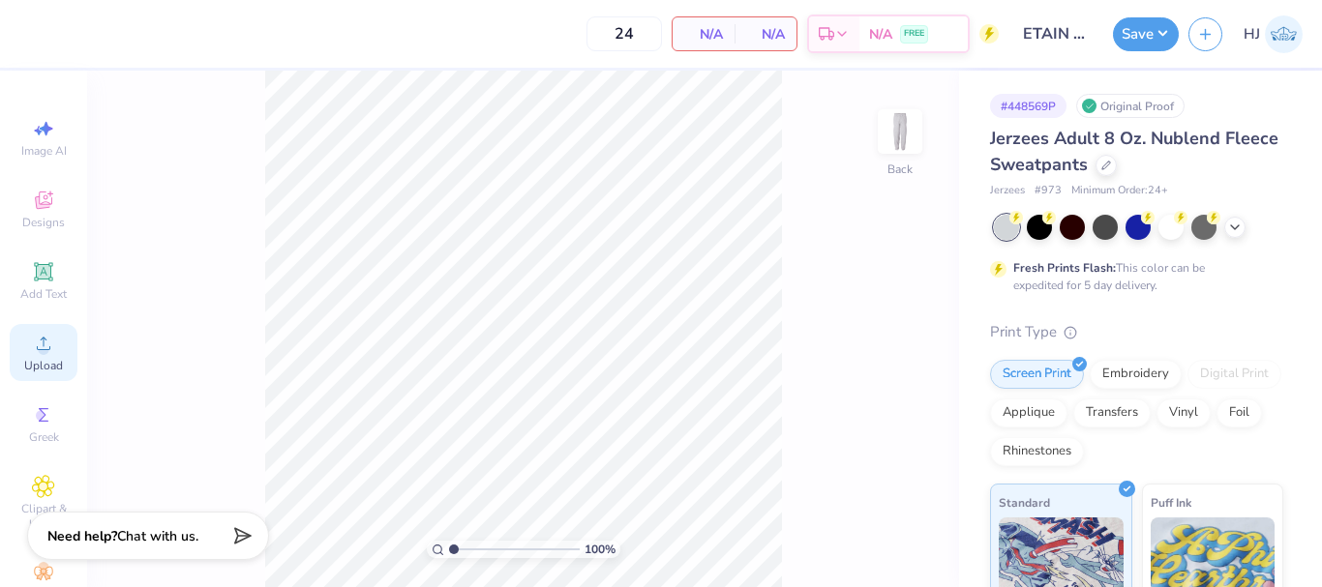
click at [32, 346] on icon at bounding box center [43, 343] width 23 height 23
click at [35, 355] on div "Upload" at bounding box center [44, 352] width 68 height 57
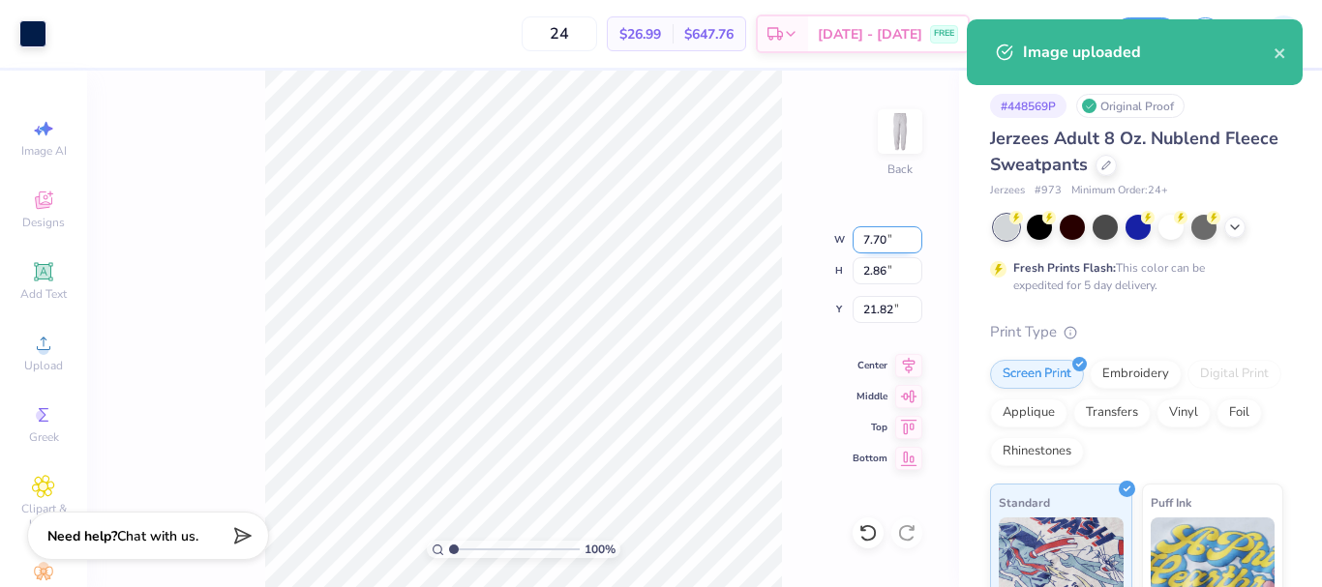
click at [879, 238] on input "7.70" at bounding box center [887, 239] width 70 height 27
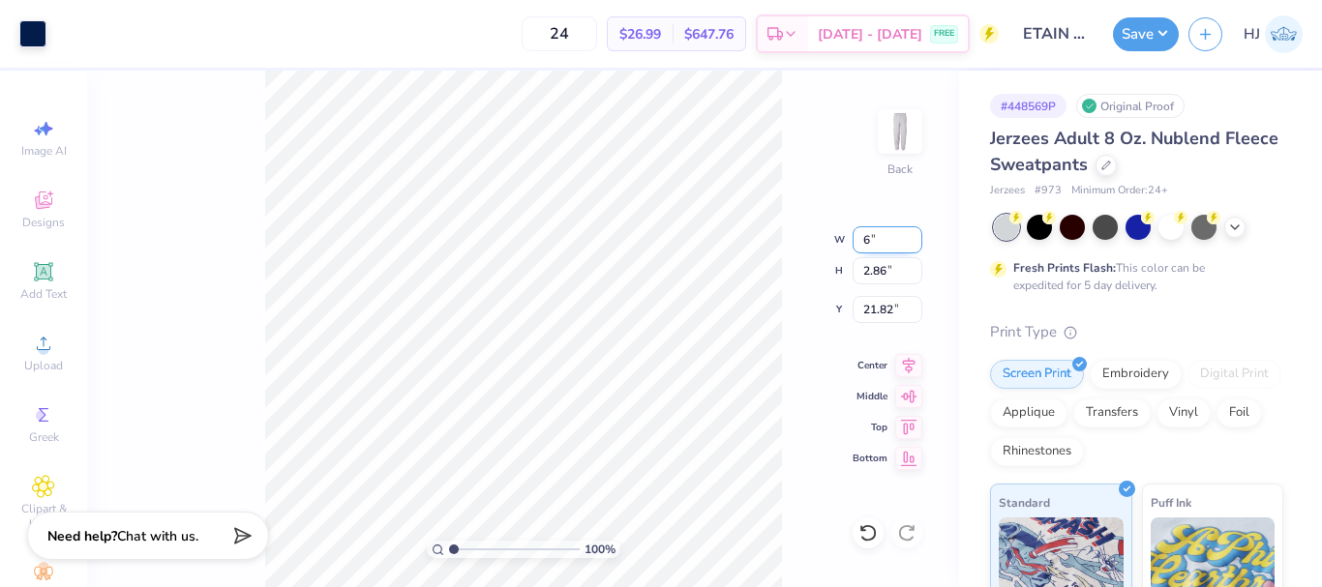
type input "6.00"
type input "2.22"
click at [889, 302] on input "22.14" at bounding box center [887, 309] width 70 height 27
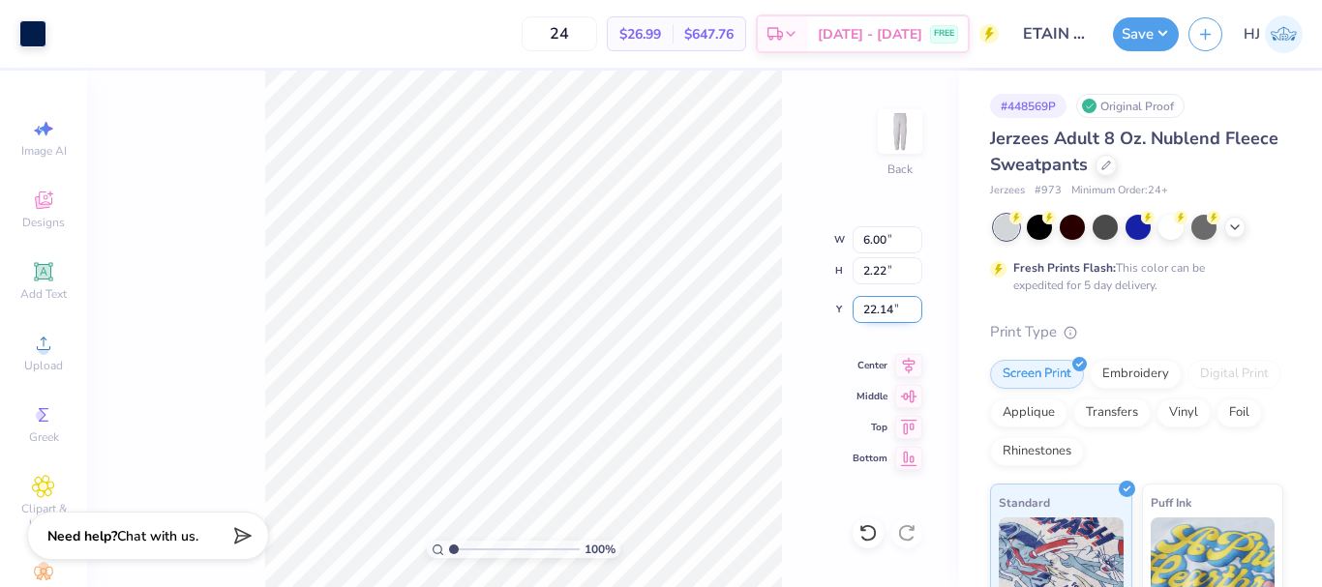
click at [885, 312] on input "22.14" at bounding box center [887, 309] width 70 height 27
type input "8.10"
type input "2.22643191709162"
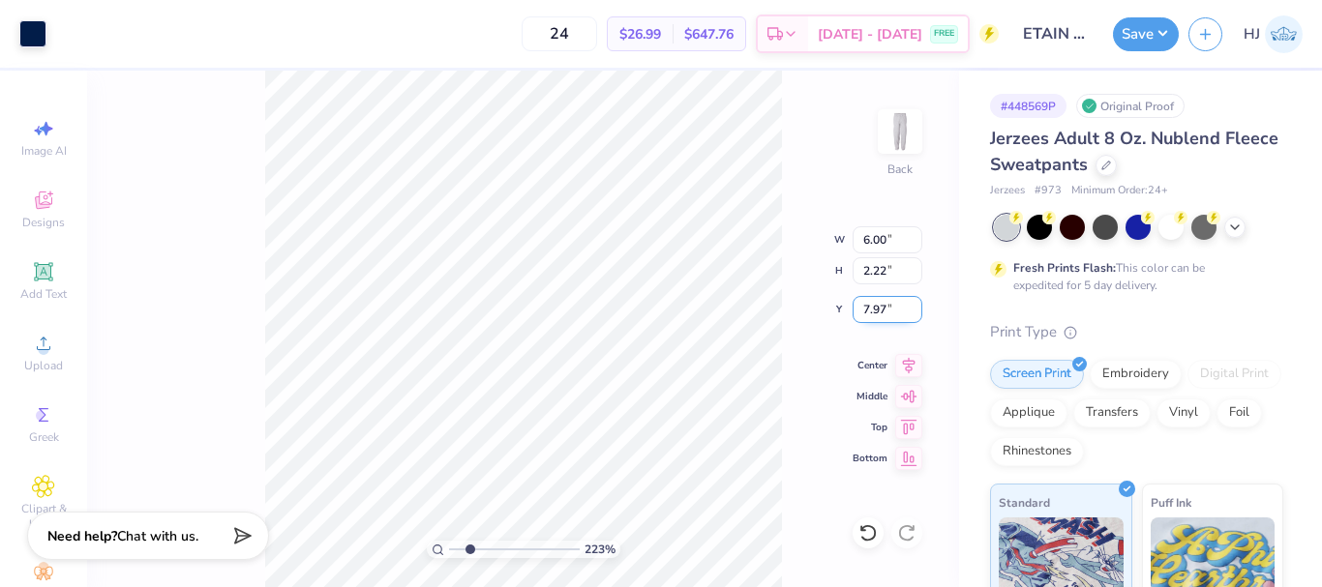
click at [880, 312] on input "7.97" at bounding box center [887, 309] width 70 height 27
type input "8"
type input "2.22643191709162"
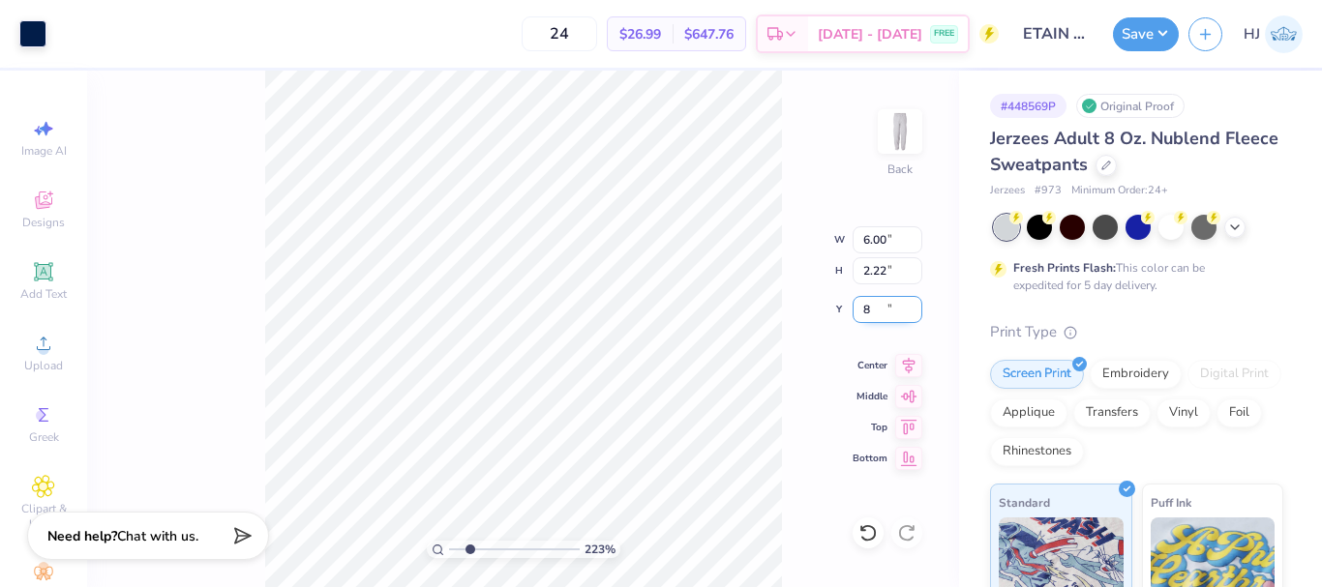
type input "8.00"
type input "2.22643191709162"
click at [889, 298] on input "8.00" at bounding box center [887, 309] width 70 height 27
click at [887, 305] on input "8.00" at bounding box center [887, 309] width 70 height 27
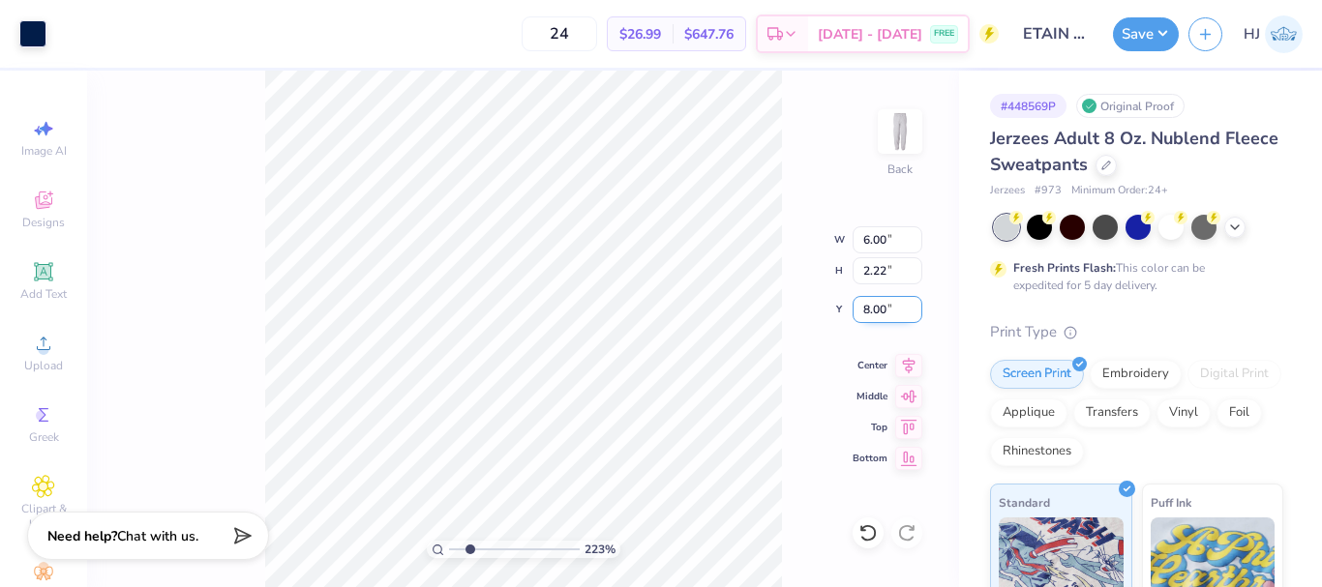
click at [887, 305] on input "8.00" at bounding box center [887, 309] width 70 height 27
type input "7"
type input "2.22643191709162"
type input "7.00"
type input "1"
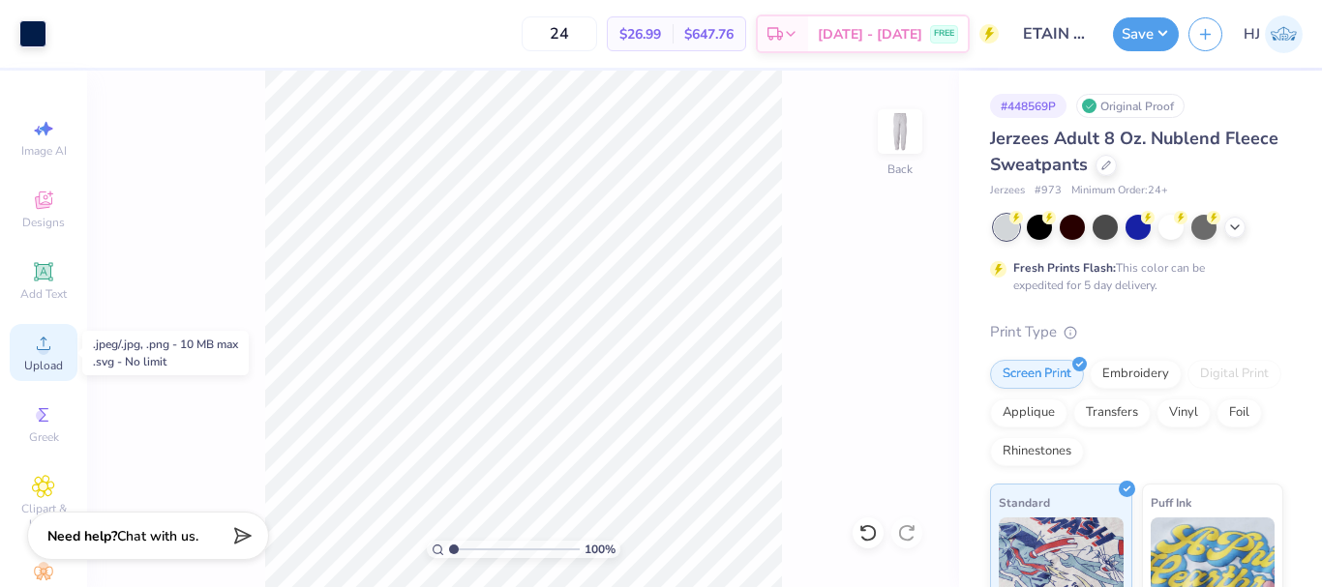
click at [39, 349] on icon at bounding box center [44, 344] width 14 height 14
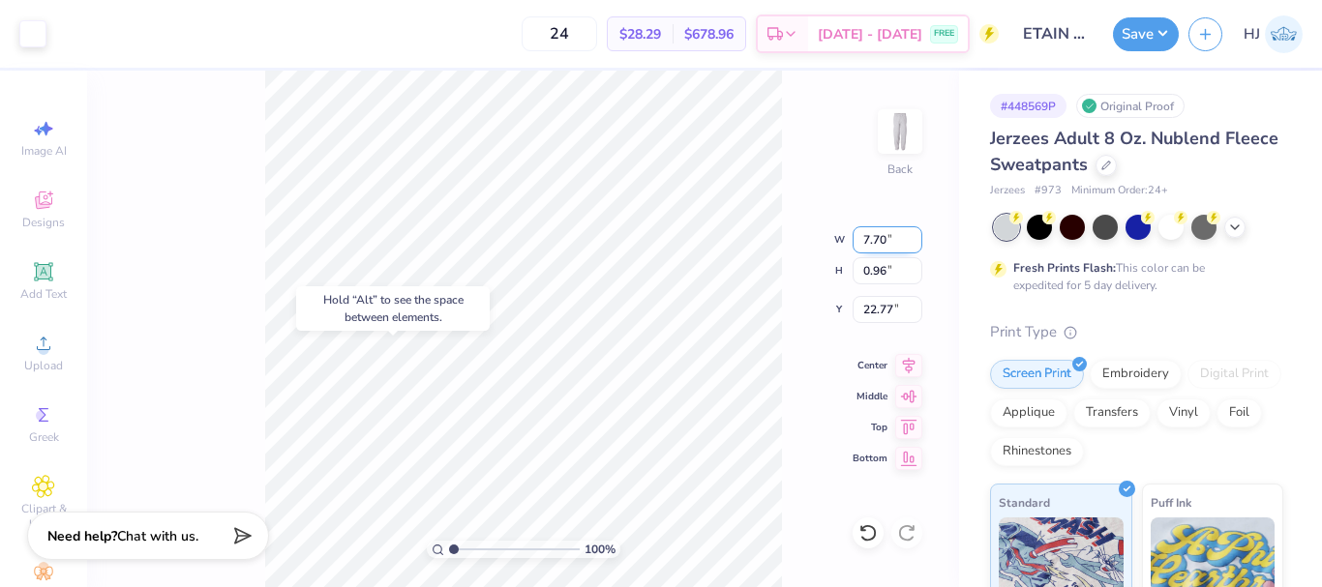
click at [889, 245] on input "7.70" at bounding box center [887, 239] width 70 height 27
type input "3.50"
type input "0.44"
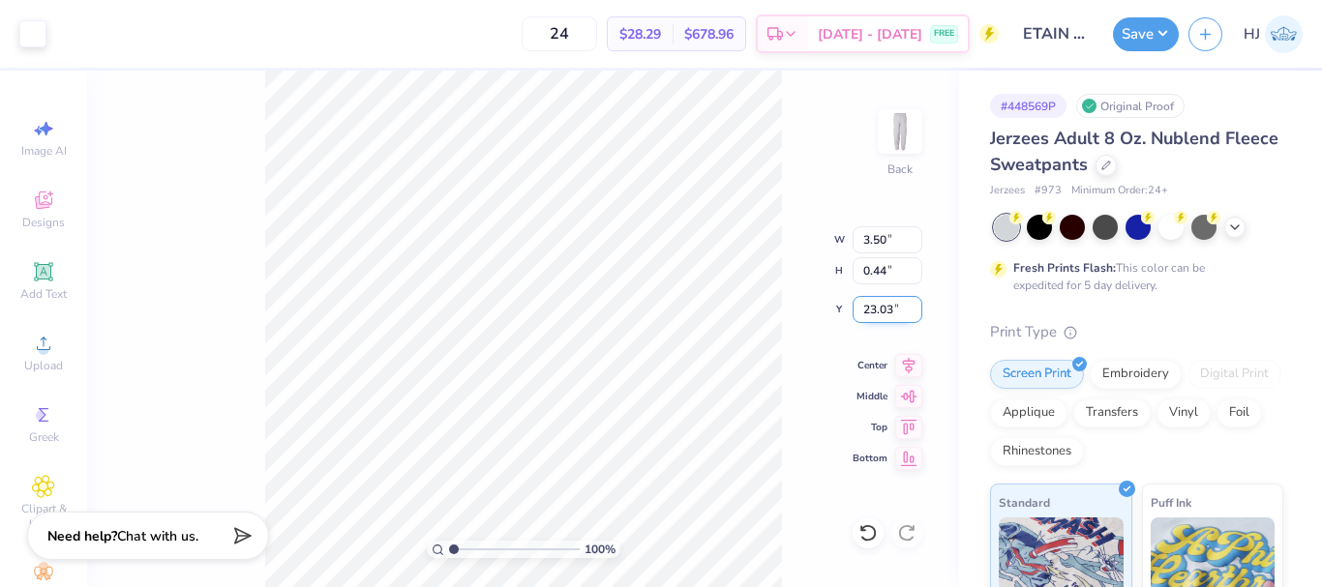
click at [882, 302] on input "23.03" at bounding box center [887, 309] width 70 height 27
type input "45.00"
type input "2.01445811466782"
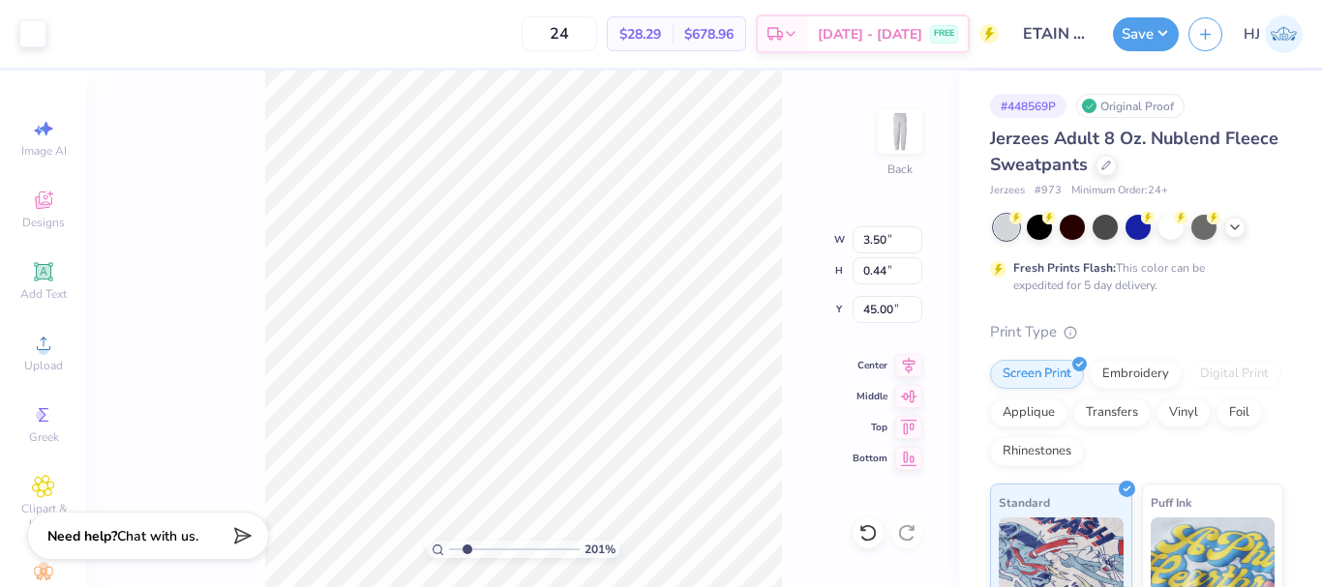
type input "43.84"
click at [886, 247] on input "3.50" at bounding box center [887, 239] width 70 height 27
type input "2.01445811466782"
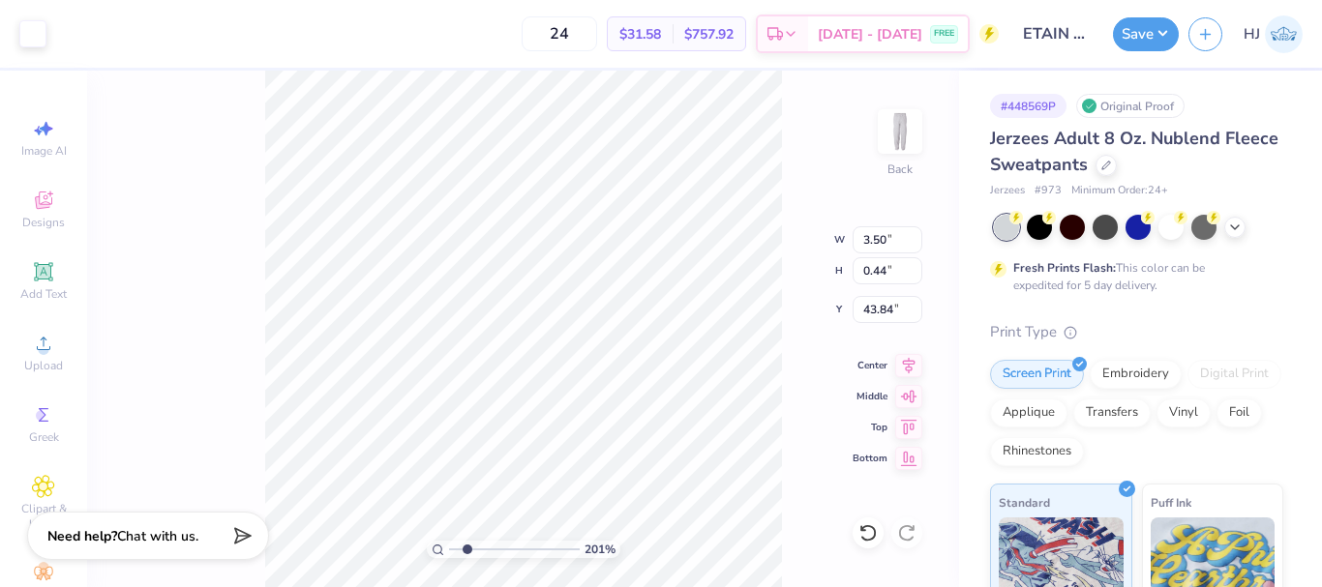
type input "43.89"
click at [886, 249] on input "3.50" at bounding box center [887, 239] width 70 height 27
type input "5"
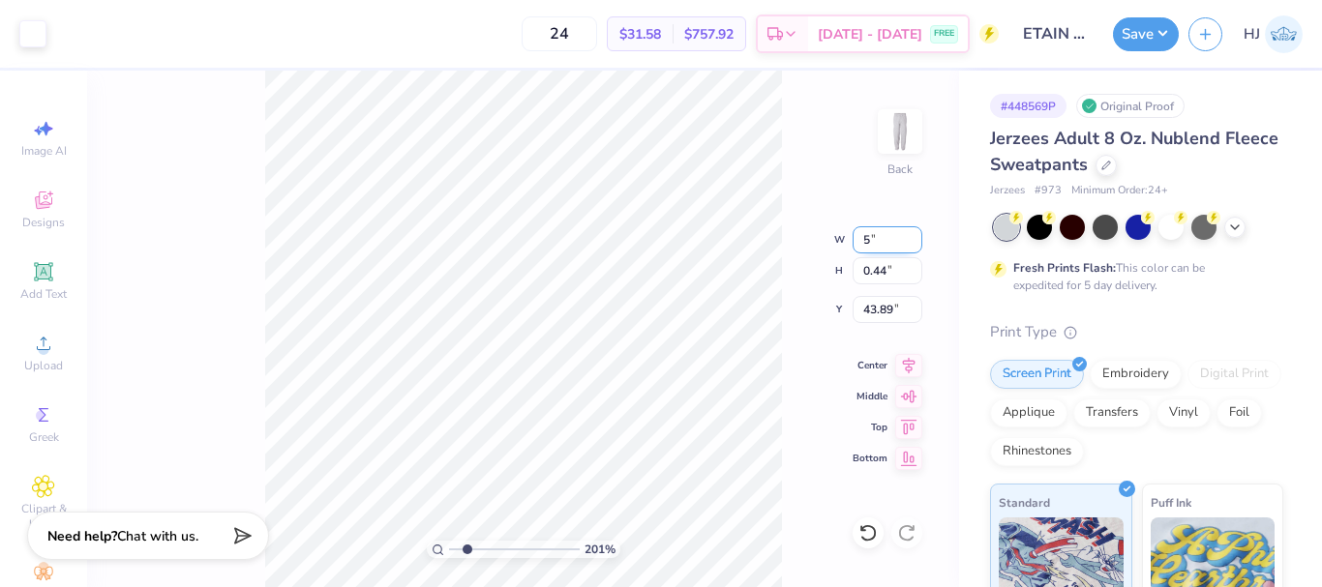
type input "2.01445811466782"
type input "5.00"
type input "0.62"
type input "43.79"
type input "2.01445811466782"
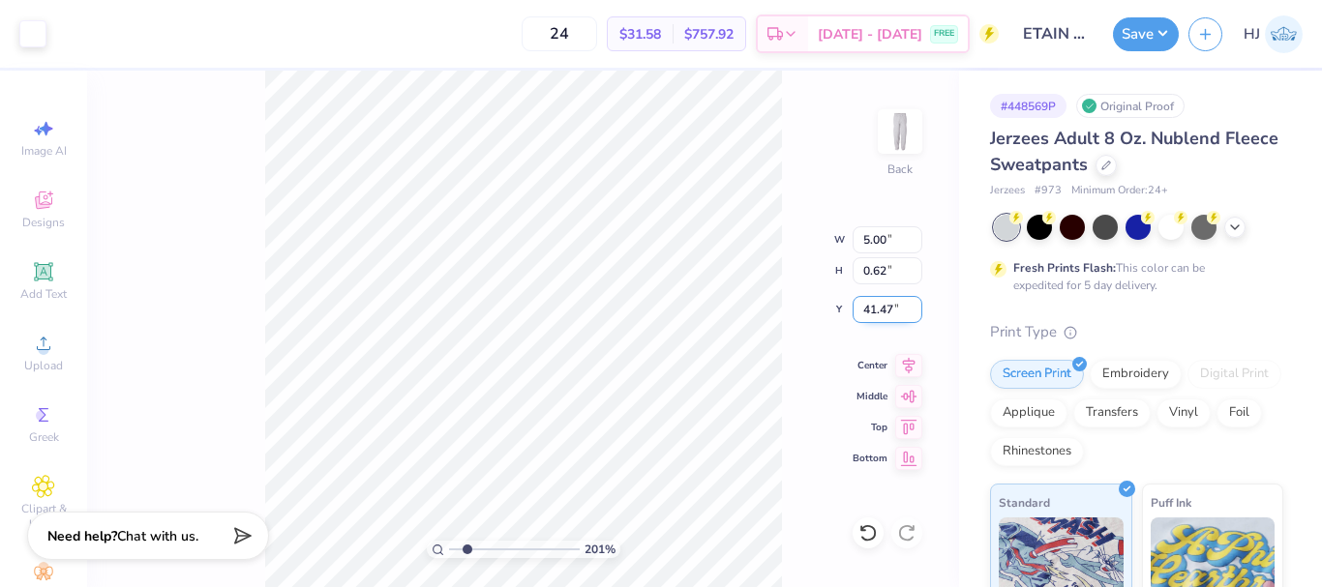
click at [891, 310] on input "41.47" at bounding box center [887, 309] width 70 height 27
type input "45"
type input "2.01445811466782"
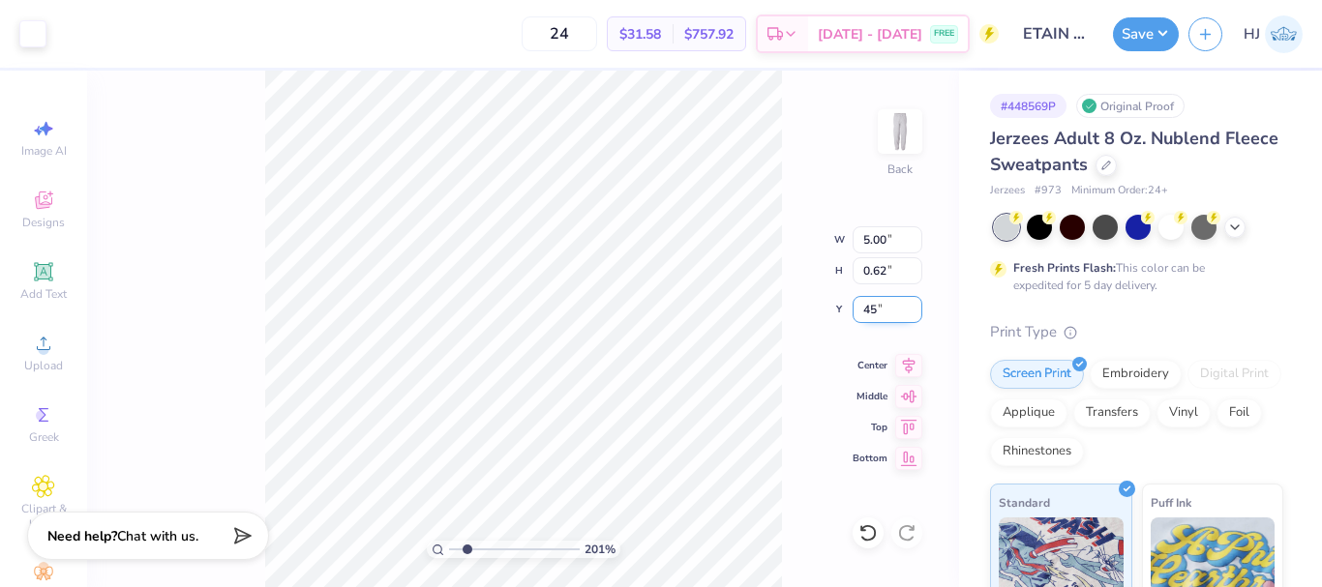
type input "45.00"
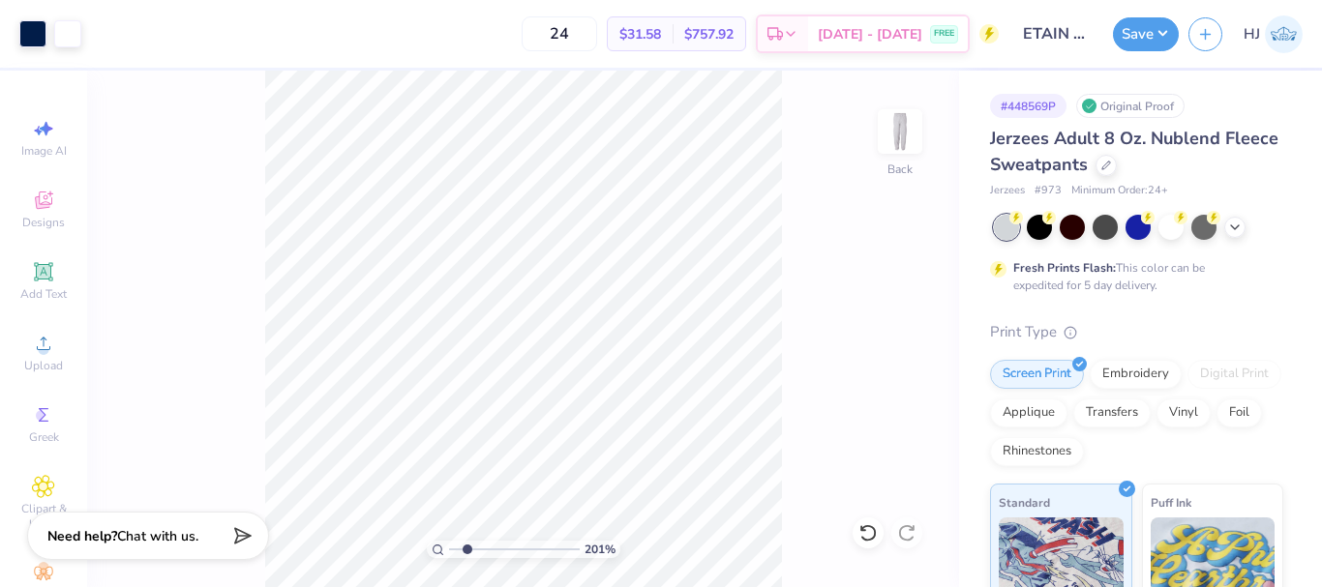
type input "2.01445811466782"
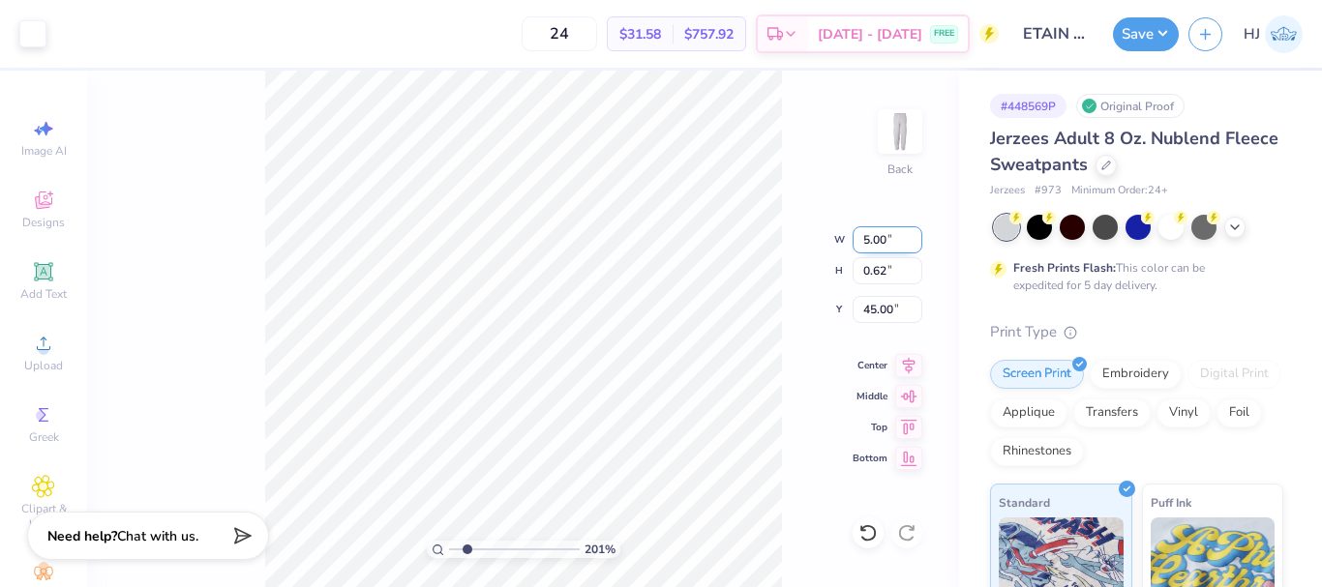
click at [887, 239] on input "5.00" at bounding box center [887, 239] width 70 height 27
click at [887, 241] on input "5.00" at bounding box center [887, 239] width 70 height 27
type input "3.5"
type input "2.01445811466782"
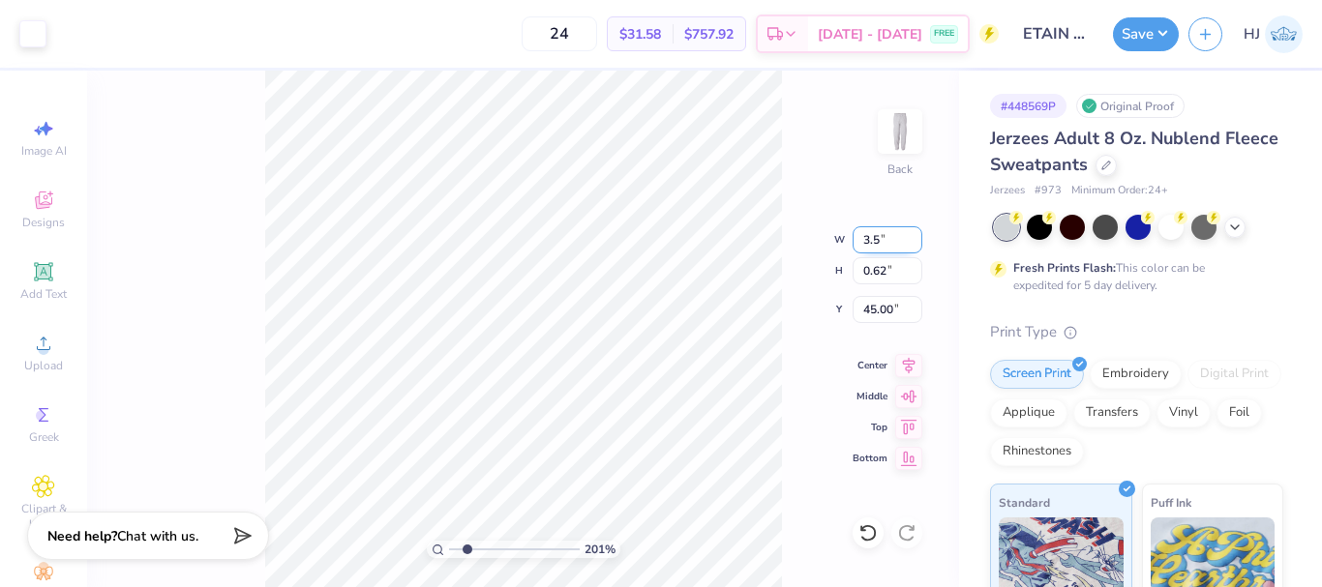
type input "3.50"
type input "0.44"
type input "45.09"
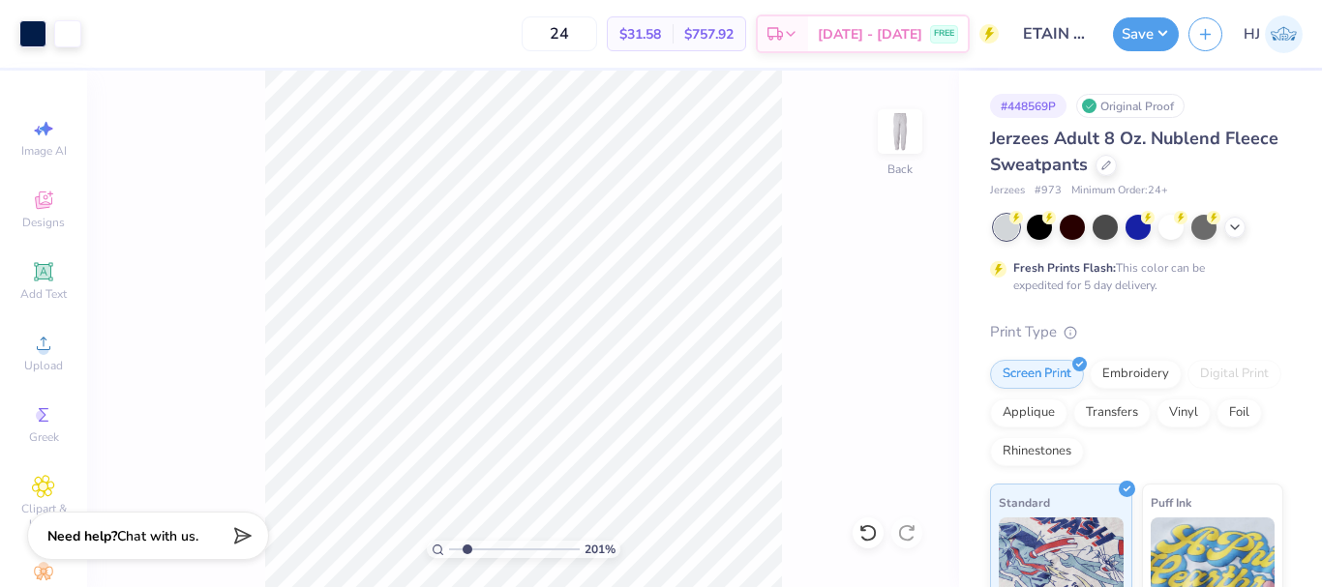
type input "2.01445811466782"
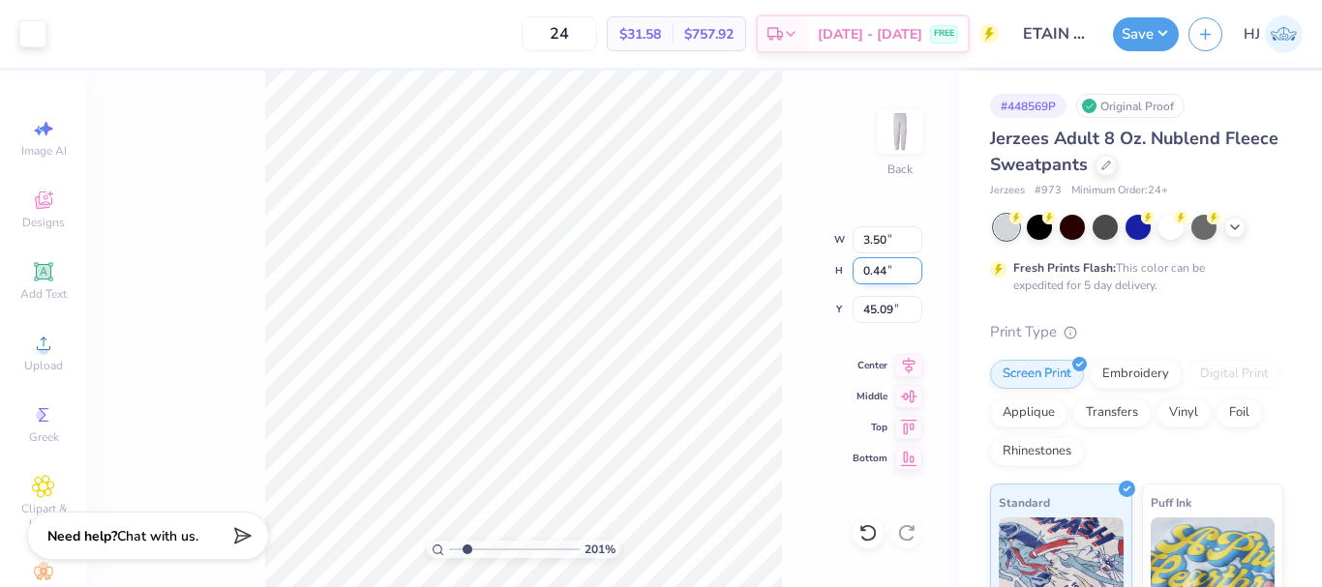
click at [888, 271] on input "0.44" at bounding box center [887, 270] width 70 height 27
type input "17"
type input "2.01445811466782"
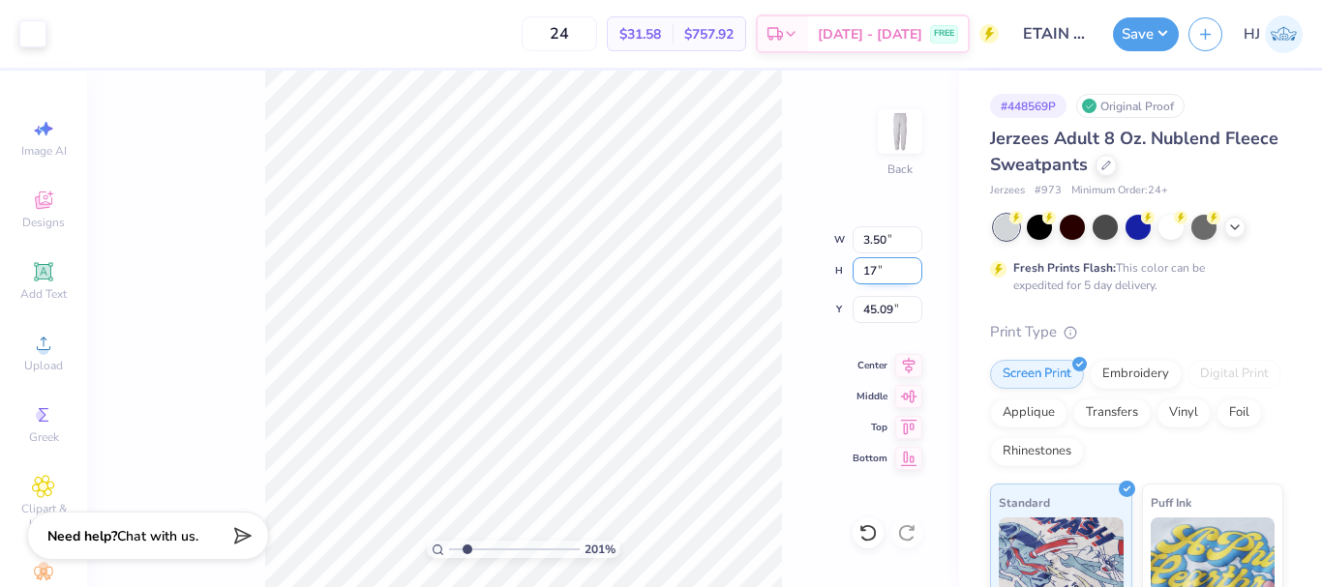
type input "7.44"
type input "0.93"
type input "44.85"
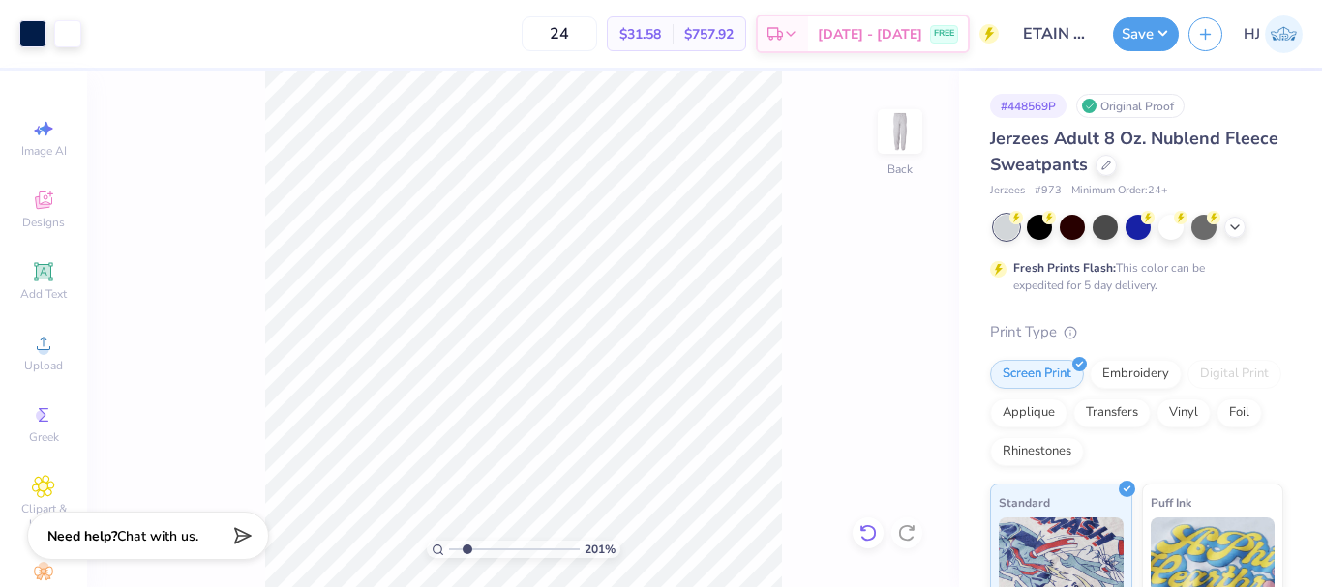
click at [866, 542] on icon at bounding box center [867, 532] width 19 height 19
type input "2.01445811466782"
type input "43.84"
type input "1"
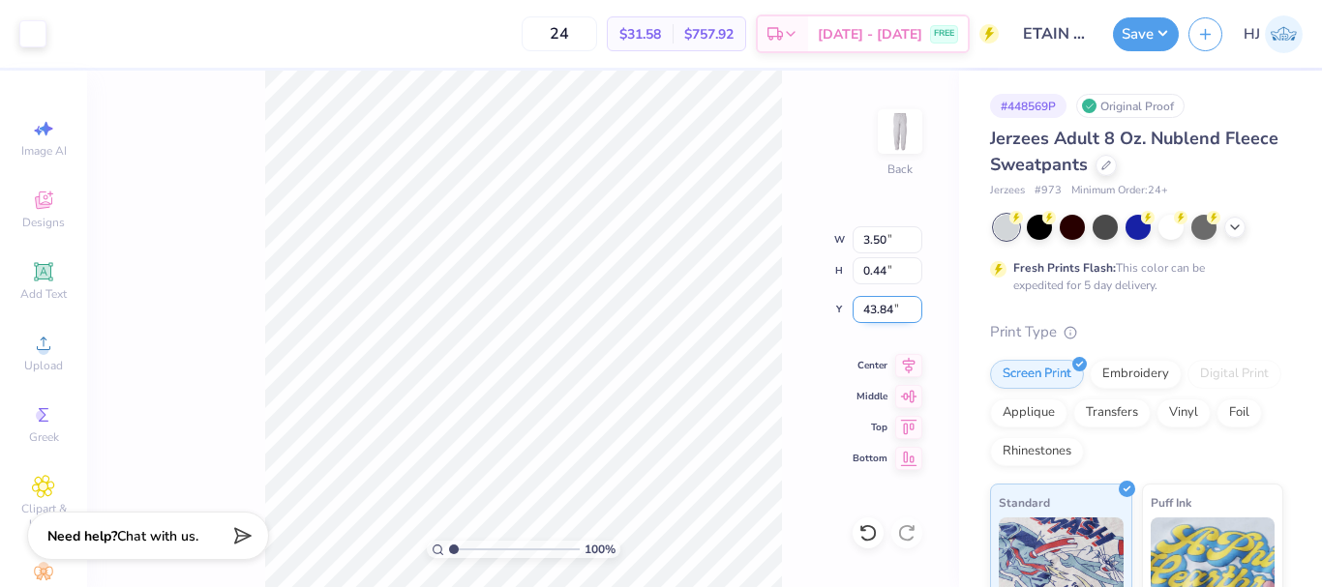
drag, startPoint x: 873, startPoint y: 307, endPoint x: 898, endPoint y: 308, distance: 25.2
click at [898, 308] on input "43.84" at bounding box center [887, 309] width 70 height 27
drag, startPoint x: 872, startPoint y: 305, endPoint x: 906, endPoint y: 308, distance: 34.0
click at [906, 308] on input "42.00" at bounding box center [887, 309] width 70 height 27
type input "44.00"
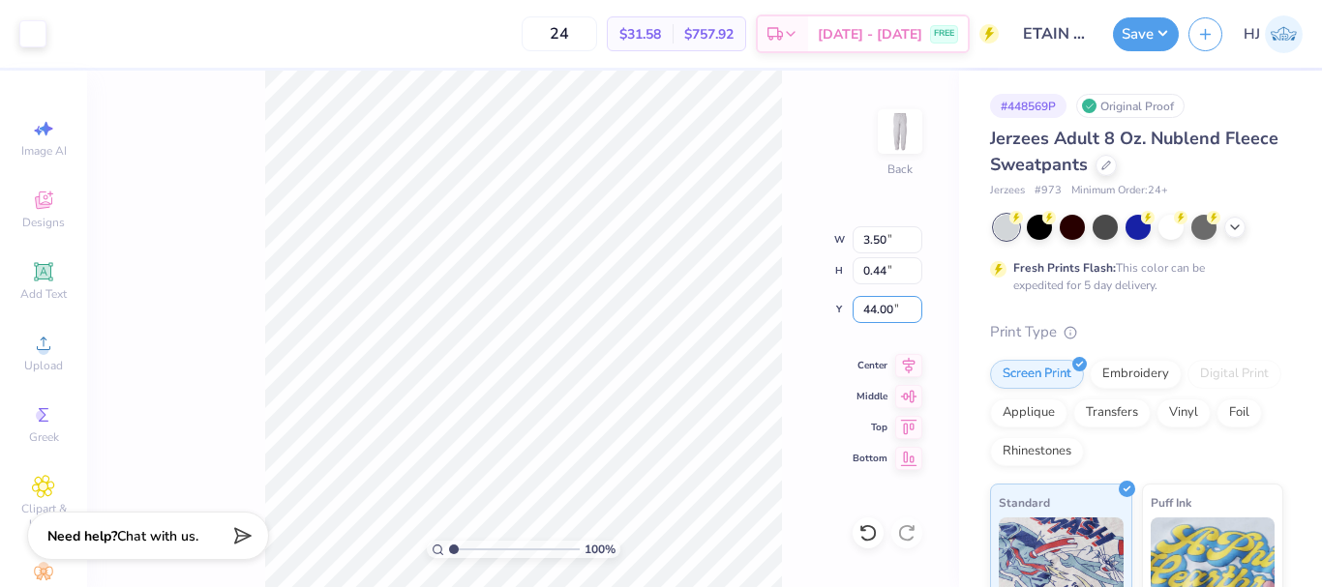
drag, startPoint x: 873, startPoint y: 305, endPoint x: 955, endPoint y: 309, distance: 82.3
click at [955, 309] on div "100 % Back W 3.50 3.50 " H 0.44 0.44 " Y 44.00 44.00 " Center Middle Top Bottom" at bounding box center [523, 329] width 872 height 517
drag, startPoint x: 870, startPoint y: 311, endPoint x: 939, endPoint y: 317, distance: 69.0
click at [939, 317] on div "223 % Back W 3.50 3.50 " H 0.44 0.44 " Y 44.00 44.00 " Center Middle Top Bottom" at bounding box center [523, 329] width 872 height 517
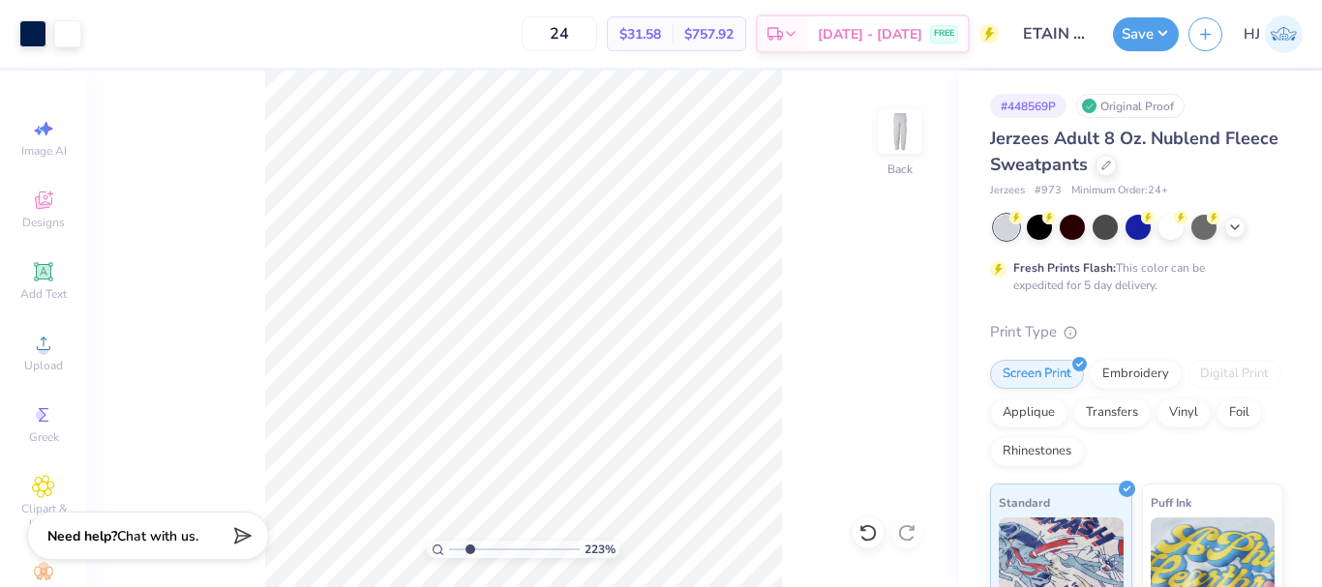
type input "2.22643191709162"
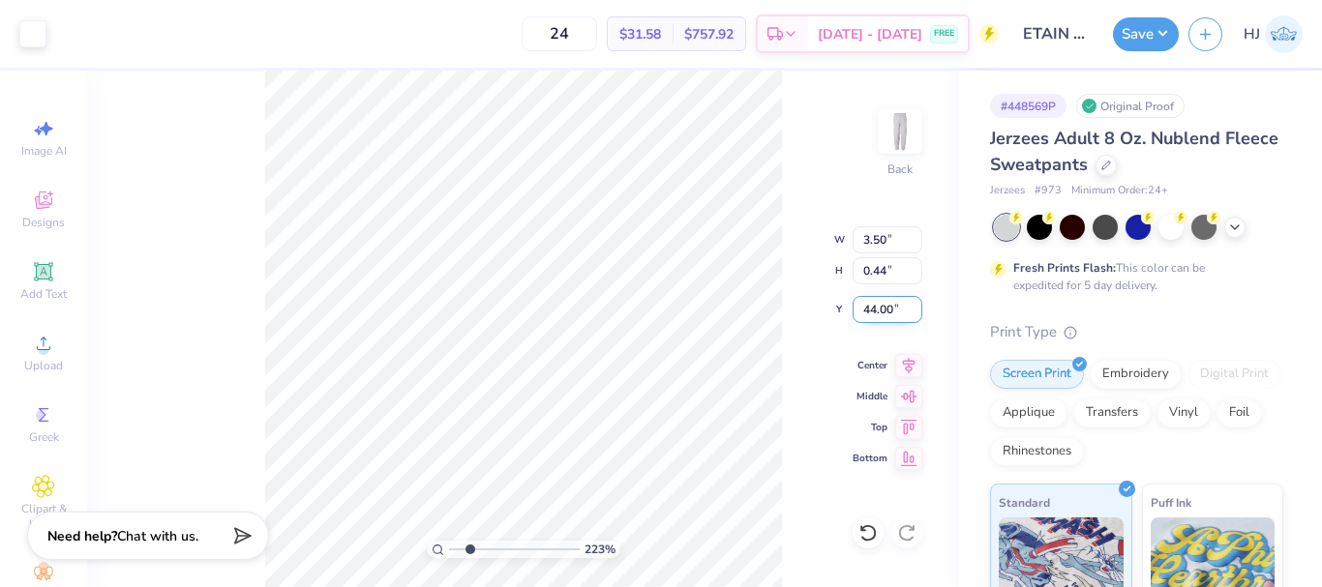
click at [877, 305] on input "44.00" at bounding box center [887, 309] width 70 height 27
type input "43"
type input "2.22643191709162"
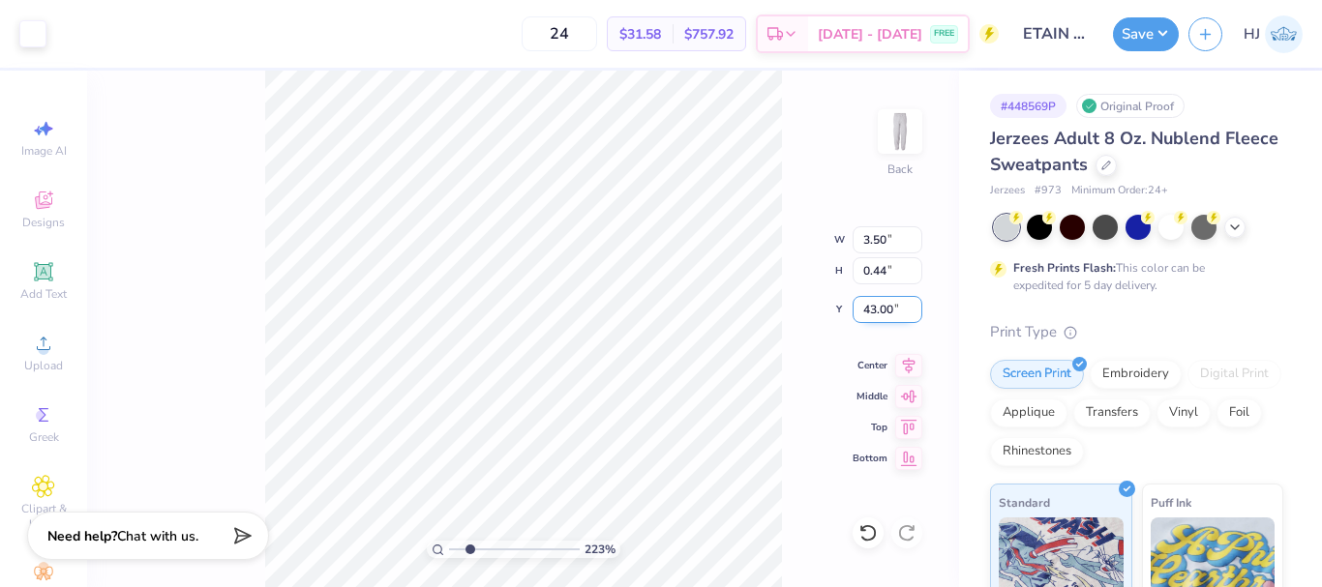
drag, startPoint x: 876, startPoint y: 310, endPoint x: 914, endPoint y: 311, distance: 38.7
click at [914, 311] on input "43.00" at bounding box center [887, 309] width 70 height 27
type input "44"
type input "2.22643191709162"
type input "44.00"
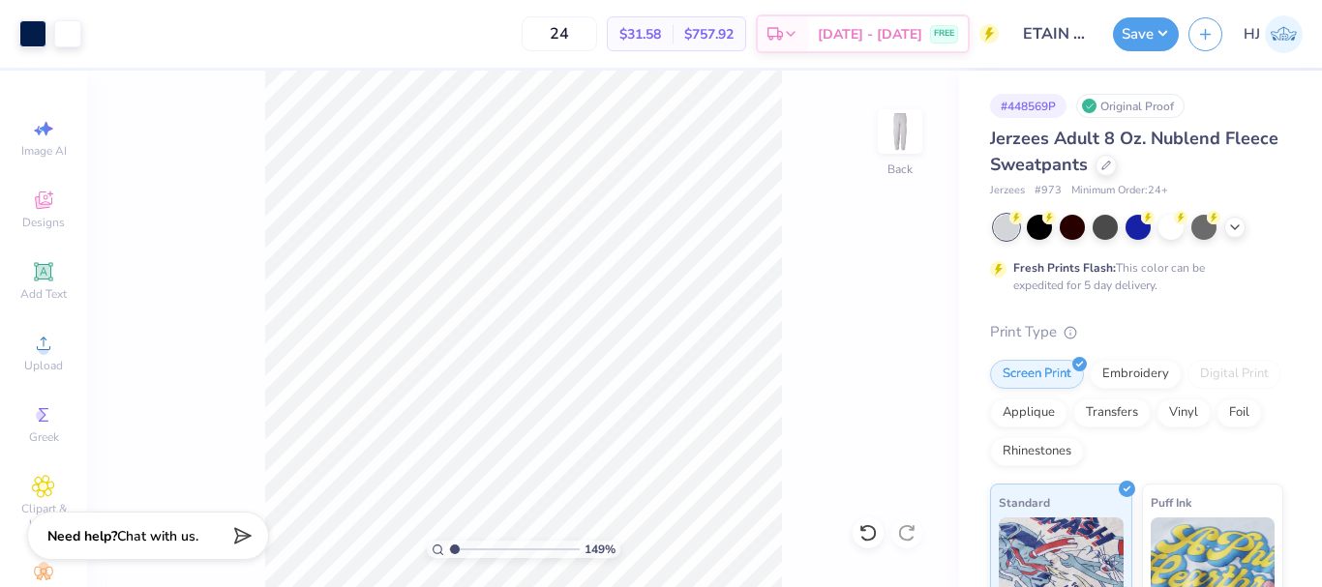
type input "1"
click at [902, 140] on img at bounding box center [899, 131] width 77 height 77
click at [19, 282] on div "Add Text" at bounding box center [44, 281] width 68 height 57
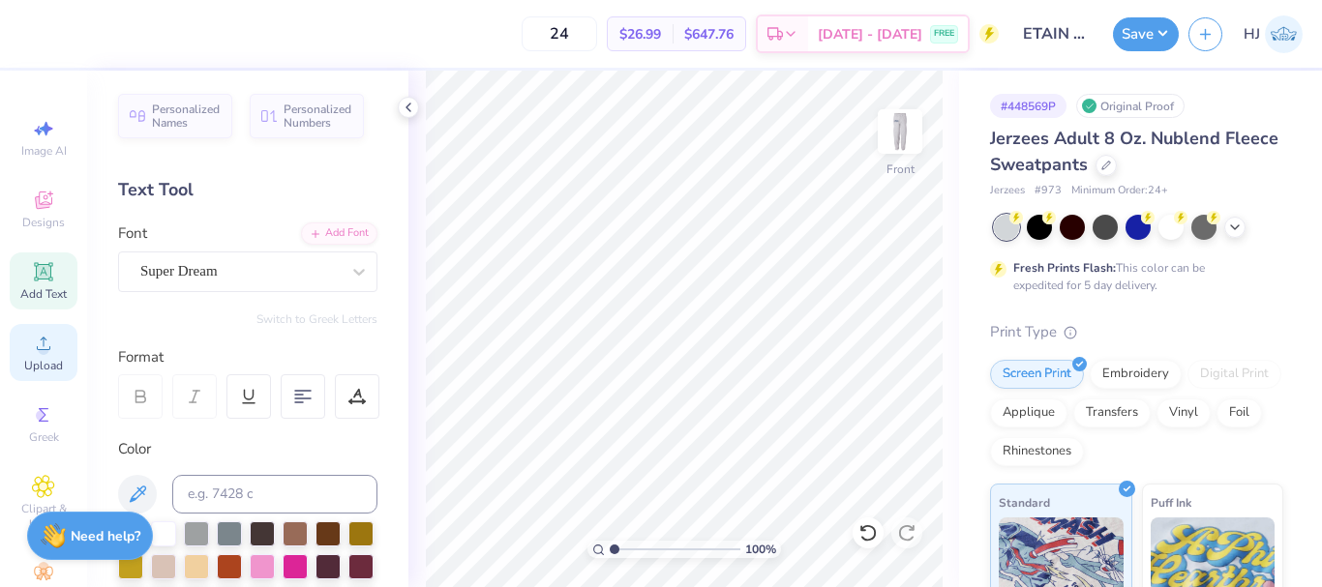
click at [38, 352] on circle at bounding box center [43, 349] width 11 height 11
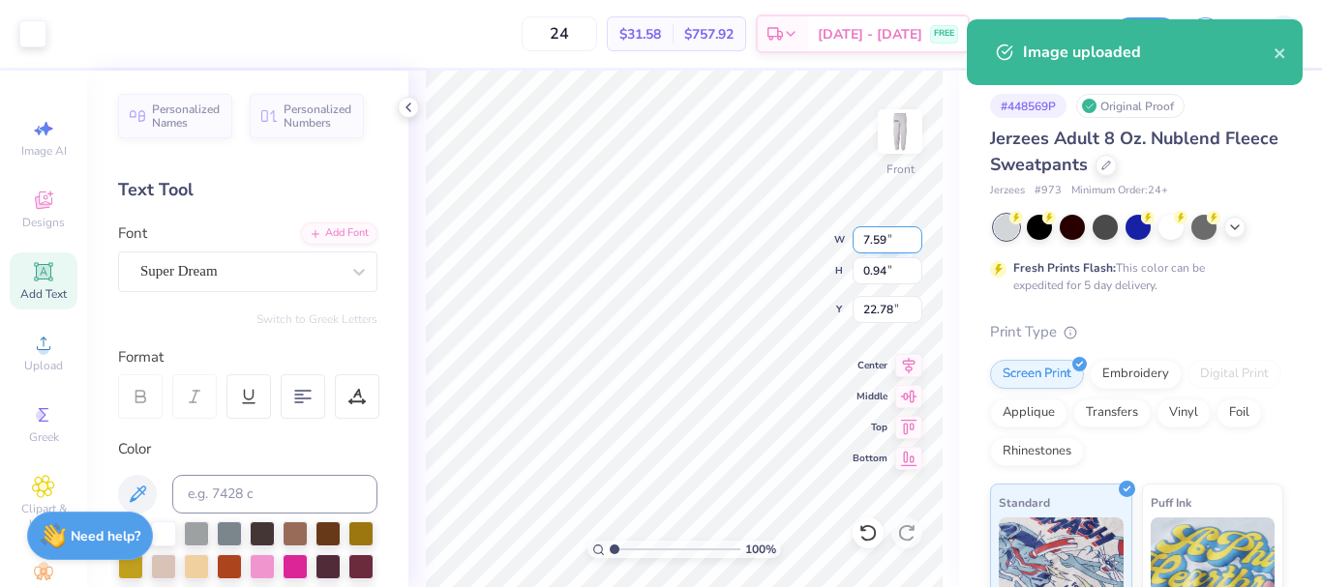
click at [894, 242] on input "7.59" at bounding box center [887, 239] width 70 height 27
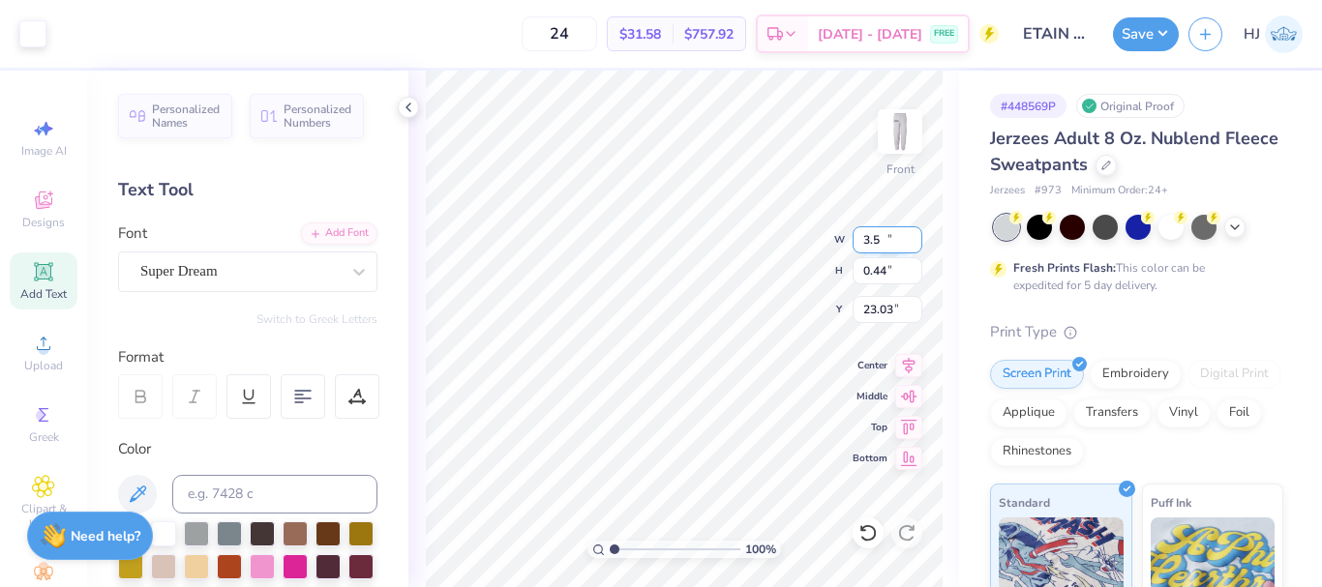
type input "3.50"
type input "0.44"
click at [879, 309] on input "23.03" at bounding box center [887, 309] width 70 height 27
type input "44.00"
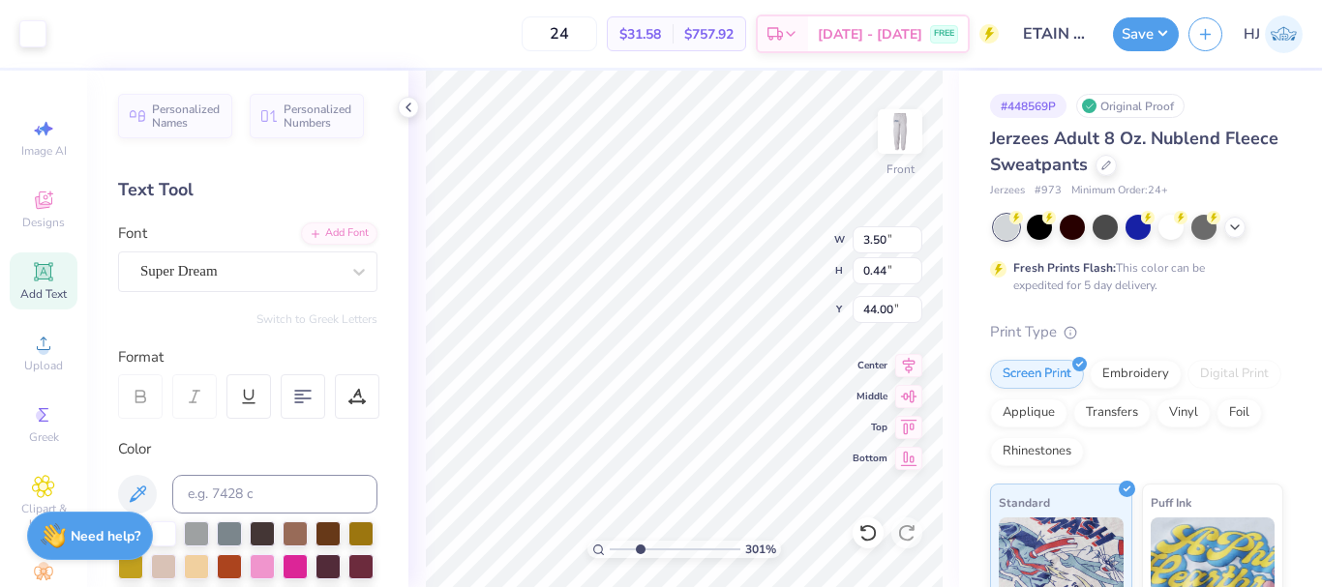
type input "3.00581987268405"
click at [890, 313] on input "43.97" at bounding box center [887, 309] width 70 height 27
type input "44.00"
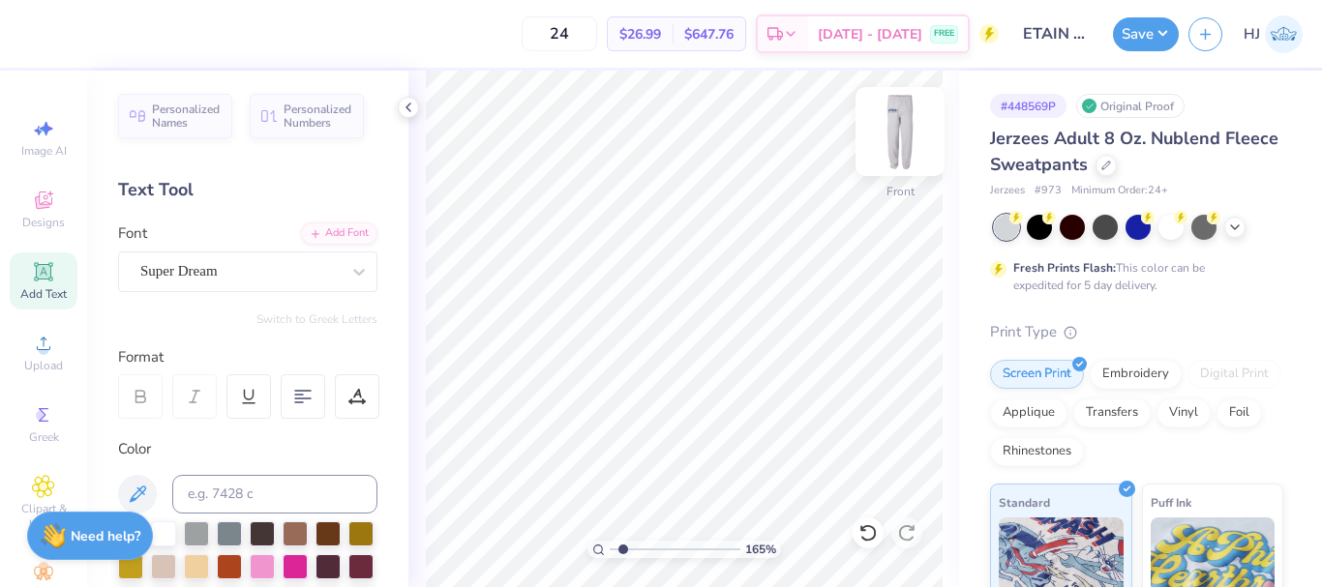
click at [908, 127] on img at bounding box center [899, 131] width 77 height 77
type input "1"
